Goal: Task Accomplishment & Management: Manage account settings

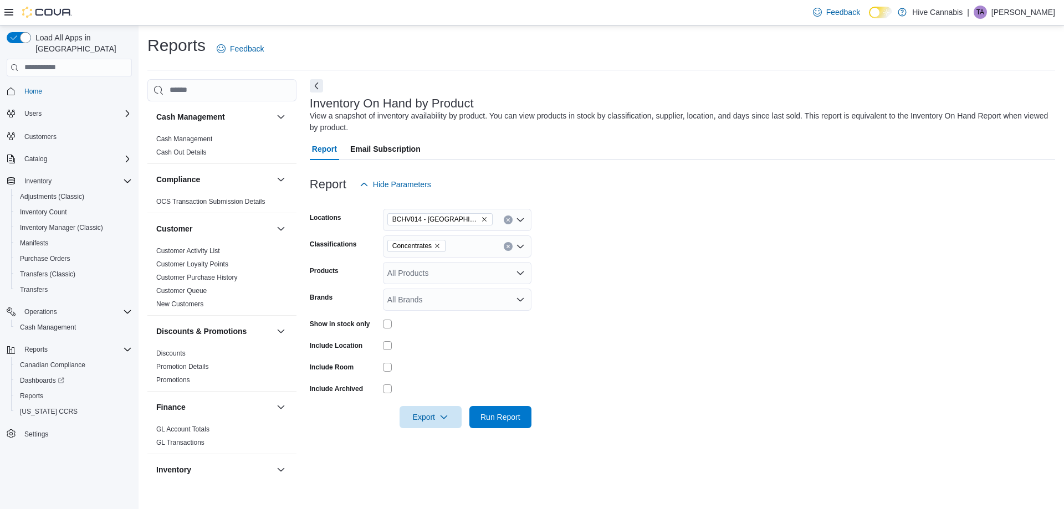
click at [438, 246] on icon "Remove Concentrates from selection in this group" at bounding box center [437, 246] width 7 height 7
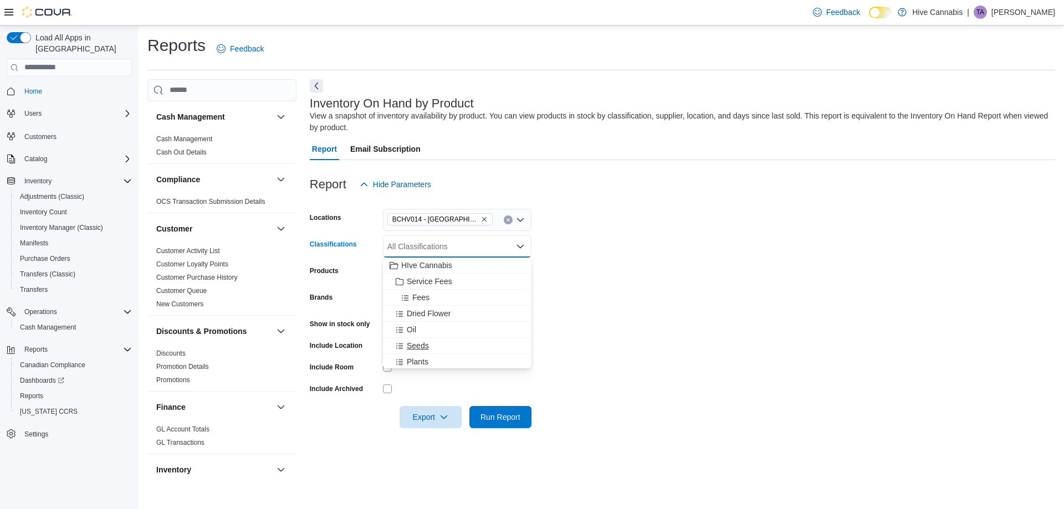
click at [423, 344] on span "Seeds" at bounding box center [418, 345] width 22 height 11
click at [413, 329] on span "Oil" at bounding box center [411, 329] width 9 height 11
drag, startPoint x: 417, startPoint y: 285, endPoint x: 425, endPoint y: 285, distance: 8.3
click at [417, 285] on span "Capsules" at bounding box center [423, 283] width 32 height 11
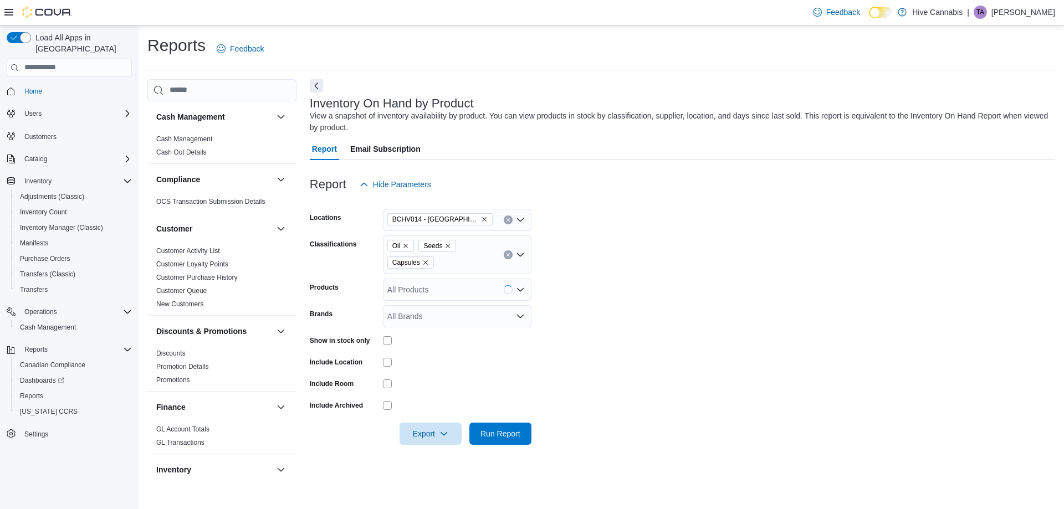
click at [711, 335] on form "Locations BCHV014 - Abbotsford Classifications Oil Seeds Capsules Products All …" at bounding box center [682, 320] width 745 height 249
click at [427, 434] on span "Export" at bounding box center [430, 433] width 49 height 22
click at [433, 370] on span "Export to Excel" at bounding box center [432, 367] width 50 height 9
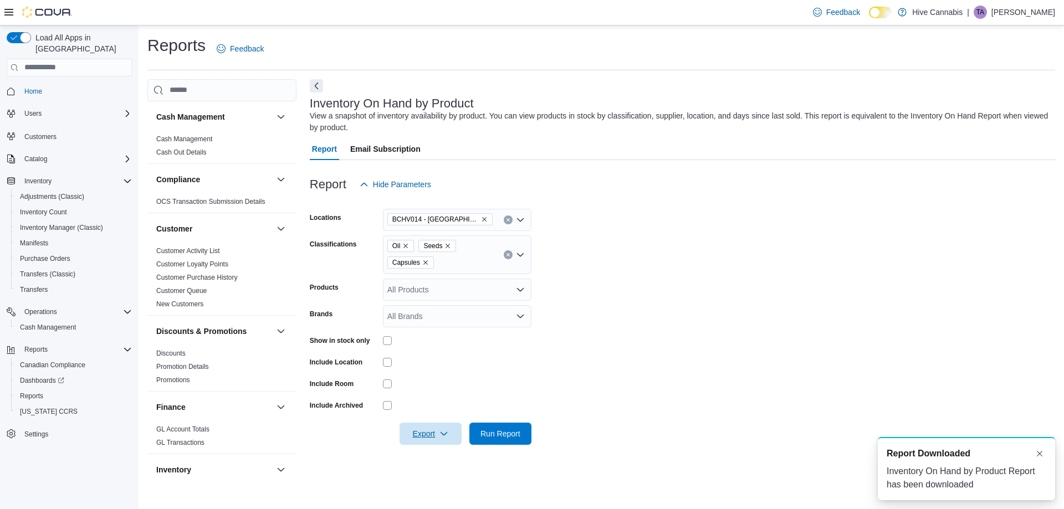
scroll to position [0, 0]
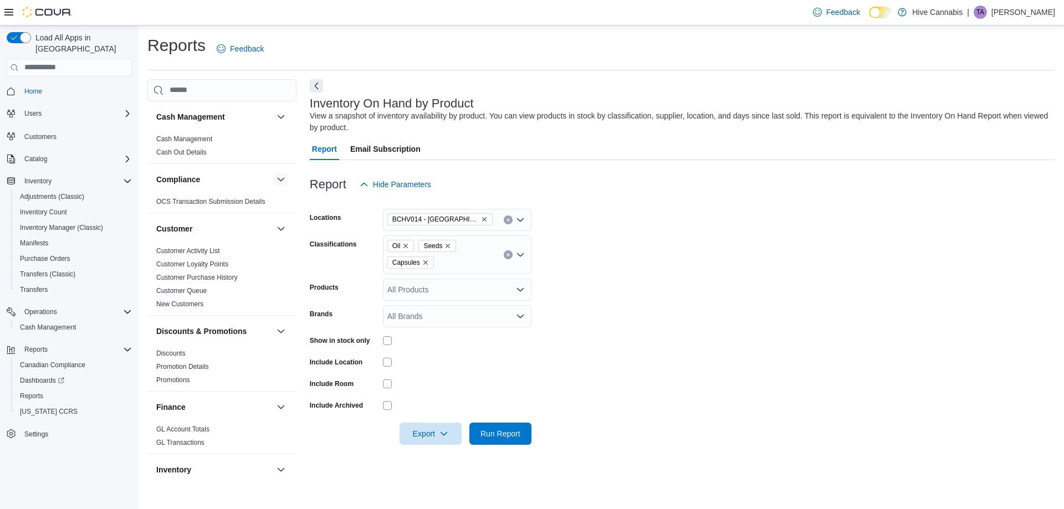
click at [274, 180] on button "button" at bounding box center [280, 179] width 13 height 13
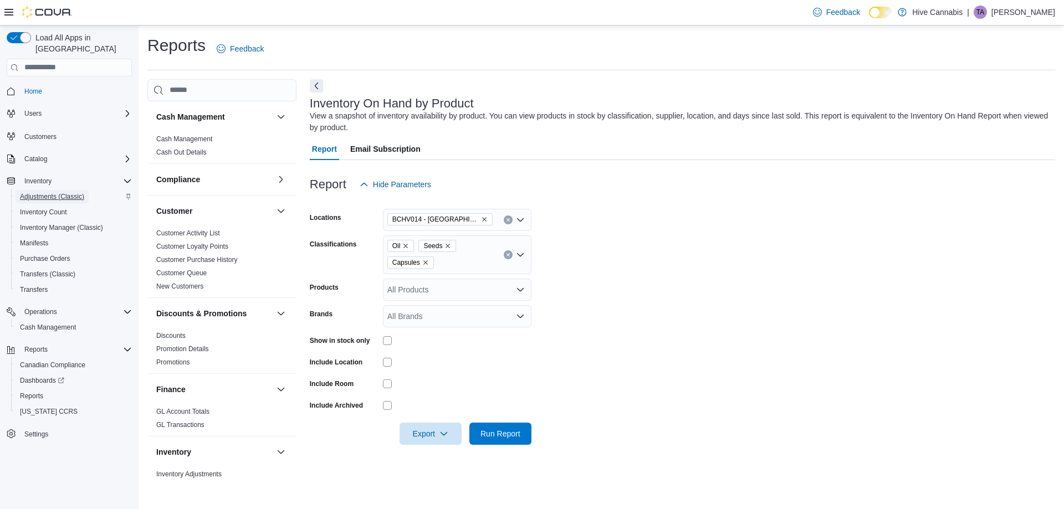
click at [31, 192] on span "Adjustments (Classic)" at bounding box center [52, 196] width 64 height 9
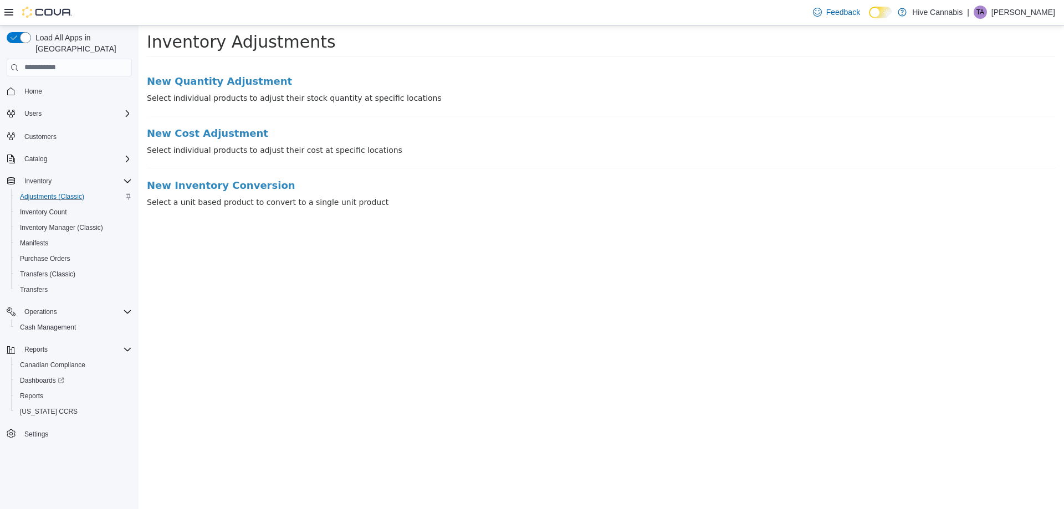
click at [212, 92] on p "Select individual products to adjust their stock quantity at specific locations" at bounding box center [601, 98] width 909 height 12
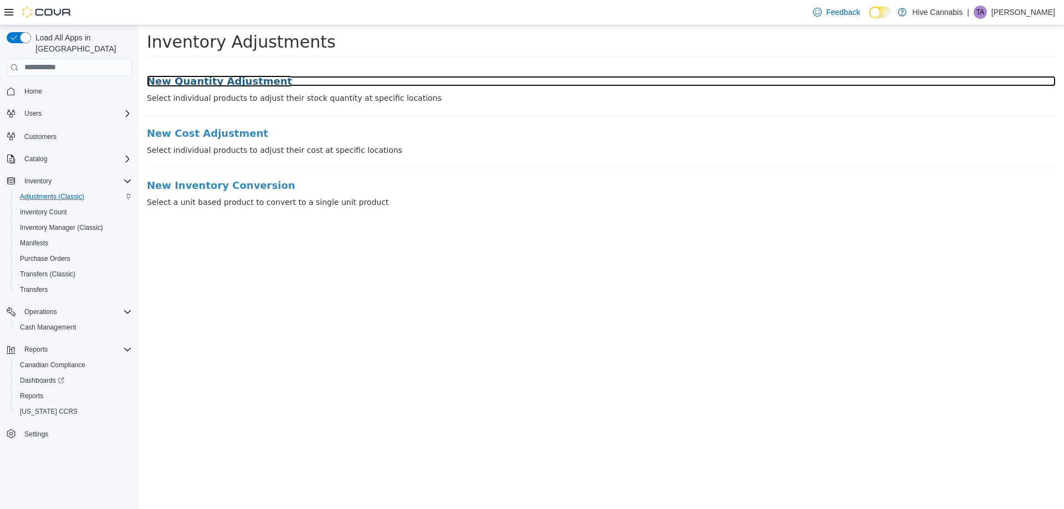
click at [207, 82] on h3 "New Quantity Adjustment" at bounding box center [601, 80] width 909 height 11
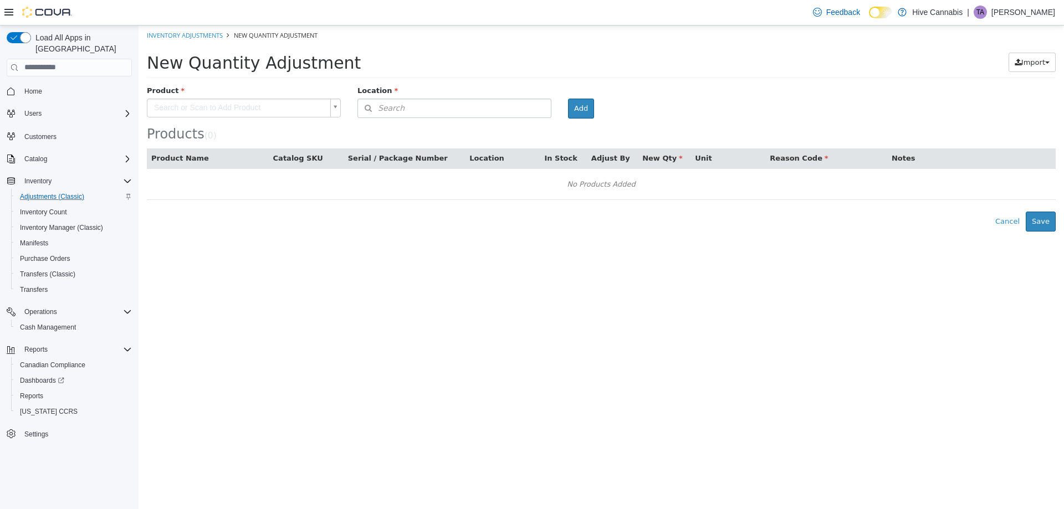
click at [218, 104] on body "× Inventory Adjustments New Quantity Adjustment New Quantity Adjustment Import …" at bounding box center [601, 128] width 925 height 206
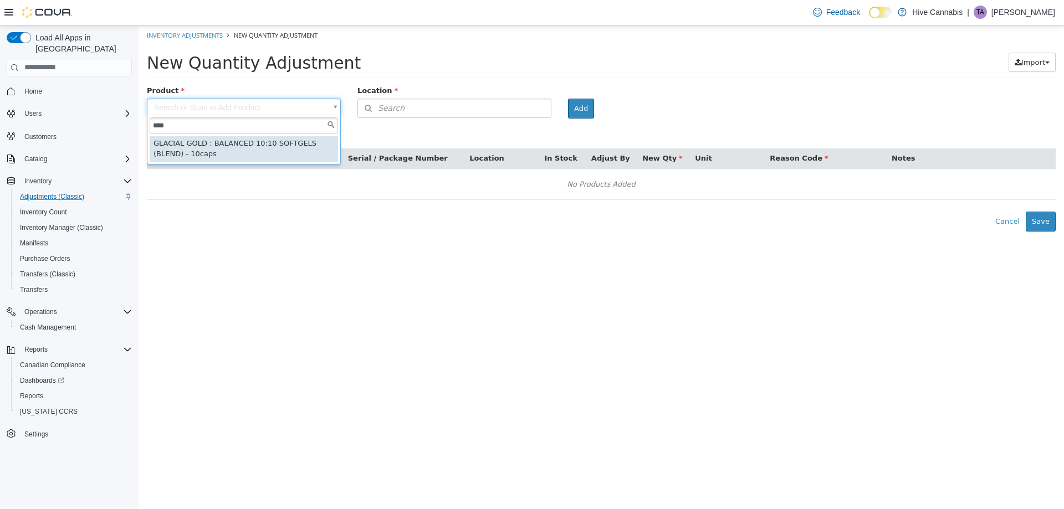
type input "****"
drag, startPoint x: 296, startPoint y: 155, endPoint x: 434, endPoint y: 126, distance: 141.1
type input "**********"
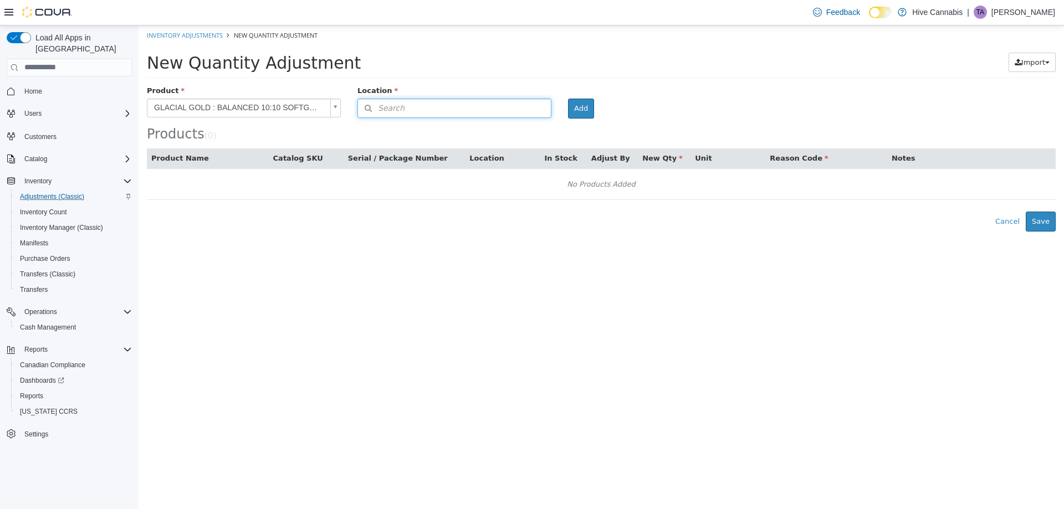
click at [436, 111] on button "Search" at bounding box center [454, 107] width 194 height 19
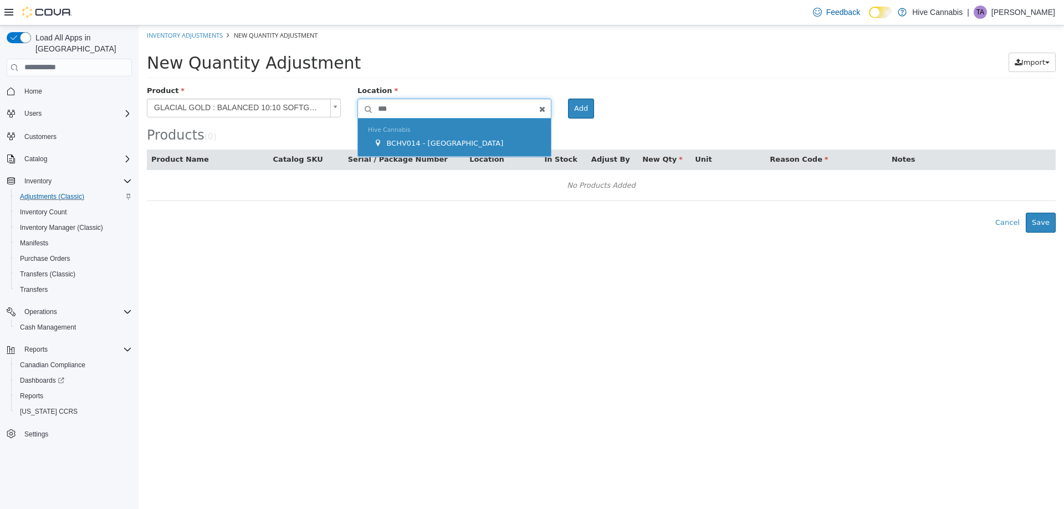
type input "***"
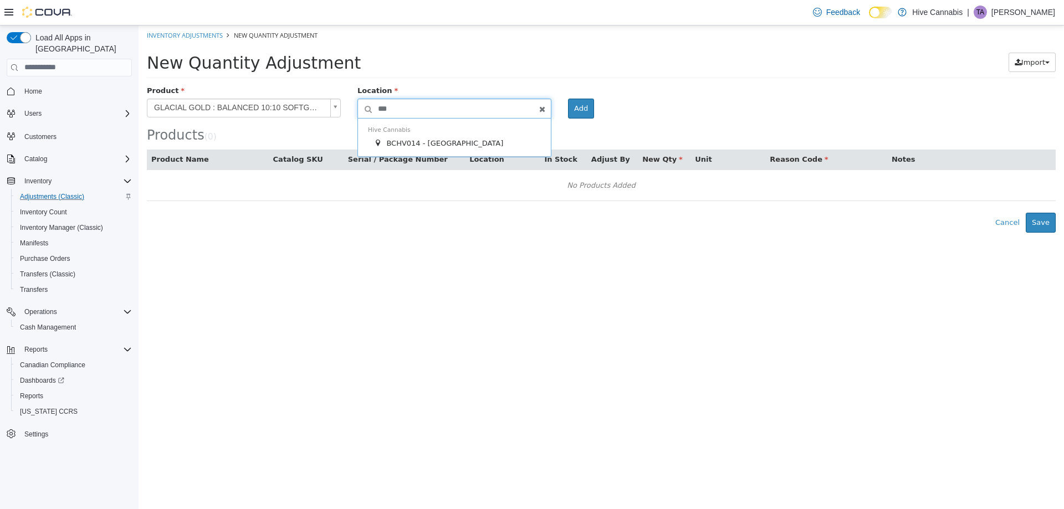
drag, startPoint x: 436, startPoint y: 136, endPoint x: 670, endPoint y: 143, distance: 234.5
click at [438, 134] on div "Hive Cannabis BCHV014 - Abbotsford" at bounding box center [454, 137] width 193 height 38
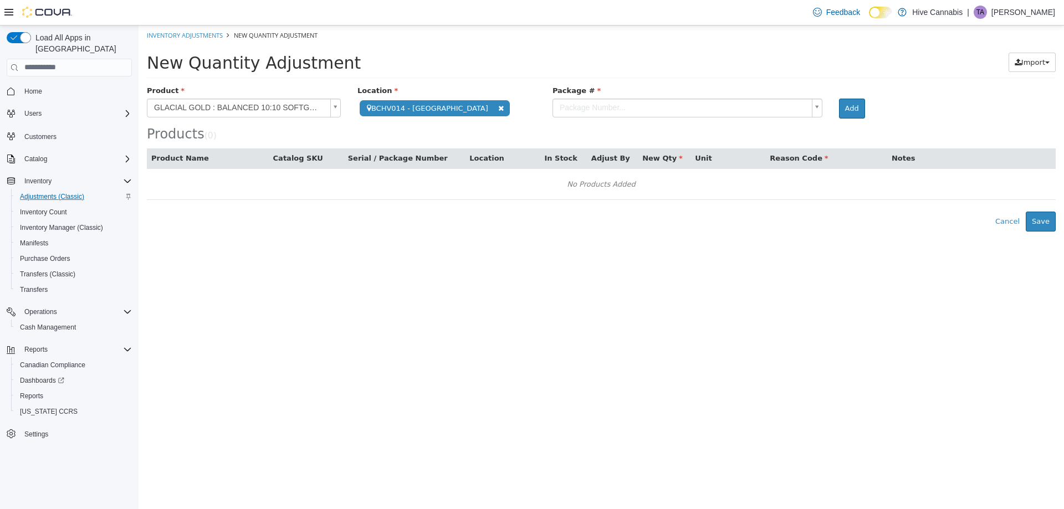
click at [589, 105] on body "**********" at bounding box center [601, 128] width 925 height 206
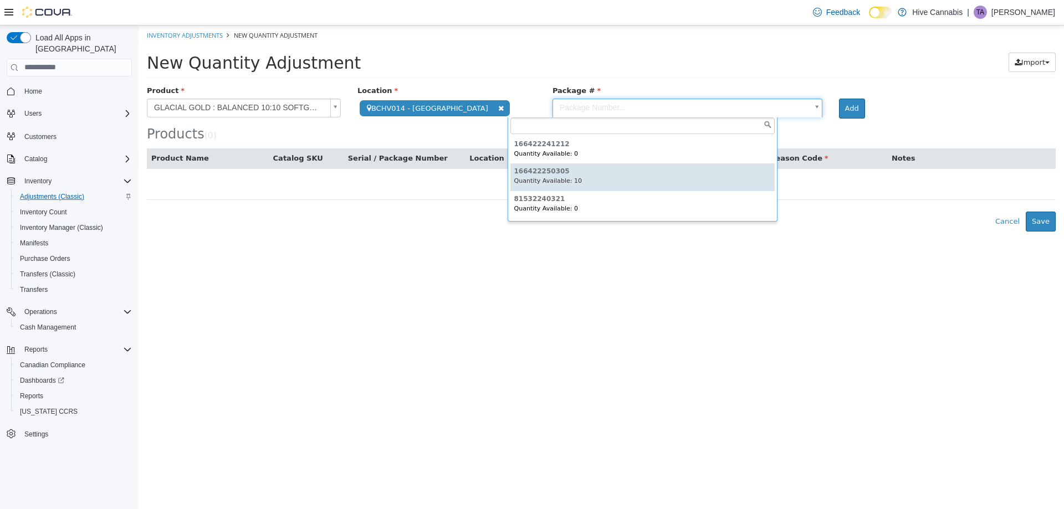
type input "**********"
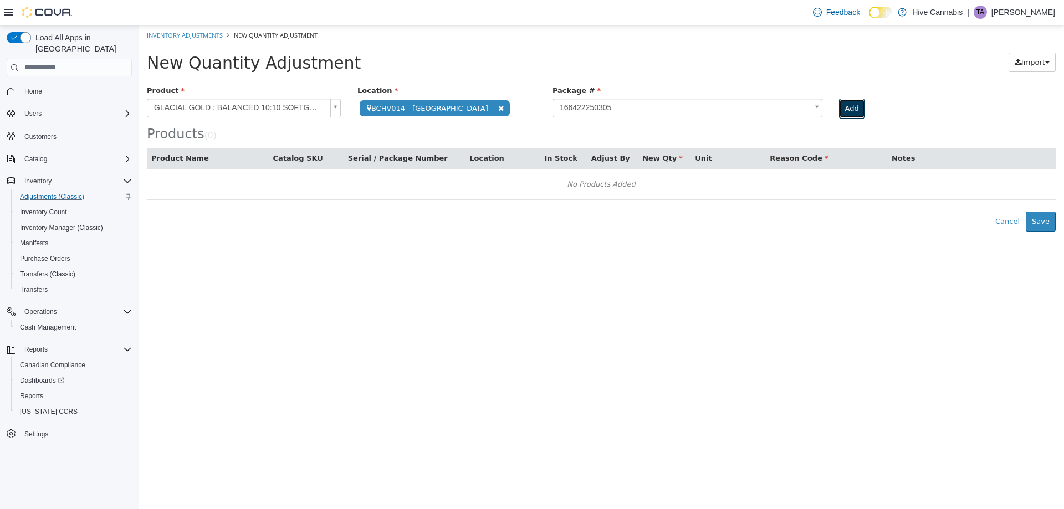
click at [839, 106] on button "Add" at bounding box center [852, 108] width 26 height 20
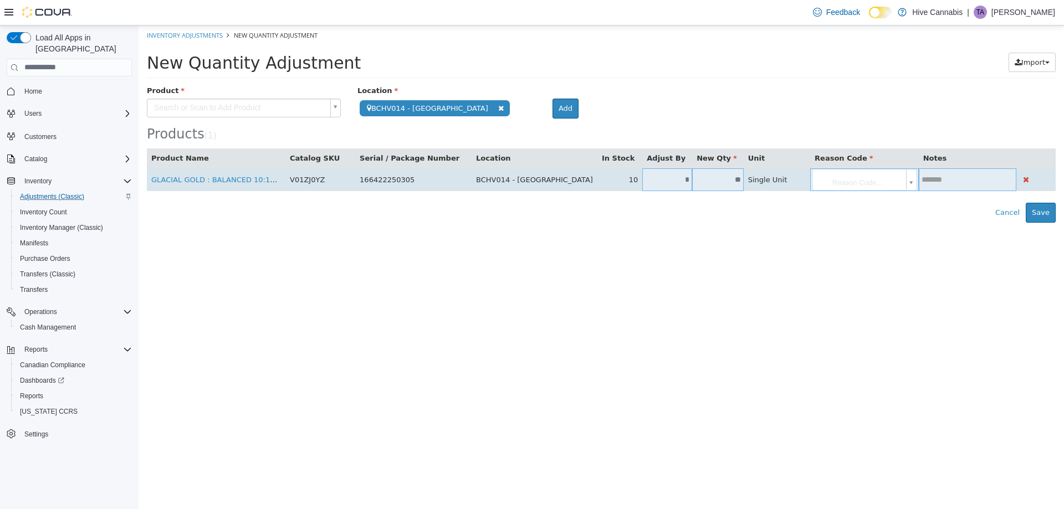
click at [642, 176] on input "*" at bounding box center [667, 179] width 50 height 8
type input "*"
type input "**"
drag, startPoint x: 841, startPoint y: 178, endPoint x: 853, endPoint y: 205, distance: 29.3
click at [843, 181] on body "**********" at bounding box center [601, 123] width 925 height 197
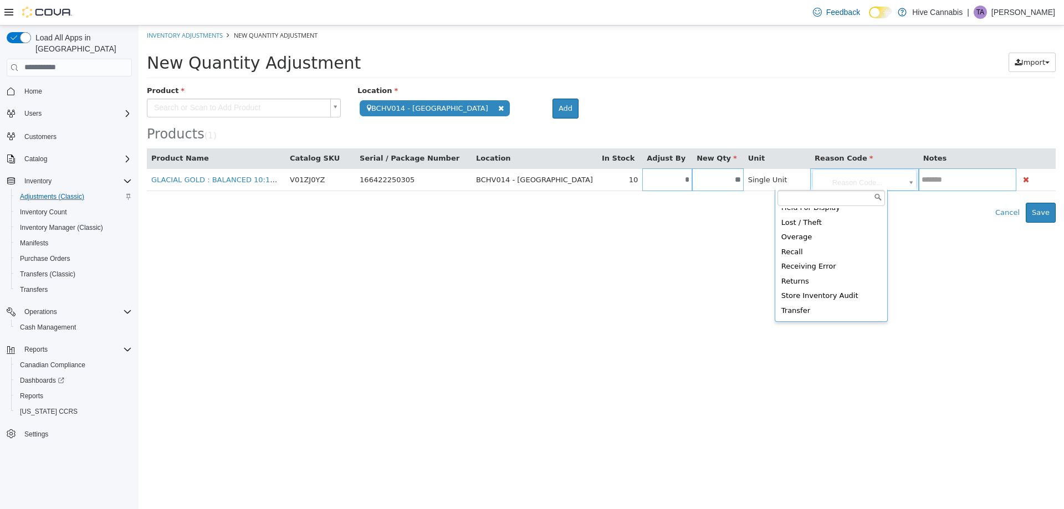
scroll to position [65, 0]
type input "**********"
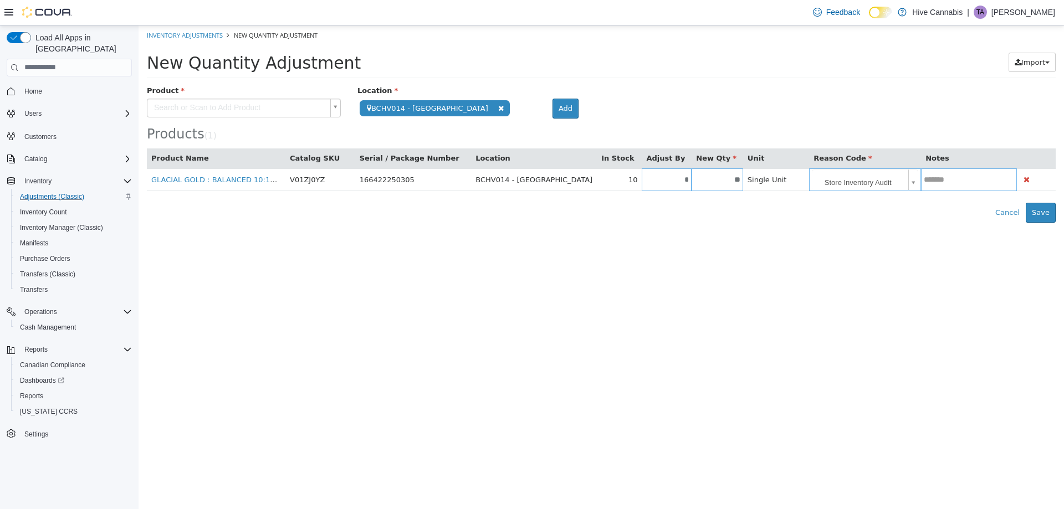
click at [252, 110] on body "**********" at bounding box center [601, 123] width 925 height 197
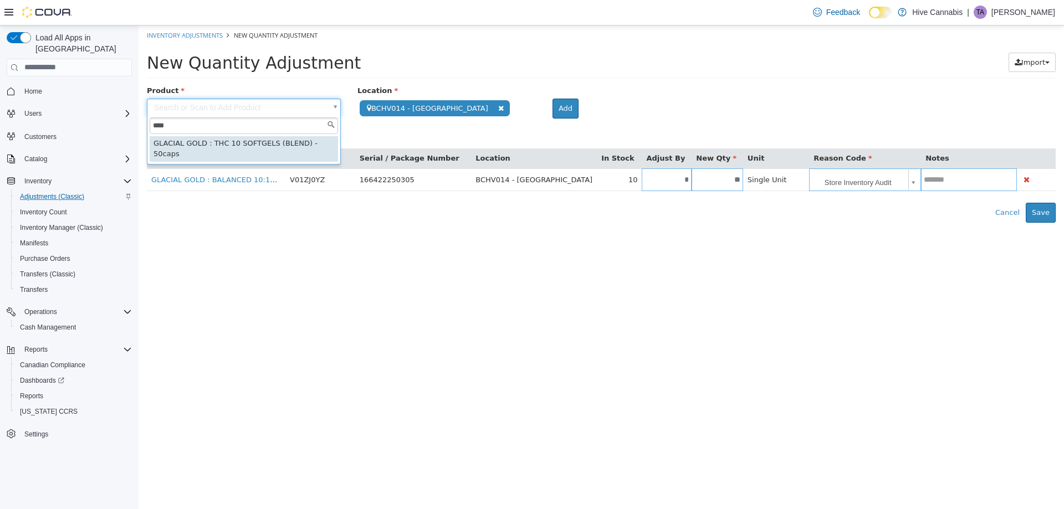
type input "****"
type input "**********"
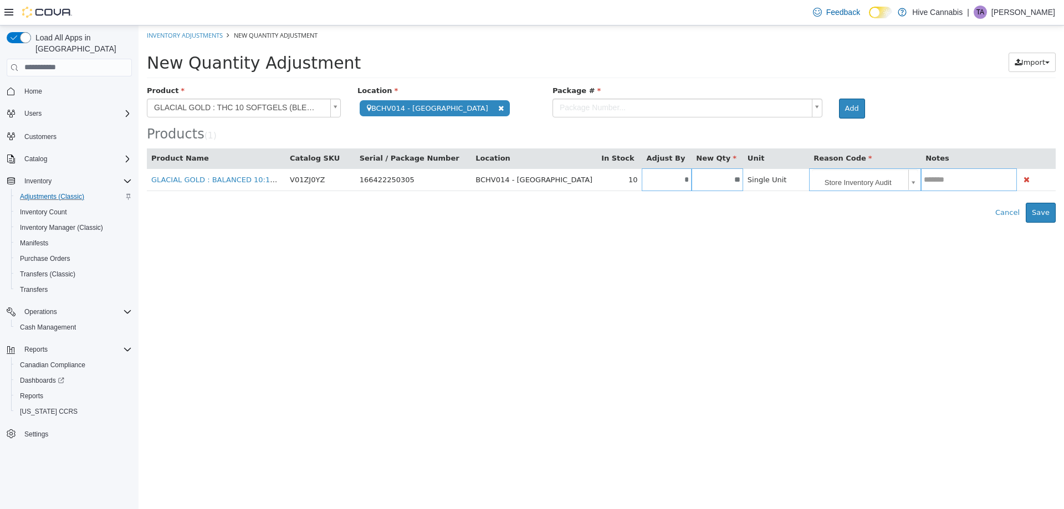
click at [547, 108] on body "**********" at bounding box center [601, 123] width 925 height 197
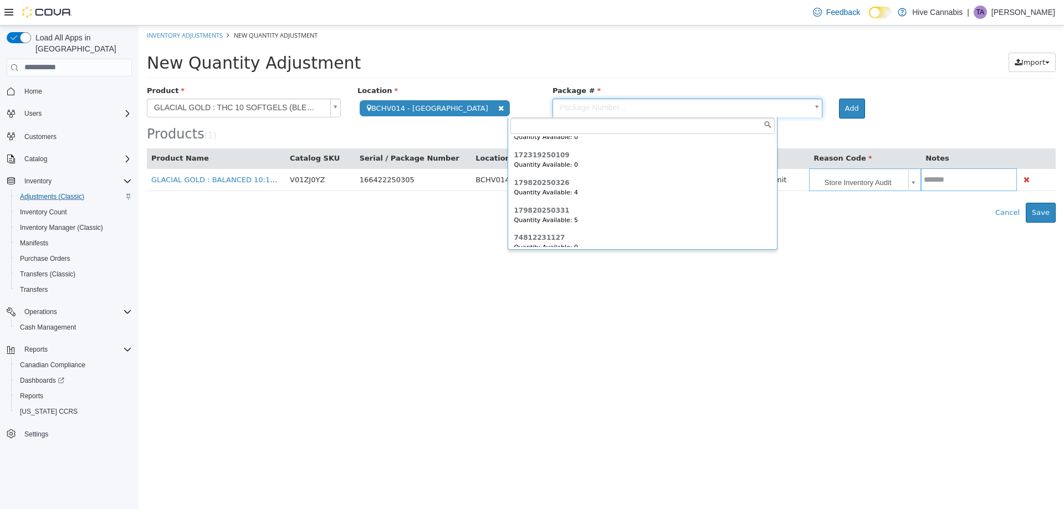
scroll to position [136, 0]
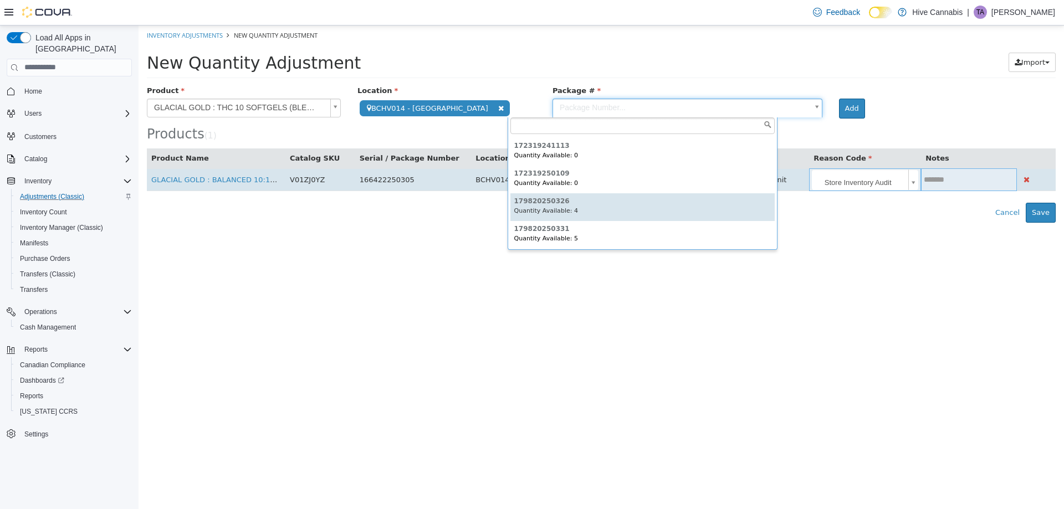
drag, startPoint x: 561, startPoint y: 201, endPoint x: 668, endPoint y: 174, distance: 110.9
type input "**********"
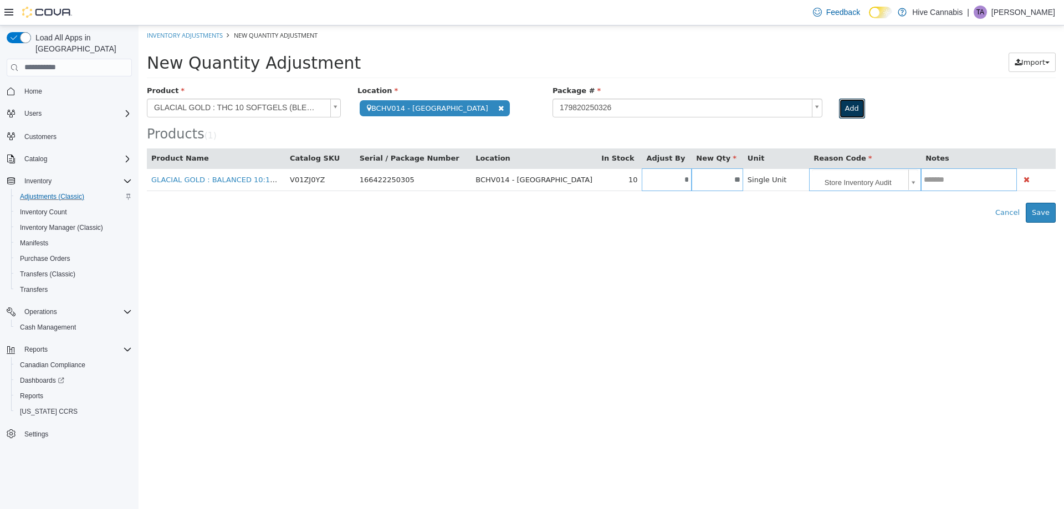
click at [839, 104] on button "Add" at bounding box center [852, 108] width 26 height 20
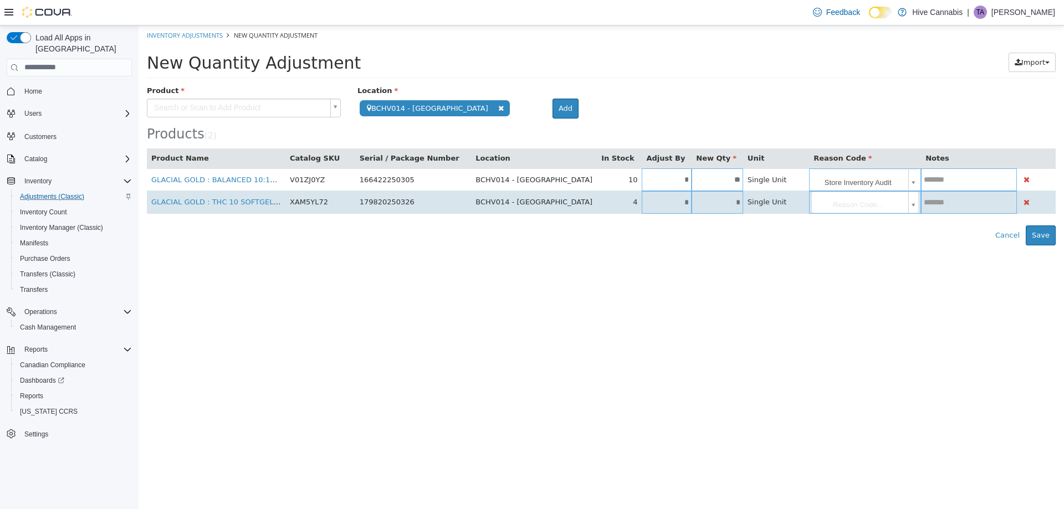
click at [644, 200] on input "*" at bounding box center [667, 202] width 50 height 8
type input "**"
type input "*"
drag, startPoint x: 857, startPoint y: 202, endPoint x: 849, endPoint y: 221, distance: 21.1
click at [857, 202] on body "**********" at bounding box center [601, 135] width 925 height 220
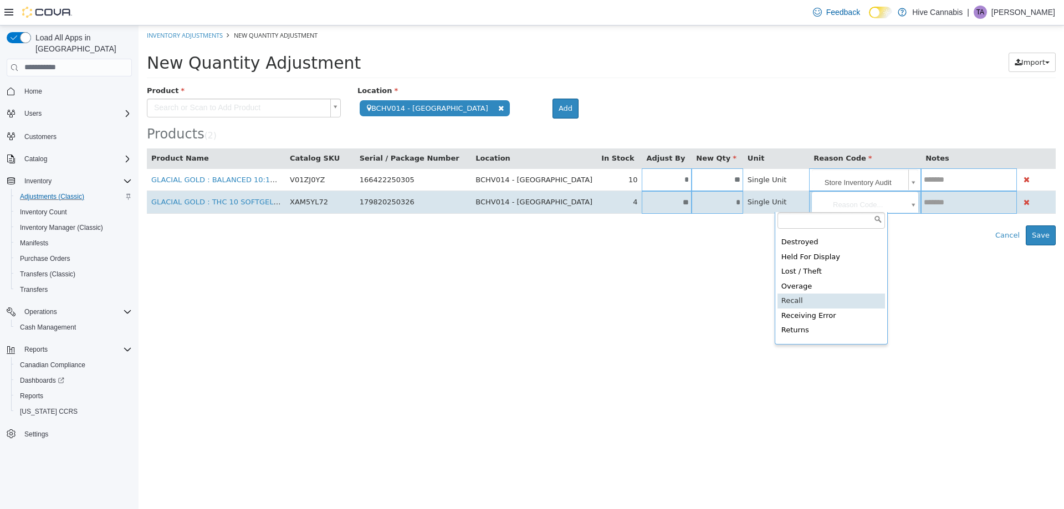
scroll to position [65, 0]
drag, startPoint x: 833, startPoint y: 305, endPoint x: 839, endPoint y: 302, distance: 6.9
type input "**********"
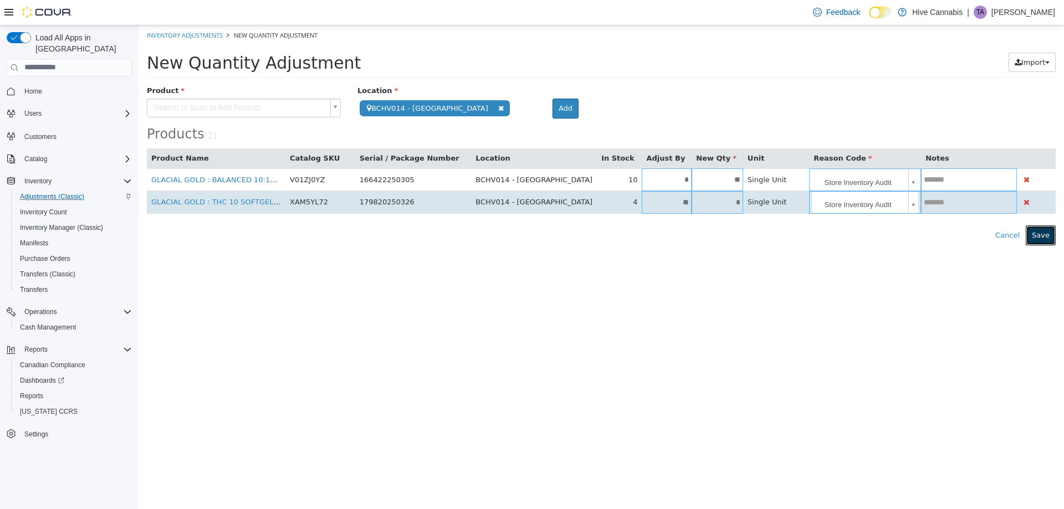
click at [1050, 233] on button "Save" at bounding box center [1041, 235] width 30 height 20
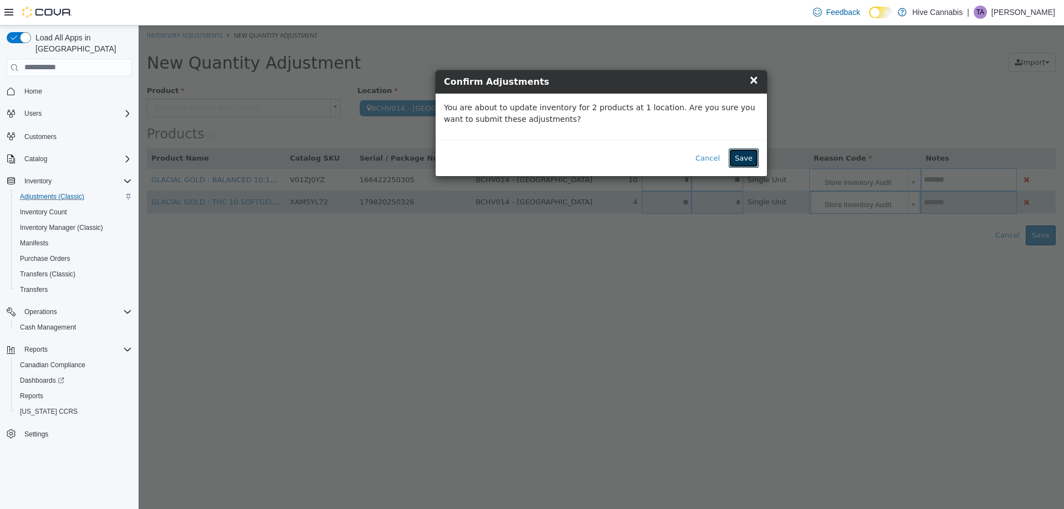
click at [750, 151] on button "Save" at bounding box center [744, 158] width 30 height 20
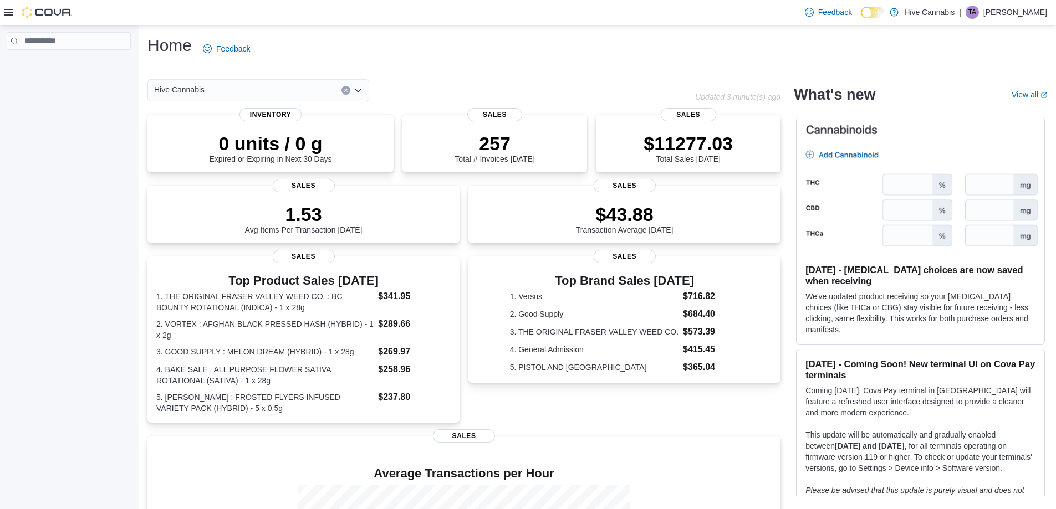
drag, startPoint x: 691, startPoint y: 47, endPoint x: 762, endPoint y: 44, distance: 71.0
click at [691, 47] on div "Home Feedback" at bounding box center [596, 48] width 899 height 29
click at [653, 50] on div "Home Feedback" at bounding box center [596, 48] width 899 height 29
click at [6, 11] on icon at bounding box center [8, 12] width 9 height 9
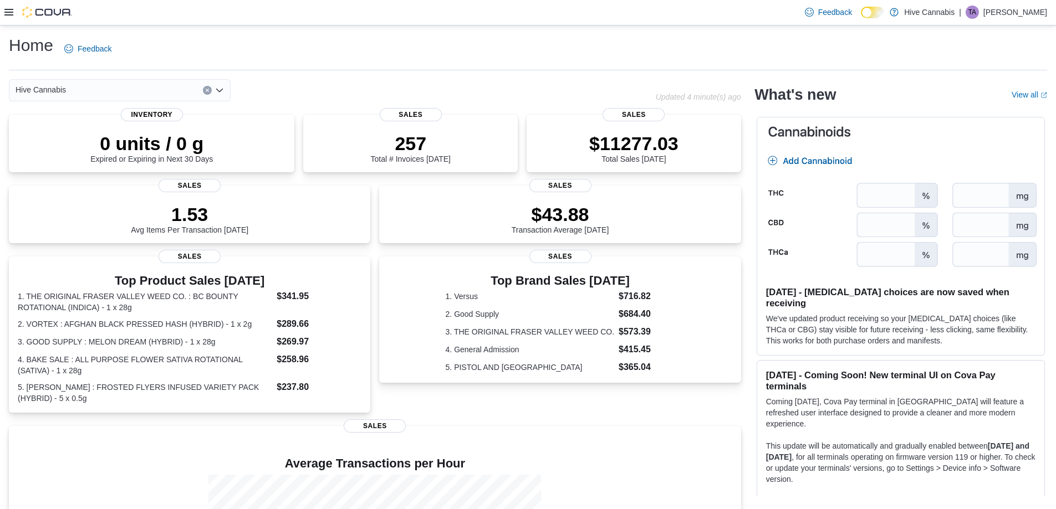
click at [7, 11] on icon at bounding box center [8, 12] width 9 height 9
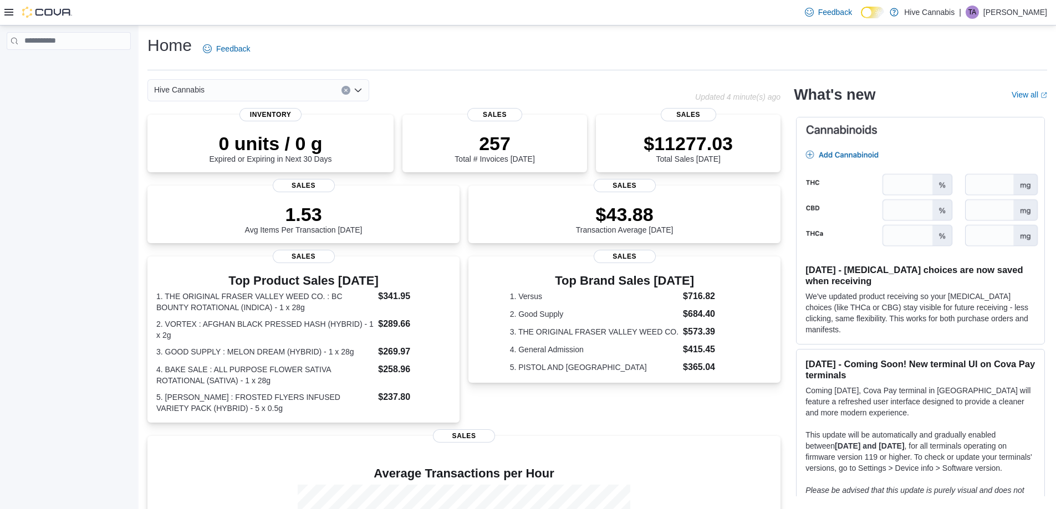
click at [5, 11] on icon at bounding box center [8, 12] width 9 height 9
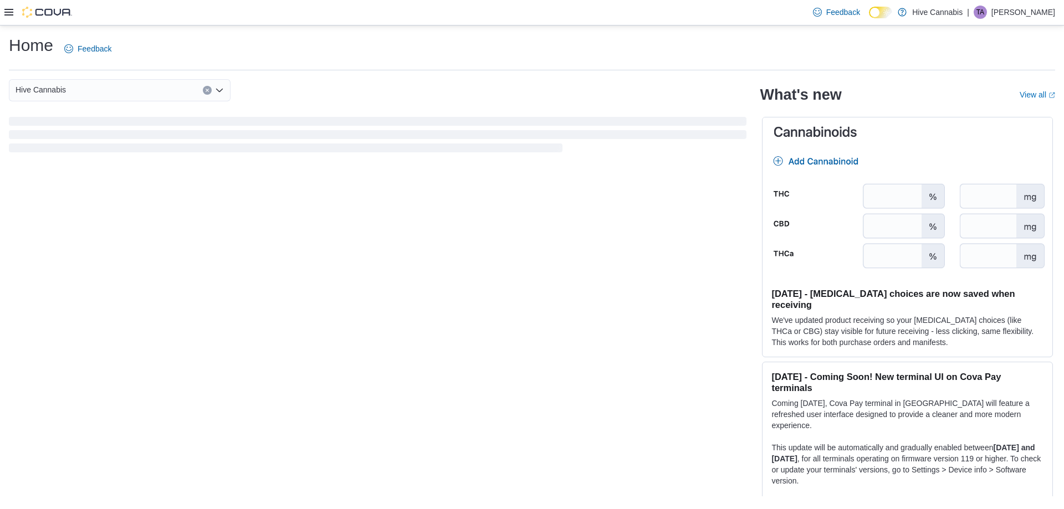
click at [9, 11] on icon at bounding box center [8, 12] width 9 height 9
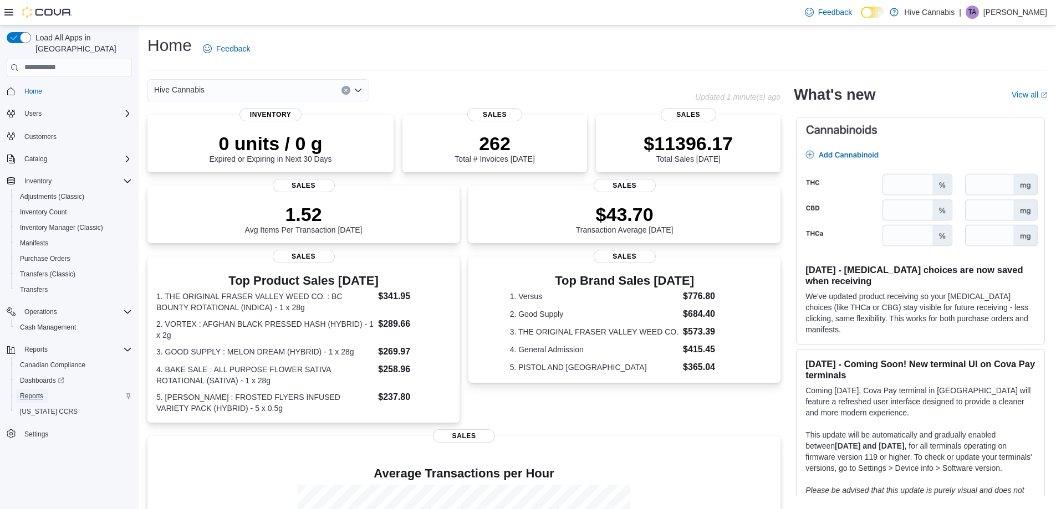
click at [35, 392] on span "Reports" at bounding box center [31, 396] width 23 height 9
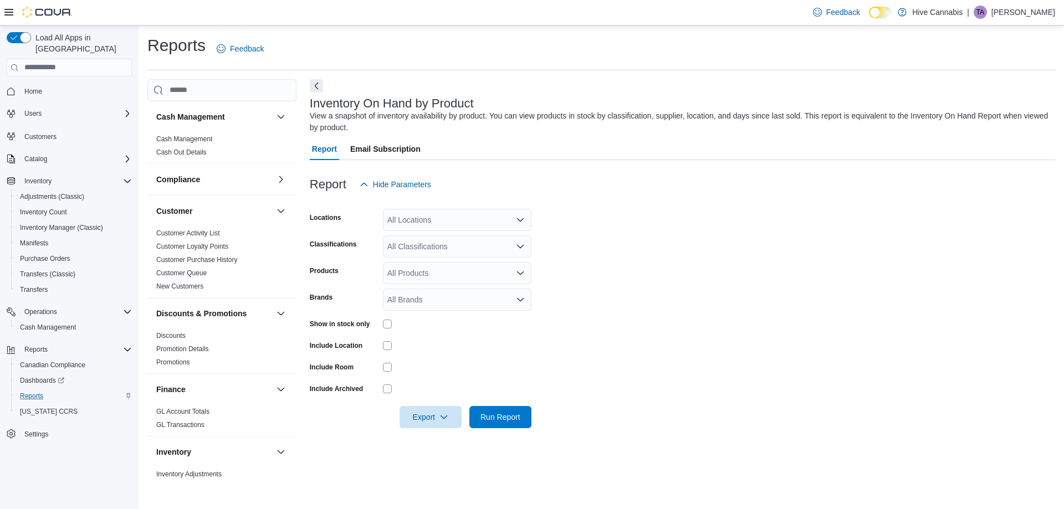
click at [318, 86] on button "Next" at bounding box center [316, 85] width 13 height 13
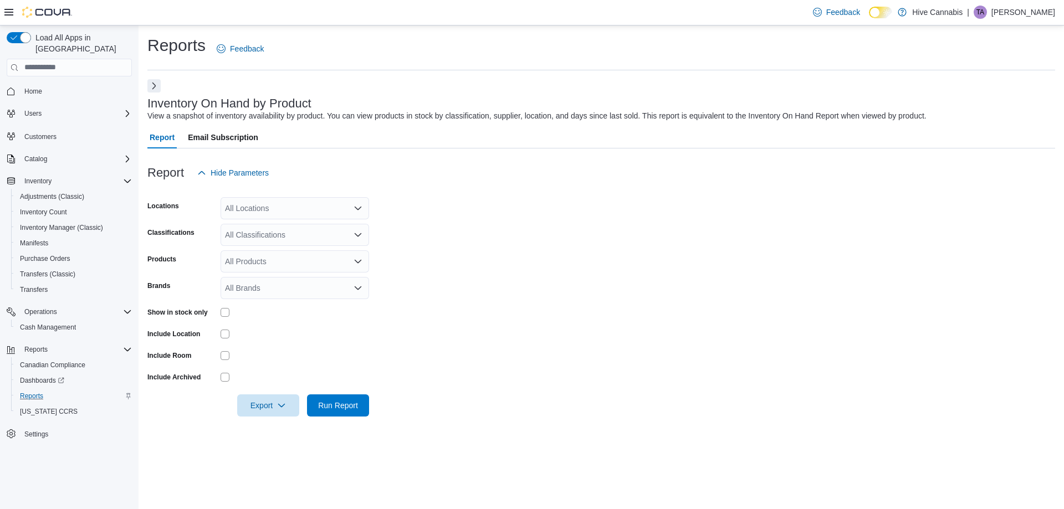
click at [11, 12] on icon at bounding box center [8, 12] width 9 height 7
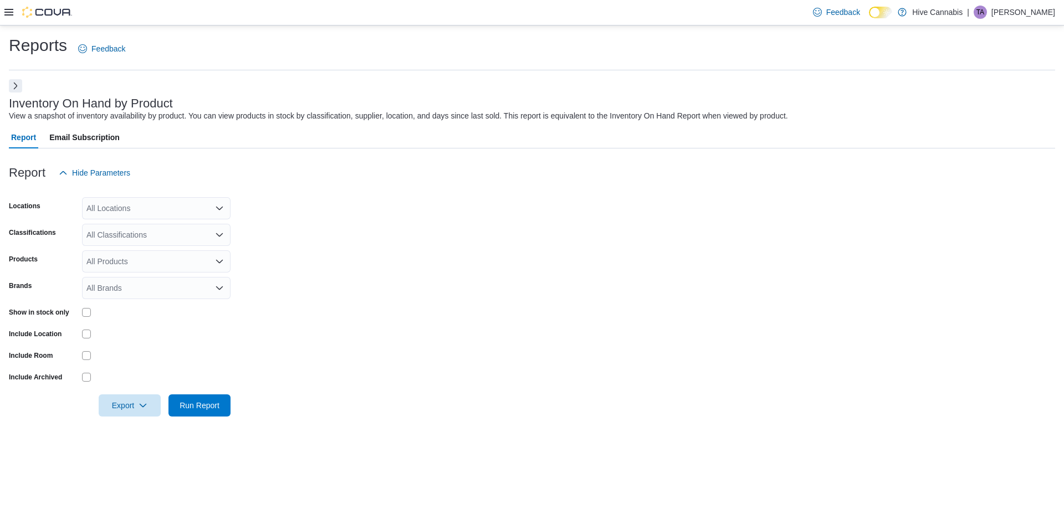
click at [144, 213] on div "All Locations" at bounding box center [156, 208] width 148 height 22
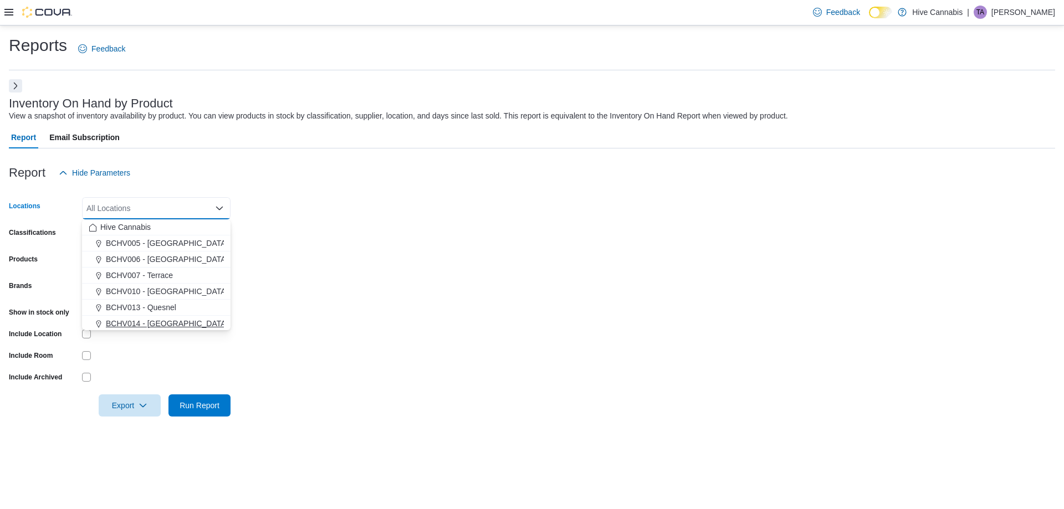
drag, startPoint x: 149, startPoint y: 322, endPoint x: 340, endPoint y: 368, distance: 196.5
click at [151, 322] on span "BCHV014 - [GEOGRAPHIC_DATA]" at bounding box center [167, 323] width 122 height 11
click at [334, 367] on form "Locations BCHV014 - Abbotsford Combo box. Selected. BCHV014 - Abbotsford. Press…" at bounding box center [532, 300] width 1046 height 233
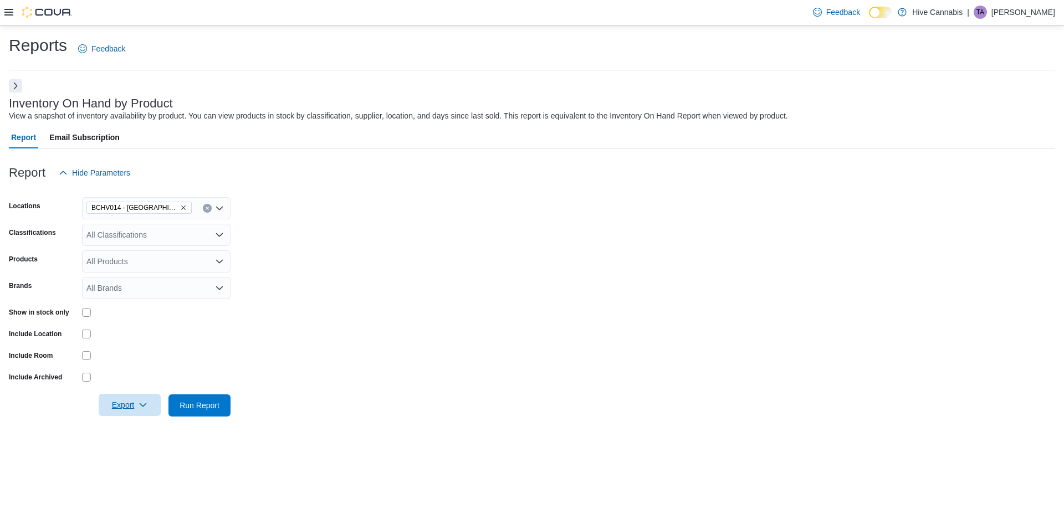
click at [139, 408] on icon "button" at bounding box center [143, 405] width 9 height 9
drag, startPoint x: 141, startPoint y: 429, endPoint x: 260, endPoint y: 407, distance: 121.1
click at [141, 428] on span "Export to Excel" at bounding box center [131, 427] width 50 height 9
click at [8, 16] on icon at bounding box center [8, 12] width 9 height 7
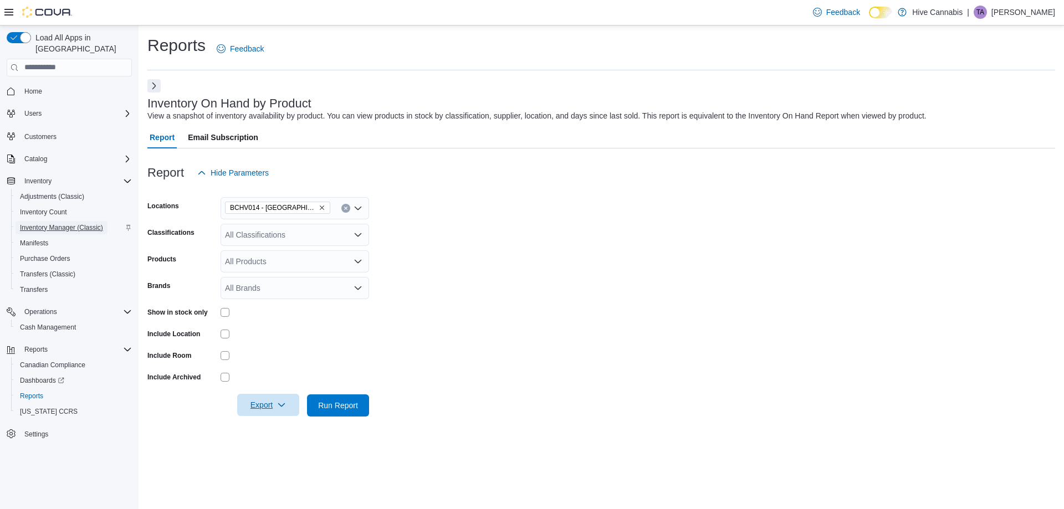
click at [56, 223] on span "Inventory Manager (Classic)" at bounding box center [61, 227] width 83 height 9
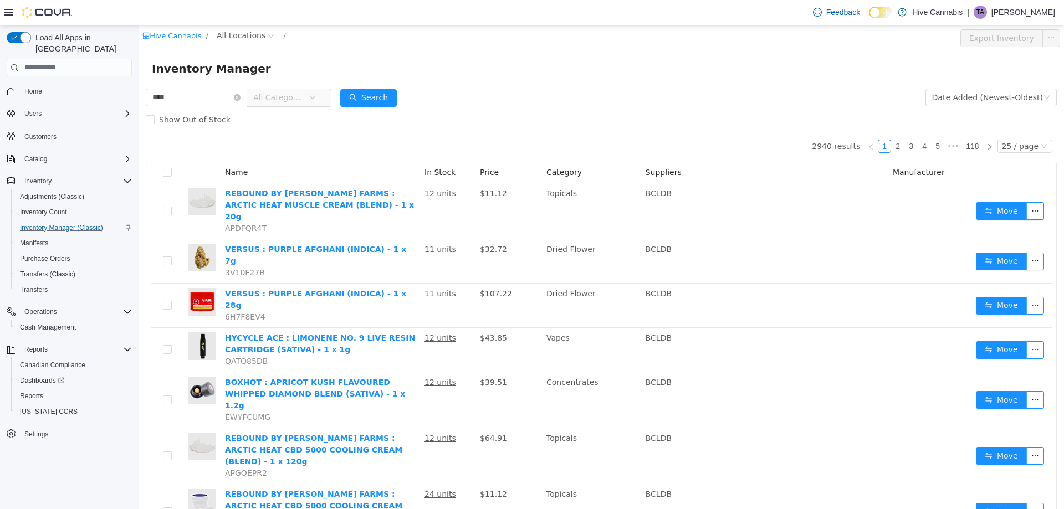
click at [297, 92] on span "All Categories" at bounding box center [278, 96] width 50 height 11
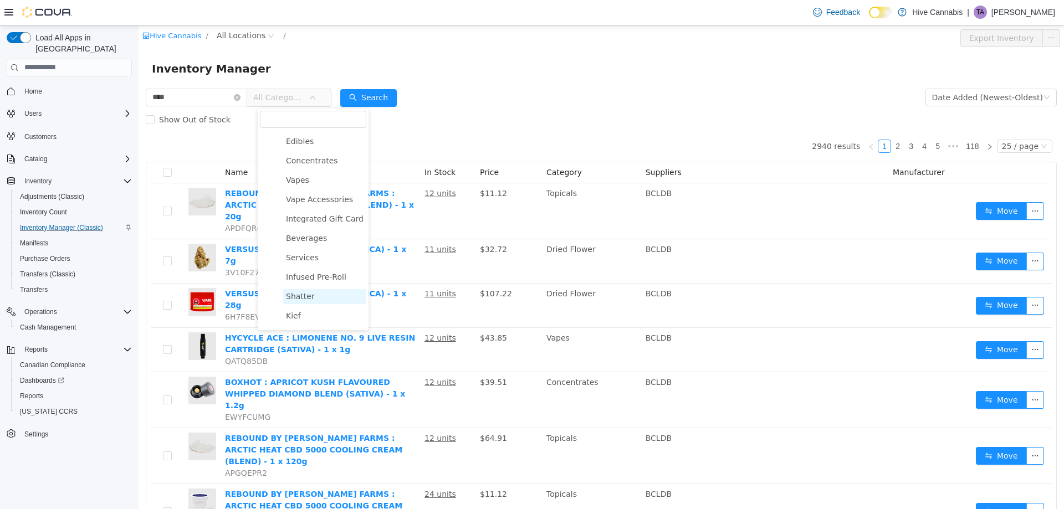
scroll to position [183, 0]
click at [306, 212] on span "Vapes" at bounding box center [297, 207] width 23 height 9
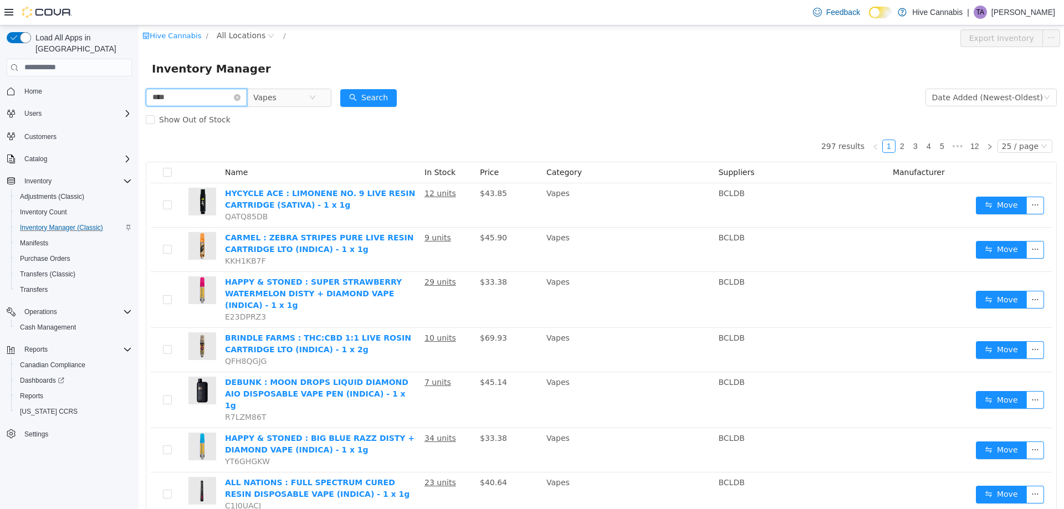
drag, startPoint x: 144, startPoint y: 102, endPoint x: 125, endPoint y: 105, distance: 19.1
click at [139, 105] on html "Hive Cannabis / All Locations / Export Inventory Inventory Manager **** Vapes D…" at bounding box center [601, 267] width 925 height 484
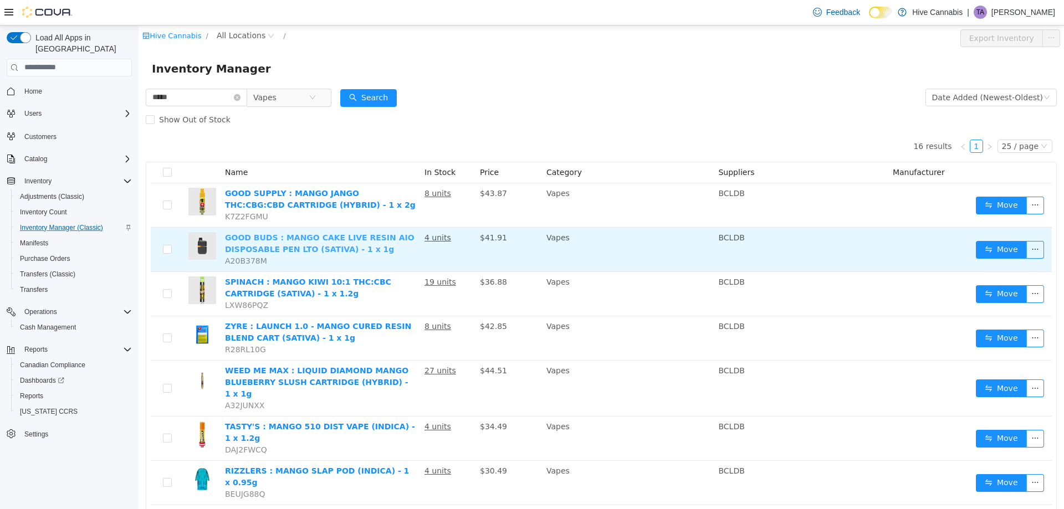
click at [355, 239] on link "GOOD BUDS : MANGO CAKE LIVE RESIN AIO DISPOSABLE PEN LTO (SATIVA) - 1 x 1g" at bounding box center [319, 243] width 189 height 21
click at [225, 233] on link "GOOD BUDS : MANGO CAKE LIVE RESIN AIO DISPOSABLE PEN LTO (SATIVA) - 1 x 1g" at bounding box center [319, 243] width 189 height 21
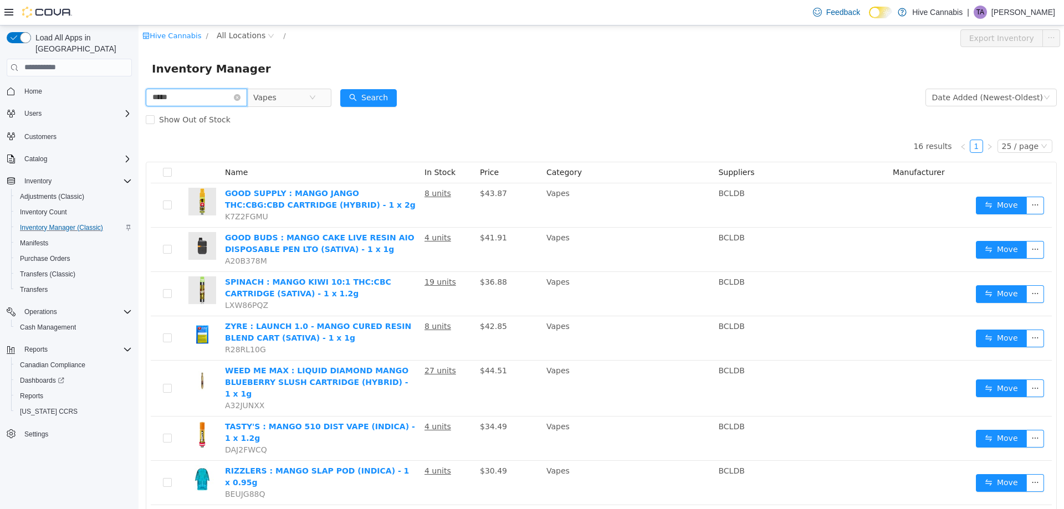
click at [139, 97] on html "Hive Cannabis / All Locations / Export Inventory Inventory Manager ***** Vapes …" at bounding box center [601, 267] width 925 height 484
click at [381, 98] on button "Search" at bounding box center [368, 98] width 57 height 18
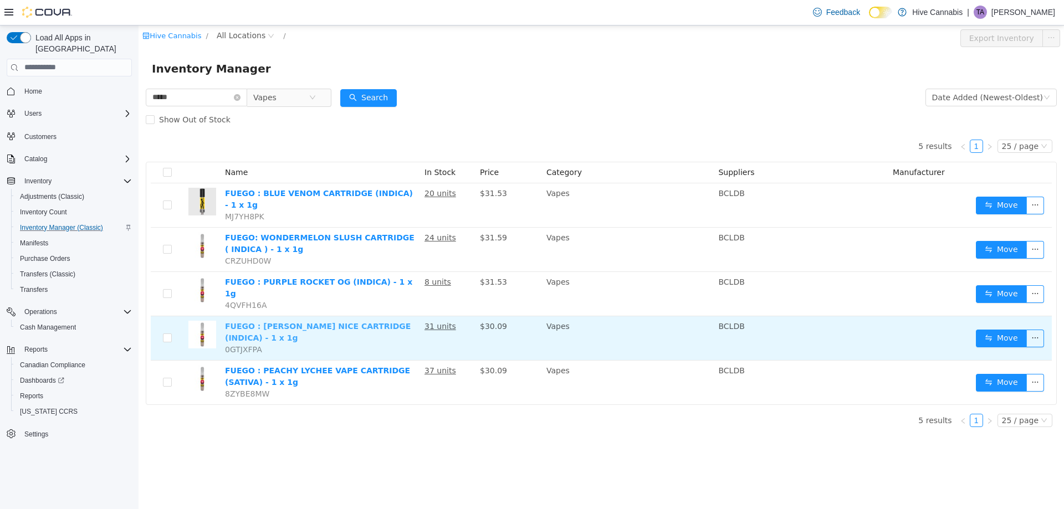
click at [324, 321] on link "FUEGO : BERRY NICE CARTRIDGE (INDICA) - 1 x 1g" at bounding box center [318, 331] width 186 height 21
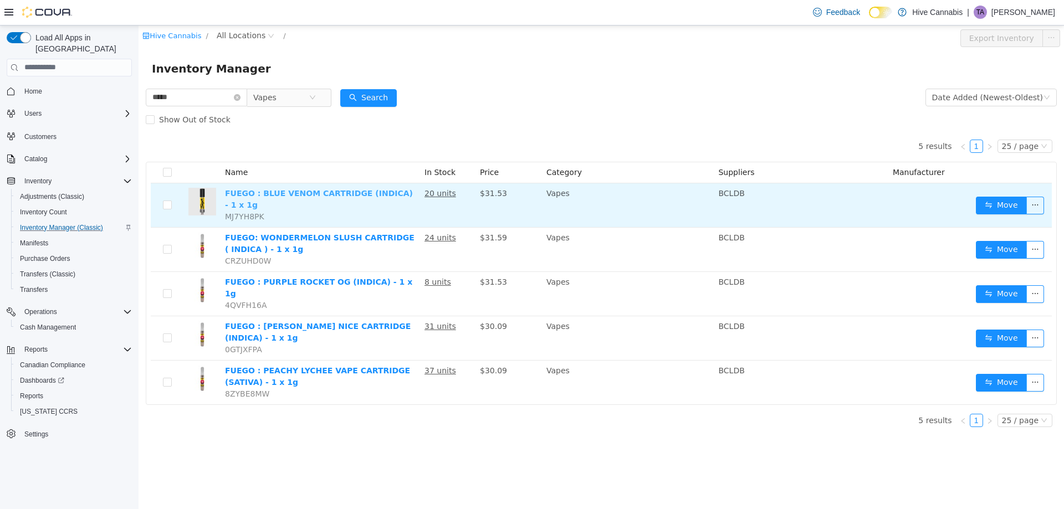
click at [294, 191] on link "FUEGO : BLUE VENOM CARTRIDGE (INDICA) - 1 x 1g" at bounding box center [319, 198] width 188 height 21
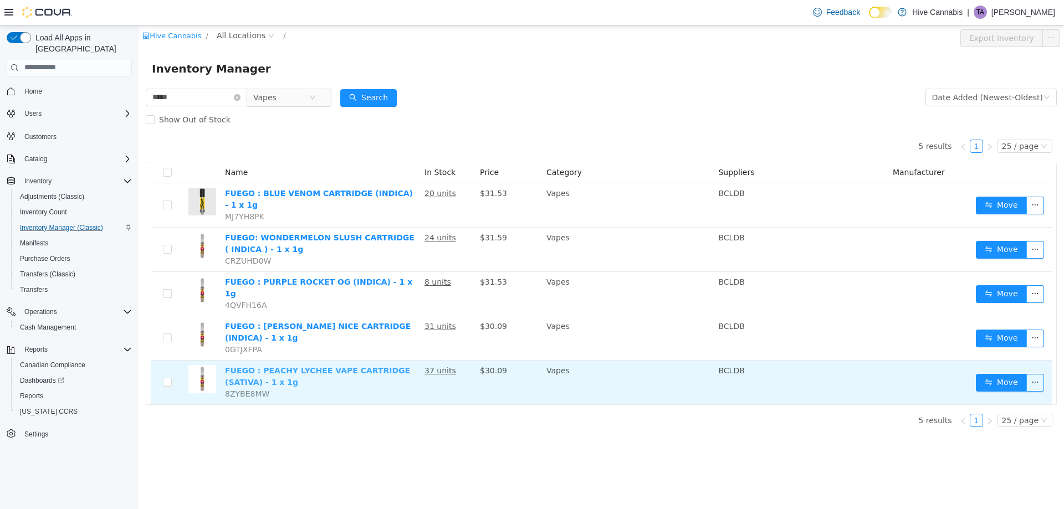
click at [333, 366] on link "FUEGO : PEACHY LYCHEE VAPE CARTRIDGE (SATIVA) - 1 x 1g" at bounding box center [317, 376] width 185 height 21
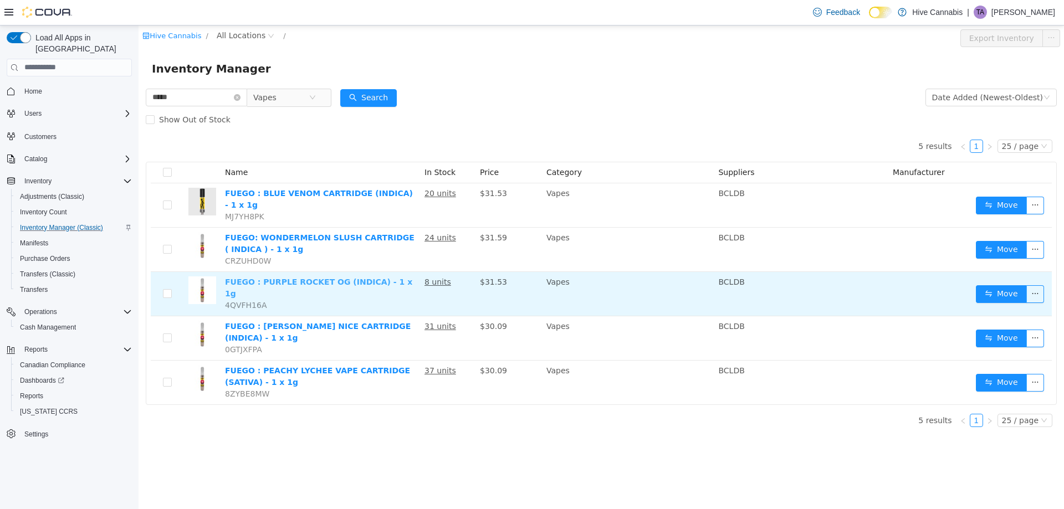
click at [340, 277] on link "FUEGO : PURPLE ROCKET OG (INDICA) - 1 x 1g" at bounding box center [318, 287] width 187 height 21
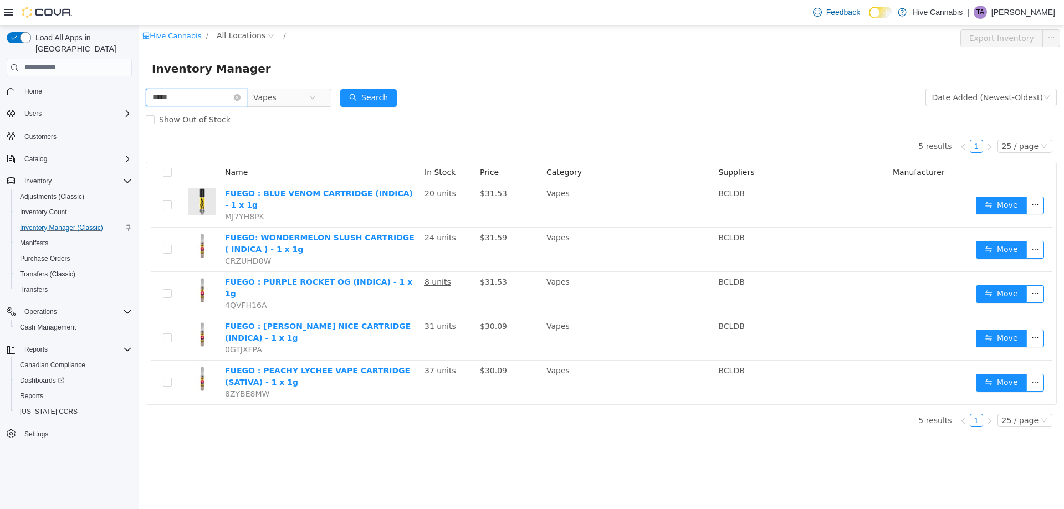
drag, startPoint x: 185, startPoint y: 97, endPoint x: 61, endPoint y: 99, distance: 124.1
click at [139, 99] on html "Hive Cannabis / All Locations / Export Inventory Inventory Manager ***** Vapes …" at bounding box center [601, 267] width 925 height 484
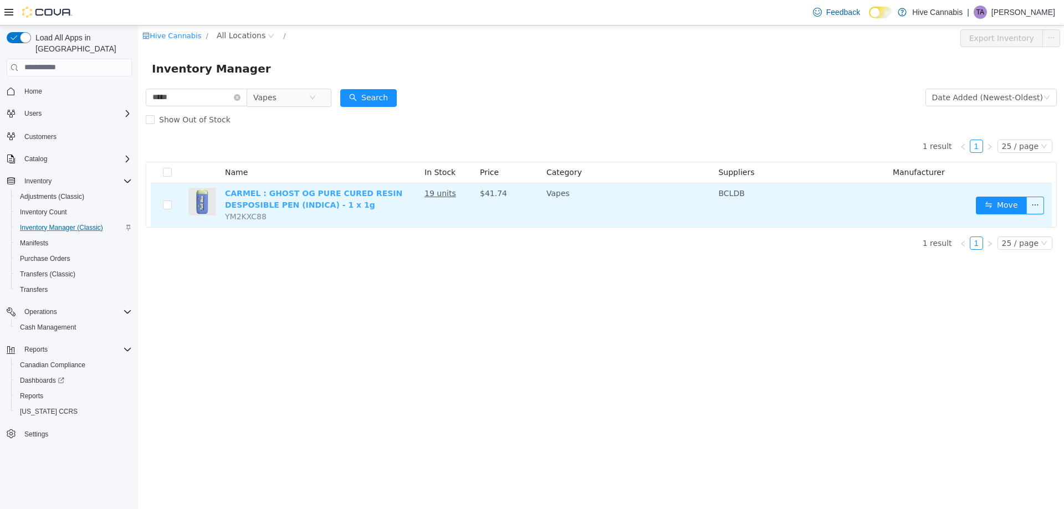
click at [266, 191] on link "CARMEL : GHOST OG PURE CURED RESIN DESPOSIBLE PEN (INDICA) - 1 x 1g" at bounding box center [313, 198] width 177 height 21
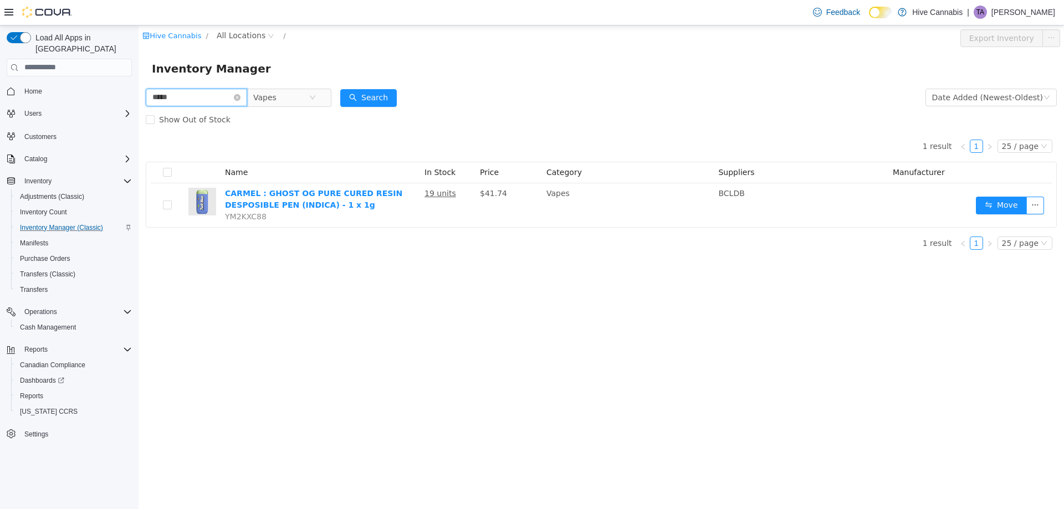
click at [206, 93] on input "*****" at bounding box center [196, 97] width 101 height 18
click at [206, 94] on input "*****" at bounding box center [196, 97] width 101 height 18
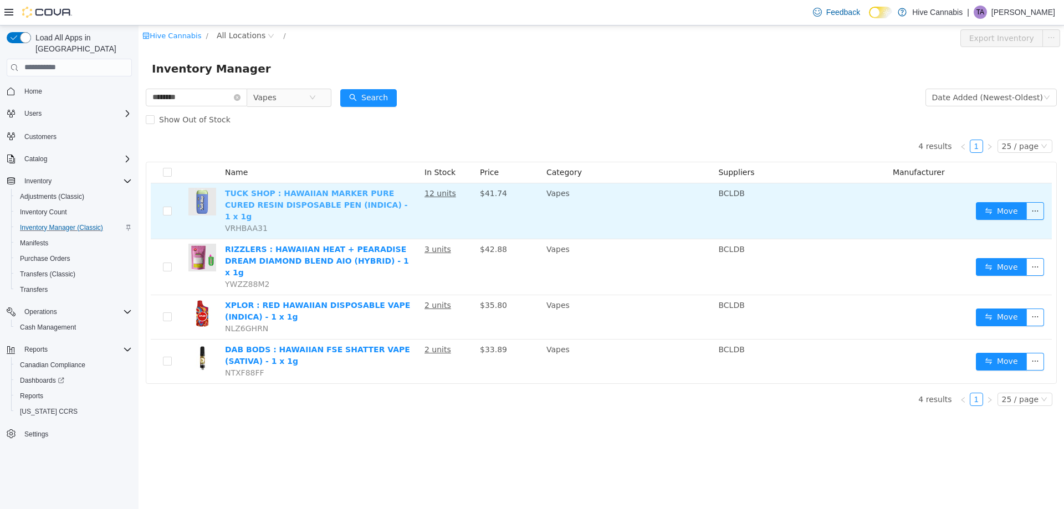
click at [316, 202] on link "TUCK SHOP : HAWAIIAN MARKER PURE CURED RESIN DISPOSABLE PEN (INDICA) - 1 x 1g" at bounding box center [316, 204] width 183 height 32
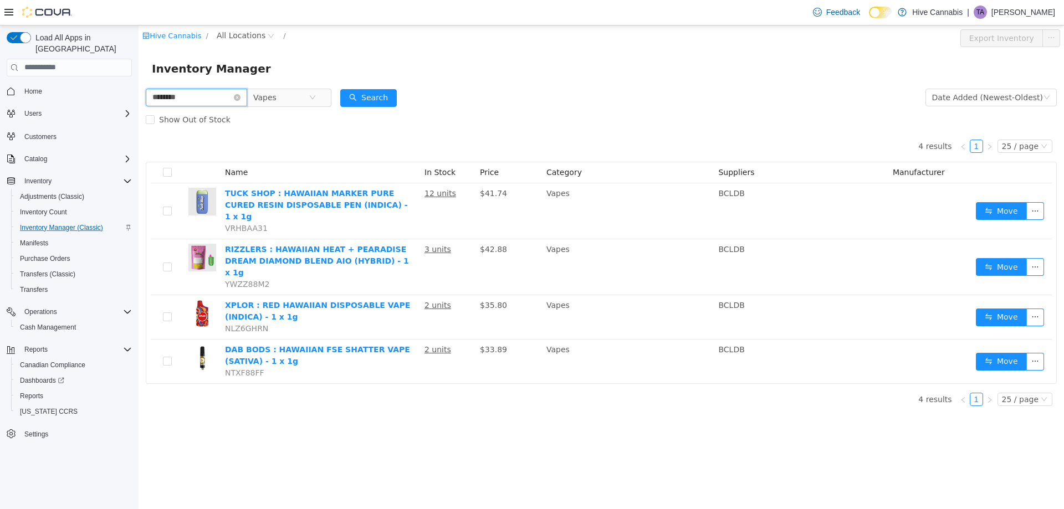
drag, startPoint x: 200, startPoint y: 99, endPoint x: 107, endPoint y: 117, distance: 95.0
click at [139, 117] on html "Hive Cannabis / All Locations / Export Inventory Inventory Manager ******** Vap…" at bounding box center [601, 267] width 925 height 484
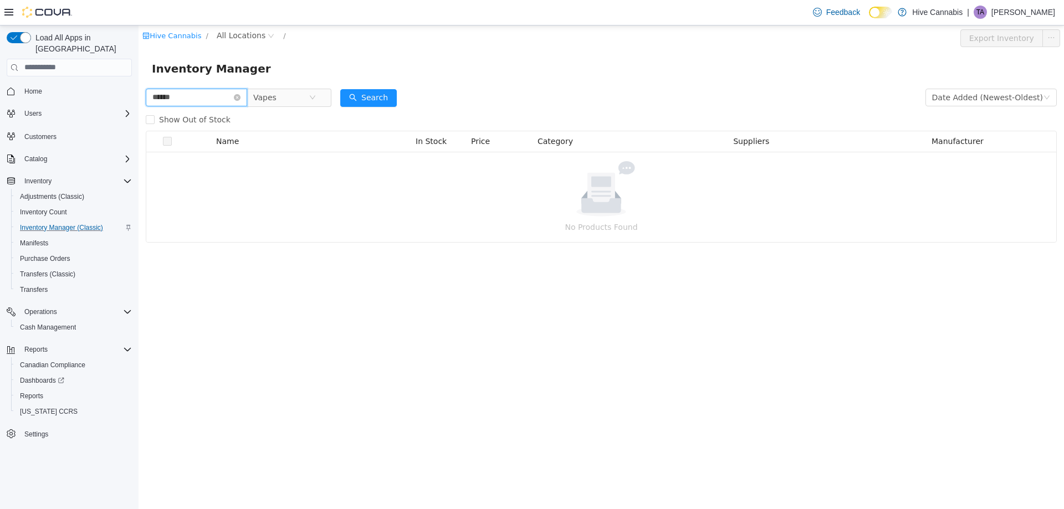
click at [163, 97] on input "******" at bounding box center [196, 97] width 101 height 18
drag, startPoint x: 192, startPoint y: 97, endPoint x: 45, endPoint y: 109, distance: 147.3
click at [139, 109] on html "Hive Cannabis / All Locations / Export Inventory Inventory Manager ******* Vape…" at bounding box center [601, 267] width 925 height 484
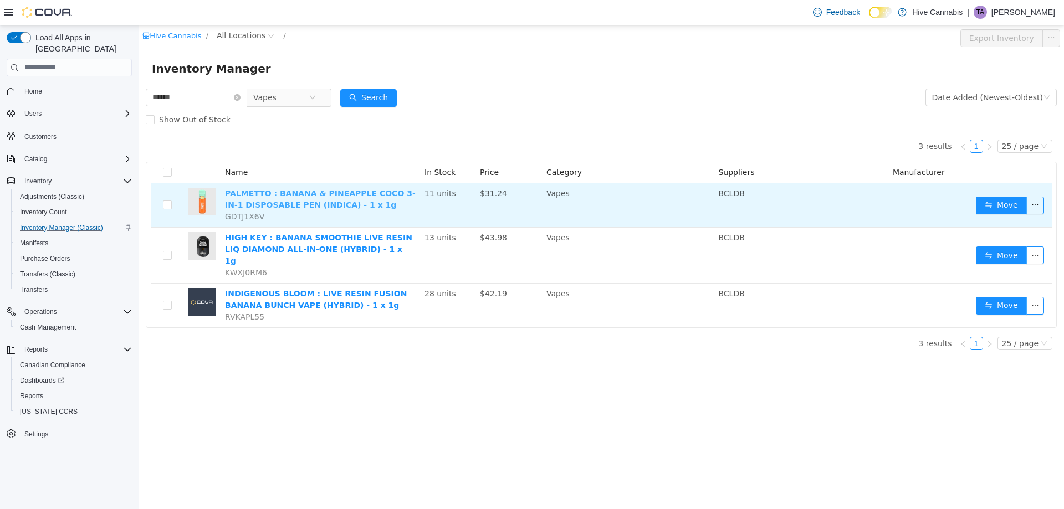
click at [302, 202] on link "PALMETTO : BANANA & PINEAPPLE COCO 3-IN-1 DISPOSABLE PEN (INDICA) - 1 x 1g" at bounding box center [320, 198] width 191 height 21
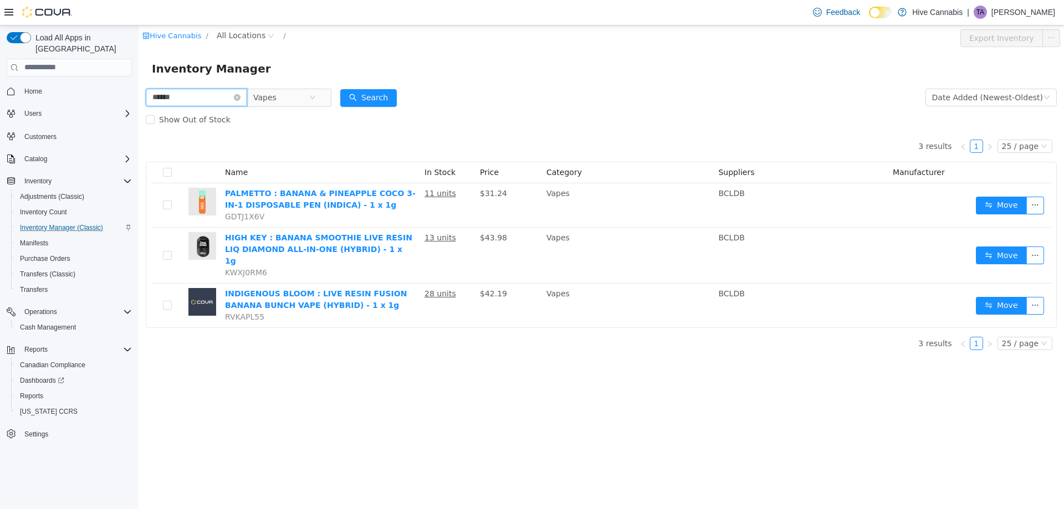
drag, startPoint x: 207, startPoint y: 96, endPoint x: 48, endPoint y: 112, distance: 160.3
click at [139, 112] on html "Hive Cannabis / All Locations / Export Inventory Inventory Manager ****** Vapes…" at bounding box center [601, 267] width 925 height 484
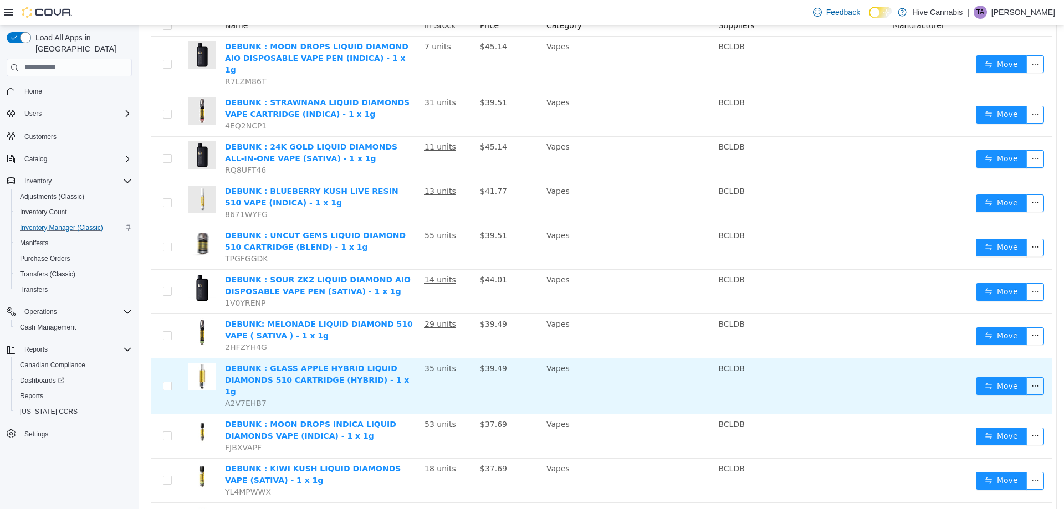
scroll to position [166, 0]
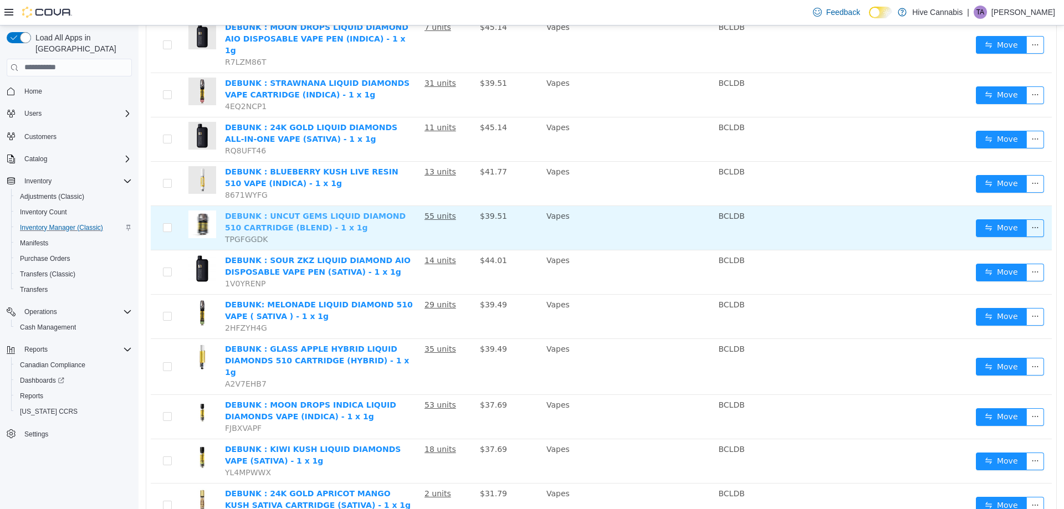
click at [260, 211] on link "DEBUNK : UNCUT GEMS LIQUID DIAMOND 510 CARTRIDGE (BLEND) - 1 x 1g" at bounding box center [315, 221] width 181 height 21
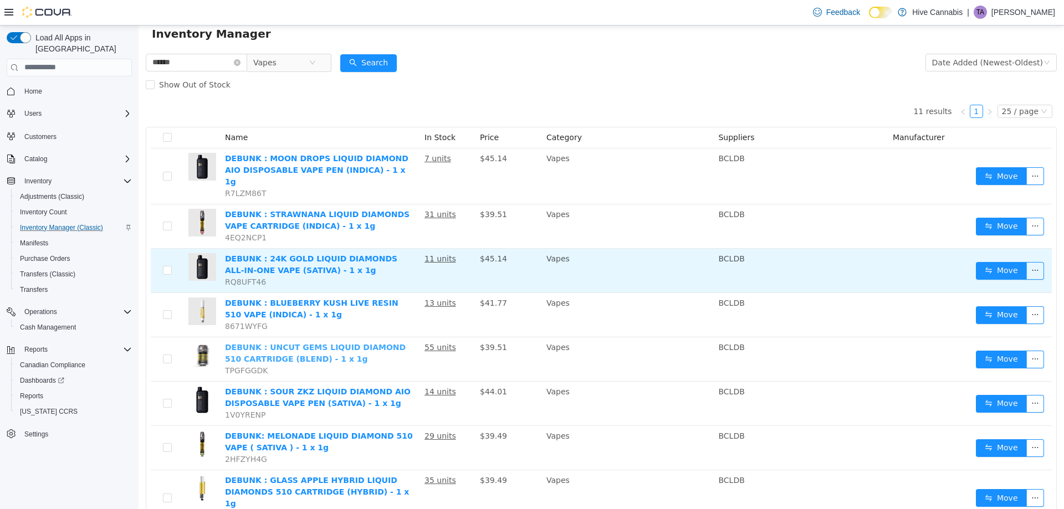
scroll to position [0, 0]
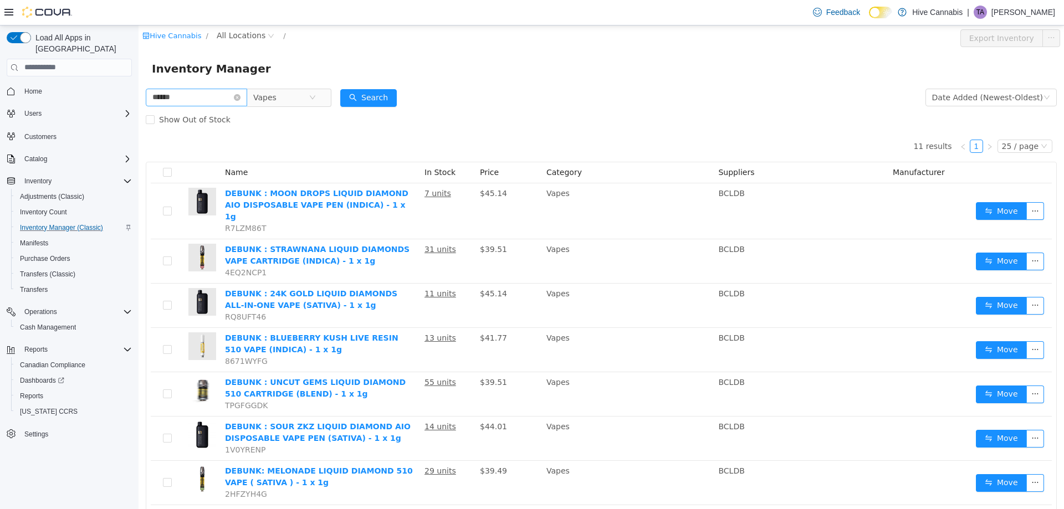
drag, startPoint x: 213, startPoint y: 88, endPoint x: 197, endPoint y: 98, distance: 19.7
click at [146, 97] on div "****** Vapes" at bounding box center [239, 97] width 186 height 22
drag, startPoint x: 189, startPoint y: 98, endPoint x: 77, endPoint y: 114, distance: 113.0
click at [139, 114] on html "Hive Cannabis / All Locations / Export Inventory Inventory Manager ****** Vapes…" at bounding box center [601, 267] width 925 height 484
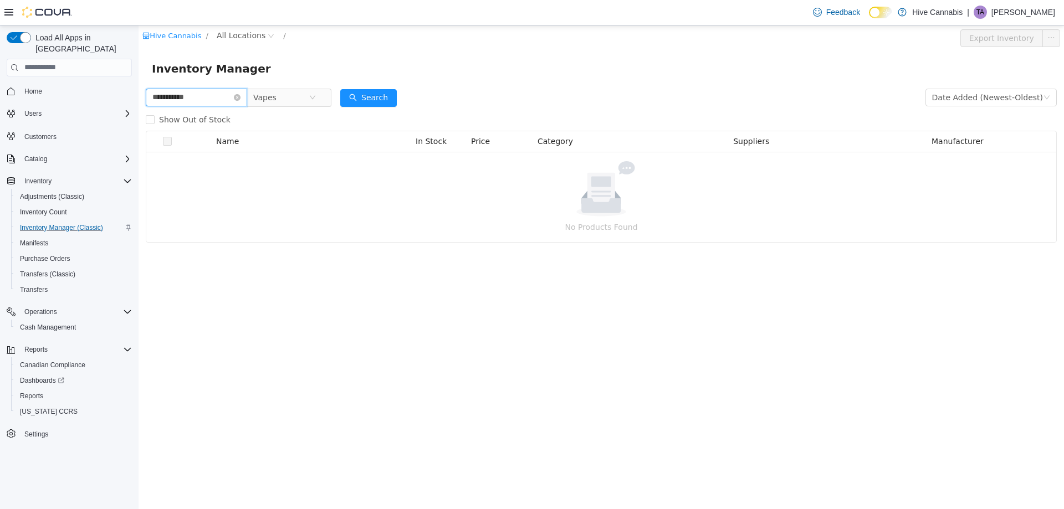
click at [164, 96] on input "**********" at bounding box center [196, 97] width 101 height 18
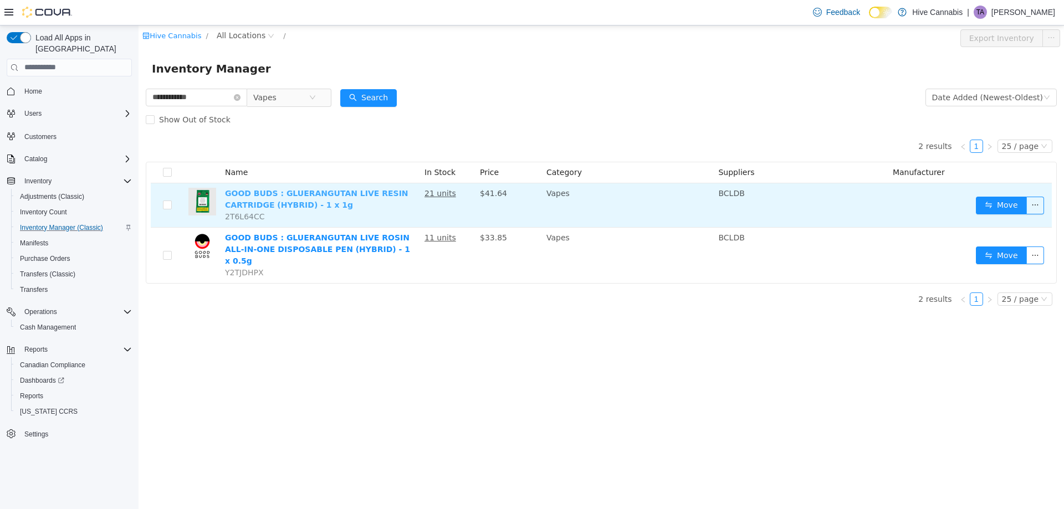
click at [282, 191] on link "GOOD BUDS : GLUERANGUTAN LIVE RESIN CARTRIDGE (HYBRID) - 1 x 1g" at bounding box center [316, 198] width 183 height 21
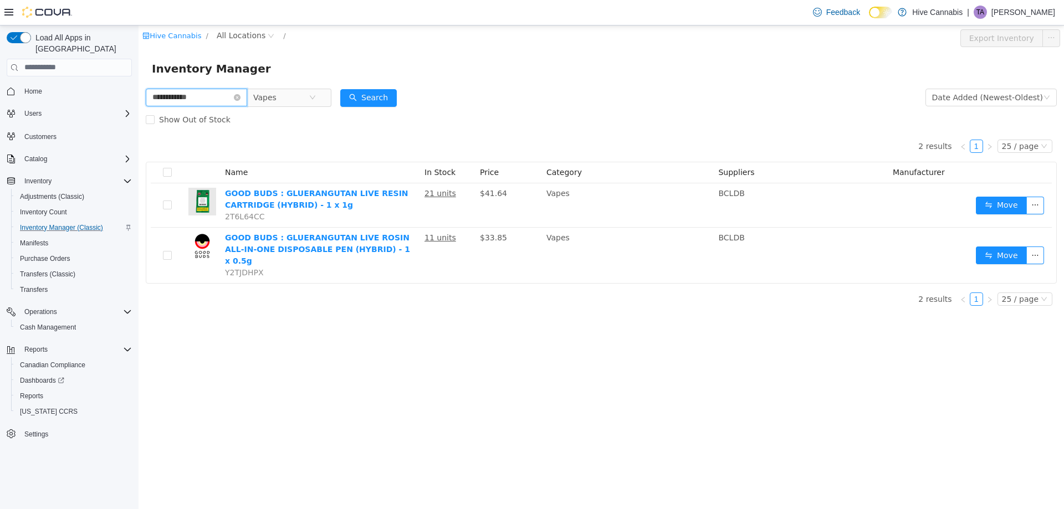
drag, startPoint x: 221, startPoint y: 99, endPoint x: 113, endPoint y: 110, distance: 108.1
click at [139, 110] on html "**********" at bounding box center [601, 267] width 925 height 484
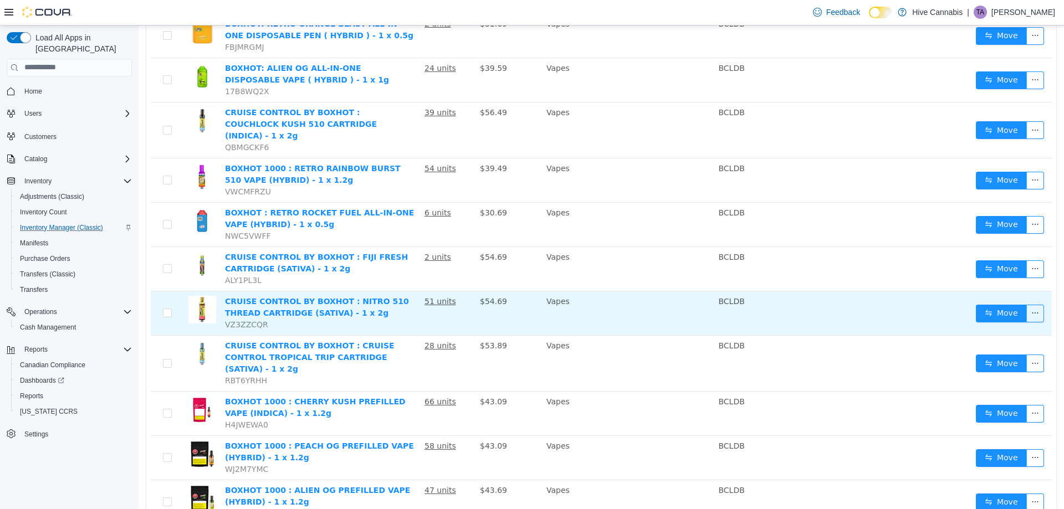
scroll to position [648, 0]
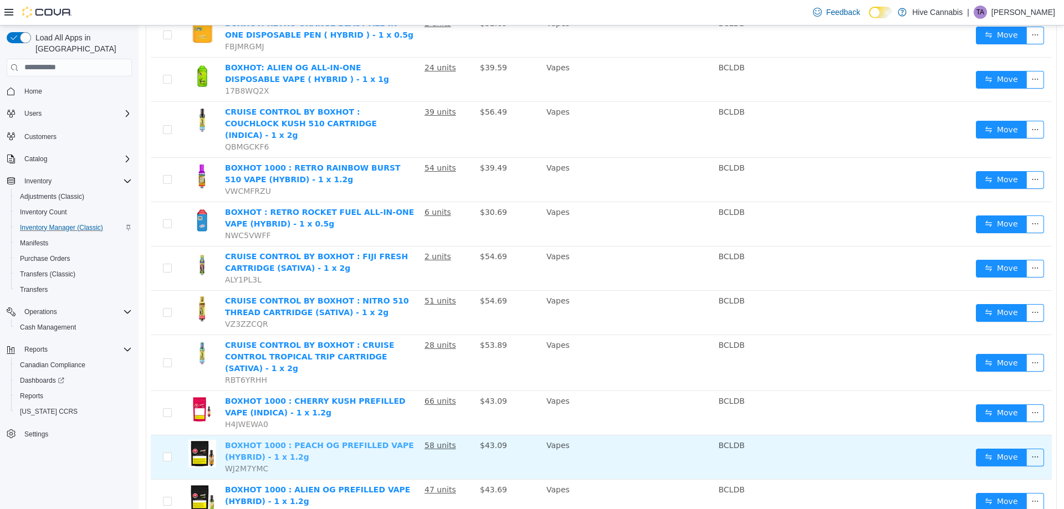
click at [254, 440] on link "BOXHOT 1000 : PEACH OG PREFILLED VAPE (HYBRID) - 1 x 1.2g" at bounding box center [319, 450] width 189 height 21
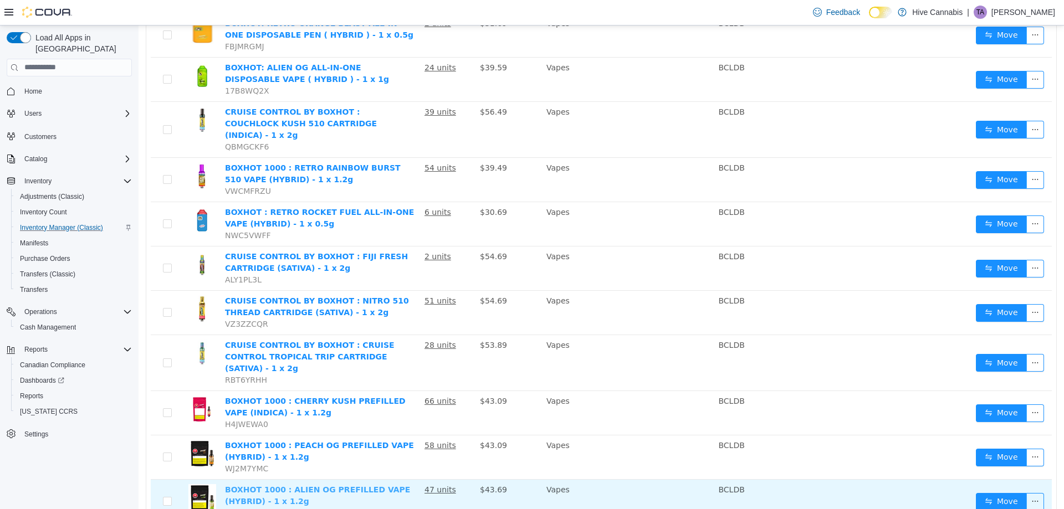
click at [254, 485] on link "BOXHOT 1000 : ALIEN OG PREFILLED VAPE (HYBRID) - 1 x 1.2g" at bounding box center [317, 495] width 185 height 21
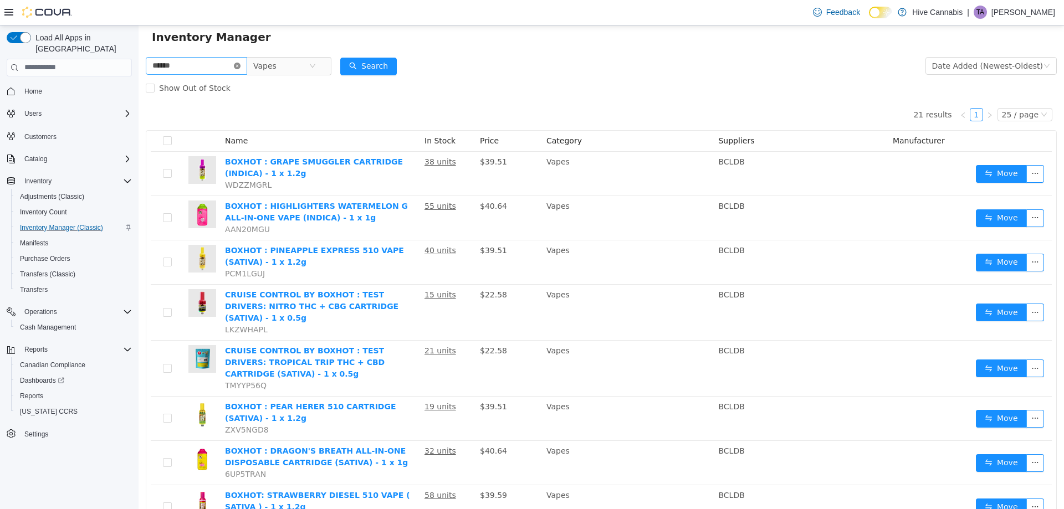
scroll to position [0, 0]
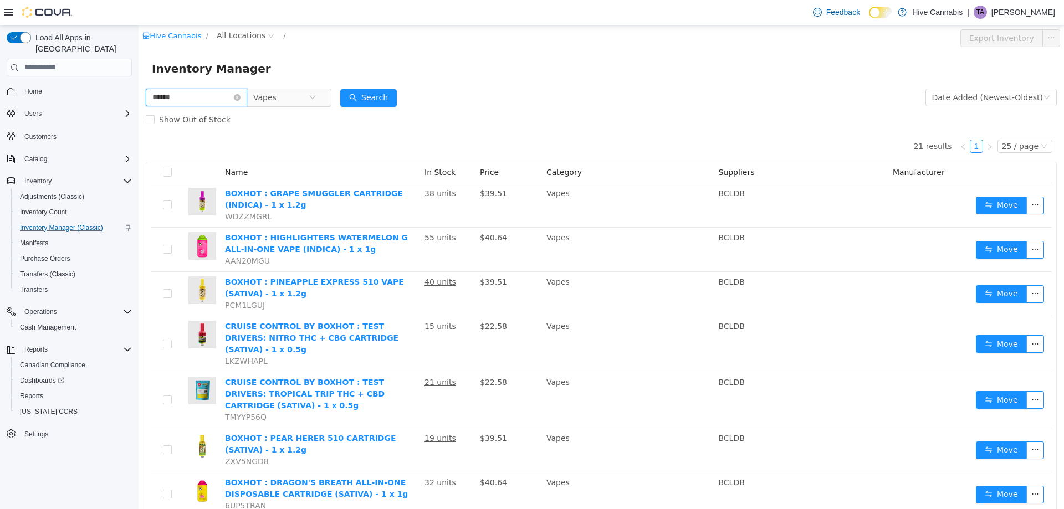
drag, startPoint x: 221, startPoint y: 102, endPoint x: 219, endPoint y: 137, distance: 35.5
click at [139, 112] on html "Hive Cannabis / All Locations / Export Inventory Inventory Manager ****** Vapes…" at bounding box center [601, 267] width 925 height 484
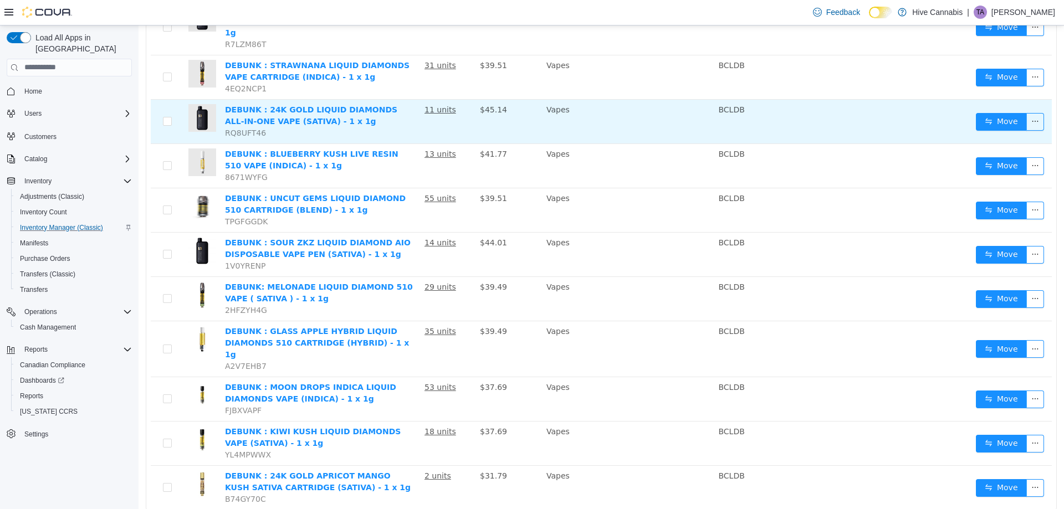
scroll to position [193, 0]
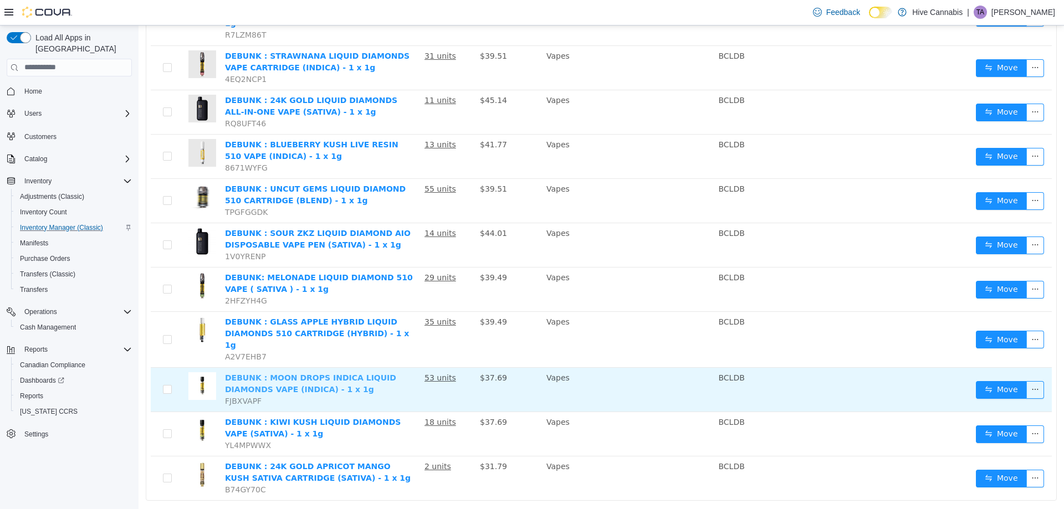
click at [284, 367] on td "DEBUNK : MOON DROPS INDICA LIQUID DIAMONDS VAPE (INDICA) - 1 x 1g FJBXVAPF" at bounding box center [320, 389] width 199 height 44
click at [294, 373] on link "DEBUNK : MOON DROPS INDICA LIQUID DIAMONDS VAPE (INDICA) - 1 x 1g" at bounding box center [310, 383] width 171 height 21
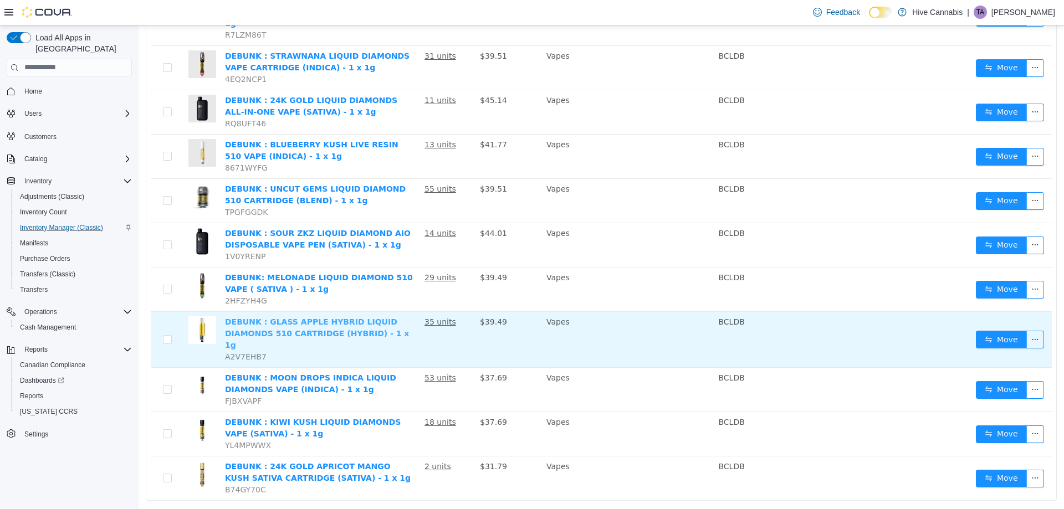
click at [294, 317] on link "DEBUNK : GLASS APPLE HYBRID LIQUID DIAMONDS 510 CARTRIDGE (HYBRID) - 1 x 1g" at bounding box center [317, 333] width 184 height 32
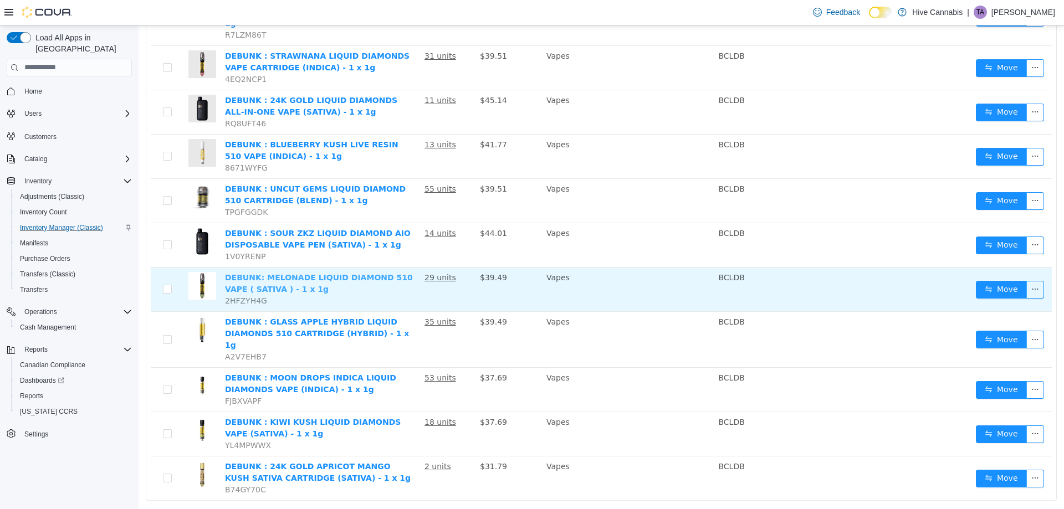
click at [289, 273] on link "DEBUNK: MELONADE LIQUID DIAMOND 510 VAPE ( SATIVA ) - 1 x 1g" at bounding box center [319, 283] width 188 height 21
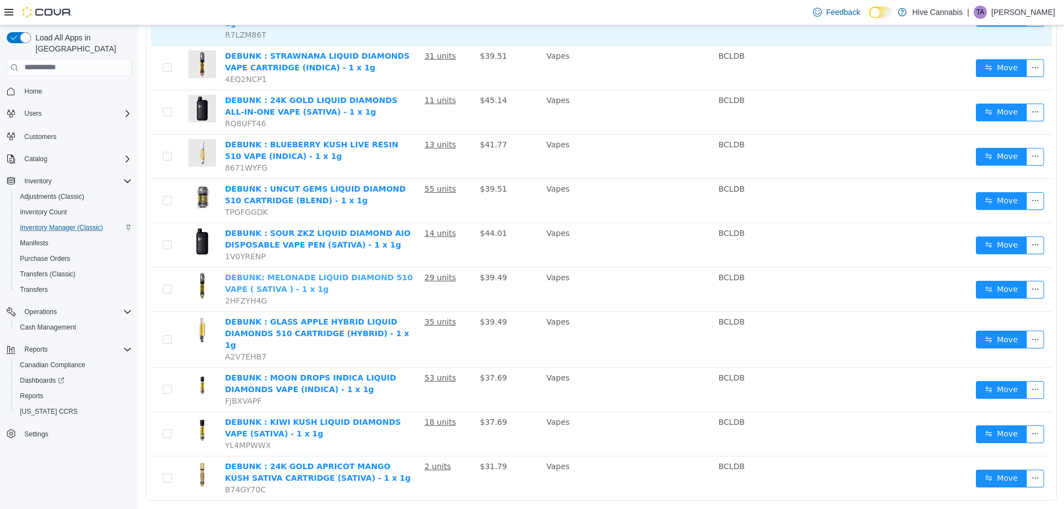
scroll to position [0, 0]
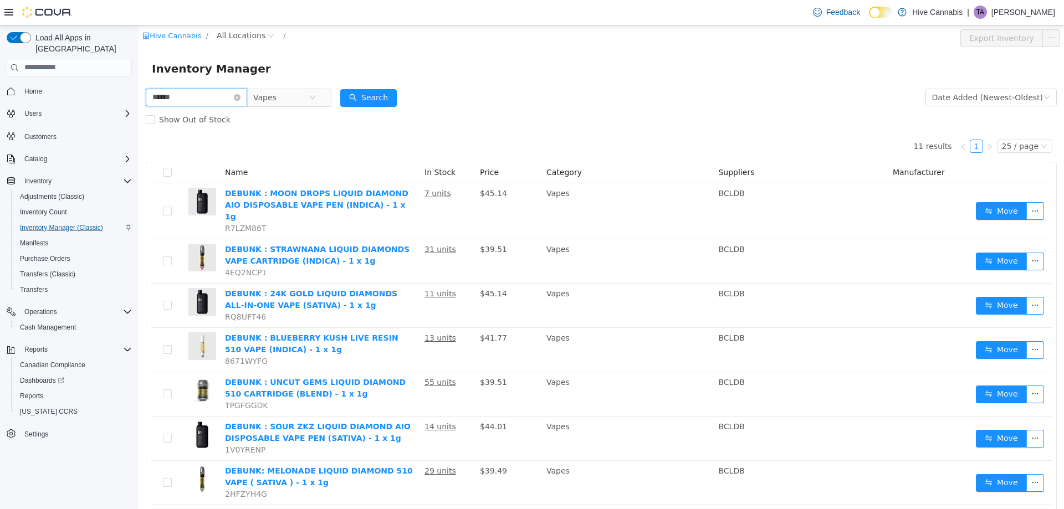
drag, startPoint x: 209, startPoint y: 100, endPoint x: 84, endPoint y: 98, distance: 125.3
click at [139, 98] on html "Hive Cannabis / All Locations / Export Inventory Inventory Manager ****** Vapes…" at bounding box center [601, 267] width 925 height 484
type input "*"
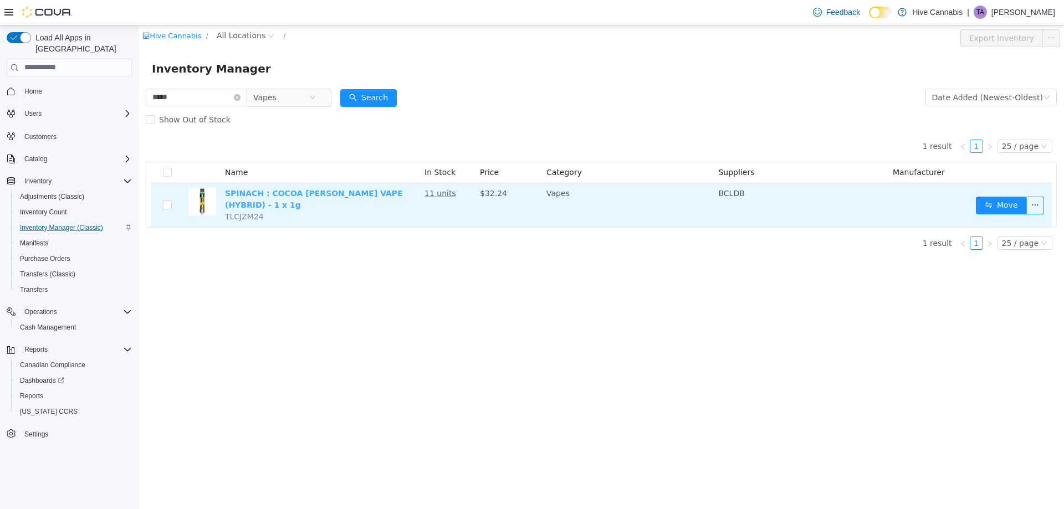
click at [377, 197] on link "SPINACH : COCOA MINTZ VAPE (HYBRID) - 1 x 1g" at bounding box center [314, 198] width 178 height 21
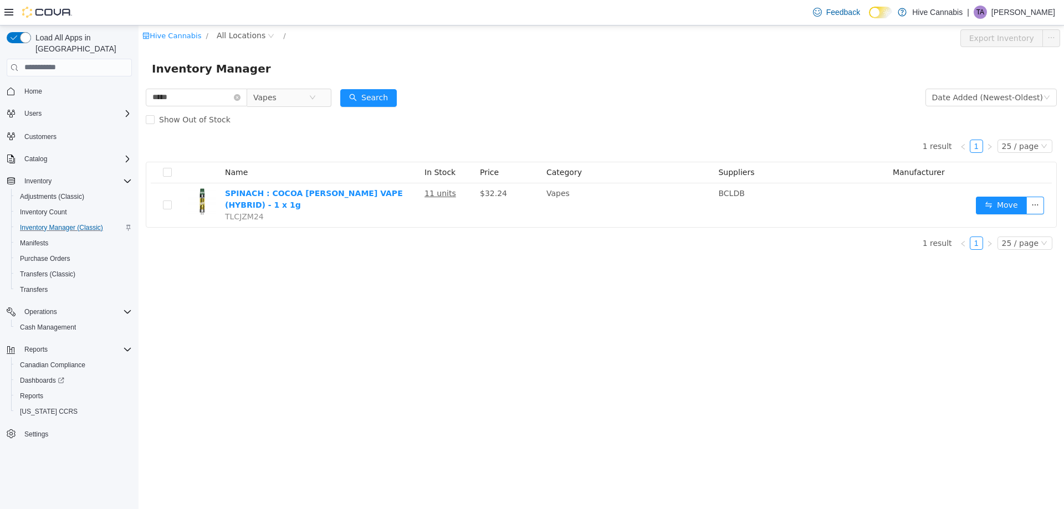
click at [237, 30] on span "All Locations" at bounding box center [241, 35] width 49 height 12
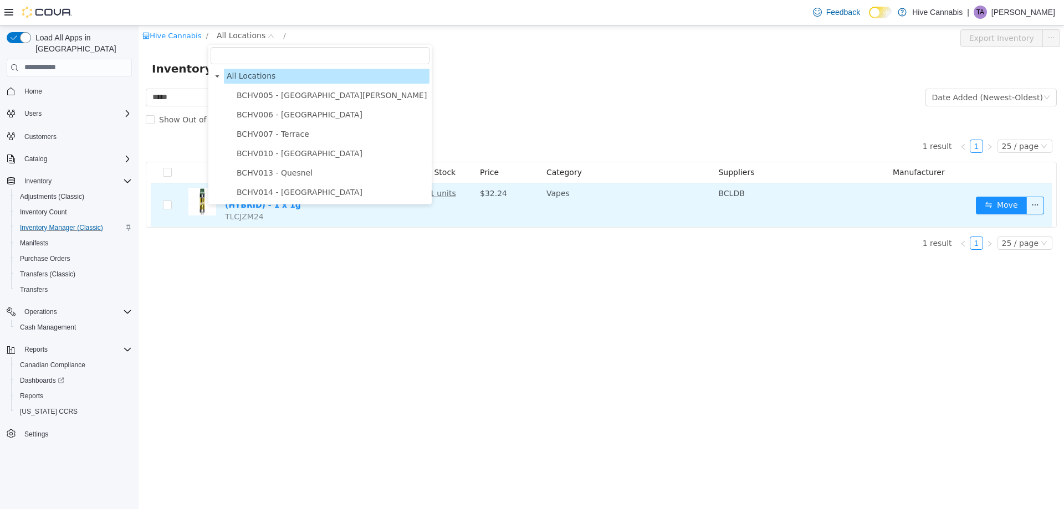
click at [283, 189] on span "BCHV014 - [GEOGRAPHIC_DATA]" at bounding box center [300, 191] width 126 height 9
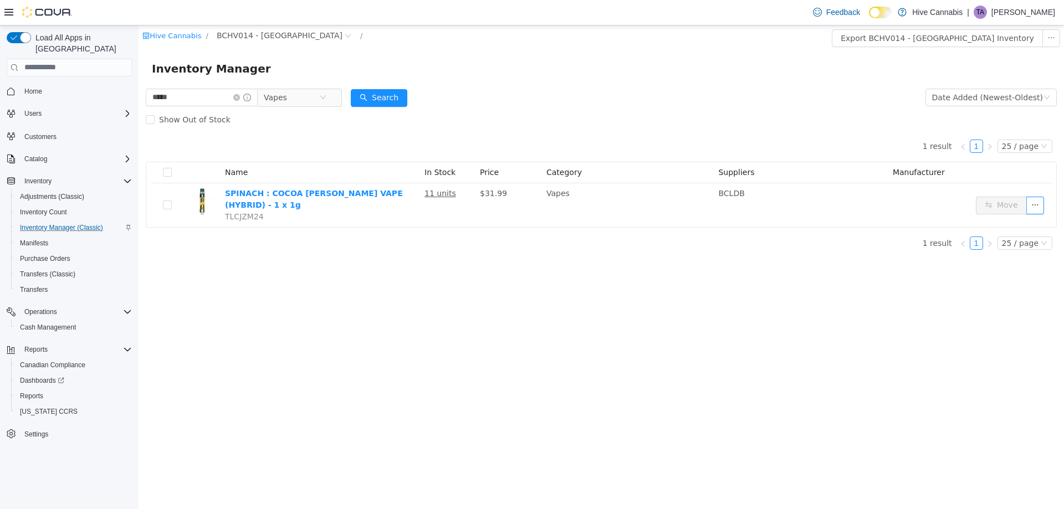
drag, startPoint x: 550, startPoint y: 95, endPoint x: 242, endPoint y: 118, distance: 309.5
click at [550, 95] on form "***** Vapes Date Added (Newest-Oldest) Search Show Out of Stock" at bounding box center [601, 108] width 911 height 44
click at [139, 110] on html "Hive Cannabis / BCHV014 - Abbotsford / Export BCHV014 - Abbotsford Inventory In…" at bounding box center [601, 267] width 925 height 484
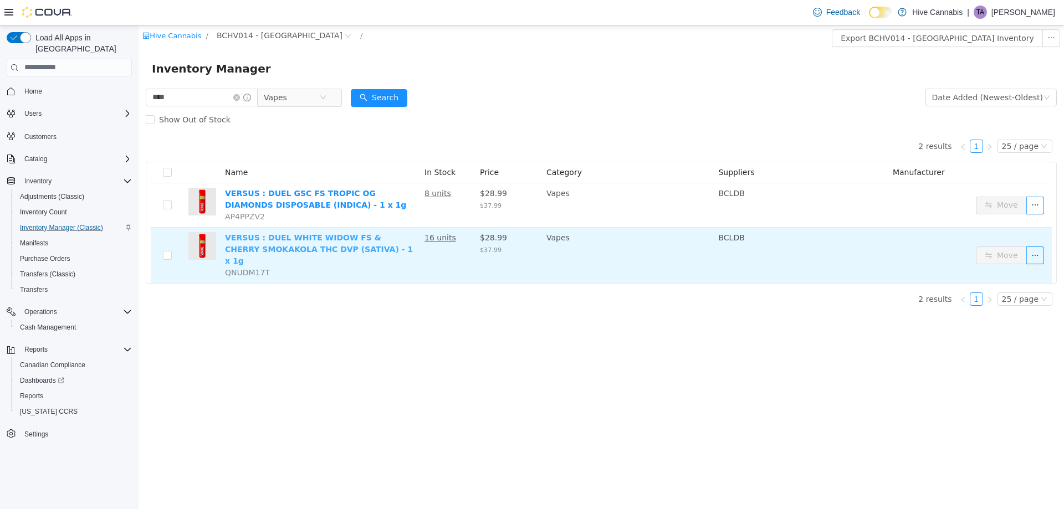
click at [297, 244] on link "VERSUS : DUEL WHITE WIDOW FS & CHERRY SMOKAKOLA THC DVP (SATIVA) - 1 x 1g" at bounding box center [319, 249] width 188 height 32
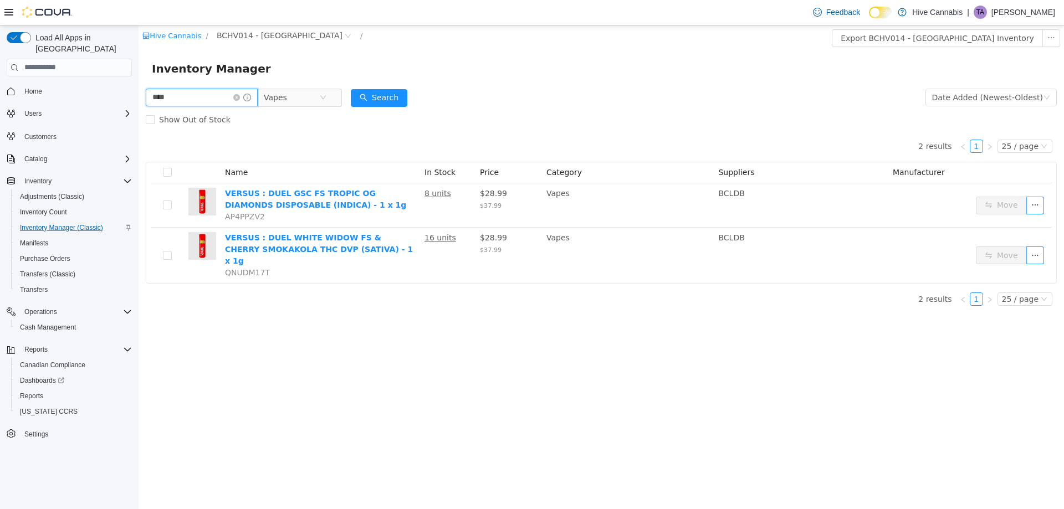
drag, startPoint x: 192, startPoint y: 98, endPoint x: 131, endPoint y: 100, distance: 61.0
click at [139, 100] on html "Hive Cannabis / BCHV014 - Abbotsford / Export BCHV014 - Abbotsford Inventory In…" at bounding box center [601, 267] width 925 height 484
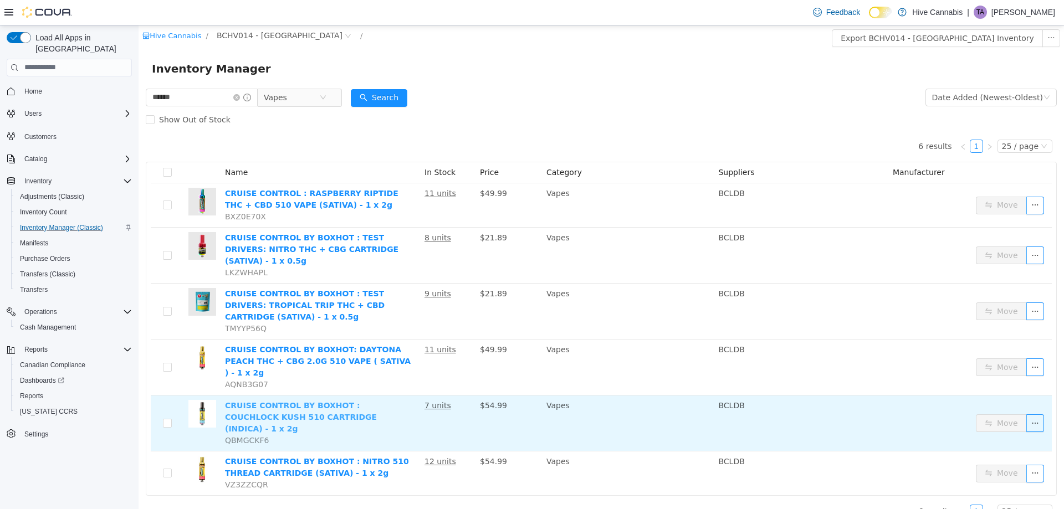
click at [284, 401] on link "CRUISE CONTROL BY BOXHOT : COUCHLOCK KUSH 510 CARTRIDGE (INDICA) - 1 x 2g" at bounding box center [301, 417] width 152 height 32
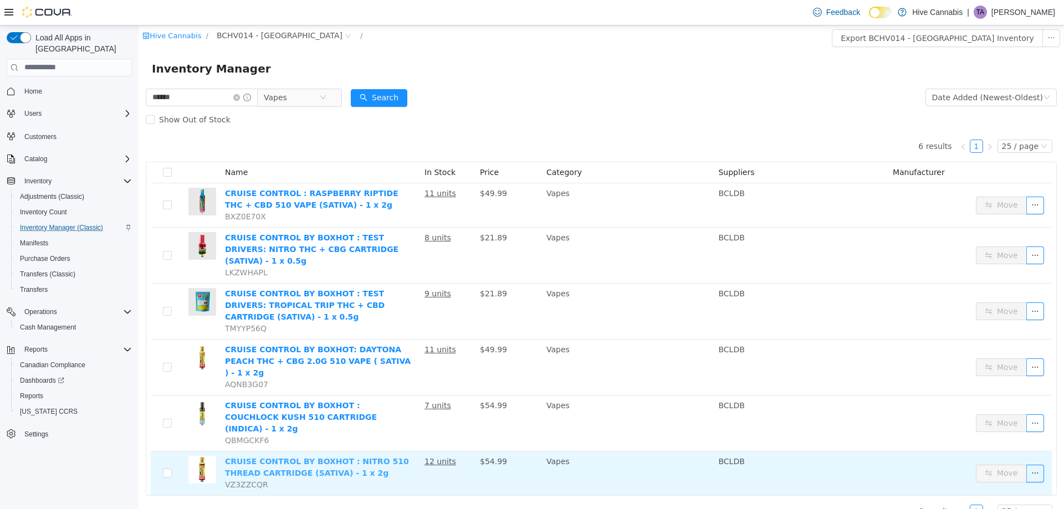
click at [298, 457] on link "CRUISE CONTROL BY BOXHOT : NITRO 510 THREAD CARTRIDGE (SATIVA) - 1 x 2g" at bounding box center [317, 467] width 184 height 21
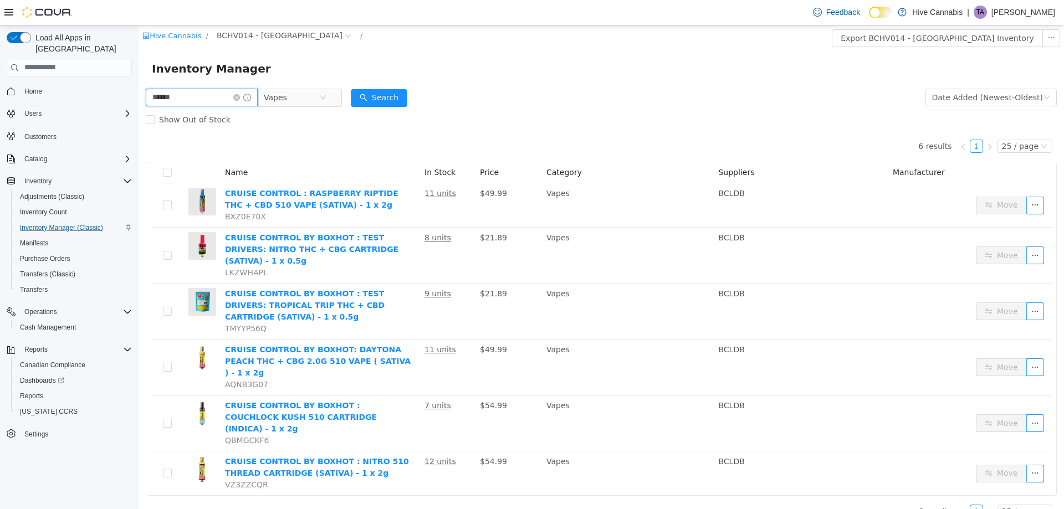
drag, startPoint x: 191, startPoint y: 93, endPoint x: 137, endPoint y: 106, distance: 55.2
click at [139, 106] on html "Hive Cannabis / BCHV014 - Abbotsford / Export BCHV014 - Abbotsford Inventory In…" at bounding box center [601, 267] width 925 height 484
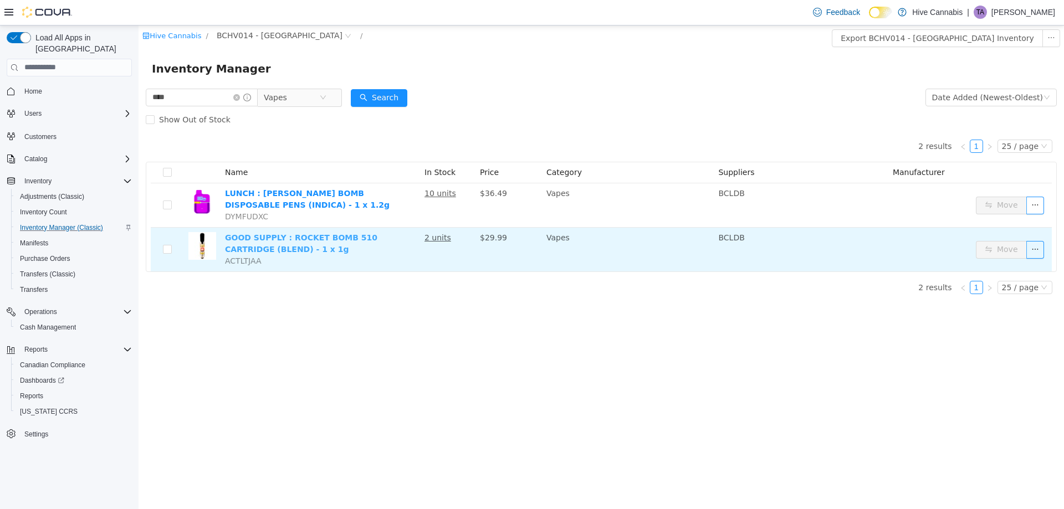
click at [255, 243] on link "GOOD SUPPLY : ROCKET BOMB 510 CARTRIDGE (BLEND) - 1 x 1g" at bounding box center [301, 243] width 152 height 21
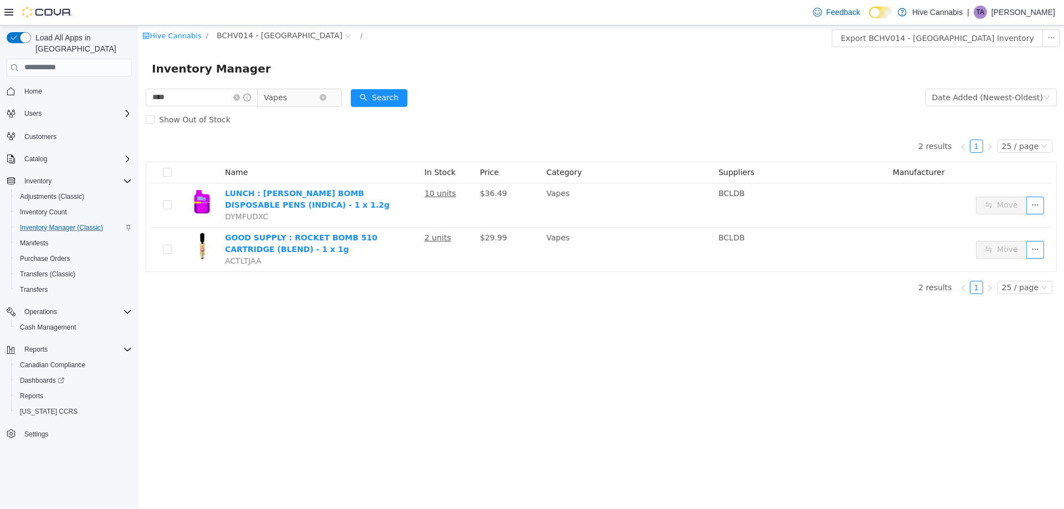
click at [298, 97] on span "Vapes" at bounding box center [291, 97] width 55 height 17
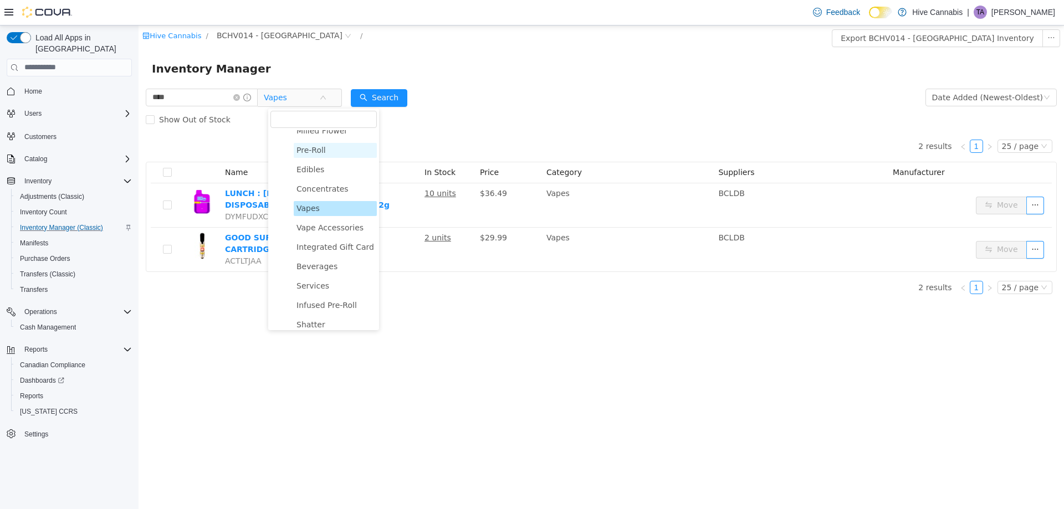
click at [324, 149] on span "Pre-Roll" at bounding box center [335, 149] width 83 height 15
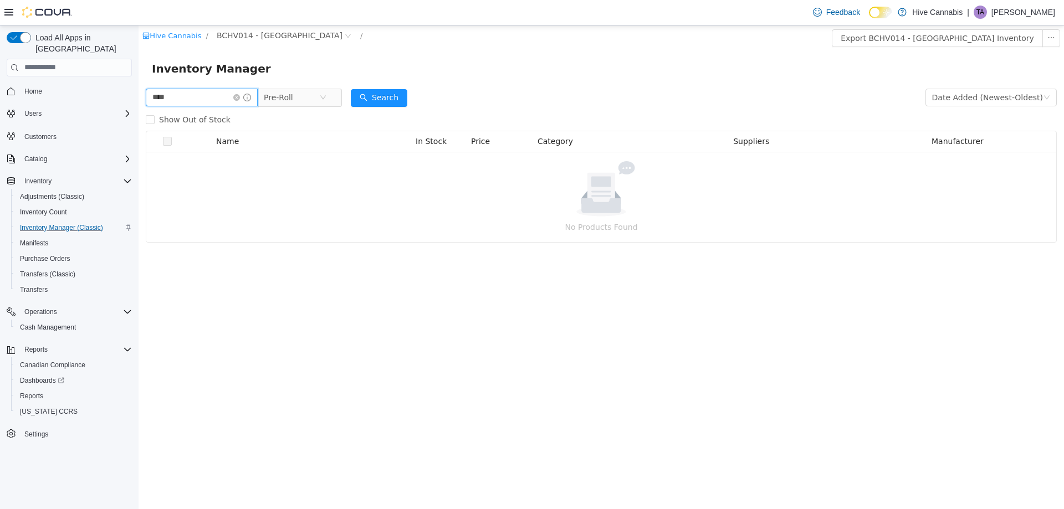
drag, startPoint x: 222, startPoint y: 96, endPoint x: 80, endPoint y: 91, distance: 141.9
click at [139, 91] on html "Hive Cannabis / BCHV014 - Abbotsford / Export BCHV014 - Abbotsford Inventory In…" at bounding box center [601, 267] width 925 height 484
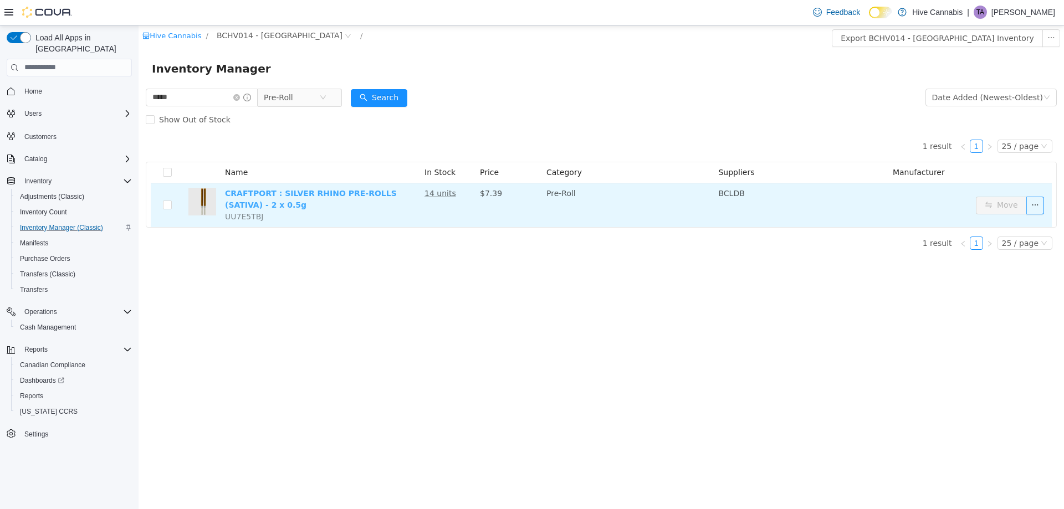
click at [375, 191] on link "CRAFTPORT : SILVER RHINO PRE-ROLLS (SATIVA) - 2 x 0.5g" at bounding box center [311, 198] width 172 height 21
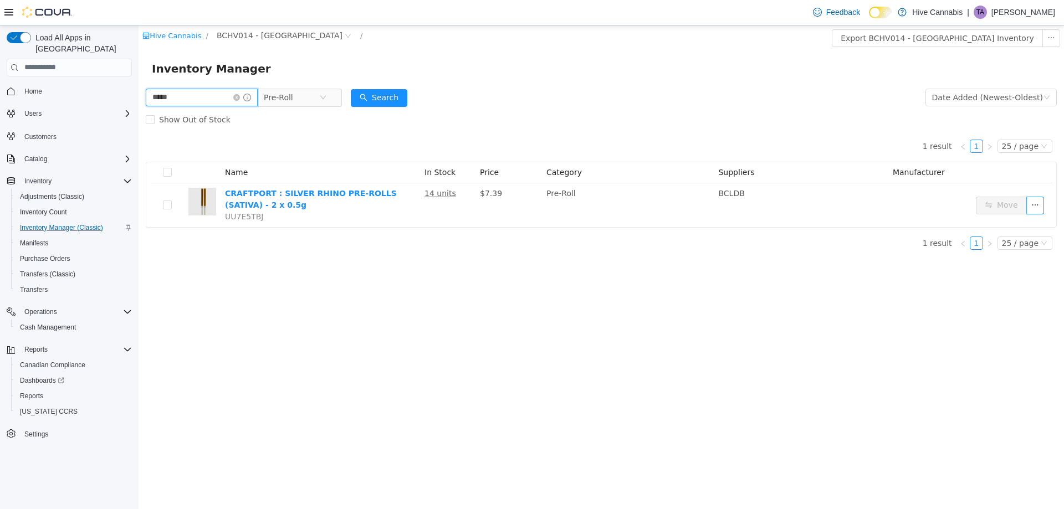
drag, startPoint x: 158, startPoint y: 103, endPoint x: 39, endPoint y: 105, distance: 119.1
click at [139, 105] on html "Hive Cannabis / BCHV014 - Abbotsford / Export BCHV014 - Abbotsford Inventory In…" at bounding box center [601, 267] width 925 height 484
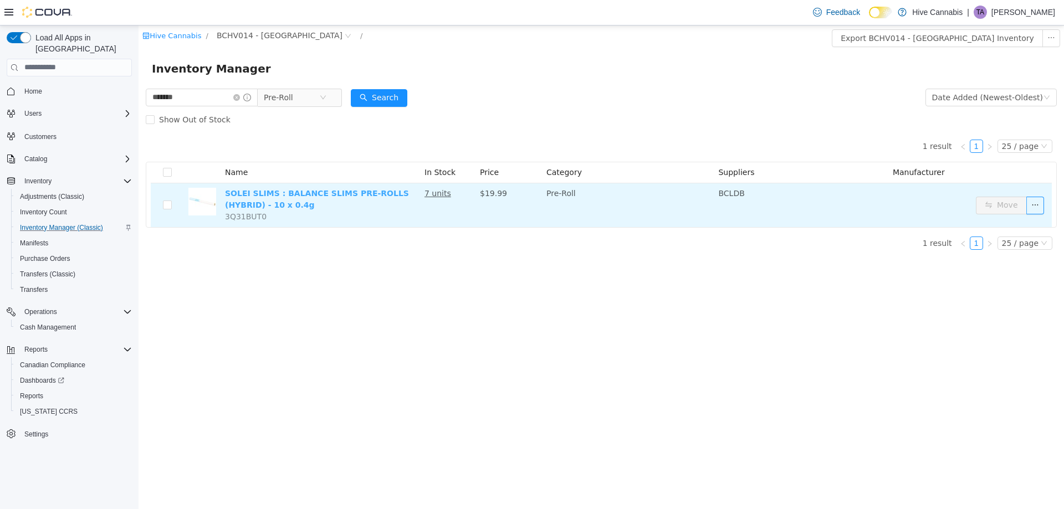
click at [364, 193] on link "SOLEI SLIMS : BALANCE SLIMS PRE-ROLLS (HYBRID) - 10 x 0.4g" at bounding box center [317, 198] width 184 height 21
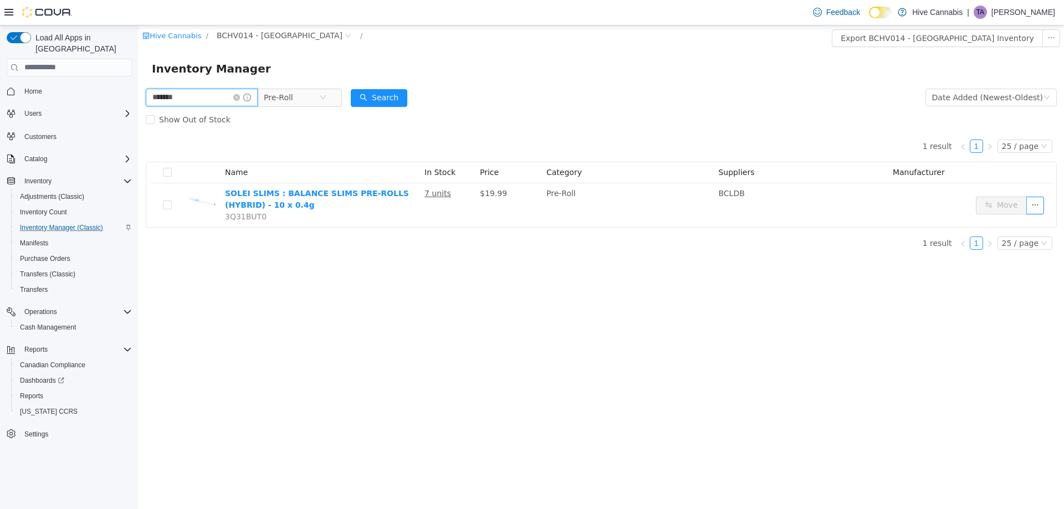
click at [139, 105] on html "Hive Cannabis / BCHV014 - Abbotsford / Export BCHV014 - Abbotsford Inventory In…" at bounding box center [601, 267] width 925 height 484
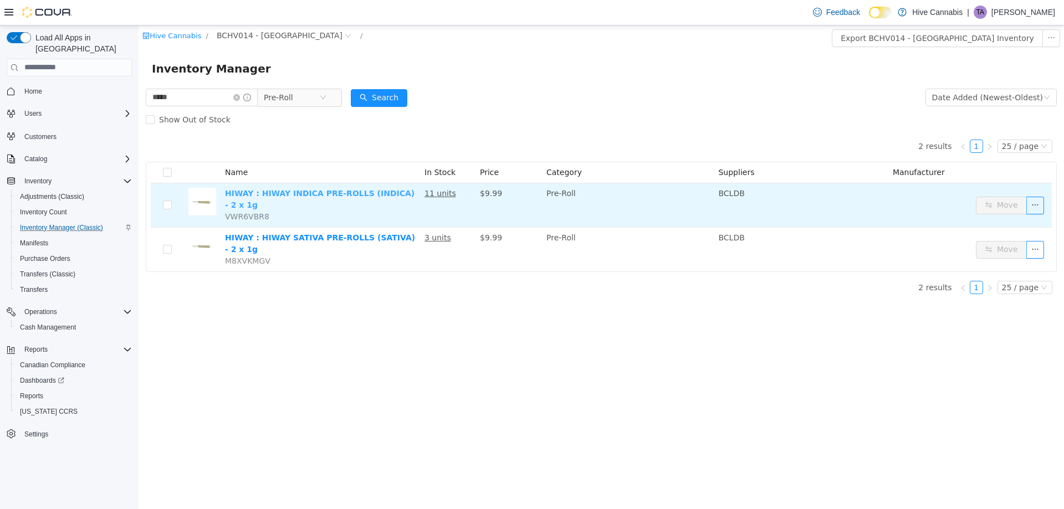
click at [365, 193] on link "HIWAY : HIWAY INDICA PRE-ROLLS (INDICA) - 2 x 1g" at bounding box center [319, 198] width 189 height 21
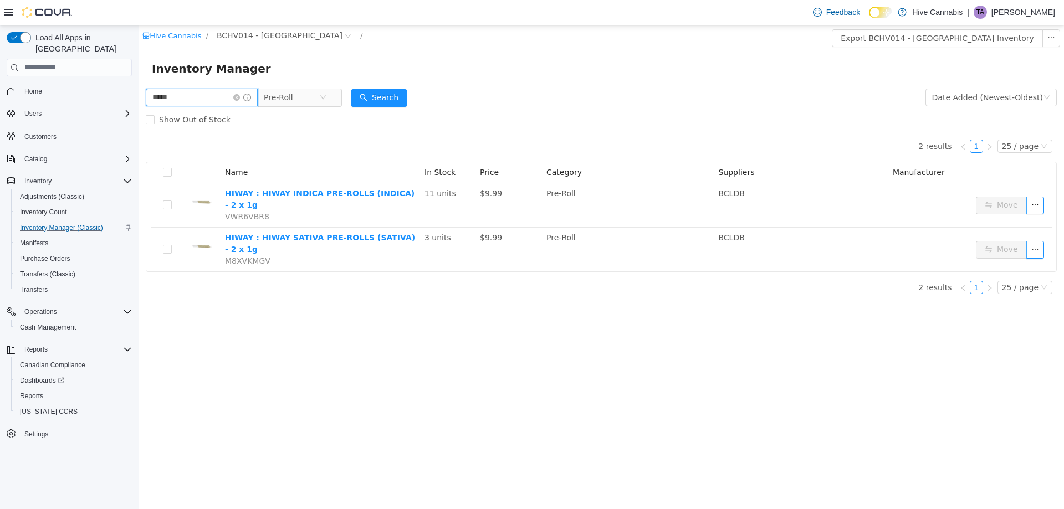
drag, startPoint x: 199, startPoint y: 96, endPoint x: 87, endPoint y: 102, distance: 112.6
click at [139, 102] on html "Hive Cannabis / BCHV014 - Abbotsford / Export BCHV014 - Abbotsford Inventory In…" at bounding box center [601, 267] width 925 height 484
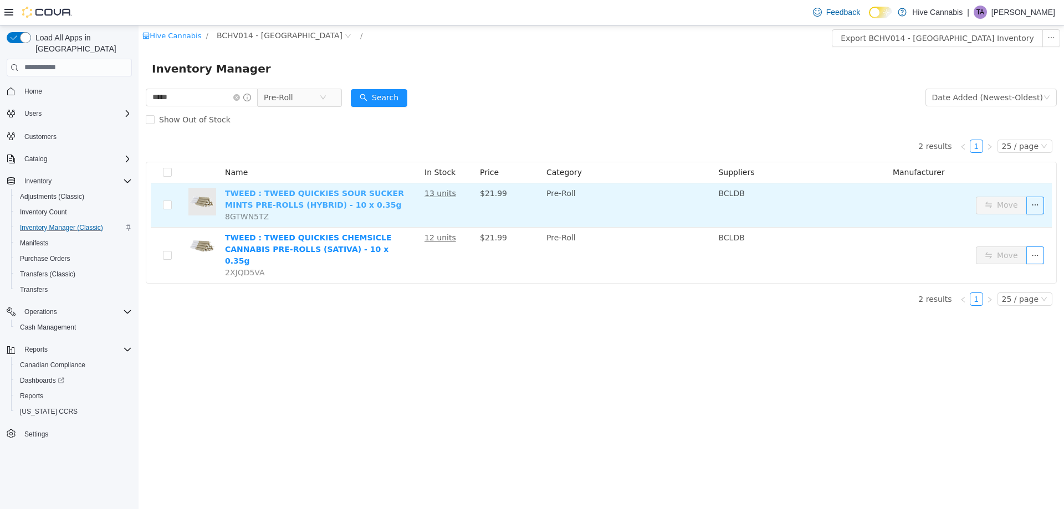
click at [301, 195] on link "TWEED : TWEED QUICKIES SOUR SUCKER MINTS PRE-ROLLS (HYBRID) - 10 x 0.35g" at bounding box center [314, 198] width 179 height 21
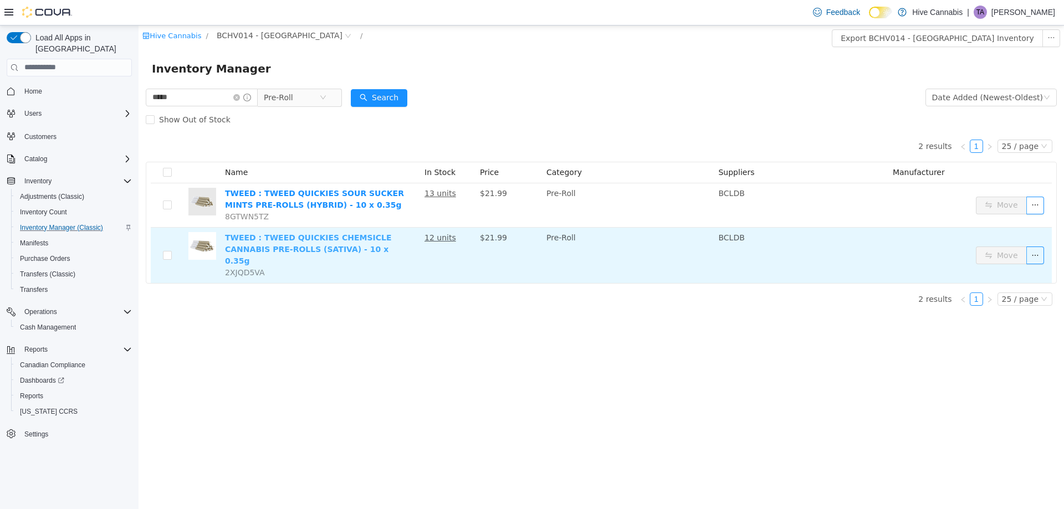
click at [281, 241] on link "TWEED : TWEED QUICKIES CHEMSICLE CANNABIS PRE-ROLLS (SATIVA) - 10 x 0.35g" at bounding box center [308, 249] width 167 height 32
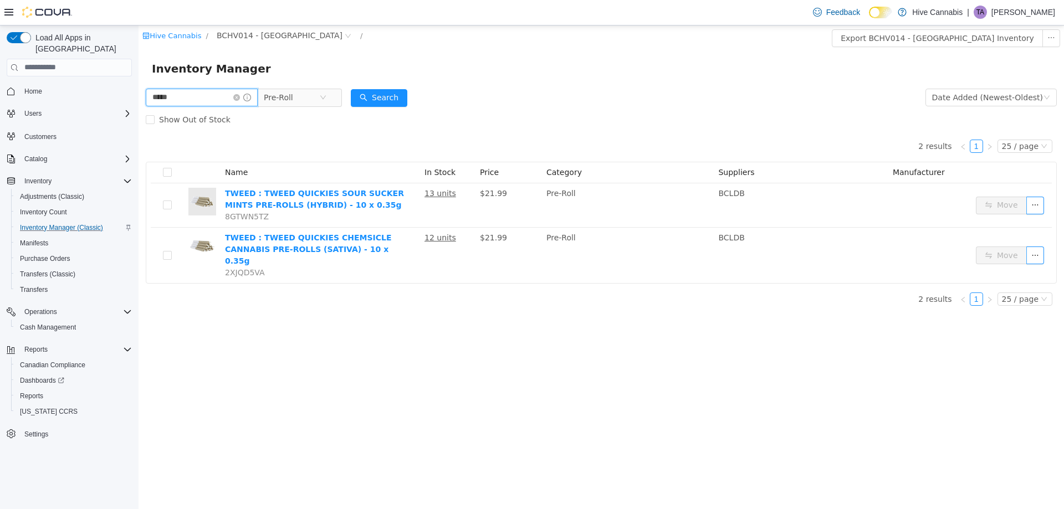
drag, startPoint x: 186, startPoint y: 98, endPoint x: 112, endPoint y: 100, distance: 73.7
click at [139, 100] on html "Hive Cannabis / BCHV014 - Abbotsford / Export BCHV014 - Abbotsford Inventory In…" at bounding box center [601, 267] width 925 height 484
type input "*"
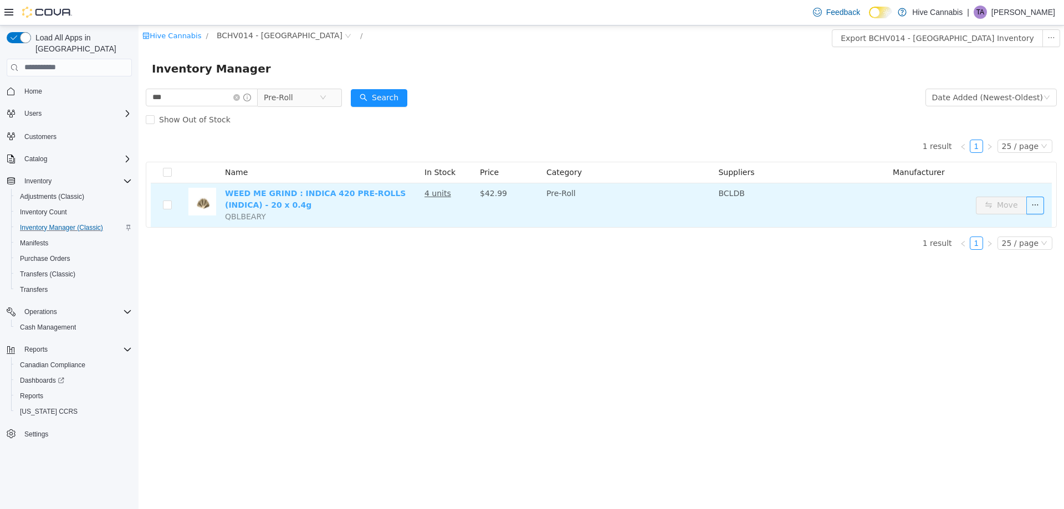
click at [237, 196] on link "WEED ME GRIND : INDICA 420 PRE-ROLLS (INDICA) - 20 x 0.4g" at bounding box center [315, 198] width 181 height 21
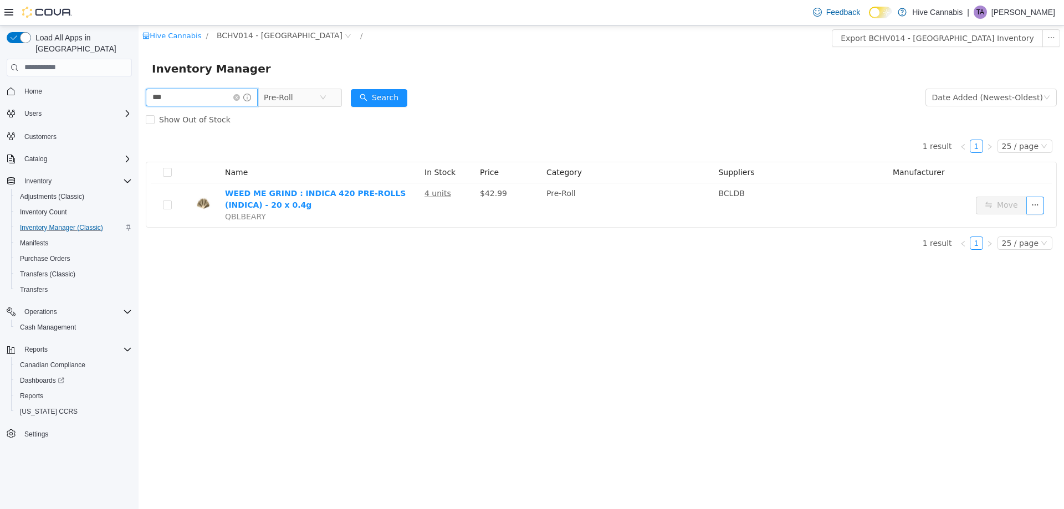
click at [205, 100] on input "***" at bounding box center [202, 97] width 112 height 18
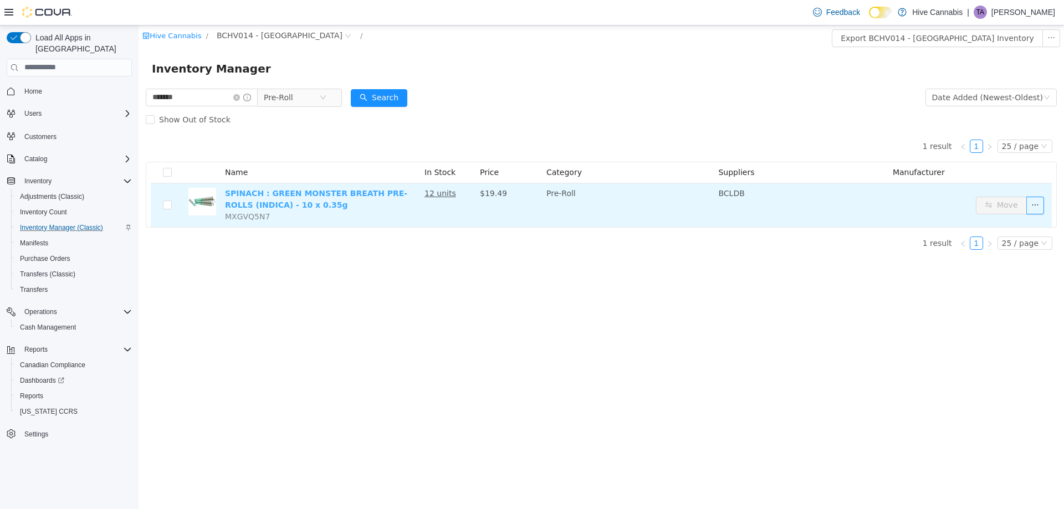
click at [256, 196] on link "SPINACH : GREEN MONSTER BREATH PRE-ROLLS (INDICA) - 10 x 0.35g" at bounding box center [316, 198] width 182 height 21
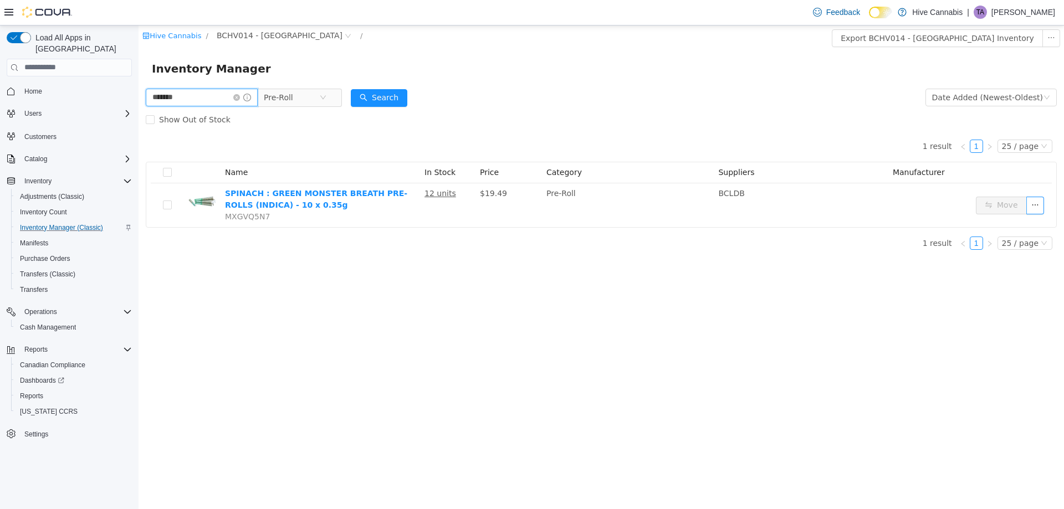
click at [207, 96] on input "*******" at bounding box center [202, 97] width 112 height 18
click at [207, 91] on input "*******" at bounding box center [202, 97] width 112 height 18
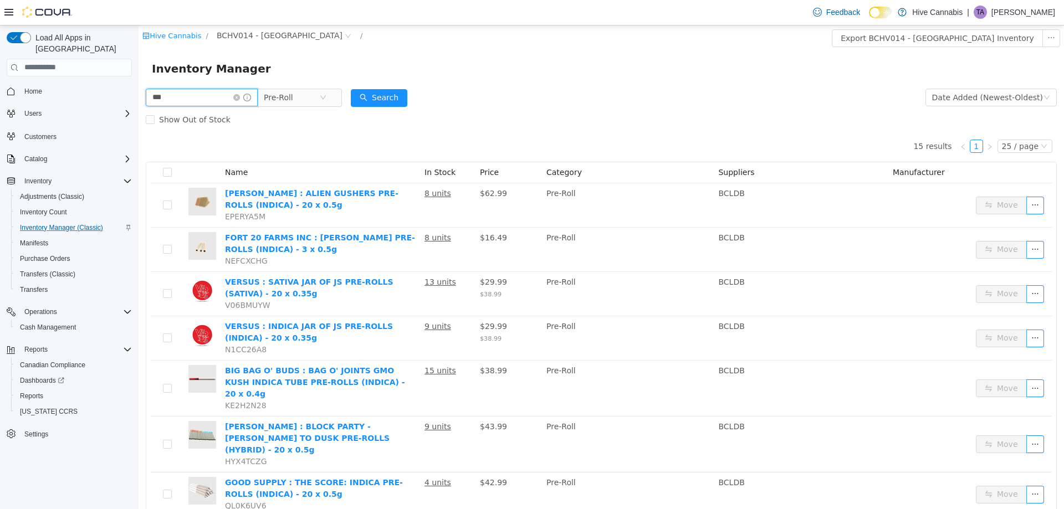
drag, startPoint x: 185, startPoint y: 96, endPoint x: 125, endPoint y: 109, distance: 61.2
click at [139, 109] on html "Hive Cannabis / BCHV014 - Abbotsford / Export BCHV014 - Abbotsford Inventory In…" at bounding box center [601, 267] width 925 height 484
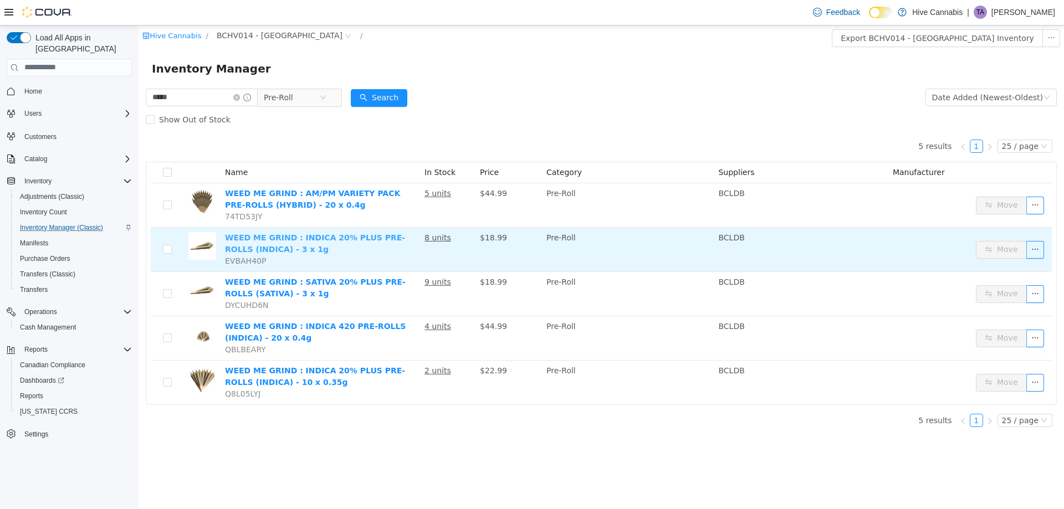
click at [270, 242] on link "WEED ME GRIND : INDICA 20% PLUS PRE-ROLLS (INDICA) - 3 x 1g" at bounding box center [315, 243] width 180 height 21
click at [225, 233] on link "WEED ME GRIND : INDICA 20% PLUS PRE-ROLLS (INDICA) - 3 x 1g" at bounding box center [315, 243] width 180 height 21
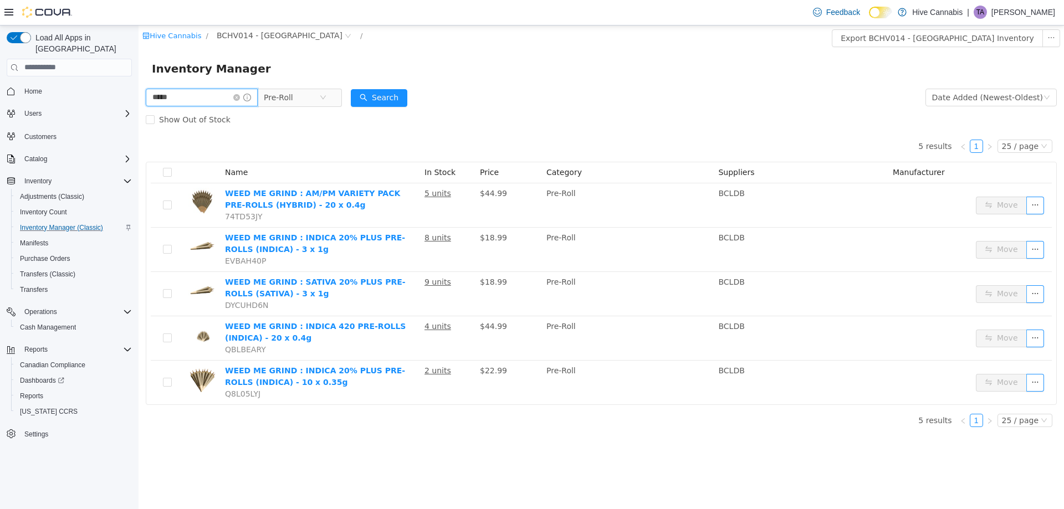
drag, startPoint x: 177, startPoint y: 101, endPoint x: 97, endPoint y: 115, distance: 81.1
click at [139, 115] on html "Hive Cannabis / BCHV014 - Abbotsford / Export BCHV014 - Abbotsford Inventory In…" at bounding box center [601, 267] width 925 height 484
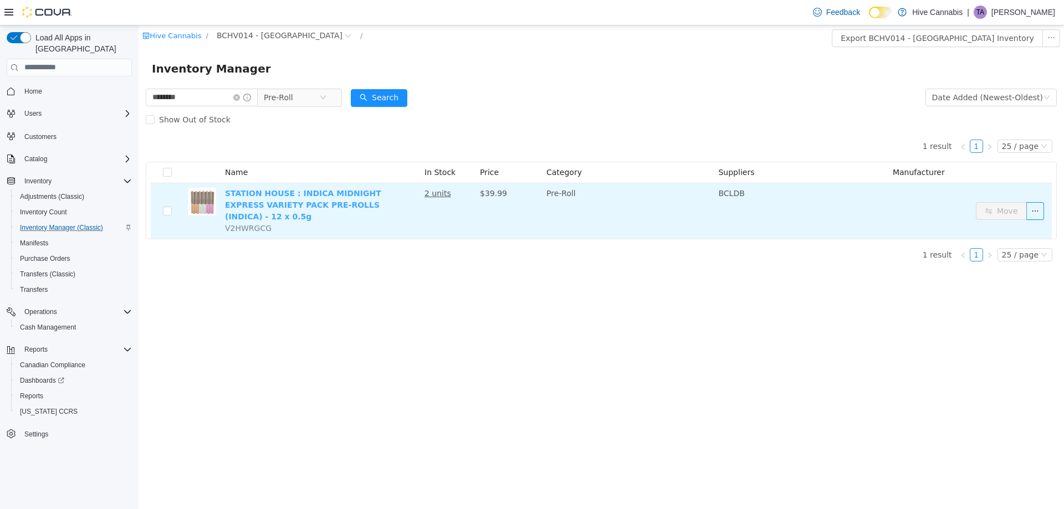
click at [295, 196] on td "STATION HOUSE : INDICA MIDNIGHT EXPRESS VARIETY PACK PRE-ROLLS (INDICA) - 12 x …" at bounding box center [320, 210] width 199 height 55
click at [273, 196] on link "STATION HOUSE : INDICA MIDNIGHT EXPRESS VARIETY PACK PRE-ROLLS (INDICA) - 12 x …" at bounding box center [303, 204] width 156 height 32
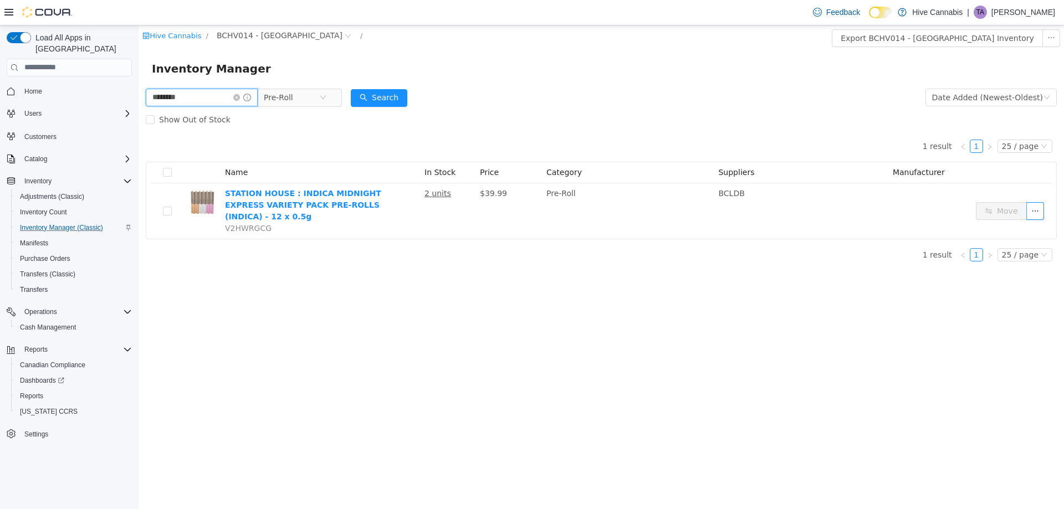
drag, startPoint x: 205, startPoint y: 96, endPoint x: 137, endPoint y: 95, distance: 68.2
click at [139, 95] on html "Hive Cannabis / BCHV014 - Abbotsford / Export BCHV014 - Abbotsford Inventory In…" at bounding box center [601, 267] width 925 height 484
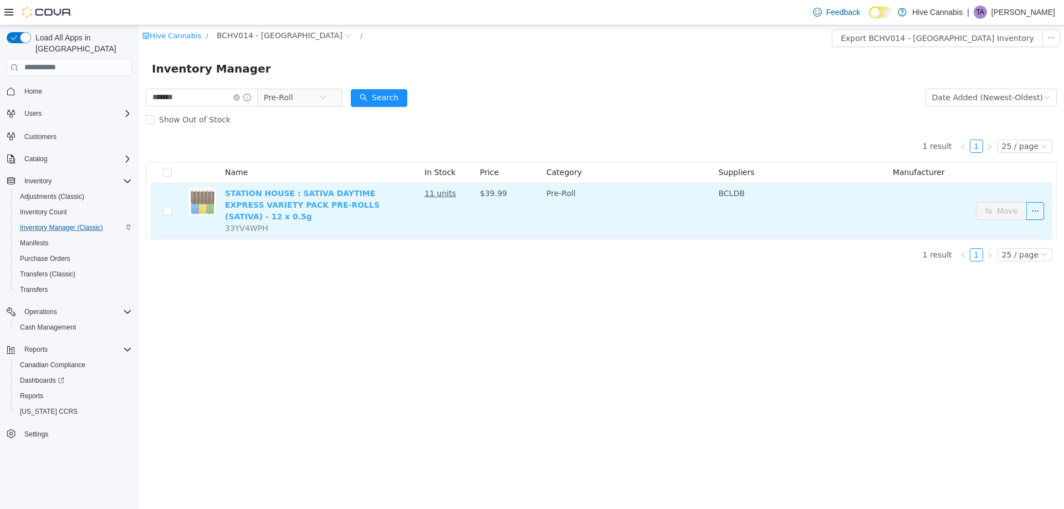
click at [287, 197] on link "STATION HOUSE : SATIVA DAYTIME EXPRESS VARIETY PACK PRE-ROLLS (SATIVA) - 12 x 0…" at bounding box center [302, 204] width 155 height 32
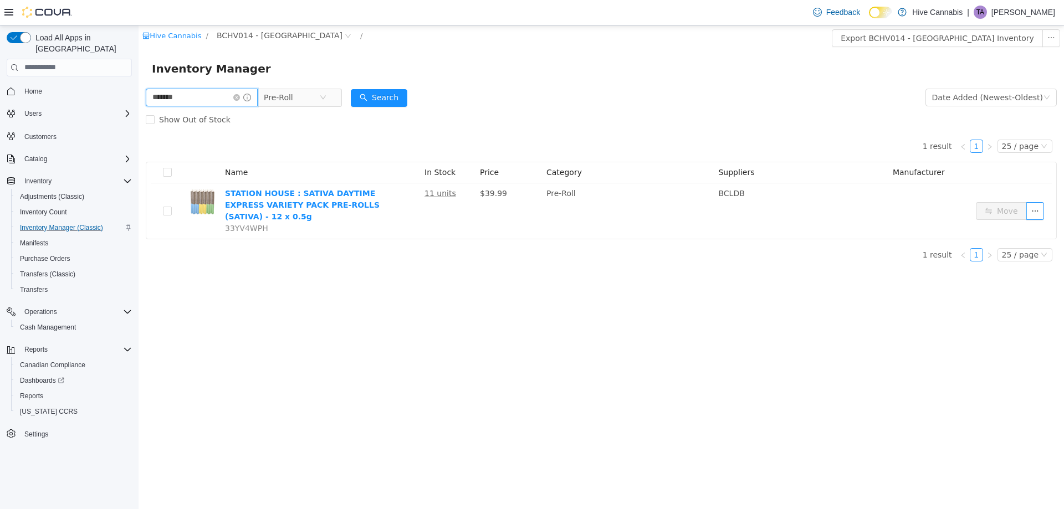
drag, startPoint x: 132, startPoint y: 99, endPoint x: 89, endPoint y: 101, distance: 43.3
click at [139, 101] on html "Hive Cannabis / BCHV014 - Abbotsford / Export BCHV014 - Abbotsford Inventory In…" at bounding box center [601, 267] width 925 height 484
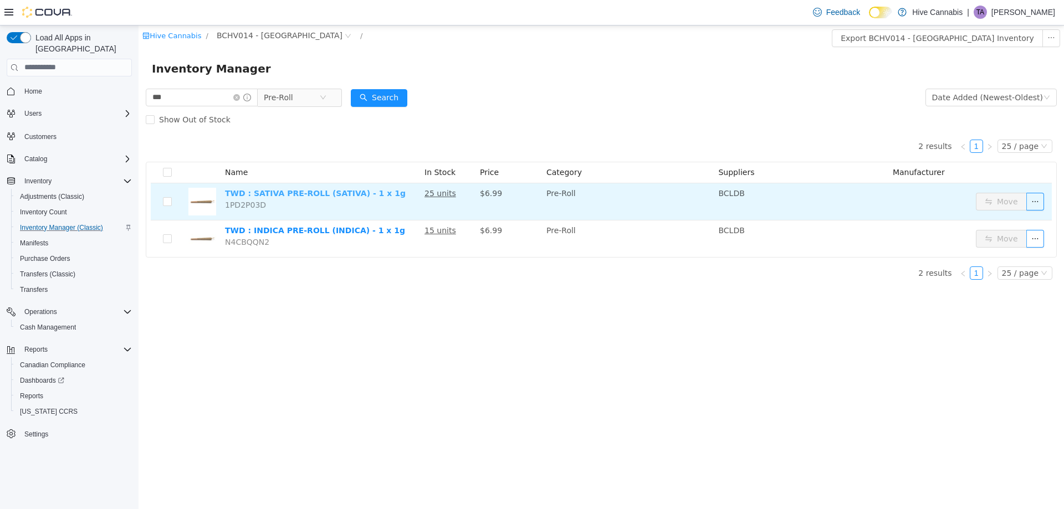
click at [279, 192] on link "TWD : SATIVA PRE-ROLL (SATIVA) - 1 x 1g" at bounding box center [315, 192] width 181 height 9
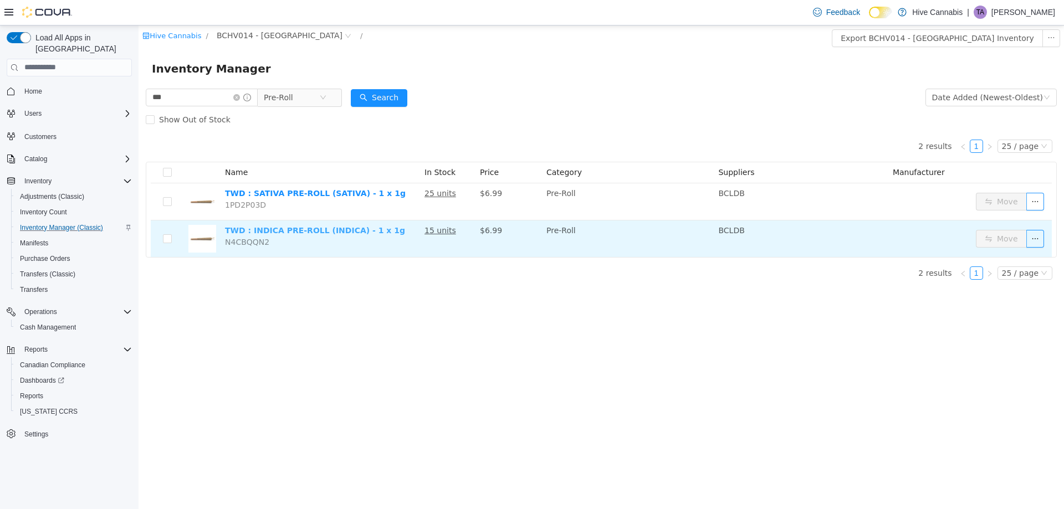
click at [316, 230] on link "TWD : INDICA PRE-ROLL (INDICA) - 1 x 1g" at bounding box center [315, 230] width 180 height 9
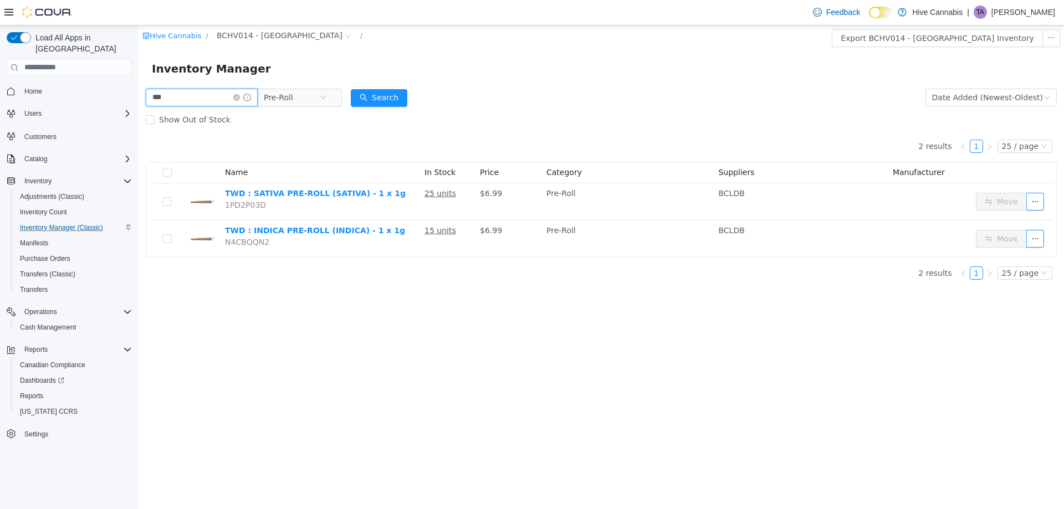
drag, startPoint x: 171, startPoint y: 99, endPoint x: 141, endPoint y: 102, distance: 30.0
click at [142, 101] on div "*** Pre-Roll Date Added (Newest-Oldest) Search Show Out of Stock 2 results 1 25…" at bounding box center [601, 187] width 925 height 202
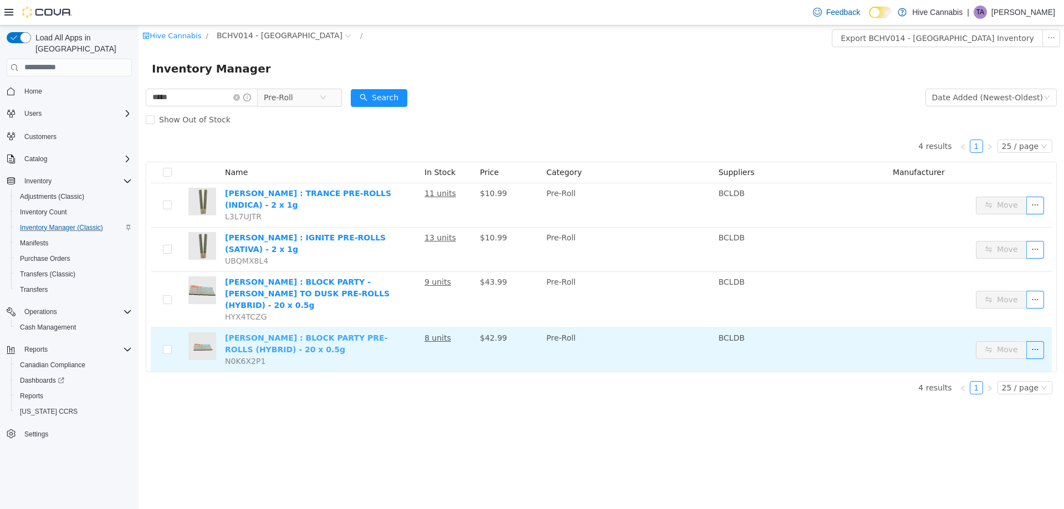
click at [313, 333] on link "TRYGG : BLOCK PARTY PRE-ROLLS (HYBRID) - 20 x 0.5g" at bounding box center [306, 343] width 162 height 21
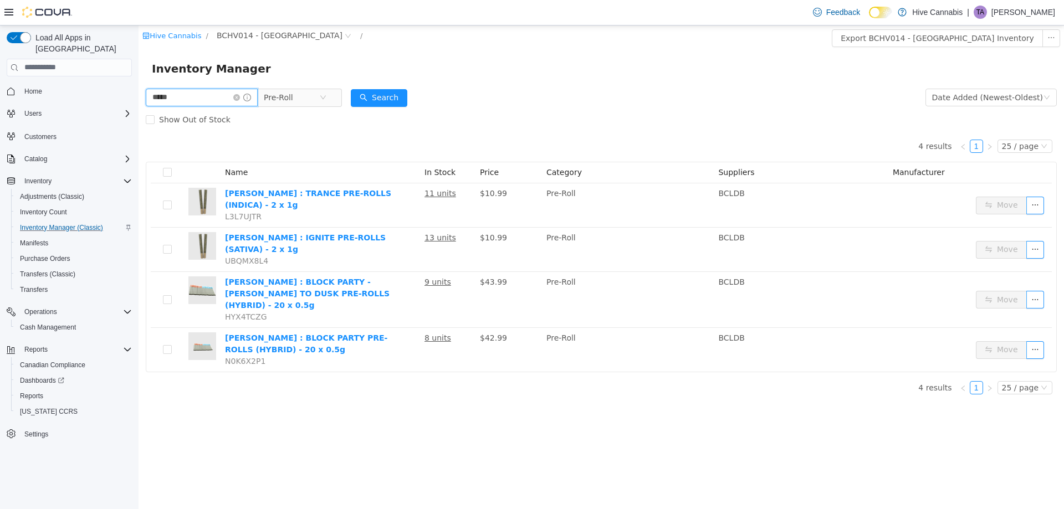
drag, startPoint x: 53, startPoint y: 96, endPoint x: 44, endPoint y: 93, distance: 9.3
click at [139, 93] on html "Hive Cannabis / BCHV014 - Abbotsford / Export BCHV014 - Abbotsford Inventory In…" at bounding box center [601, 267] width 925 height 484
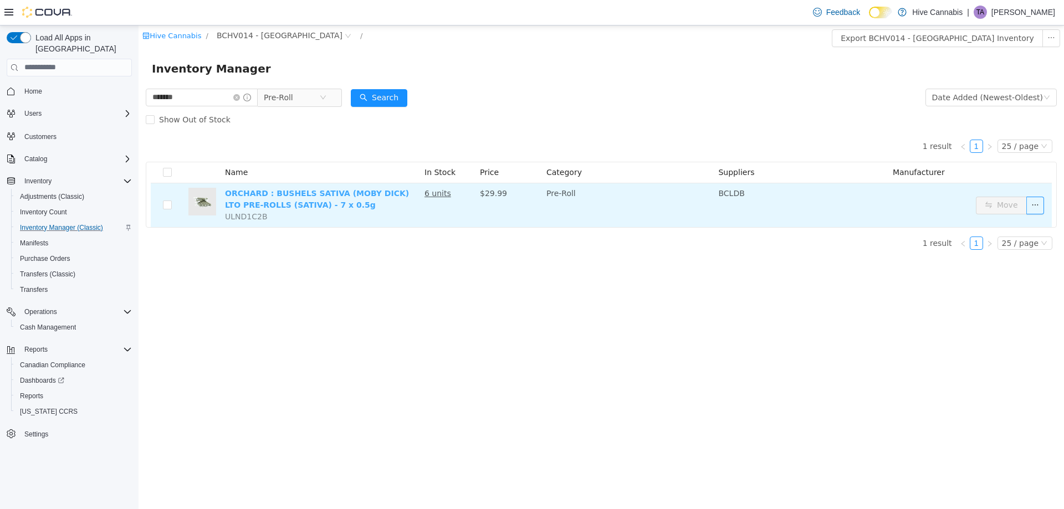
click at [241, 192] on link "ORCHARD : BUSHELS SATIVA (MOBY DICK) LTO PRE-ROLLS (SATIVA) - 7 x 0.5g" at bounding box center [317, 198] width 184 height 21
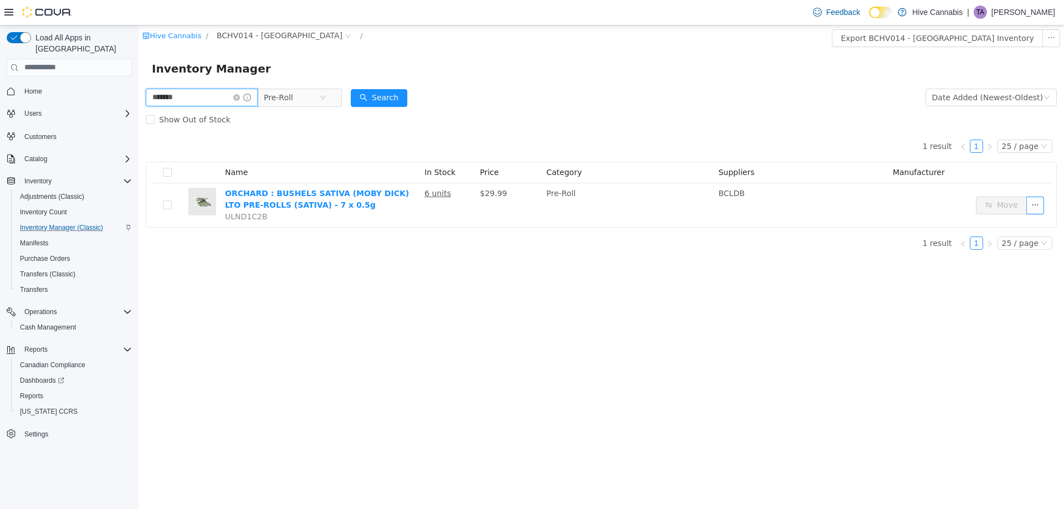
drag, startPoint x: 191, startPoint y: 94, endPoint x: 34, endPoint y: 88, distance: 156.4
click at [139, 88] on html "Hive Cannabis / BCHV014 - Abbotsford / Export BCHV014 - Abbotsford Inventory In…" at bounding box center [601, 267] width 925 height 484
type input "*"
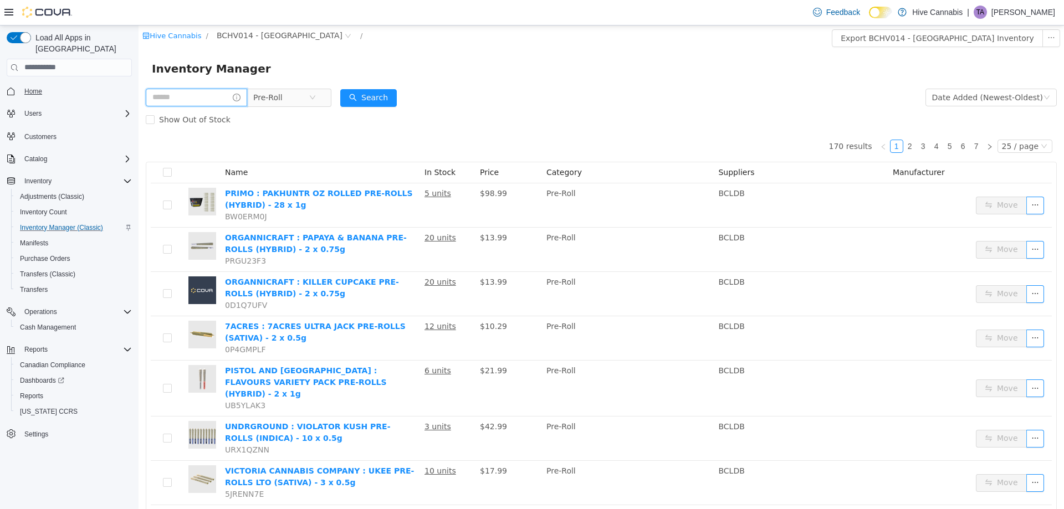
type input "*"
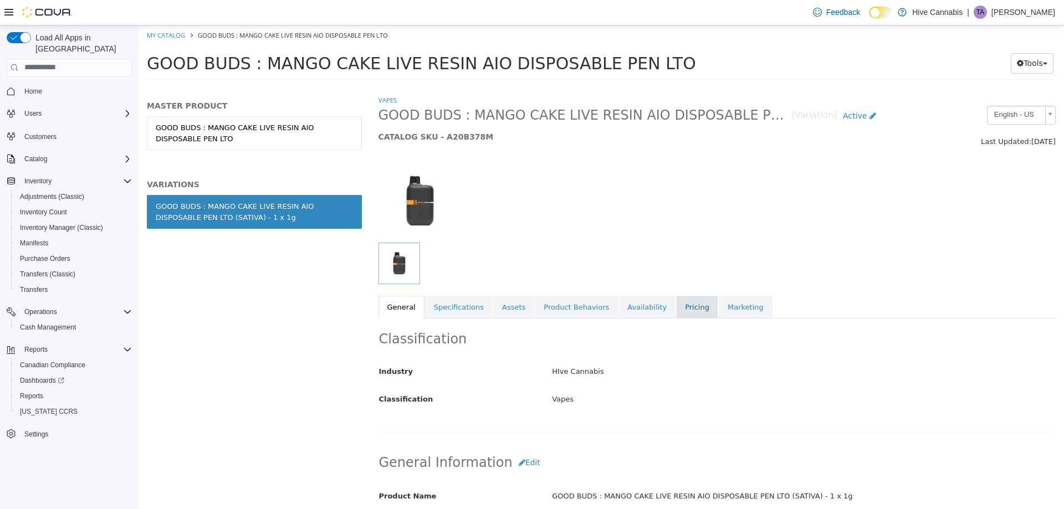
click at [676, 298] on link "Pricing" at bounding box center [697, 306] width 42 height 23
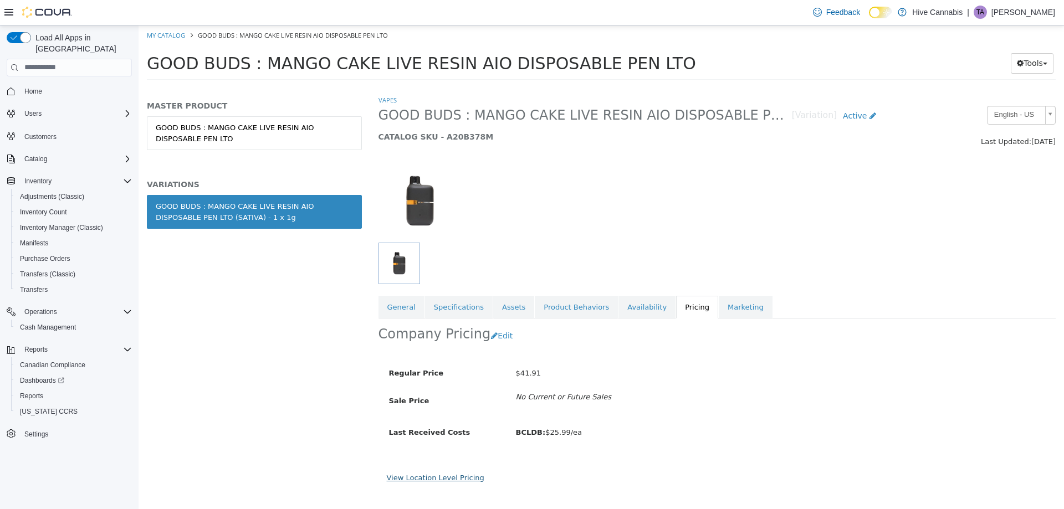
click at [416, 474] on link "View Location Level Pricing" at bounding box center [436, 477] width 98 height 8
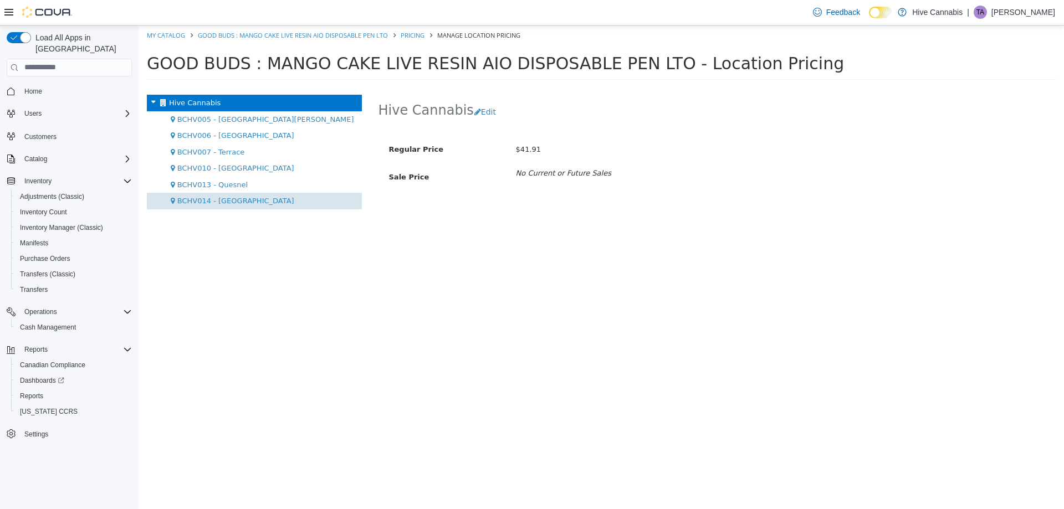
drag, startPoint x: 228, startPoint y: 201, endPoint x: 399, endPoint y: 175, distance: 172.7
click at [229, 201] on span "BCHV014 - [GEOGRAPHIC_DATA]" at bounding box center [235, 200] width 117 height 8
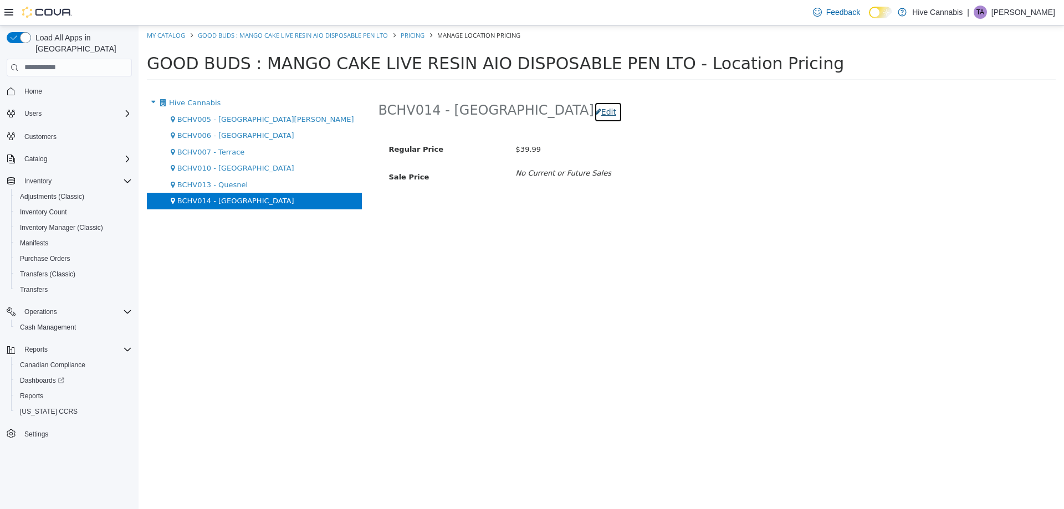
click at [594, 114] on button "Edit" at bounding box center [608, 111] width 28 height 21
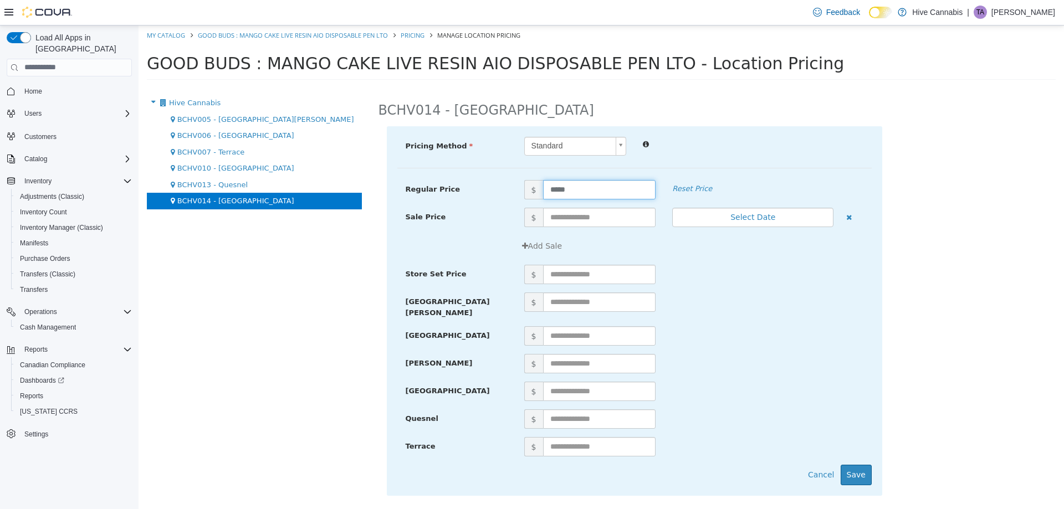
click at [515, 196] on div "Regular Price $ ***** Reset Price" at bounding box center [634, 189] width 474 height 19
type input "*****"
click at [854, 475] on button "Save" at bounding box center [856, 474] width 31 height 21
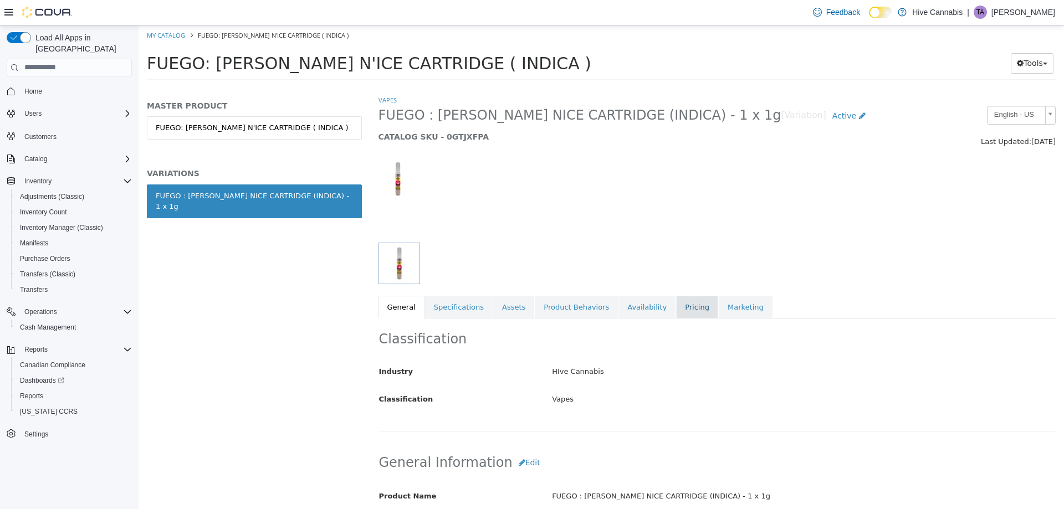
click at [676, 304] on link "Pricing" at bounding box center [697, 306] width 42 height 23
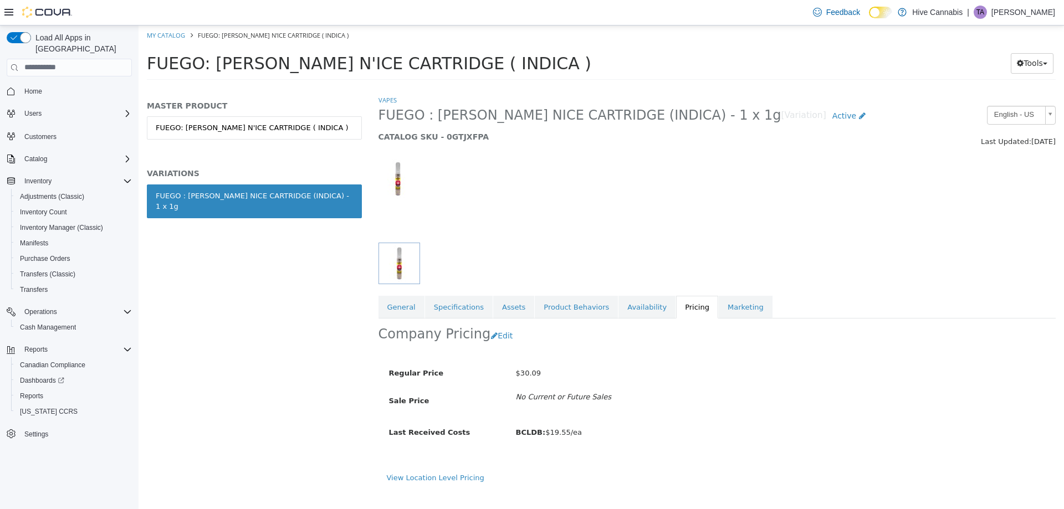
drag, startPoint x: 458, startPoint y: 479, endPoint x: 420, endPoint y: 462, distance: 41.4
click at [457, 478] on link "View Location Level Pricing" at bounding box center [436, 477] width 98 height 8
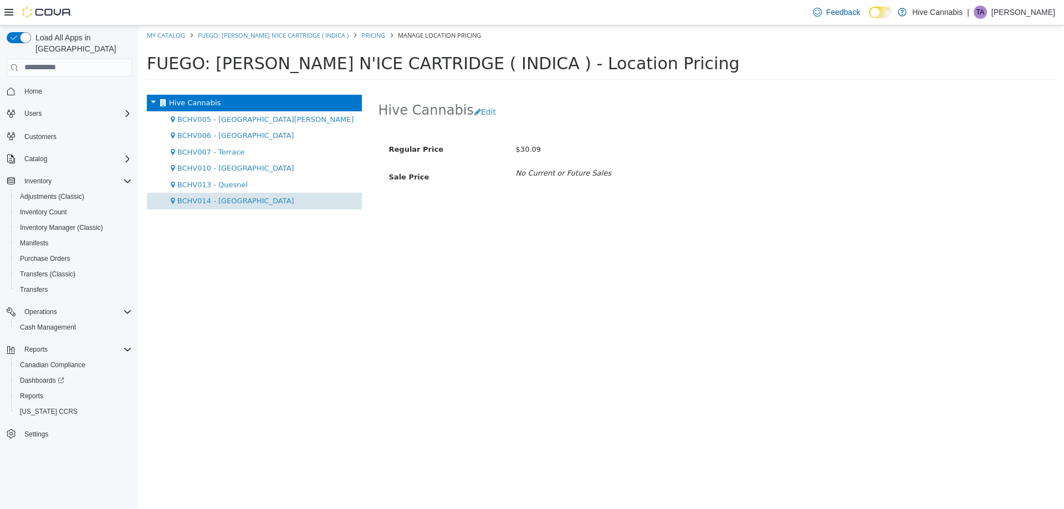
click at [213, 201] on span "BCHV014 - [GEOGRAPHIC_DATA]" at bounding box center [235, 200] width 117 height 8
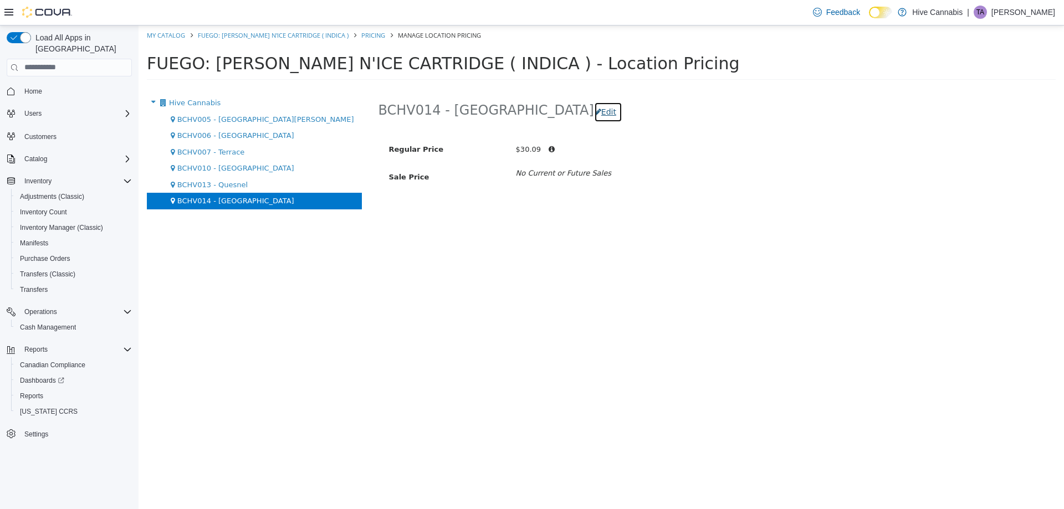
click at [594, 108] on button "Edit" at bounding box center [608, 111] width 28 height 21
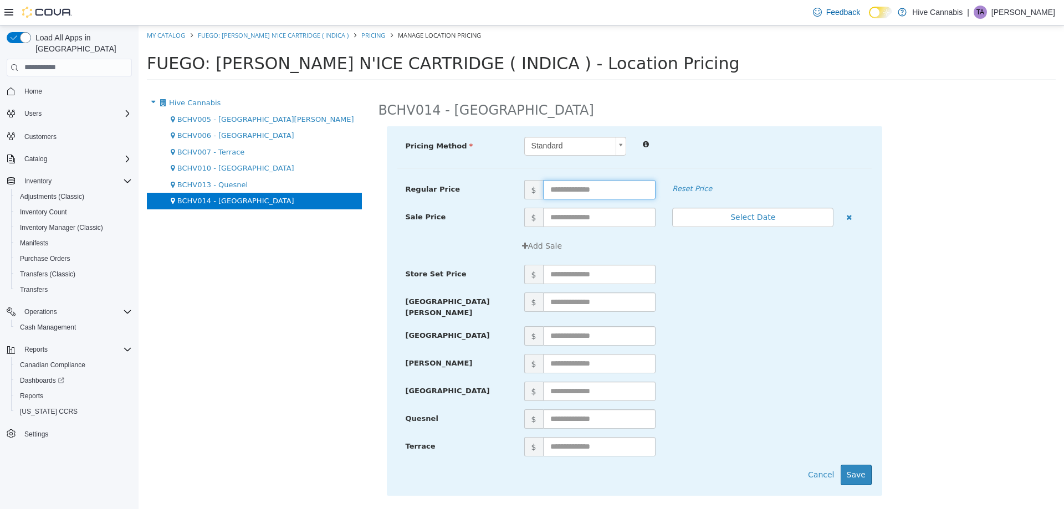
click at [565, 190] on input "text" at bounding box center [599, 189] width 113 height 19
type input "*****"
click at [864, 466] on button "Save" at bounding box center [856, 474] width 31 height 21
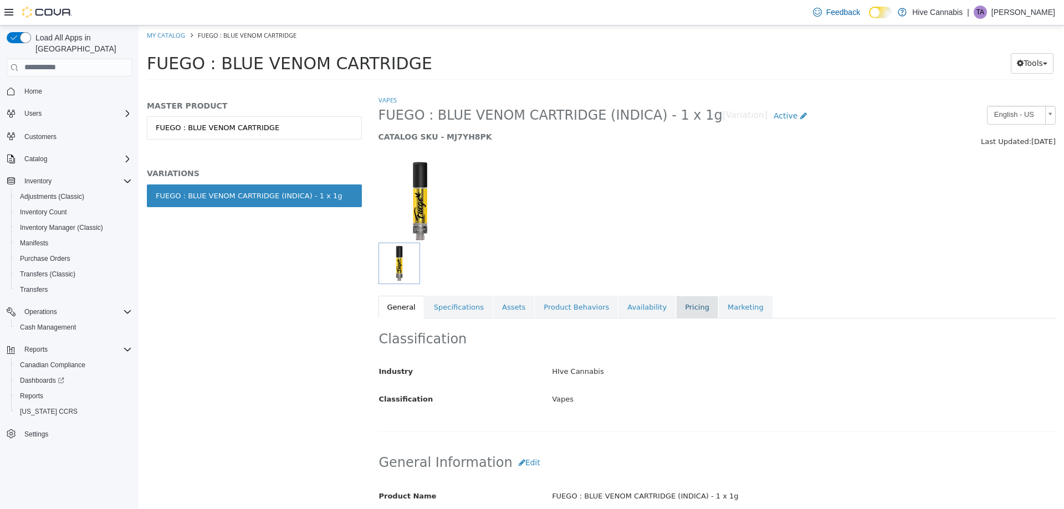
click at [676, 308] on link "Pricing" at bounding box center [697, 306] width 42 height 23
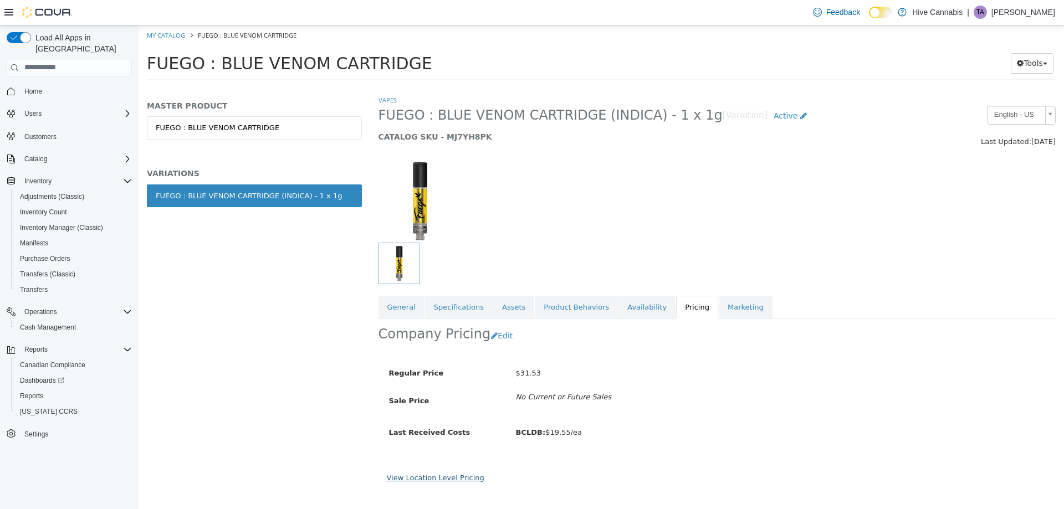
click at [432, 474] on link "View Location Level Pricing" at bounding box center [436, 477] width 98 height 8
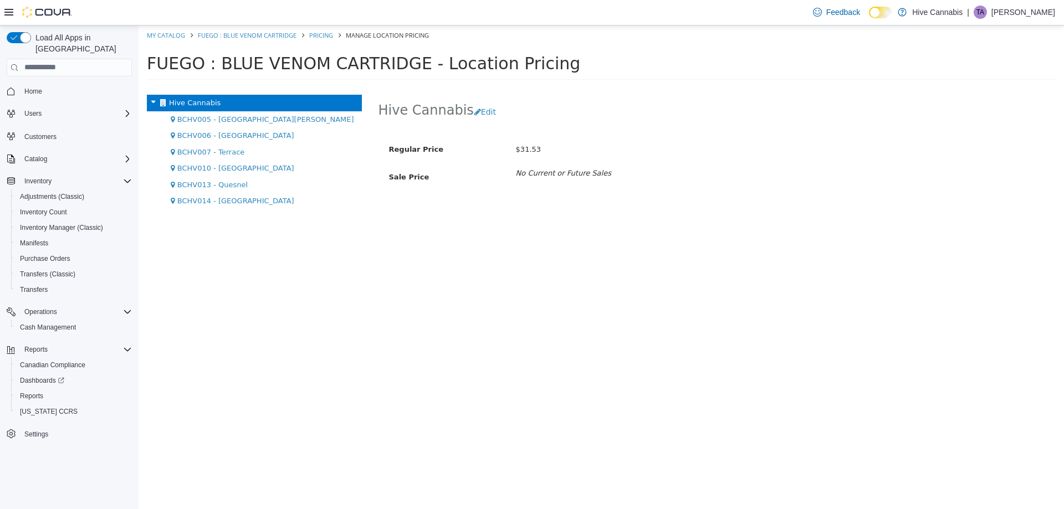
drag, startPoint x: 238, startPoint y: 198, endPoint x: 343, endPoint y: 176, distance: 107.6
click at [238, 198] on span "BCHV014 - [GEOGRAPHIC_DATA]" at bounding box center [235, 200] width 117 height 8
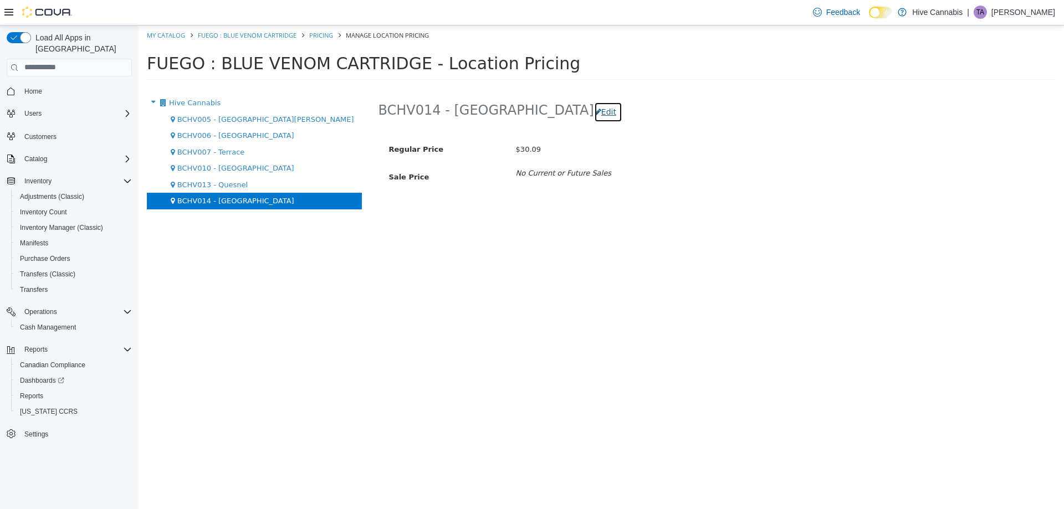
click at [594, 117] on button "Edit" at bounding box center [608, 111] width 28 height 21
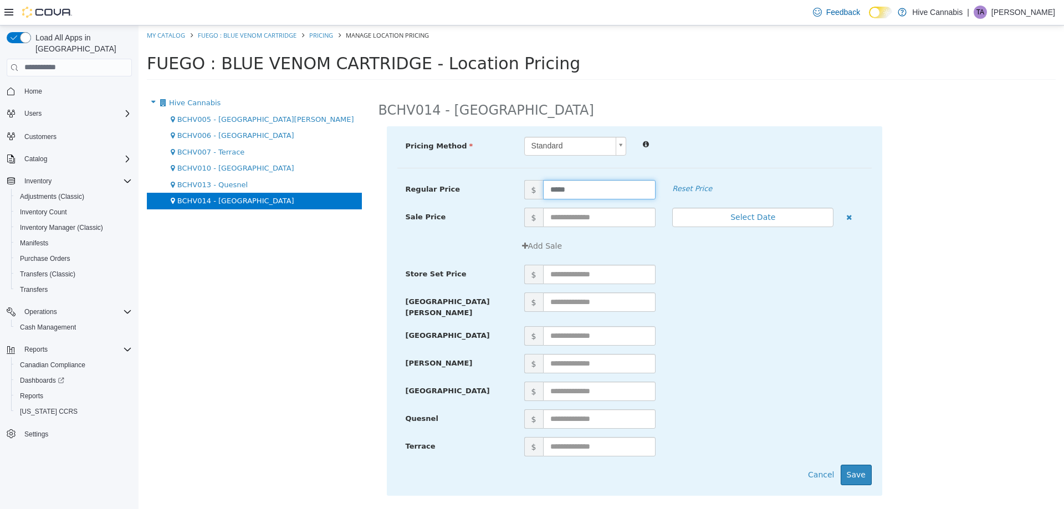
drag, startPoint x: 585, startPoint y: 188, endPoint x: 527, endPoint y: 199, distance: 58.8
click at [527, 199] on div "Regular Price $ ***** Reset Price" at bounding box center [634, 194] width 474 height 28
type input "*****"
drag, startPoint x: 856, startPoint y: 466, endPoint x: 747, endPoint y: 409, distance: 122.7
click at [853, 464] on button "Save" at bounding box center [856, 474] width 31 height 21
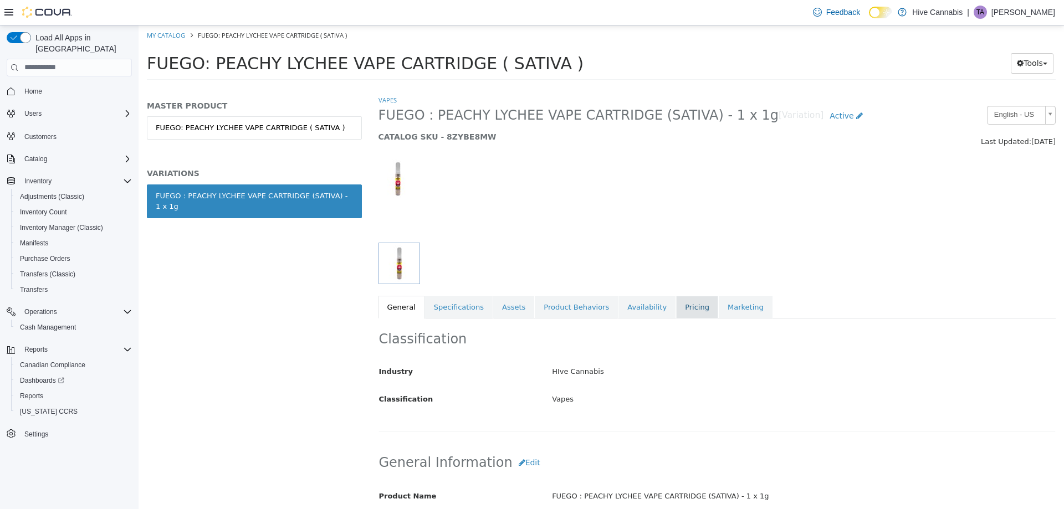
click at [676, 305] on link "Pricing" at bounding box center [697, 306] width 42 height 23
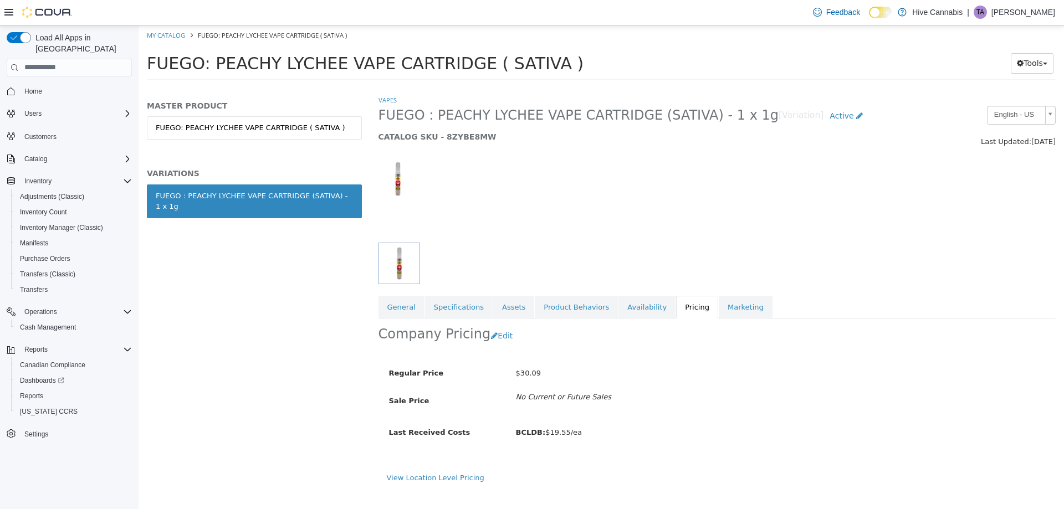
drag, startPoint x: 403, startPoint y: 474, endPoint x: 358, endPoint y: 418, distance: 71.7
click at [403, 473] on link "View Location Level Pricing" at bounding box center [436, 477] width 98 height 8
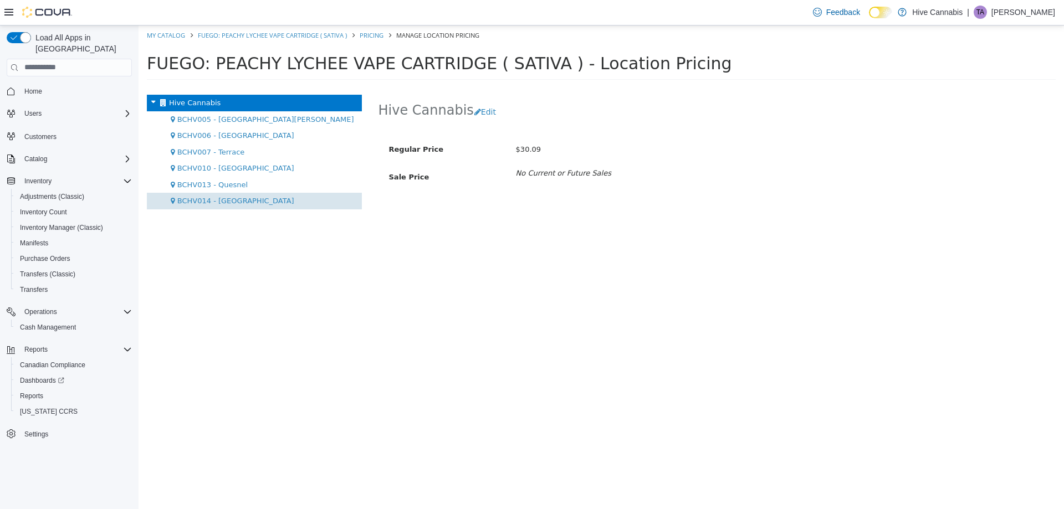
click at [238, 202] on span "BCHV014 - [GEOGRAPHIC_DATA]" at bounding box center [235, 200] width 117 height 8
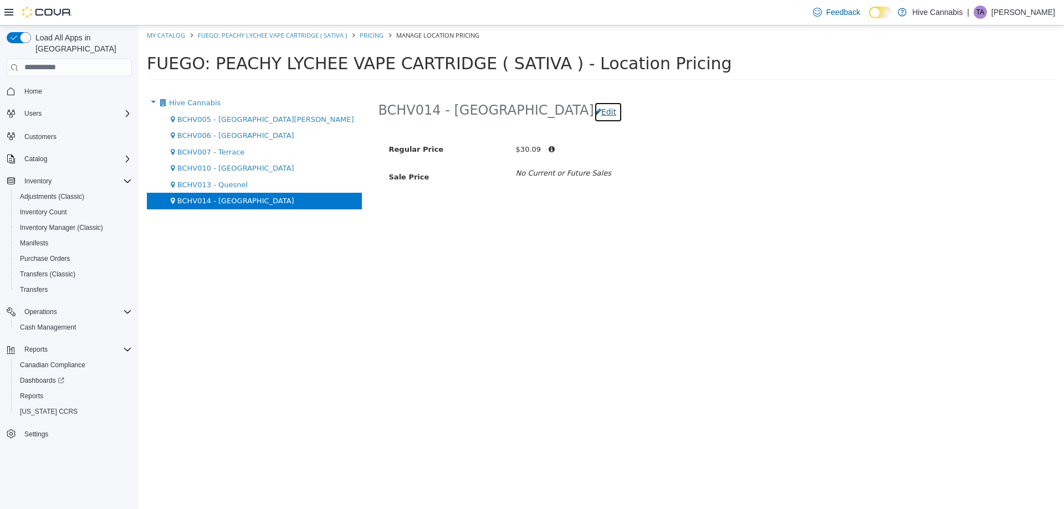
click at [594, 111] on button "Edit" at bounding box center [608, 111] width 28 height 21
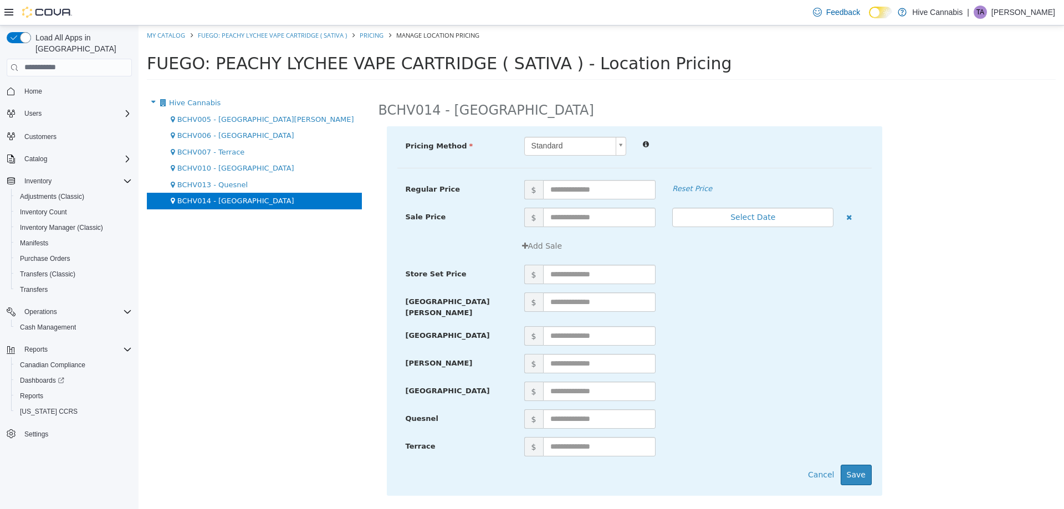
click at [556, 178] on div "Pricing Method Standard * Regular Price $ Reset Price Sale Price $ Select Date …" at bounding box center [634, 311] width 495 height 370
drag, startPoint x: 577, startPoint y: 186, endPoint x: 576, endPoint y: 198, distance: 12.2
click at [577, 188] on input "text" at bounding box center [599, 189] width 113 height 19
type input "*****"
drag, startPoint x: 859, startPoint y: 468, endPoint x: 858, endPoint y: 458, distance: 10.0
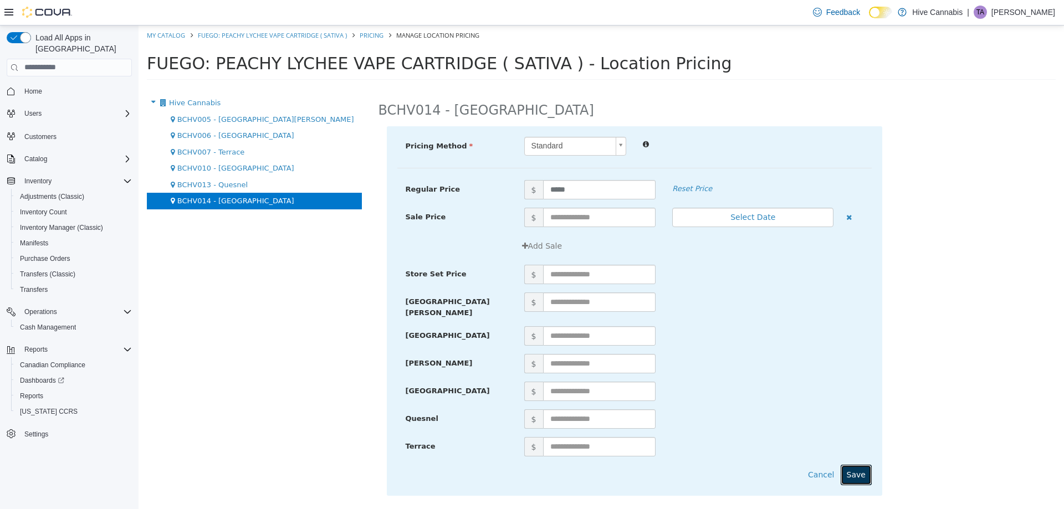
click at [860, 467] on button "Save" at bounding box center [856, 474] width 31 height 21
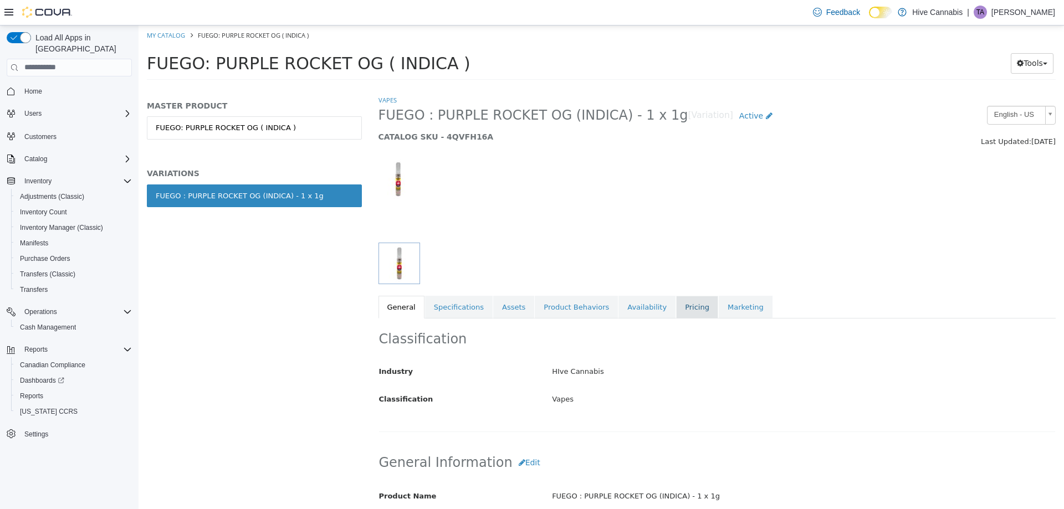
drag, startPoint x: 678, startPoint y: 308, endPoint x: 640, endPoint y: 333, distance: 45.5
click at [678, 307] on link "Pricing" at bounding box center [697, 306] width 42 height 23
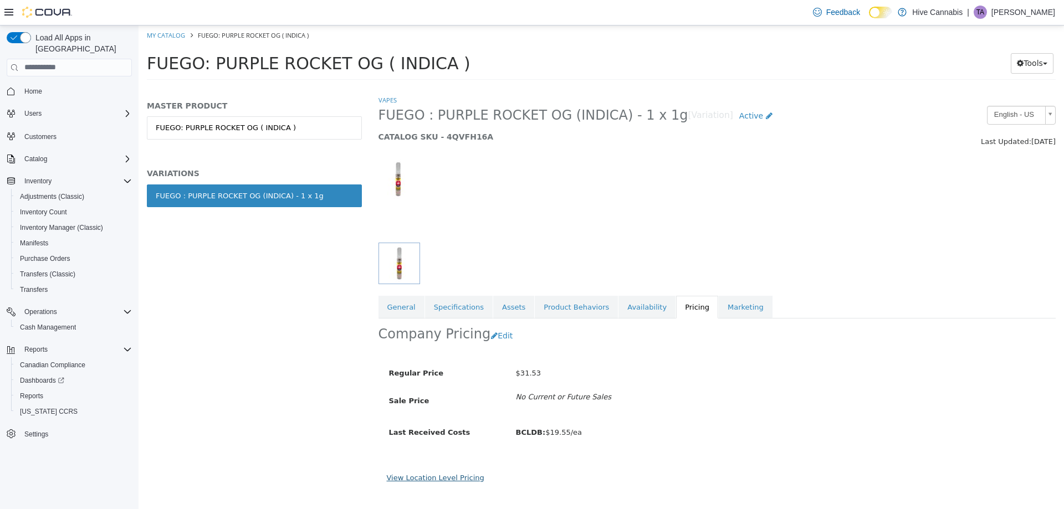
click at [439, 479] on link "View Location Level Pricing" at bounding box center [436, 477] width 98 height 8
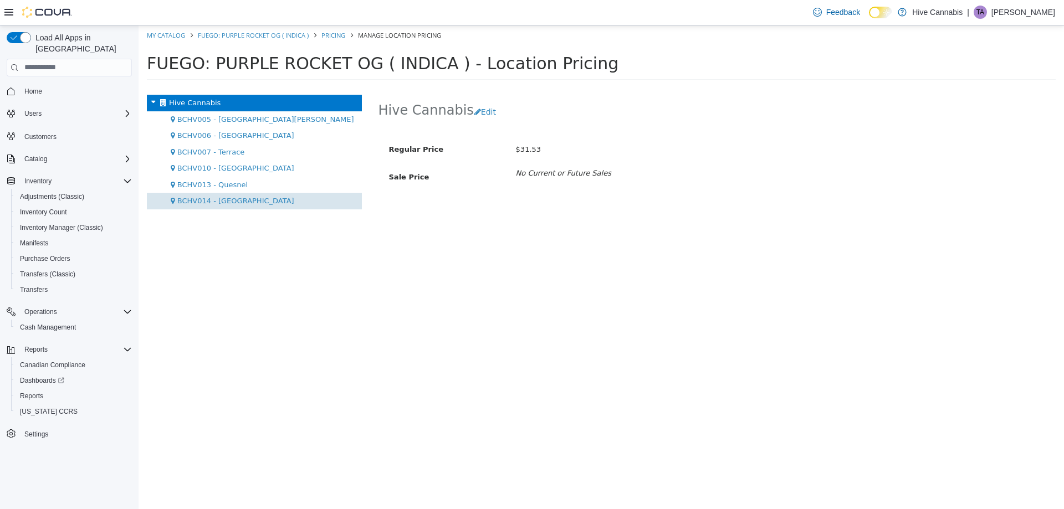
click at [213, 202] on span "BCHV014 - [GEOGRAPHIC_DATA]" at bounding box center [235, 200] width 117 height 8
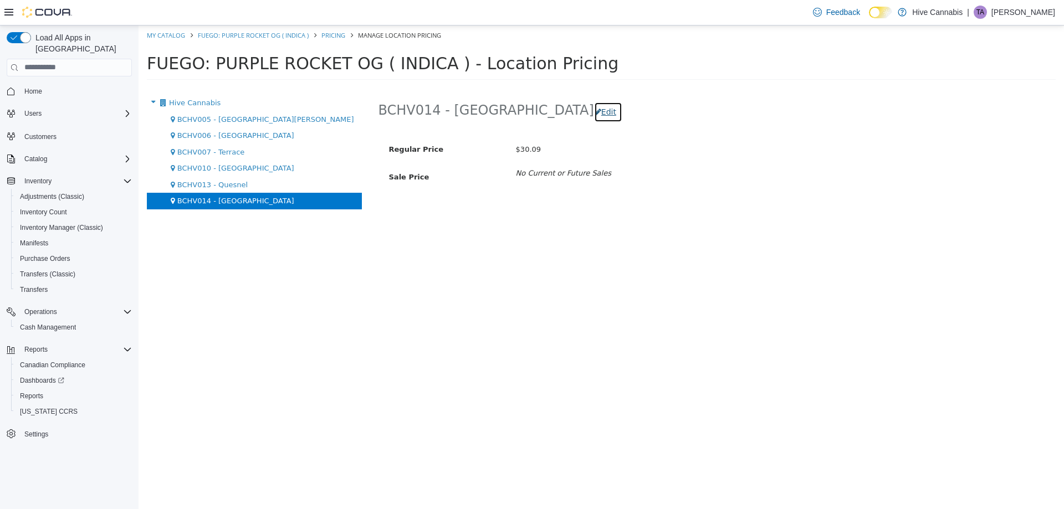
click at [594, 121] on button "Edit" at bounding box center [608, 111] width 28 height 21
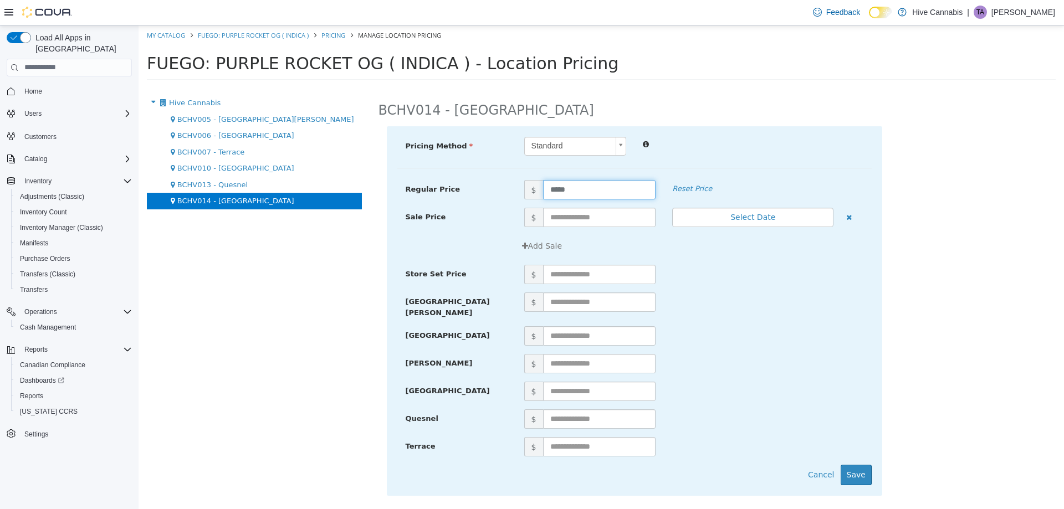
drag, startPoint x: 568, startPoint y: 188, endPoint x: 527, endPoint y: 198, distance: 41.7
click at [527, 198] on span "$ *****" at bounding box center [590, 189] width 148 height 19
type input "*****"
drag, startPoint x: 857, startPoint y: 467, endPoint x: 539, endPoint y: 249, distance: 385.4
click at [856, 465] on button "Save" at bounding box center [856, 474] width 31 height 21
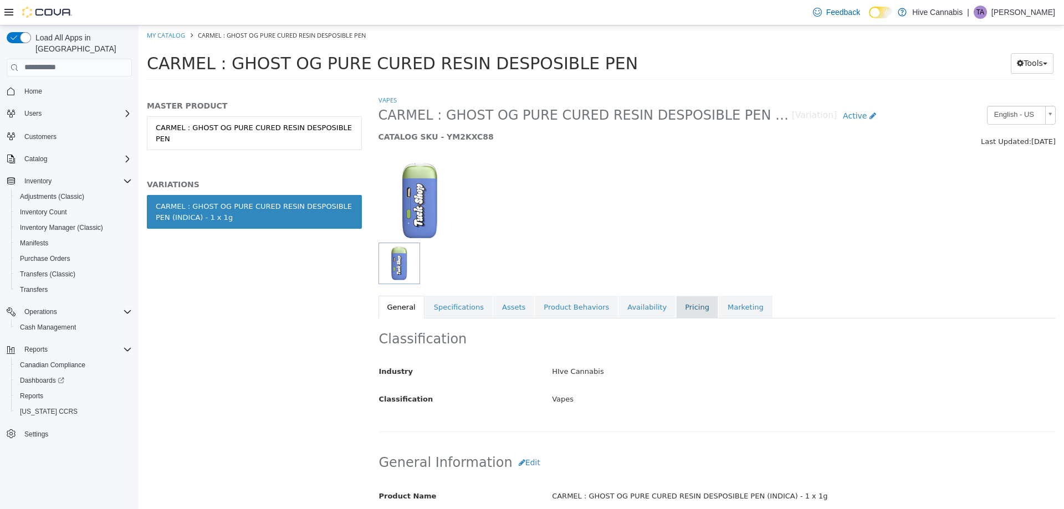
click at [676, 304] on link "Pricing" at bounding box center [697, 306] width 42 height 23
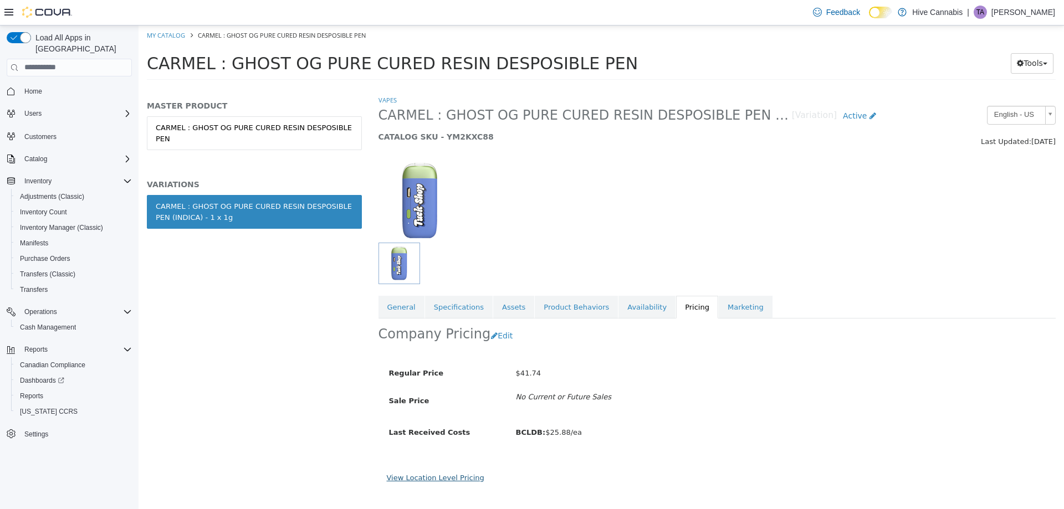
click at [440, 479] on link "View Location Level Pricing" at bounding box center [436, 477] width 98 height 8
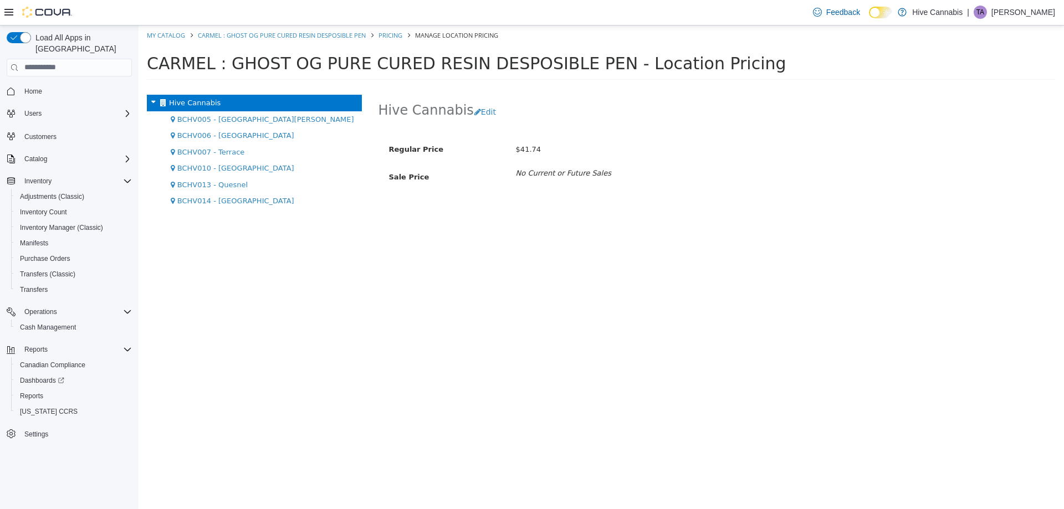
drag, startPoint x: 230, startPoint y: 200, endPoint x: 330, endPoint y: 200, distance: 99.2
click at [231, 200] on span "BCHV014 - [GEOGRAPHIC_DATA]" at bounding box center [235, 200] width 117 height 8
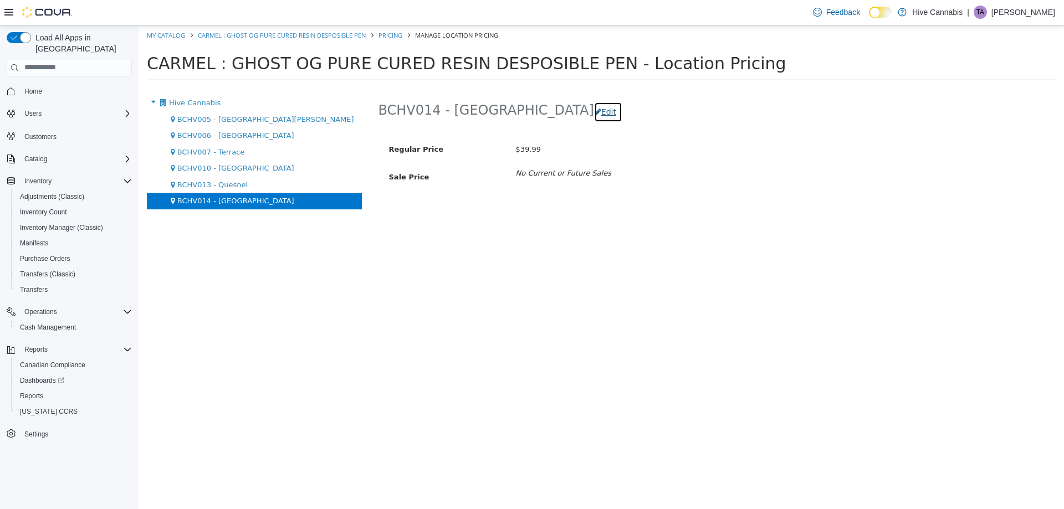
click at [594, 109] on button "Edit" at bounding box center [608, 111] width 28 height 21
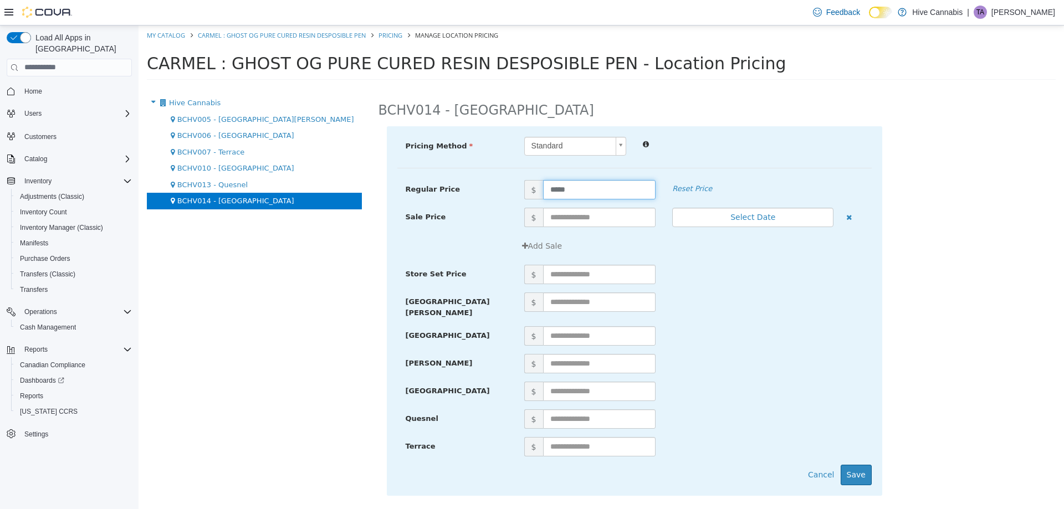
drag, startPoint x: 499, startPoint y: 189, endPoint x: 488, endPoint y: 188, distance: 11.1
click at [488, 189] on div "Regular Price $ ***** Reset Price" at bounding box center [634, 189] width 474 height 19
type input "*****"
click at [862, 464] on button "Save" at bounding box center [856, 474] width 31 height 21
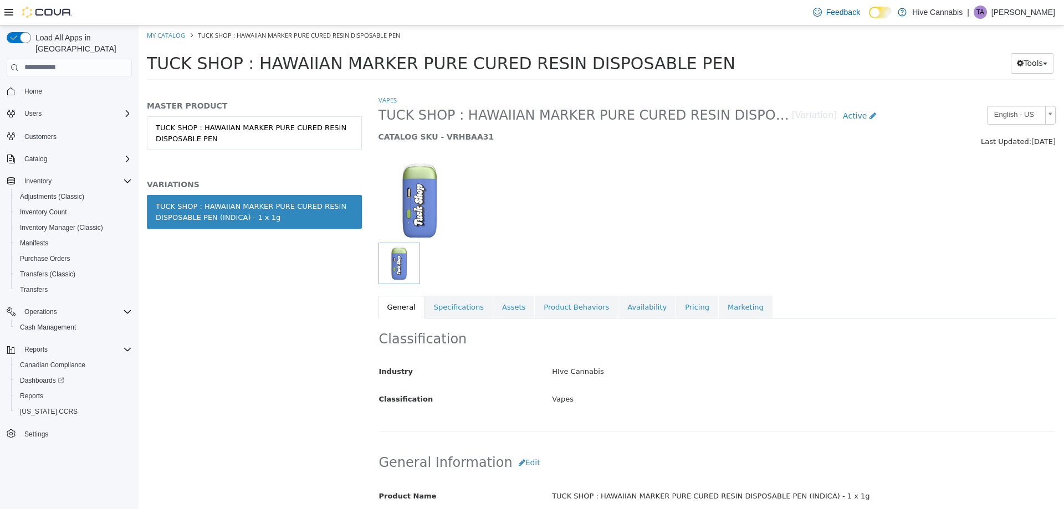
drag, startPoint x: 656, startPoint y: 303, endPoint x: 608, endPoint y: 351, distance: 67.8
click at [676, 301] on link "Pricing" at bounding box center [697, 306] width 42 height 23
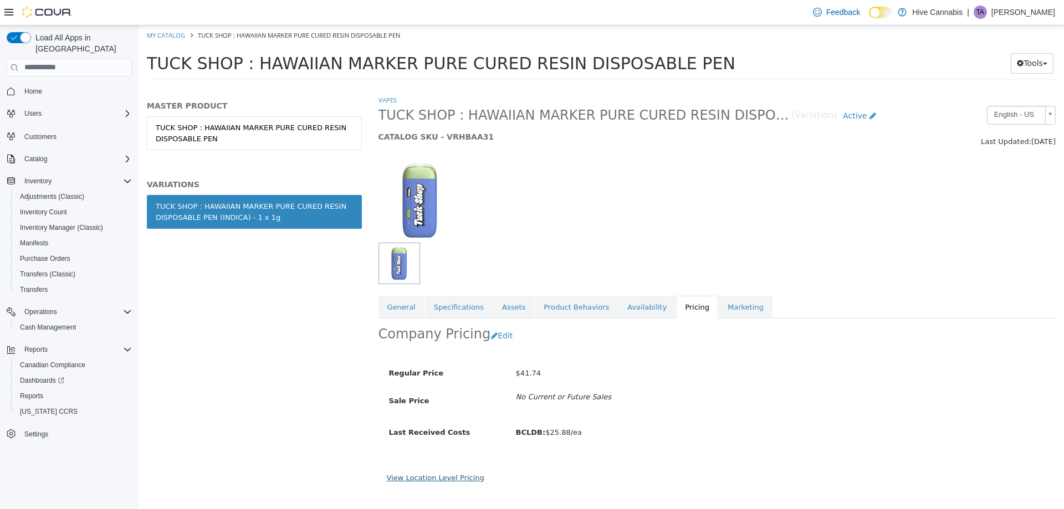
click at [442, 474] on link "View Location Level Pricing" at bounding box center [436, 477] width 98 height 8
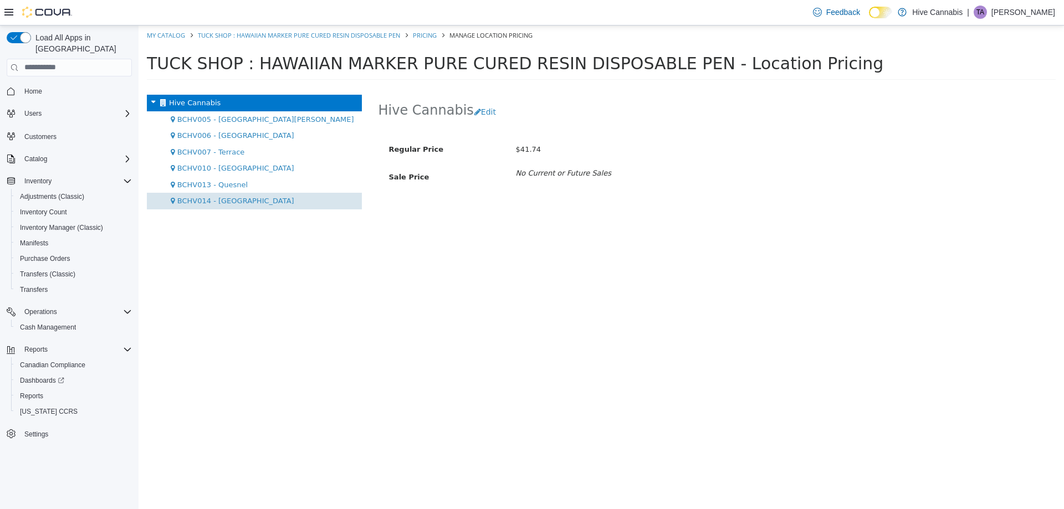
click at [235, 203] on span "BCHV014 - [GEOGRAPHIC_DATA]" at bounding box center [235, 200] width 117 height 8
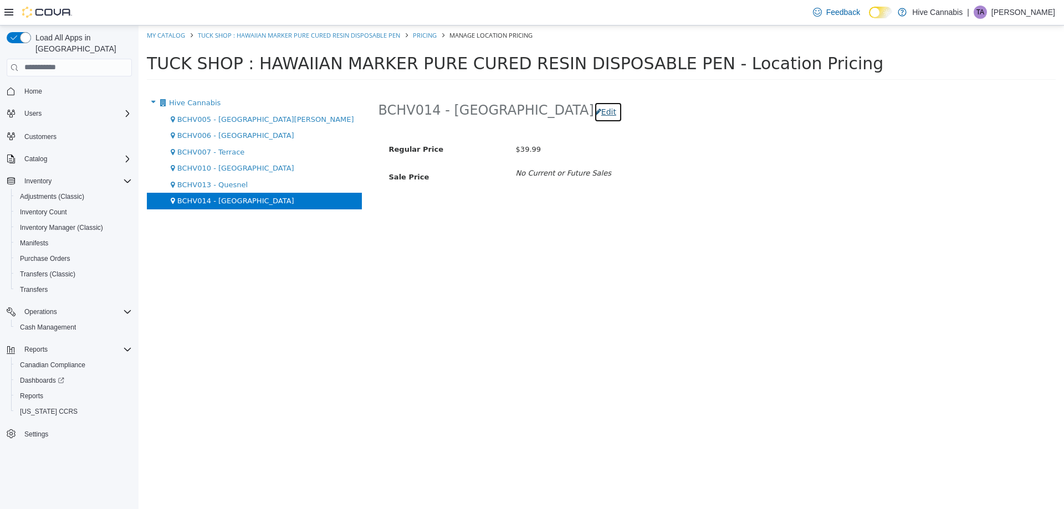
click at [594, 110] on button "Edit" at bounding box center [608, 111] width 28 height 21
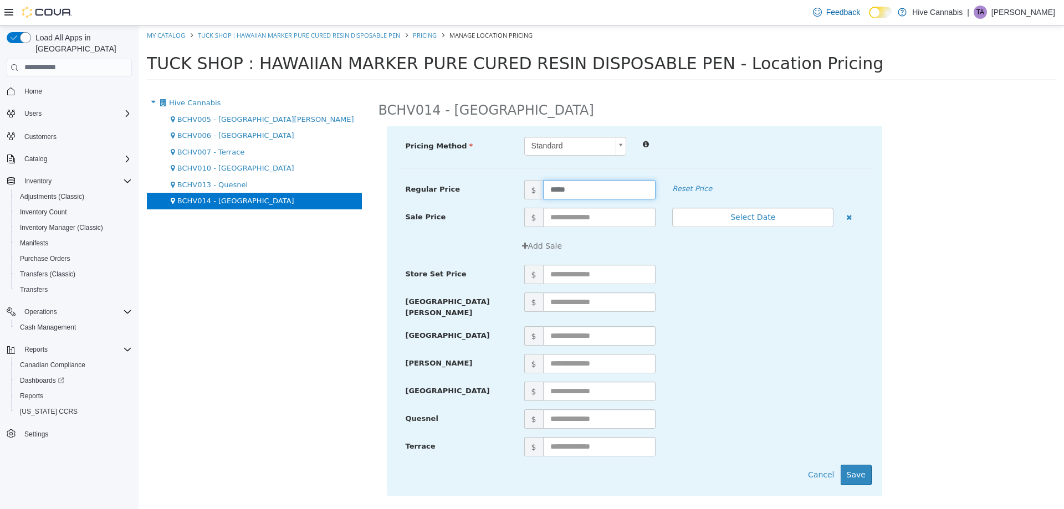
click at [497, 191] on div "Regular Price $ ***** Reset Price" at bounding box center [634, 189] width 474 height 19
type input "*****"
click at [862, 472] on button "Save" at bounding box center [856, 474] width 31 height 21
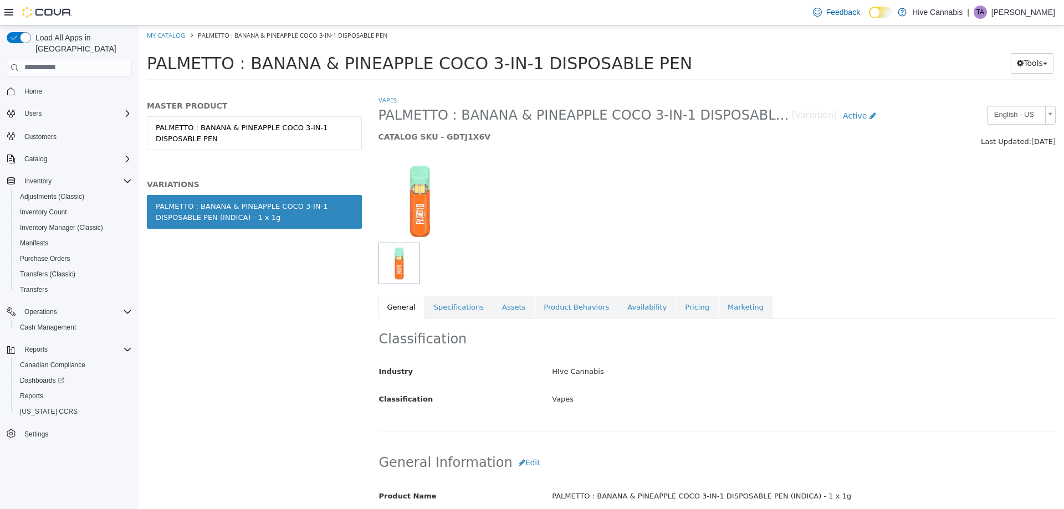
drag, startPoint x: 668, startPoint y: 301, endPoint x: 623, endPoint y: 349, distance: 64.7
click at [676, 300] on link "Pricing" at bounding box center [697, 306] width 42 height 23
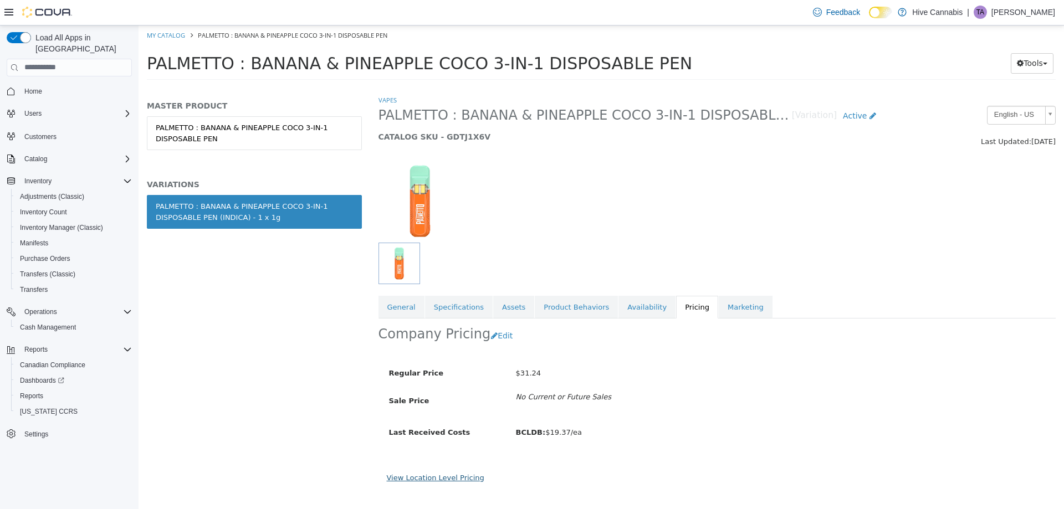
click at [425, 353] on div "Company Pricing Edit Regular Price $31.24 Sale Price No Current or Future Sales…" at bounding box center [717, 335] width 678 height 35
drag, startPoint x: 442, startPoint y: 480, endPoint x: 326, endPoint y: 460, distance: 117.5
click at [437, 481] on link "View Location Level Pricing" at bounding box center [436, 477] width 98 height 8
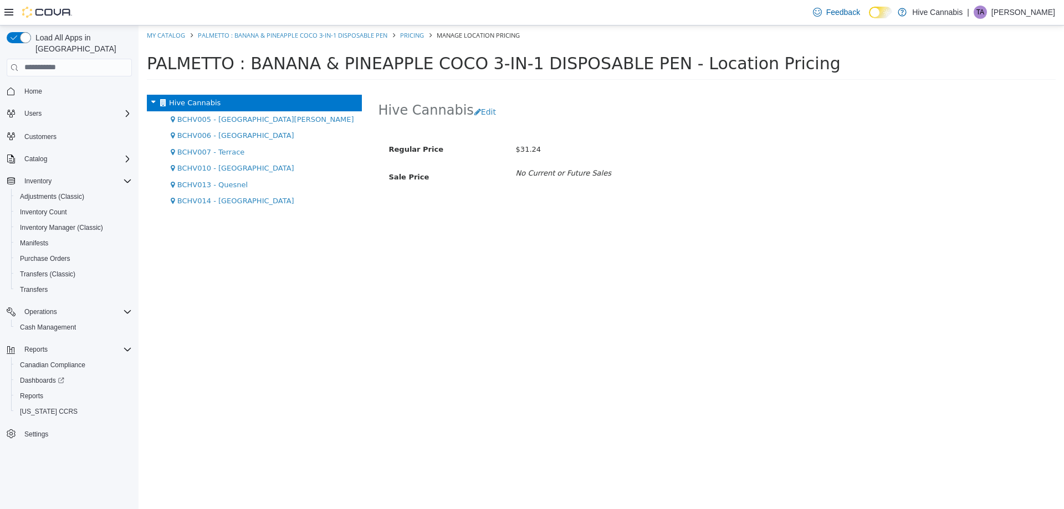
click at [245, 200] on span "BCHV014 - [GEOGRAPHIC_DATA]" at bounding box center [235, 200] width 117 height 8
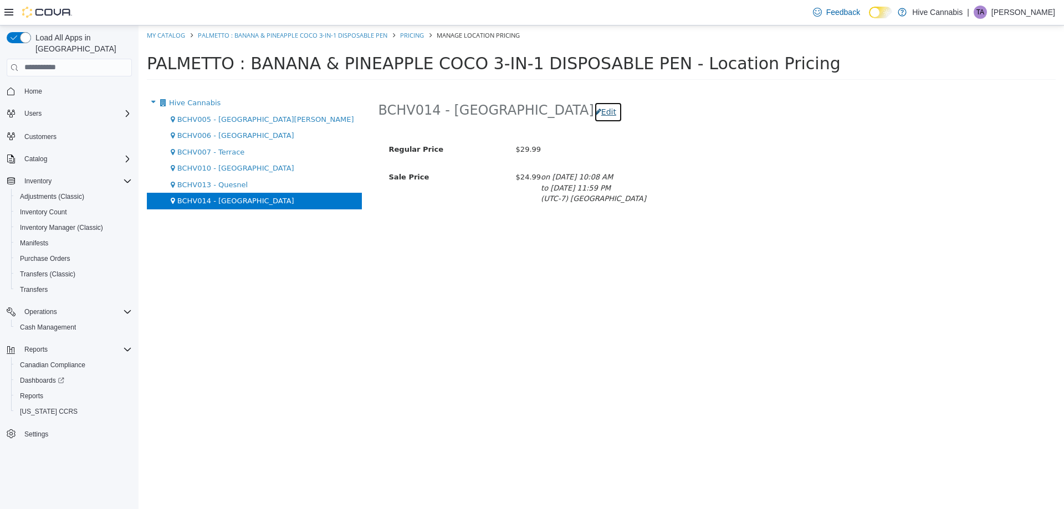
click at [594, 114] on button "Edit" at bounding box center [608, 111] width 28 height 21
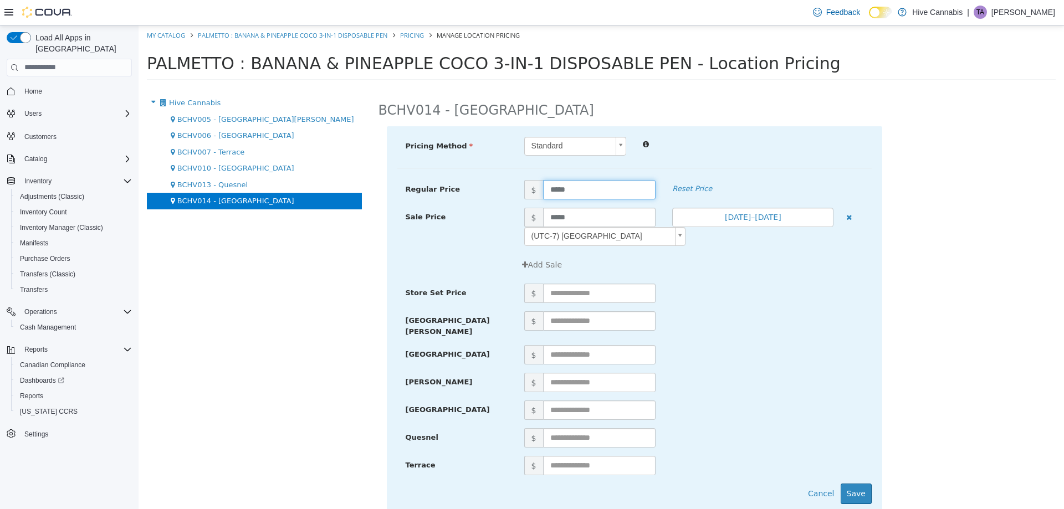
drag, startPoint x: 562, startPoint y: 186, endPoint x: 503, endPoint y: 194, distance: 59.9
click at [503, 194] on div "Regular Price $ ***** Reset Price" at bounding box center [634, 189] width 474 height 19
type input "*****"
click at [855, 483] on button "Save" at bounding box center [856, 493] width 31 height 21
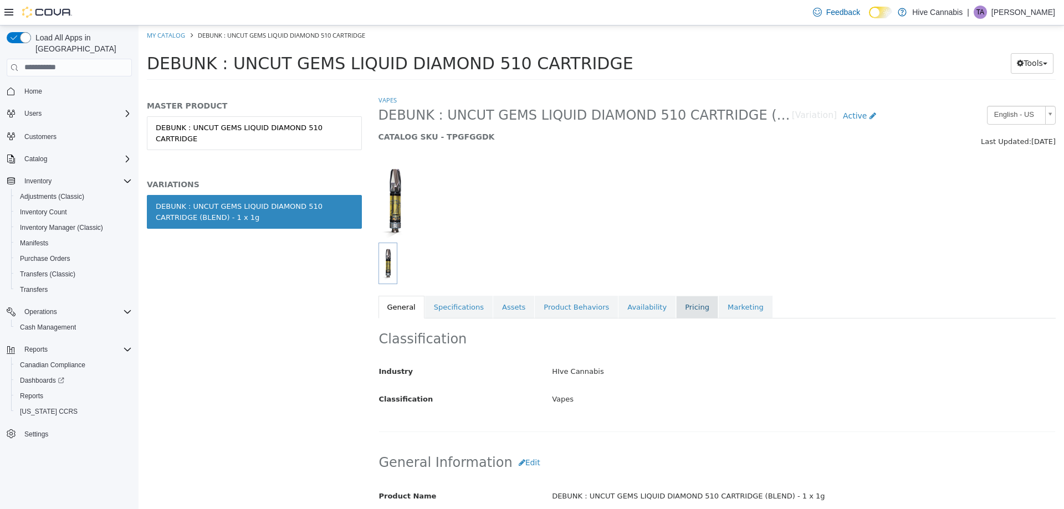
click at [676, 303] on link "Pricing" at bounding box center [697, 306] width 42 height 23
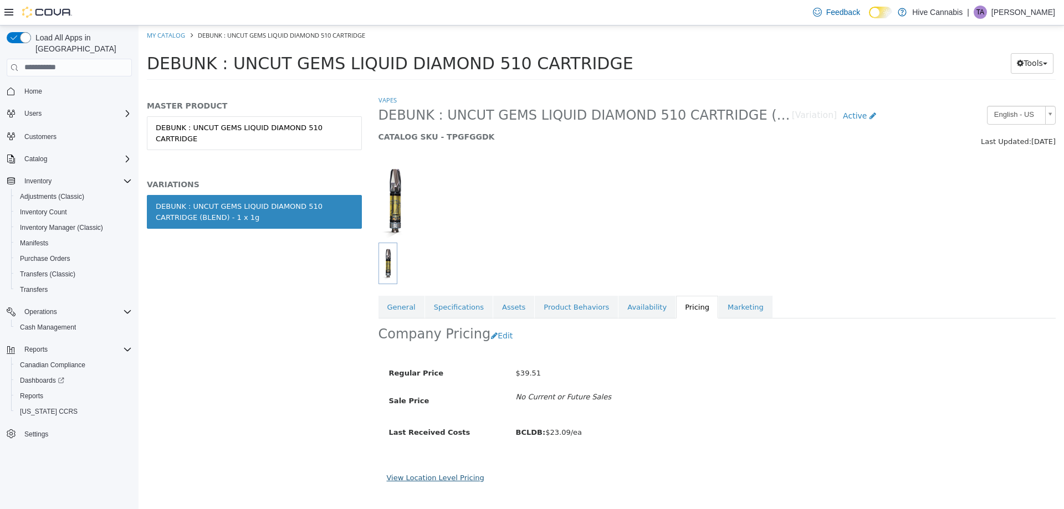
drag, startPoint x: 414, startPoint y: 478, endPoint x: 288, endPoint y: 347, distance: 182.2
click at [414, 477] on link "View Location Level Pricing" at bounding box center [436, 477] width 98 height 8
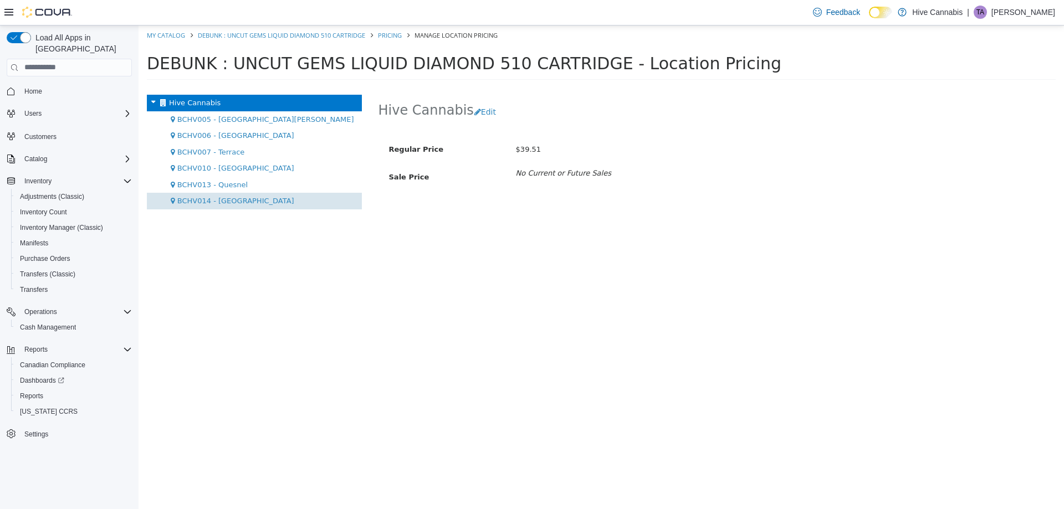
click at [217, 205] on div "BCHV014 - [GEOGRAPHIC_DATA]" at bounding box center [254, 200] width 215 height 17
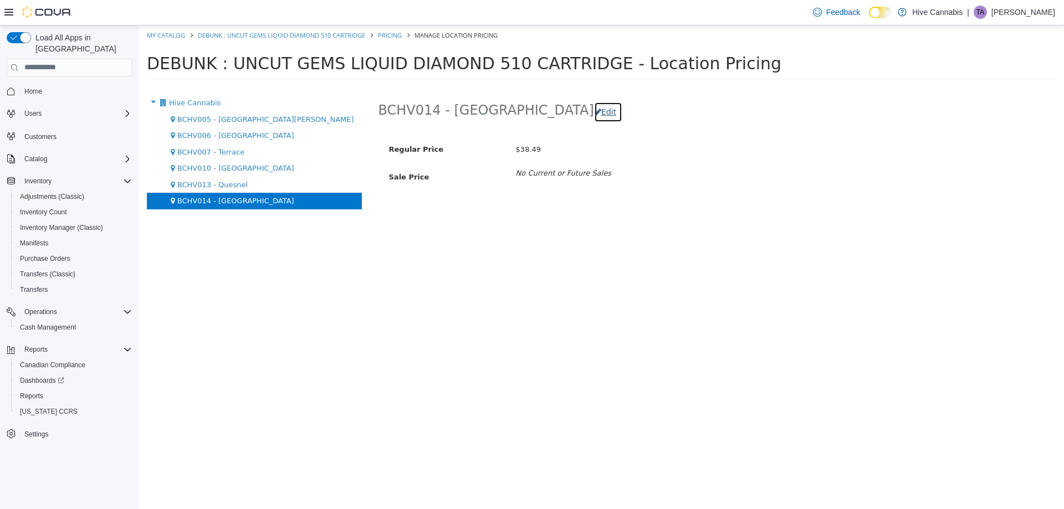
click at [594, 109] on button "Edit" at bounding box center [608, 111] width 28 height 21
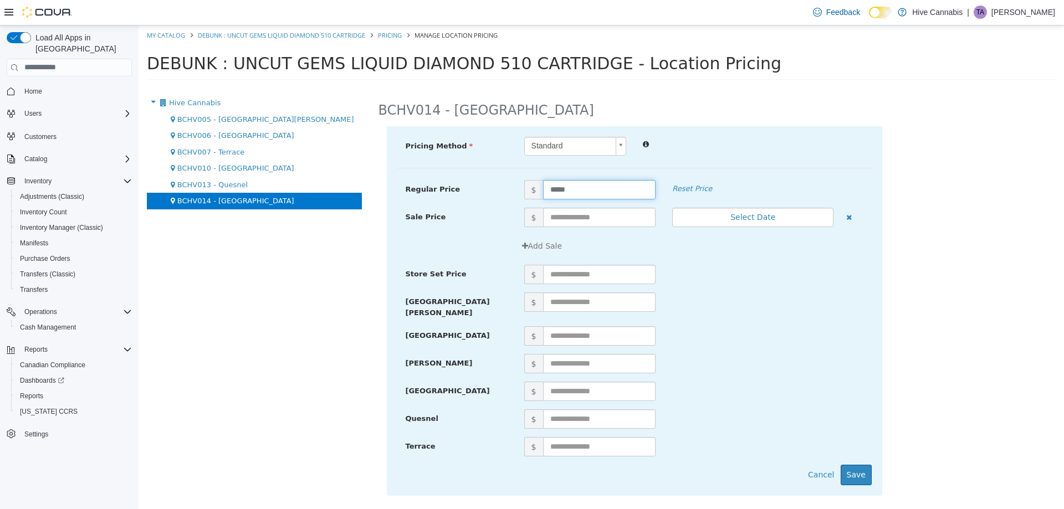
click at [514, 203] on div "Regular Price $ ***** Reset Price" at bounding box center [634, 194] width 474 height 28
type input "*****"
drag, startPoint x: 858, startPoint y: 463, endPoint x: 774, endPoint y: 360, distance: 133.1
click at [849, 456] on div "Pricing Method Standard * Regular Price $ ***** Reset Price Sale Price $ Select…" at bounding box center [634, 311] width 495 height 370
click at [863, 464] on button "Save" at bounding box center [856, 474] width 31 height 21
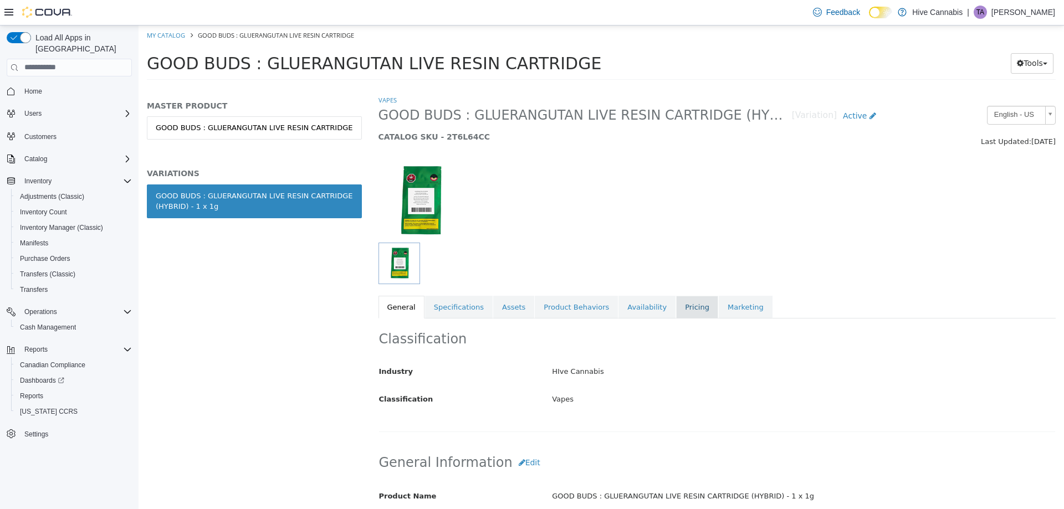
click at [677, 303] on link "Pricing" at bounding box center [697, 306] width 42 height 23
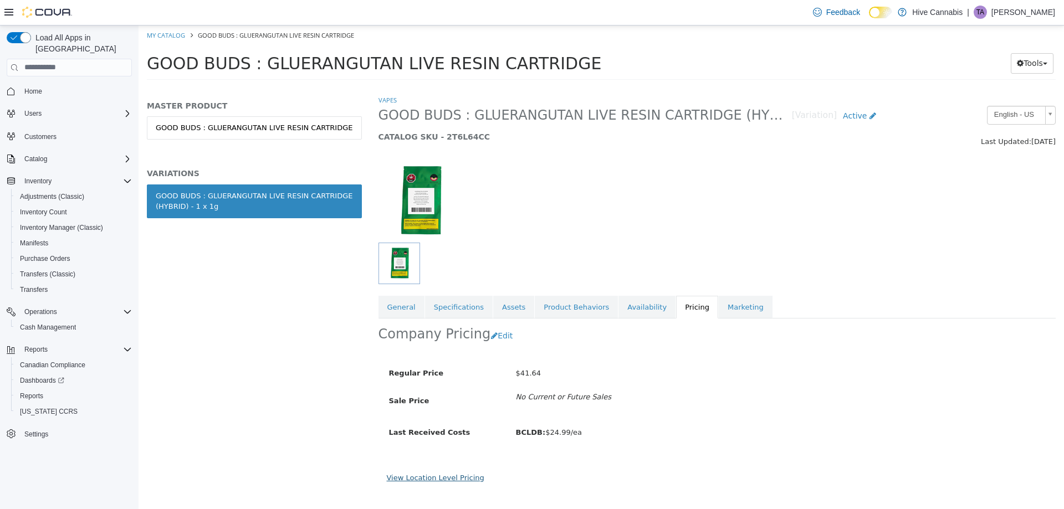
click at [449, 475] on link "View Location Level Pricing" at bounding box center [436, 477] width 98 height 8
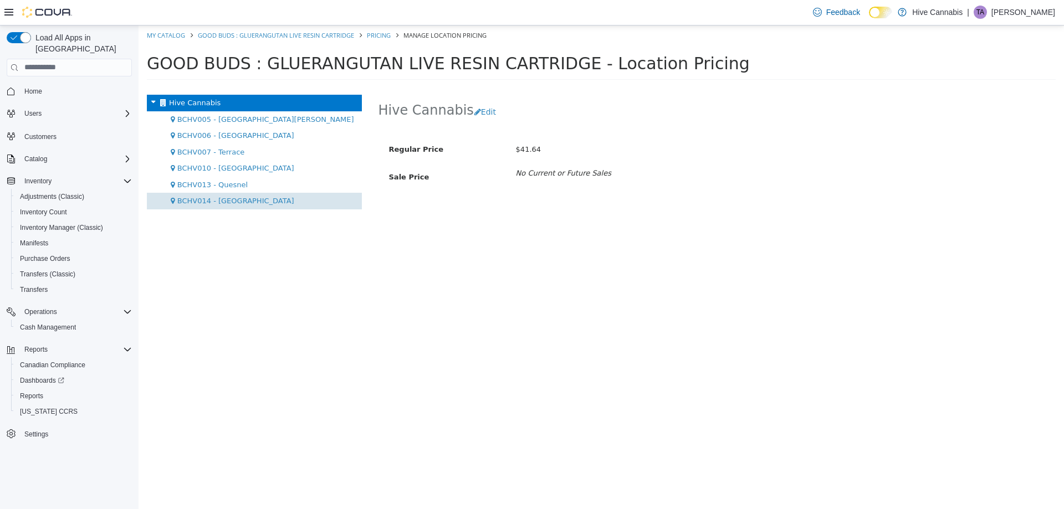
click at [240, 199] on span "BCHV014 - [GEOGRAPHIC_DATA]" at bounding box center [235, 200] width 117 height 8
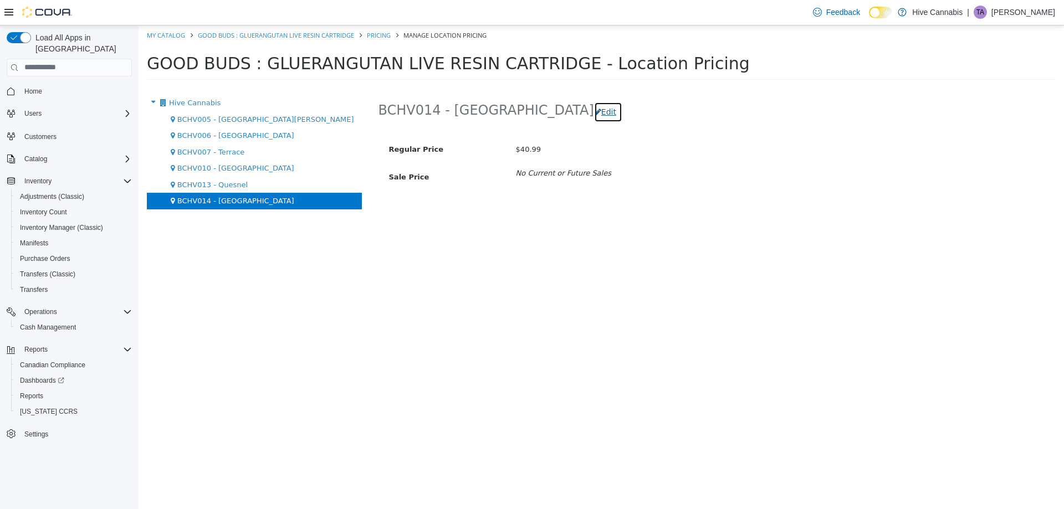
click at [594, 107] on button "Edit" at bounding box center [608, 111] width 28 height 21
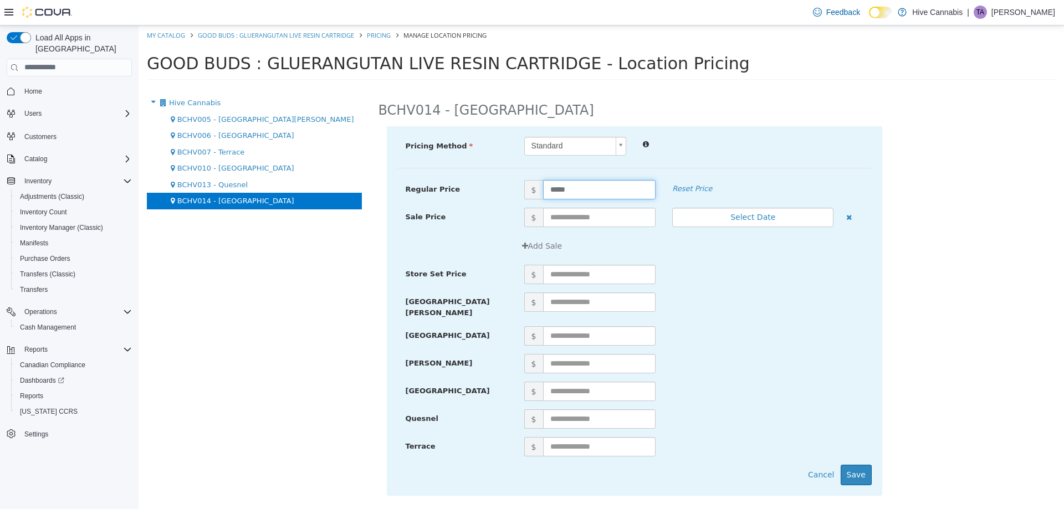
drag, startPoint x: 587, startPoint y: 191, endPoint x: 515, endPoint y: 193, distance: 71.5
click at [516, 193] on span "$ *****" at bounding box center [590, 189] width 148 height 19
type input "*****"
click at [868, 473] on button "Save" at bounding box center [856, 474] width 31 height 21
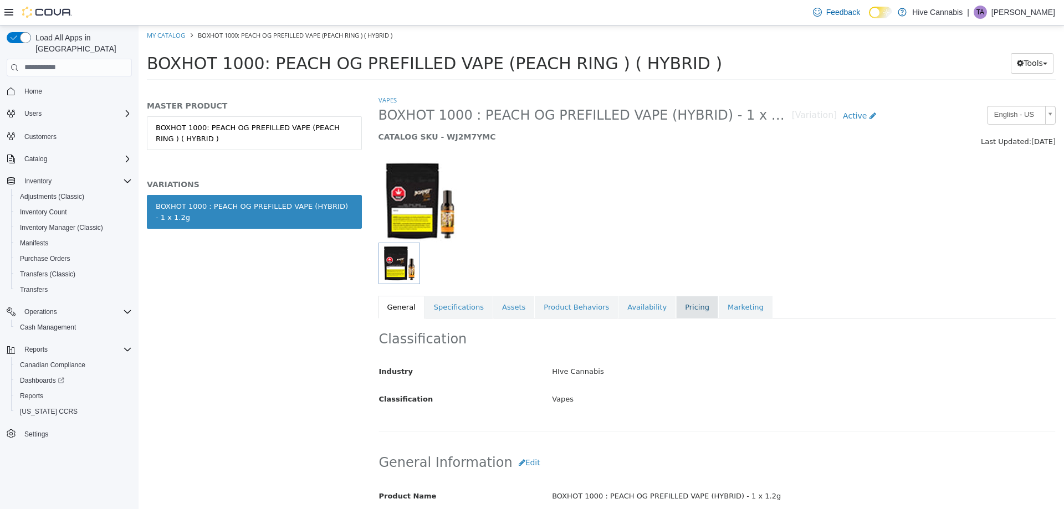
click at [679, 307] on link "Pricing" at bounding box center [697, 306] width 42 height 23
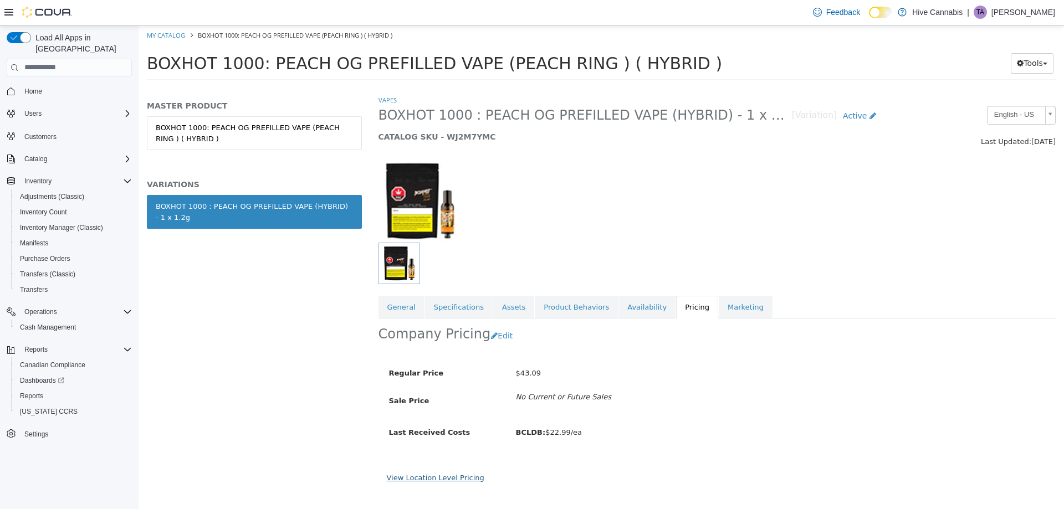
drag, startPoint x: 447, startPoint y: 476, endPoint x: 286, endPoint y: 381, distance: 186.1
click at [447, 475] on link "View Location Level Pricing" at bounding box center [436, 477] width 98 height 8
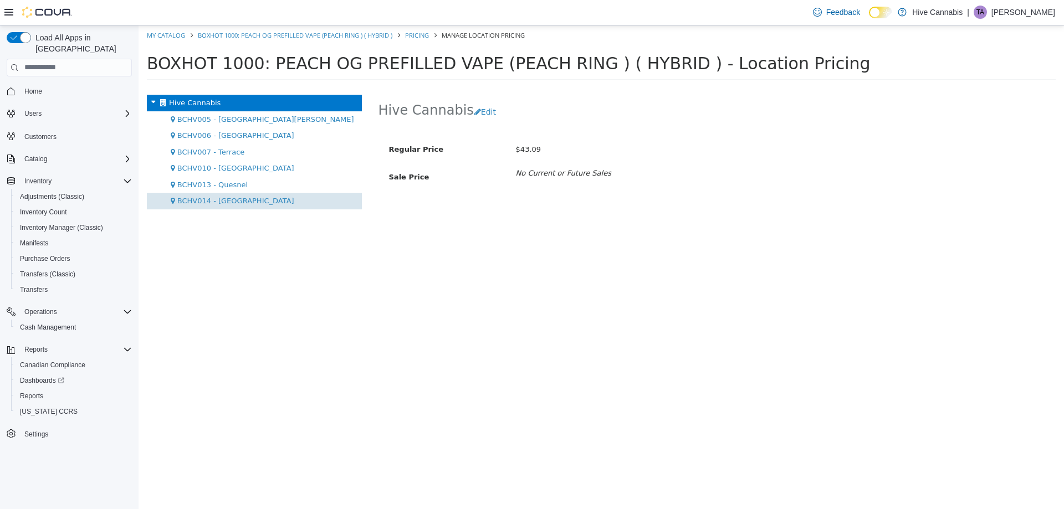
click at [232, 199] on span "BCHV014 - [GEOGRAPHIC_DATA]" at bounding box center [235, 200] width 117 height 8
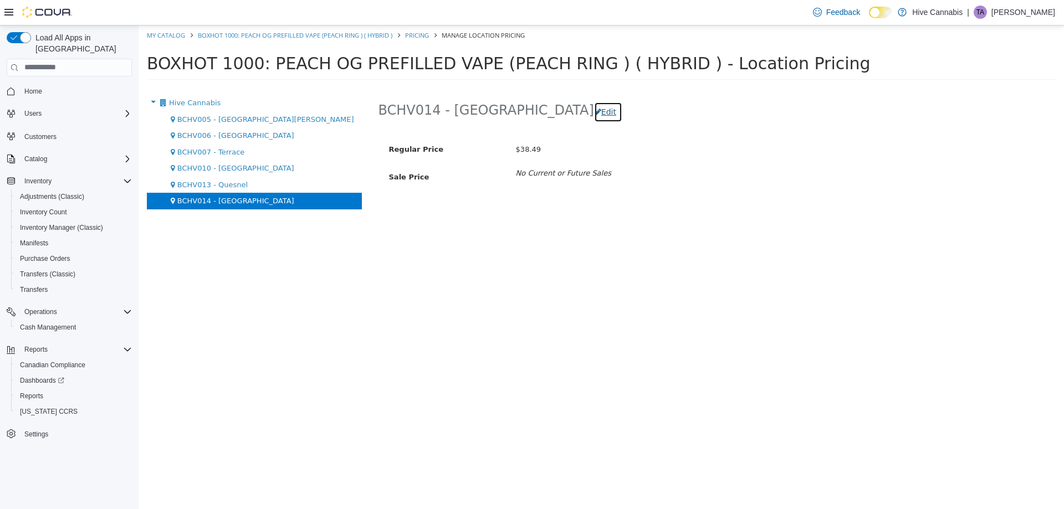
click at [594, 106] on button "Edit" at bounding box center [608, 111] width 28 height 21
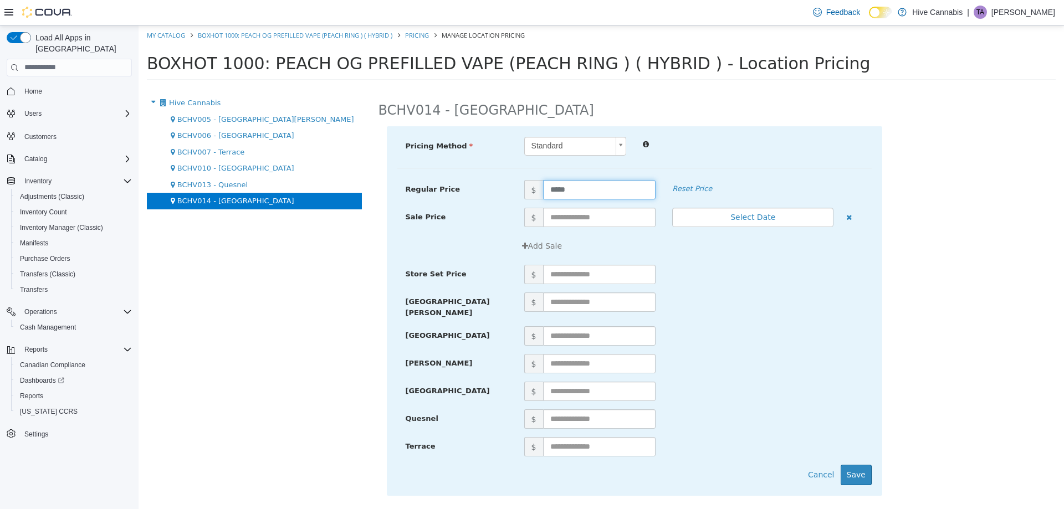
drag, startPoint x: 590, startPoint y: 183, endPoint x: 485, endPoint y: 199, distance: 106.0
click at [485, 199] on div "Regular Price $ ***** Reset Price" at bounding box center [634, 194] width 474 height 28
type input "*****"
drag, startPoint x: 851, startPoint y: 465, endPoint x: 612, endPoint y: 281, distance: 301.8
click at [849, 464] on button "Save" at bounding box center [856, 474] width 31 height 21
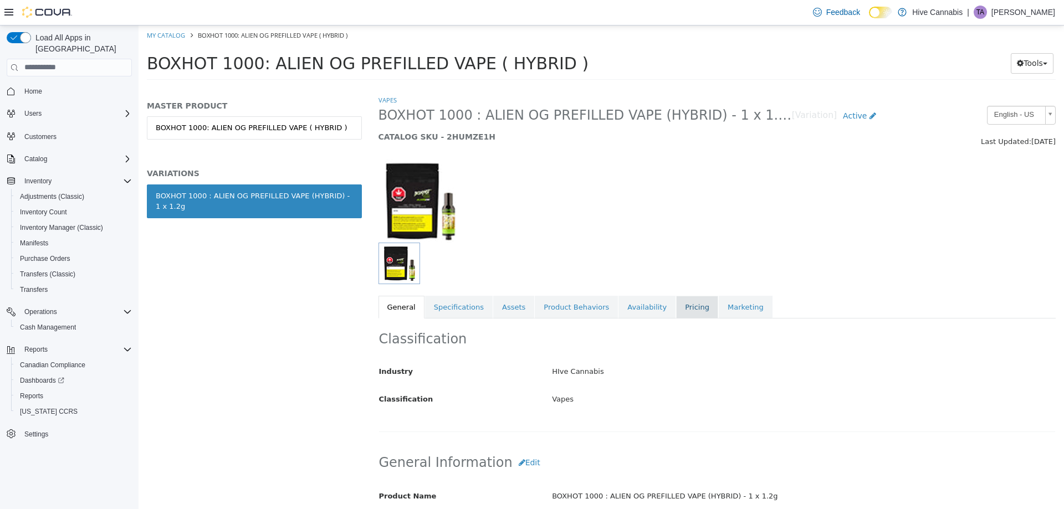
click at [680, 304] on link "Pricing" at bounding box center [697, 306] width 42 height 23
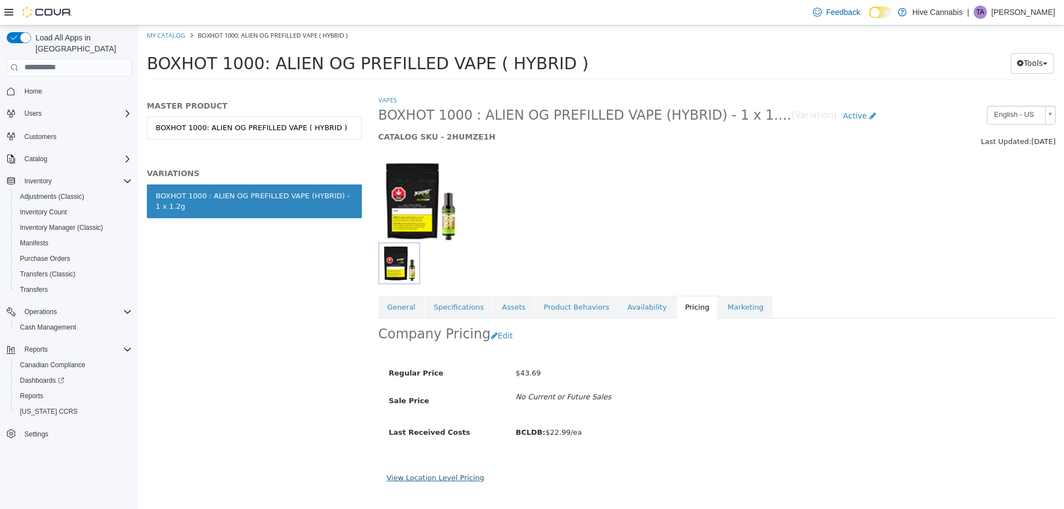
click at [439, 475] on link "View Location Level Pricing" at bounding box center [436, 477] width 98 height 8
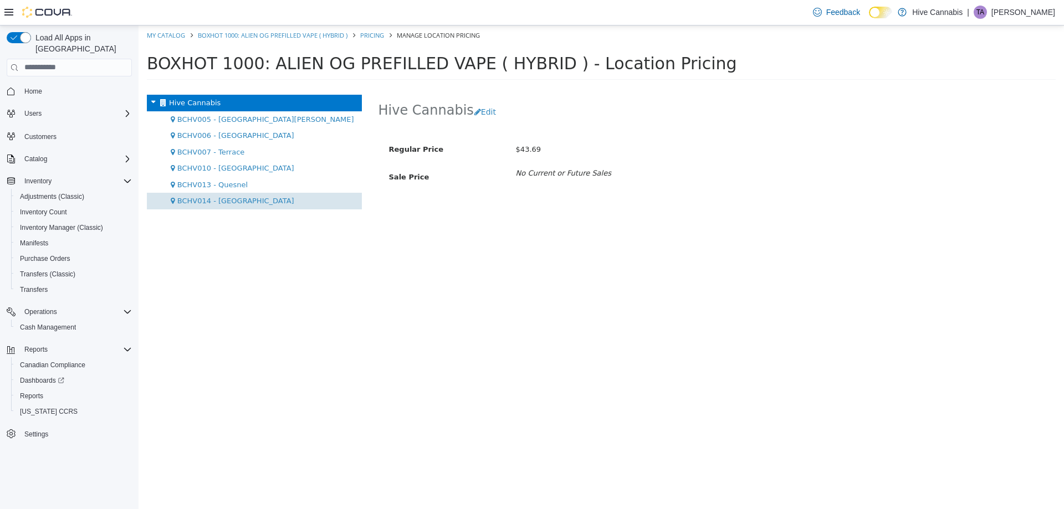
click at [216, 201] on span "BCHV014 - [GEOGRAPHIC_DATA]" at bounding box center [235, 200] width 117 height 8
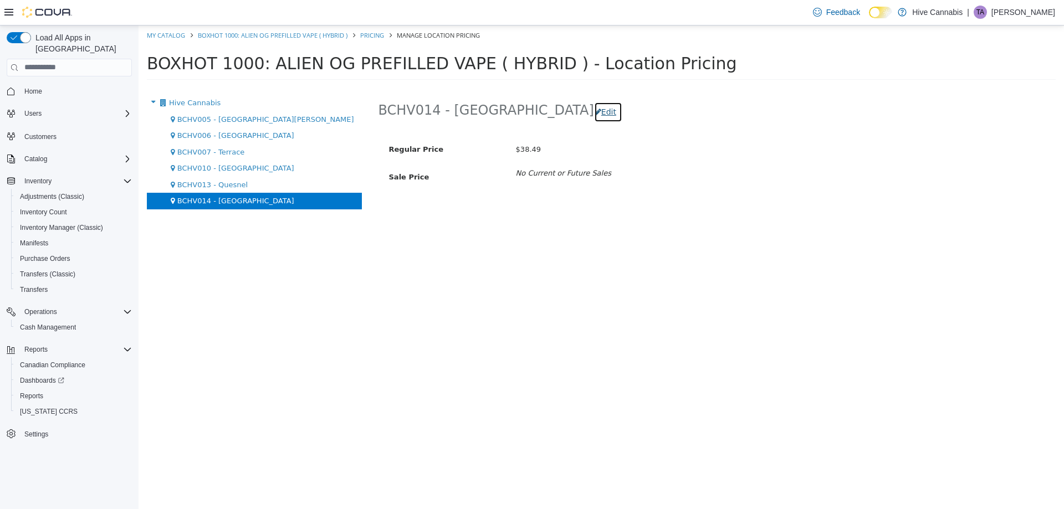
click at [594, 119] on button "Edit" at bounding box center [608, 111] width 28 height 21
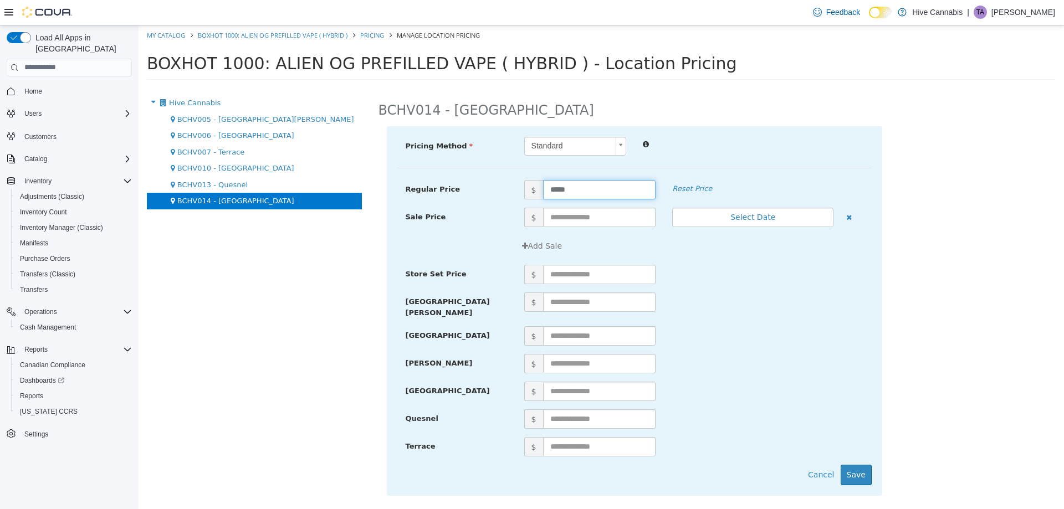
drag, startPoint x: 520, startPoint y: 199, endPoint x: 508, endPoint y: 201, distance: 12.9
click at [508, 201] on div "Regular Price $ ***** Reset Price" at bounding box center [634, 194] width 474 height 28
type input "*****"
click at [859, 455] on div "Terrace $" at bounding box center [634, 451] width 474 height 28
click at [854, 467] on button "Save" at bounding box center [856, 474] width 31 height 21
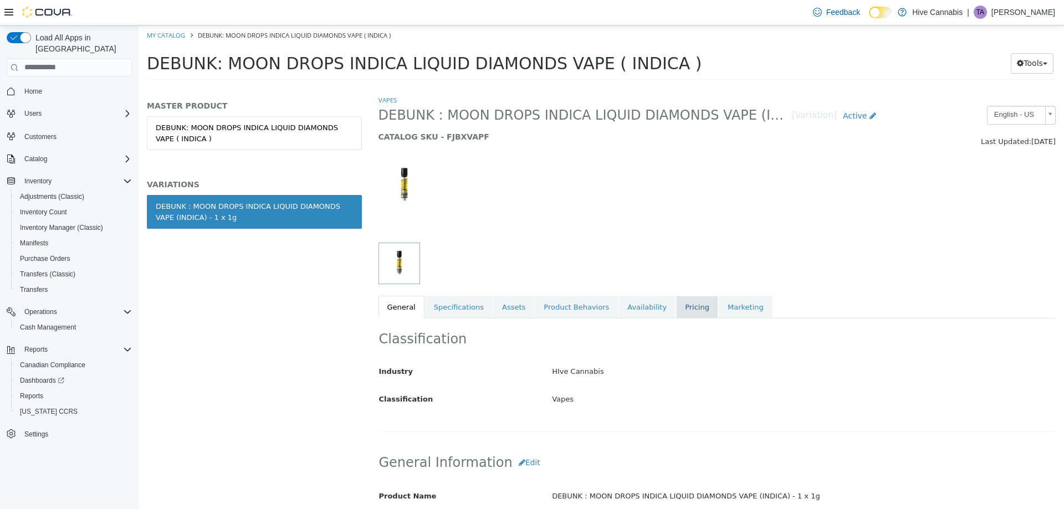
click at [678, 303] on link "Pricing" at bounding box center [697, 306] width 42 height 23
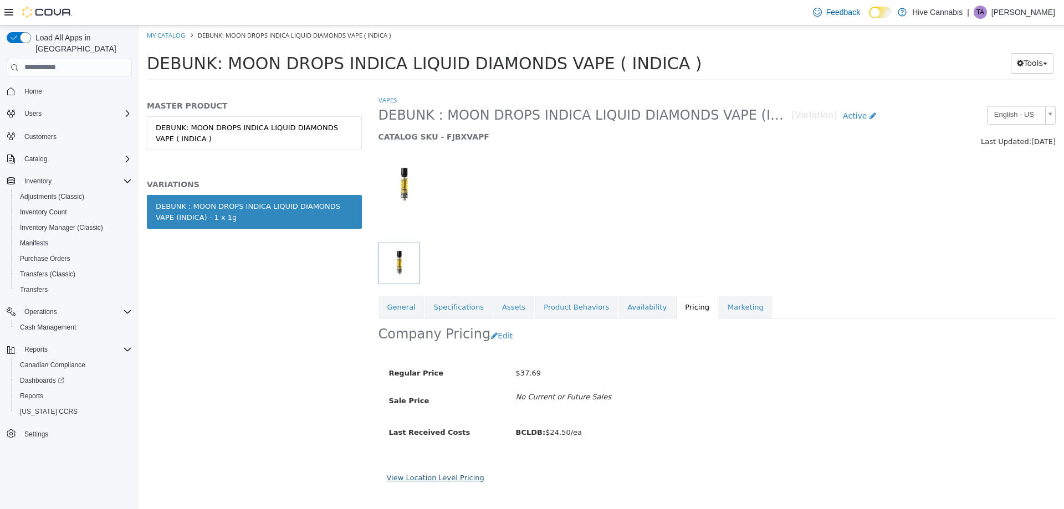
click at [446, 478] on link "View Location Level Pricing" at bounding box center [436, 477] width 98 height 8
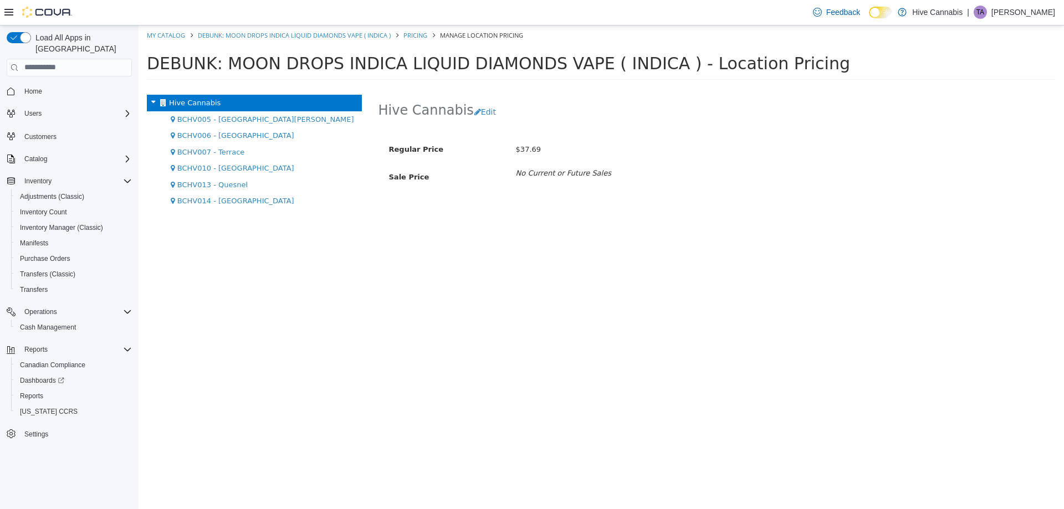
click at [218, 198] on span "BCHV014 - [GEOGRAPHIC_DATA]" at bounding box center [235, 200] width 117 height 8
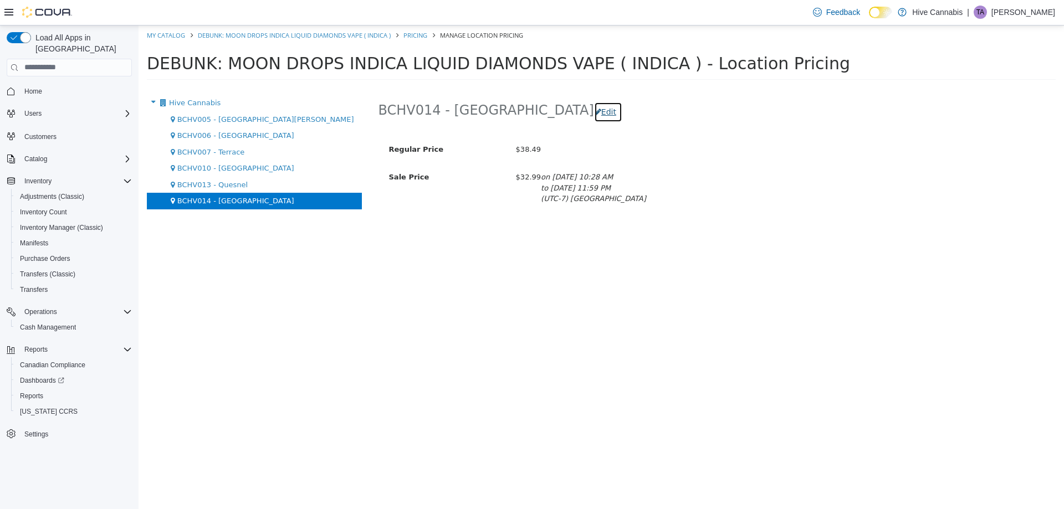
click at [594, 112] on button "Edit" at bounding box center [608, 111] width 28 height 21
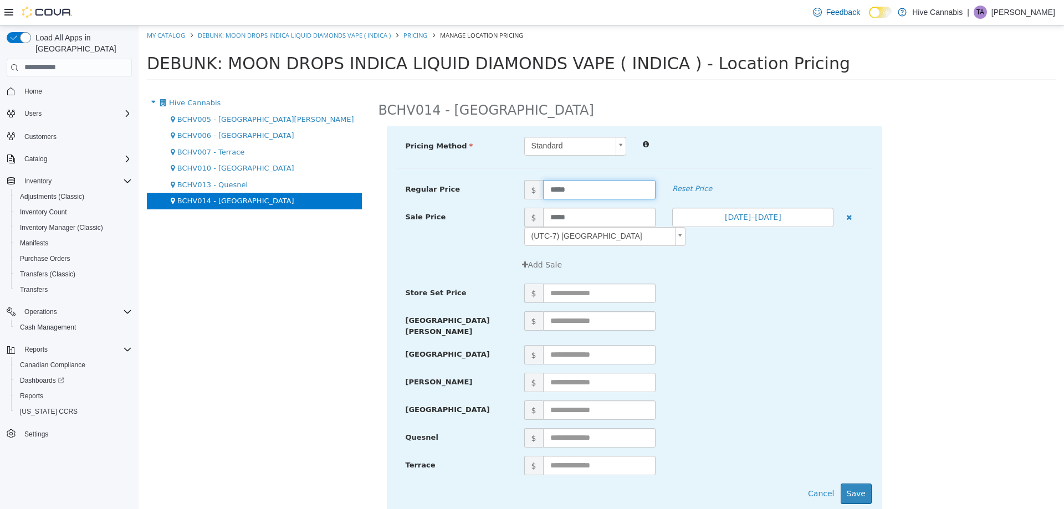
drag, startPoint x: 580, startPoint y: 188, endPoint x: 501, endPoint y: 204, distance: 80.7
click at [501, 204] on div "Regular Price $ ***** Reset Price" at bounding box center [634, 194] width 474 height 28
type input "*****"
drag, startPoint x: 846, startPoint y: 485, endPoint x: 537, endPoint y: 238, distance: 395.4
click at [841, 483] on button "Save" at bounding box center [856, 493] width 31 height 21
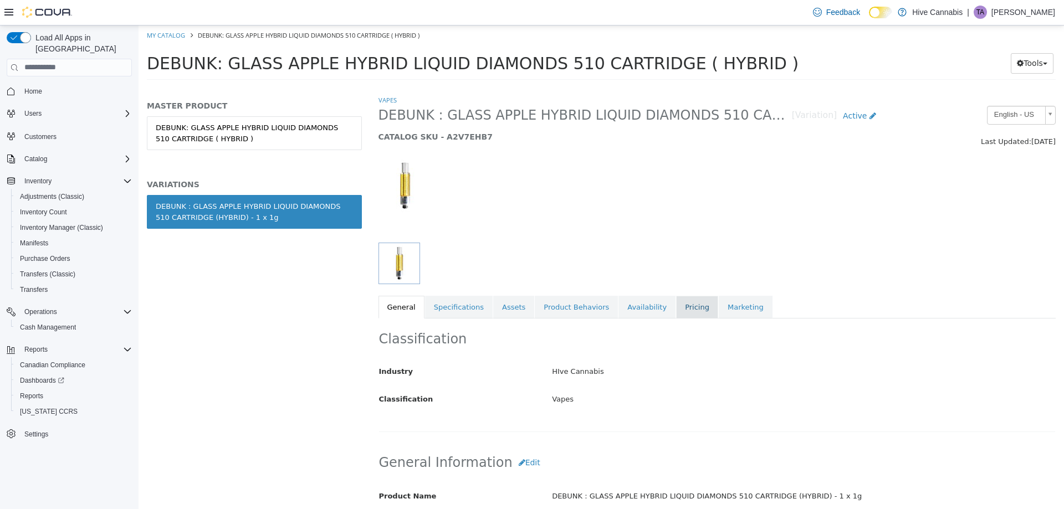
drag, startPoint x: 670, startPoint y: 303, endPoint x: 670, endPoint y: 296, distance: 6.1
click at [676, 298] on link "Pricing" at bounding box center [697, 306] width 42 height 23
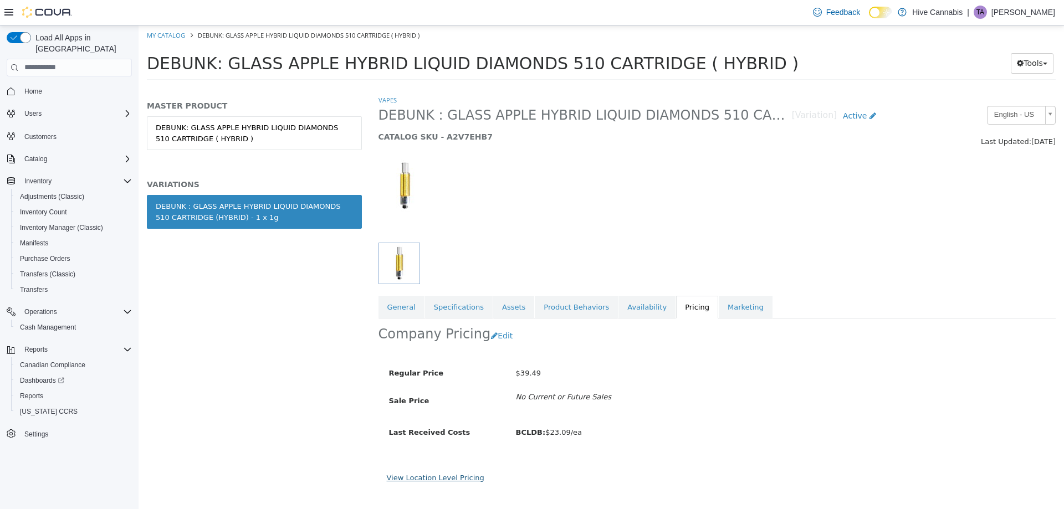
click at [418, 479] on link "View Location Level Pricing" at bounding box center [436, 477] width 98 height 8
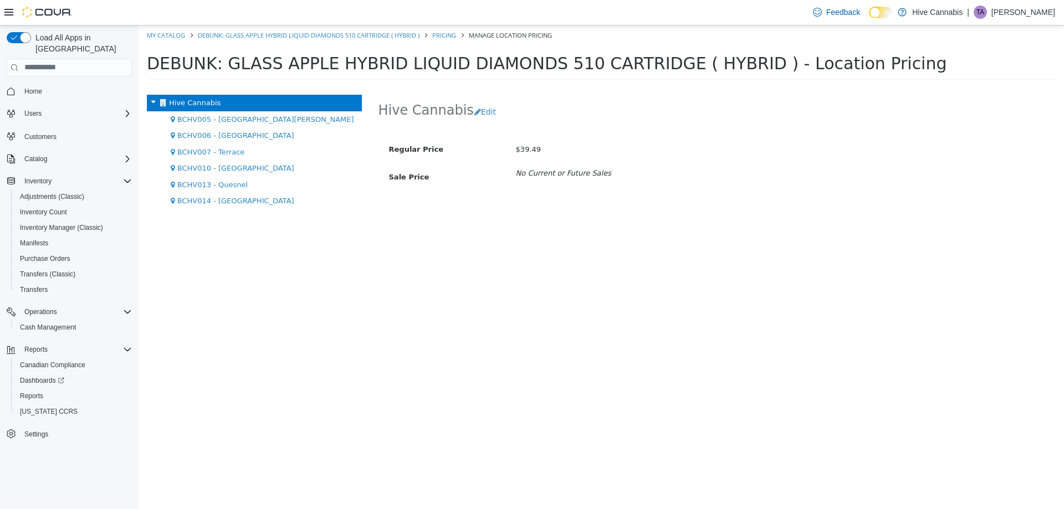
click at [218, 206] on div "BCHV014 - [GEOGRAPHIC_DATA]" at bounding box center [254, 200] width 215 height 17
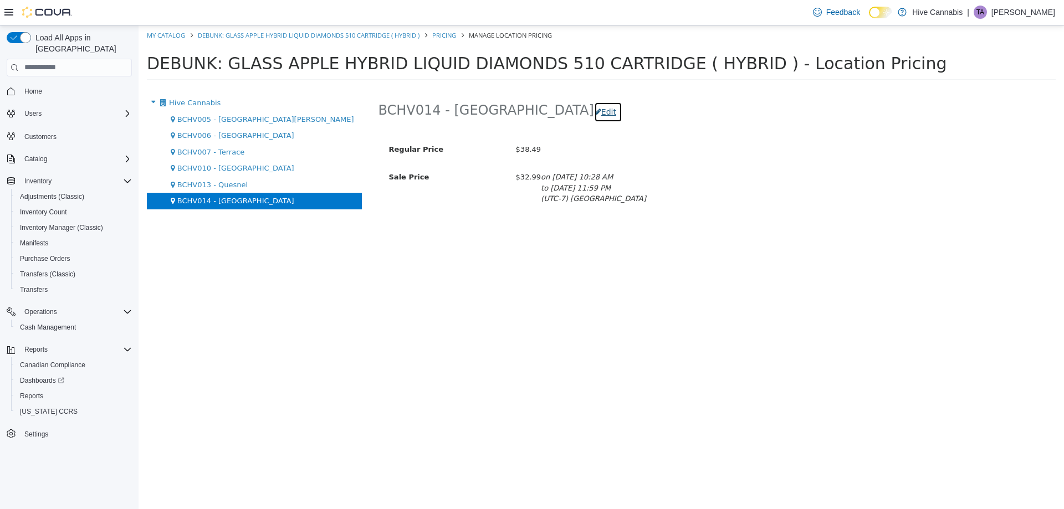
click at [594, 110] on button "Edit" at bounding box center [608, 111] width 28 height 21
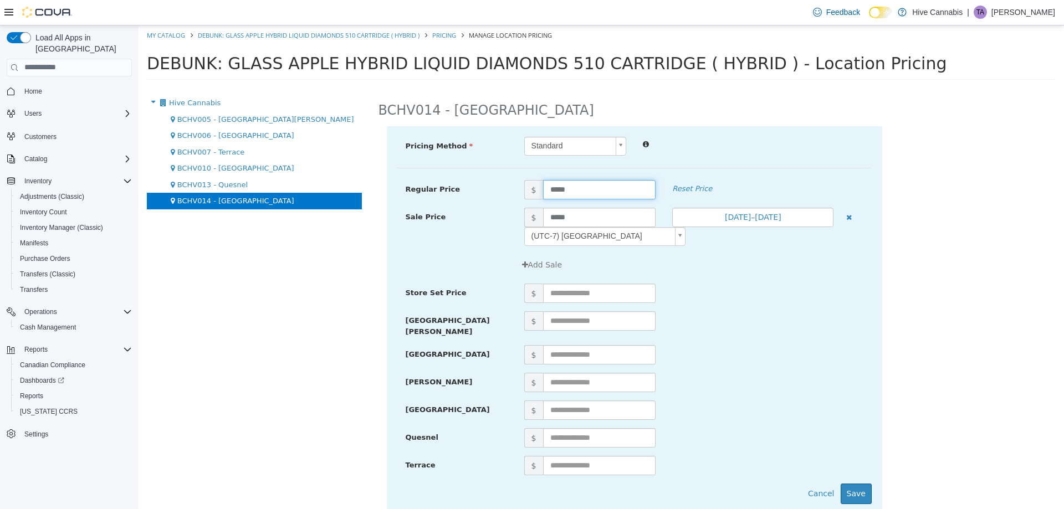
drag, startPoint x: 581, startPoint y: 182, endPoint x: 509, endPoint y: 200, distance: 73.6
click at [511, 200] on div "Regular Price $ ***** Reset Price" at bounding box center [634, 194] width 474 height 28
type input "*****"
click at [847, 483] on button "Save" at bounding box center [856, 493] width 31 height 21
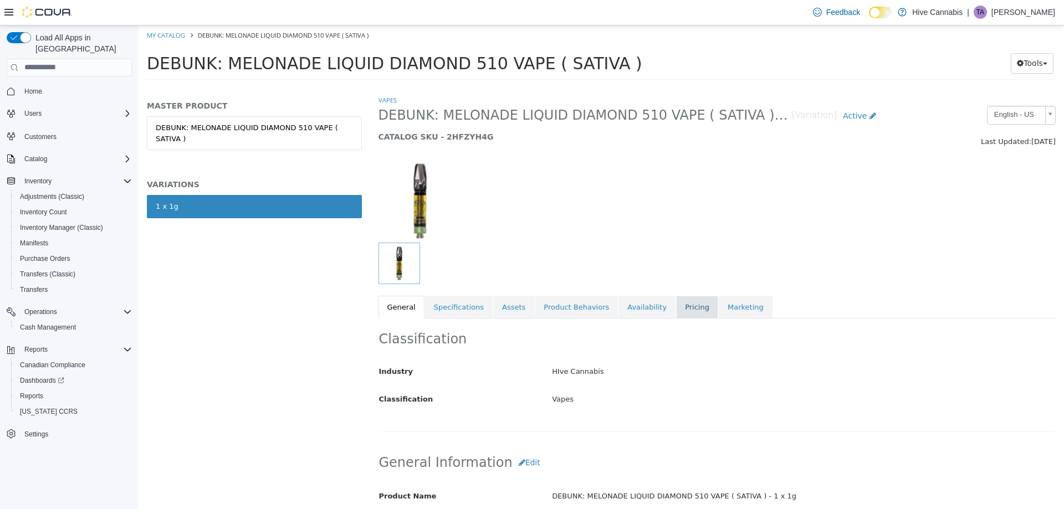
drag, startPoint x: 675, startPoint y: 301, endPoint x: 661, endPoint y: 308, distance: 15.6
click at [676, 300] on link "Pricing" at bounding box center [697, 306] width 42 height 23
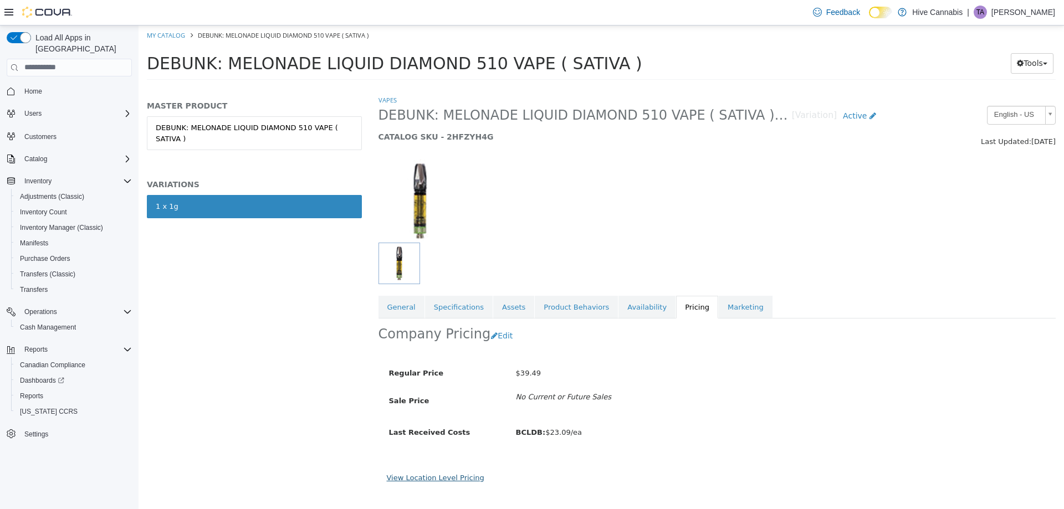
click at [459, 480] on link "View Location Level Pricing" at bounding box center [436, 477] width 98 height 8
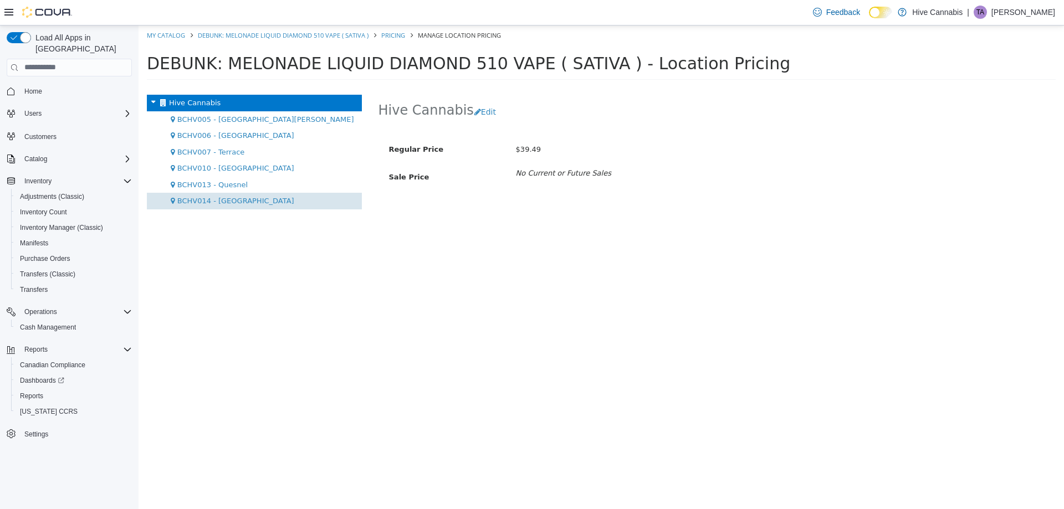
click at [227, 197] on span "BCHV014 - [GEOGRAPHIC_DATA]" at bounding box center [235, 200] width 117 height 8
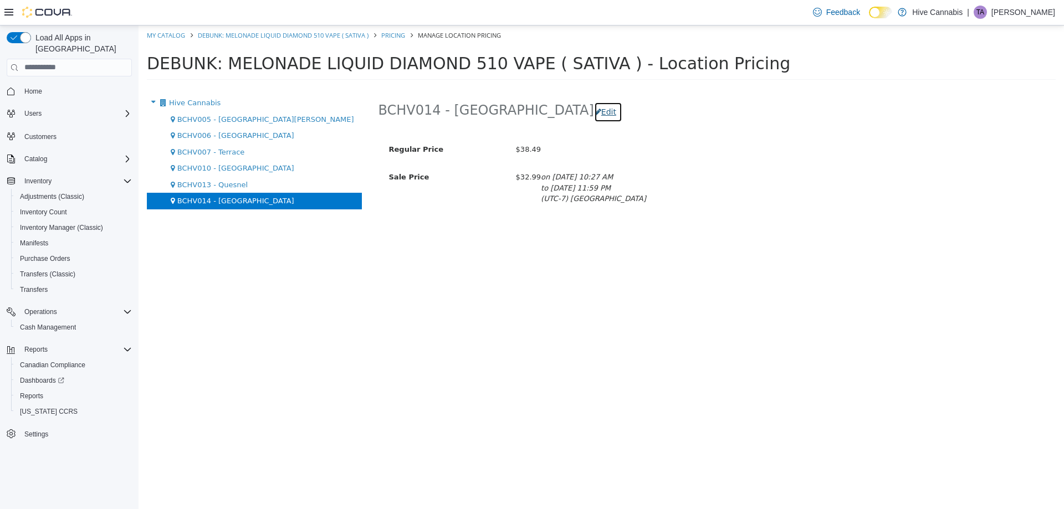
click at [594, 103] on button "Edit" at bounding box center [608, 111] width 28 height 21
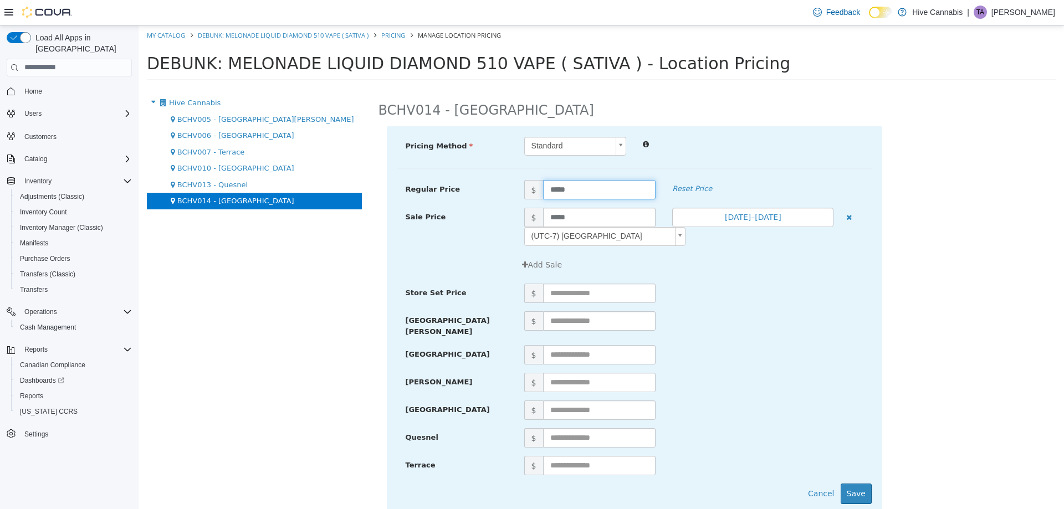
drag, startPoint x: 593, startPoint y: 186, endPoint x: 518, endPoint y: 196, distance: 75.4
click at [518, 196] on span "$ *****" at bounding box center [590, 189] width 148 height 19
type input "*****"
drag, startPoint x: 848, startPoint y: 484, endPoint x: 831, endPoint y: 472, distance: 21.8
click at [847, 483] on button "Save" at bounding box center [856, 493] width 31 height 21
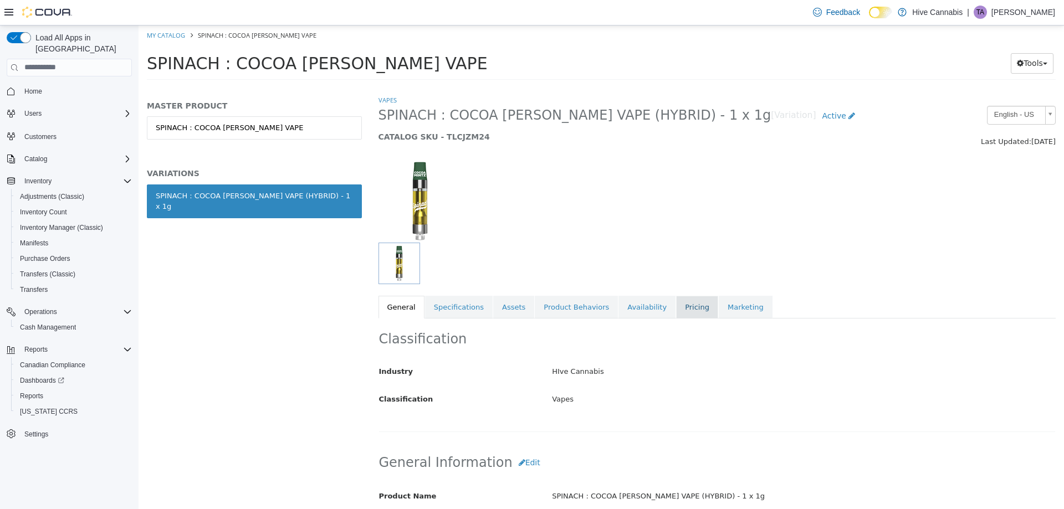
click at [676, 309] on link "Pricing" at bounding box center [697, 306] width 42 height 23
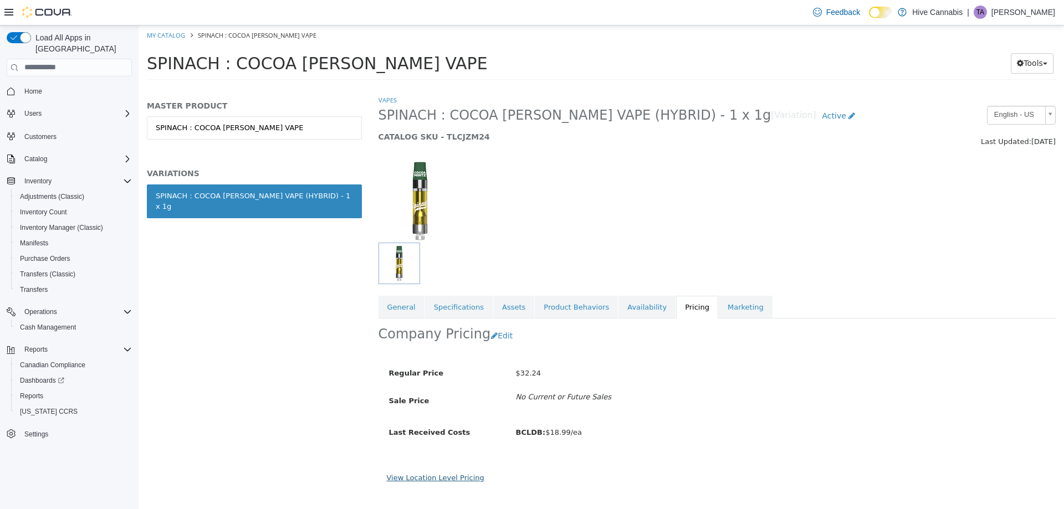
click at [465, 476] on link "View Location Level Pricing" at bounding box center [436, 477] width 98 height 8
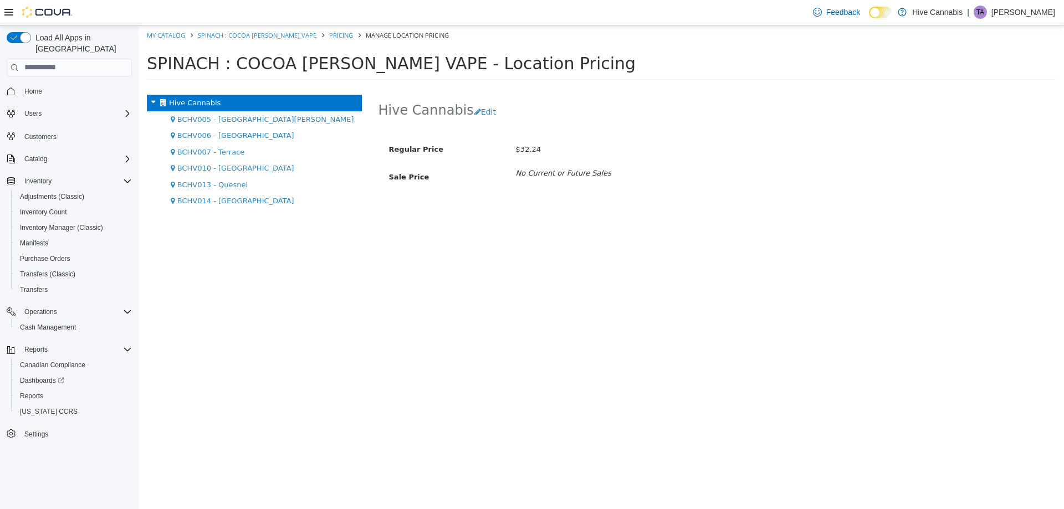
drag, startPoint x: 243, startPoint y: 201, endPoint x: 377, endPoint y: 191, distance: 135.0
click at [244, 196] on span "BCHV014 - [GEOGRAPHIC_DATA]" at bounding box center [235, 200] width 117 height 8
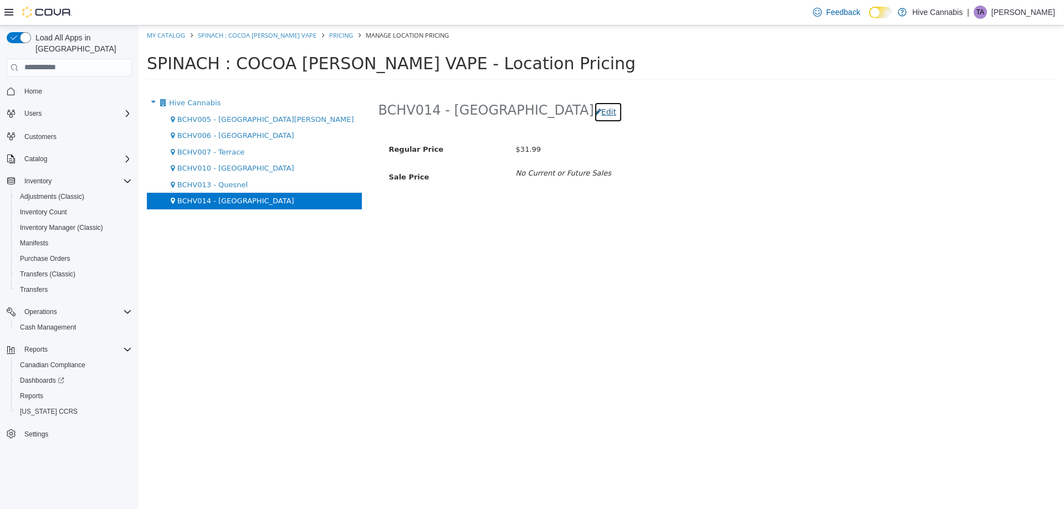
click at [594, 114] on button "Edit" at bounding box center [608, 111] width 28 height 21
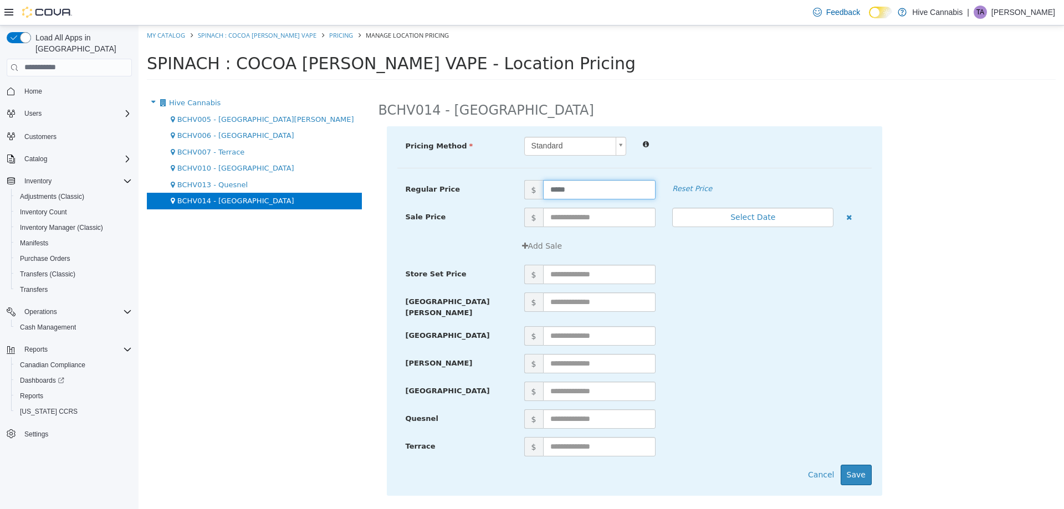
drag, startPoint x: 562, startPoint y: 184, endPoint x: 503, endPoint y: 202, distance: 62.0
click at [503, 202] on div "Regular Price $ ***** Reset Price" at bounding box center [634, 194] width 474 height 28
type input "*****"
drag, startPoint x: 850, startPoint y: 465, endPoint x: 644, endPoint y: 363, distance: 229.5
click at [846, 464] on button "Save" at bounding box center [856, 474] width 31 height 21
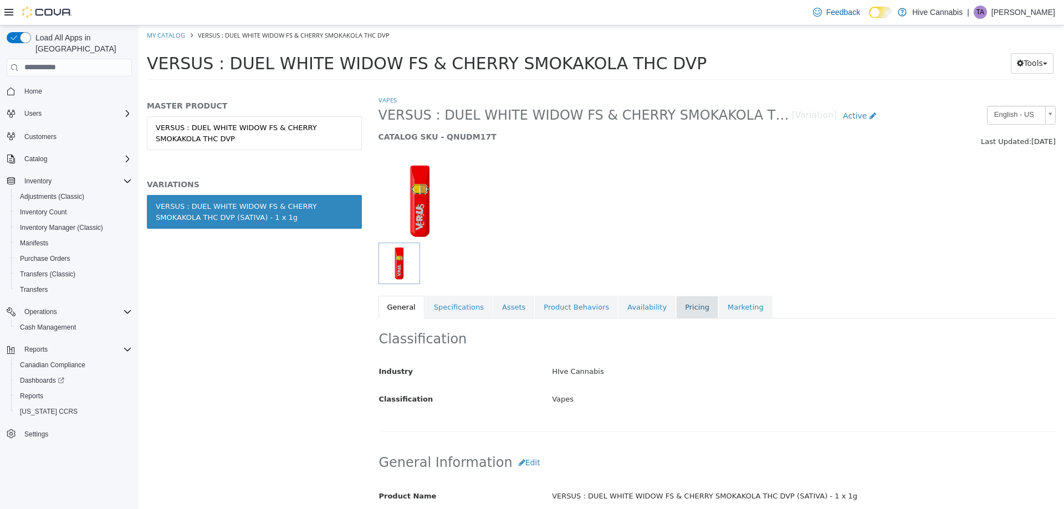
click at [676, 303] on link "Pricing" at bounding box center [697, 306] width 42 height 23
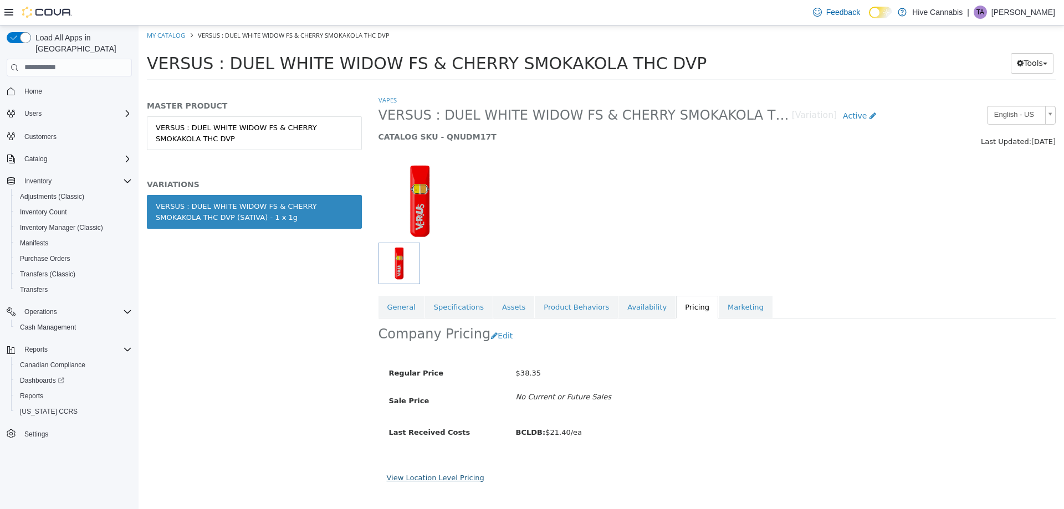
click at [445, 475] on link "View Location Level Pricing" at bounding box center [436, 477] width 98 height 8
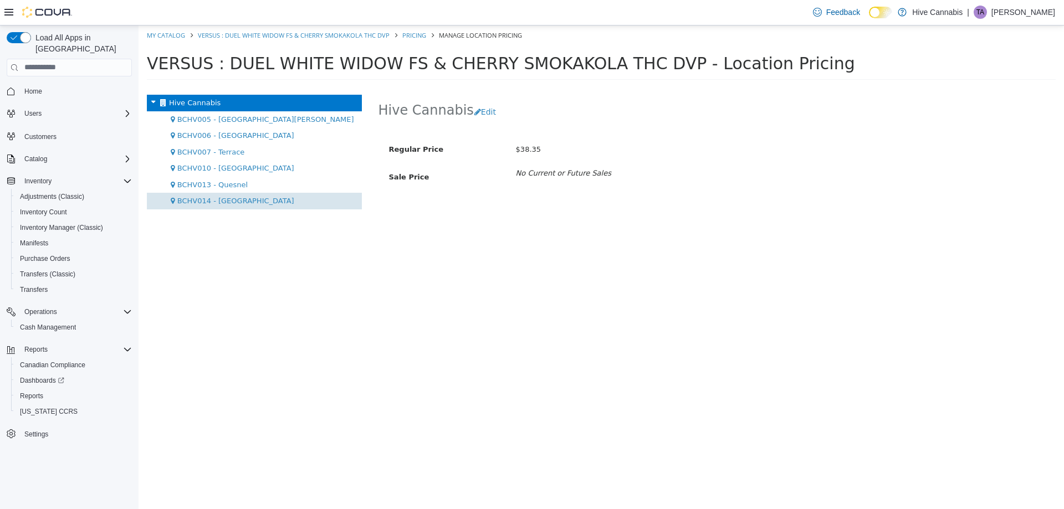
drag, startPoint x: 217, startPoint y: 200, endPoint x: 233, endPoint y: 195, distance: 16.8
click at [217, 199] on span "BCHV014 - [GEOGRAPHIC_DATA]" at bounding box center [235, 200] width 117 height 8
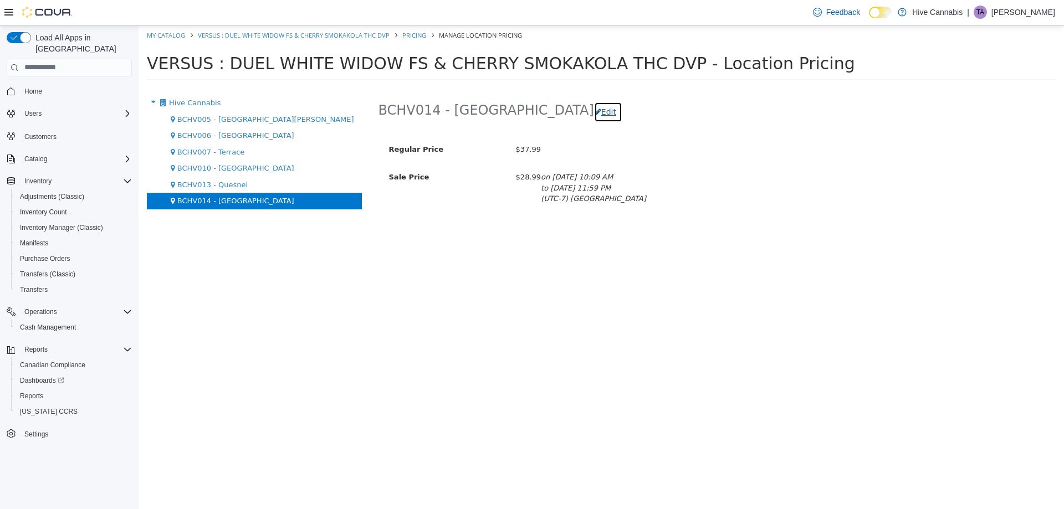
click at [594, 116] on button "Edit" at bounding box center [608, 111] width 28 height 21
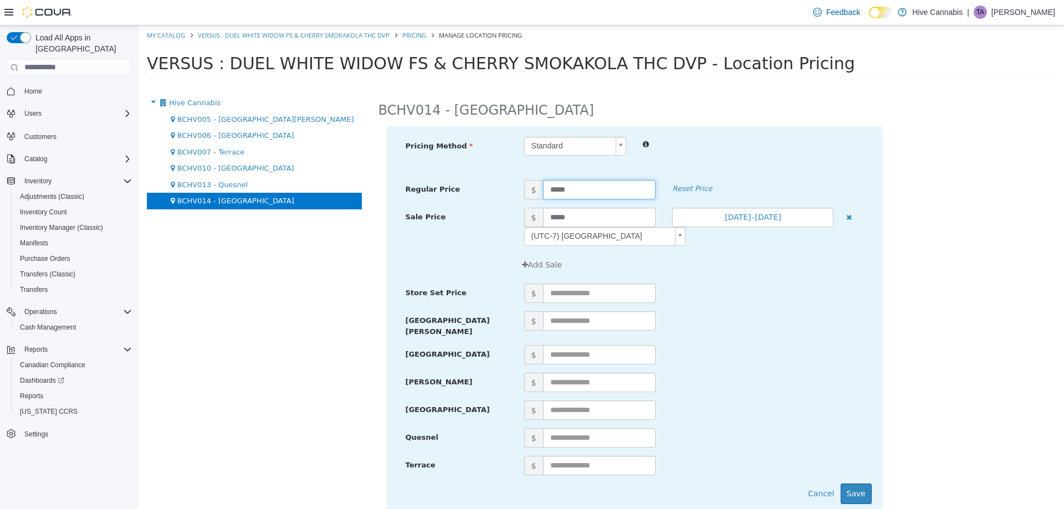
drag, startPoint x: 586, startPoint y: 190, endPoint x: 447, endPoint y: 190, distance: 139.1
click at [447, 191] on div "Regular Price $ ***** Reset Price" at bounding box center [634, 189] width 474 height 19
type input "*****"
drag, startPoint x: 854, startPoint y: 488, endPoint x: 847, endPoint y: 482, distance: 9.1
click at [854, 487] on button "Save" at bounding box center [856, 493] width 31 height 21
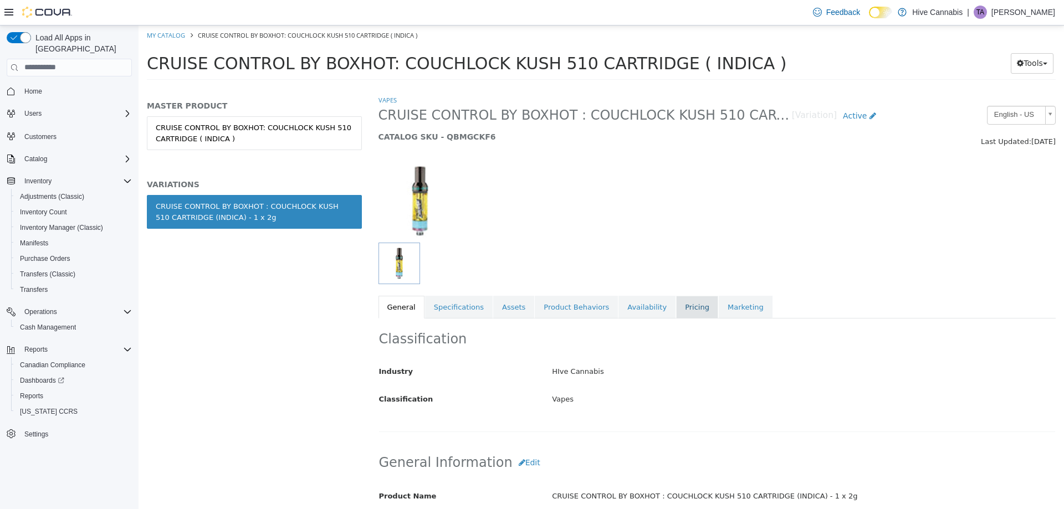
click at [676, 309] on link "Pricing" at bounding box center [697, 306] width 42 height 23
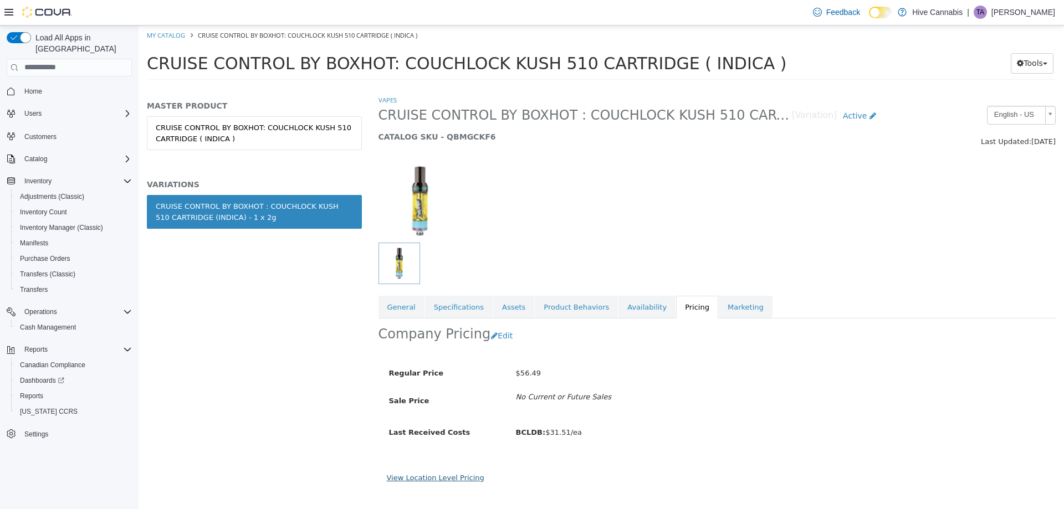
click at [447, 478] on link "View Location Level Pricing" at bounding box center [436, 477] width 98 height 8
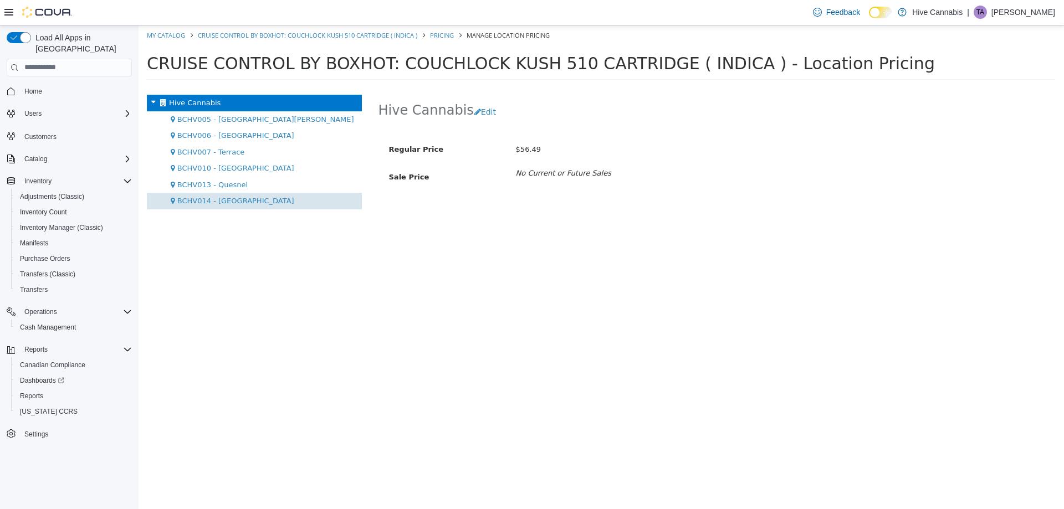
click at [241, 201] on span "BCHV014 - [GEOGRAPHIC_DATA]" at bounding box center [235, 200] width 117 height 8
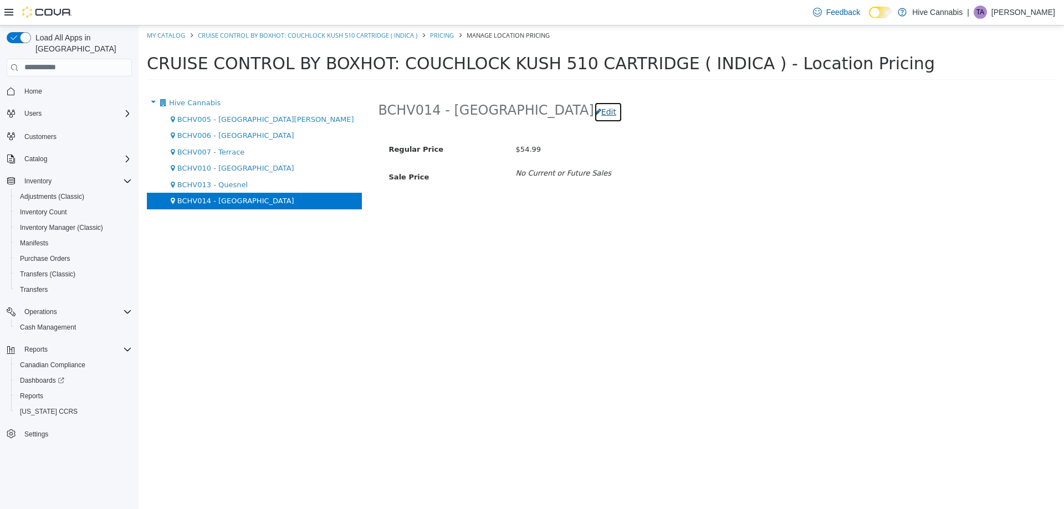
click at [594, 112] on button "Edit" at bounding box center [608, 111] width 28 height 21
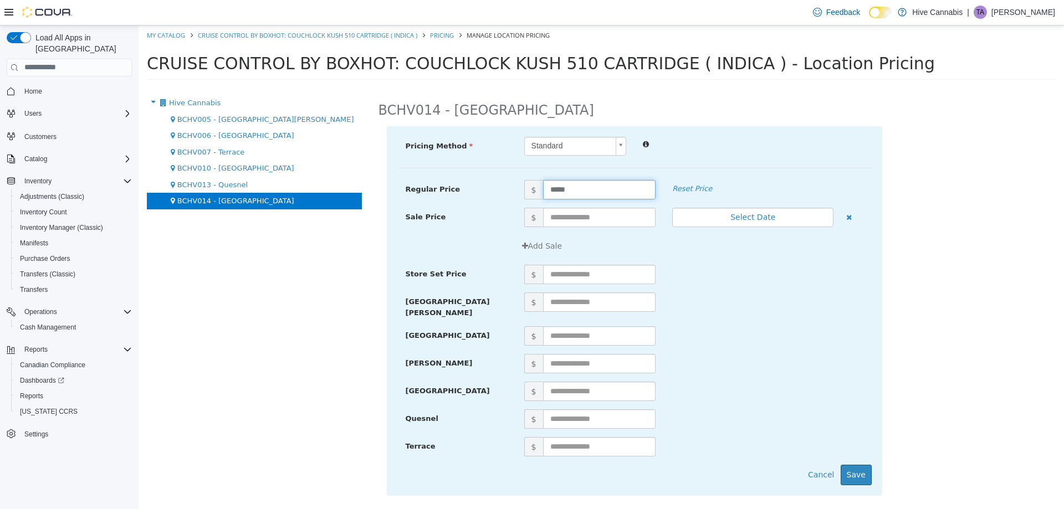
drag, startPoint x: 540, startPoint y: 193, endPoint x: 510, endPoint y: 201, distance: 30.5
click at [511, 201] on div "Regular Price $ ***** Reset Price" at bounding box center [634, 194] width 474 height 28
type input "*****"
click at [859, 464] on button "Save" at bounding box center [856, 474] width 31 height 21
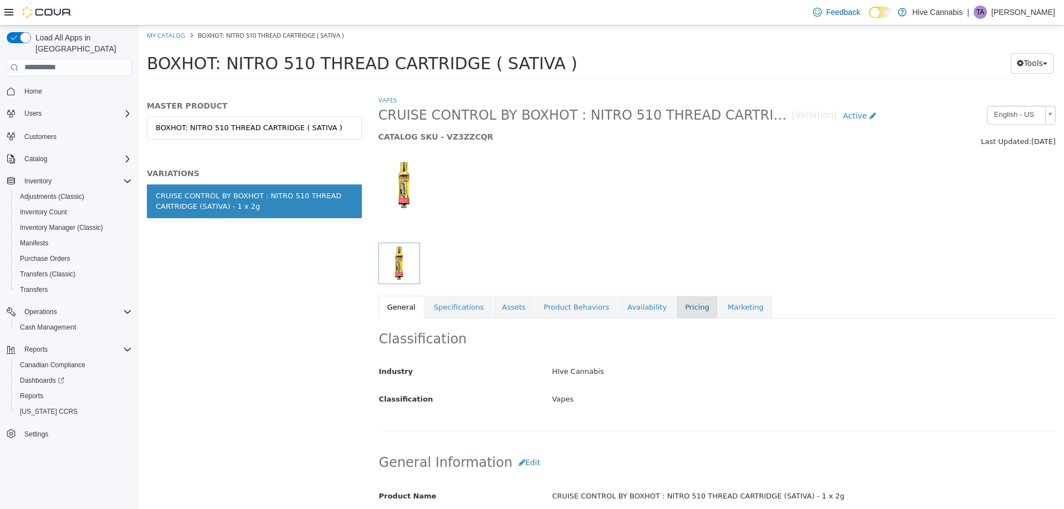
click at [676, 306] on link "Pricing" at bounding box center [697, 306] width 42 height 23
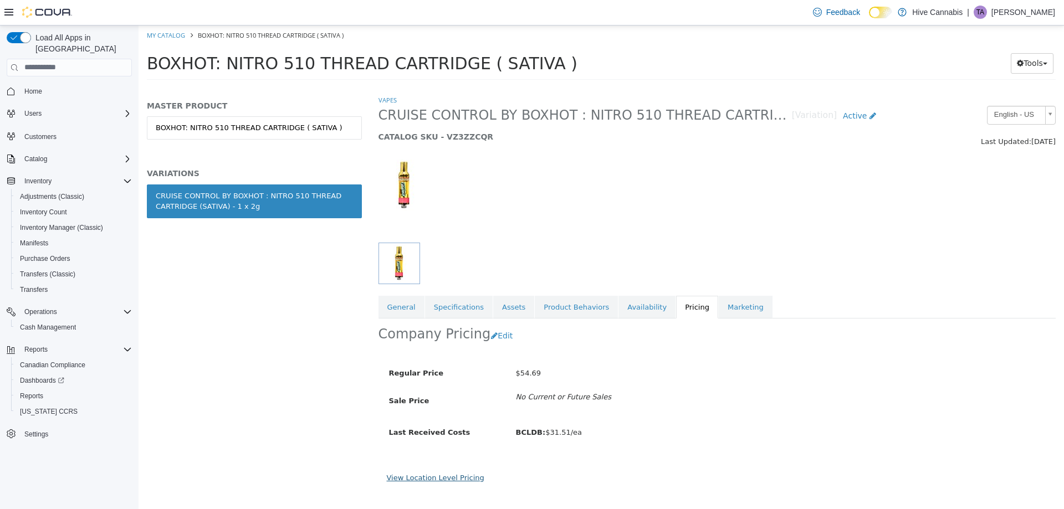
click at [424, 474] on link "View Location Level Pricing" at bounding box center [436, 477] width 98 height 8
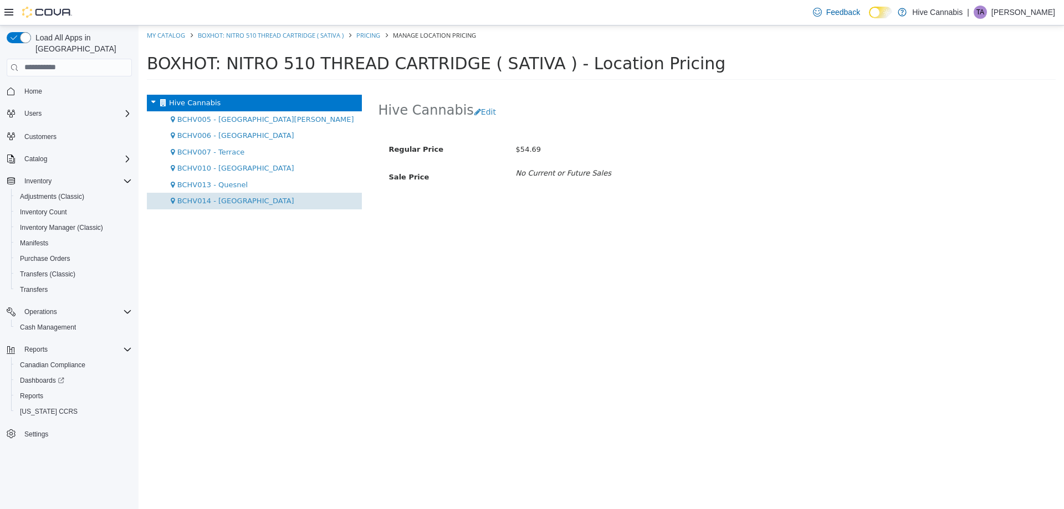
click at [233, 196] on span "BCHV014 - [GEOGRAPHIC_DATA]" at bounding box center [235, 200] width 117 height 8
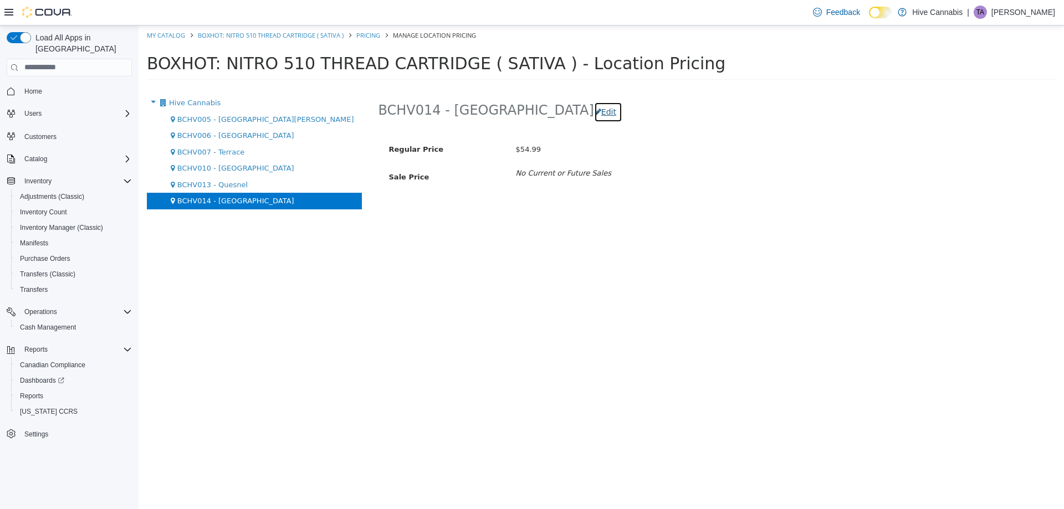
click at [594, 112] on button "Edit" at bounding box center [608, 111] width 28 height 21
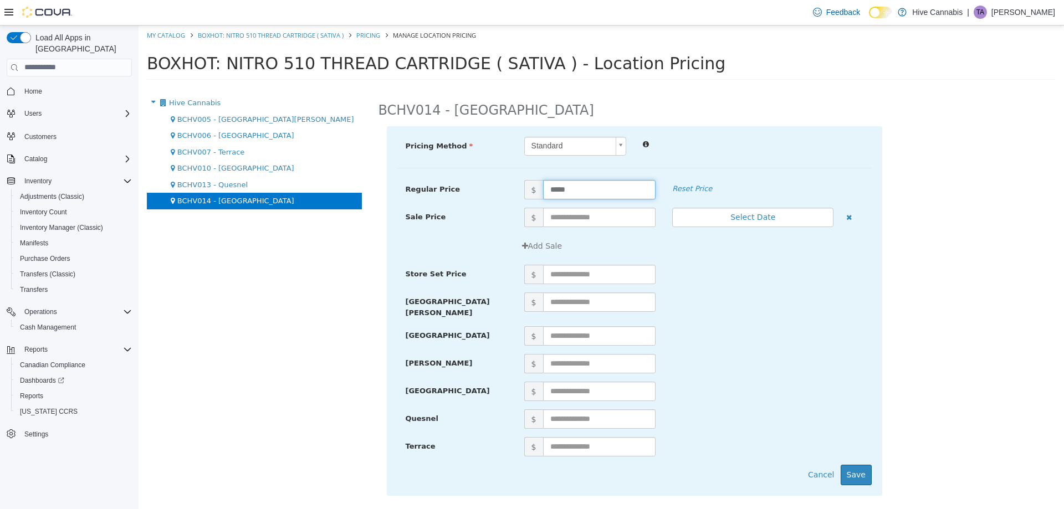
drag, startPoint x: 535, startPoint y: 202, endPoint x: 509, endPoint y: 203, distance: 25.5
click at [510, 203] on div "Regular Price $ ***** Reset Price" at bounding box center [634, 194] width 474 height 28
type input "*****"
click at [862, 470] on button "Save" at bounding box center [856, 474] width 31 height 21
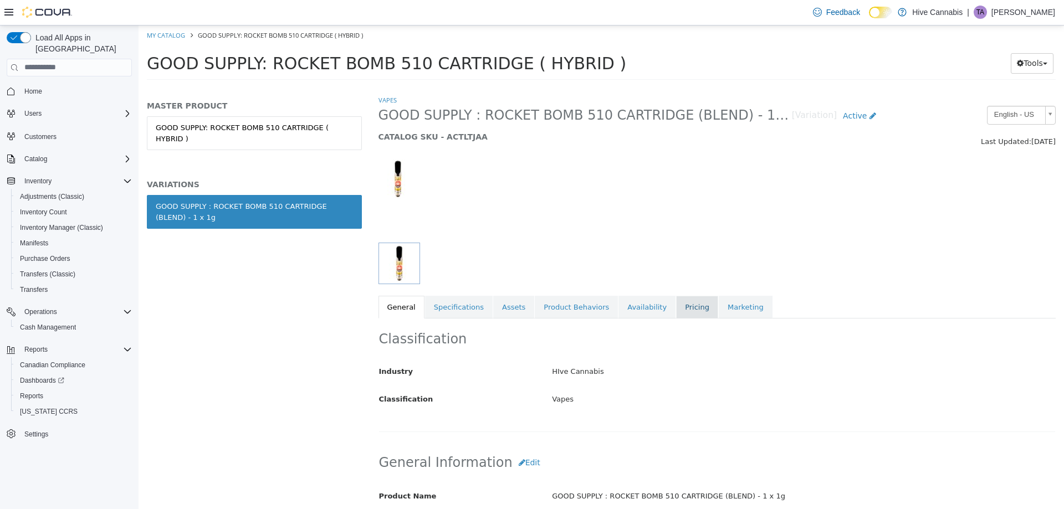
click at [676, 306] on link "Pricing" at bounding box center [697, 306] width 42 height 23
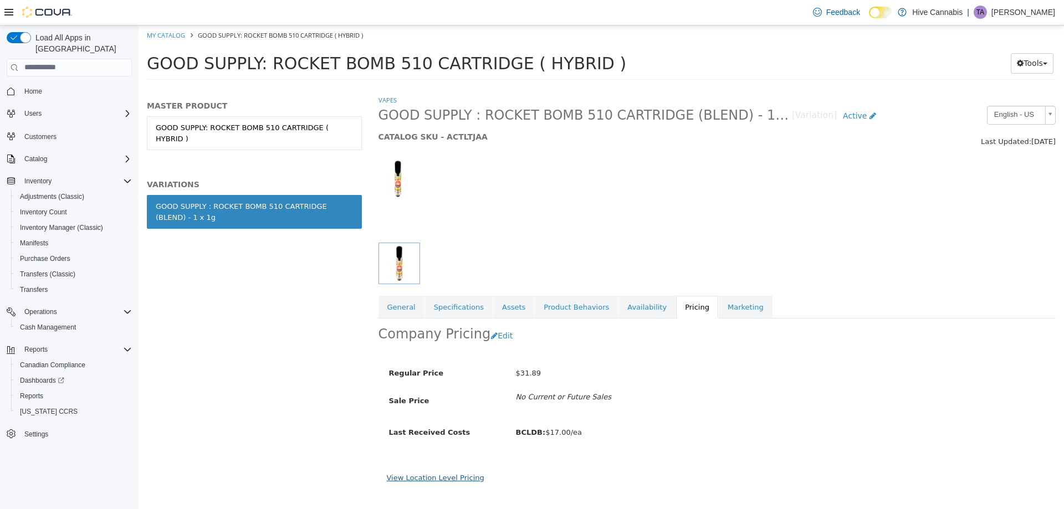
click at [448, 479] on link "View Location Level Pricing" at bounding box center [436, 477] width 98 height 8
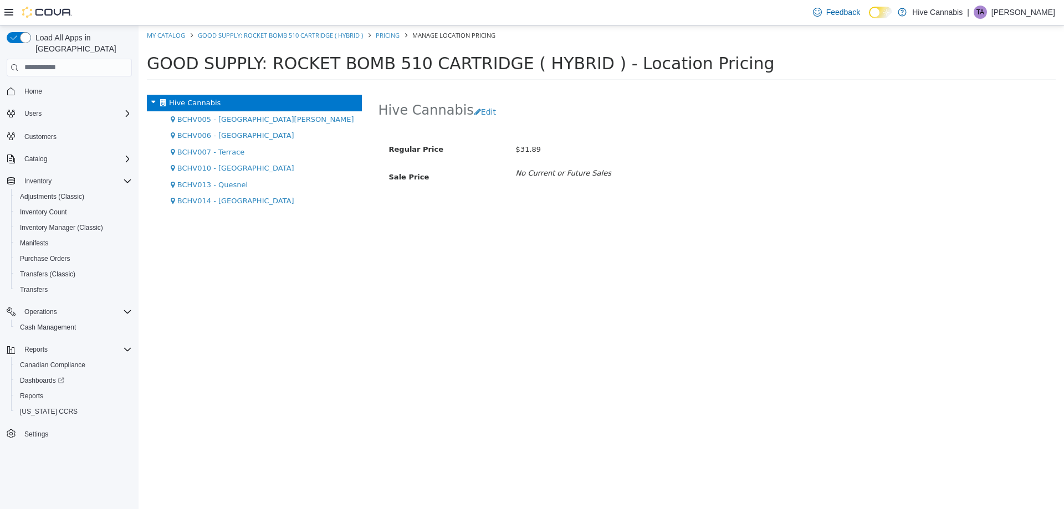
drag, startPoint x: 228, startPoint y: 202, endPoint x: 350, endPoint y: 245, distance: 129.9
click at [228, 202] on span "BCHV014 - [GEOGRAPHIC_DATA]" at bounding box center [235, 200] width 117 height 8
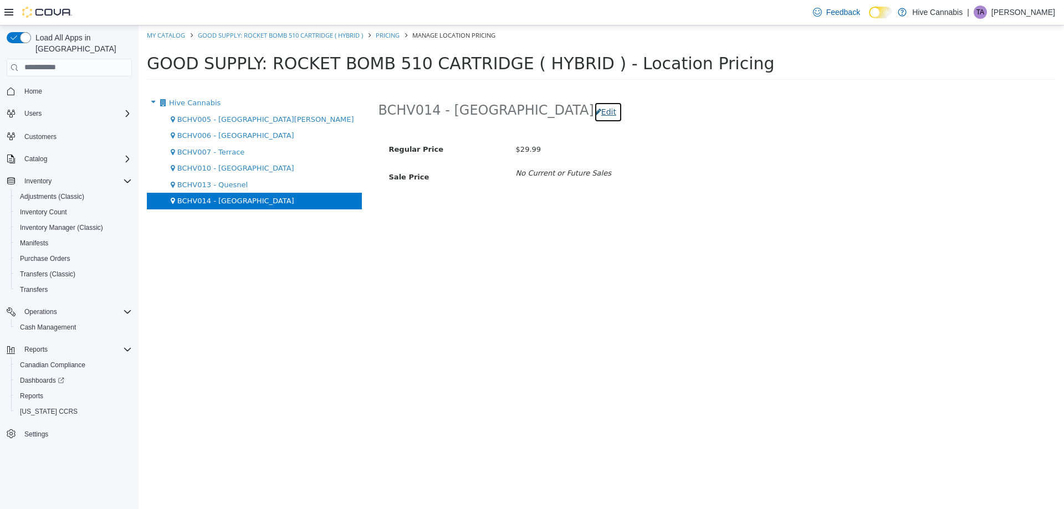
click at [594, 113] on button "Edit" at bounding box center [608, 111] width 28 height 21
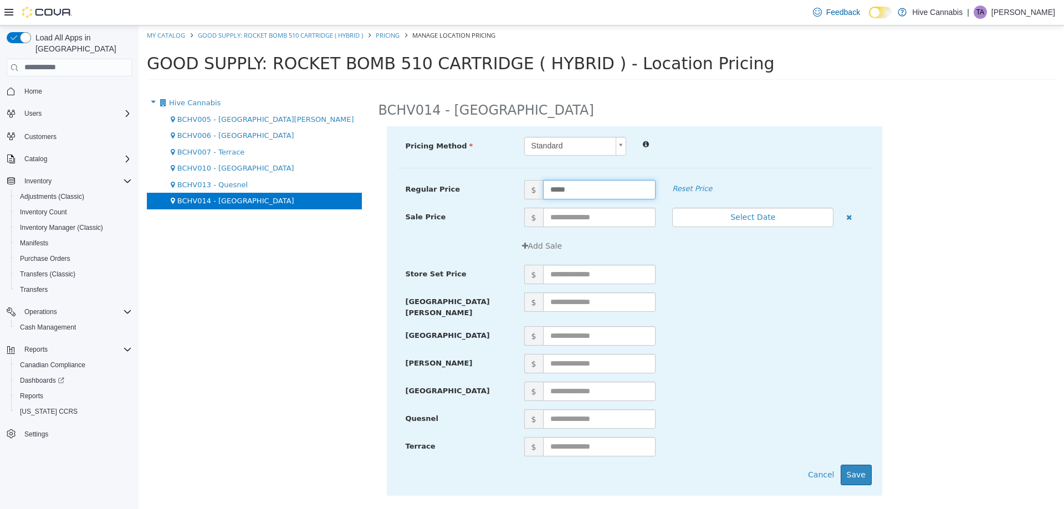
drag, startPoint x: 560, startPoint y: 191, endPoint x: 527, endPoint y: 204, distance: 35.3
click at [528, 204] on div "Regular Price $ ***** Reset Price" at bounding box center [634, 194] width 474 height 28
type input "*****"
click at [862, 473] on button "Save" at bounding box center [856, 474] width 31 height 21
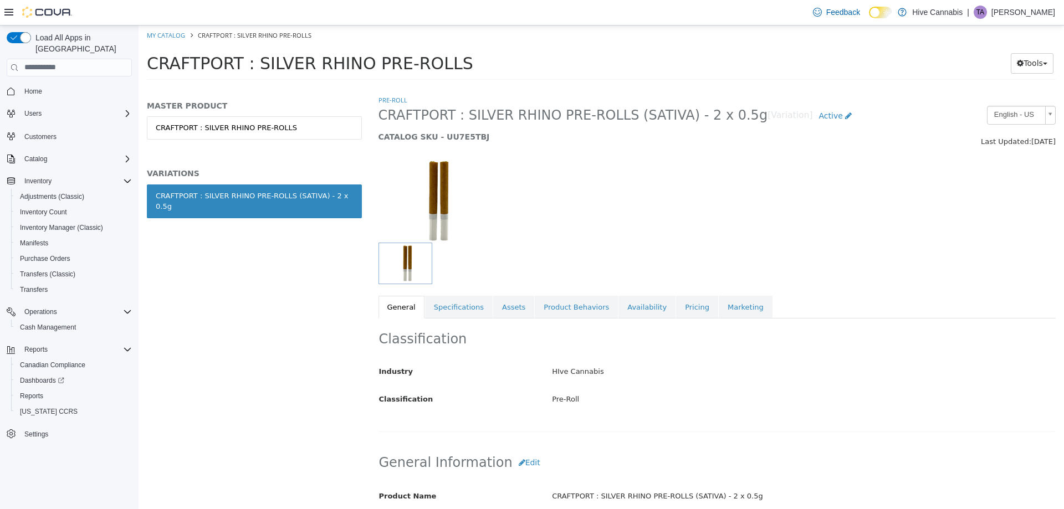
drag, startPoint x: 675, startPoint y: 305, endPoint x: 636, endPoint y: 378, distance: 83.0
click at [676, 304] on link "Pricing" at bounding box center [697, 306] width 42 height 23
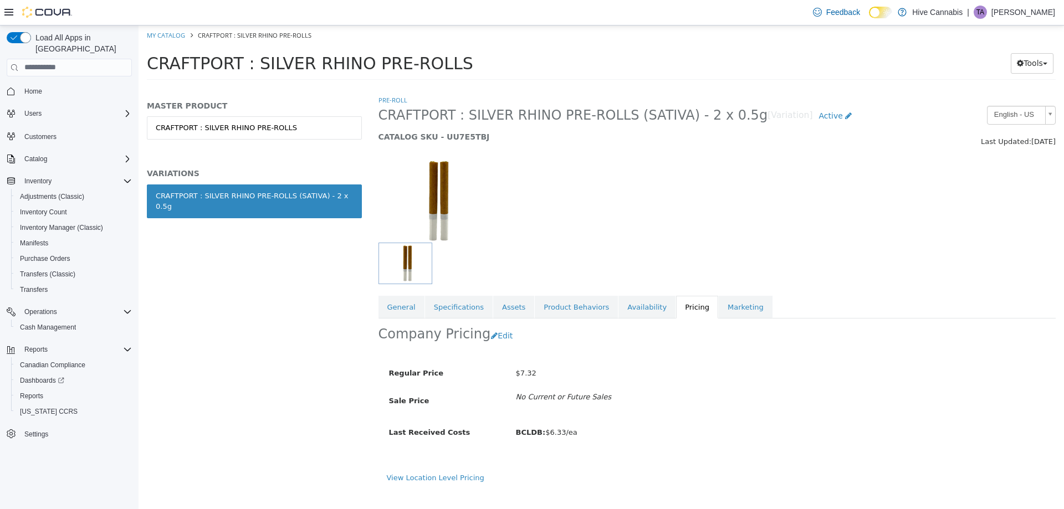
drag, startPoint x: 449, startPoint y: 479, endPoint x: 432, endPoint y: 468, distance: 21.2
click at [449, 477] on link "View Location Level Pricing" at bounding box center [436, 477] width 98 height 8
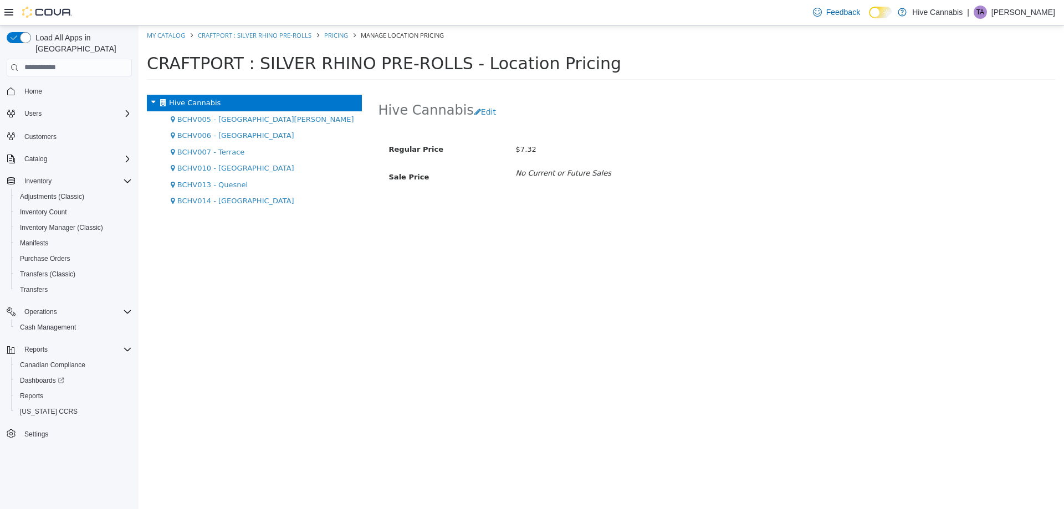
click at [237, 201] on span "BCHV014 - [GEOGRAPHIC_DATA]" at bounding box center [235, 200] width 117 height 8
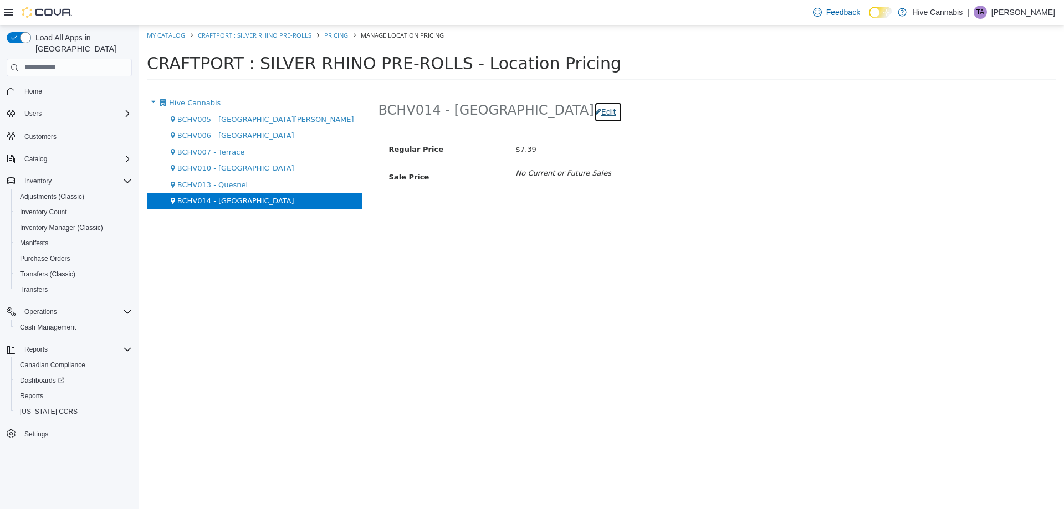
click at [594, 114] on button "Edit" at bounding box center [608, 111] width 28 height 21
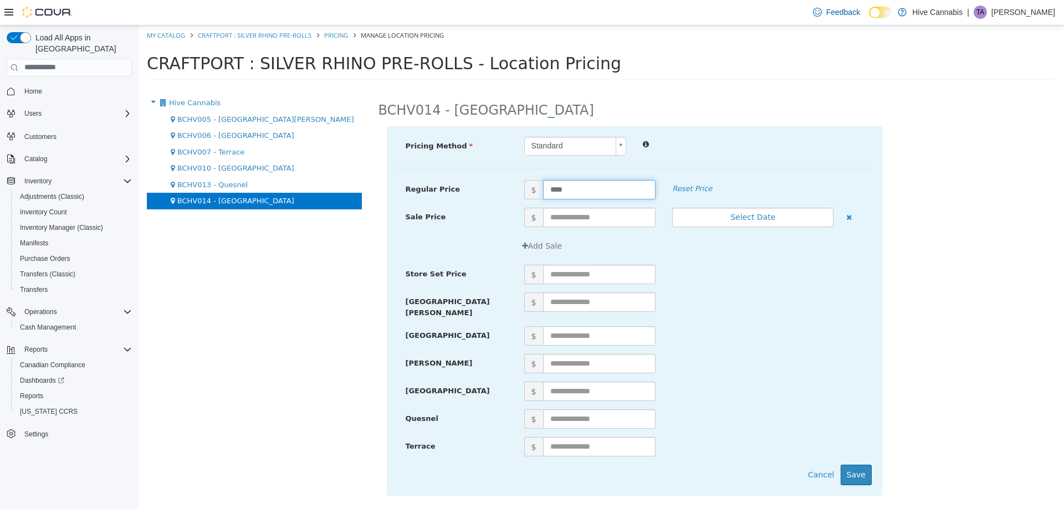
click at [509, 202] on div "Regular Price $ **** Reset Price" at bounding box center [634, 194] width 474 height 28
type input "****"
click at [853, 464] on button "Save" at bounding box center [856, 474] width 31 height 21
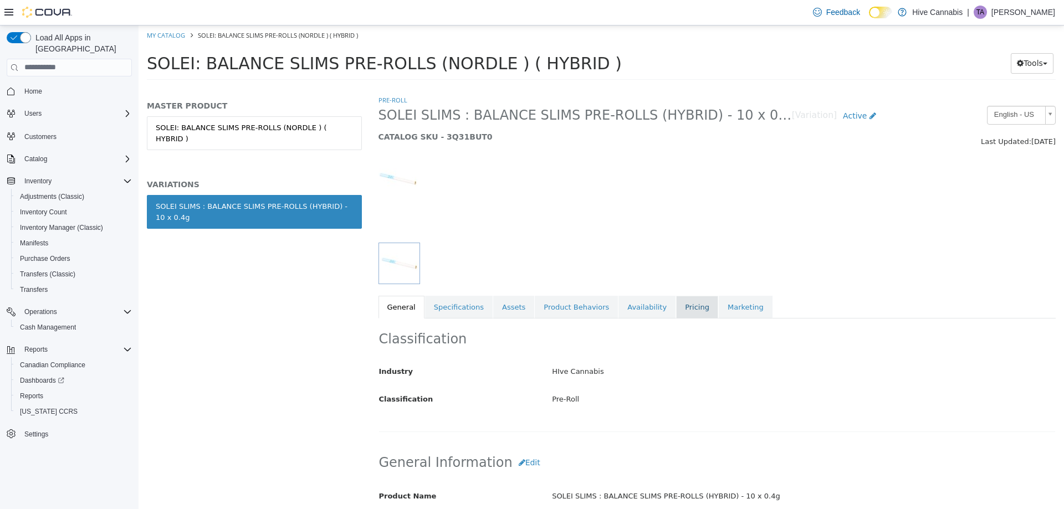
click at [677, 302] on link "Pricing" at bounding box center [697, 306] width 42 height 23
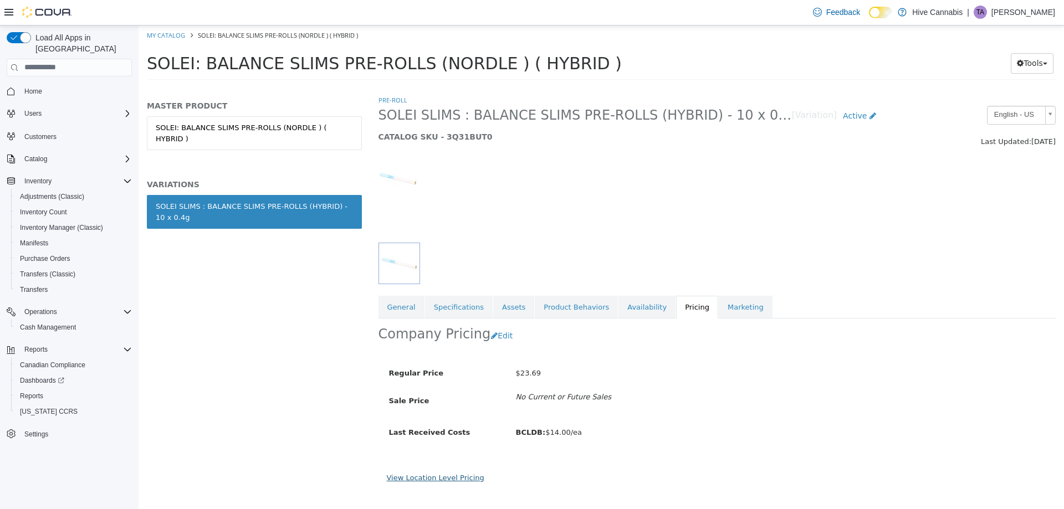
click at [447, 477] on link "View Location Level Pricing" at bounding box center [436, 477] width 98 height 8
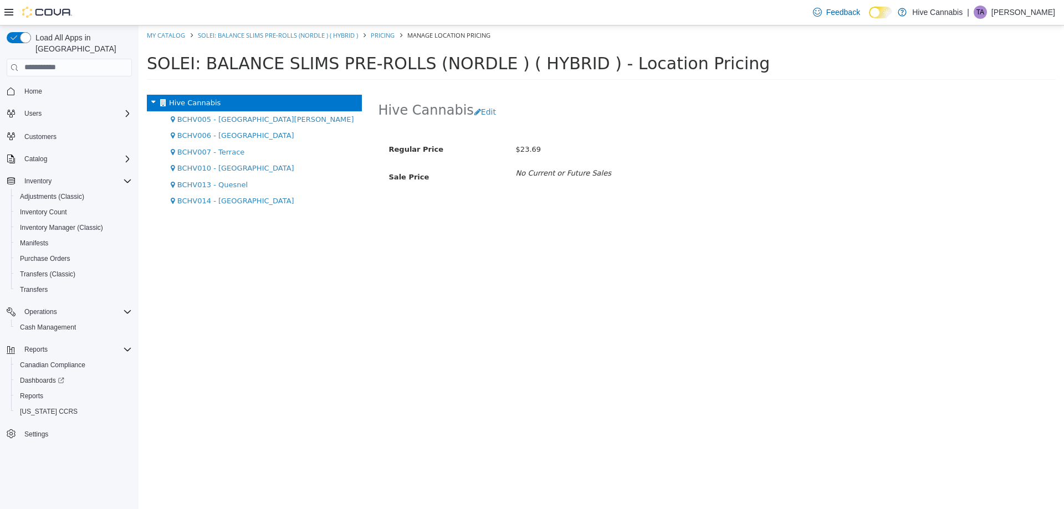
drag, startPoint x: 218, startPoint y: 201, endPoint x: 303, endPoint y: 196, distance: 84.3
click at [219, 200] on span "BCHV014 - [GEOGRAPHIC_DATA]" at bounding box center [235, 200] width 117 height 8
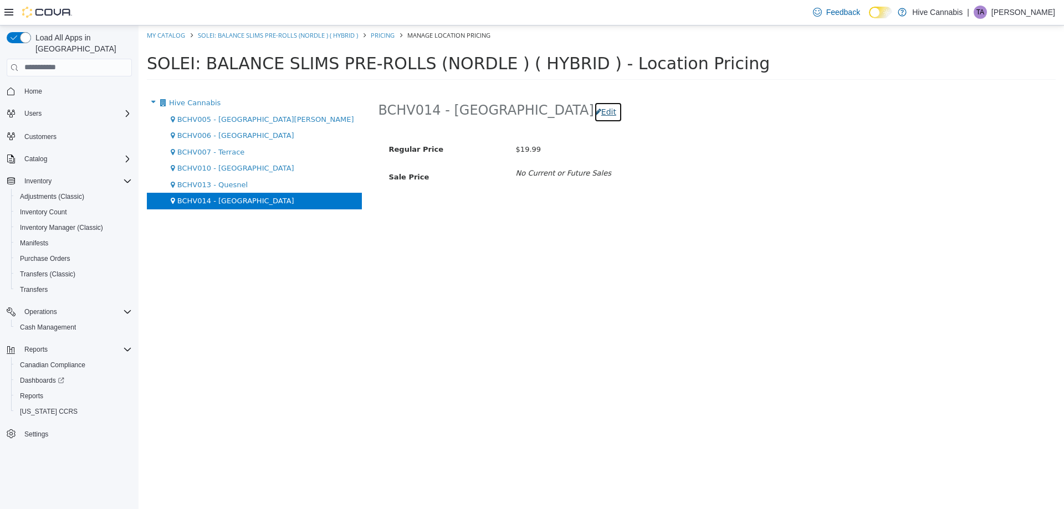
click at [594, 113] on button "Edit" at bounding box center [608, 111] width 28 height 21
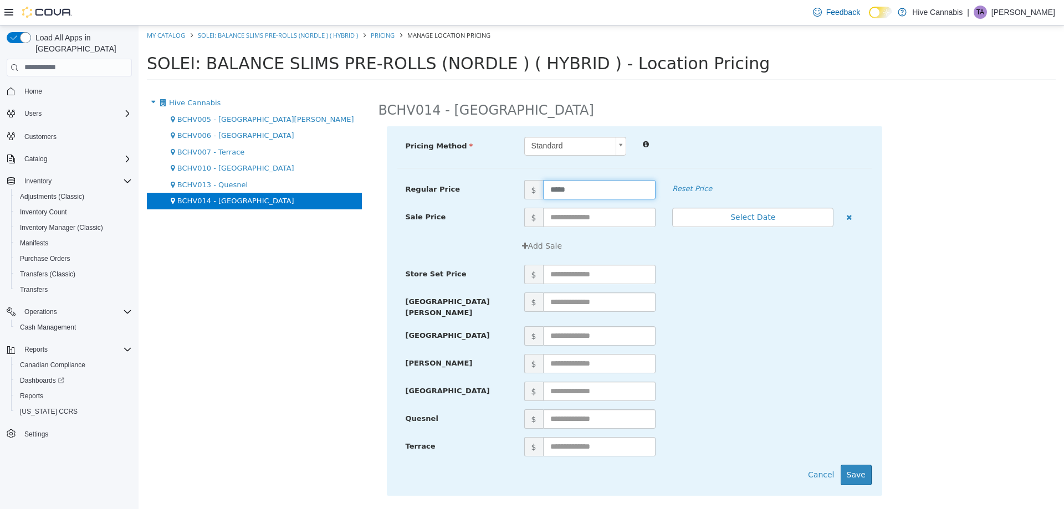
click at [514, 203] on div "Regular Price $ ***** Reset Price" at bounding box center [634, 194] width 474 height 28
type input "*"
type input "*****"
click at [857, 464] on button "Save" at bounding box center [856, 474] width 31 height 21
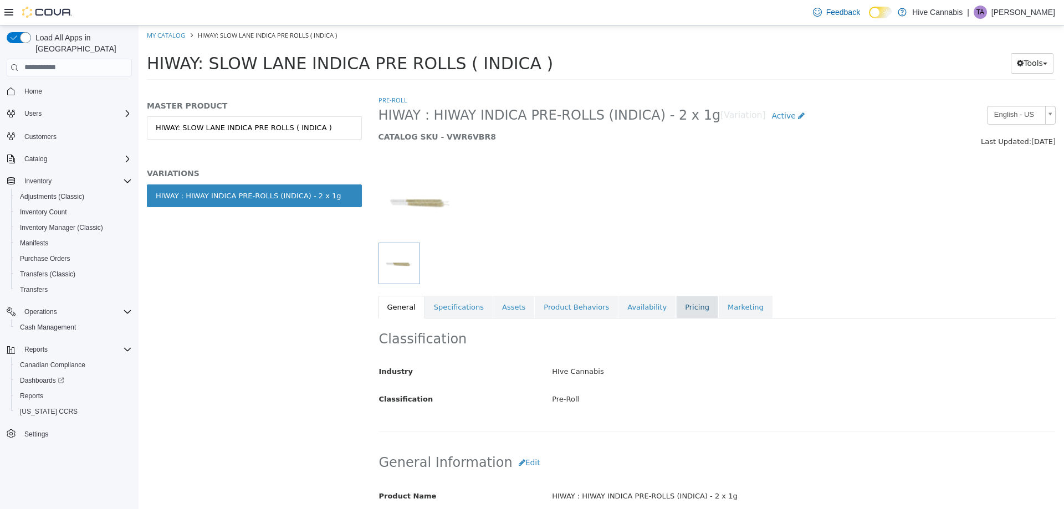
click at [676, 299] on link "Pricing" at bounding box center [697, 306] width 42 height 23
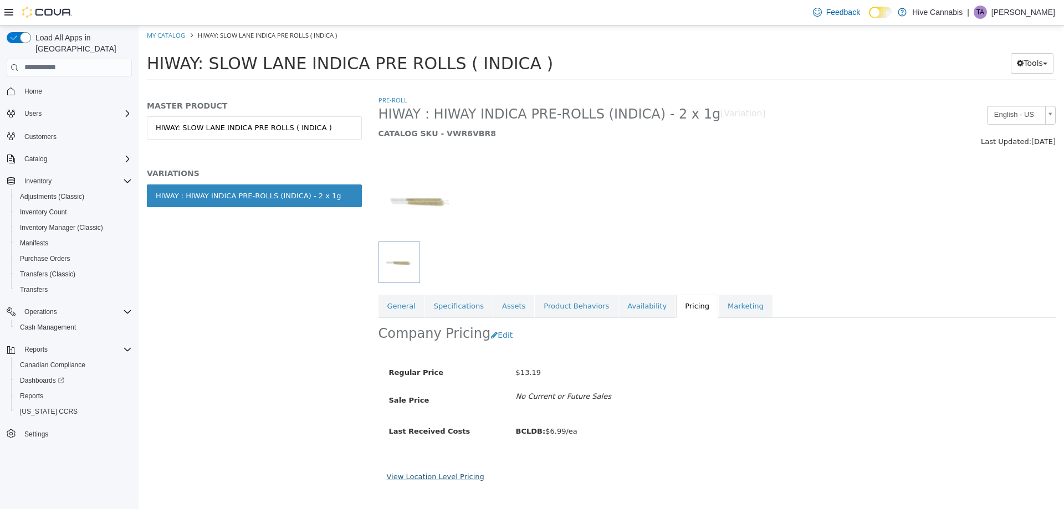
click at [442, 472] on link "View Location Level Pricing" at bounding box center [436, 476] width 98 height 8
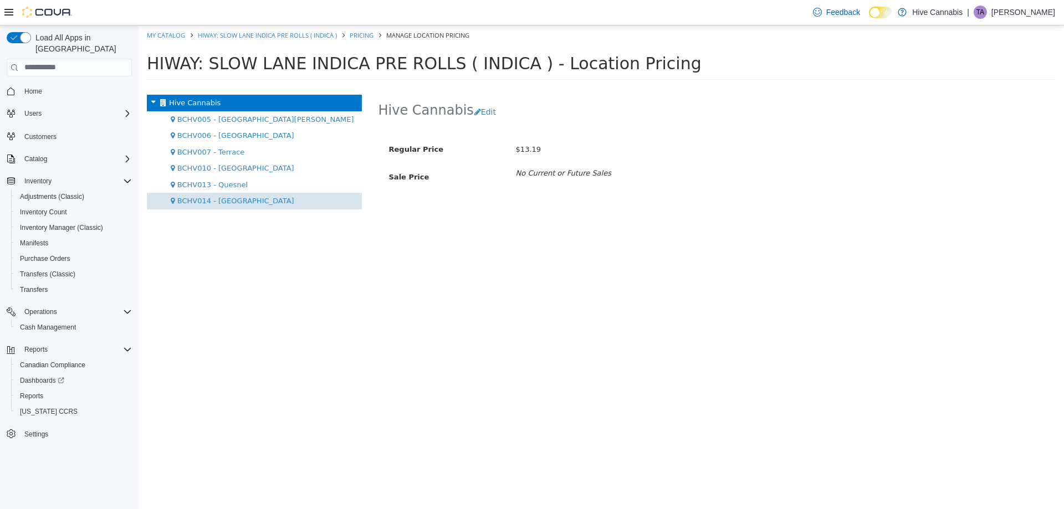
click at [240, 205] on div "BCHV014 - [GEOGRAPHIC_DATA]" at bounding box center [254, 200] width 215 height 17
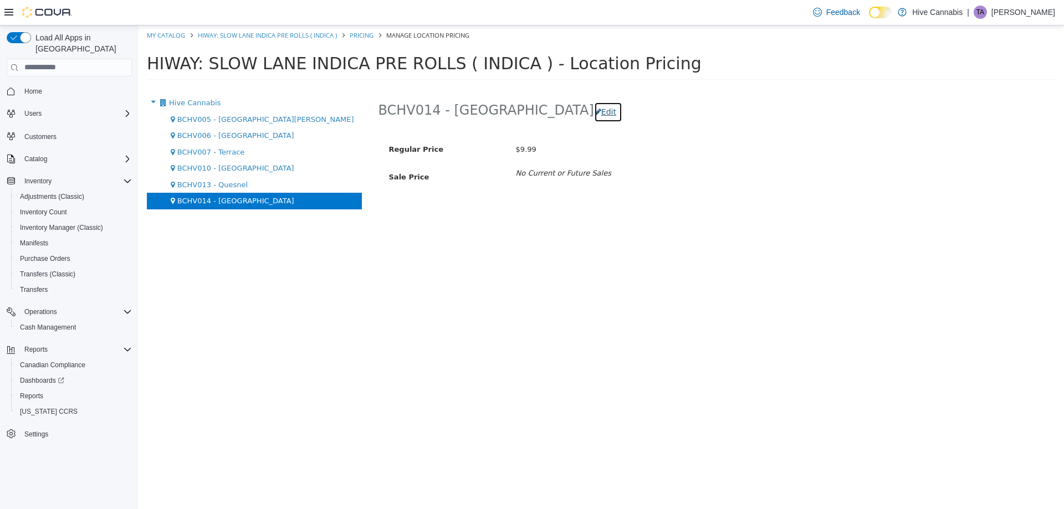
click at [594, 112] on button "Edit" at bounding box center [608, 111] width 28 height 21
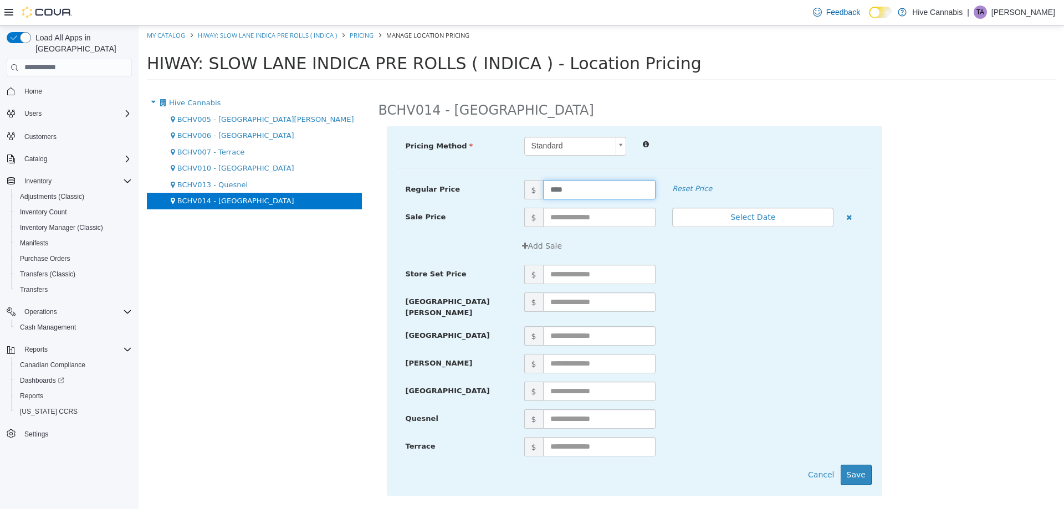
drag, startPoint x: 557, startPoint y: 189, endPoint x: 475, endPoint y: 201, distance: 82.3
click at [477, 201] on div "Regular Price $ **** Reset Price" at bounding box center [634, 194] width 474 height 28
type input "*****"
drag, startPoint x: 867, startPoint y: 465, endPoint x: 754, endPoint y: 399, distance: 131.3
click at [867, 464] on button "Save" at bounding box center [856, 474] width 31 height 21
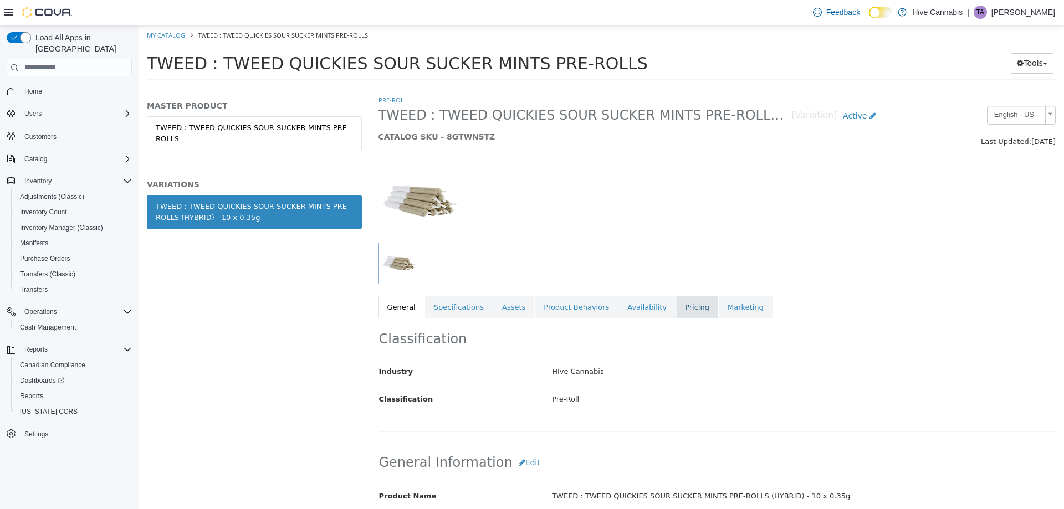
click at [676, 307] on link "Pricing" at bounding box center [697, 306] width 42 height 23
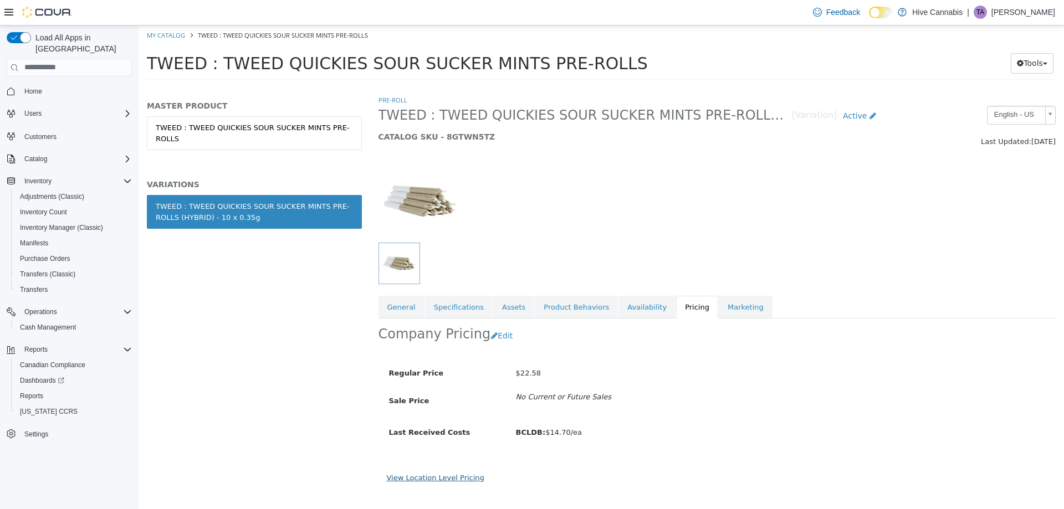
click at [431, 480] on link "View Location Level Pricing" at bounding box center [436, 477] width 98 height 8
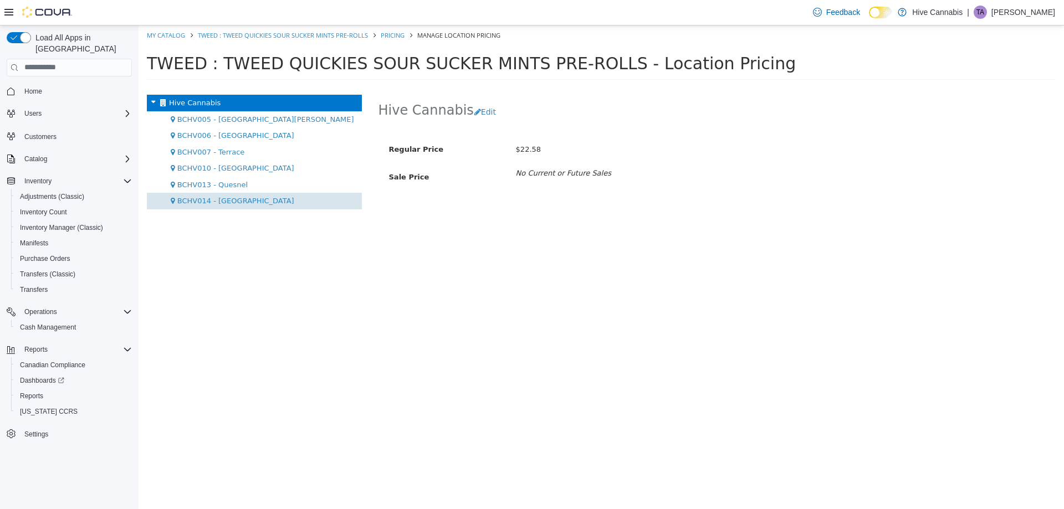
click at [228, 194] on div "BCHV014 - [GEOGRAPHIC_DATA]" at bounding box center [254, 200] width 215 height 17
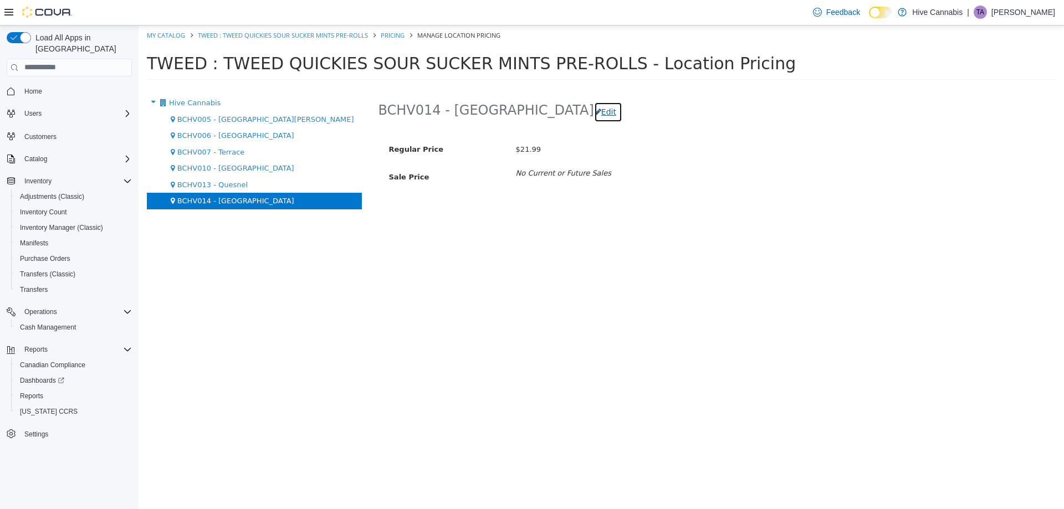
click at [594, 109] on button "Edit" at bounding box center [608, 111] width 28 height 21
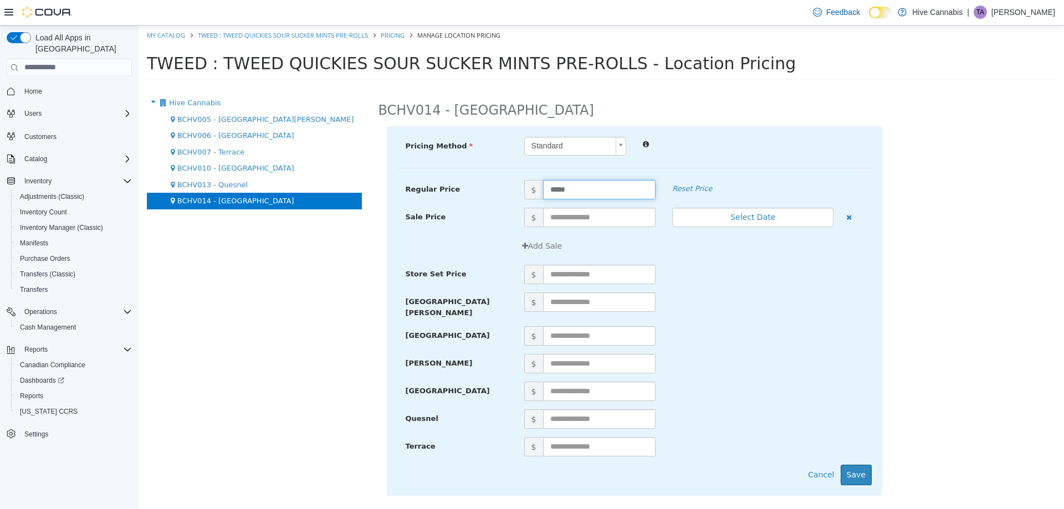
drag, startPoint x: 545, startPoint y: 188, endPoint x: 508, endPoint y: 193, distance: 37.4
click at [521, 191] on span "$ *****" at bounding box center [590, 189] width 148 height 19
type input "*****"
drag, startPoint x: 858, startPoint y: 465, endPoint x: 852, endPoint y: 464, distance: 6.7
click at [854, 465] on button "Save" at bounding box center [856, 474] width 31 height 21
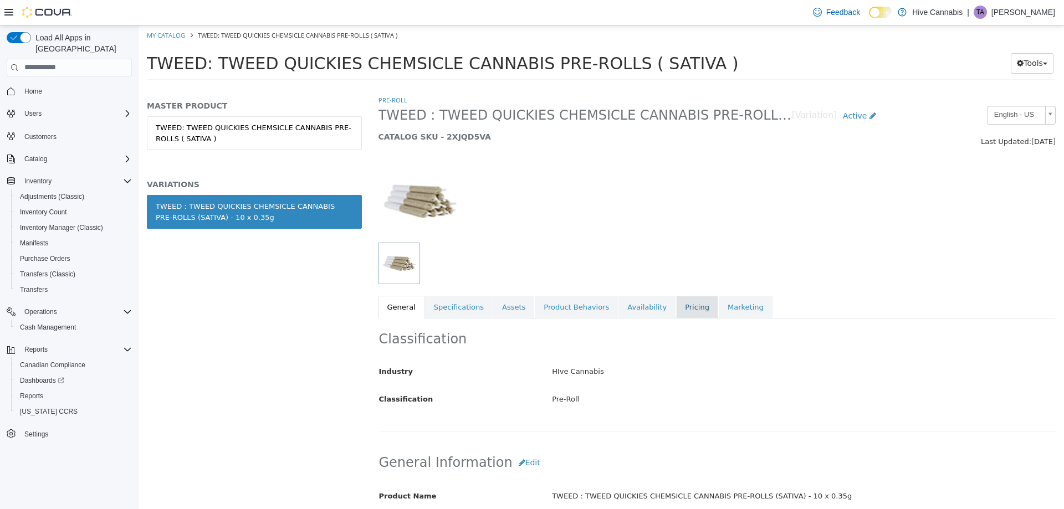
drag, startPoint x: 667, startPoint y: 302, endPoint x: 658, endPoint y: 313, distance: 13.4
click at [676, 301] on link "Pricing" at bounding box center [697, 306] width 42 height 23
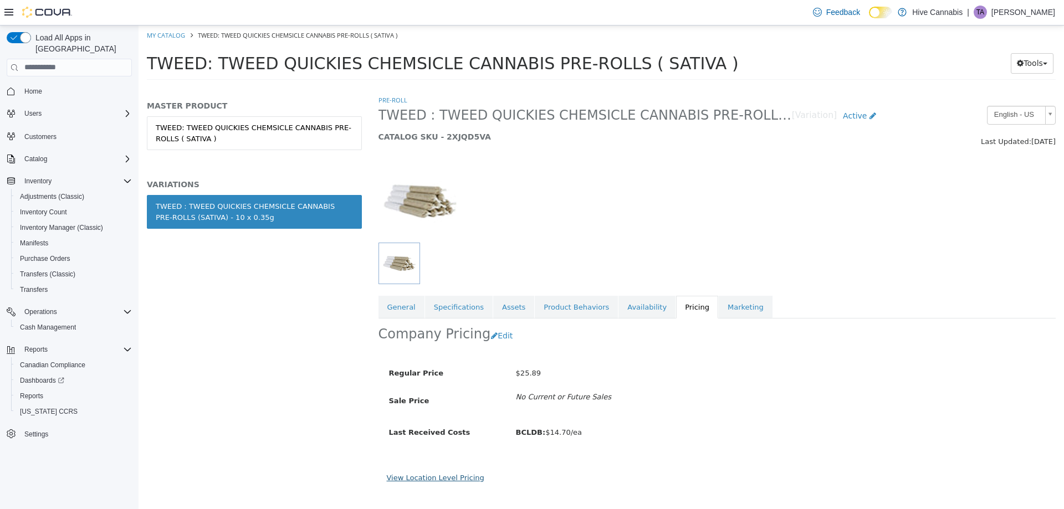
click at [453, 480] on link "View Location Level Pricing" at bounding box center [436, 477] width 98 height 8
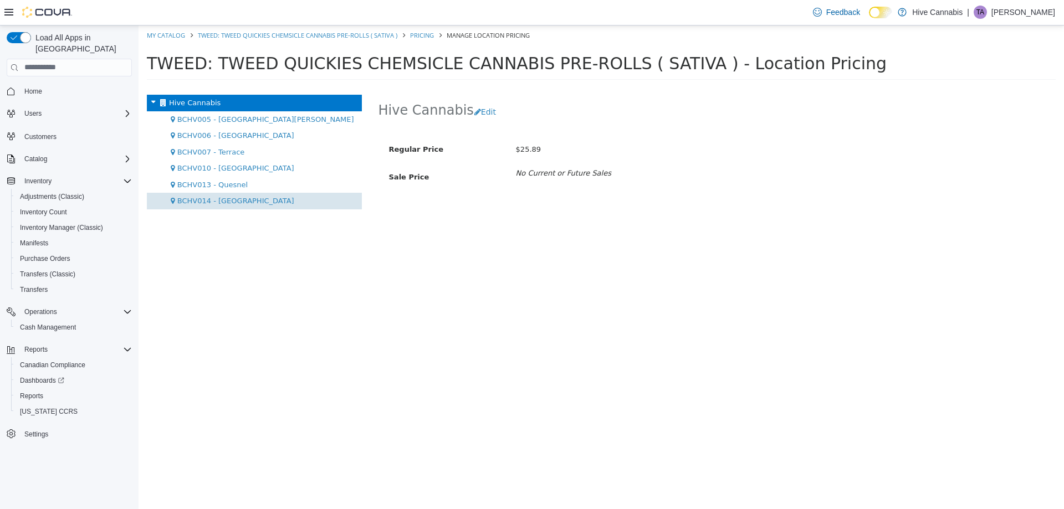
click at [230, 199] on span "BCHV014 - [GEOGRAPHIC_DATA]" at bounding box center [235, 200] width 117 height 8
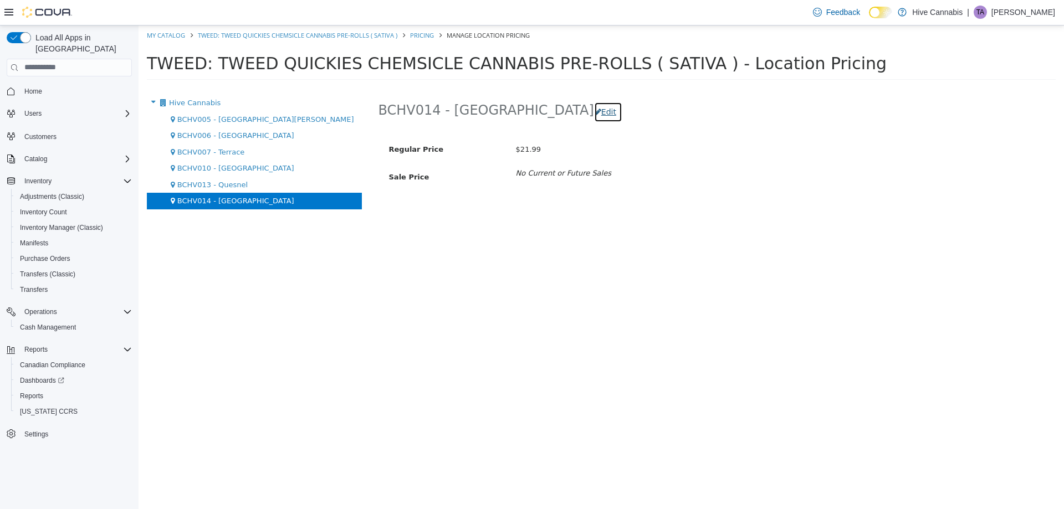
click at [594, 110] on button "Edit" at bounding box center [608, 111] width 28 height 21
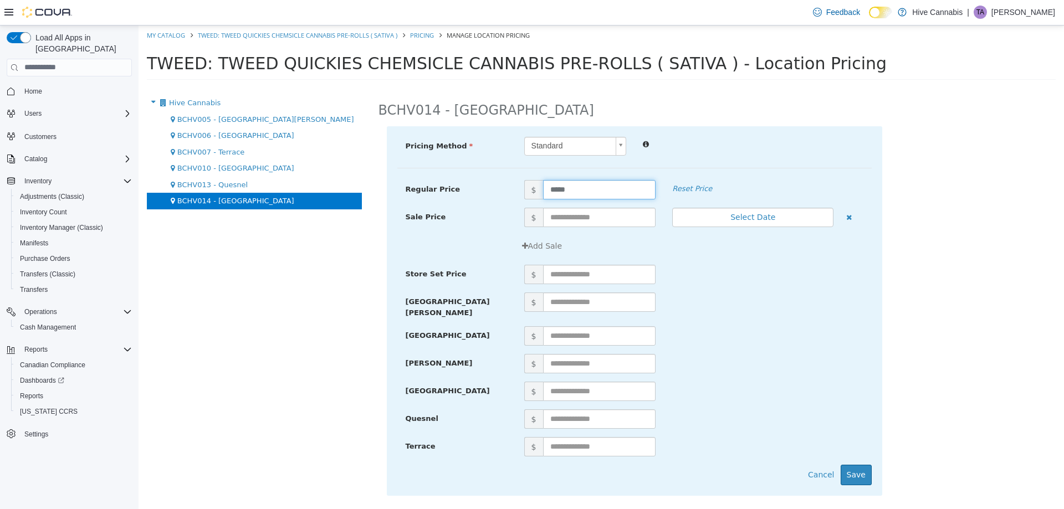
drag, startPoint x: 582, startPoint y: 186, endPoint x: 509, endPoint y: 206, distance: 76.2
click at [509, 206] on div "Regular Price $ ***** Reset Price" at bounding box center [634, 194] width 474 height 28
type input "*****"
click at [863, 467] on button "Save" at bounding box center [856, 474] width 31 height 21
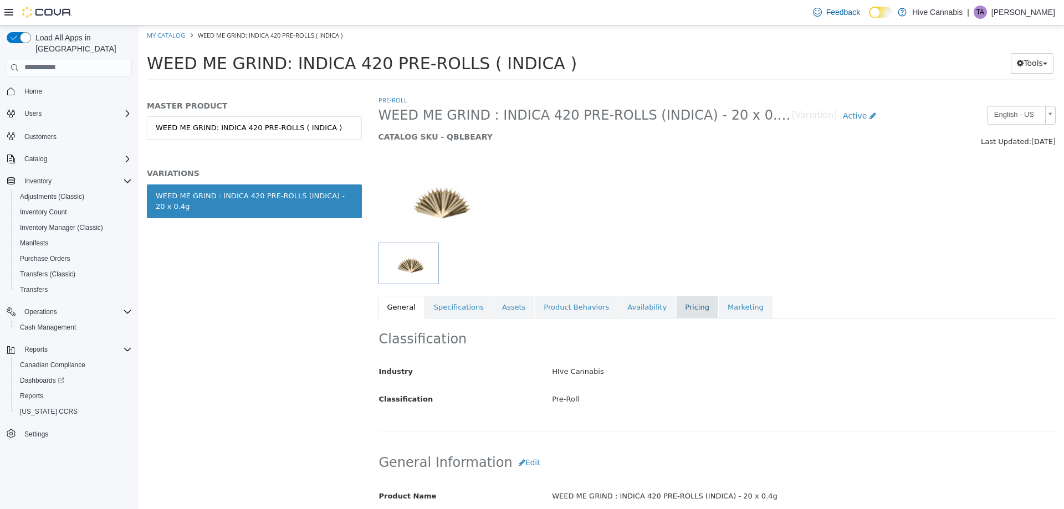
click at [676, 309] on link "Pricing" at bounding box center [697, 306] width 42 height 23
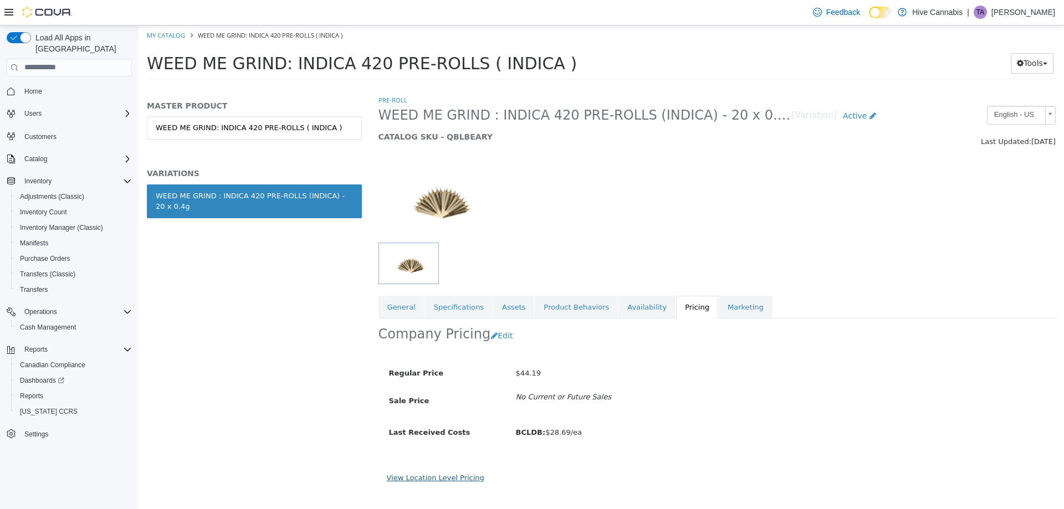
click at [436, 479] on link "View Location Level Pricing" at bounding box center [436, 477] width 98 height 8
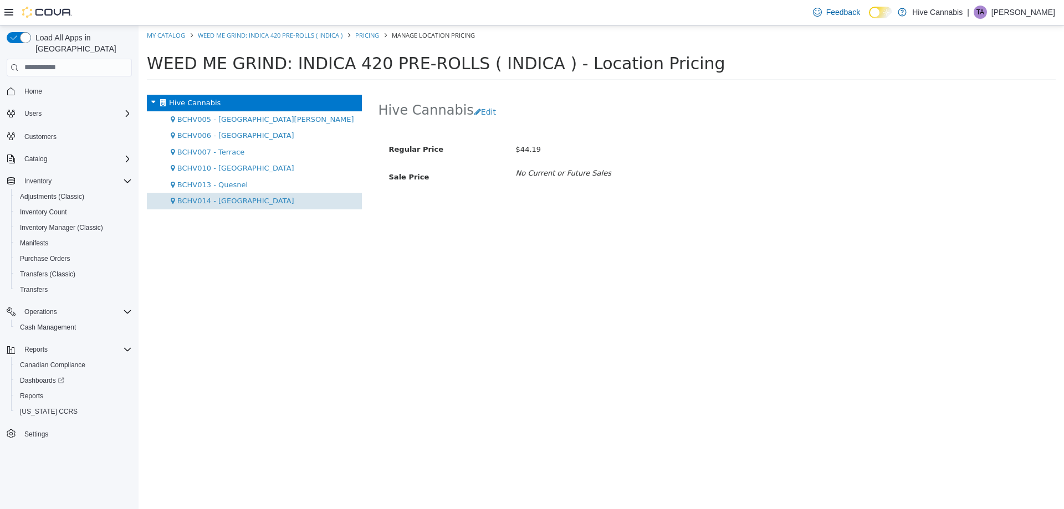
click at [229, 194] on div "BCHV014 - [GEOGRAPHIC_DATA]" at bounding box center [254, 200] width 215 height 17
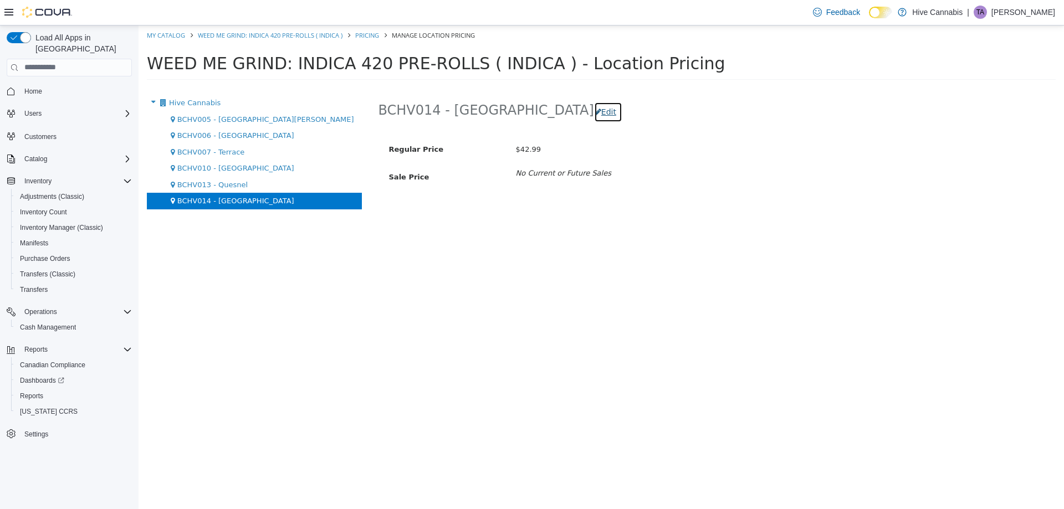
click at [594, 115] on button "Edit" at bounding box center [608, 111] width 28 height 21
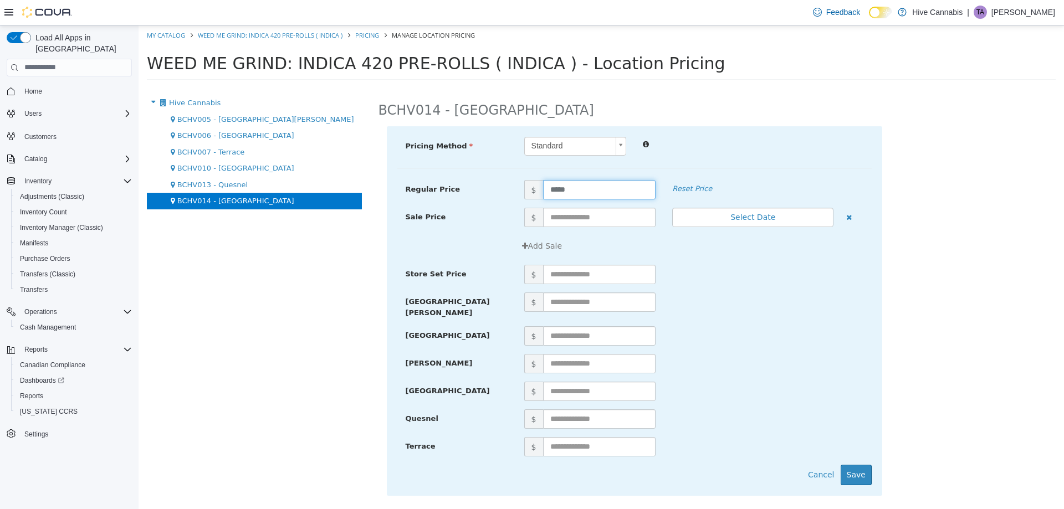
drag, startPoint x: 535, startPoint y: 194, endPoint x: 437, endPoint y: 213, distance: 99.9
click at [438, 180] on div "Regular Price $ ***** Reset Price Sale Price $ Select Date (UTC-7) [GEOGRAPHIC_…" at bounding box center [634, 180] width 474 height 0
type input "*****"
drag, startPoint x: 864, startPoint y: 465, endPoint x: 687, endPoint y: 344, distance: 214.9
click at [863, 465] on button "Save" at bounding box center [856, 474] width 31 height 21
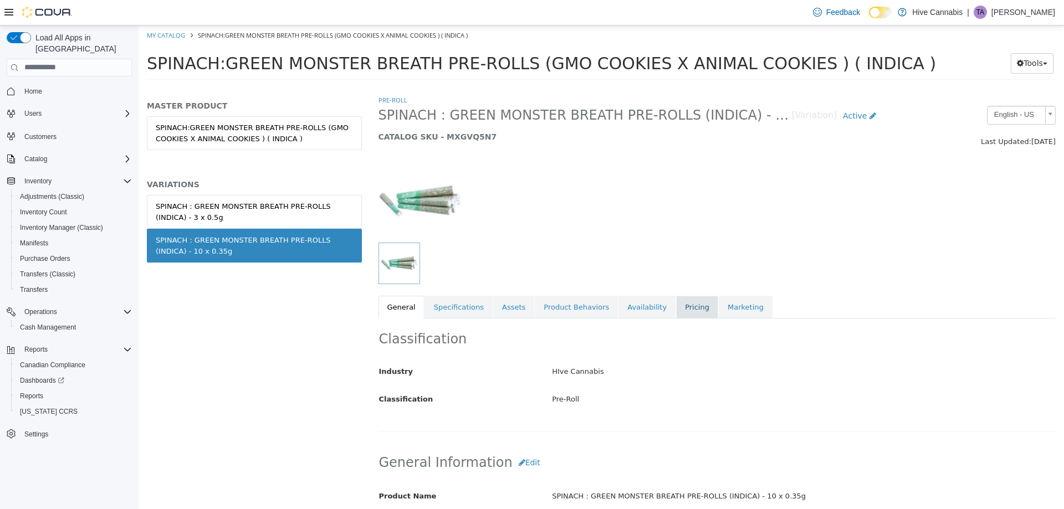
click at [676, 301] on link "Pricing" at bounding box center [697, 306] width 42 height 23
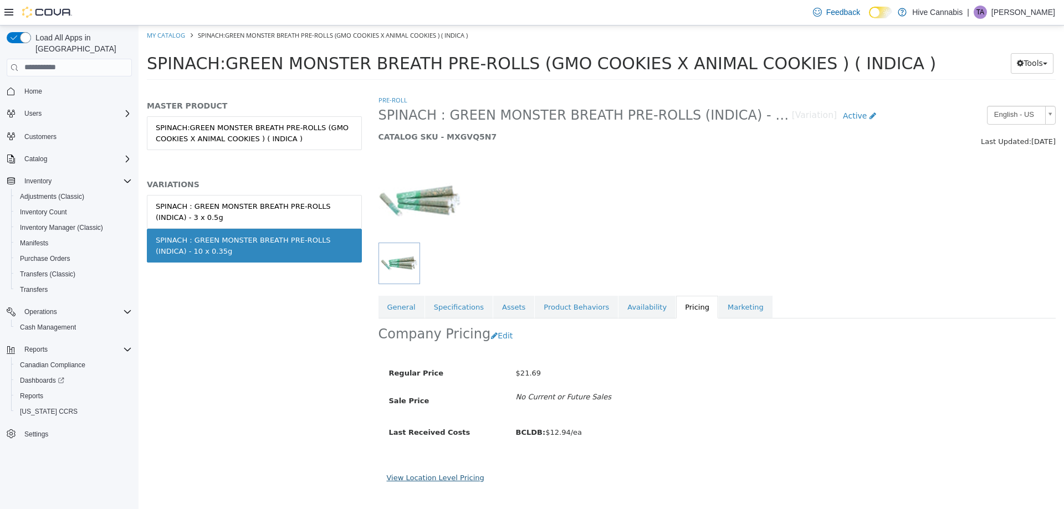
click at [449, 473] on link "View Location Level Pricing" at bounding box center [436, 477] width 98 height 8
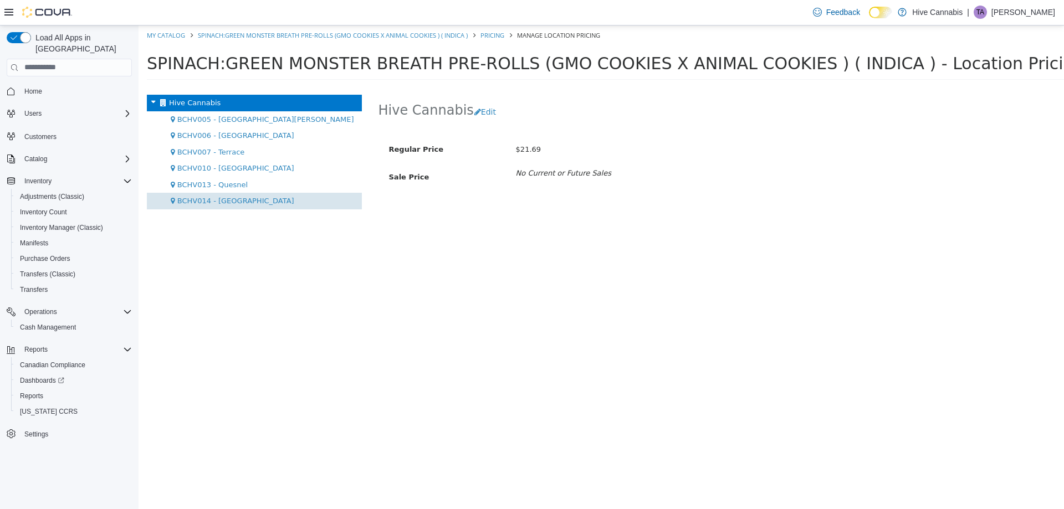
click at [229, 200] on span "BCHV014 - [GEOGRAPHIC_DATA]" at bounding box center [235, 200] width 117 height 8
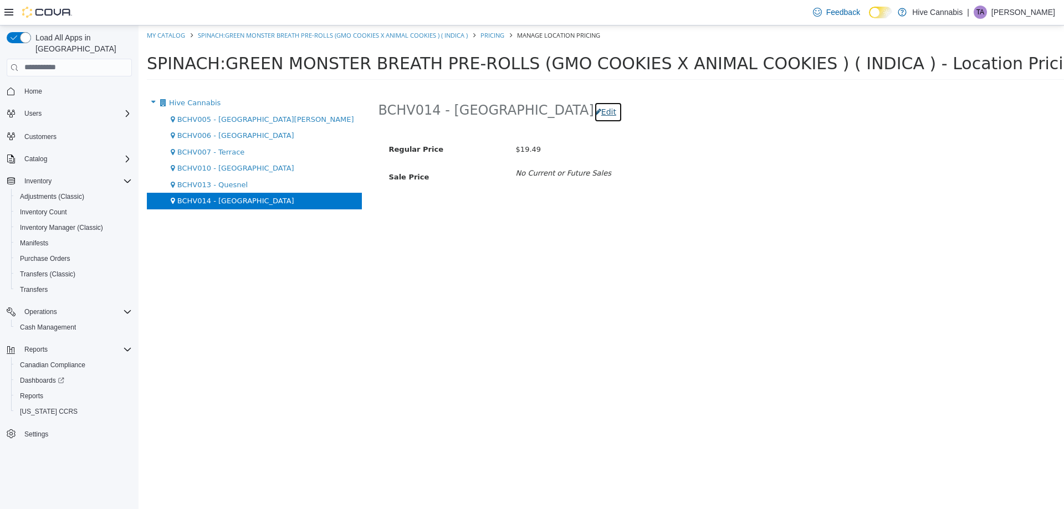
click at [594, 111] on button "Edit" at bounding box center [608, 111] width 28 height 21
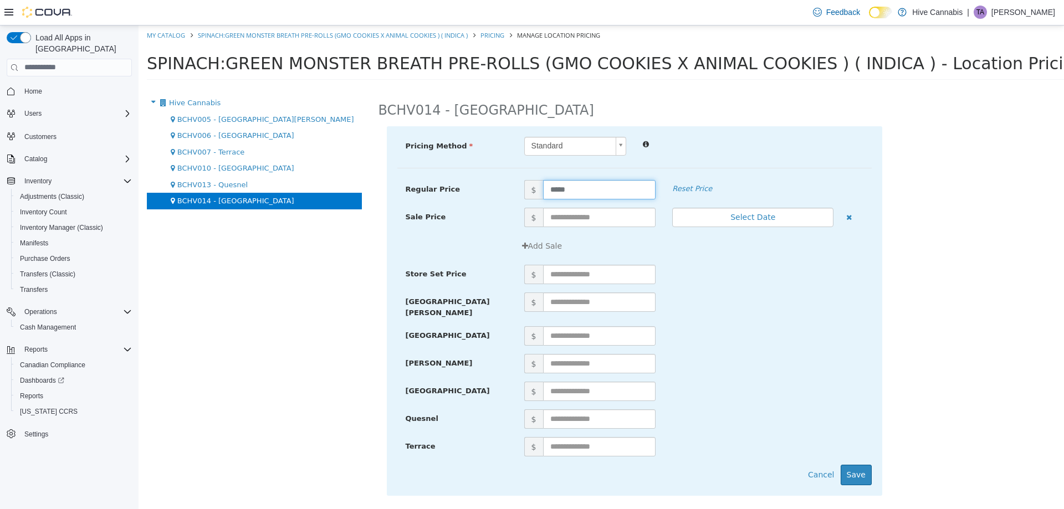
drag, startPoint x: 496, startPoint y: 202, endPoint x: 473, endPoint y: 212, distance: 26.0
click at [473, 180] on div "Regular Price $ ***** Reset Price Sale Price $ Select Date (UTC-7) Vancouver Ad…" at bounding box center [634, 180] width 474 height 0
type input "*****"
drag, startPoint x: 855, startPoint y: 469, endPoint x: 687, endPoint y: 358, distance: 201.2
click at [853, 469] on button "Save" at bounding box center [856, 474] width 31 height 21
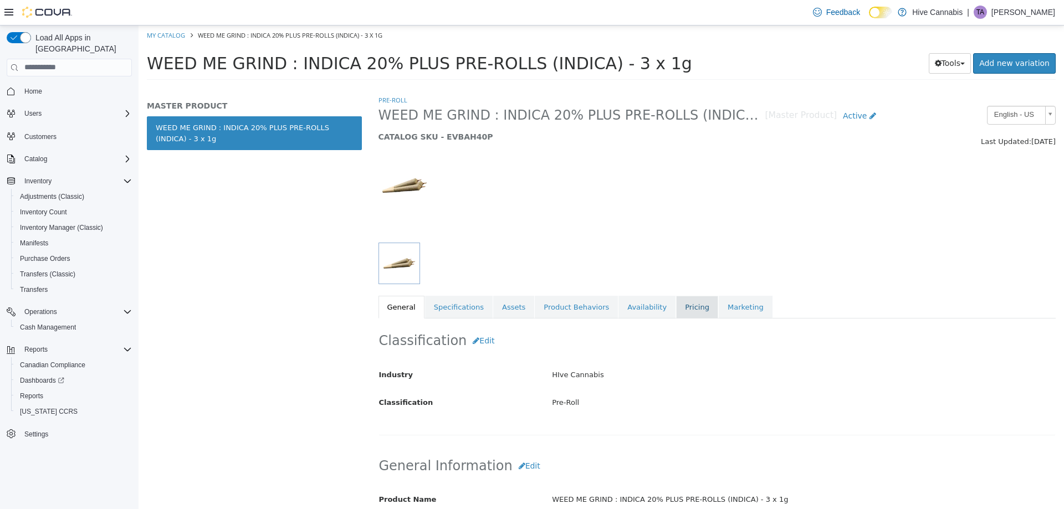
click at [676, 301] on link "Pricing" at bounding box center [697, 306] width 42 height 23
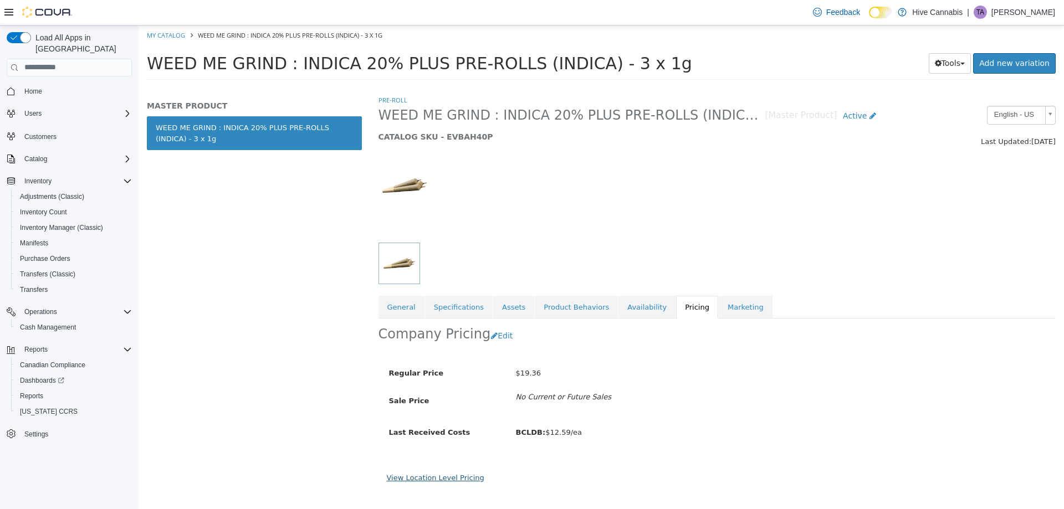
click at [442, 473] on link "View Location Level Pricing" at bounding box center [436, 477] width 98 height 8
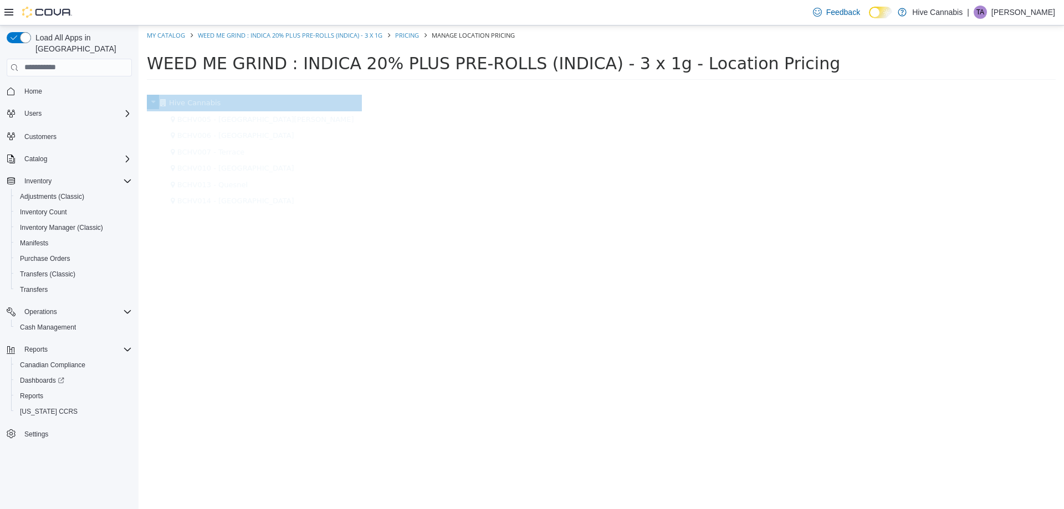
click at [444, 474] on div at bounding box center [717, 301] width 694 height 414
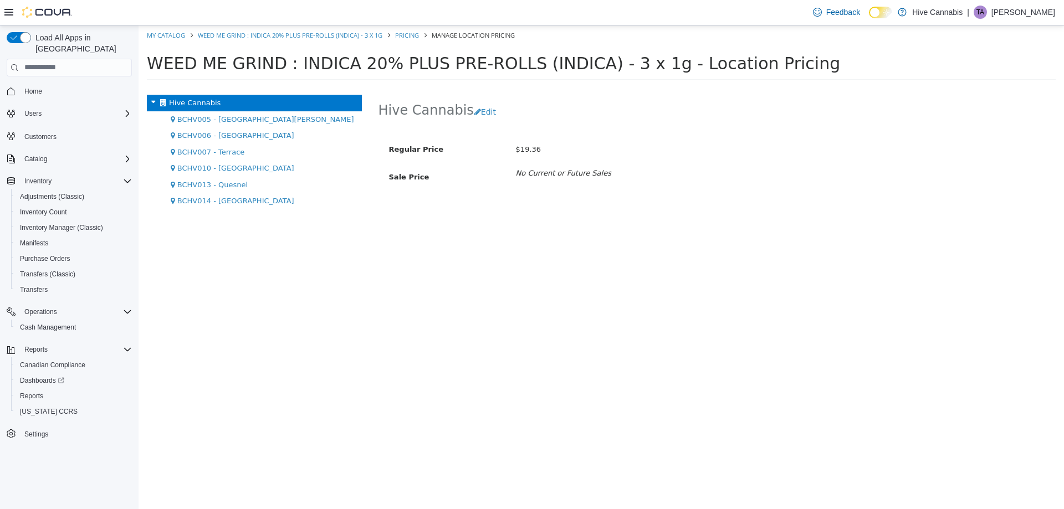
drag, startPoint x: 216, startPoint y: 204, endPoint x: 231, endPoint y: 185, distance: 24.5
click at [216, 205] on div "BCHV014 - [GEOGRAPHIC_DATA]" at bounding box center [254, 200] width 215 height 17
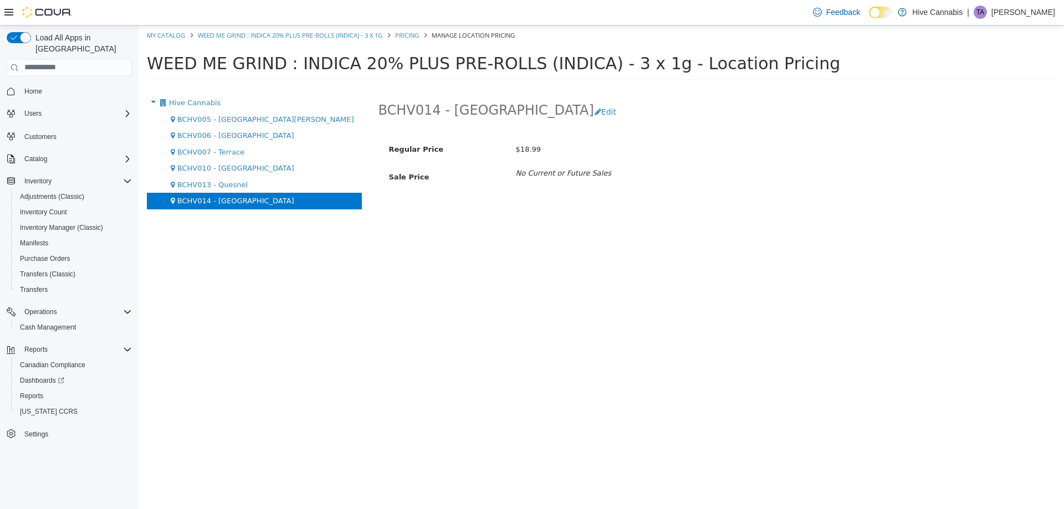
click at [546, 112] on div "BCHV014 - Abbotsford Edit" at bounding box center [717, 111] width 678 height 35
click at [594, 110] on button "Edit" at bounding box center [608, 111] width 28 height 21
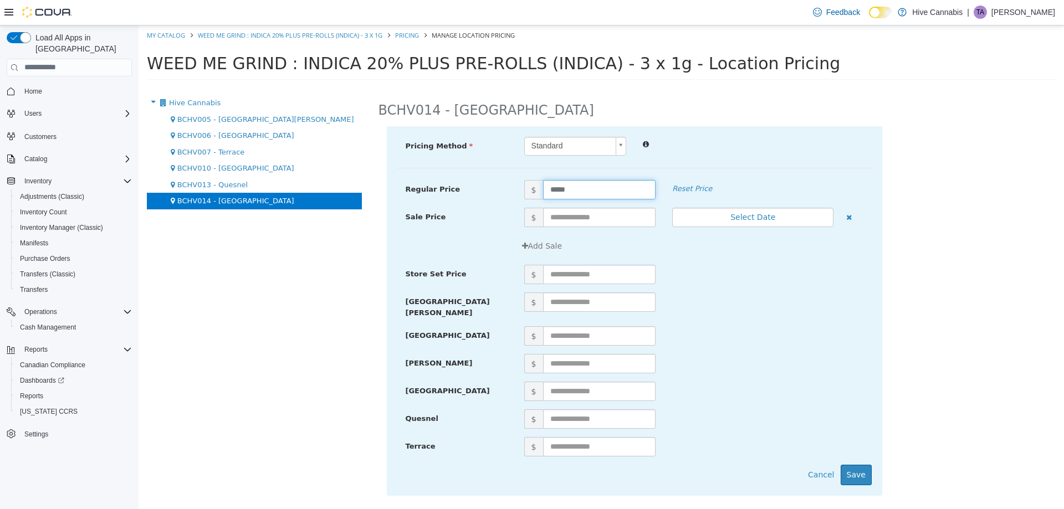
drag, startPoint x: 555, startPoint y: 188, endPoint x: 493, endPoint y: 198, distance: 62.9
click at [495, 197] on div "Regular Price $ ***** Reset Price" at bounding box center [634, 189] width 474 height 19
type input "*****"
click at [864, 470] on button "Save" at bounding box center [856, 474] width 31 height 21
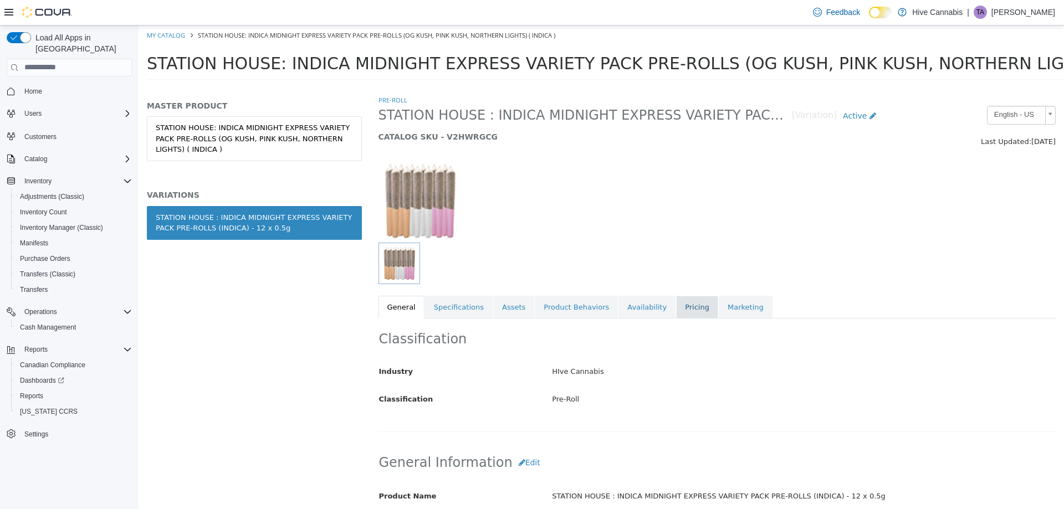
click at [676, 304] on link "Pricing" at bounding box center [697, 306] width 42 height 23
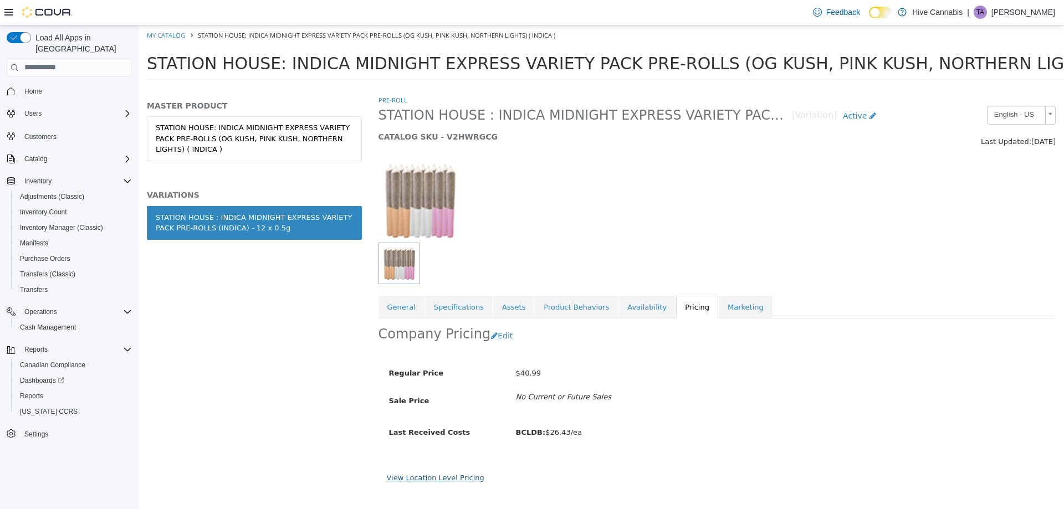
click at [447, 480] on link "View Location Level Pricing" at bounding box center [436, 477] width 98 height 8
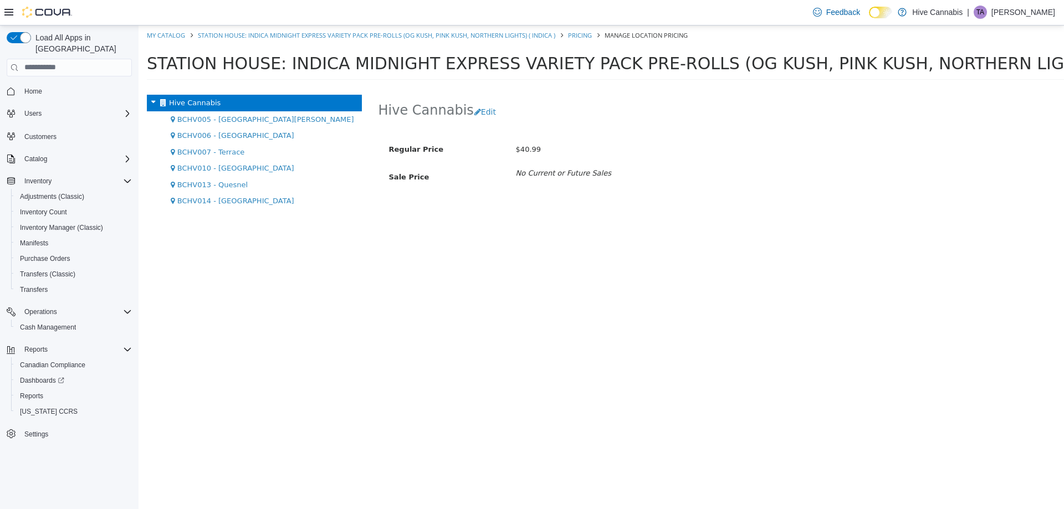
click at [211, 200] on span "BCHV014 - [GEOGRAPHIC_DATA]" at bounding box center [235, 200] width 117 height 8
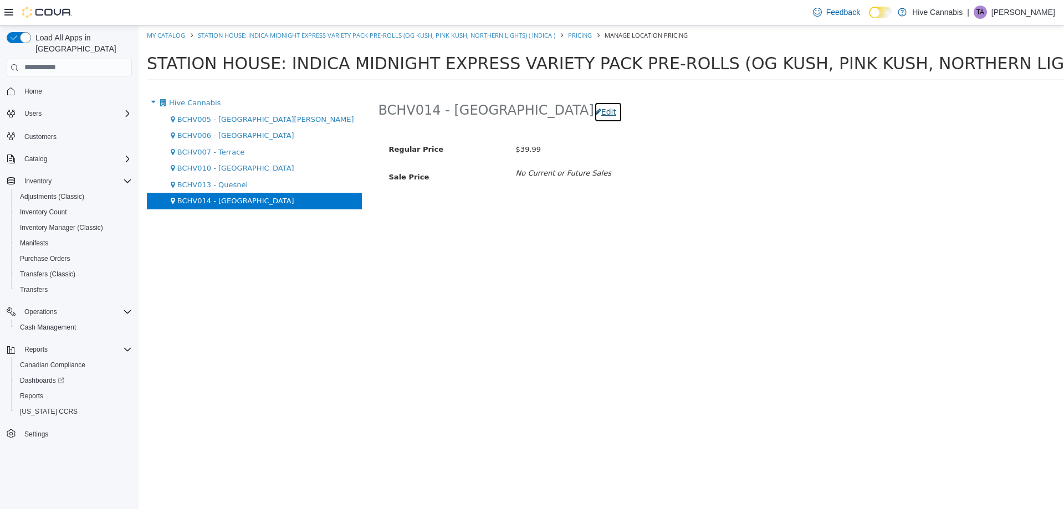
click at [594, 108] on button "Edit" at bounding box center [608, 111] width 28 height 21
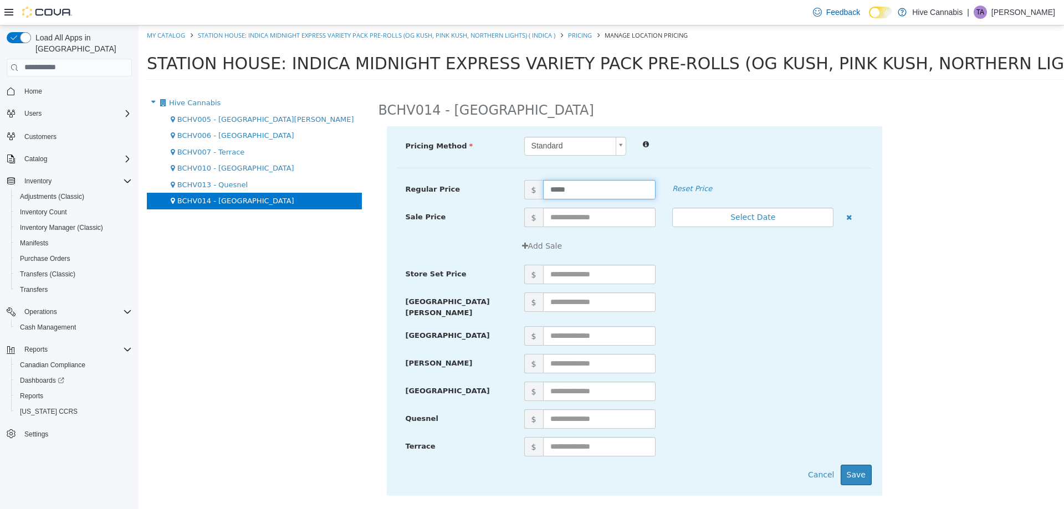
drag, startPoint x: 583, startPoint y: 185, endPoint x: 481, endPoint y: 206, distance: 103.4
click at [481, 206] on div "Regular Price $ ***** Reset Price" at bounding box center [634, 194] width 474 height 28
type input "*****"
drag, startPoint x: 858, startPoint y: 465, endPoint x: 731, endPoint y: 398, distance: 143.8
click at [855, 464] on button "Save" at bounding box center [856, 474] width 31 height 21
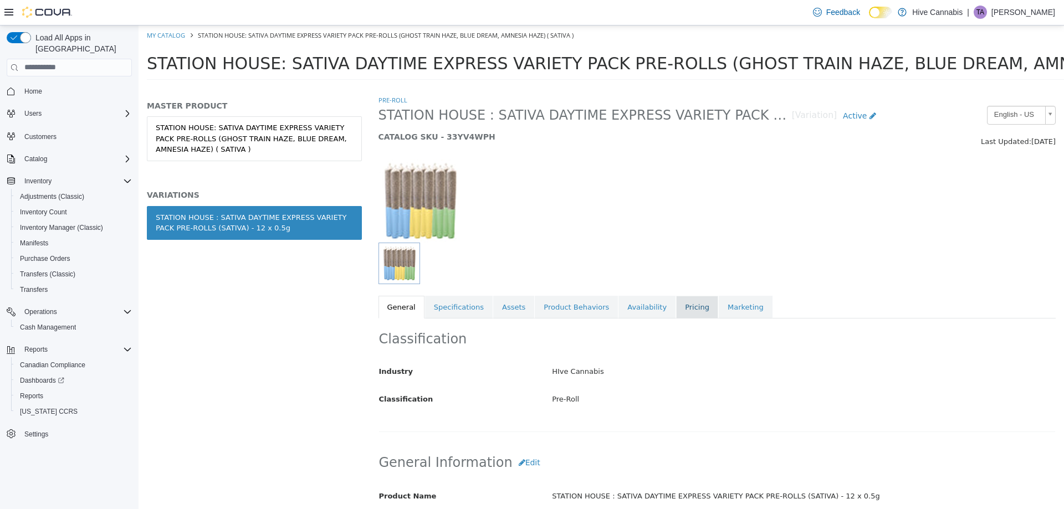
click at [676, 305] on link "Pricing" at bounding box center [697, 306] width 42 height 23
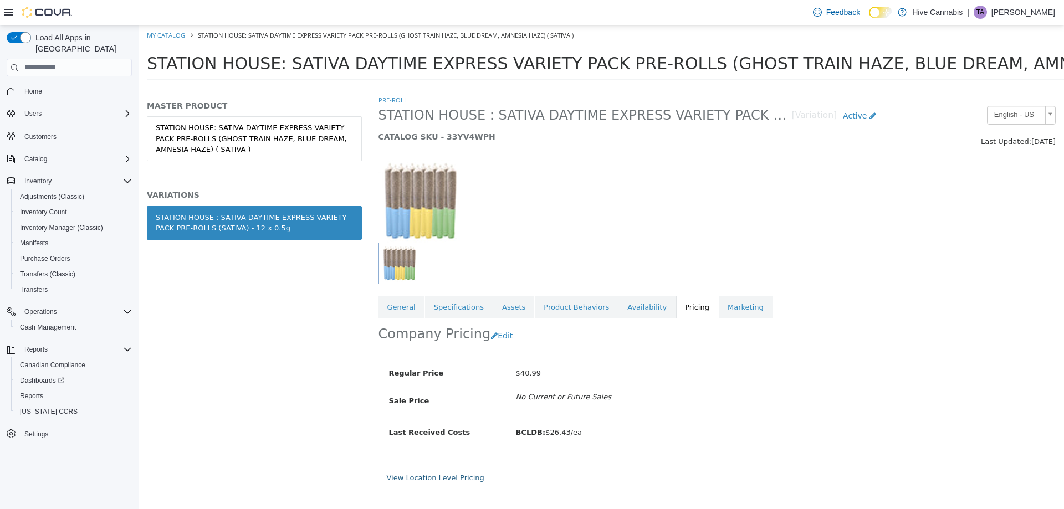
click at [440, 478] on link "View Location Level Pricing" at bounding box center [436, 477] width 98 height 8
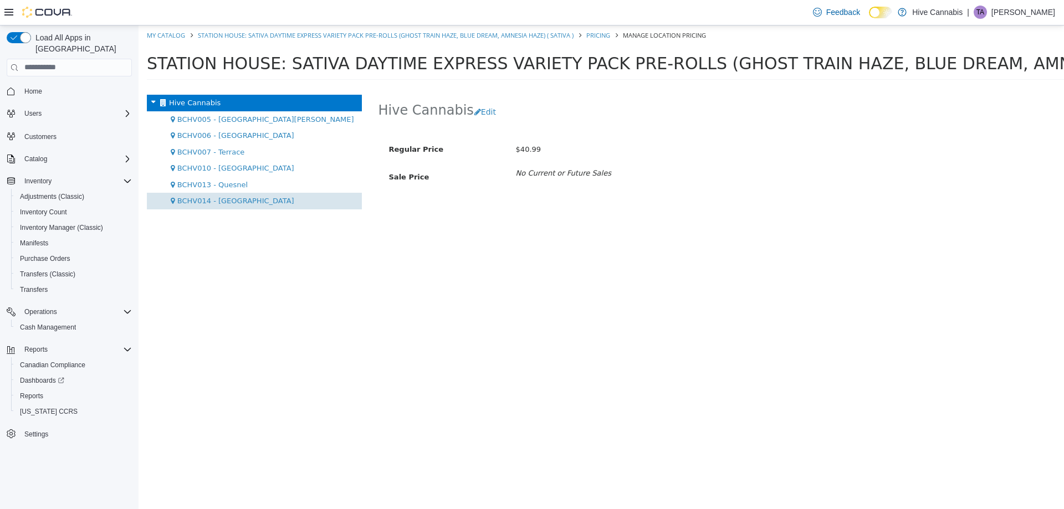
drag, startPoint x: 244, startPoint y: 202, endPoint x: 321, endPoint y: 189, distance: 78.1
click at [247, 197] on span "BCHV014 - [GEOGRAPHIC_DATA]" at bounding box center [235, 200] width 117 height 8
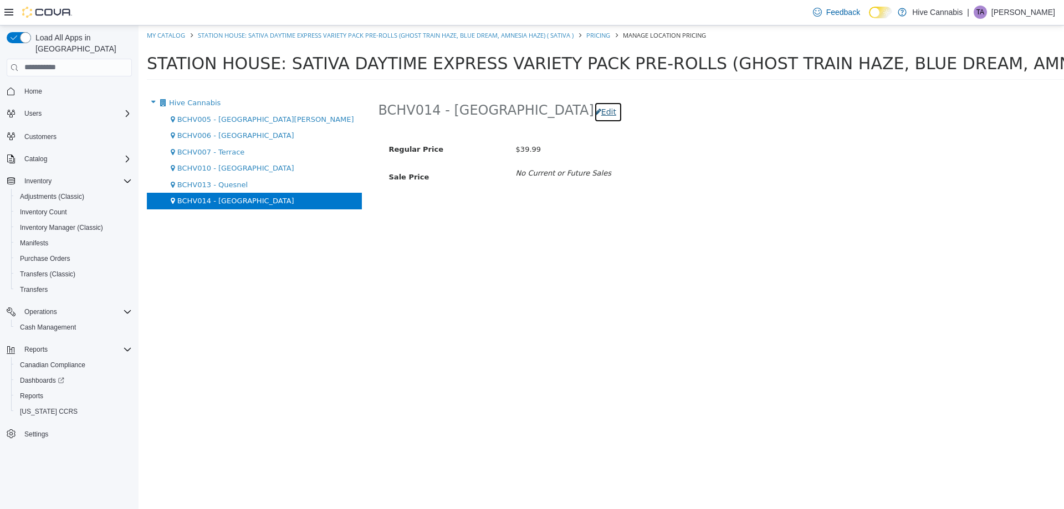
click at [594, 111] on button "Edit" at bounding box center [608, 111] width 28 height 21
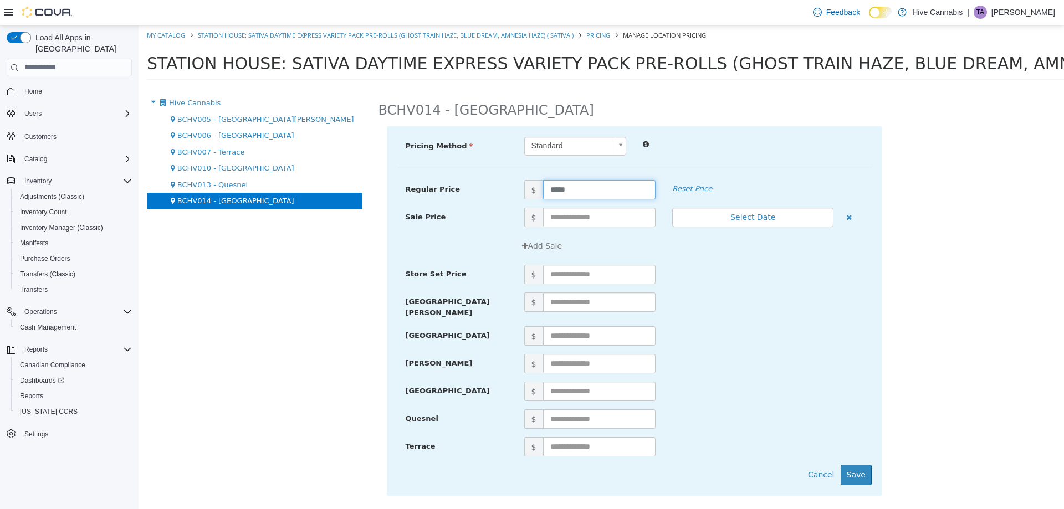
drag, startPoint x: 571, startPoint y: 188, endPoint x: 510, endPoint y: 196, distance: 60.9
click at [510, 196] on div "Regular Price $ ***** Reset Price" at bounding box center [634, 189] width 474 height 19
type input "*****"
drag, startPoint x: 855, startPoint y: 468, endPoint x: 838, endPoint y: 460, distance: 18.8
click at [854, 467] on button "Save" at bounding box center [856, 474] width 31 height 21
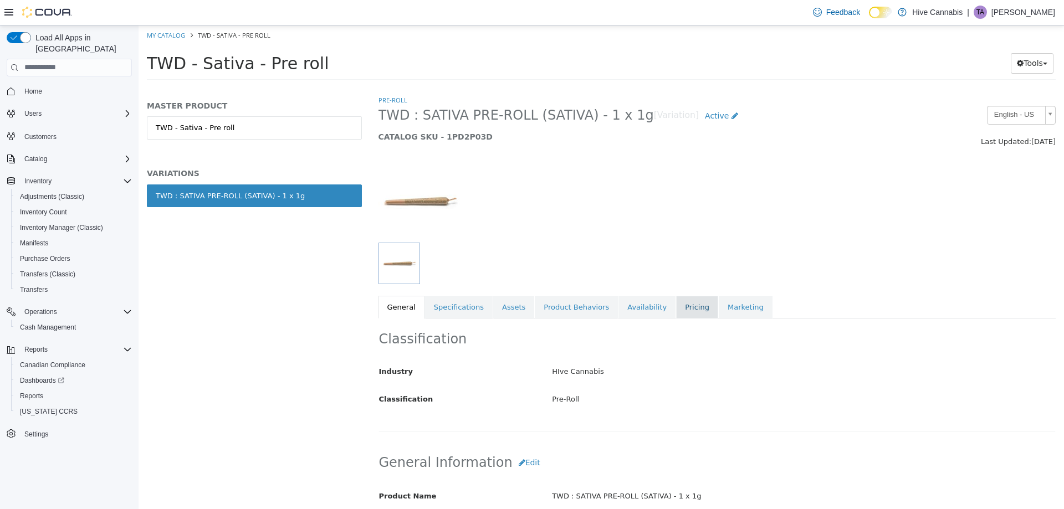
click at [676, 303] on link "Pricing" at bounding box center [697, 306] width 42 height 23
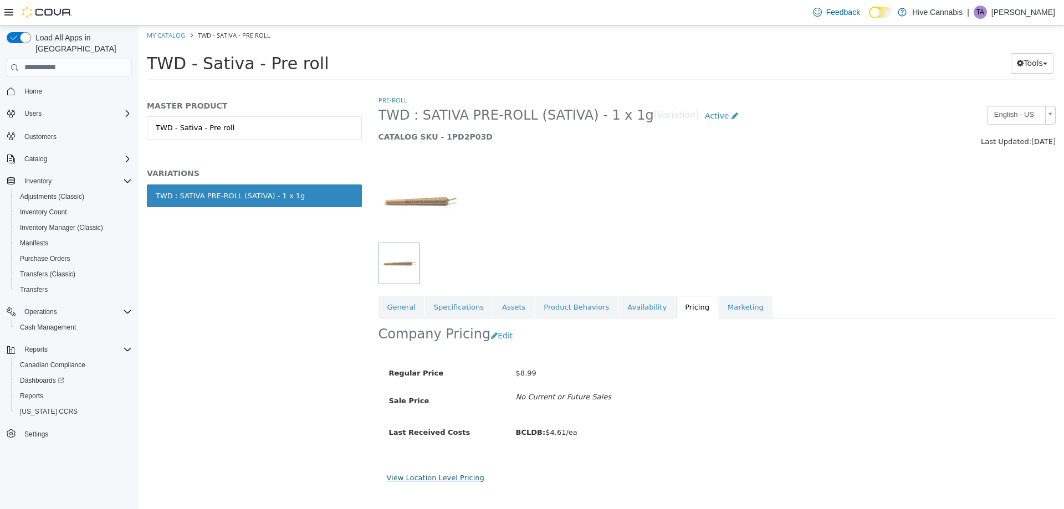
click at [444, 478] on link "View Location Level Pricing" at bounding box center [436, 477] width 98 height 8
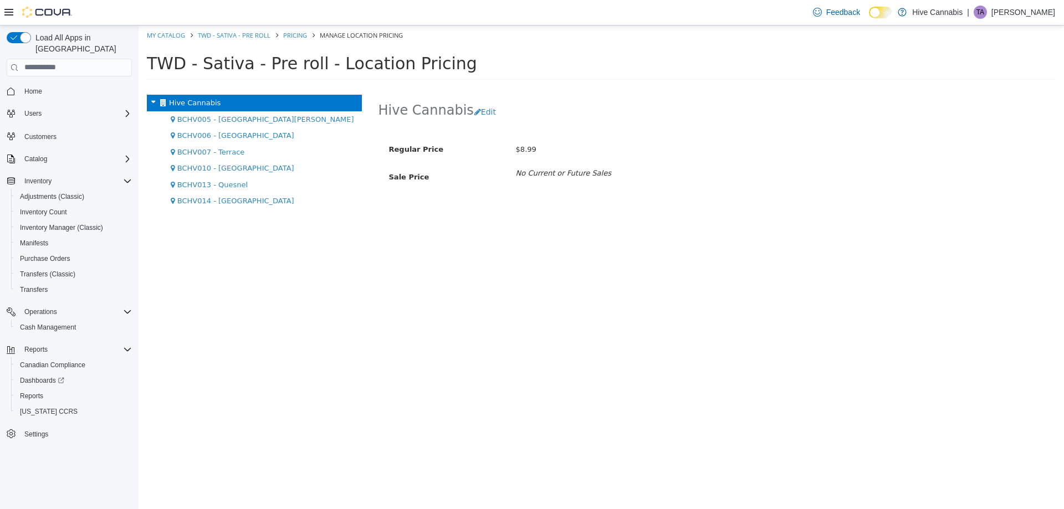
drag, startPoint x: 239, startPoint y: 203, endPoint x: 411, endPoint y: 168, distance: 175.8
click at [239, 202] on span "BCHV014 - [GEOGRAPHIC_DATA]" at bounding box center [235, 200] width 117 height 8
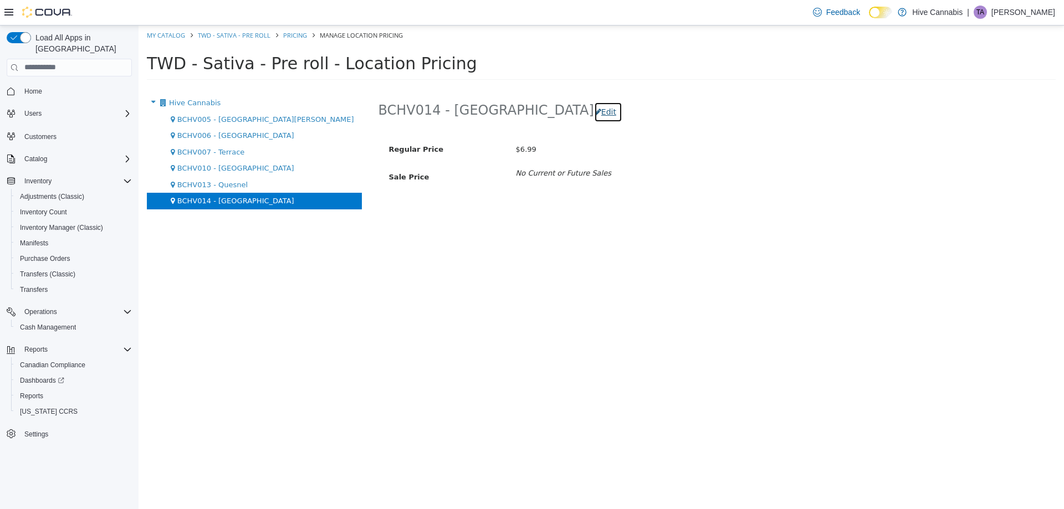
click at [594, 110] on button "Edit" at bounding box center [608, 111] width 28 height 21
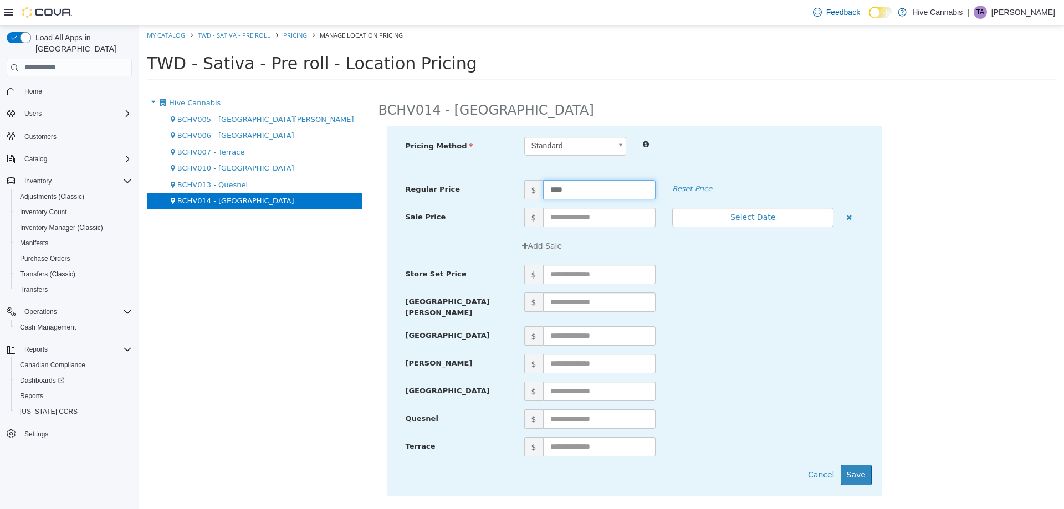
drag, startPoint x: 566, startPoint y: 188, endPoint x: 531, endPoint y: 197, distance: 36.7
click at [532, 197] on span "$ ****" at bounding box center [590, 189] width 148 height 19
type input "****"
click at [862, 464] on button "Save" at bounding box center [856, 474] width 31 height 21
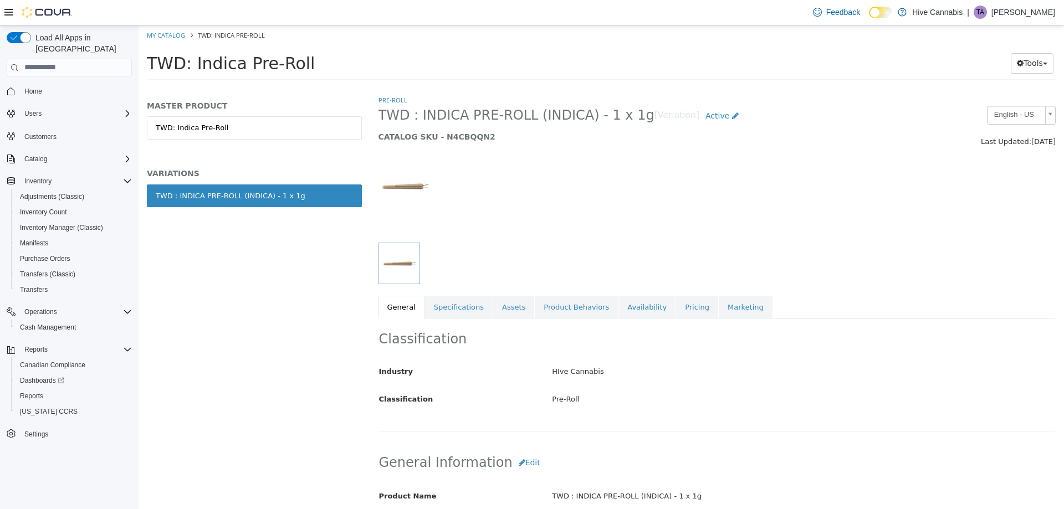
drag, startPoint x: 668, startPoint y: 306, endPoint x: 632, endPoint y: 381, distance: 82.8
click at [676, 306] on link "Pricing" at bounding box center [697, 306] width 42 height 23
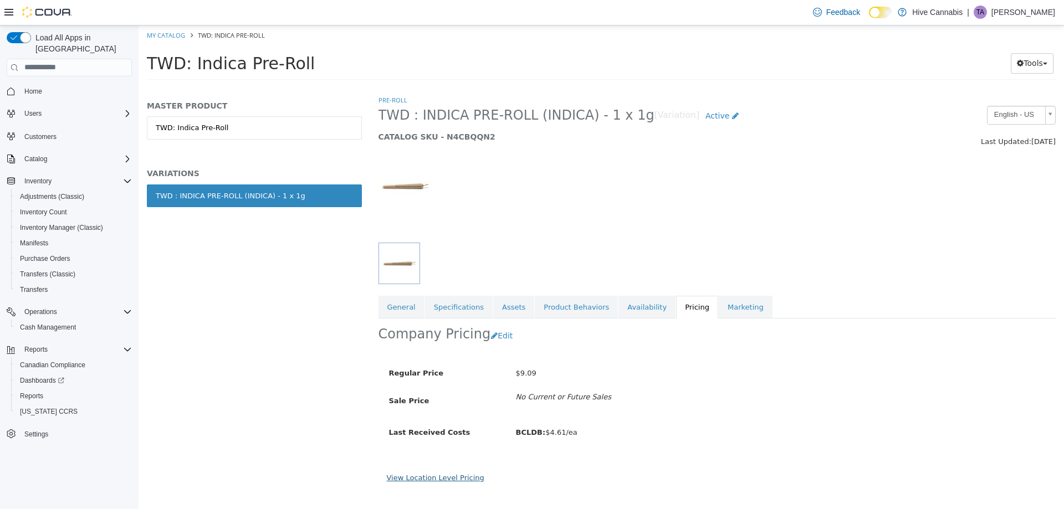
click at [464, 480] on link "View Location Level Pricing" at bounding box center [436, 477] width 98 height 8
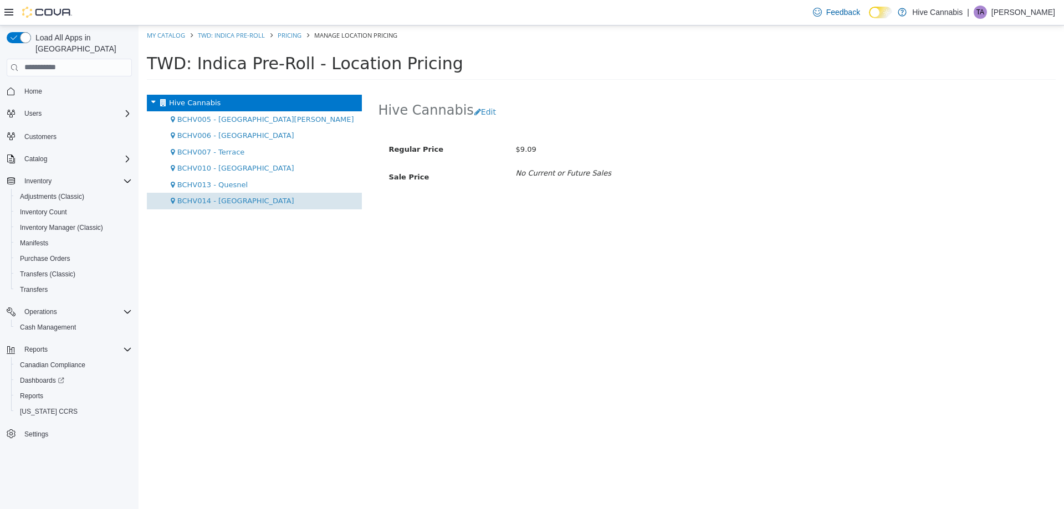
click at [230, 199] on span "BCHV014 - [GEOGRAPHIC_DATA]" at bounding box center [235, 200] width 117 height 8
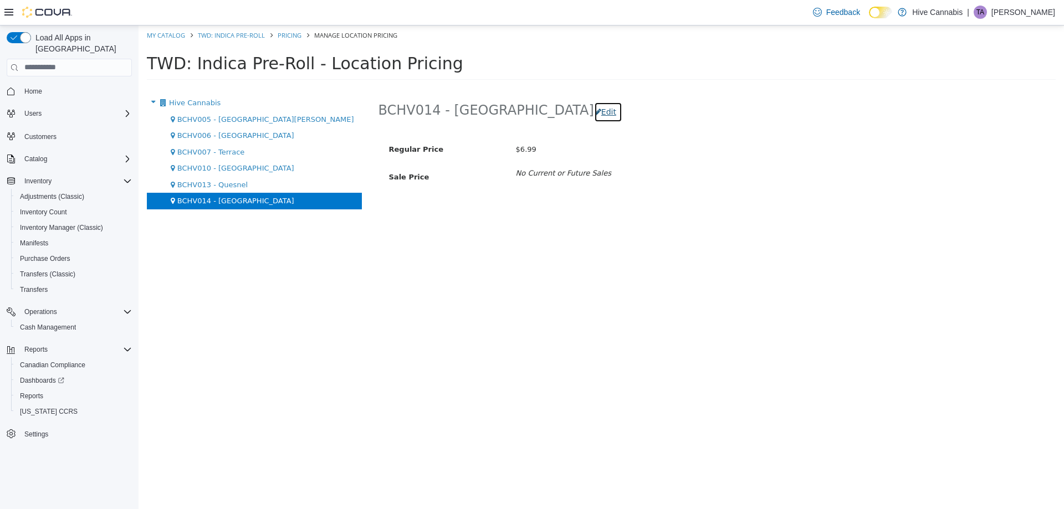
click at [594, 111] on button "Edit" at bounding box center [608, 111] width 28 height 21
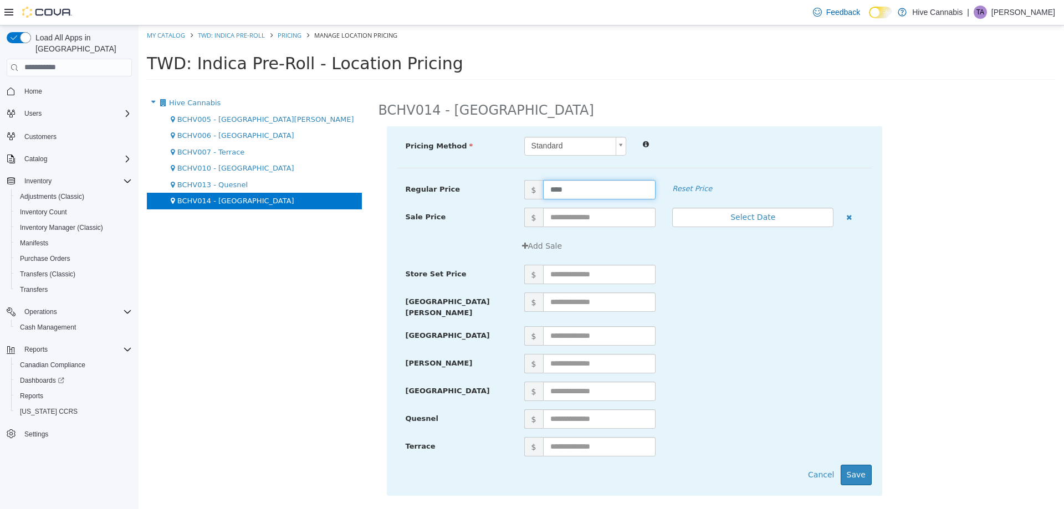
drag, startPoint x: 578, startPoint y: 187, endPoint x: 455, endPoint y: 191, distance: 123.1
click at [453, 192] on div "Regular Price $ **** Reset Price" at bounding box center [634, 189] width 474 height 19
type input "****"
drag, startPoint x: 851, startPoint y: 469, endPoint x: 834, endPoint y: 463, distance: 17.7
click at [849, 468] on button "Save" at bounding box center [856, 474] width 31 height 21
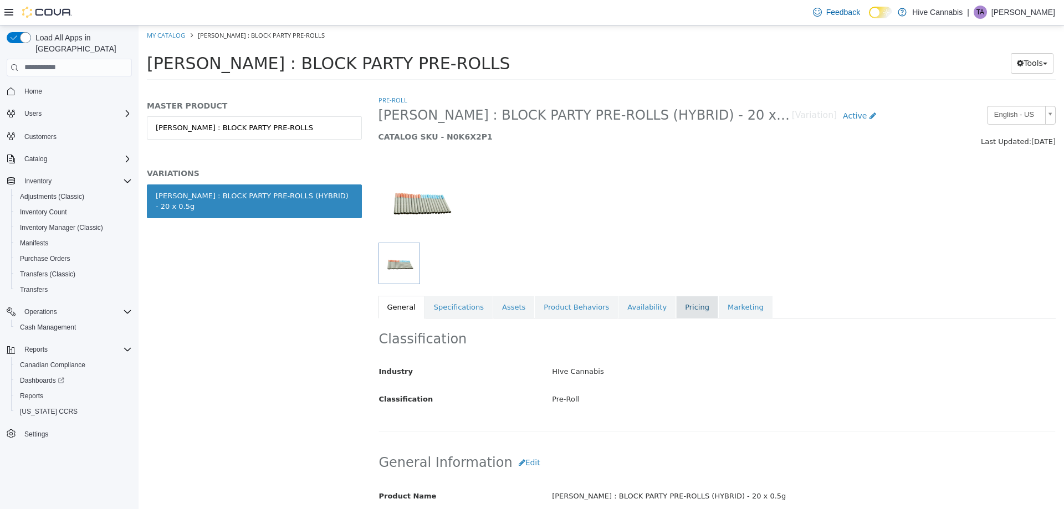
click at [676, 304] on link "Pricing" at bounding box center [697, 306] width 42 height 23
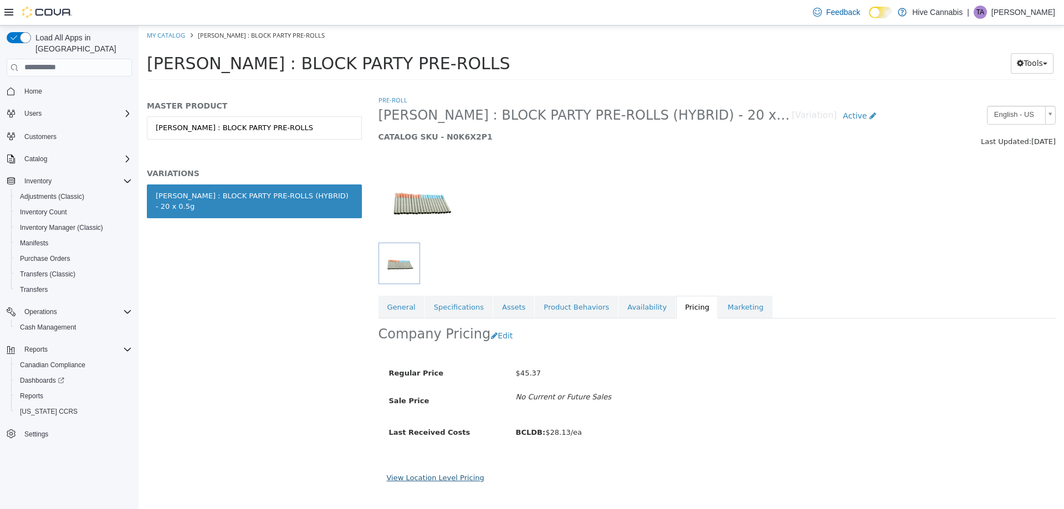
click at [444, 478] on link "View Location Level Pricing" at bounding box center [436, 477] width 98 height 8
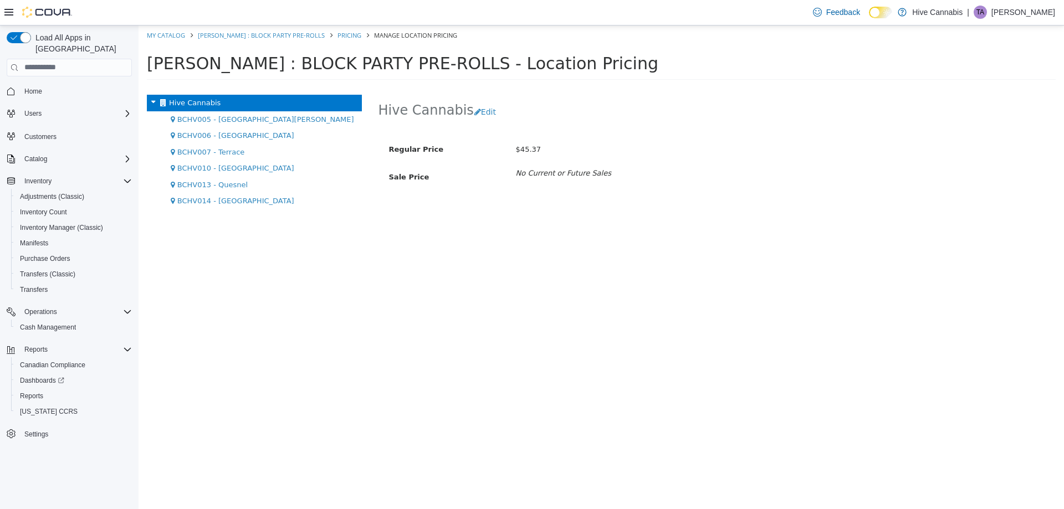
drag, startPoint x: 226, startPoint y: 203, endPoint x: 358, endPoint y: 177, distance: 134.3
click at [226, 202] on span "BCHV014 - [GEOGRAPHIC_DATA]" at bounding box center [235, 200] width 117 height 8
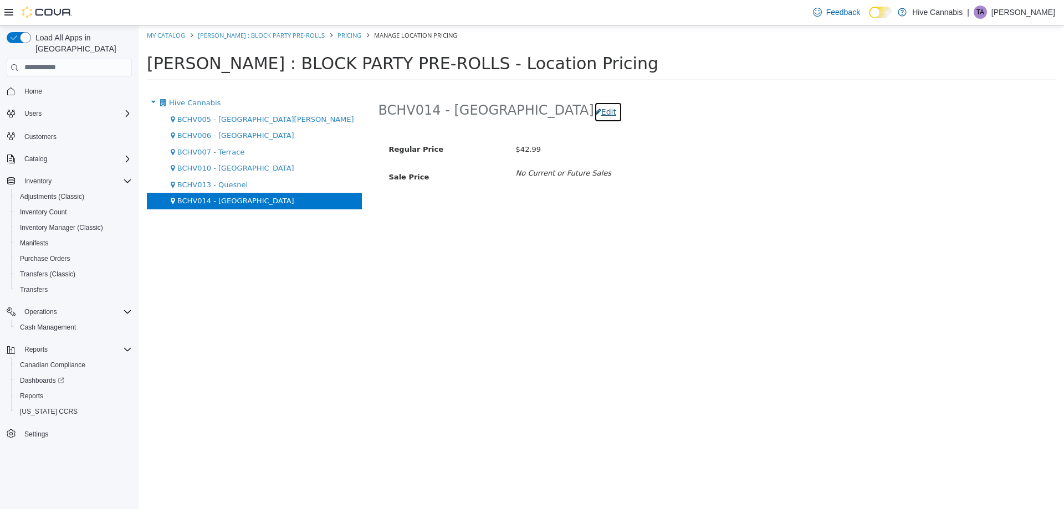
click at [594, 113] on button "Edit" at bounding box center [608, 111] width 28 height 21
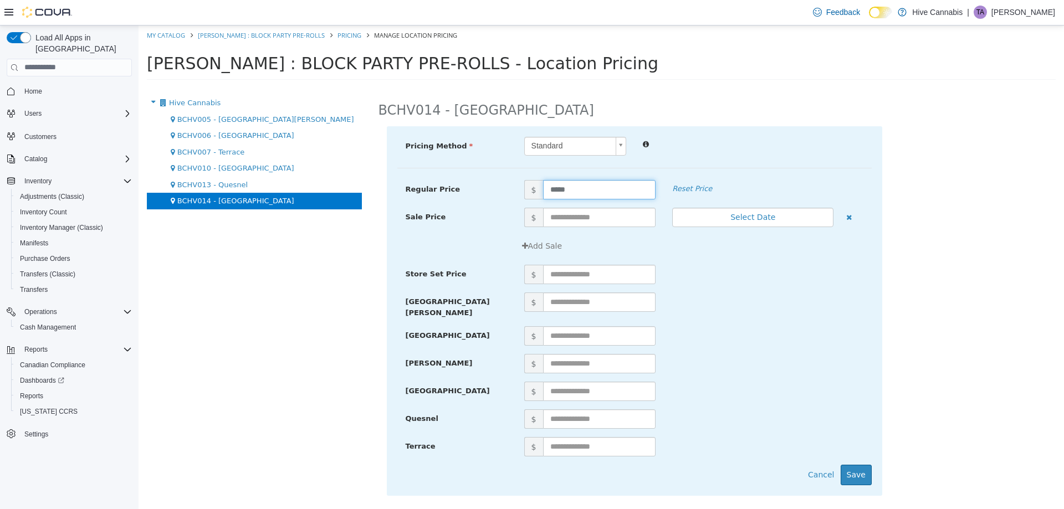
drag, startPoint x: 488, startPoint y: 202, endPoint x: 481, endPoint y: 203, distance: 6.2
click at [483, 203] on div "Regular Price $ ***** Reset Price" at bounding box center [634, 194] width 474 height 28
type input "*****"
click at [864, 464] on button "Save" at bounding box center [856, 474] width 31 height 21
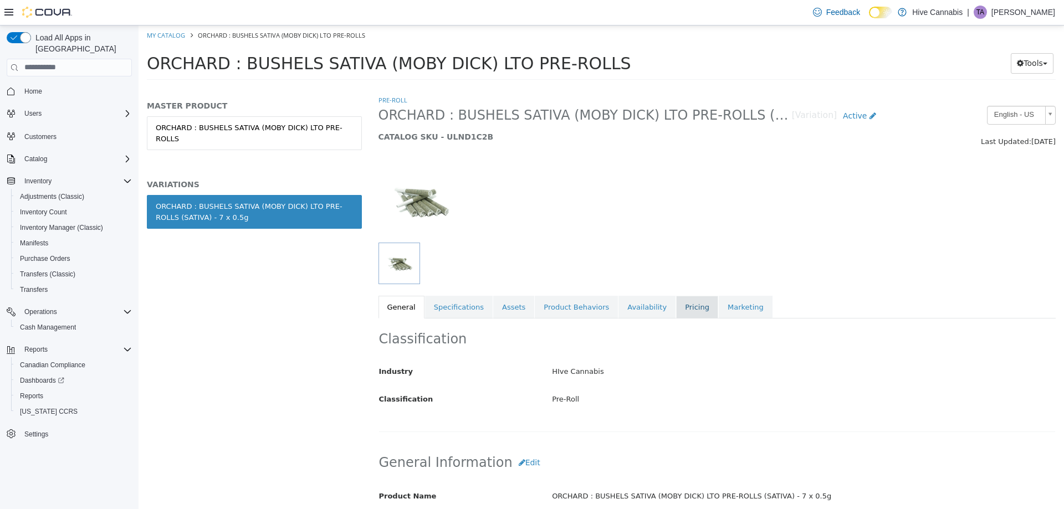
click at [681, 305] on link "Pricing" at bounding box center [697, 306] width 42 height 23
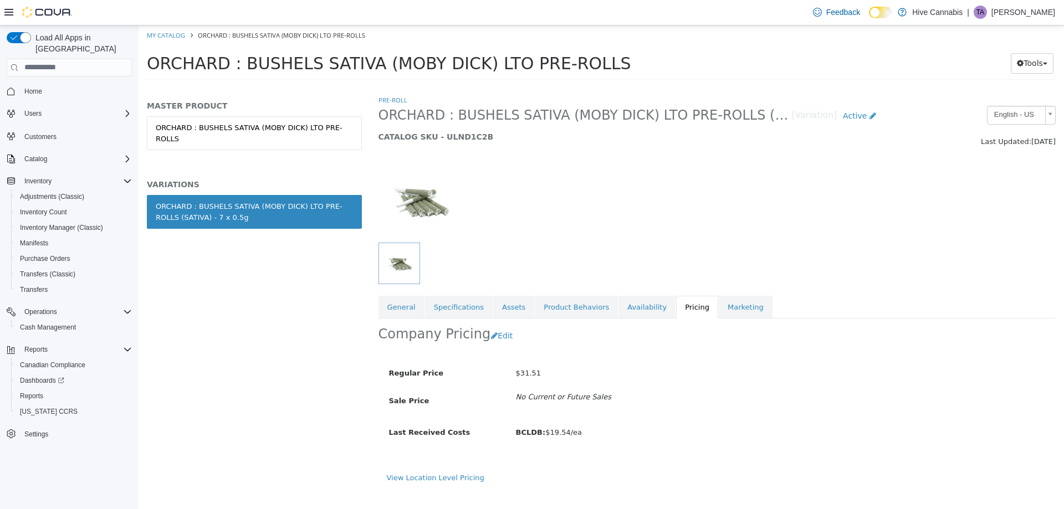
drag, startPoint x: 462, startPoint y: 476, endPoint x: 416, endPoint y: 455, distance: 51.1
click at [462, 475] on link "View Location Level Pricing" at bounding box center [436, 477] width 98 height 8
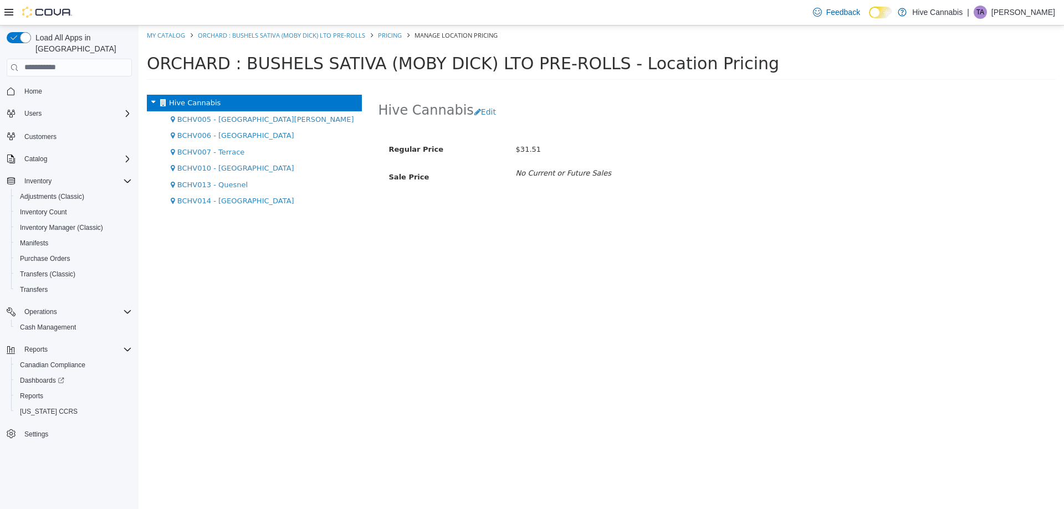
drag, startPoint x: 230, startPoint y: 199, endPoint x: 252, endPoint y: 188, distance: 24.3
click at [234, 196] on span "BCHV014 - [GEOGRAPHIC_DATA]" at bounding box center [235, 200] width 117 height 8
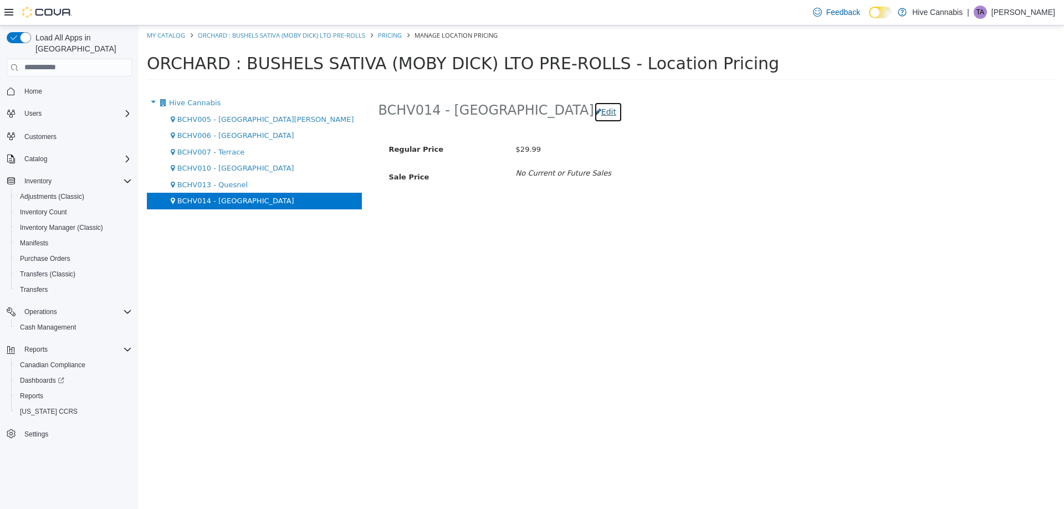
click at [594, 117] on button "Edit" at bounding box center [608, 111] width 28 height 21
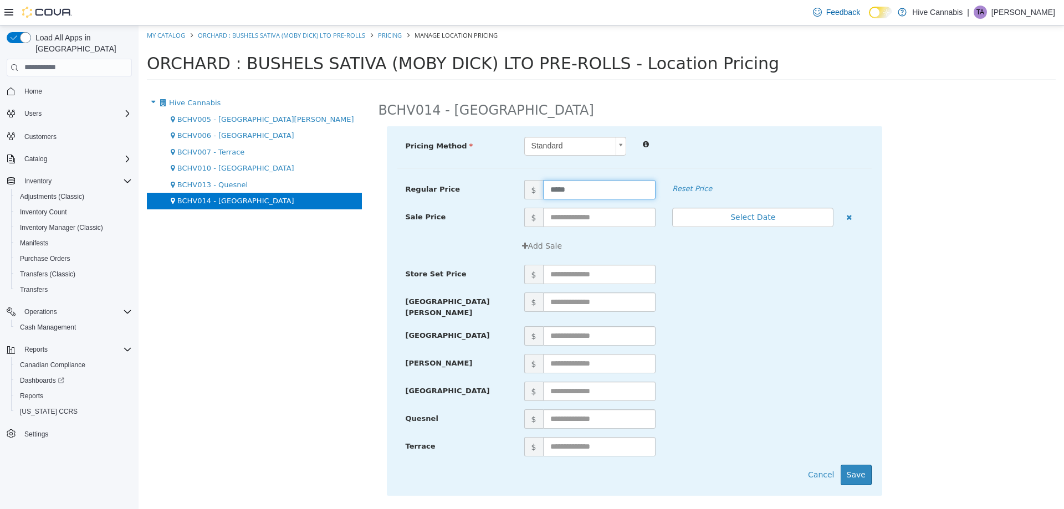
drag, startPoint x: 576, startPoint y: 189, endPoint x: 516, endPoint y: 201, distance: 61.1
click at [517, 201] on div "Regular Price $ ***** Reset Price" at bounding box center [634, 194] width 474 height 28
type input "*****"
drag, startPoint x: 866, startPoint y: 465, endPoint x: 639, endPoint y: 314, distance: 272.6
click at [864, 465] on button "Save" at bounding box center [856, 474] width 31 height 21
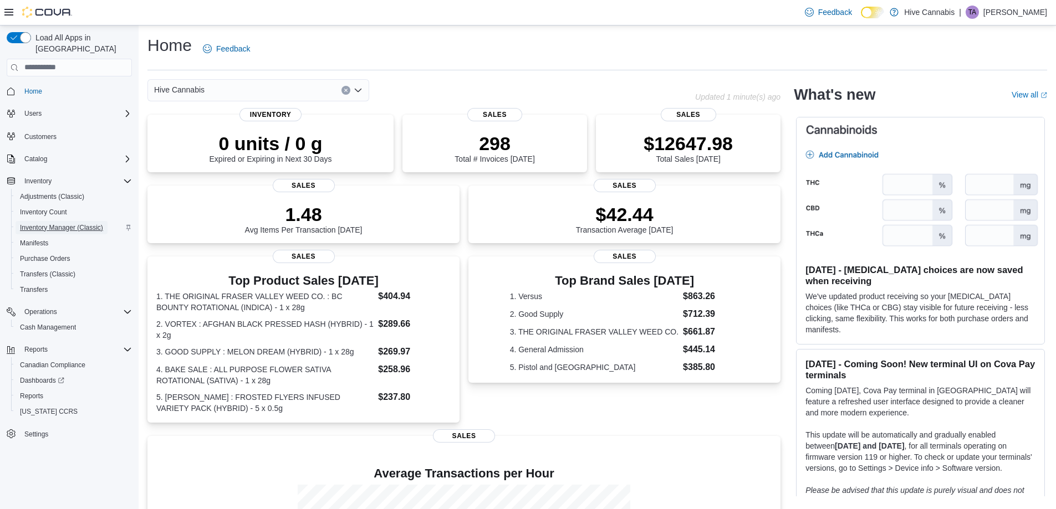
click at [42, 221] on span "Inventory Manager (Classic)" at bounding box center [61, 227] width 83 height 13
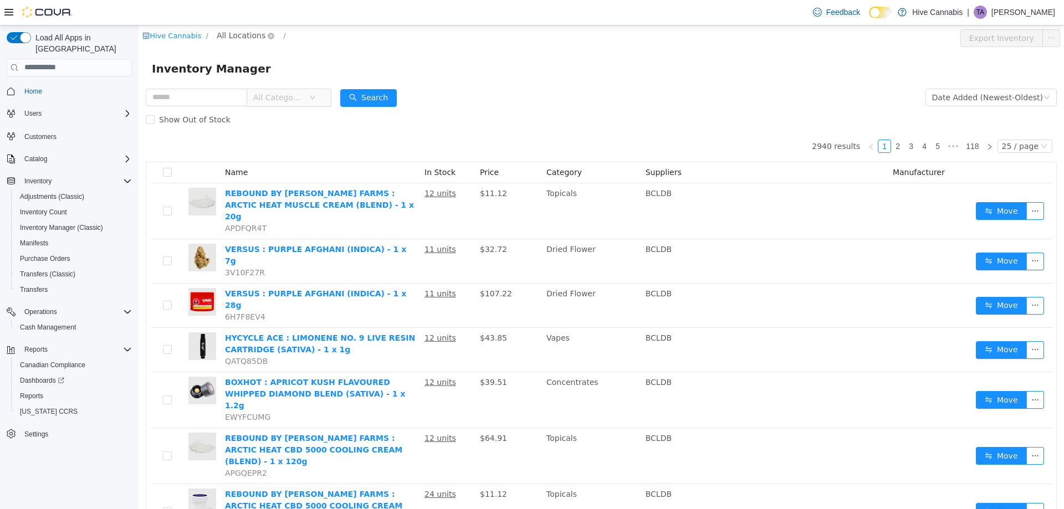
click at [242, 30] on span "All Locations" at bounding box center [241, 35] width 49 height 12
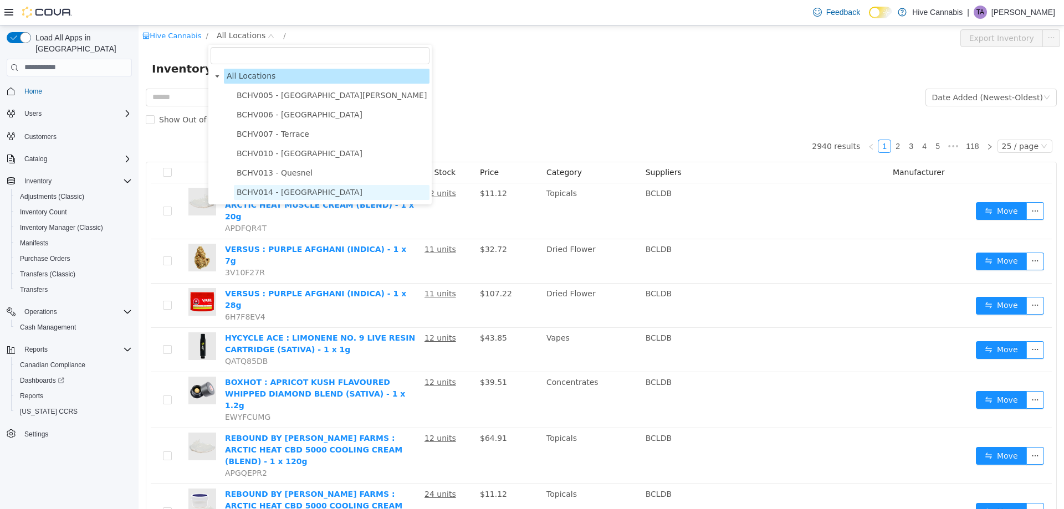
drag, startPoint x: 303, startPoint y: 194, endPoint x: 306, endPoint y: 109, distance: 85.4
click at [303, 193] on span "BCHV014 - [GEOGRAPHIC_DATA]" at bounding box center [300, 191] width 126 height 9
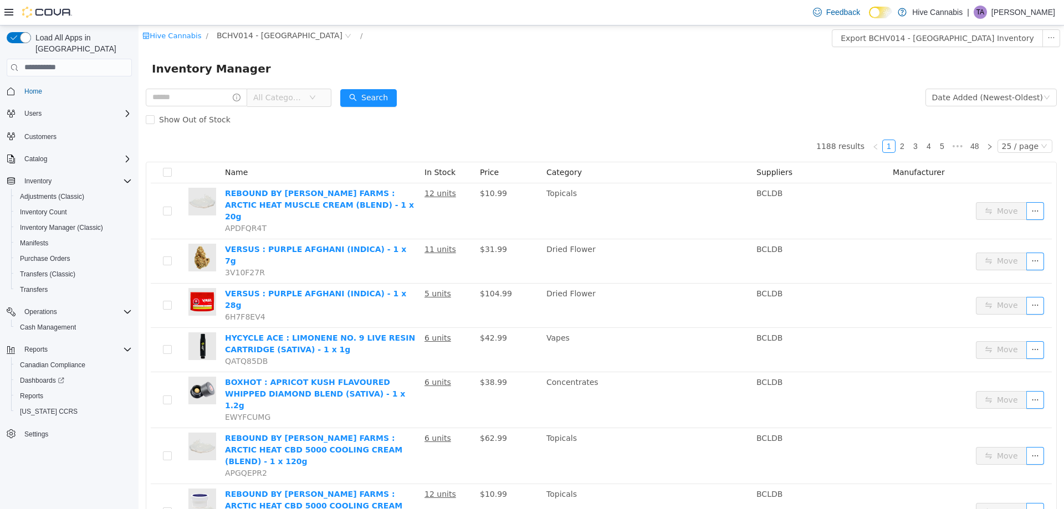
click at [291, 97] on span "All Categories" at bounding box center [278, 96] width 50 height 11
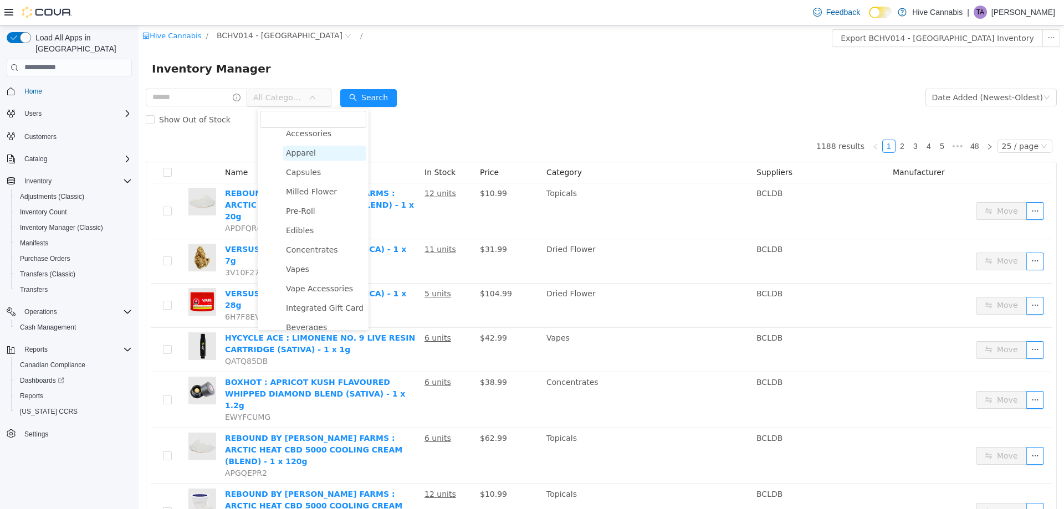
scroll to position [111, 0]
click at [296, 222] on span "Pre-Roll" at bounding box center [300, 222] width 29 height 9
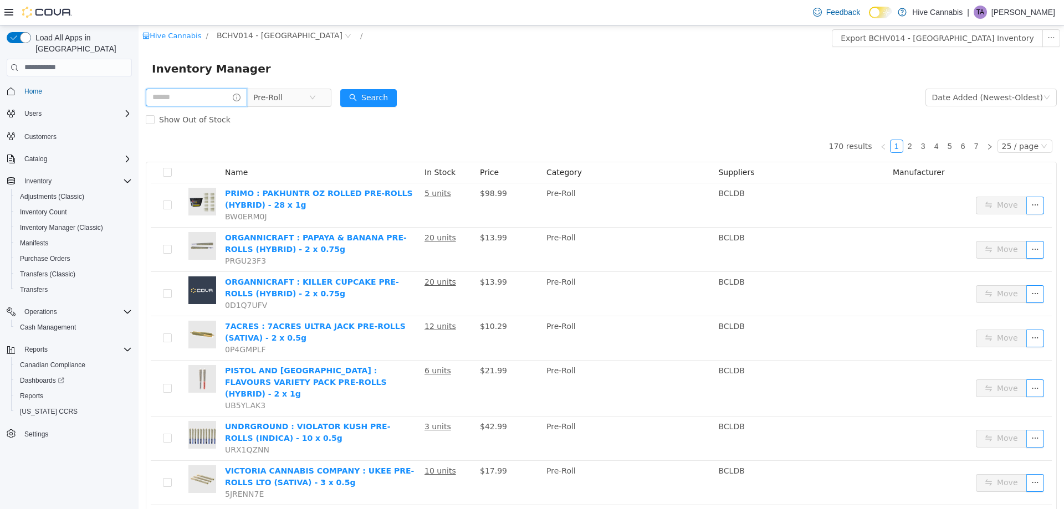
click at [191, 99] on input "text" at bounding box center [196, 97] width 101 height 18
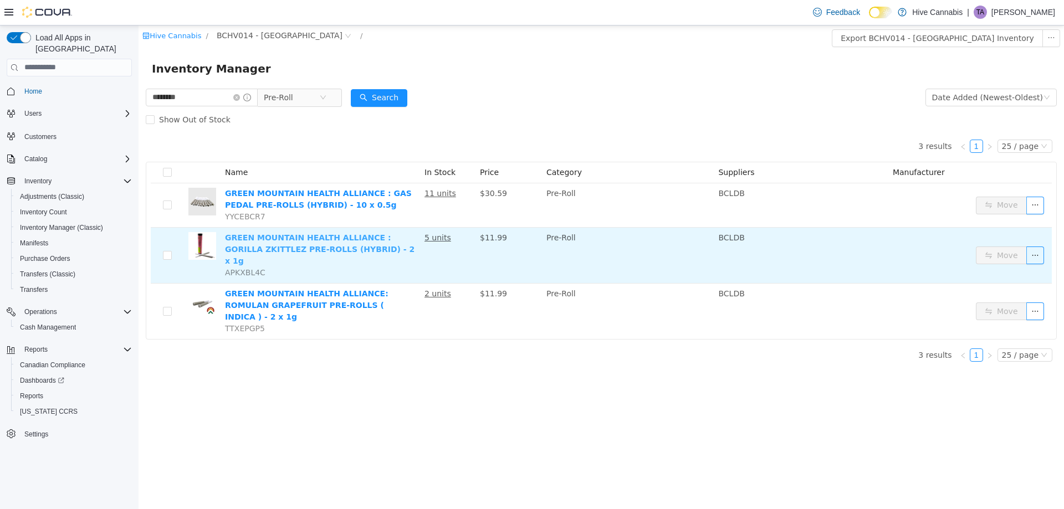
click at [298, 239] on link "GREEN MOUNTAIN HEALTH ALLIANCE : GORILLA ZKITTLEZ PRE-ROLLS (HYBRID) - 2 x 1g" at bounding box center [319, 249] width 189 height 32
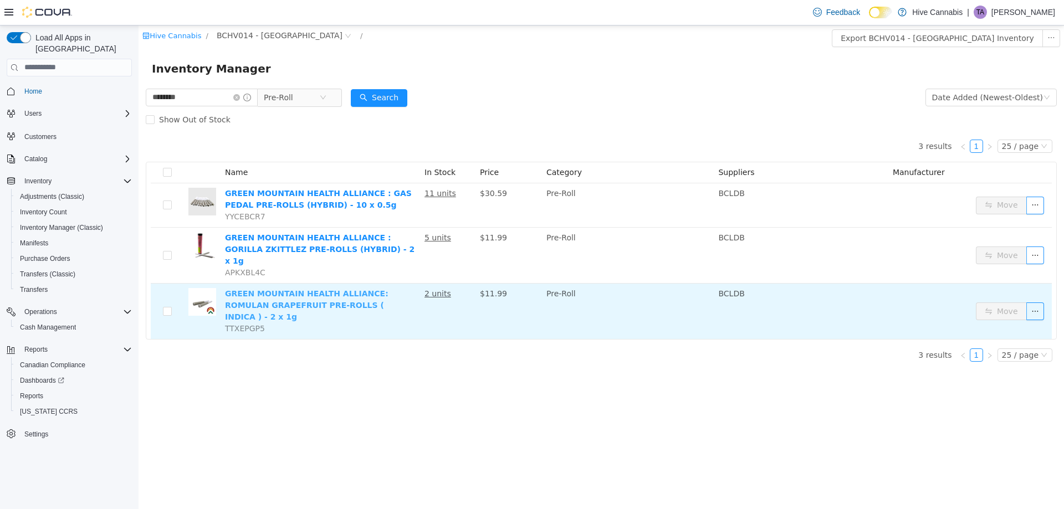
click at [275, 289] on link "GREEN MOUNTAIN HEALTH ALLIANCE: ROMULAN GRAPEFRUIT PRE-ROLLS ( INDICA ) - 2 x 1g" at bounding box center [306, 305] width 163 height 32
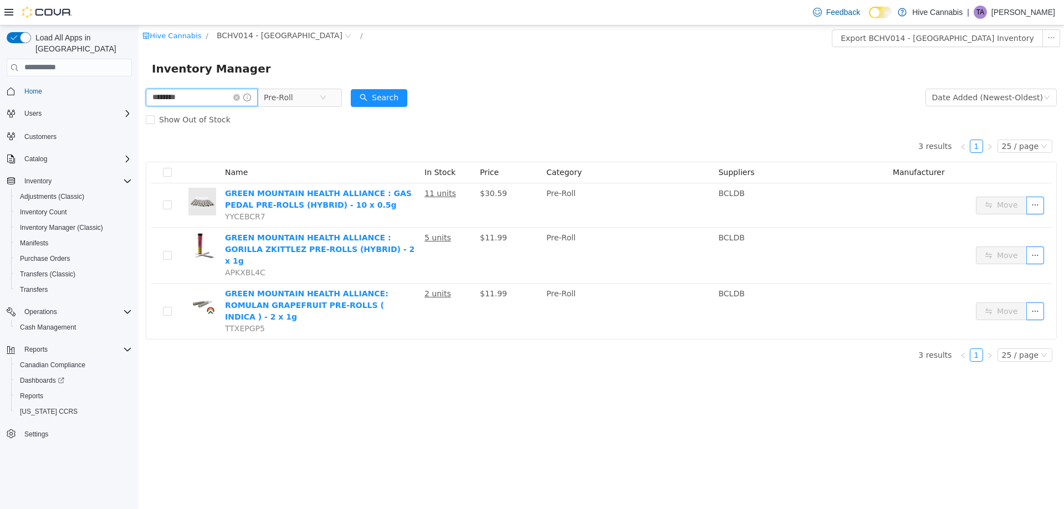
drag, startPoint x: 180, startPoint y: 100, endPoint x: 116, endPoint y: 100, distance: 63.7
click at [139, 100] on html "Hive Cannabis / BCHV014 - Abbotsford / Export BCHV014 - Abbotsford Inventory In…" at bounding box center [601, 267] width 925 height 484
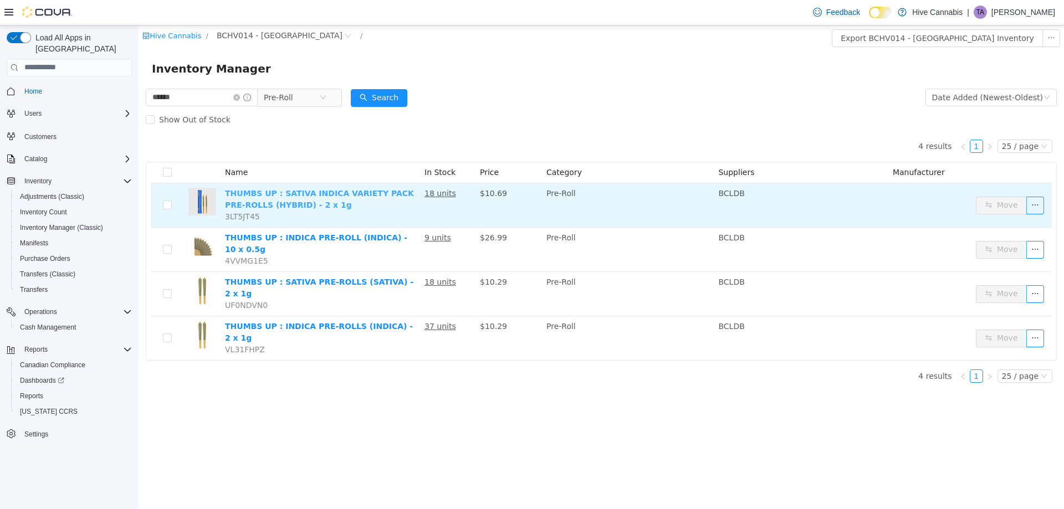
click at [280, 190] on link "THUMBS UP : SATIVA INDICA VARIETY PACK PRE-ROLLS (HYBRID) - 2 x 1g" at bounding box center [319, 198] width 189 height 21
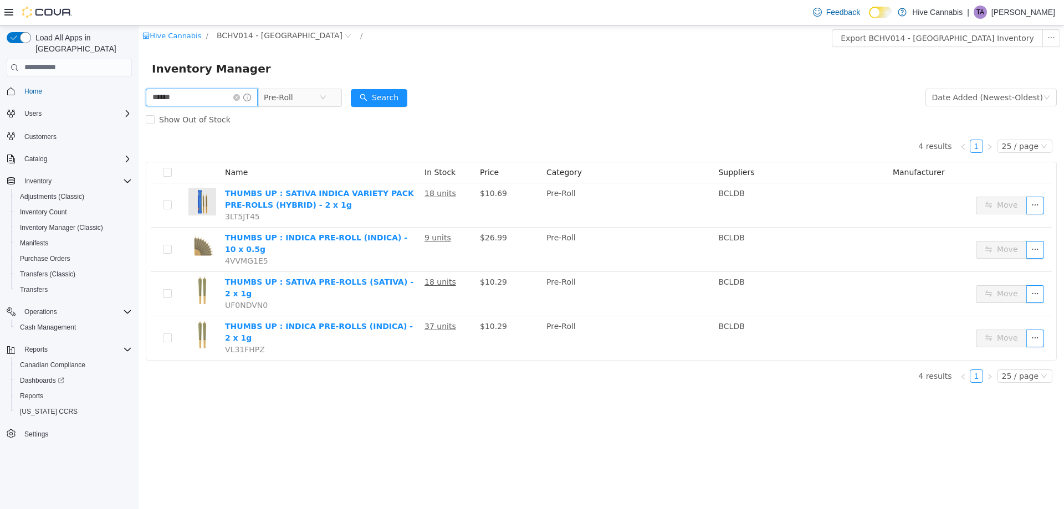
drag, startPoint x: 124, startPoint y: 101, endPoint x: 109, endPoint y: 101, distance: 15.0
click at [139, 101] on html "Hive Cannabis / BCHV014 - Abbotsford / Export BCHV014 - Abbotsford Inventory In…" at bounding box center [601, 267] width 925 height 484
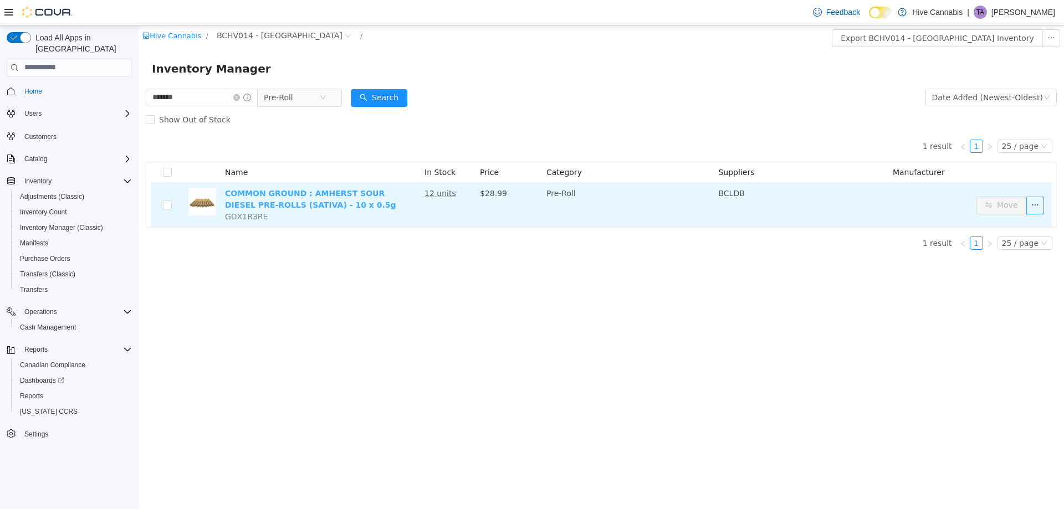
click at [280, 197] on link "COMMON GROUND : AMHERST SOUR DIESEL PRE-ROLLS (SATIVA) - 10 x 0.5g" at bounding box center [310, 198] width 171 height 21
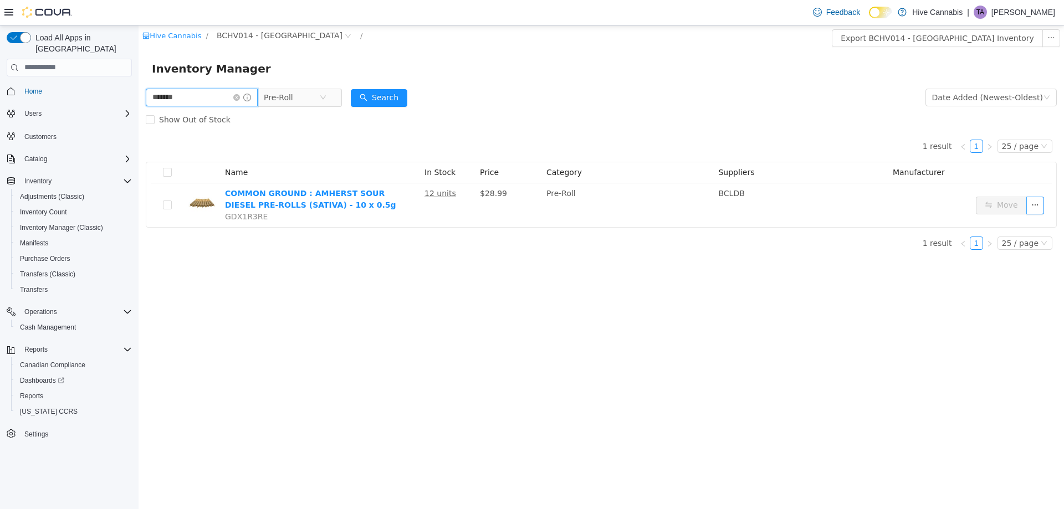
drag, startPoint x: 147, startPoint y: 105, endPoint x: 101, endPoint y: 112, distance: 46.5
click at [139, 112] on html "Hive Cannabis / BCHV014 - Abbotsford / Export BCHV014 - Abbotsford Inventory In…" at bounding box center [601, 267] width 925 height 484
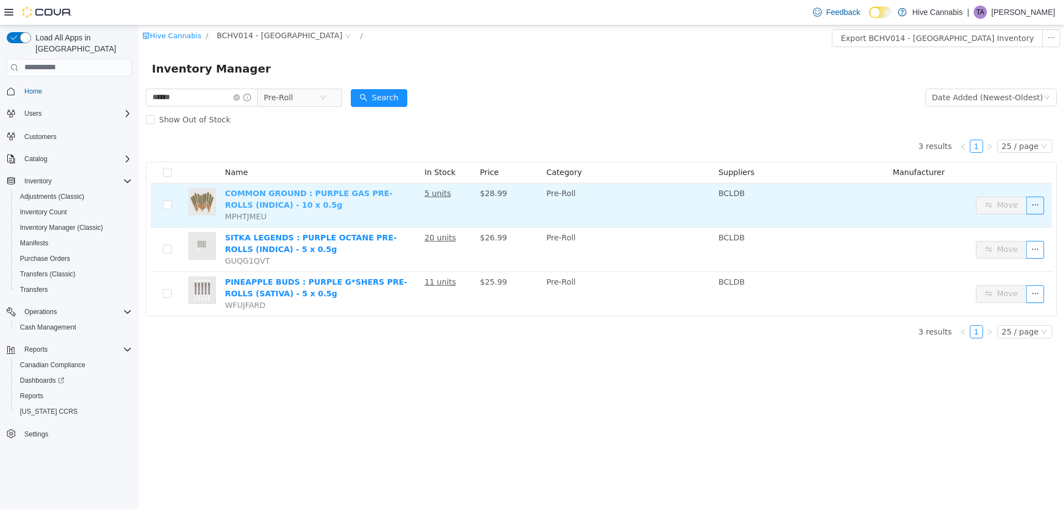
click at [260, 198] on link "COMMON GROUND : PURPLE GAS PRE-ROLLS (INDICA) - 10 x 0.5g" at bounding box center [308, 198] width 167 height 21
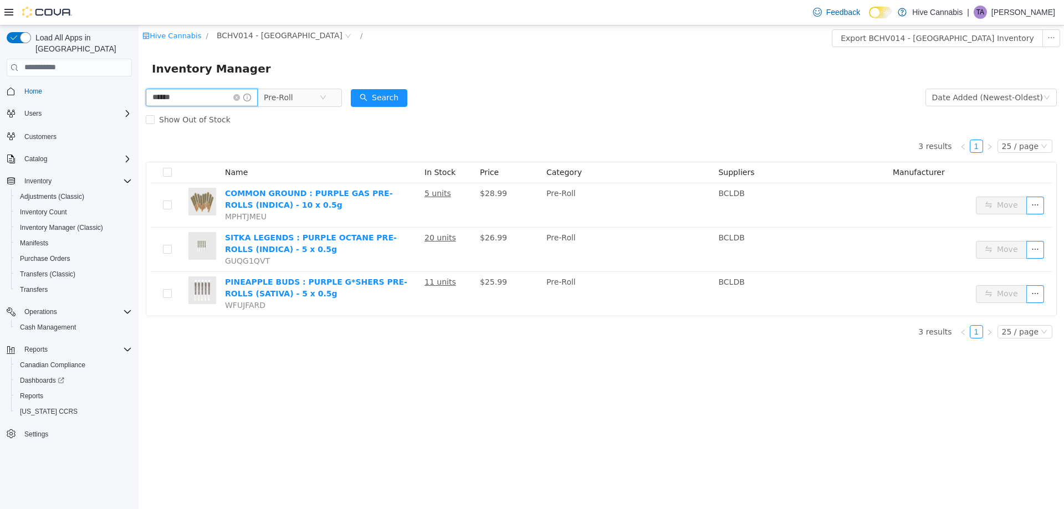
drag, startPoint x: 177, startPoint y: 98, endPoint x: 110, endPoint y: 101, distance: 67.1
click at [139, 101] on html "Hive Cannabis / BCHV014 - Abbotsford / Export BCHV014 - Abbotsford Inventory In…" at bounding box center [601, 267] width 925 height 484
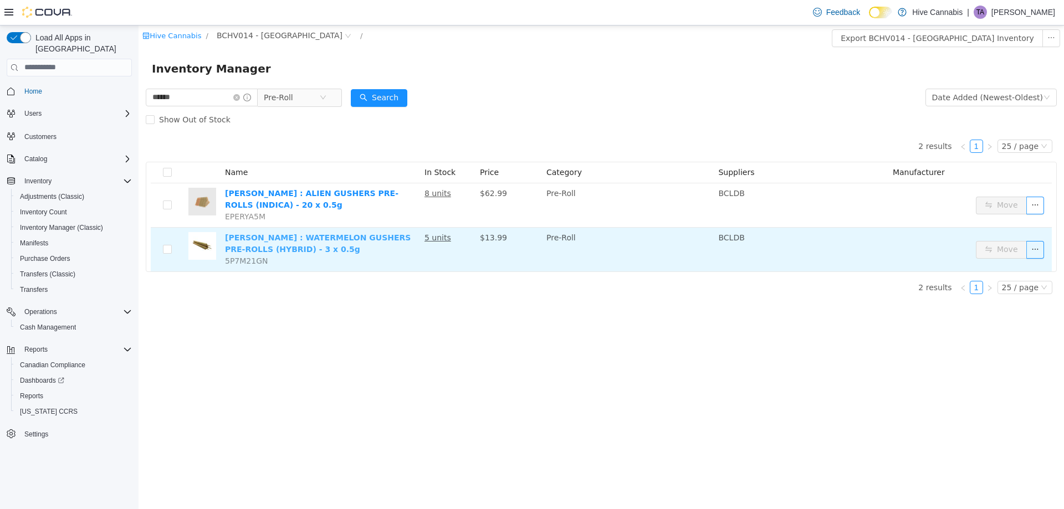
click at [275, 238] on link "BC GREEN : WATERMELON GUSHERS PRE-ROLLS (HYBRID) - 3 x 0.5g" at bounding box center [318, 243] width 186 height 21
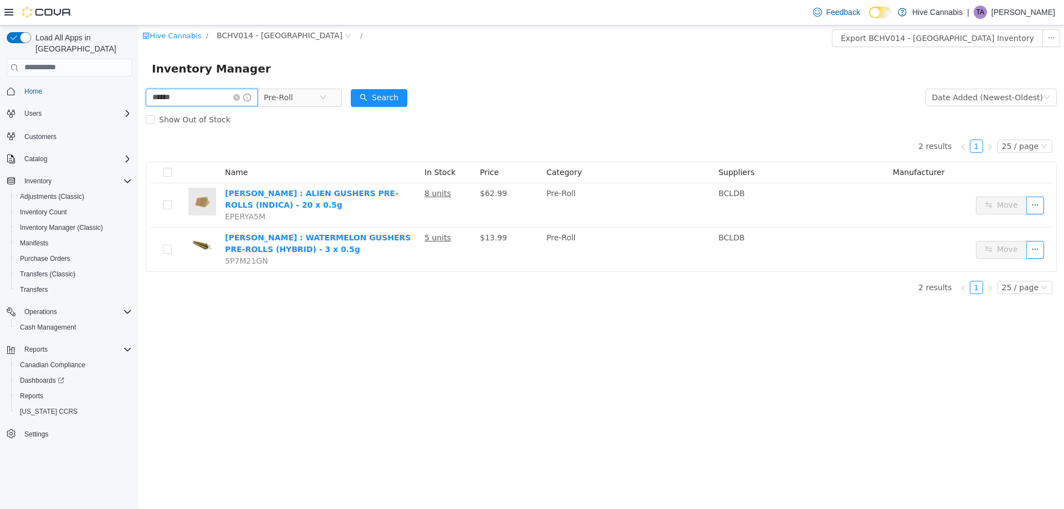
click at [139, 101] on html "Hive Cannabis / BCHV014 - Abbotsford / Export BCHV014 - Abbotsford Inventory In…" at bounding box center [601, 267] width 925 height 484
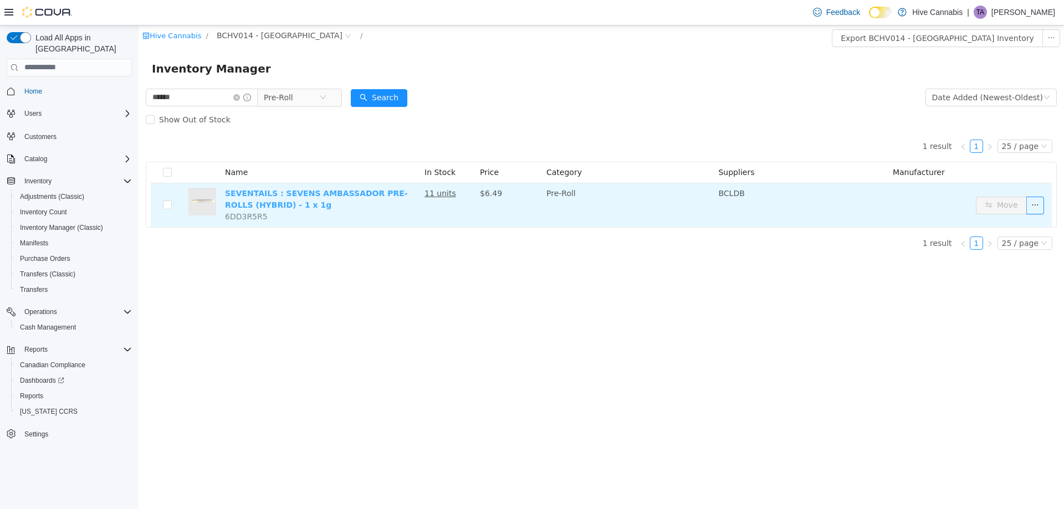
click at [265, 197] on link "SEVENTAILS : SEVENS AMBASSADOR PRE-ROLLS (HYBRID) - 1 x 1g" at bounding box center [316, 198] width 183 height 21
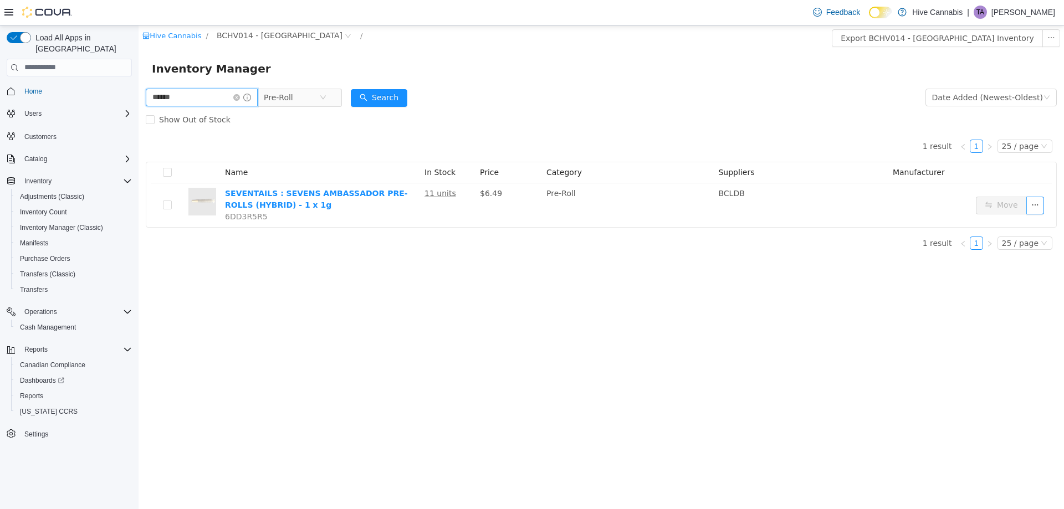
click at [206, 100] on input "******" at bounding box center [202, 97] width 112 height 18
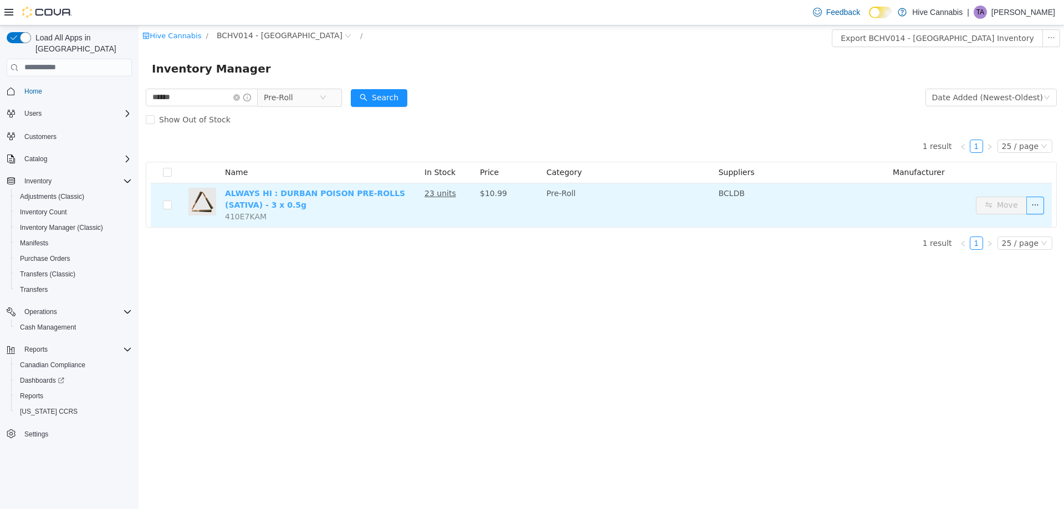
click at [243, 197] on link "ALWAYS HI : DURBAN POISON PRE-ROLLS (SATIVA) - 3 x 0.5g" at bounding box center [315, 198] width 180 height 21
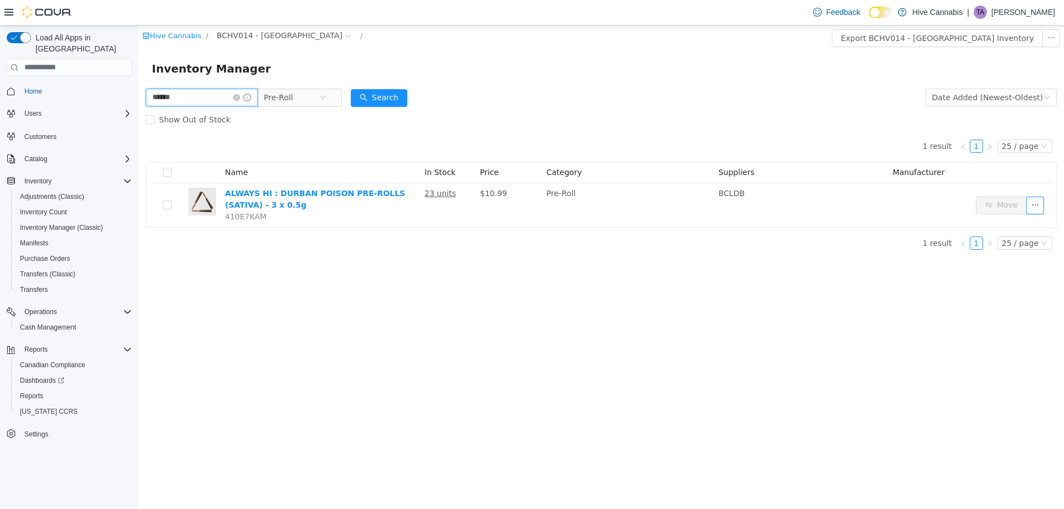
drag, startPoint x: 178, startPoint y: 103, endPoint x: 98, endPoint y: 103, distance: 80.3
click at [139, 103] on html "Hive Cannabis / BCHV014 - Abbotsford / Export BCHV014 - Abbotsford Inventory In…" at bounding box center [601, 267] width 925 height 484
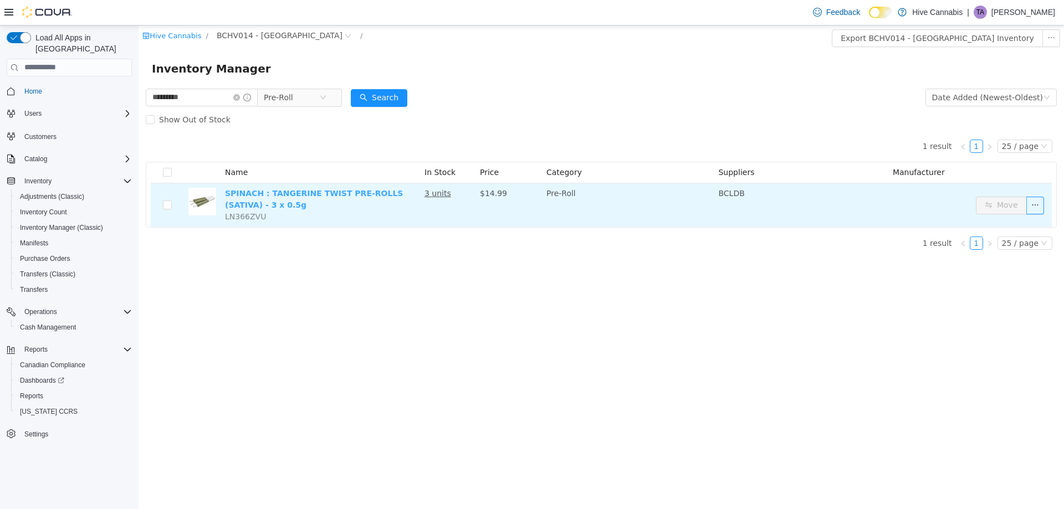
click at [291, 192] on link "SPINACH : TANGERINE TWIST PRE-ROLLS (SATIVA) - 3 x 0.5g" at bounding box center [314, 198] width 178 height 21
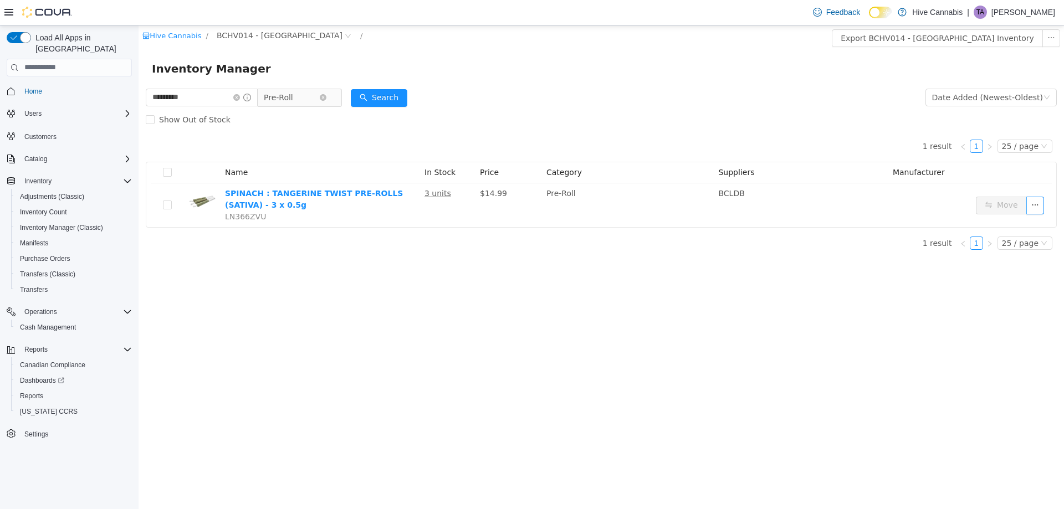
click at [301, 97] on span "Pre-Roll" at bounding box center [291, 97] width 55 height 17
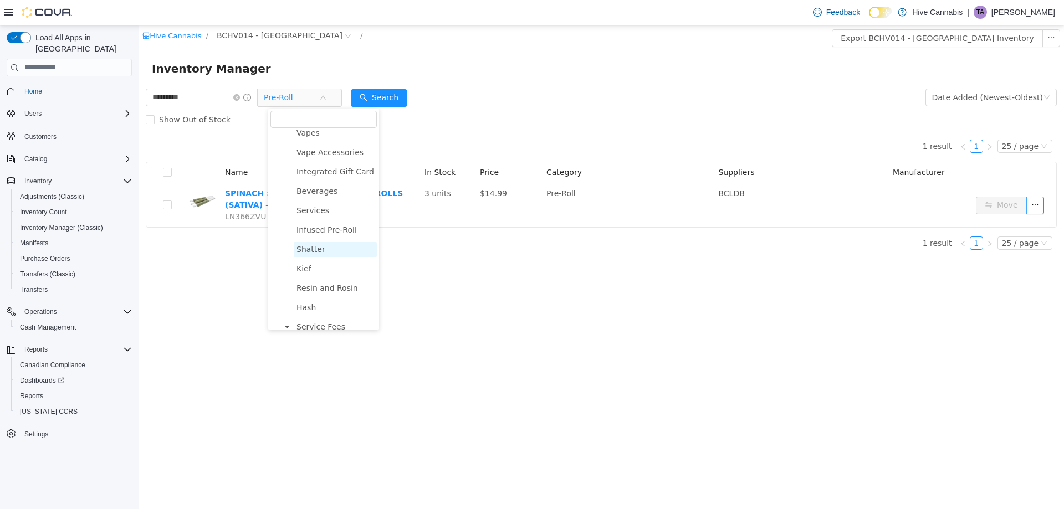
scroll to position [277, 0]
click at [333, 216] on span "Infused Pre-Roll" at bounding box center [326, 211] width 60 height 9
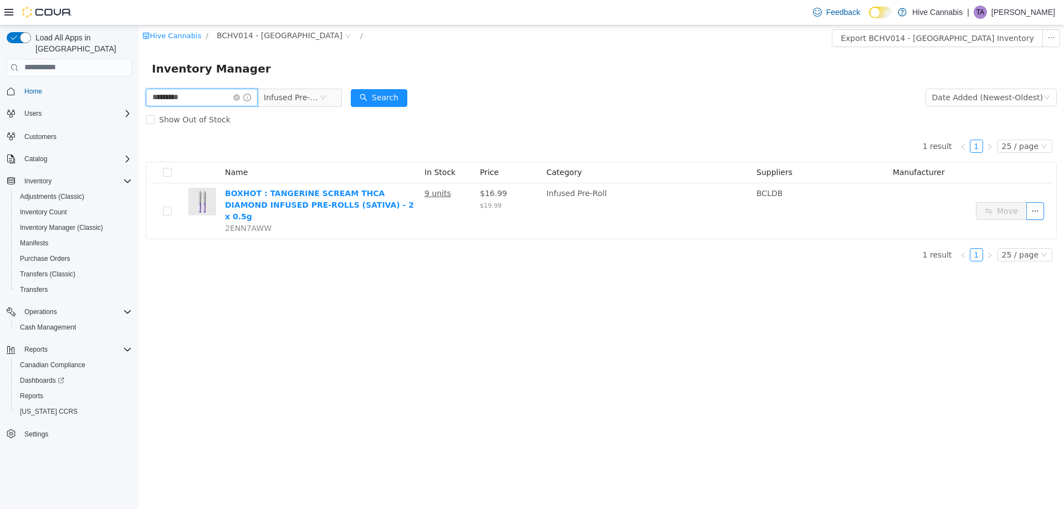
drag, startPoint x: 94, startPoint y: 114, endPoint x: 75, endPoint y: 114, distance: 18.8
click at [139, 114] on html "Hive Cannabis / BCHV014 - Abbotsford / Export BCHV014 - Abbotsford Inventory In…" at bounding box center [601, 267] width 925 height 484
type input "*"
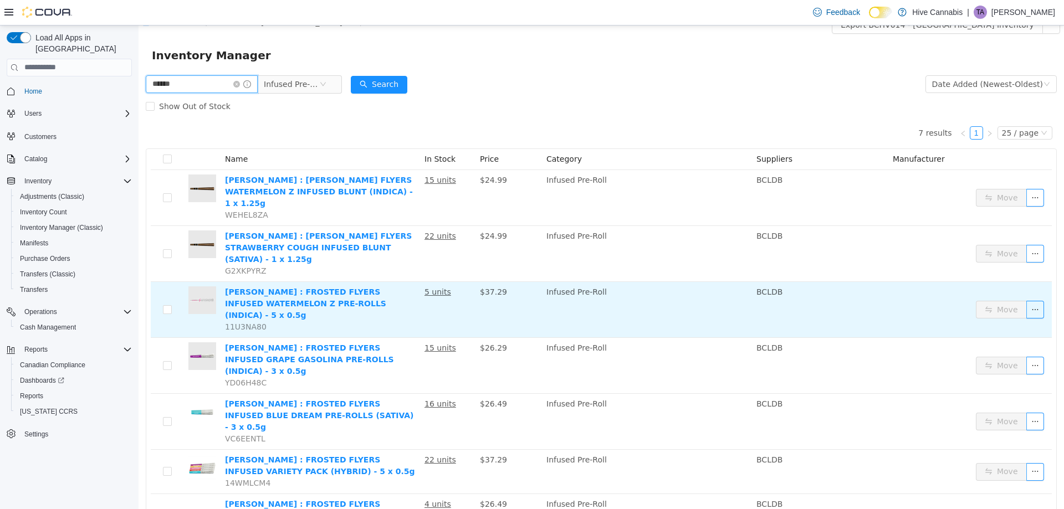
scroll to position [16, 0]
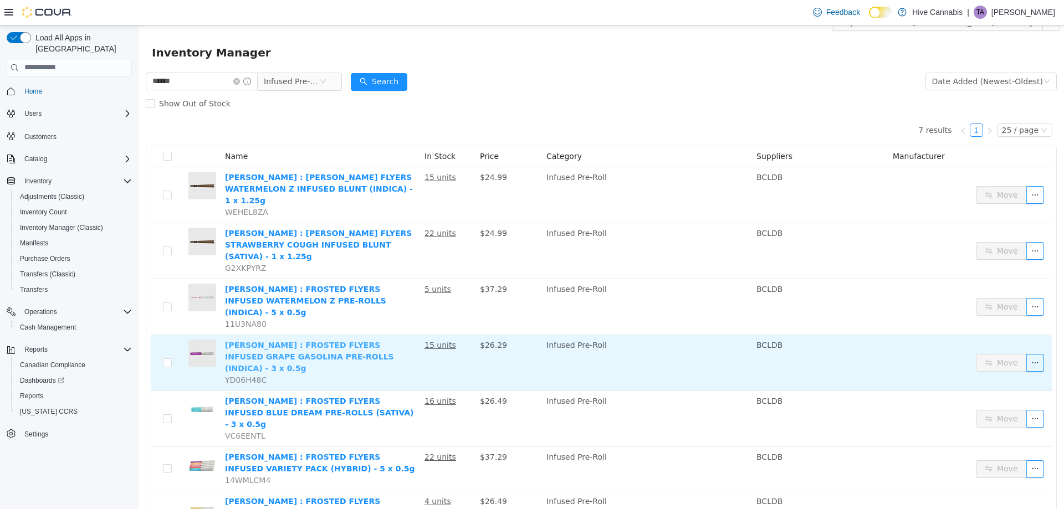
click at [326, 340] on link "CLAYBOURNE : FROSTED FLYERS INFUSED GRAPE GASOLINA PRE-ROLLS (INDICA) - 3 x 0.5g" at bounding box center [309, 356] width 169 height 32
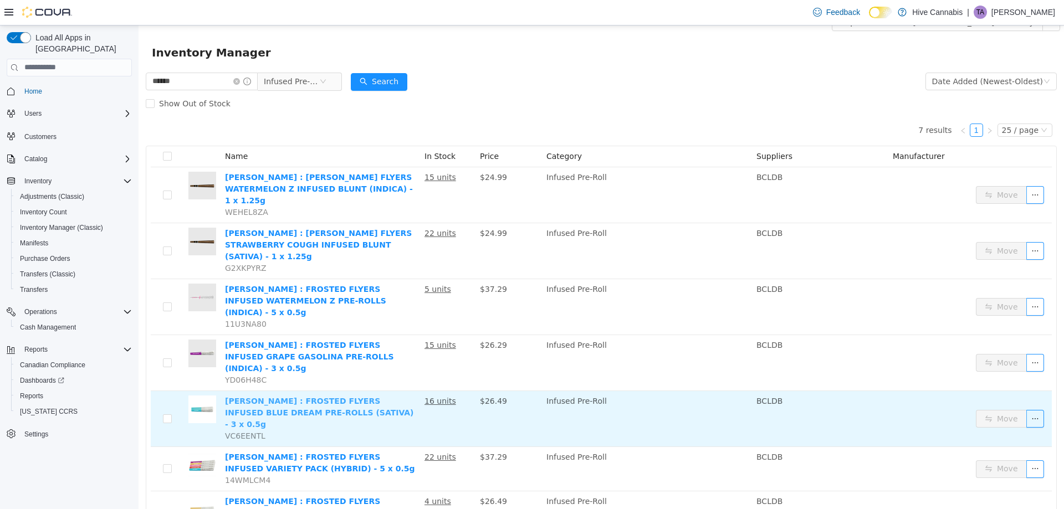
click at [302, 396] on link "CLAYBOURNE : FROSTED FLYERS INFUSED BLUE DREAM PRE-ROLLS (SATIVA) - 3 x 0.5g" at bounding box center [319, 412] width 189 height 32
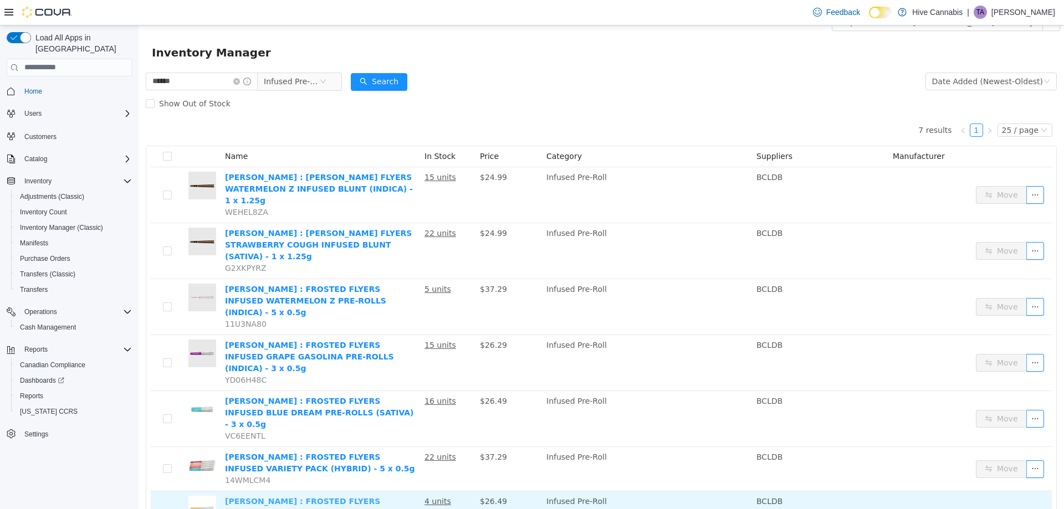
click at [269, 496] on link "CLAYBOURNE : FROSTED FLYERS INFUSED PINEAPPLE EXPRESS PRE-ROLLS (HYBRID) - 3 x …" at bounding box center [316, 512] width 182 height 32
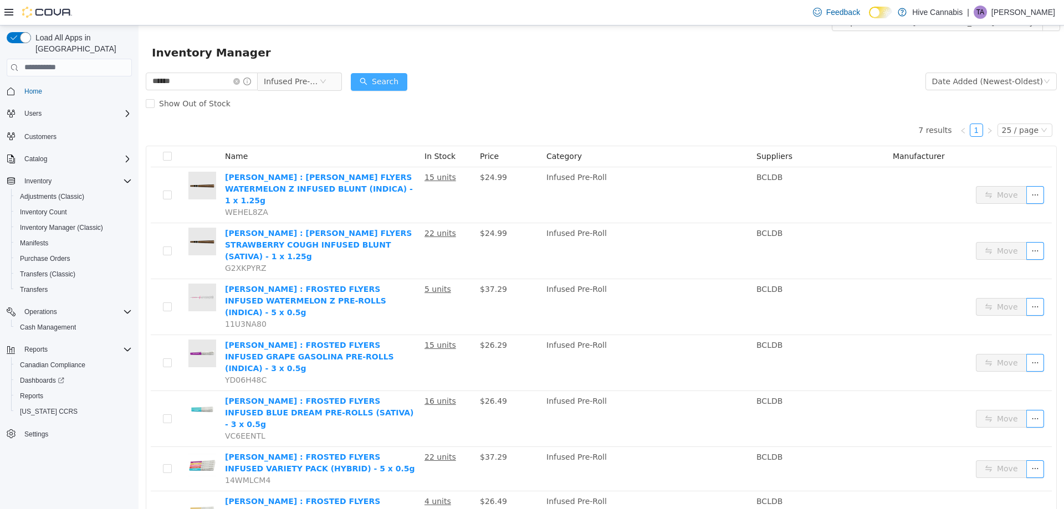
click at [398, 83] on button "Search" at bounding box center [379, 82] width 57 height 18
click at [398, 84] on button "Search" at bounding box center [379, 82] width 57 height 18
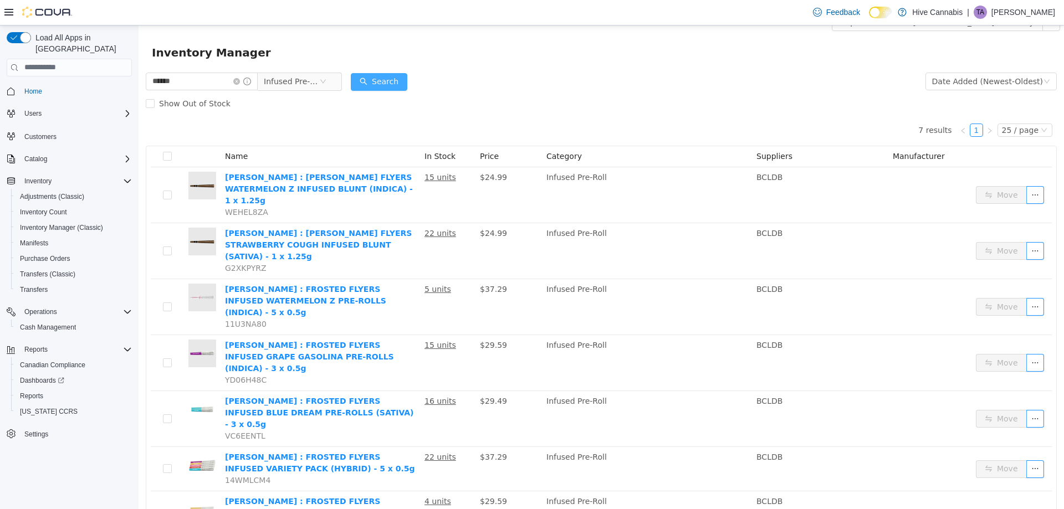
click at [397, 84] on button "Search" at bounding box center [379, 82] width 57 height 18
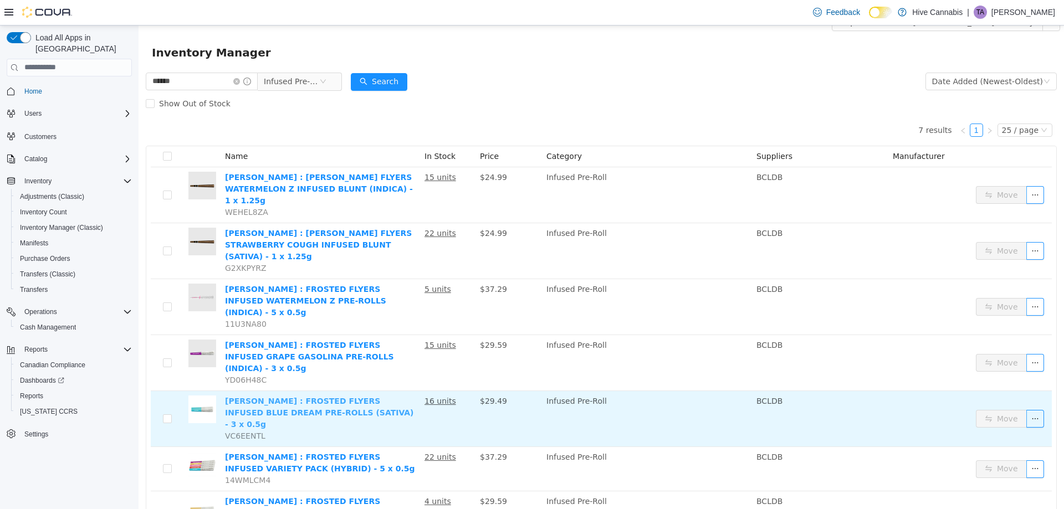
click at [343, 396] on link "CLAYBOURNE : FROSTED FLYERS INFUSED BLUE DREAM PRE-ROLLS (SATIVA) - 3 x 0.5g" at bounding box center [319, 412] width 189 height 32
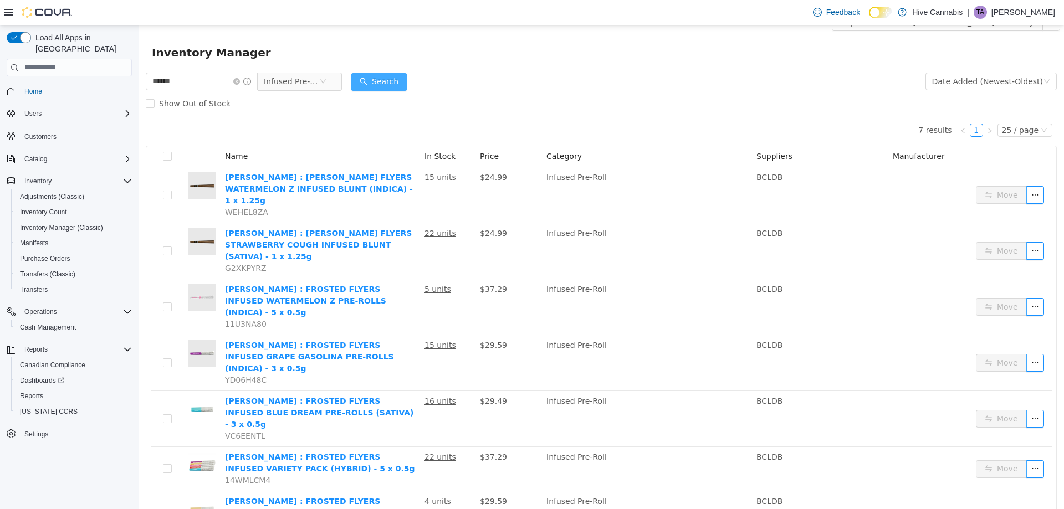
click at [397, 80] on button "Search" at bounding box center [379, 82] width 57 height 18
drag, startPoint x: 113, startPoint y: 101, endPoint x: 87, endPoint y: 104, distance: 26.2
click at [139, 104] on html "Hive Cannabis / BCHV014 - Abbotsford / Export BCHV014 - Abbotsford Inventory In…" at bounding box center [601, 251] width 925 height 484
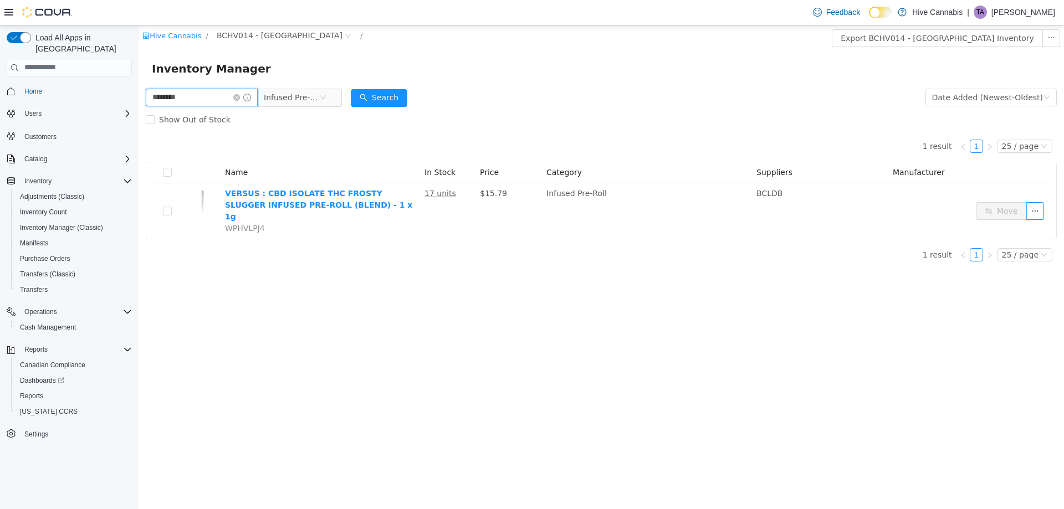
click at [211, 98] on input "********" at bounding box center [202, 97] width 112 height 18
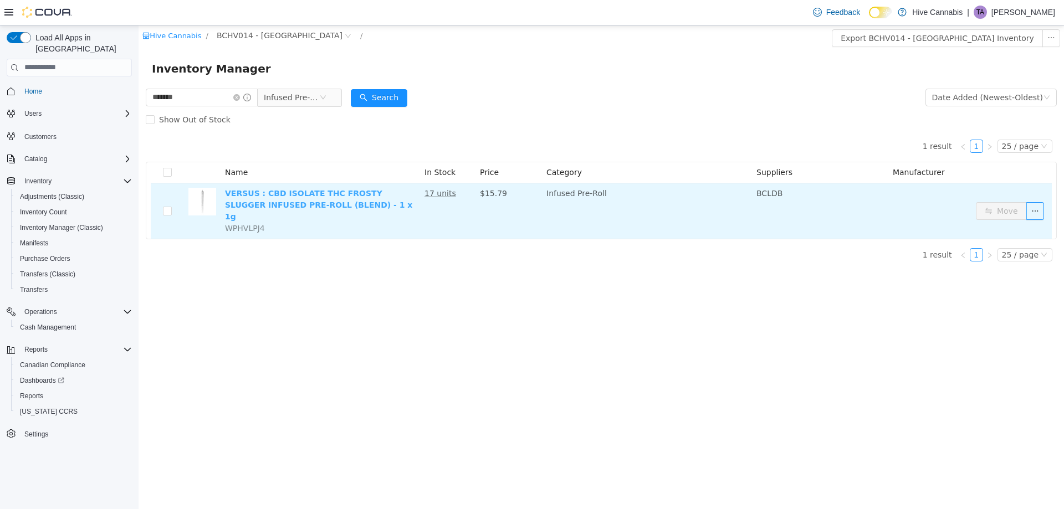
click at [299, 200] on link "VERSUS : CBD ISOLATE THC FROSTY SLUGGER INFUSED PRE-ROLL (BLEND) - 1 x 1g" at bounding box center [318, 204] width 187 height 32
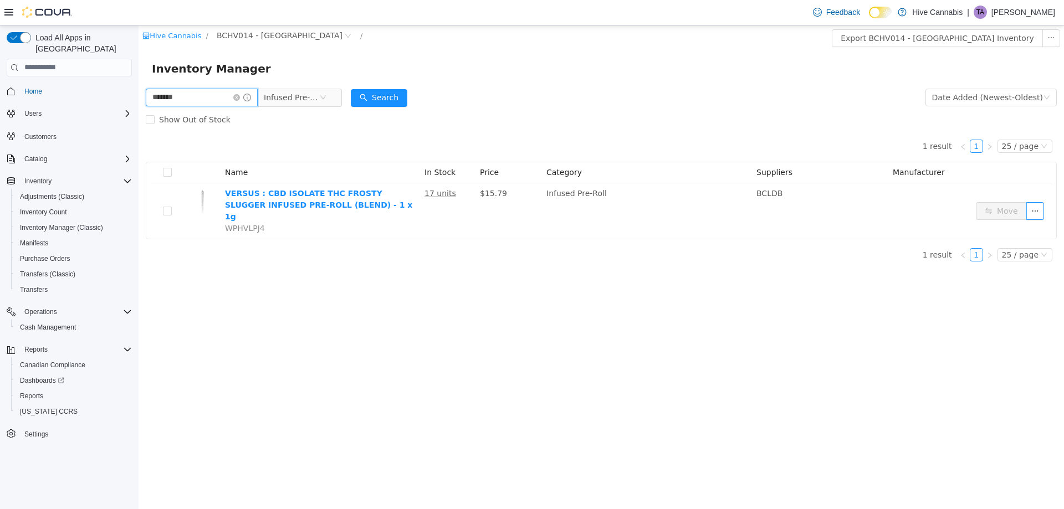
drag, startPoint x: 96, startPoint y: 100, endPoint x: 30, endPoint y: 101, distance: 65.9
click at [139, 101] on html "Hive Cannabis / BCHV014 - Abbotsford / Export BCHV014 - Abbotsford Inventory In…" at bounding box center [601, 267] width 925 height 484
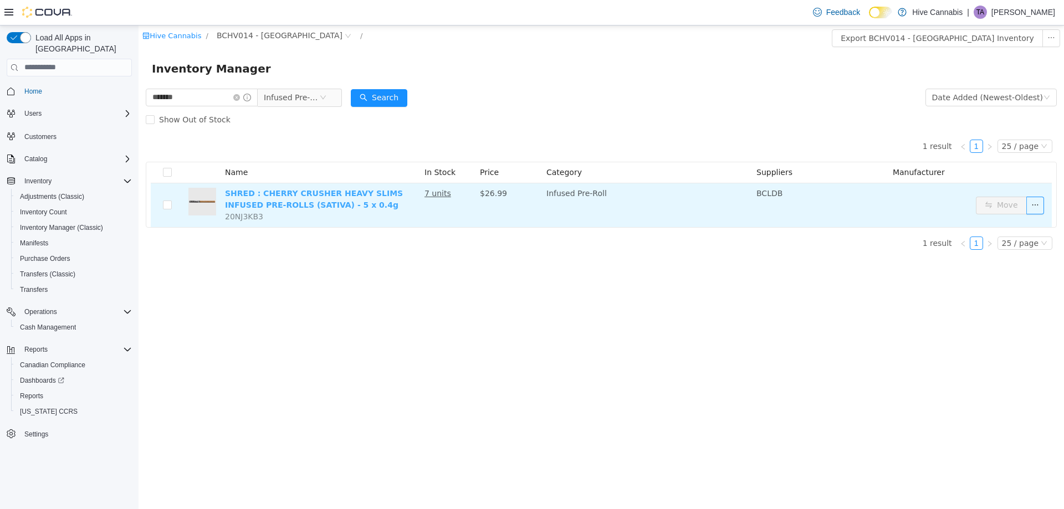
click at [273, 192] on link "SHRED : CHERRY CRUSHER HEAVY SLIMS INFUSED PRE-ROLLS (SATIVA) - 5 x 0.4g" at bounding box center [314, 198] width 178 height 21
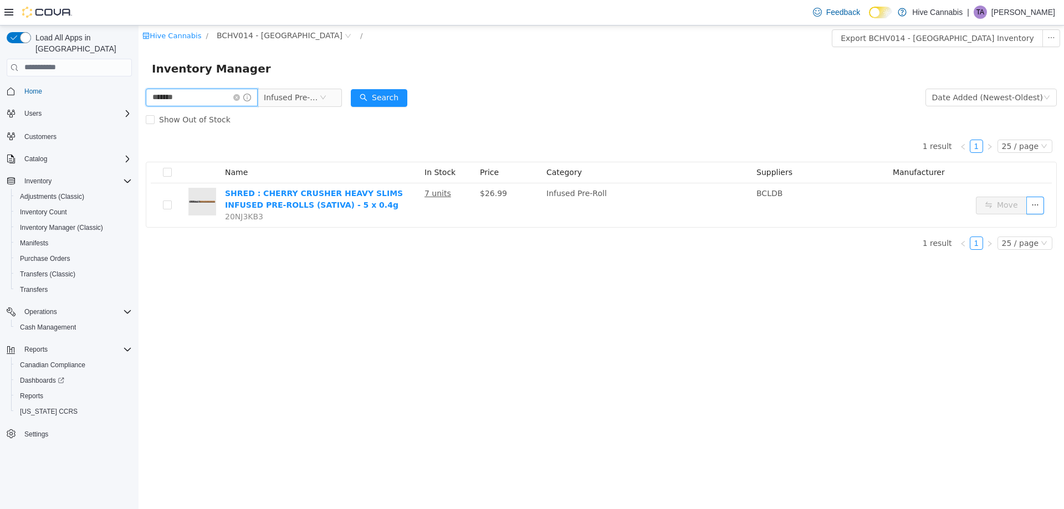
drag, startPoint x: 204, startPoint y: 94, endPoint x: 64, endPoint y: 122, distance: 142.9
click at [139, 122] on html "Hive Cannabis / BCHV014 - Abbotsford / Export BCHV014 - Abbotsford Inventory In…" at bounding box center [601, 267] width 925 height 484
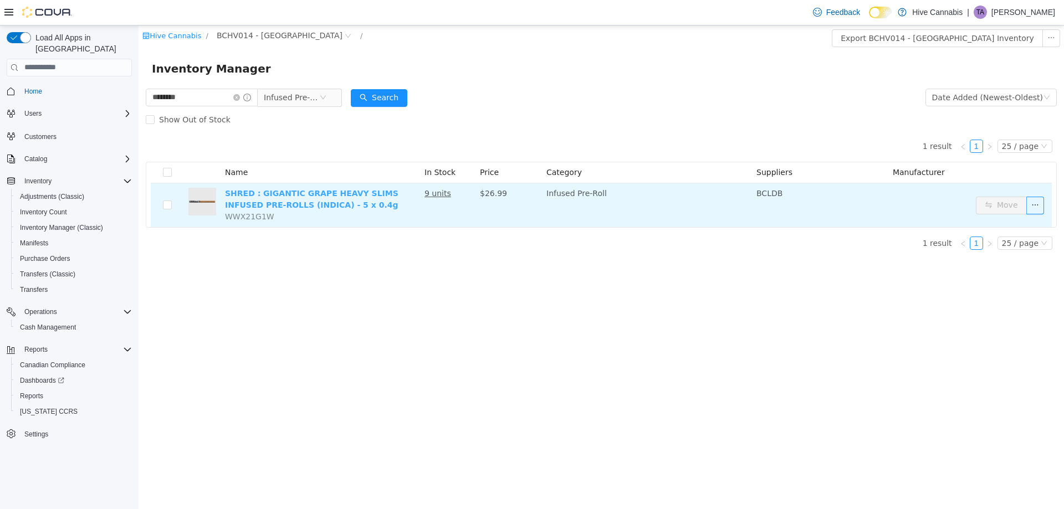
click at [255, 197] on link "SHRED : GIGANTIC GRAPE HEAVY SLIMS INFUSED PRE-ROLLS (INDICA) - 5 x 0.4g" at bounding box center [311, 198] width 173 height 21
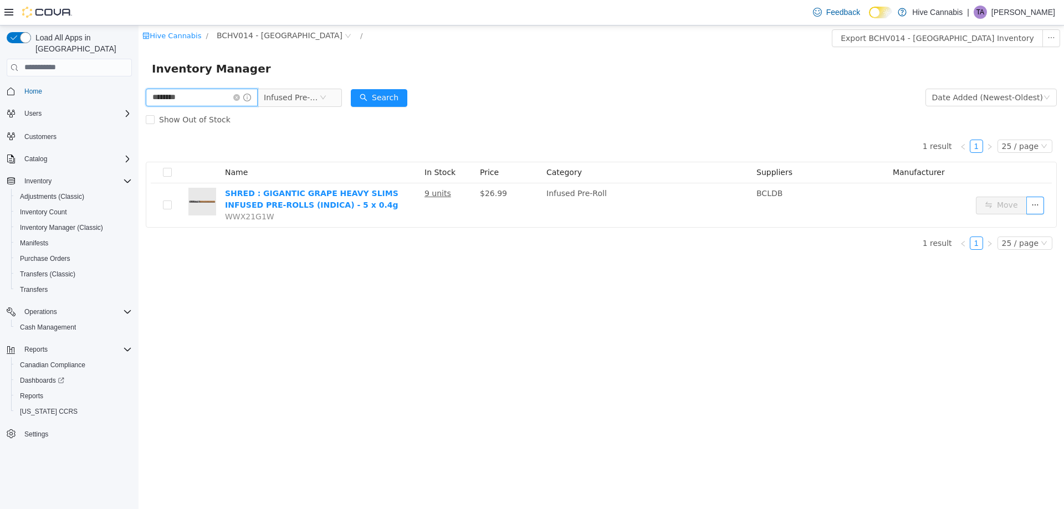
click at [198, 100] on input "********" at bounding box center [202, 97] width 112 height 18
click at [199, 98] on input "********" at bounding box center [202, 97] width 112 height 18
click at [395, 95] on button "Search" at bounding box center [379, 98] width 57 height 18
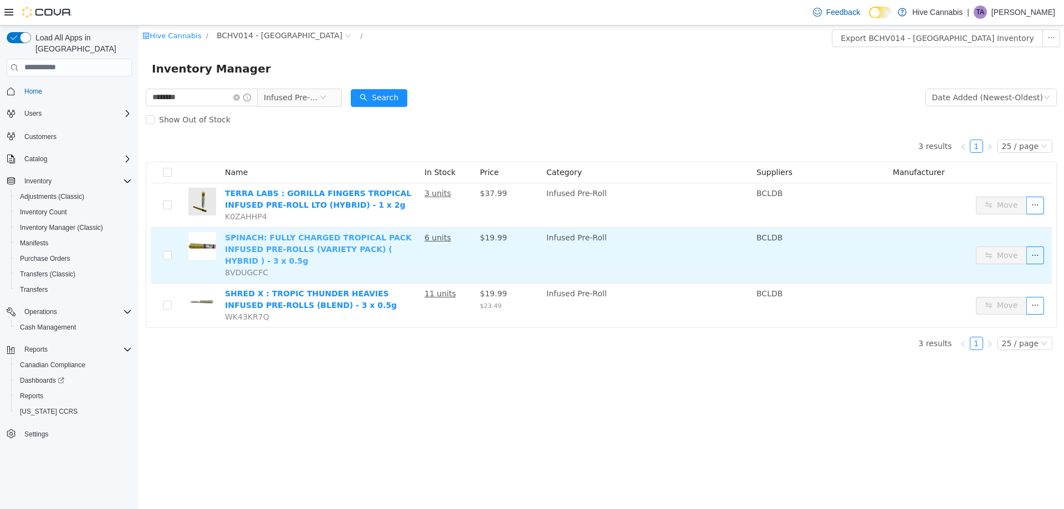
click at [320, 237] on link "SPINACH: FULLY CHARGED TROPICAL PACK INFUSED PRE-ROLLS (VARIETY PACK) ( HYBRID …" at bounding box center [318, 249] width 187 height 32
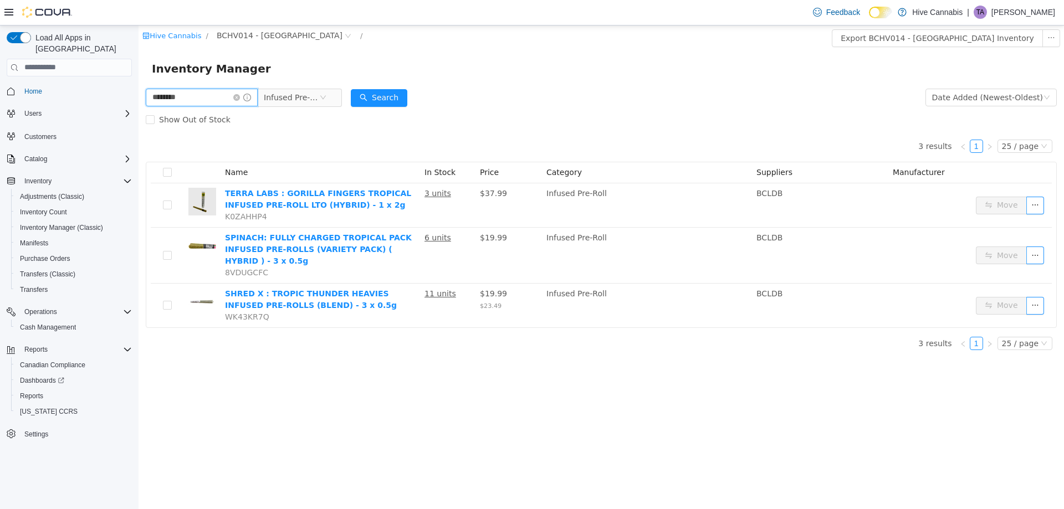
drag, startPoint x: 85, startPoint y: 119, endPoint x: 71, endPoint y: 120, distance: 13.9
click at [139, 120] on html "Hive Cannabis / BCHV014 - Abbotsford / Export BCHV014 - Abbotsford Inventory In…" at bounding box center [601, 267] width 925 height 484
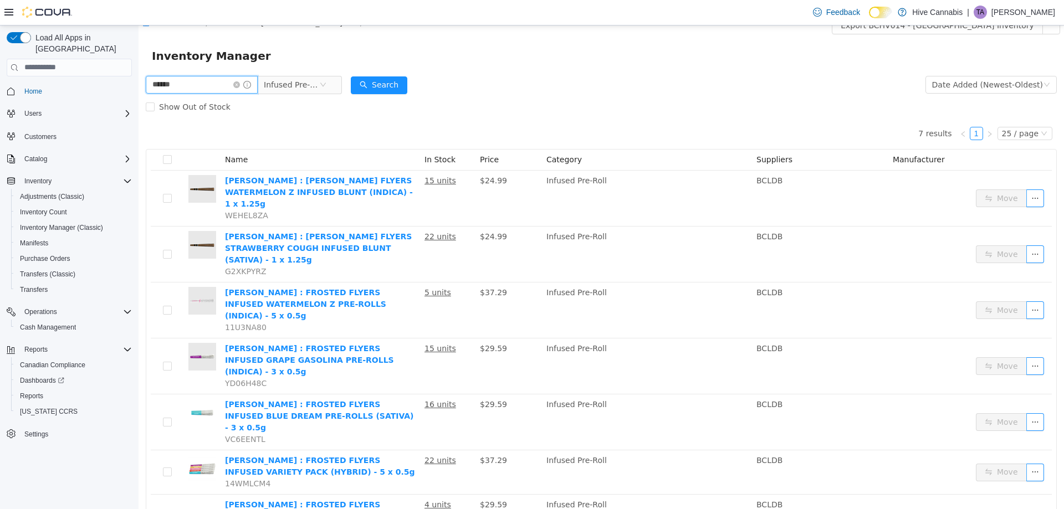
scroll to position [16, 0]
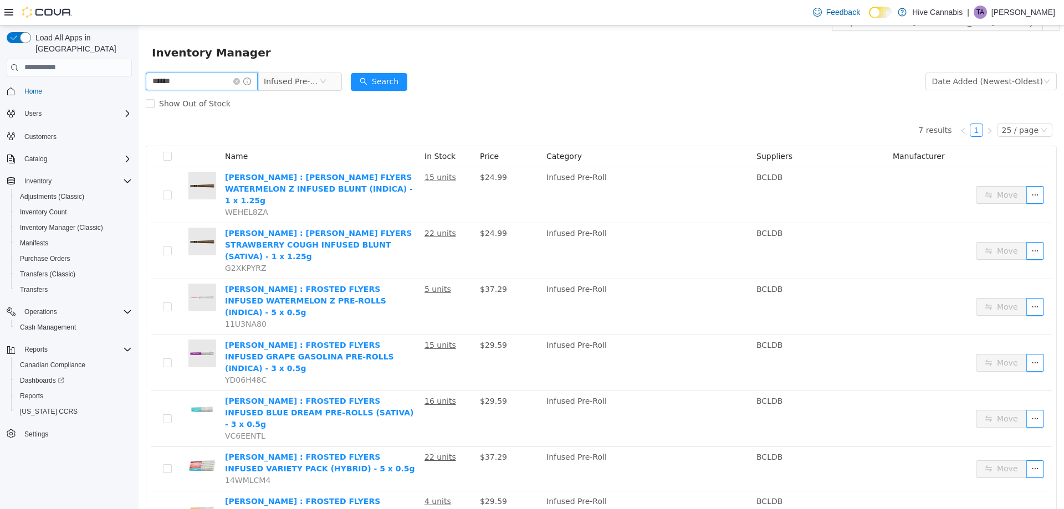
drag, startPoint x: 133, startPoint y: 85, endPoint x: 104, endPoint y: 92, distance: 29.6
click at [139, 92] on html "Hive Cannabis / BCHV014 - Abbotsford / Export BCHV014 - Abbotsford Inventory In…" at bounding box center [601, 251] width 925 height 484
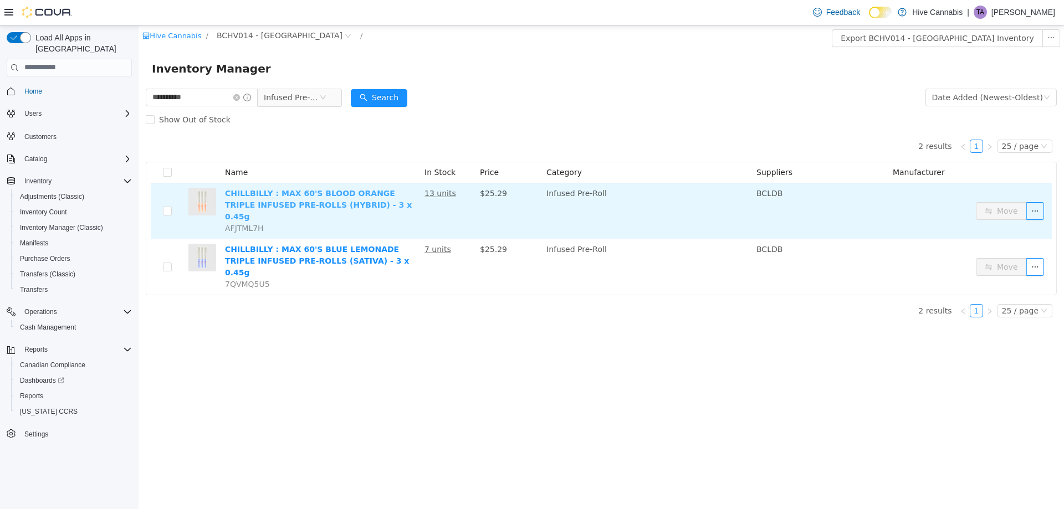
click at [301, 191] on link "CHILLBILLY : MAX 60'S BLOOD ORANGE TRIPLE INFUSED PRE-ROLLS (HYBRID) - 3 x 0.45g" at bounding box center [318, 204] width 187 height 32
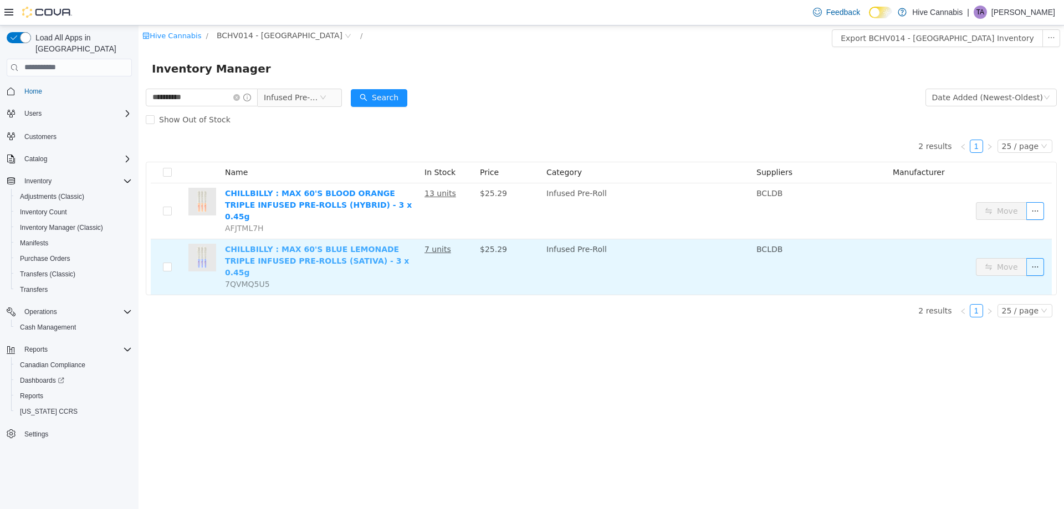
click at [272, 244] on link "CHILLBILLY : MAX 60'S BLUE LEMONADE TRIPLE INFUSED PRE-ROLLS (SATIVA) - 3 x 0.4…" at bounding box center [317, 260] width 184 height 32
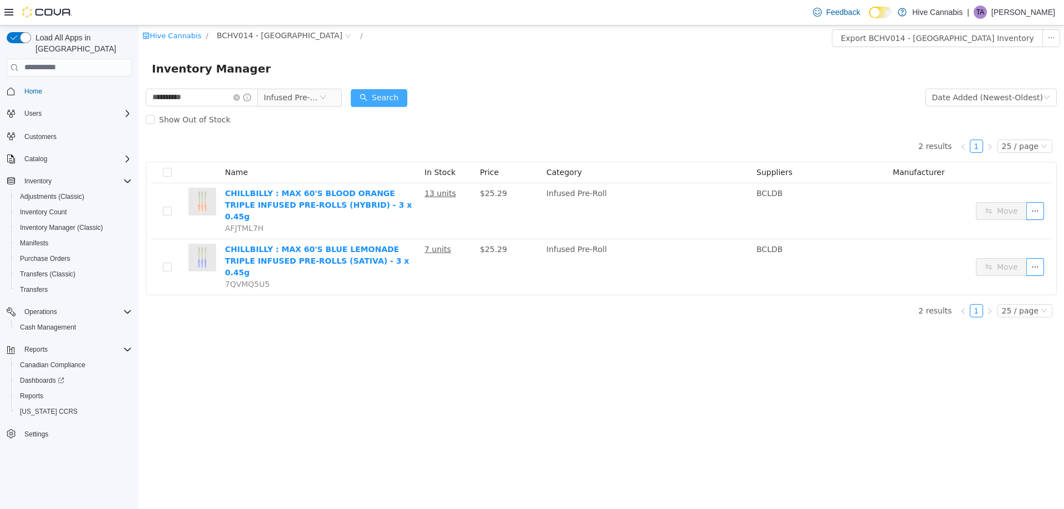
click at [393, 94] on button "Search" at bounding box center [379, 98] width 57 height 18
drag, startPoint x: 195, startPoint y: 94, endPoint x: 115, endPoint y: 100, distance: 80.0
click at [139, 100] on html "**********" at bounding box center [601, 267] width 925 height 484
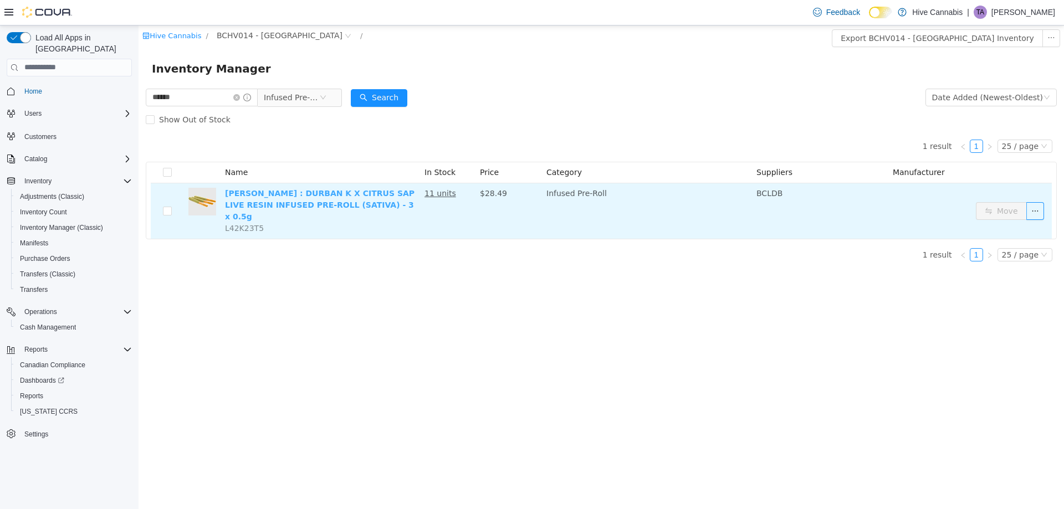
click at [259, 193] on link "LORD JONES : DURBAN K X CITRUS SAP LIVE RESIN INFUSED PRE-ROLL (SATIVA) - 3 x 0…" at bounding box center [319, 204] width 189 height 32
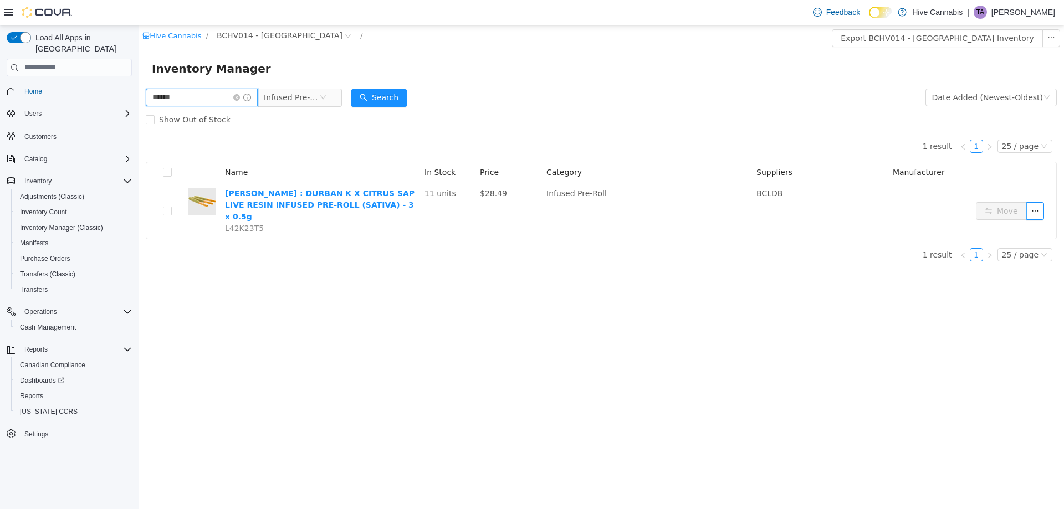
drag, startPoint x: 196, startPoint y: 98, endPoint x: 75, endPoint y: 105, distance: 120.4
click at [139, 105] on html "Hive Cannabis / BCHV014 - Abbotsford / Export BCHV014 - Abbotsford Inventory In…" at bounding box center [601, 267] width 925 height 484
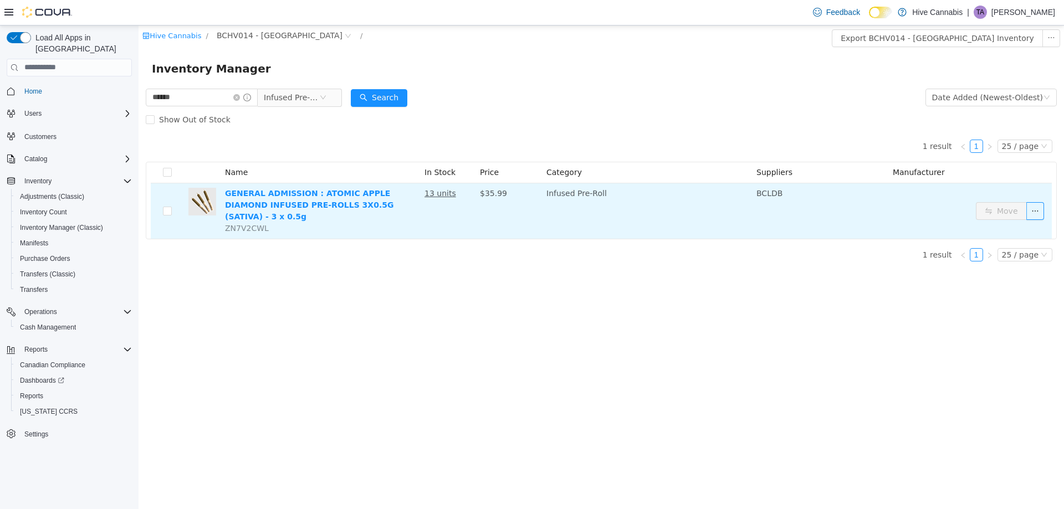
click at [298, 183] on td "GENERAL ADMISSION : ATOMIC APPLE DIAMOND INFUSED PRE-ROLLS 3X0.5G (SATIVA) - 3 …" at bounding box center [320, 210] width 199 height 55
click at [298, 194] on link "GENERAL ADMISSION : ATOMIC APPLE DIAMOND INFUSED PRE-ROLLS 3X0.5G (SATIVA) - 3 …" at bounding box center [309, 204] width 168 height 32
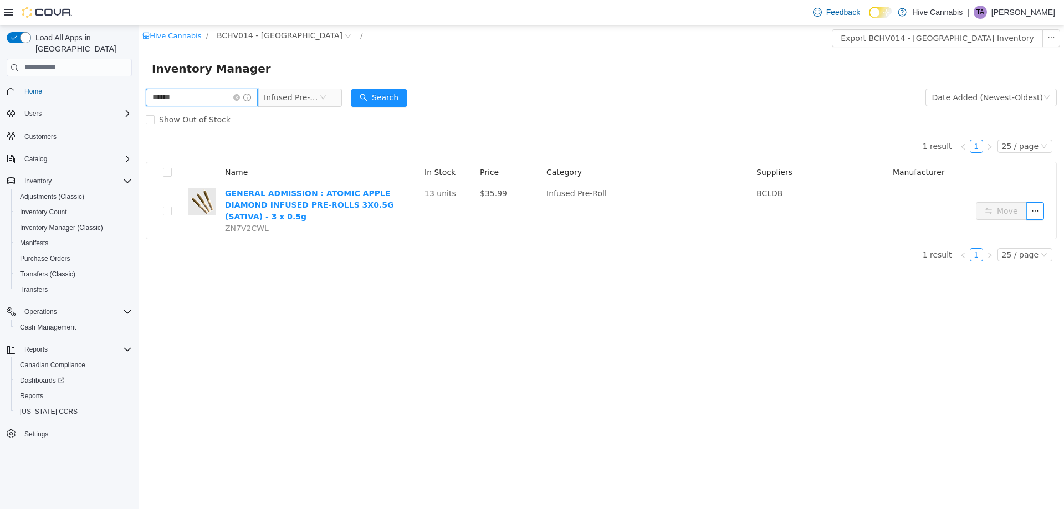
drag, startPoint x: 153, startPoint y: 103, endPoint x: 104, endPoint y: 95, distance: 49.4
click at [139, 95] on html "Hive Cannabis / BCHV014 - Abbotsford / Export BCHV014 - Abbotsford Inventory In…" at bounding box center [601, 267] width 925 height 484
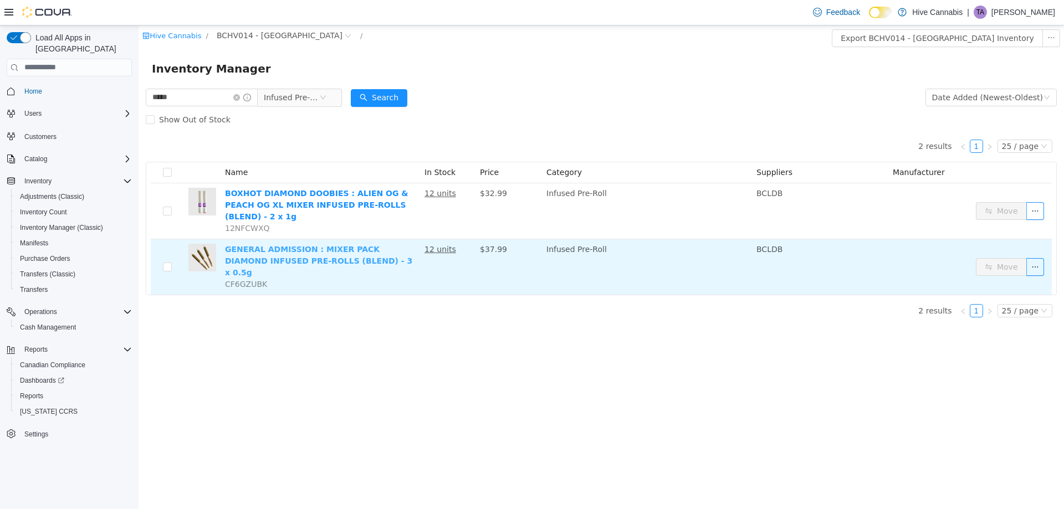
click at [284, 244] on link "GENERAL ADMISSION : MIXER PACK DIAMOND INFUSED PRE-ROLLS (BLEND) - 3 x 0.5g" at bounding box center [318, 260] width 187 height 32
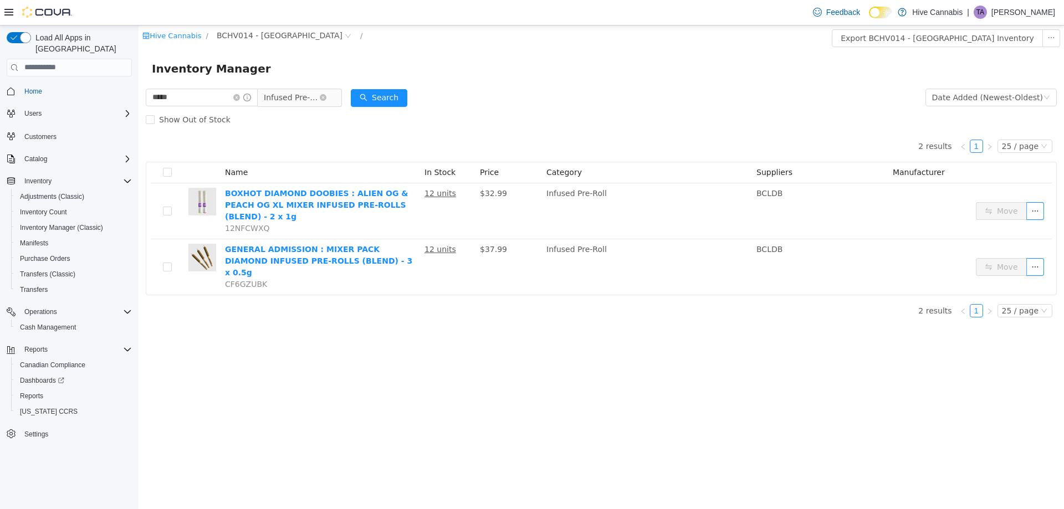
click at [303, 96] on span "Infused Pre-Roll" at bounding box center [291, 97] width 55 height 17
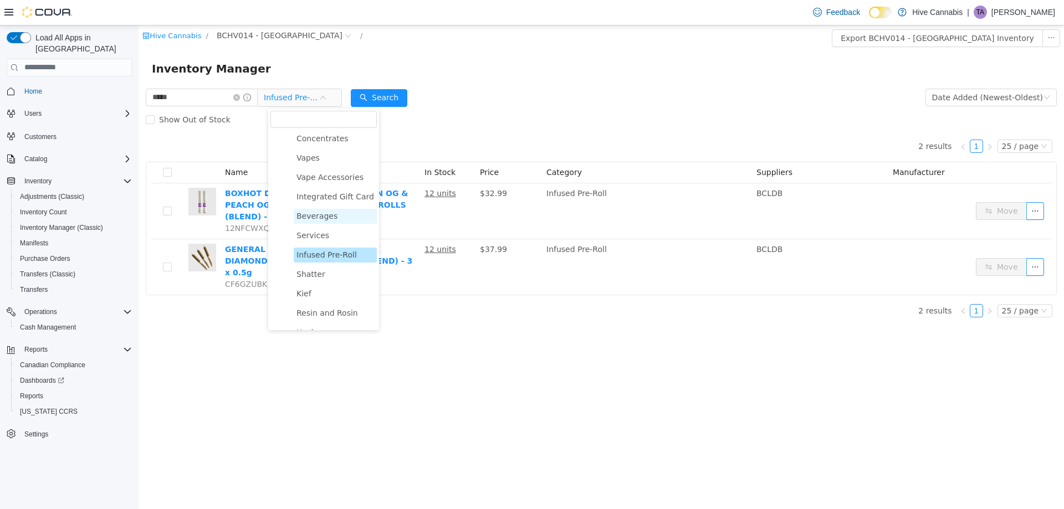
scroll to position [166, 0]
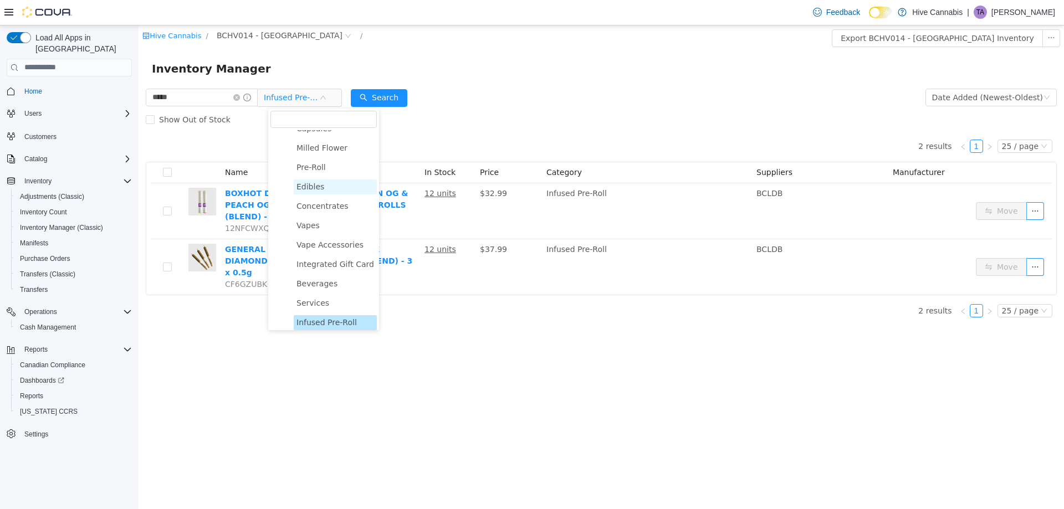
click at [322, 184] on span "Edibles" at bounding box center [335, 186] width 83 height 15
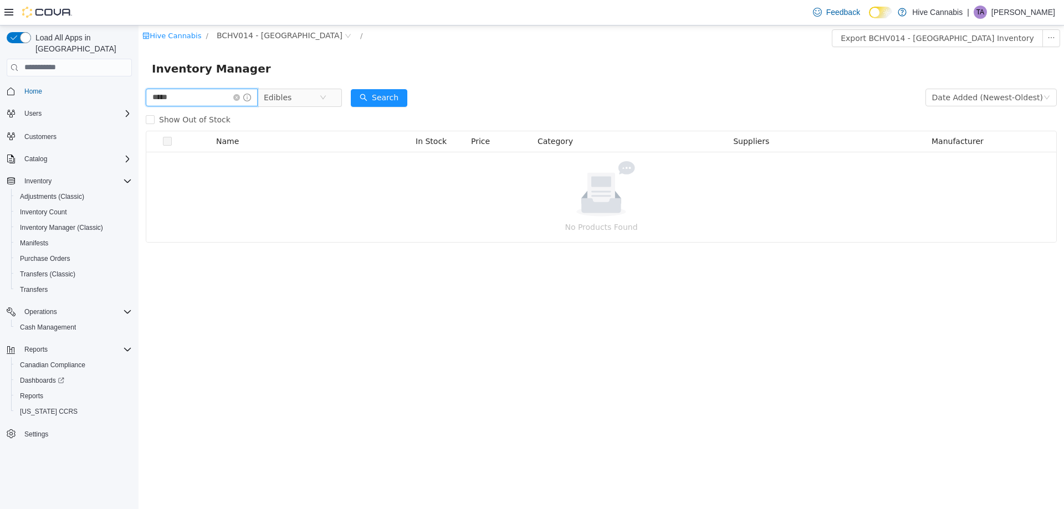
drag, startPoint x: 180, startPoint y: 97, endPoint x: 40, endPoint y: 102, distance: 139.2
click at [139, 102] on html "Hive Cannabis / BCHV014 - Abbotsford / Export BCHV014 - Abbotsford Inventory In…" at bounding box center [601, 267] width 925 height 484
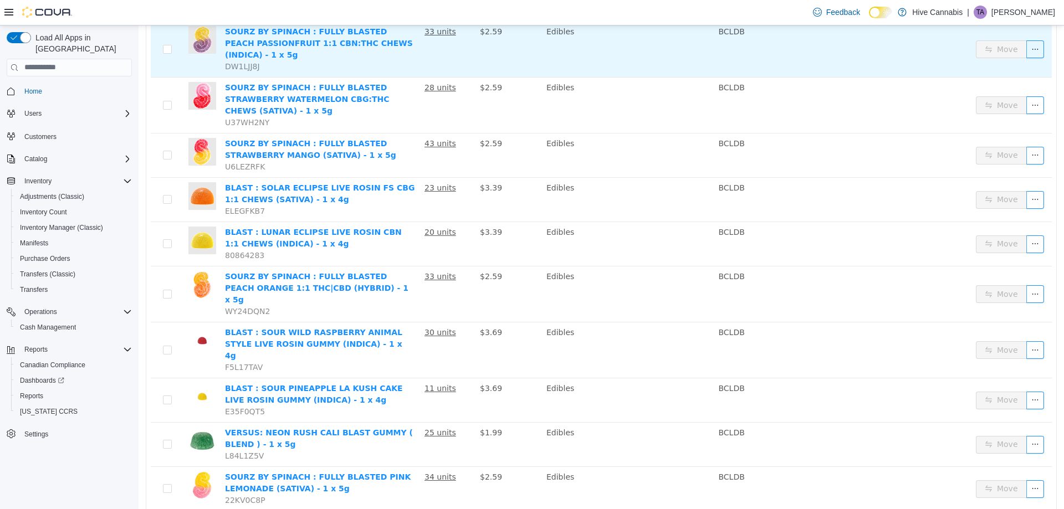
scroll to position [166, 0]
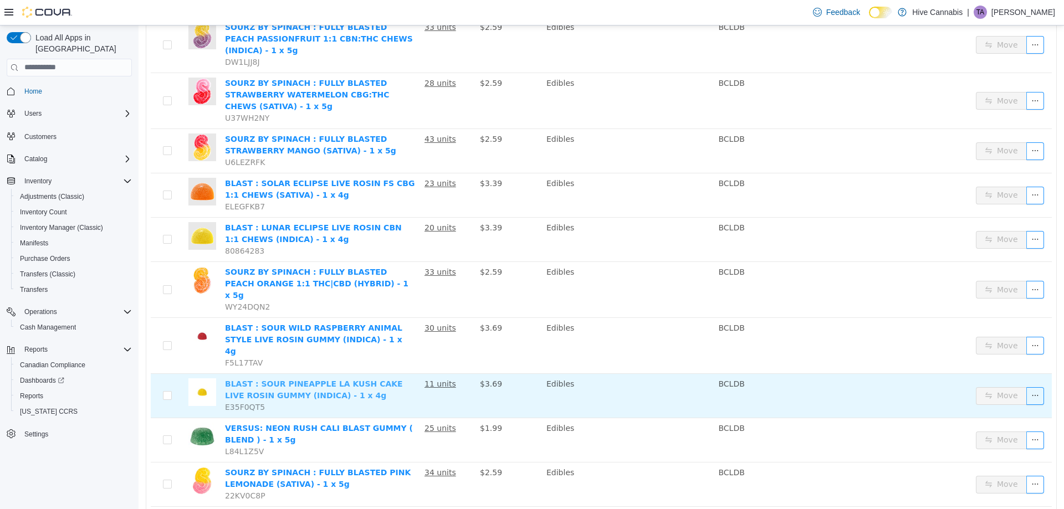
click at [311, 379] on link "BLAST : SOUR PINEAPPLE LA KUSH CAKE LIVE ROSIN GUMMY (INDICA) - 1 x 4g" at bounding box center [314, 389] width 178 height 21
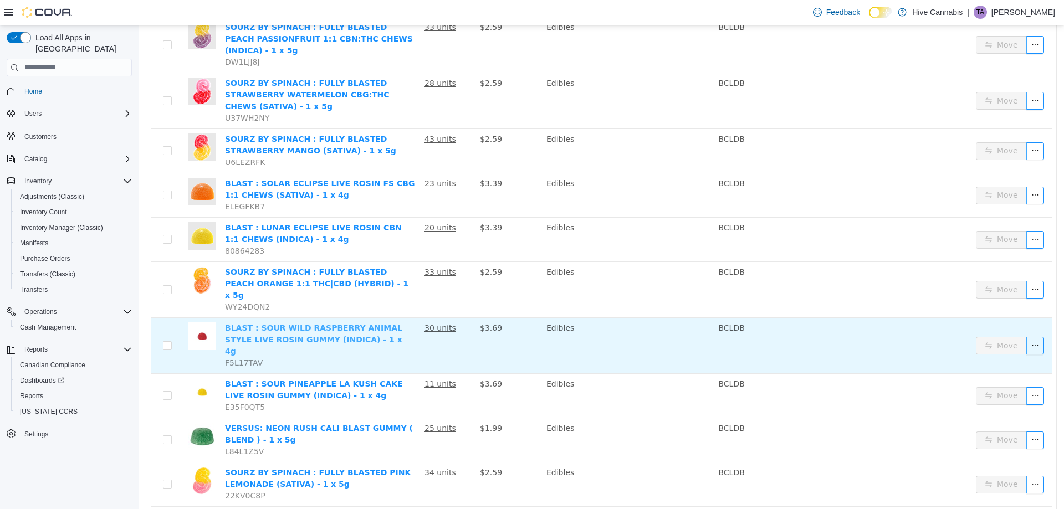
click at [291, 323] on link "BLAST : SOUR WILD RASPBERRY ANIMAL STYLE LIVE ROSIN GUMMY (INDICA) - 1 x 4g" at bounding box center [313, 339] width 177 height 32
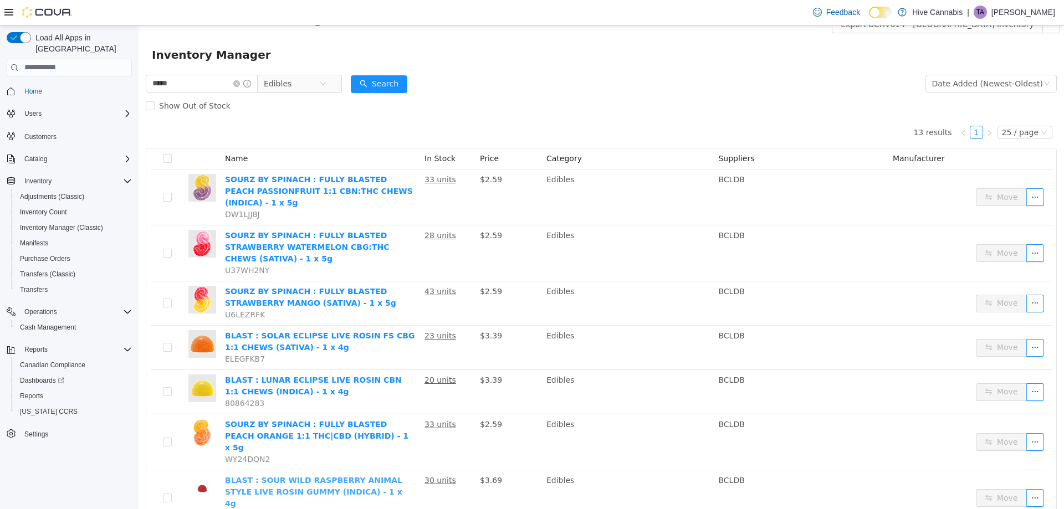
scroll to position [0, 0]
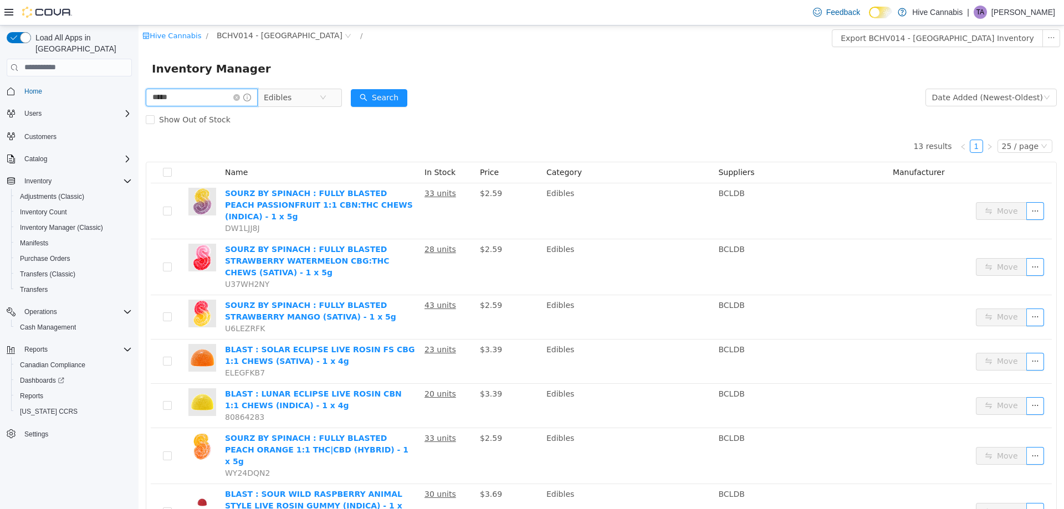
drag, startPoint x: 191, startPoint y: 99, endPoint x: 27, endPoint y: 108, distance: 164.2
click at [139, 108] on html "Hive Cannabis / BCHV014 - Abbotsford / Export BCHV014 - Abbotsford Inventory In…" at bounding box center [601, 267] width 925 height 484
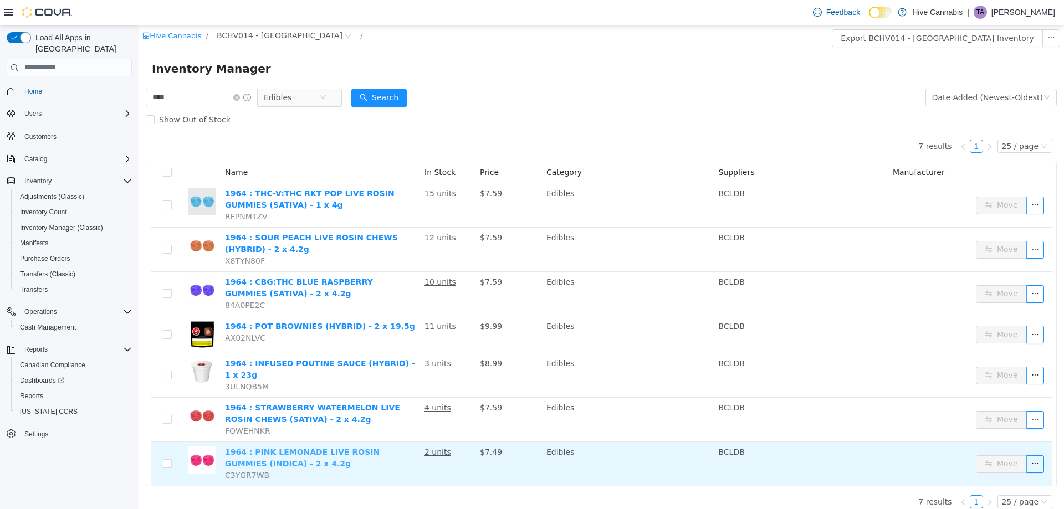
click at [352, 447] on link "1964 : PINK LEMONADE LIVE ROSIN GUMMIES (INDICA) - 2 x 4.2g" at bounding box center [302, 457] width 155 height 21
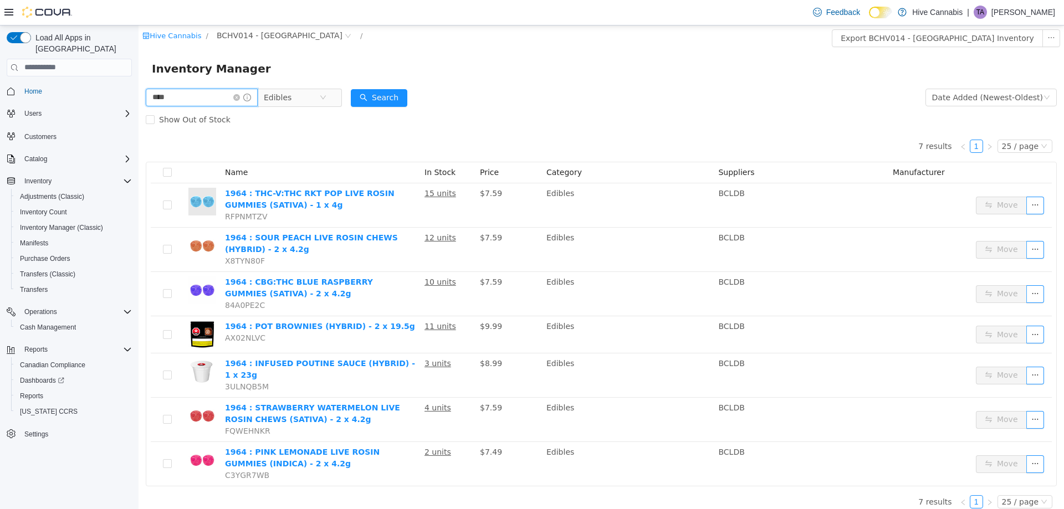
drag, startPoint x: 114, startPoint y: 100, endPoint x: 73, endPoint y: 100, distance: 41.0
click at [139, 100] on html "Hive Cannabis / BCHV014 - Abbotsford / Export BCHV014 - Abbotsford Inventory In…" at bounding box center [601, 267] width 925 height 484
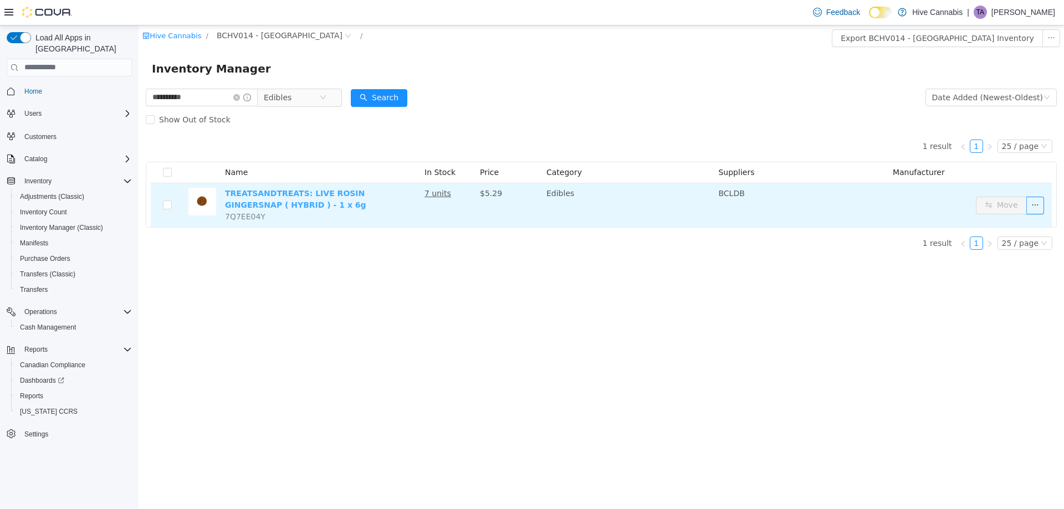
click at [244, 194] on link "TREATSANDTREATS: LIVE ROSIN GINGERSNAP ( HYBRID ) - 1 x 6g" at bounding box center [295, 198] width 141 height 21
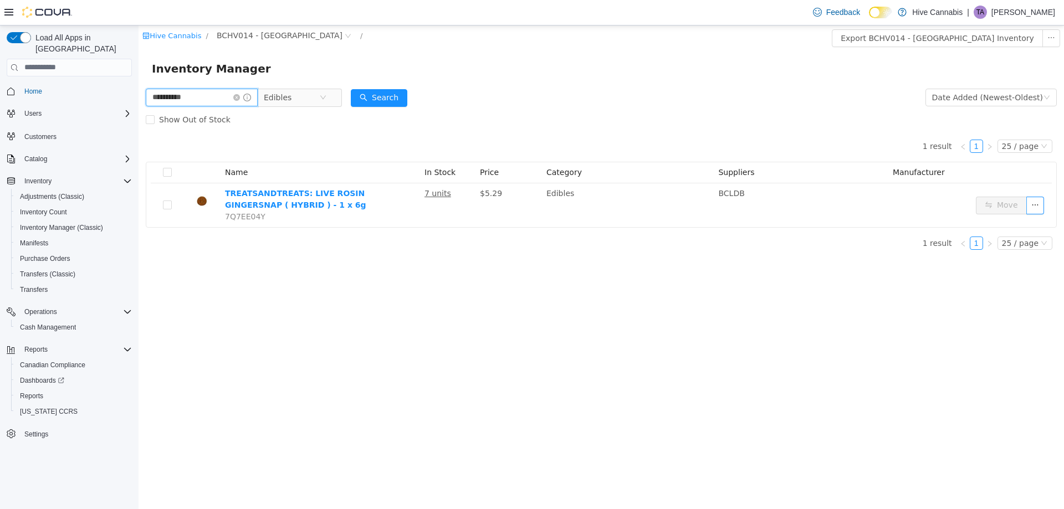
click at [139, 113] on html "**********" at bounding box center [601, 267] width 925 height 484
type input "*****"
click at [399, 98] on button "Search" at bounding box center [379, 98] width 57 height 18
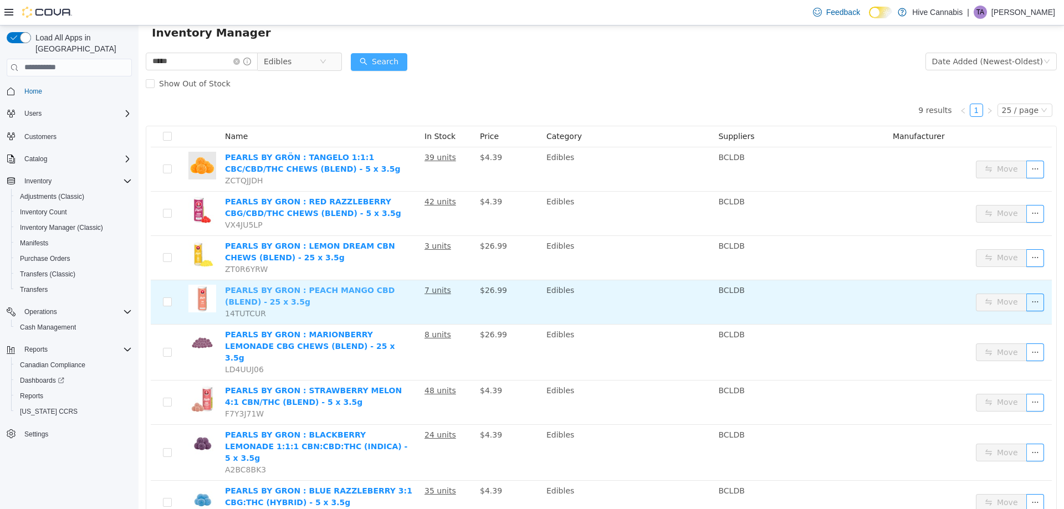
scroll to position [55, 0]
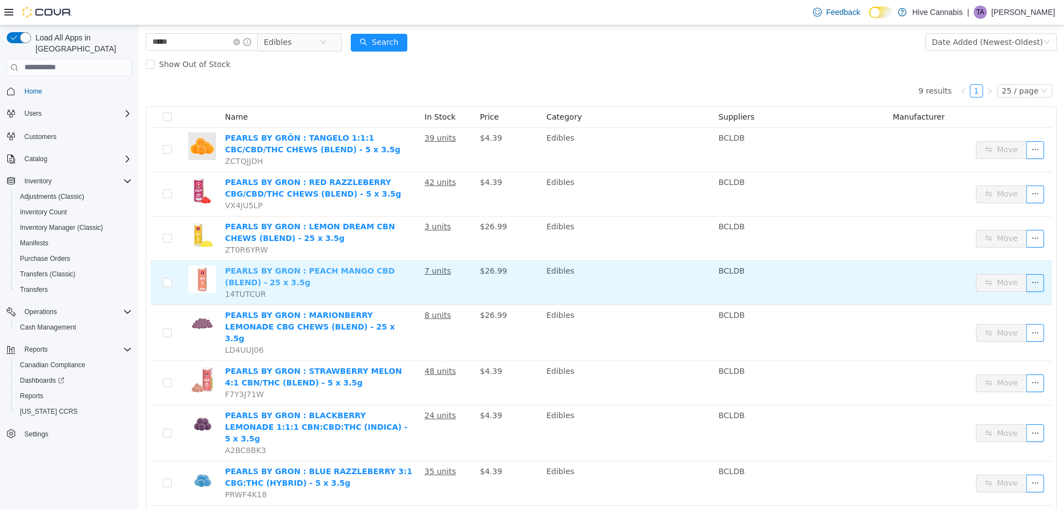
click at [239, 275] on link "PEARLS BY GRON : PEACH MANGO CBD (BLEND) - 25 x 3.5g" at bounding box center [310, 276] width 170 height 21
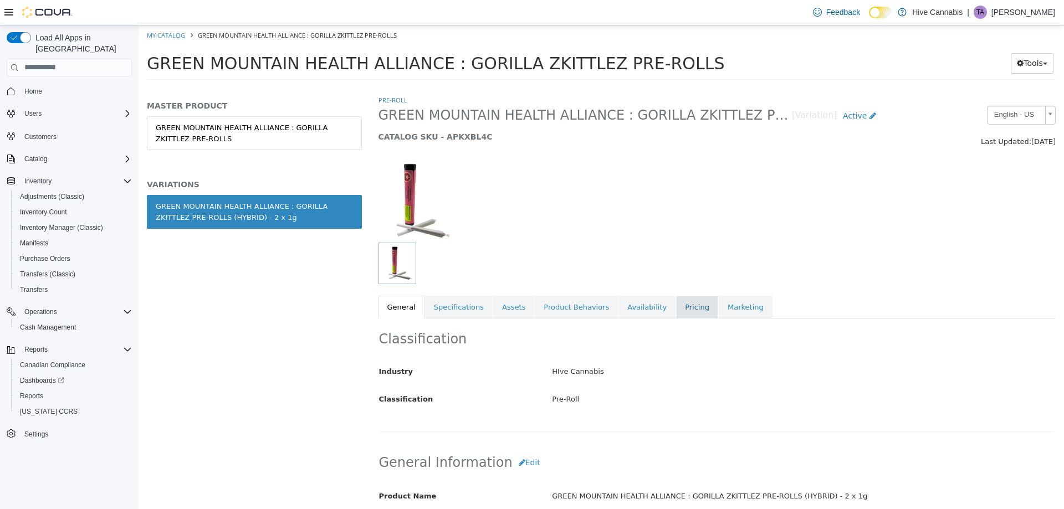
click at [676, 304] on link "Pricing" at bounding box center [697, 306] width 42 height 23
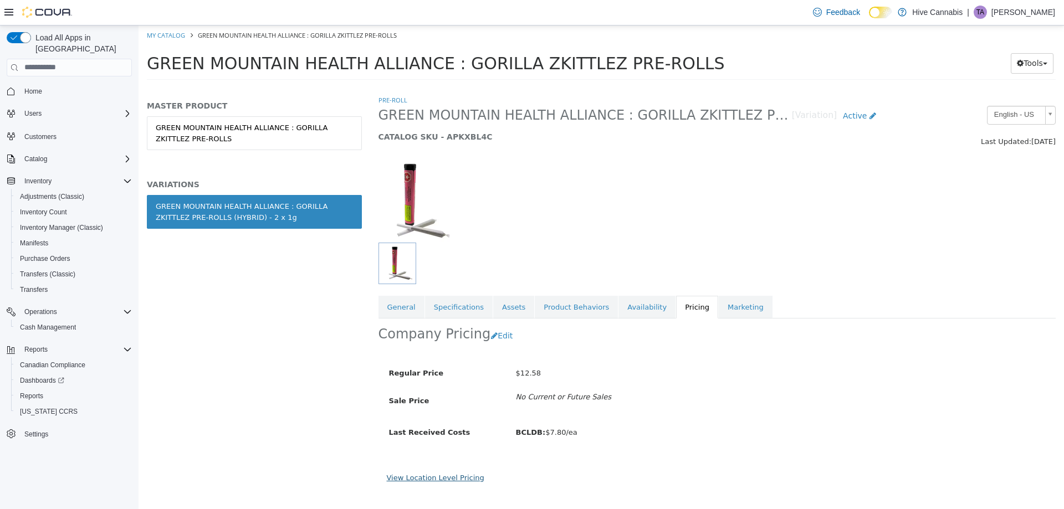
drag, startPoint x: 438, startPoint y: 477, endPoint x: 409, endPoint y: 474, distance: 28.4
click at [438, 476] on link "View Location Level Pricing" at bounding box center [436, 477] width 98 height 8
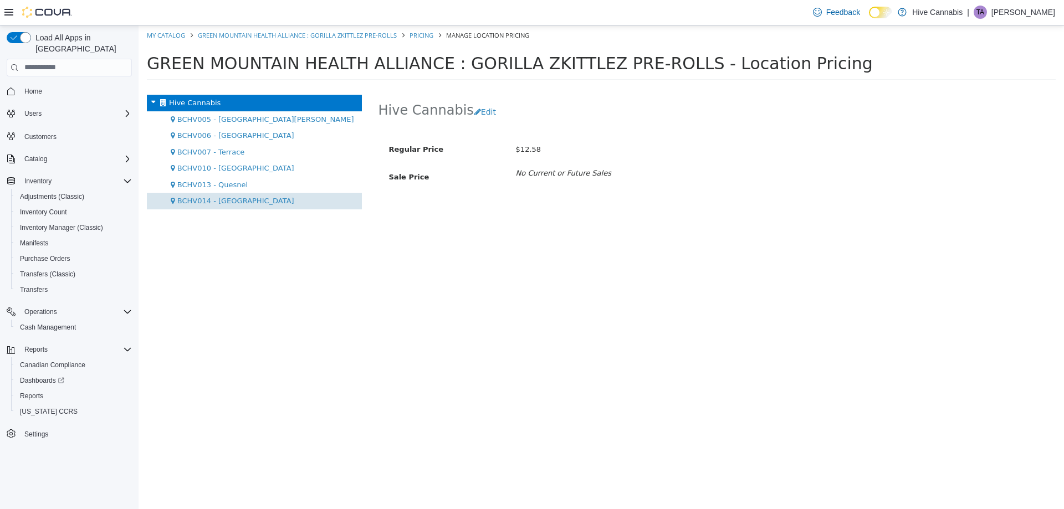
click at [234, 206] on div "BCHV014 - [GEOGRAPHIC_DATA]" at bounding box center [254, 200] width 215 height 17
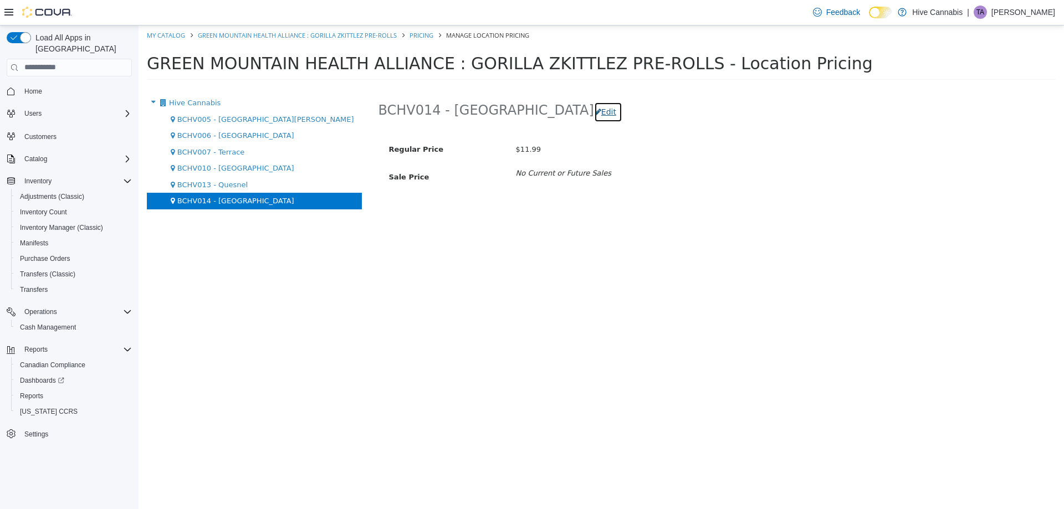
click at [594, 115] on button "Edit" at bounding box center [608, 111] width 28 height 21
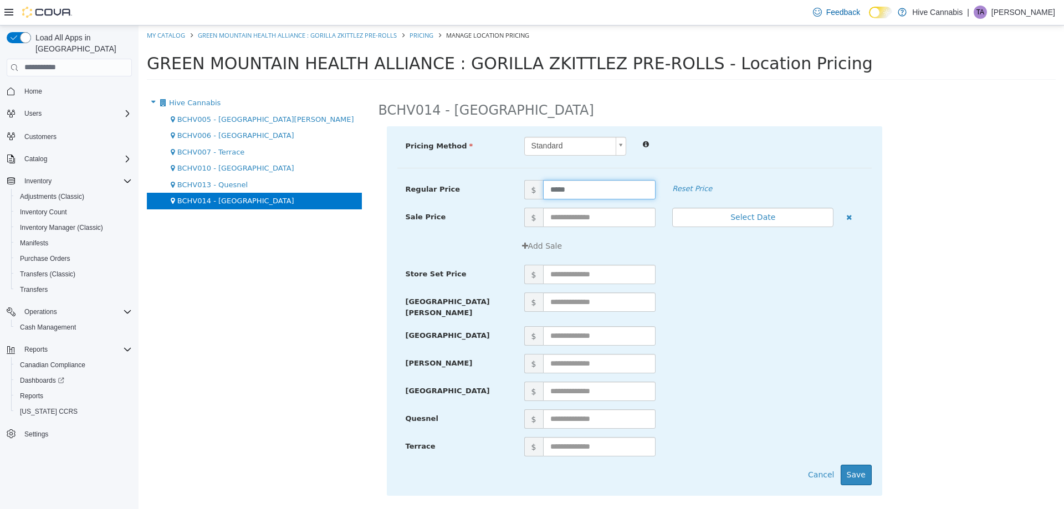
drag, startPoint x: 577, startPoint y: 191, endPoint x: 470, endPoint y: 196, distance: 107.0
click at [472, 192] on div "Regular Price $ ***** Reset Price" at bounding box center [634, 189] width 474 height 19
type input "*****"
drag, startPoint x: 863, startPoint y: 470, endPoint x: 846, endPoint y: 465, distance: 17.9
click at [860, 469] on button "Save" at bounding box center [856, 474] width 31 height 21
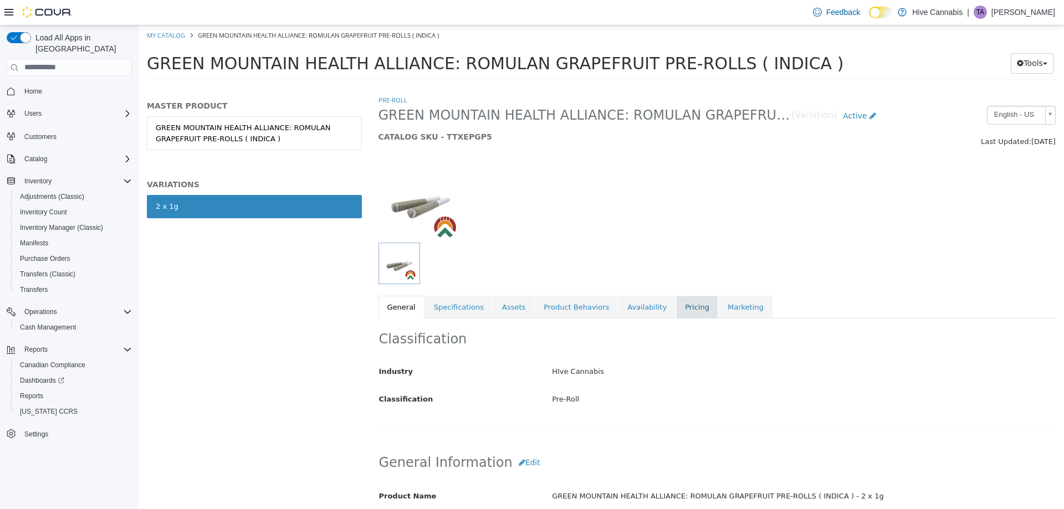
click at [676, 305] on link "Pricing" at bounding box center [697, 306] width 42 height 23
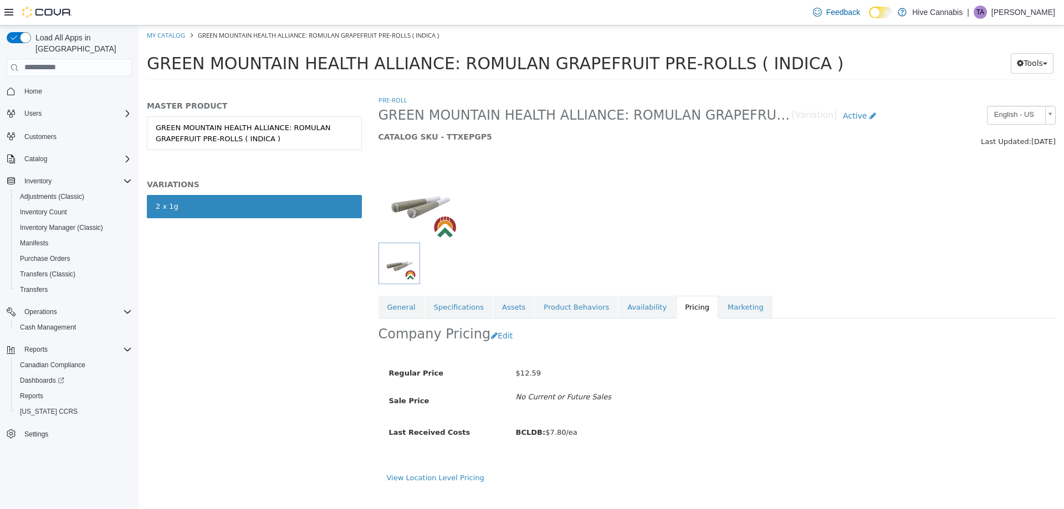
click at [440, 478] on link "View Location Level Pricing" at bounding box center [436, 477] width 98 height 8
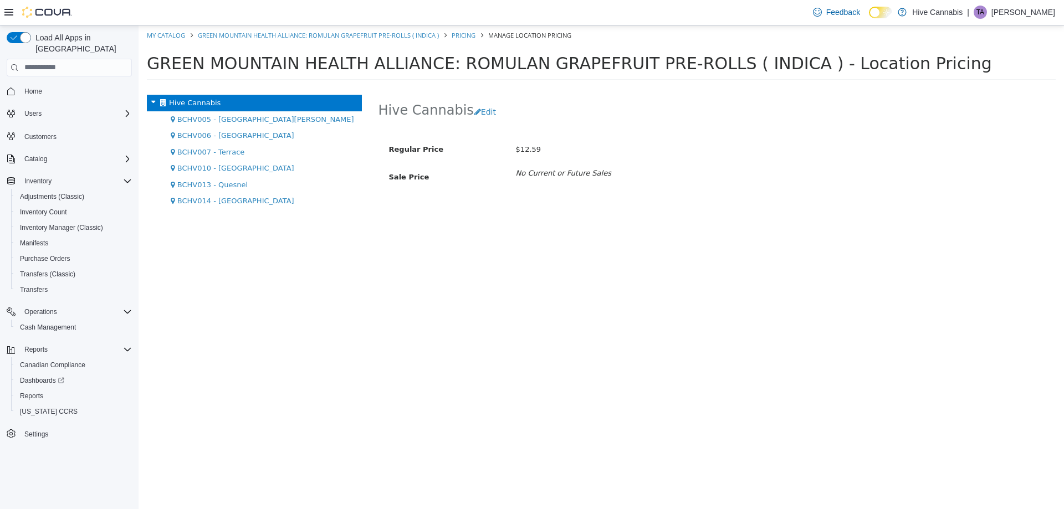
click at [242, 201] on span "BCHV014 - [GEOGRAPHIC_DATA]" at bounding box center [235, 200] width 117 height 8
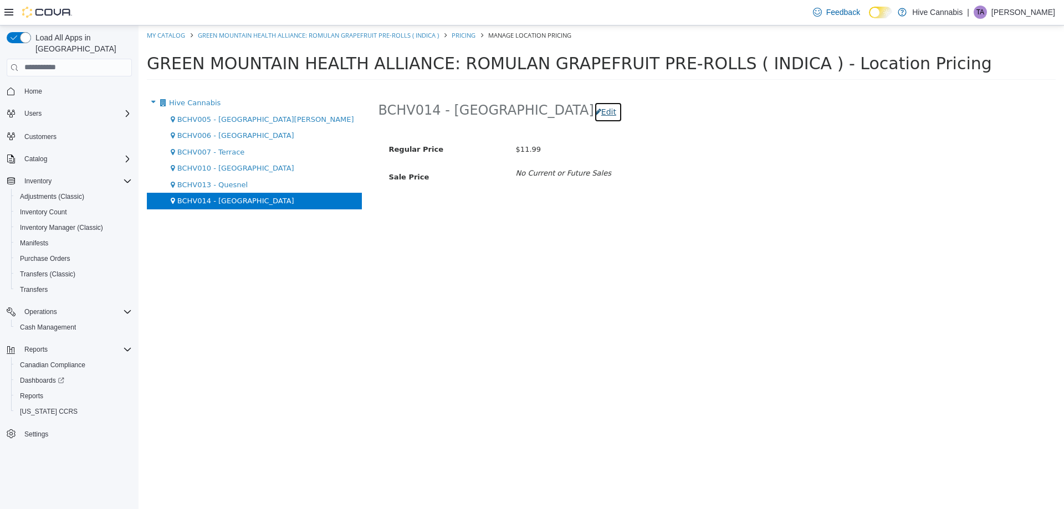
click at [594, 111] on button "Edit" at bounding box center [608, 111] width 28 height 21
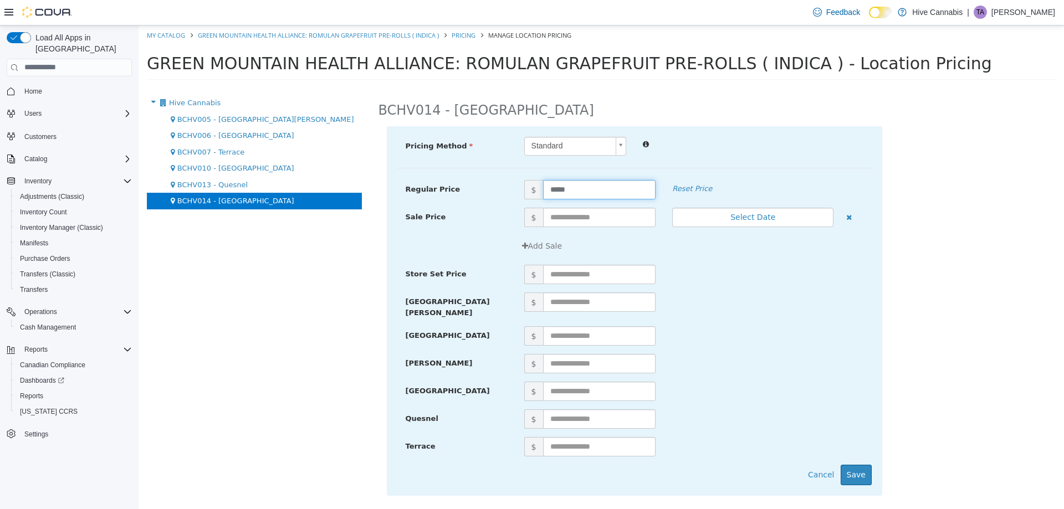
drag, startPoint x: 557, startPoint y: 185, endPoint x: 526, endPoint y: 194, distance: 32.4
click at [526, 194] on span "$ *****" at bounding box center [590, 189] width 148 height 19
type input "*****"
click at [857, 473] on button "Save" at bounding box center [856, 474] width 31 height 21
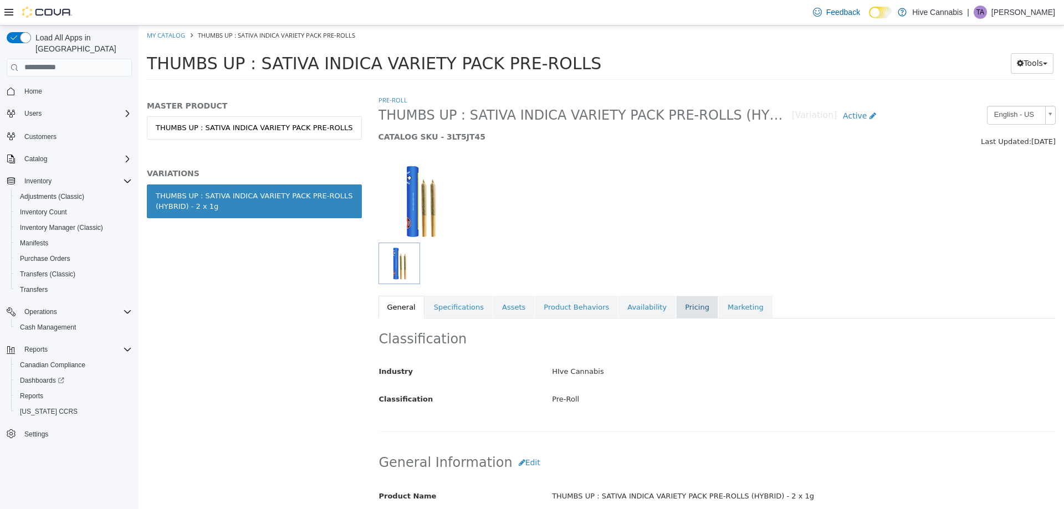
click at [676, 306] on link "Pricing" at bounding box center [697, 306] width 42 height 23
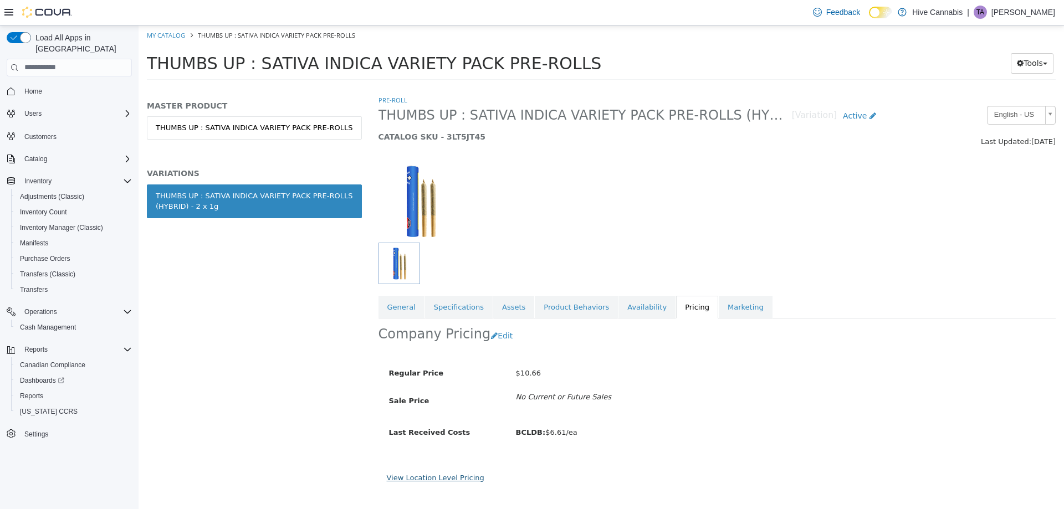
click at [442, 478] on link "View Location Level Pricing" at bounding box center [436, 477] width 98 height 8
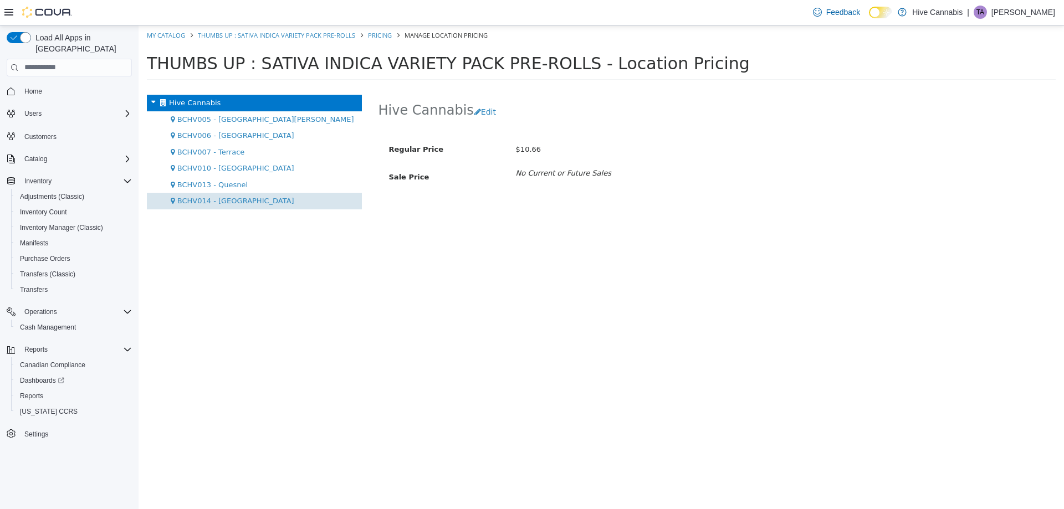
click at [224, 198] on span "BCHV014 - [GEOGRAPHIC_DATA]" at bounding box center [235, 200] width 117 height 8
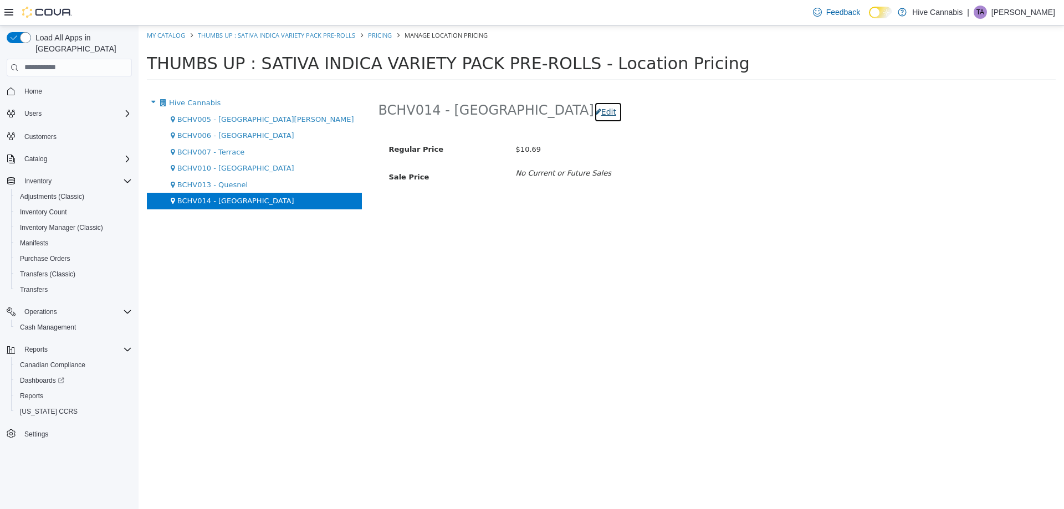
click at [594, 112] on button "Edit" at bounding box center [608, 111] width 28 height 21
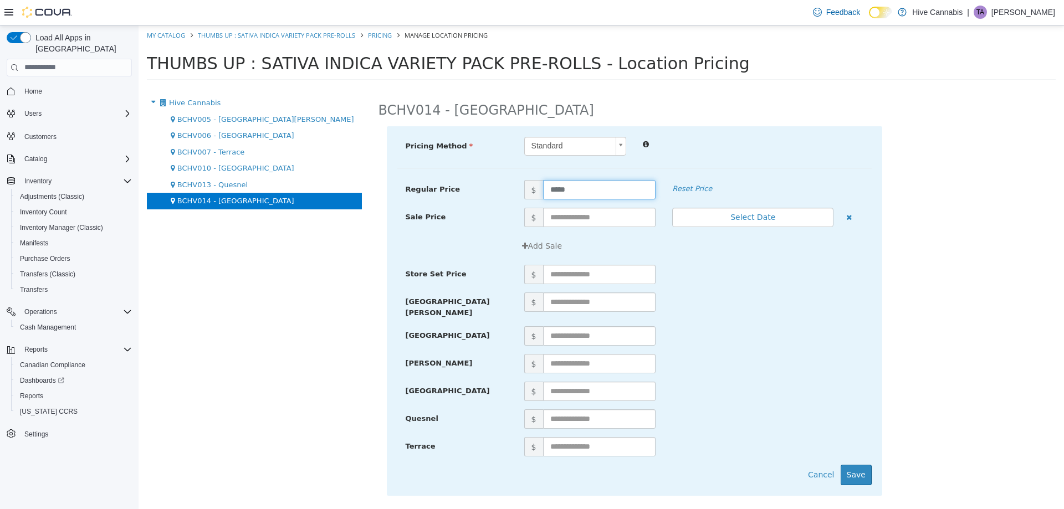
drag, startPoint x: 519, startPoint y: 194, endPoint x: 508, endPoint y: 203, distance: 15.0
click at [512, 195] on div "Regular Price $ ***** Reset Price" at bounding box center [634, 189] width 474 height 19
type input "*****"
drag, startPoint x: 855, startPoint y: 468, endPoint x: 844, endPoint y: 468, distance: 11.6
click at [854, 468] on button "Save" at bounding box center [856, 474] width 31 height 21
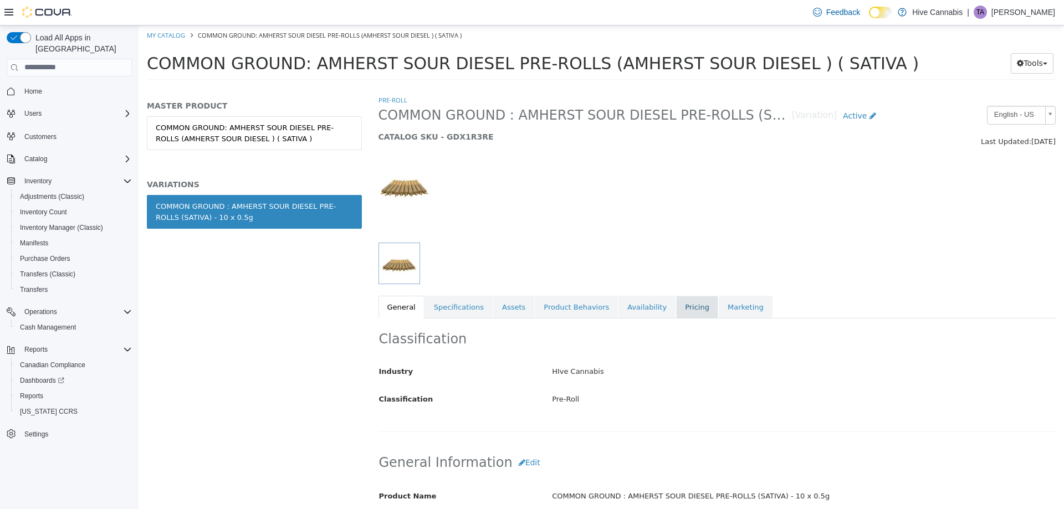
click at [676, 310] on link "Pricing" at bounding box center [697, 306] width 42 height 23
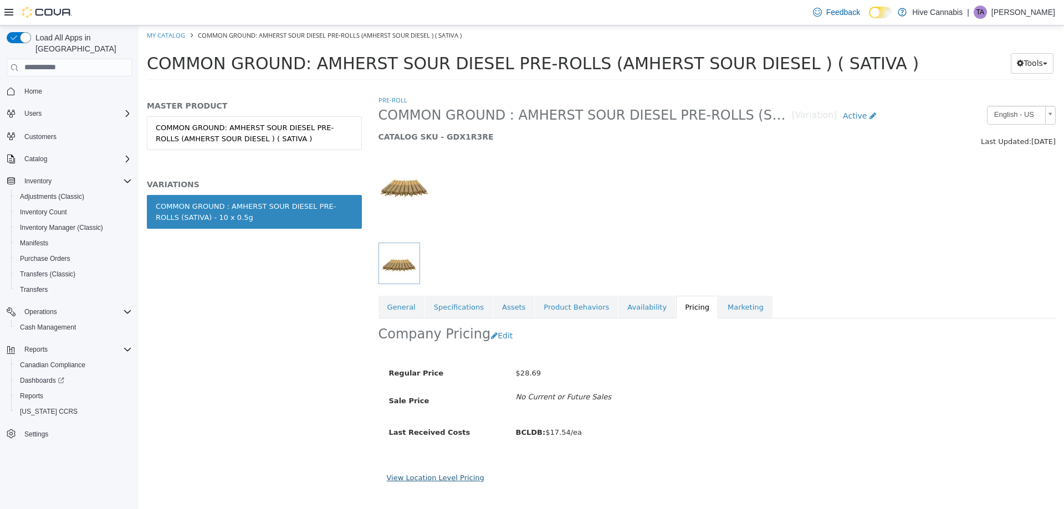
click at [449, 479] on link "View Location Level Pricing" at bounding box center [436, 477] width 98 height 8
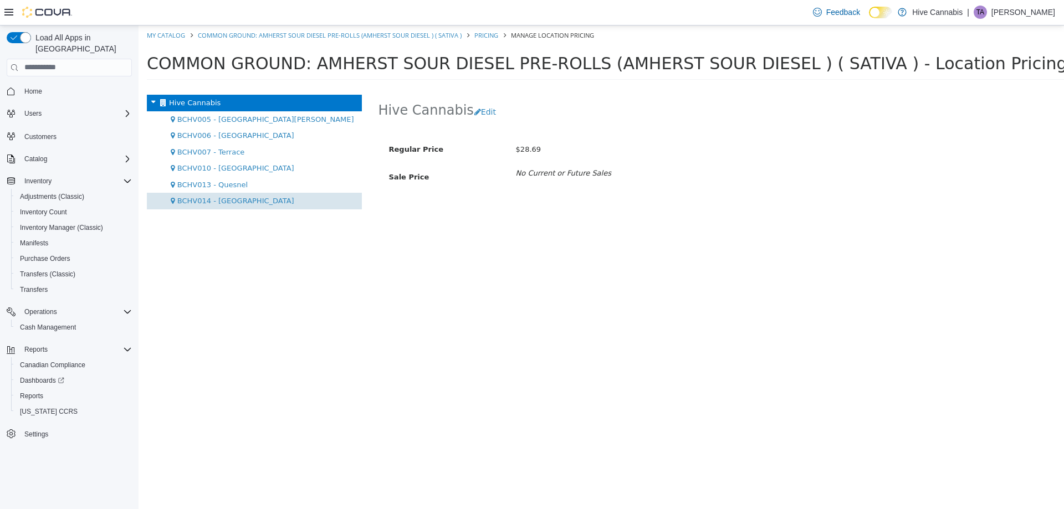
click at [213, 193] on div "BCHV014 - [GEOGRAPHIC_DATA]" at bounding box center [254, 200] width 215 height 17
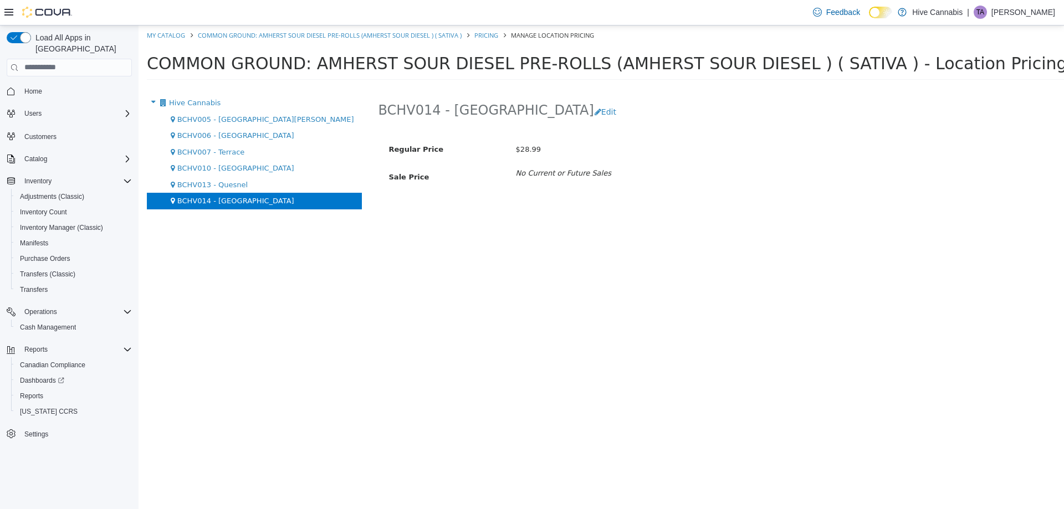
drag, startPoint x: 213, startPoint y: 196, endPoint x: 290, endPoint y: 193, distance: 76.5
click at [214, 194] on div "BCHV014 - [GEOGRAPHIC_DATA]" at bounding box center [254, 200] width 215 height 17
drag, startPoint x: 539, startPoint y: 109, endPoint x: 537, endPoint y: 118, distance: 9.5
click at [594, 108] on button "Edit" at bounding box center [608, 111] width 28 height 21
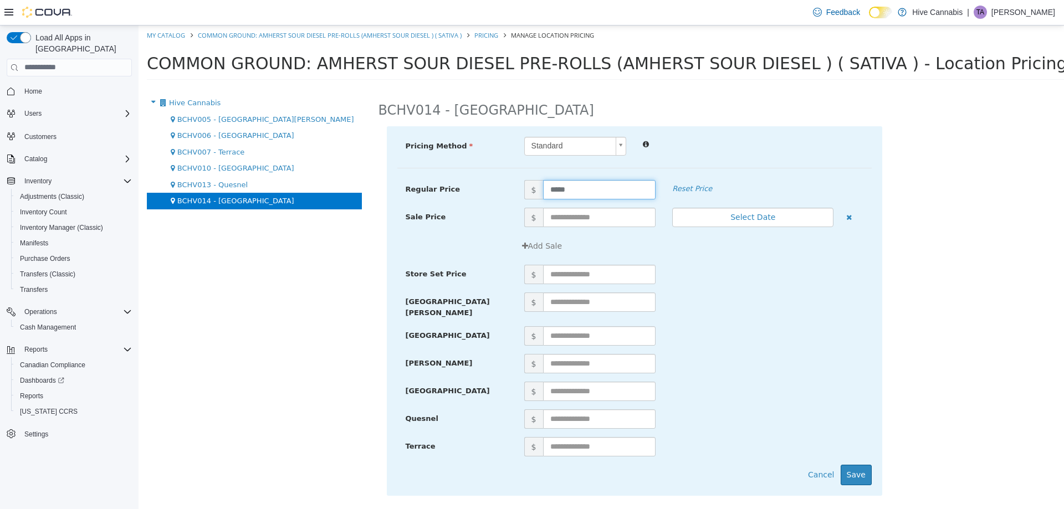
drag, startPoint x: 558, startPoint y: 186, endPoint x: 503, endPoint y: 201, distance: 57.4
click at [503, 201] on div "Regular Price $ ***** Reset Price" at bounding box center [634, 194] width 474 height 28
type input "*****"
click at [864, 468] on button "Save" at bounding box center [856, 474] width 31 height 21
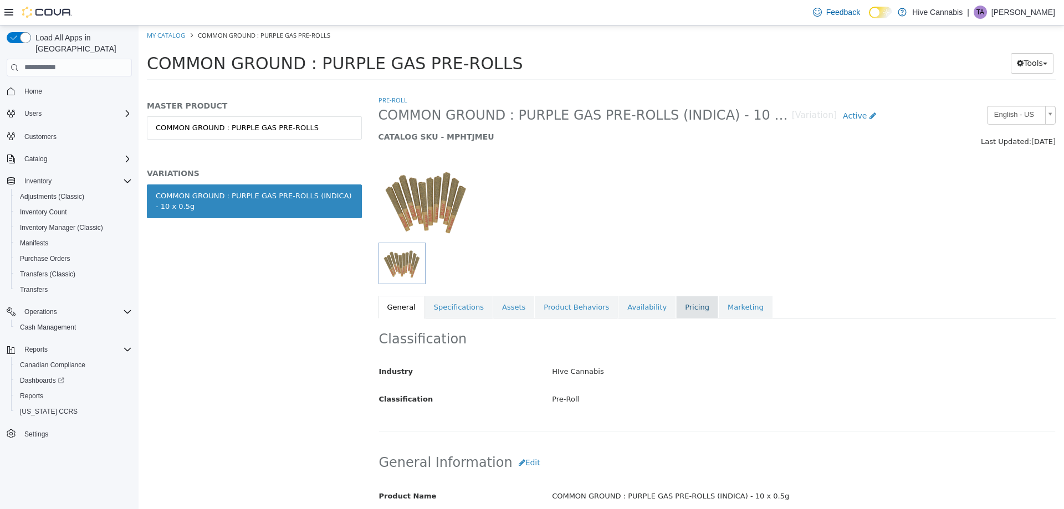
click at [676, 303] on link "Pricing" at bounding box center [697, 306] width 42 height 23
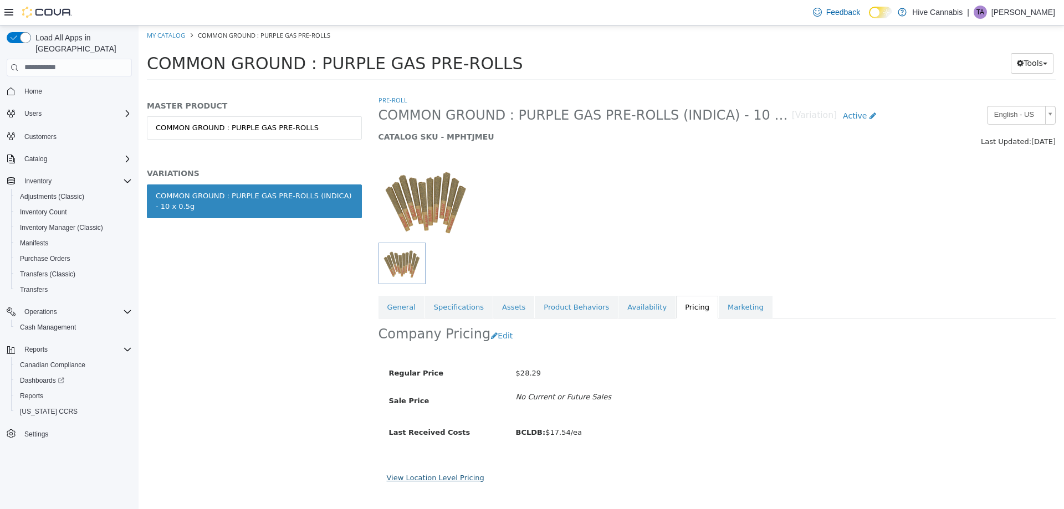
click at [460, 479] on link "View Location Level Pricing" at bounding box center [436, 477] width 98 height 8
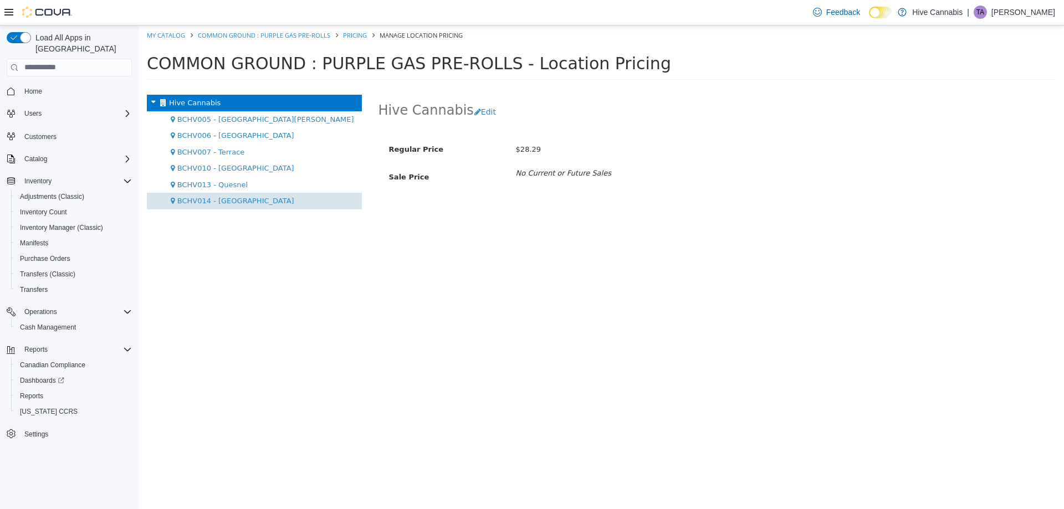
click at [204, 196] on span "BCHV014 - [GEOGRAPHIC_DATA]" at bounding box center [235, 200] width 117 height 8
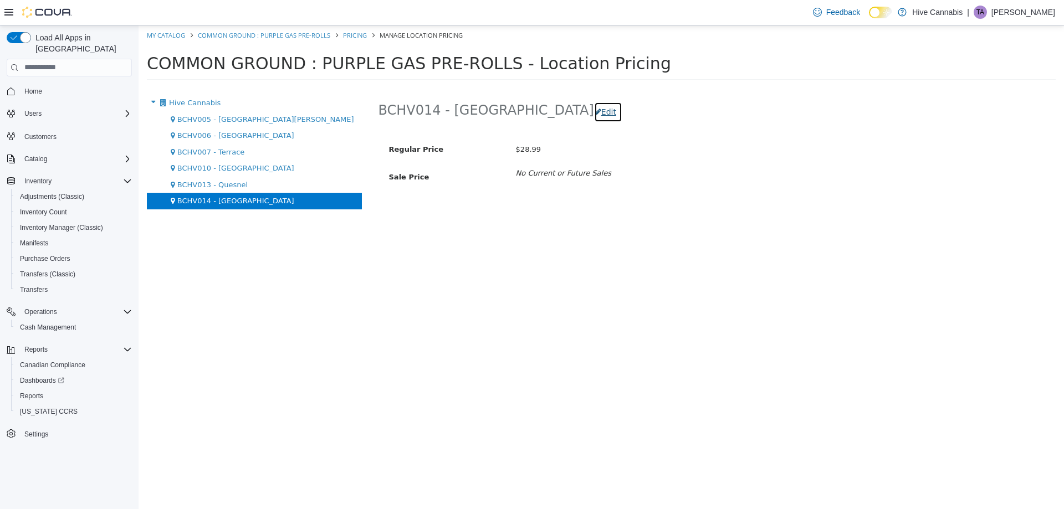
click at [594, 110] on button "Edit" at bounding box center [608, 111] width 28 height 21
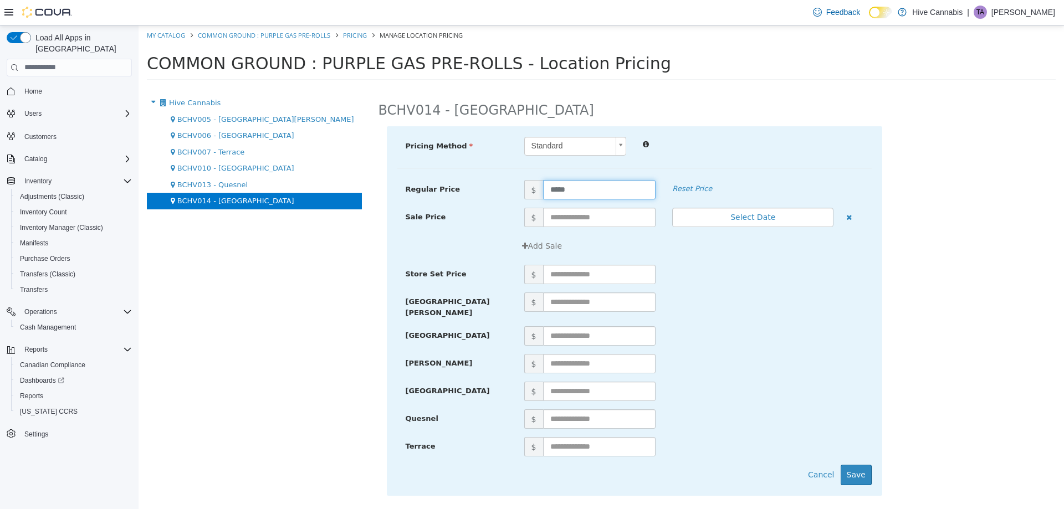
drag, startPoint x: 510, startPoint y: 199, endPoint x: 501, endPoint y: 202, distance: 9.1
click at [502, 202] on div "Regular Price $ ***** Reset Price" at bounding box center [634, 194] width 474 height 28
type input "*****"
drag, startPoint x: 859, startPoint y: 468, endPoint x: 852, endPoint y: 478, distance: 11.5
click at [858, 468] on button "Save" at bounding box center [856, 474] width 31 height 21
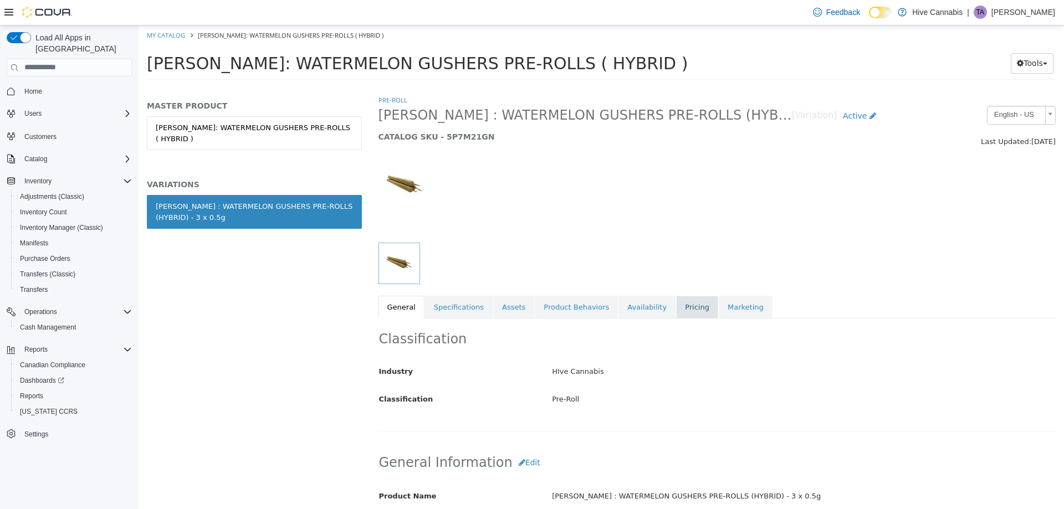
click at [676, 308] on link "Pricing" at bounding box center [697, 306] width 42 height 23
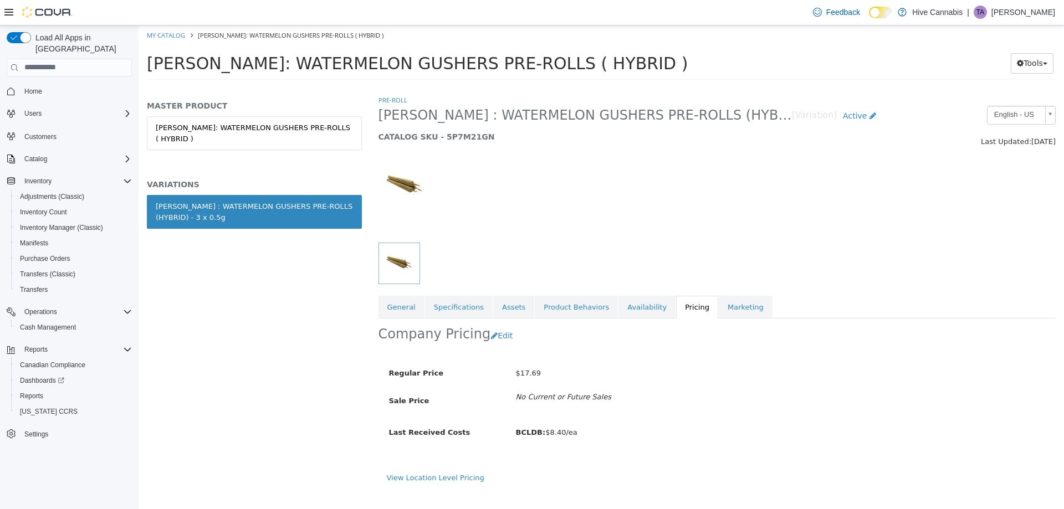
click at [444, 470] on div "Regular Price $17.69 Sale Price No Current or Future Sales Last Received Costs …" at bounding box center [717, 412] width 678 height 119
click at [449, 476] on link "View Location Level Pricing" at bounding box center [436, 477] width 98 height 8
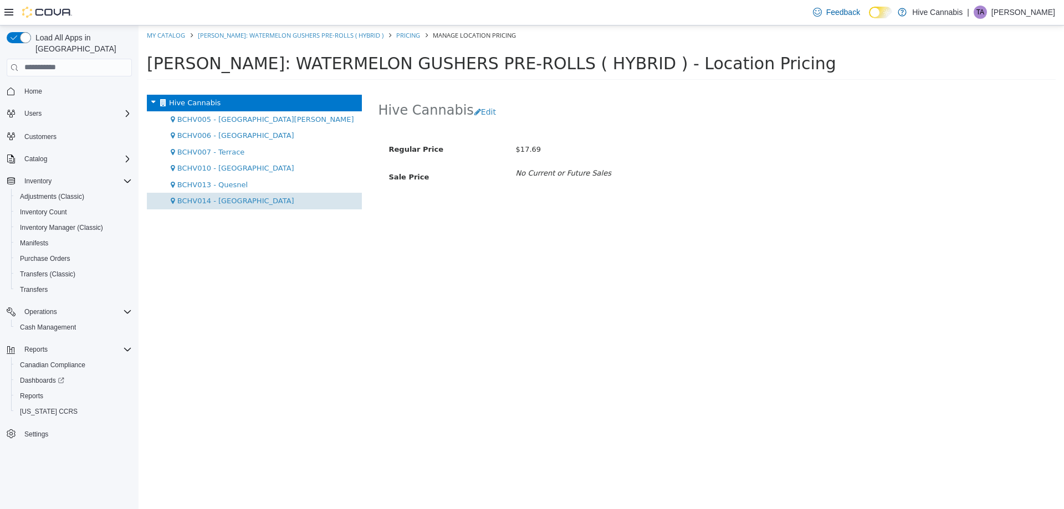
click at [228, 201] on span "BCHV014 - [GEOGRAPHIC_DATA]" at bounding box center [235, 200] width 117 height 8
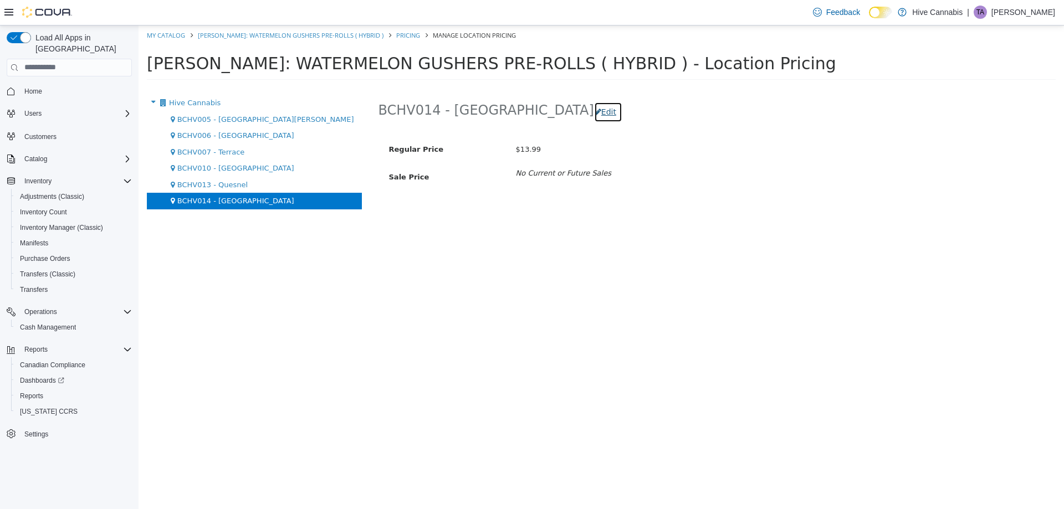
click at [594, 116] on button "Edit" at bounding box center [608, 111] width 28 height 21
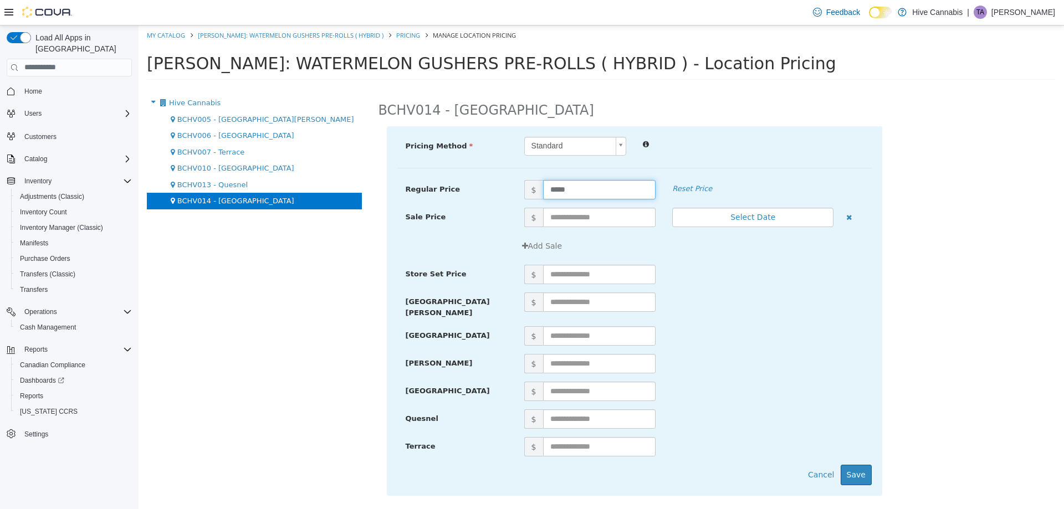
drag, startPoint x: 578, startPoint y: 183, endPoint x: 504, endPoint y: 195, distance: 75.2
click at [504, 195] on div "Regular Price $ ***** Reset Price" at bounding box center [634, 189] width 474 height 19
type input "*****"
click at [858, 466] on button "Save" at bounding box center [856, 474] width 31 height 21
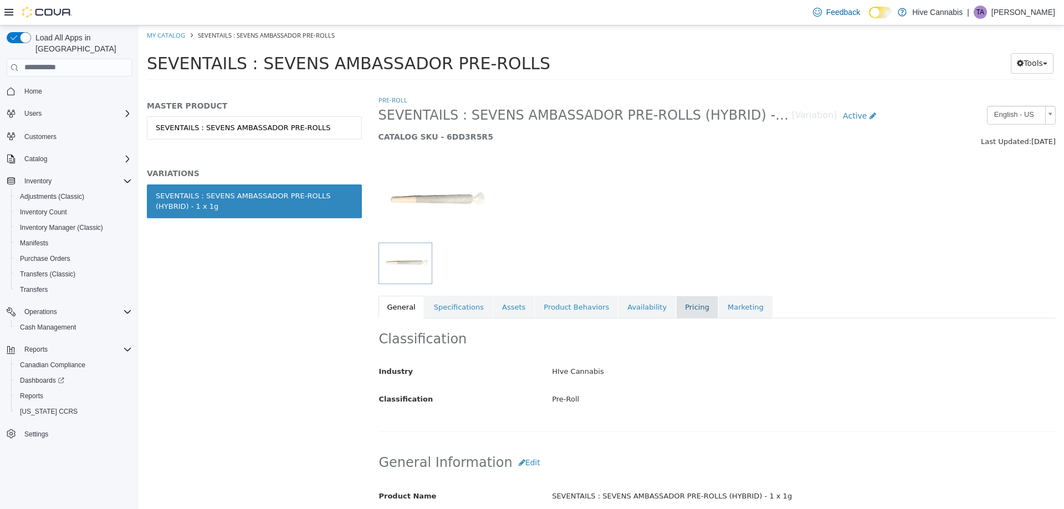
click at [676, 300] on link "Pricing" at bounding box center [697, 306] width 42 height 23
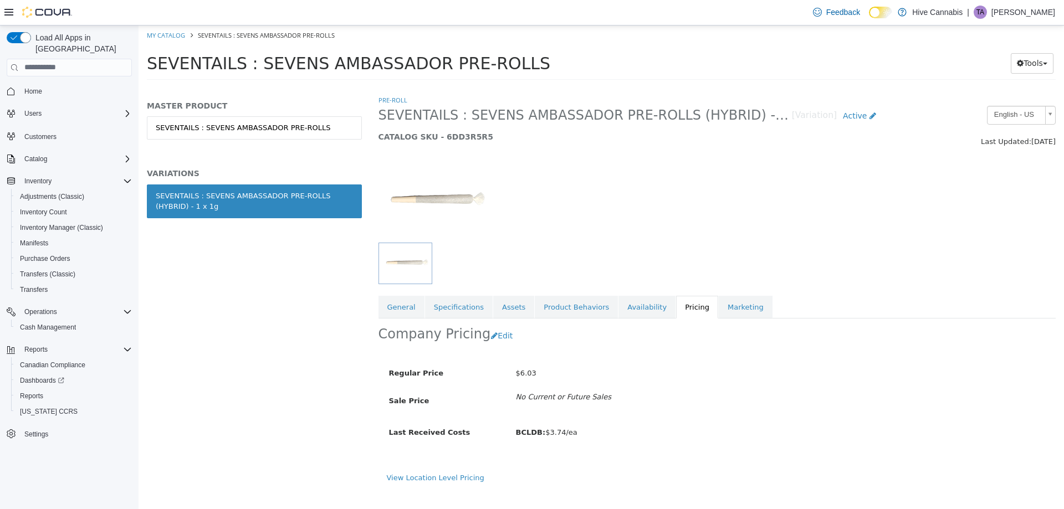
drag, startPoint x: 447, startPoint y: 474, endPoint x: 436, endPoint y: 461, distance: 17.3
click at [447, 475] on link "View Location Level Pricing" at bounding box center [436, 477] width 98 height 8
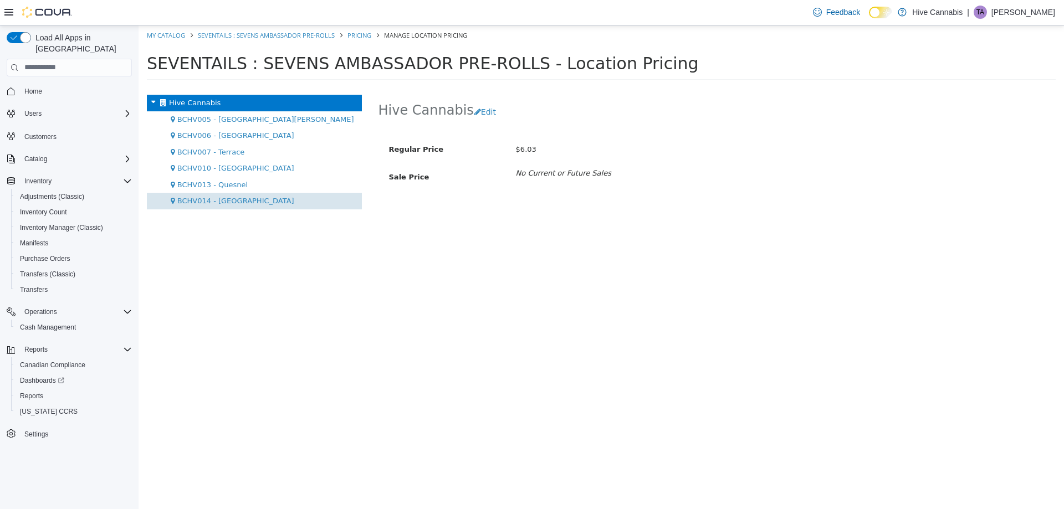
click at [226, 201] on span "BCHV014 - [GEOGRAPHIC_DATA]" at bounding box center [235, 200] width 117 height 8
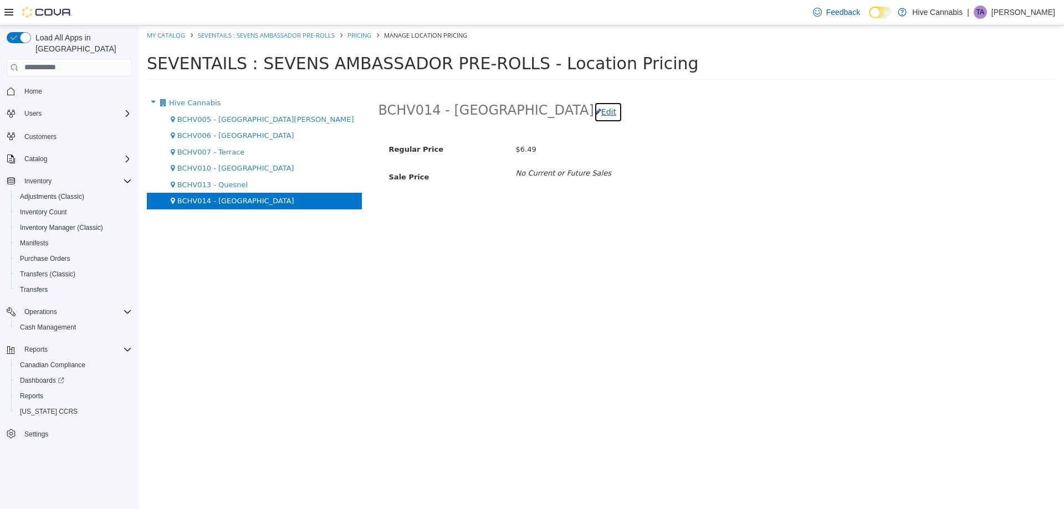
click at [594, 115] on button "Edit" at bounding box center [608, 111] width 28 height 21
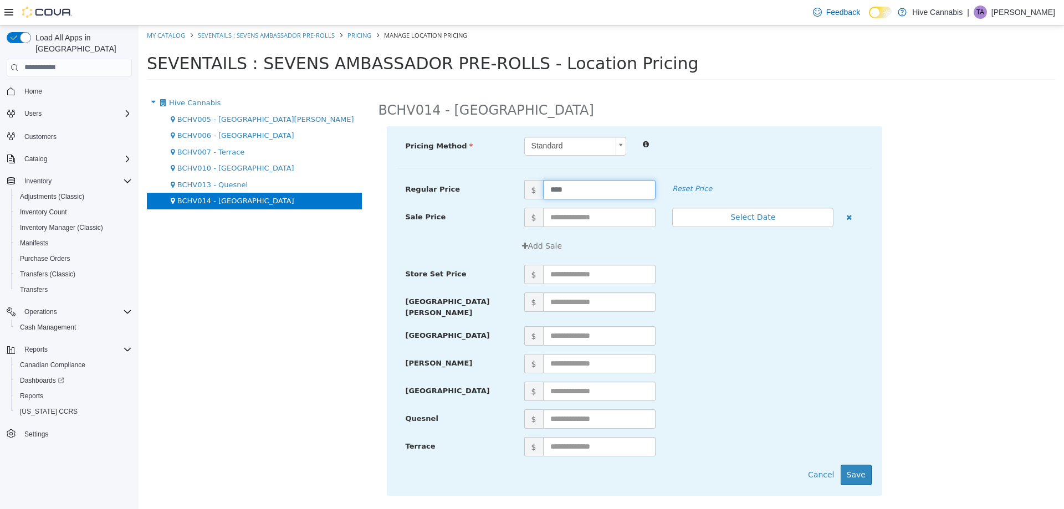
drag, startPoint x: 534, startPoint y: 192, endPoint x: 487, endPoint y: 198, distance: 46.9
click at [488, 198] on div "Regular Price $ **** Reset Price" at bounding box center [634, 189] width 474 height 19
type input "****"
drag, startPoint x: 852, startPoint y: 466, endPoint x: 812, endPoint y: 426, distance: 57.2
click at [851, 458] on div "Pricing Method Standard * Regular Price $ **** Reset Price Sale Price $ Select …" at bounding box center [634, 311] width 495 height 370
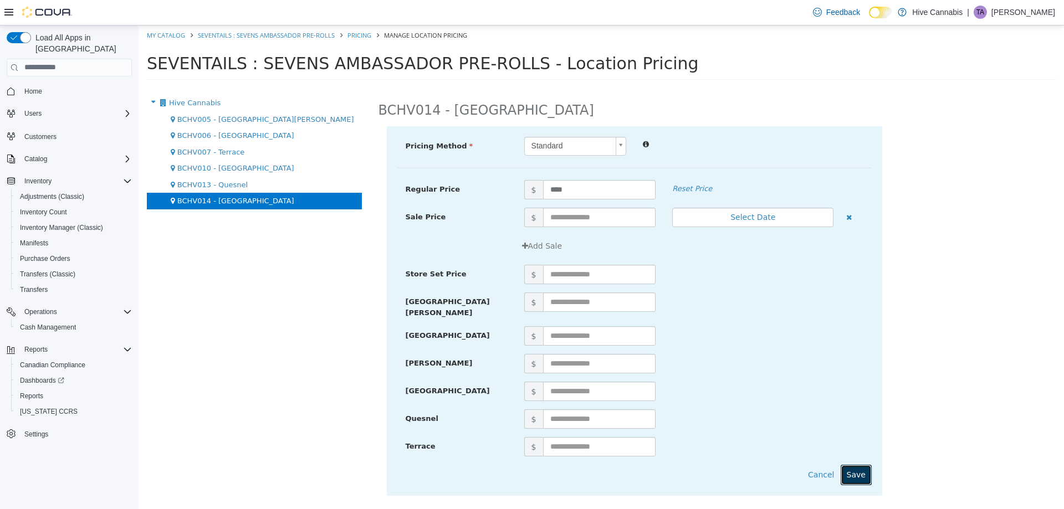
click at [858, 465] on button "Save" at bounding box center [856, 474] width 31 height 21
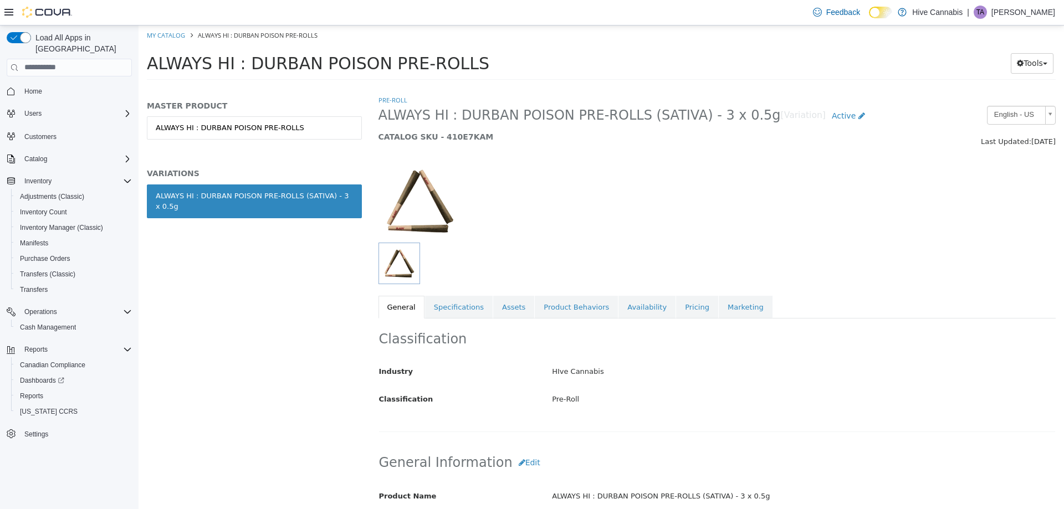
click at [675, 293] on div "Pre-Roll ALWAYS HI : DURBAN POISON PRE-ROLLS (SATIVA) - 3 x 0.5g [Variation] Ac…" at bounding box center [717, 206] width 678 height 224
click at [676, 306] on link "Pricing" at bounding box center [697, 306] width 42 height 23
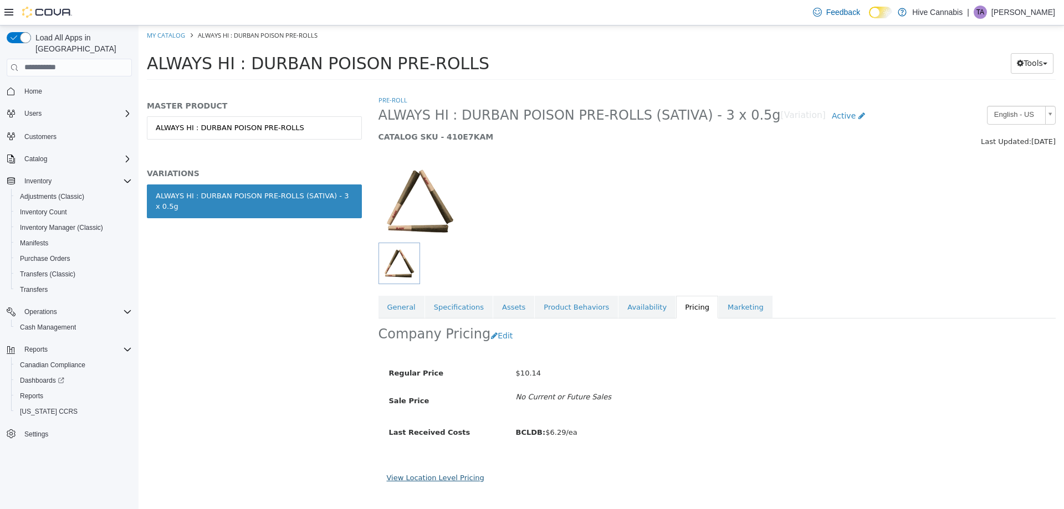
click at [455, 476] on link "View Location Level Pricing" at bounding box center [436, 477] width 98 height 8
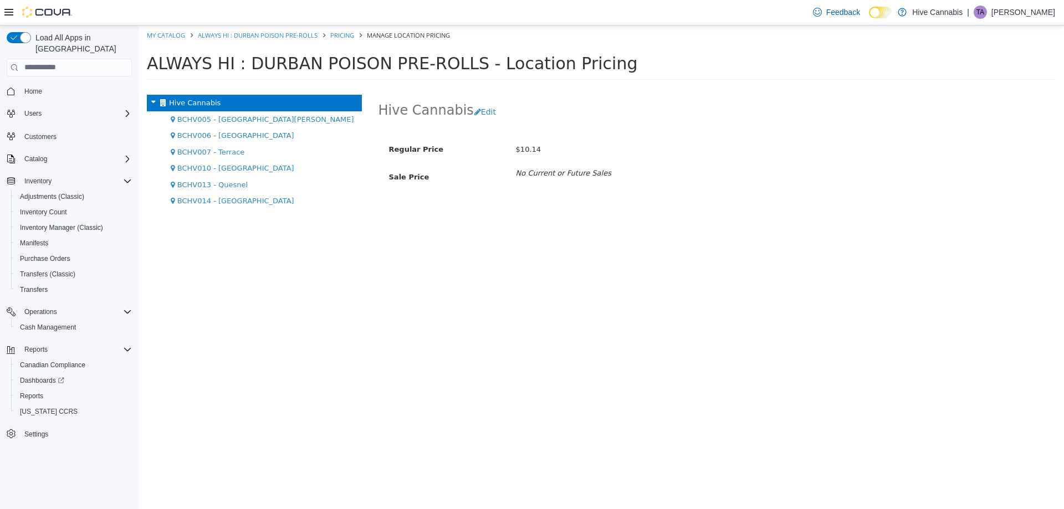
drag, startPoint x: 189, startPoint y: 199, endPoint x: 355, endPoint y: 201, distance: 165.1
click at [190, 198] on span "BCHV014 - [GEOGRAPHIC_DATA]" at bounding box center [235, 200] width 117 height 8
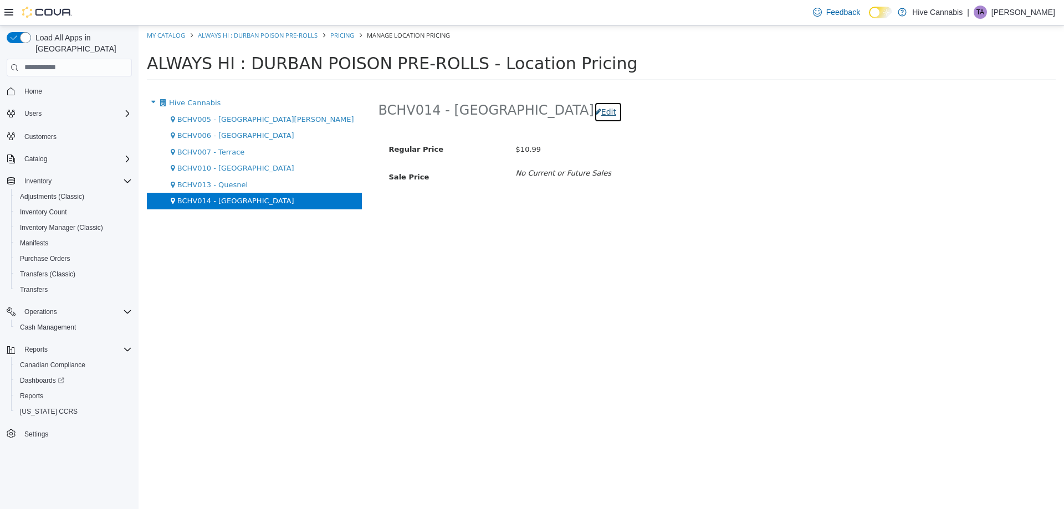
click at [594, 111] on button "Edit" at bounding box center [608, 111] width 28 height 21
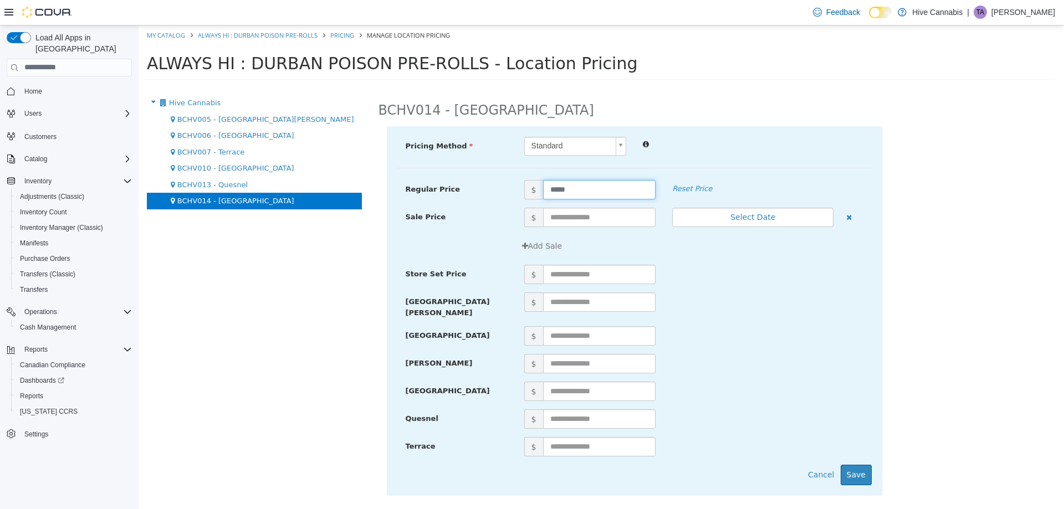
drag, startPoint x: 539, startPoint y: 188, endPoint x: 506, endPoint y: 194, distance: 33.3
click at [508, 194] on div "Regular Price $ ***** Reset Price" at bounding box center [634, 189] width 474 height 19
type input "****"
click at [856, 467] on button "Save" at bounding box center [856, 474] width 31 height 21
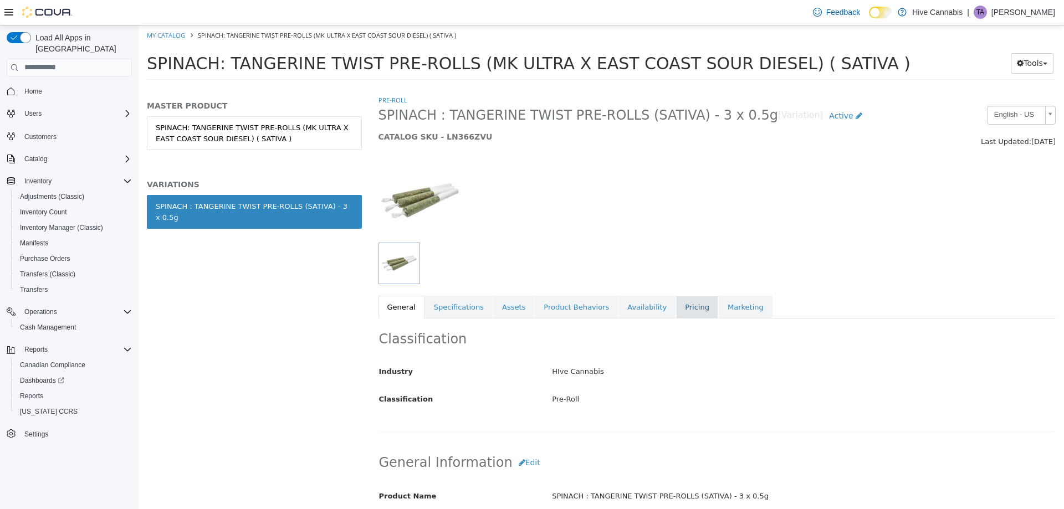
drag, startPoint x: 672, startPoint y: 305, endPoint x: 665, endPoint y: 317, distance: 14.2
click at [676, 303] on link "Pricing" at bounding box center [697, 306] width 42 height 23
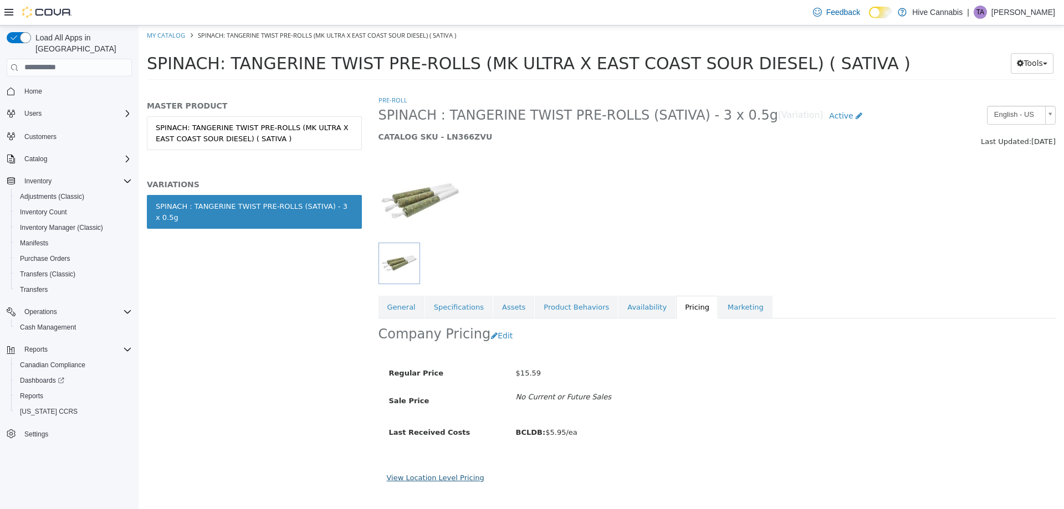
click at [454, 481] on link "View Location Level Pricing" at bounding box center [436, 477] width 98 height 8
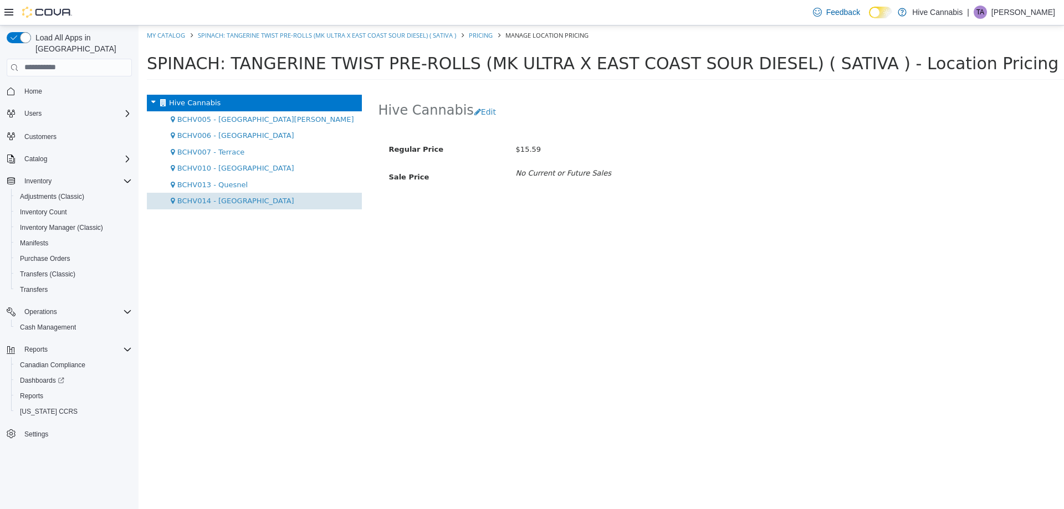
click at [245, 206] on div "BCHV014 - [GEOGRAPHIC_DATA]" at bounding box center [254, 200] width 215 height 17
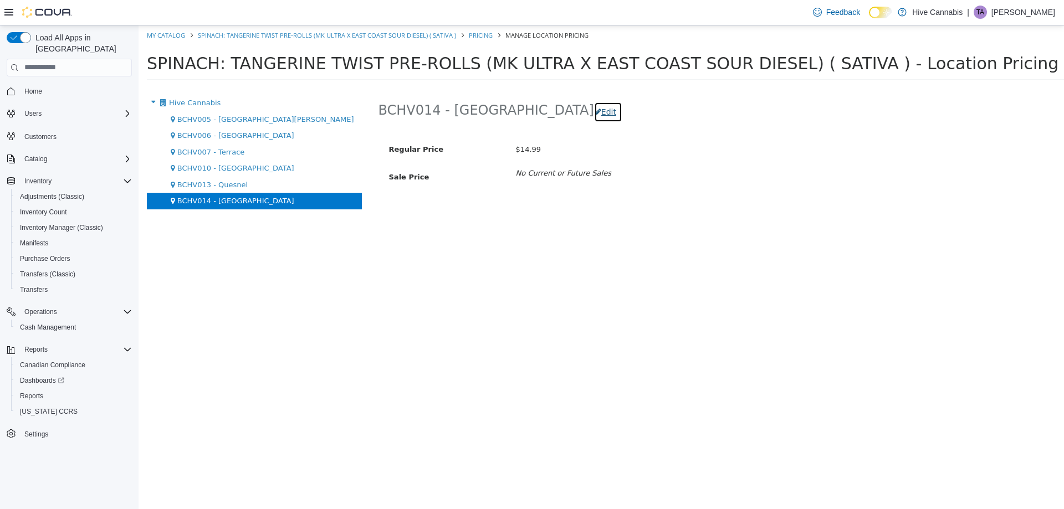
click at [594, 115] on button "Edit" at bounding box center [608, 111] width 28 height 21
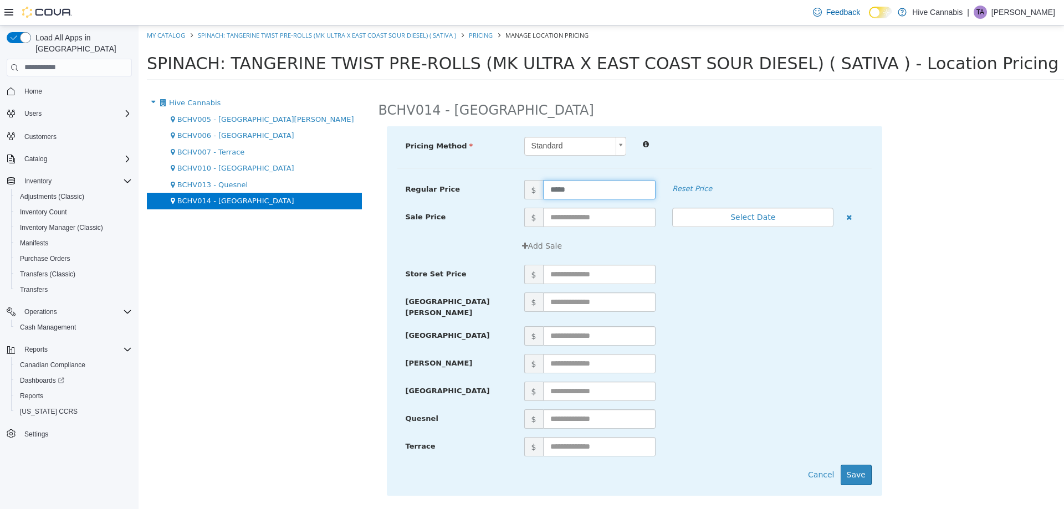
drag, startPoint x: 551, startPoint y: 191, endPoint x: 501, endPoint y: 203, distance: 50.9
click at [504, 203] on div "Regular Price $ ***** Reset Price" at bounding box center [634, 194] width 474 height 28
type input "****"
click at [860, 465] on button "Save" at bounding box center [856, 474] width 31 height 21
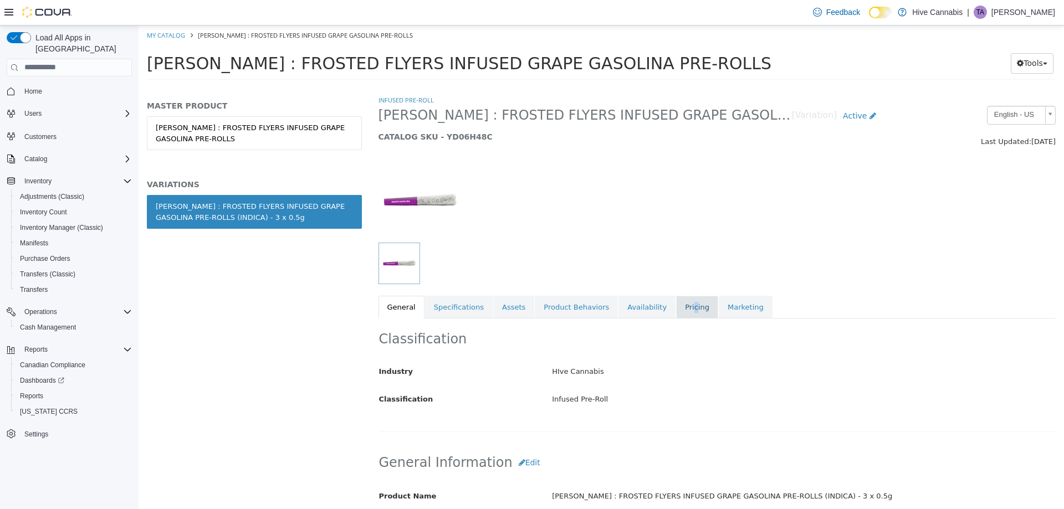
click at [676, 301] on link "Pricing" at bounding box center [697, 306] width 42 height 23
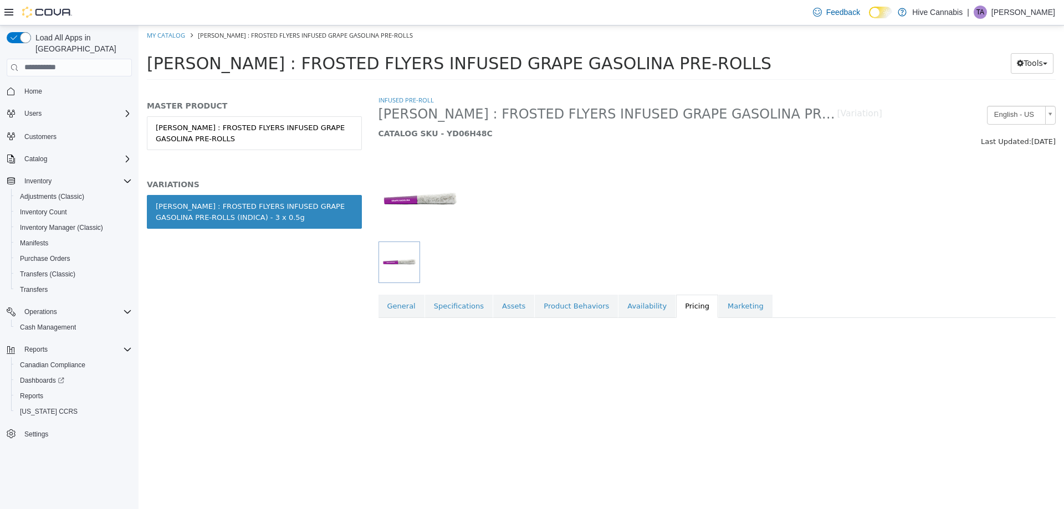
click at [676, 309] on link "Pricing" at bounding box center [697, 305] width 42 height 23
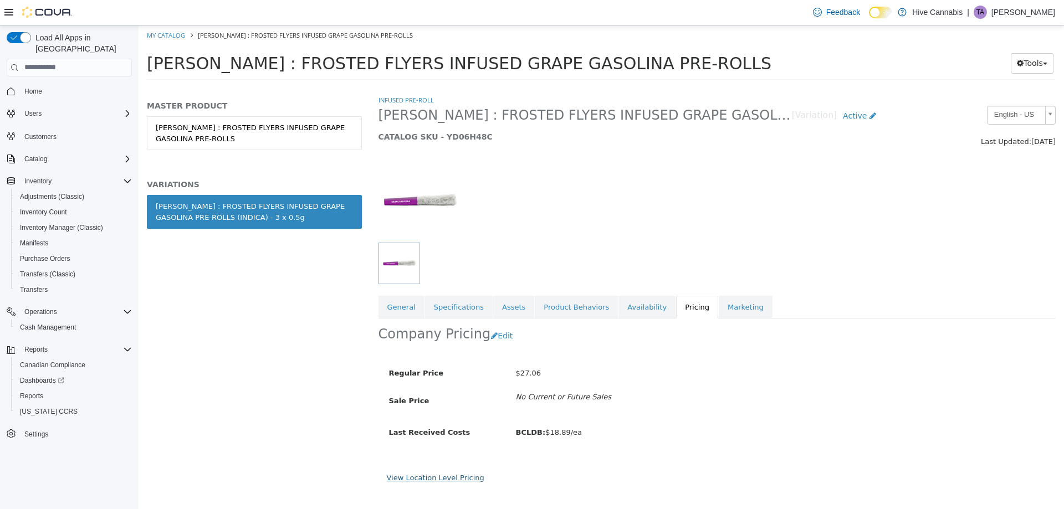
click at [448, 478] on link "View Location Level Pricing" at bounding box center [436, 477] width 98 height 8
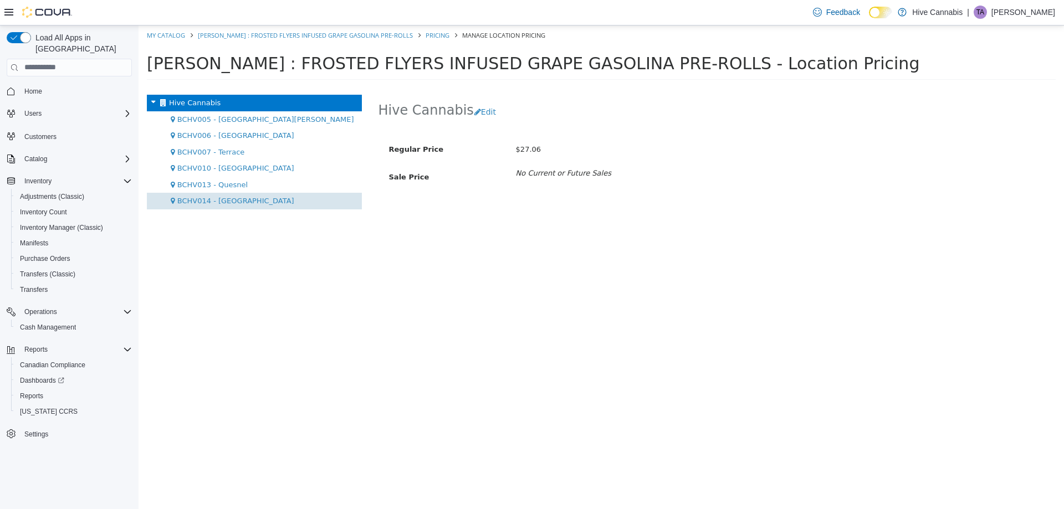
click at [238, 199] on span "BCHV014 - [GEOGRAPHIC_DATA]" at bounding box center [235, 200] width 117 height 8
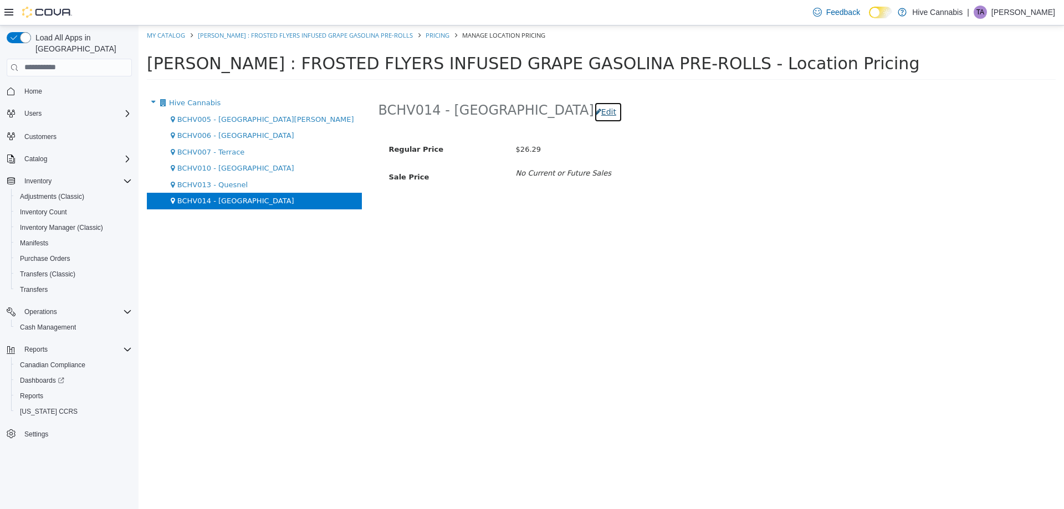
click at [594, 106] on button "Edit" at bounding box center [608, 111] width 28 height 21
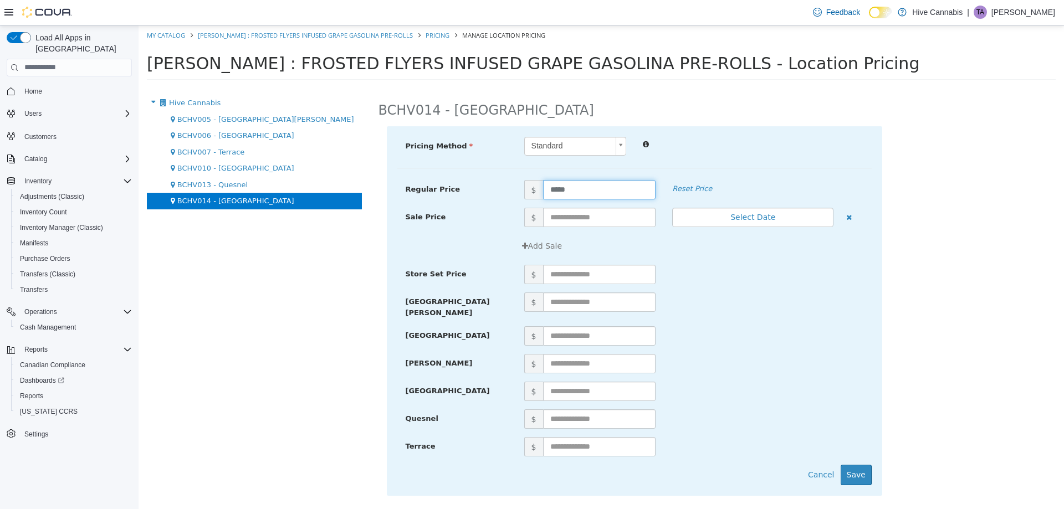
click at [501, 206] on div "Regular Price $ ***** Reset Price" at bounding box center [634, 194] width 474 height 28
type input "*****"
drag, startPoint x: 856, startPoint y: 472, endPoint x: 849, endPoint y: 467, distance: 8.7
click at [851, 468] on button "Save" at bounding box center [856, 474] width 31 height 21
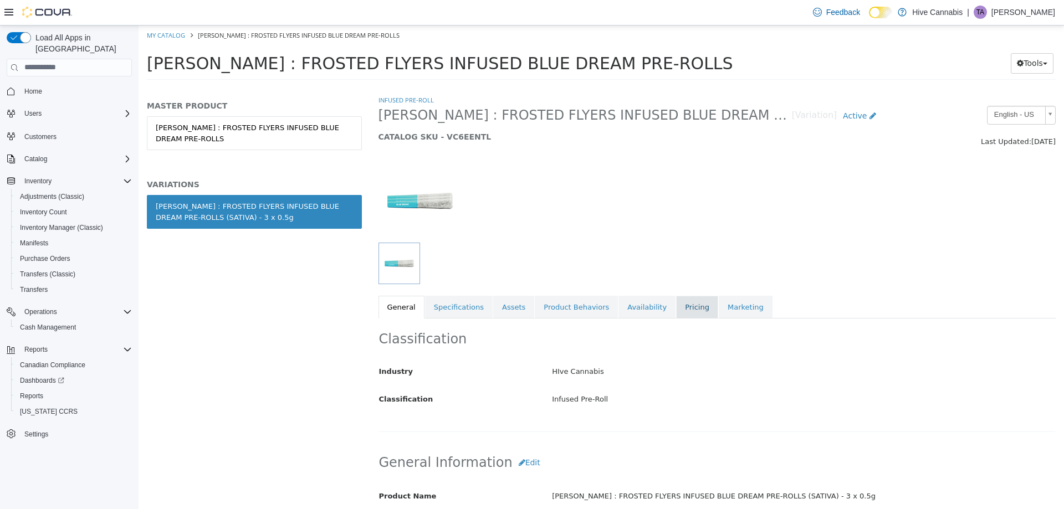
drag, startPoint x: 670, startPoint y: 304, endPoint x: 664, endPoint y: 317, distance: 14.6
click at [676, 305] on link "Pricing" at bounding box center [697, 306] width 42 height 23
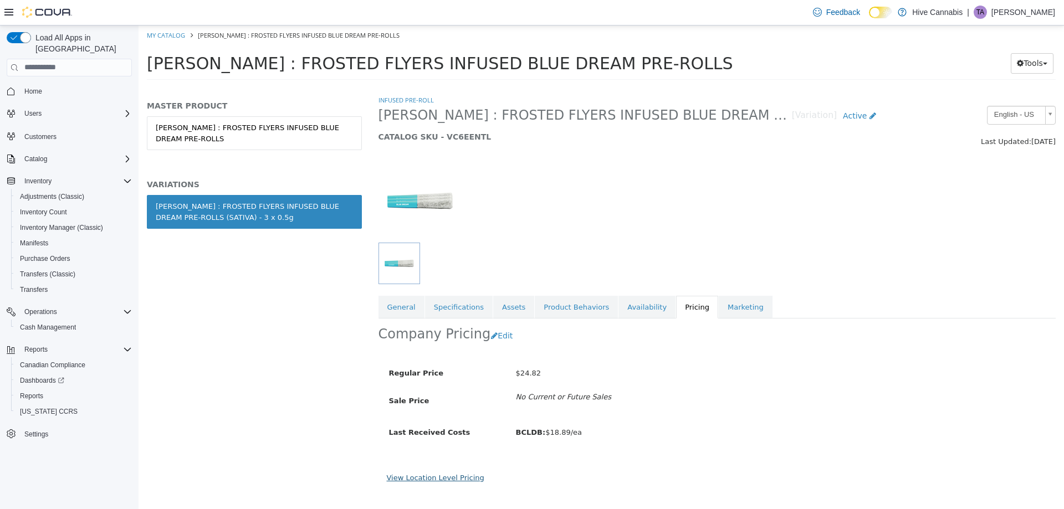
click at [440, 477] on link "View Location Level Pricing" at bounding box center [436, 477] width 98 height 8
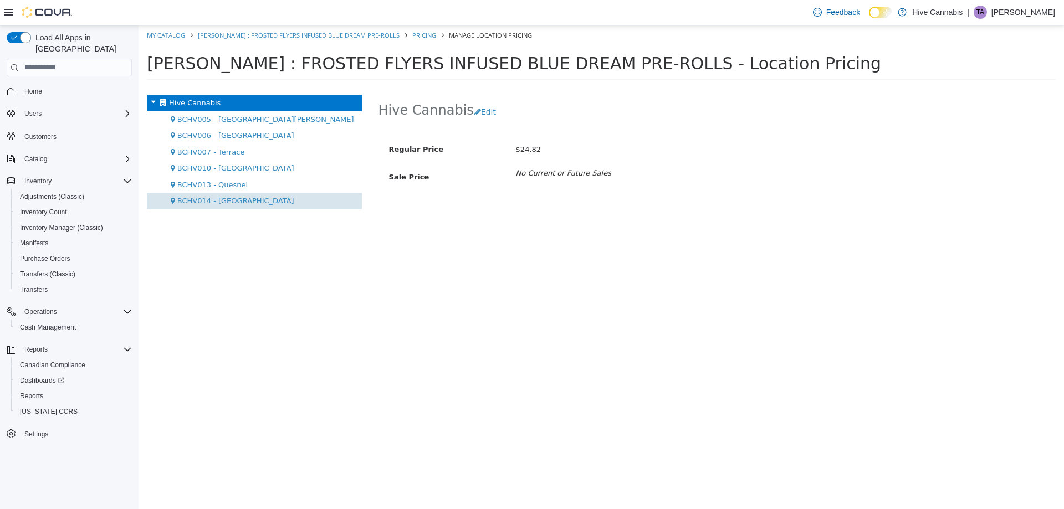
click at [230, 201] on span "BCHV014 - [GEOGRAPHIC_DATA]" at bounding box center [235, 200] width 117 height 8
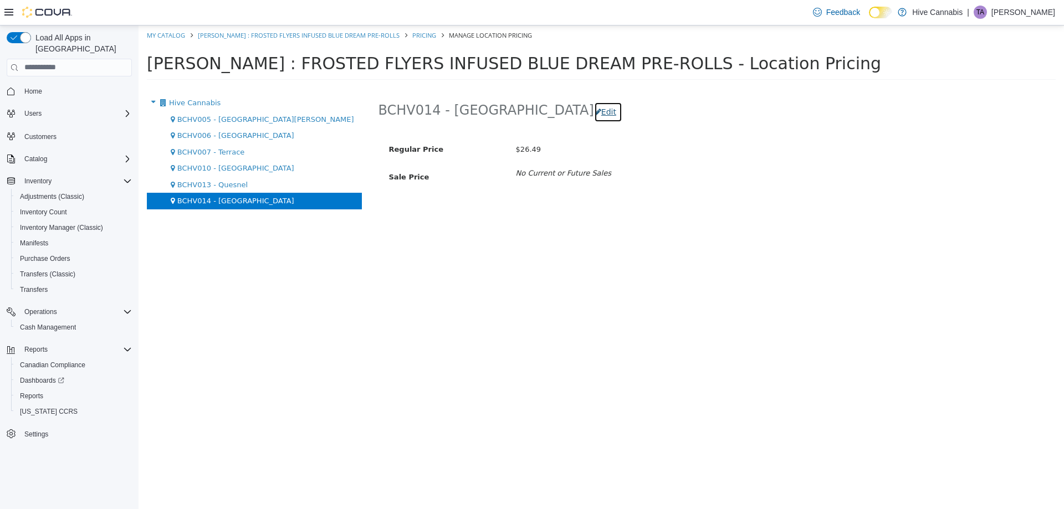
click at [594, 111] on button "Edit" at bounding box center [608, 111] width 28 height 21
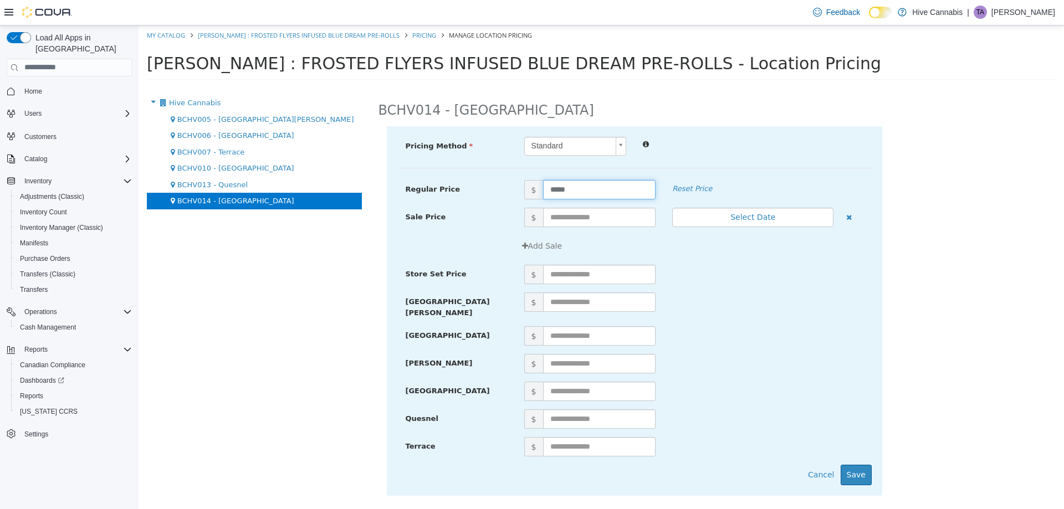
drag, startPoint x: 579, startPoint y: 188, endPoint x: 471, endPoint y: 214, distance: 111.0
click at [484, 180] on div "Regular Price $ ***** Reset Price Sale Price $ Select Date (UTC-7) Vancouver Ad…" at bounding box center [634, 180] width 474 height 0
type input "*****"
drag, startPoint x: 859, startPoint y: 468, endPoint x: 674, endPoint y: 270, distance: 271.3
click at [856, 465] on button "Save" at bounding box center [856, 474] width 31 height 21
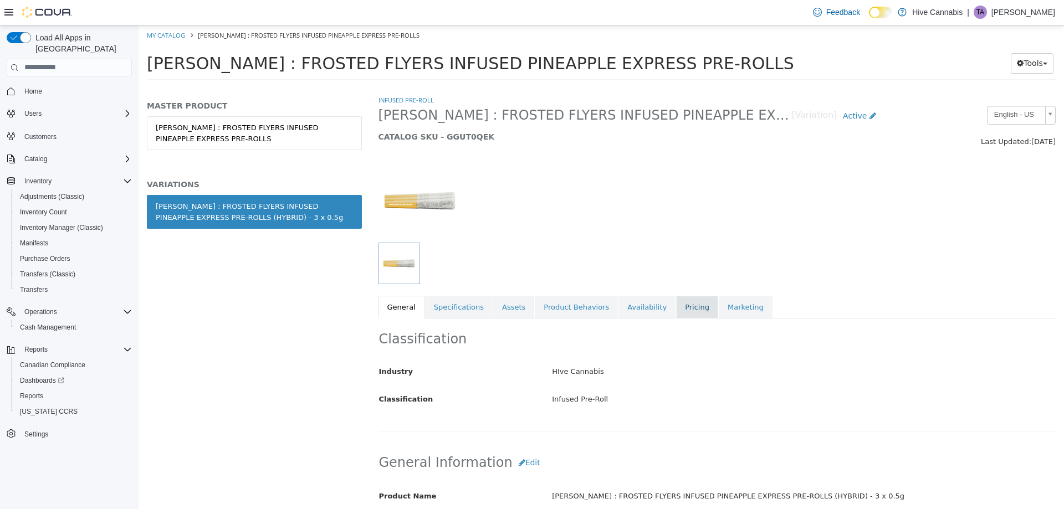
click at [676, 306] on link "Pricing" at bounding box center [697, 306] width 42 height 23
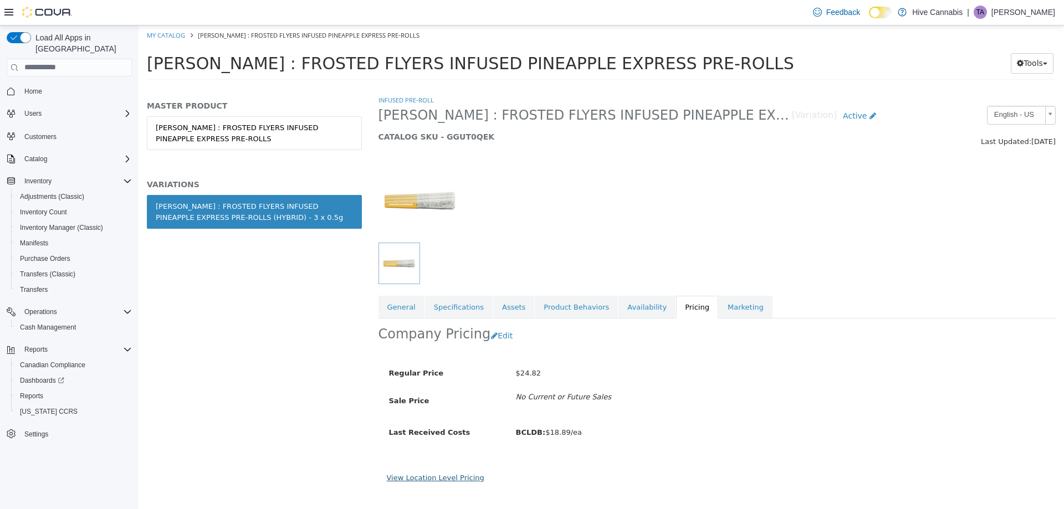
click at [435, 479] on link "View Location Level Pricing" at bounding box center [436, 477] width 98 height 8
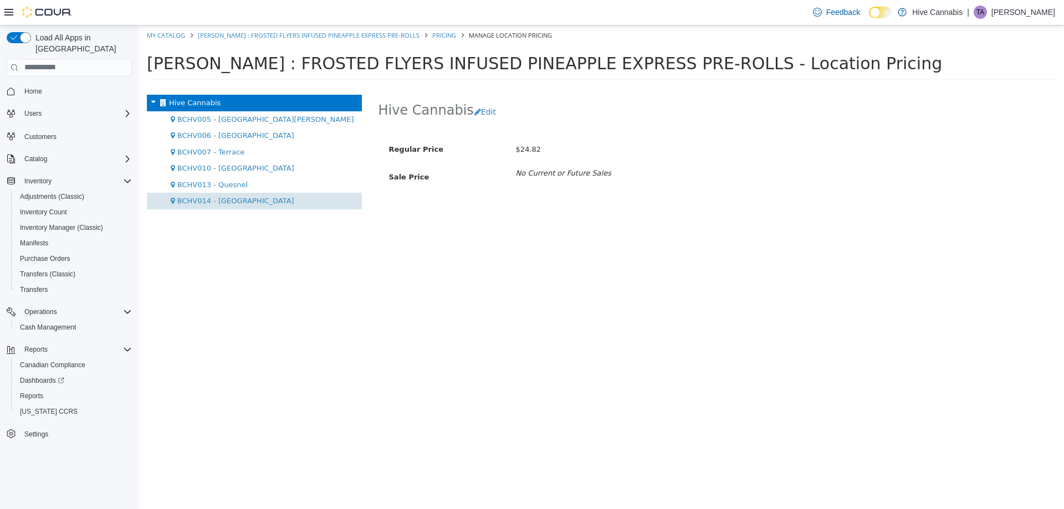
click at [230, 202] on span "BCHV014 - [GEOGRAPHIC_DATA]" at bounding box center [235, 200] width 117 height 8
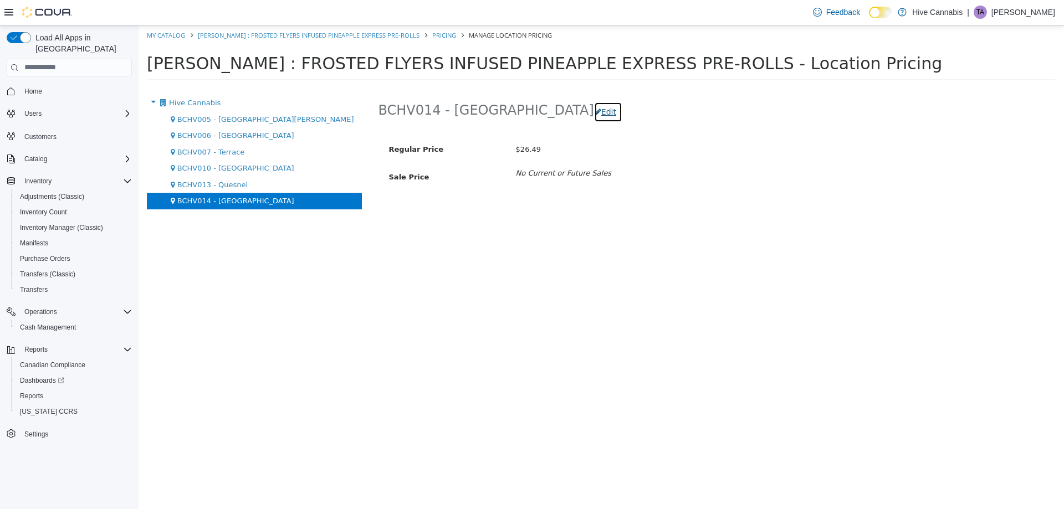
click at [594, 109] on button "Edit" at bounding box center [608, 111] width 28 height 21
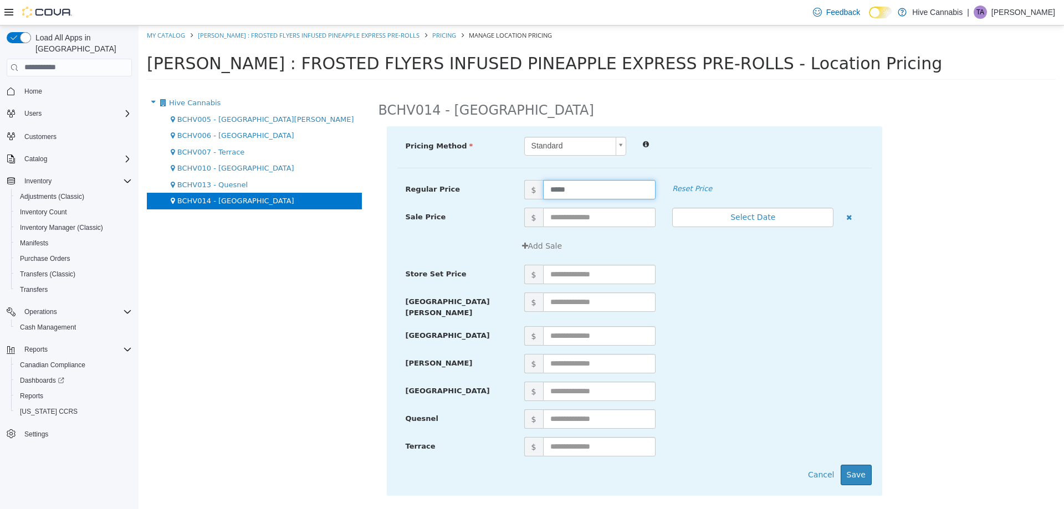
drag, startPoint x: 531, startPoint y: 197, endPoint x: 494, endPoint y: 197, distance: 37.1
click at [492, 198] on div "Regular Price $ ***** Reset Price" at bounding box center [634, 189] width 474 height 19
type input "*****"
click at [866, 471] on button "Save" at bounding box center [856, 474] width 31 height 21
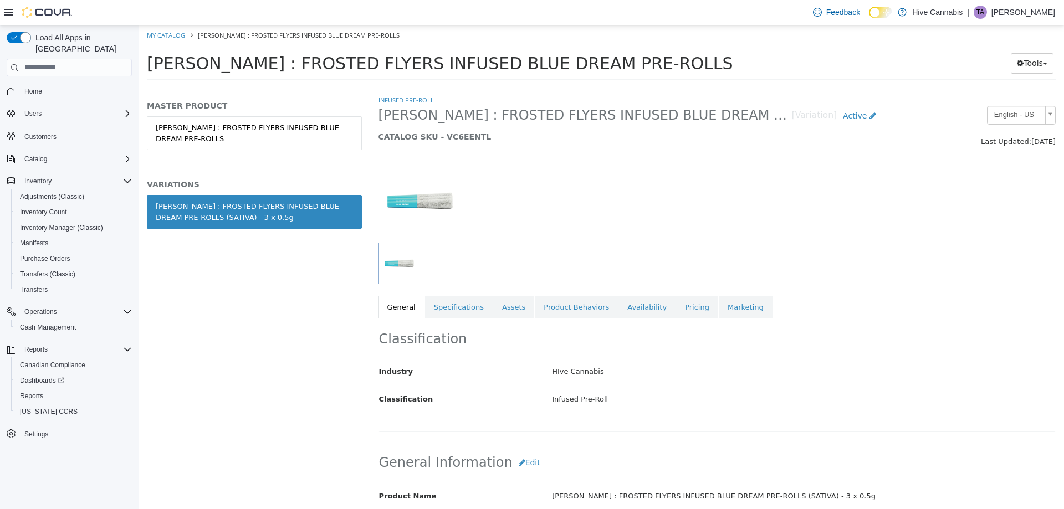
drag, startPoint x: 680, startPoint y: 305, endPoint x: 657, endPoint y: 332, distance: 35.7
click at [679, 306] on link "Pricing" at bounding box center [697, 306] width 42 height 23
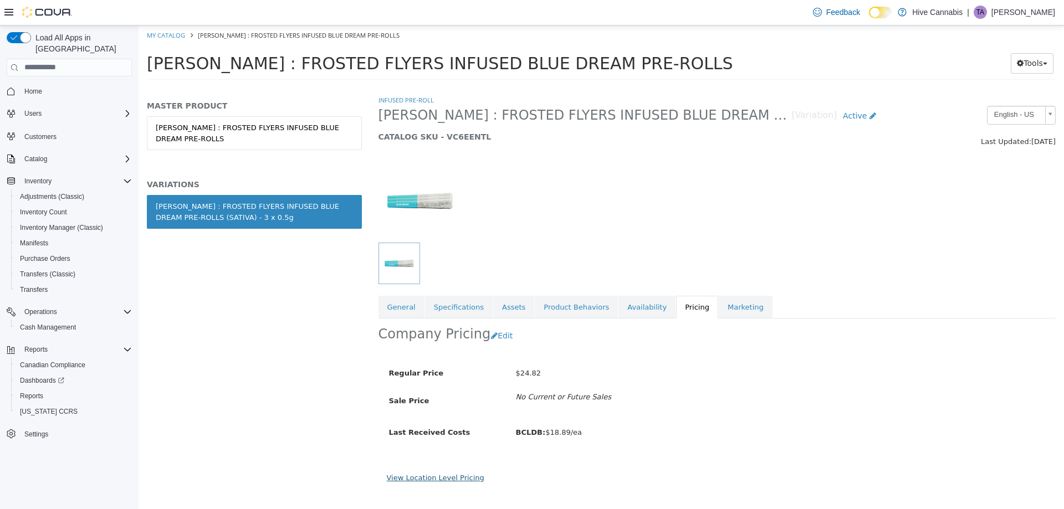
click at [452, 477] on link "View Location Level Pricing" at bounding box center [436, 477] width 98 height 8
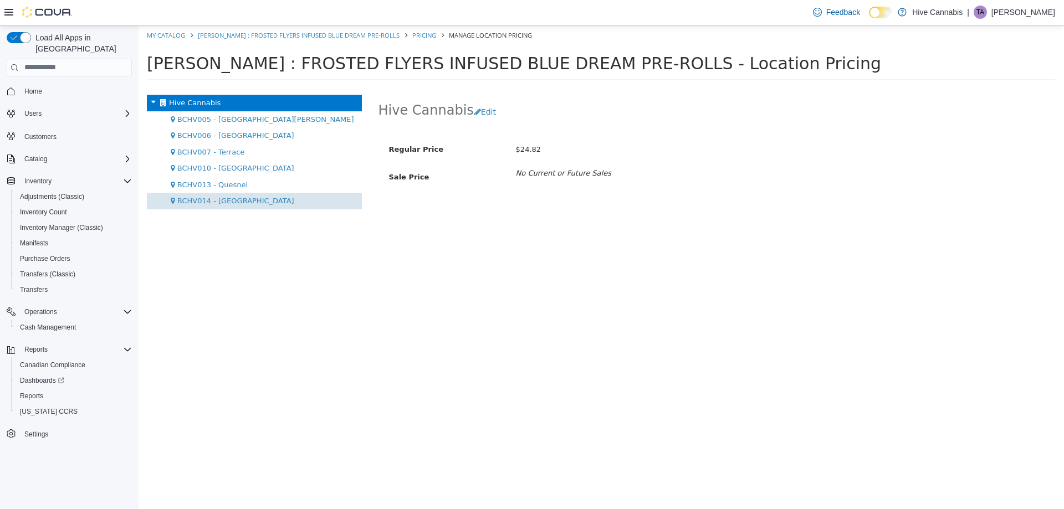
click at [233, 203] on span "BCHV014 - [GEOGRAPHIC_DATA]" at bounding box center [235, 200] width 117 height 8
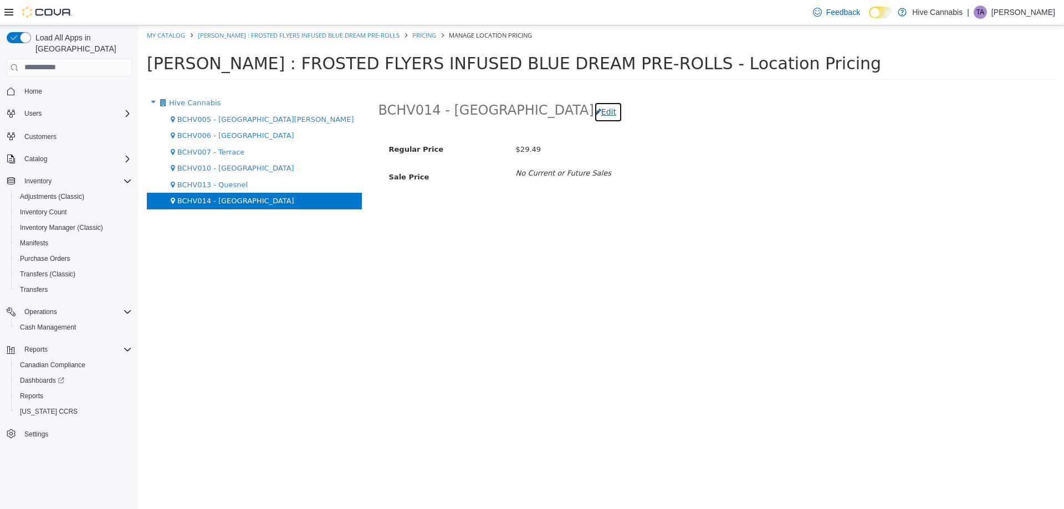
click at [594, 109] on button "Edit" at bounding box center [608, 111] width 28 height 21
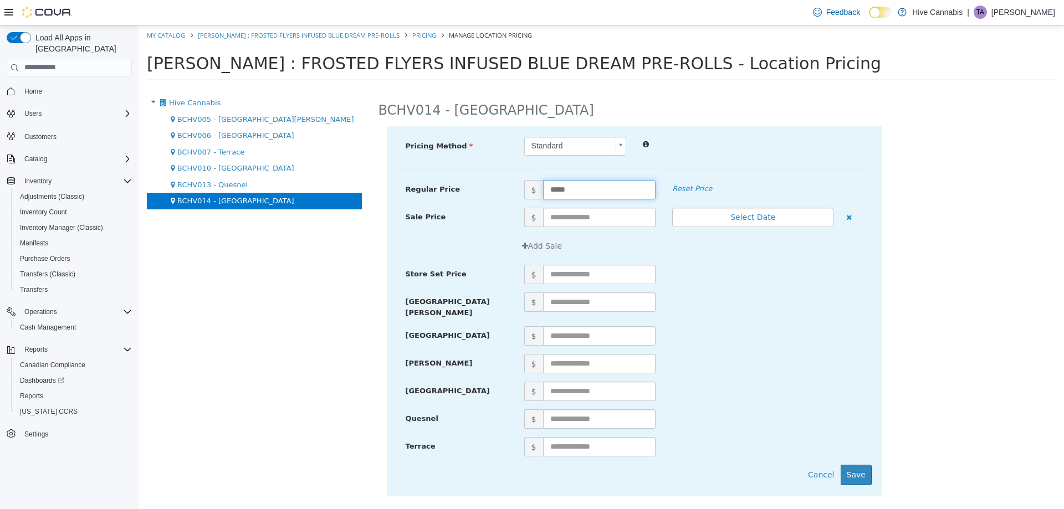
click at [563, 188] on input "*****" at bounding box center [599, 189] width 113 height 19
type input "*****"
drag, startPoint x: 851, startPoint y: 468, endPoint x: 724, endPoint y: 340, distance: 180.2
click at [848, 464] on button "Save" at bounding box center [856, 474] width 31 height 21
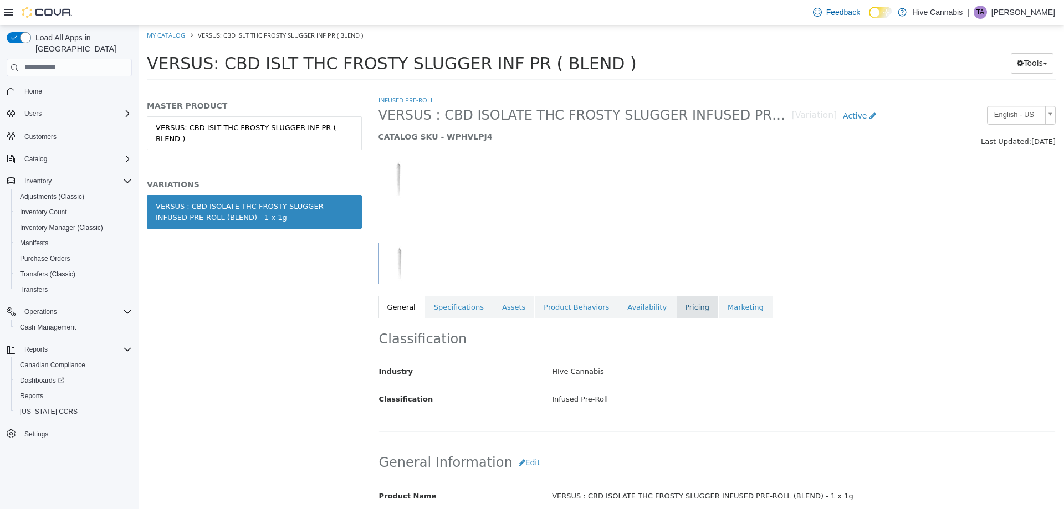
click at [676, 300] on link "Pricing" at bounding box center [697, 306] width 42 height 23
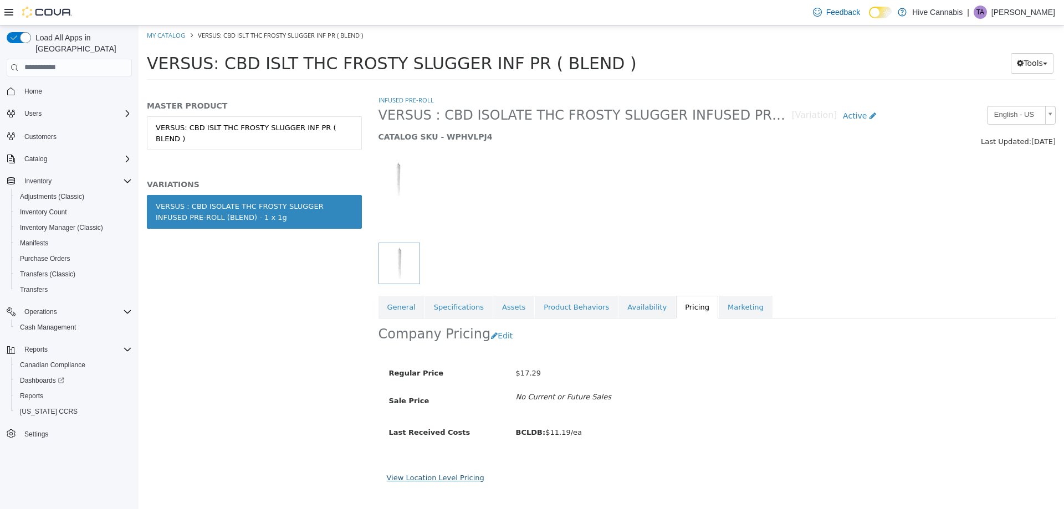
click at [422, 478] on link "View Location Level Pricing" at bounding box center [436, 477] width 98 height 8
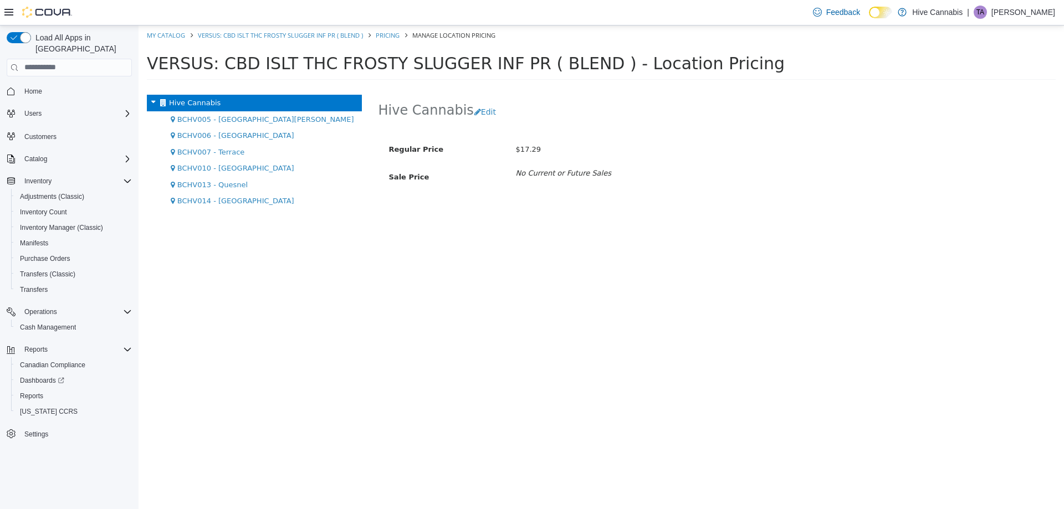
click at [222, 193] on div "BCHV014 - [GEOGRAPHIC_DATA]" at bounding box center [254, 200] width 215 height 17
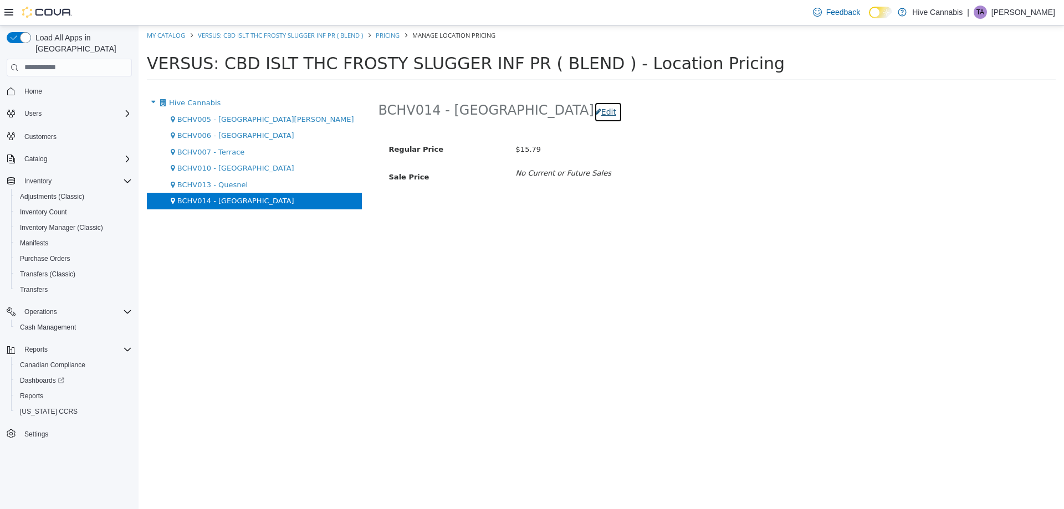
click at [594, 111] on button "Edit" at bounding box center [608, 111] width 28 height 21
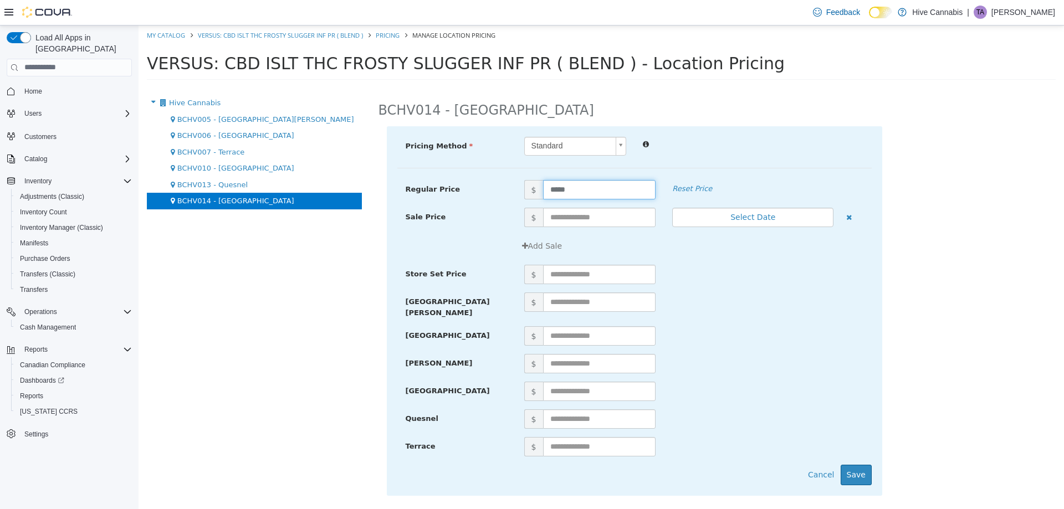
drag, startPoint x: 577, startPoint y: 187, endPoint x: 494, endPoint y: 201, distance: 84.3
click at [494, 203] on div "Regular Price $ ***** Reset Price" at bounding box center [634, 194] width 474 height 28
type input "*****"
click at [863, 471] on button "Save" at bounding box center [856, 474] width 31 height 21
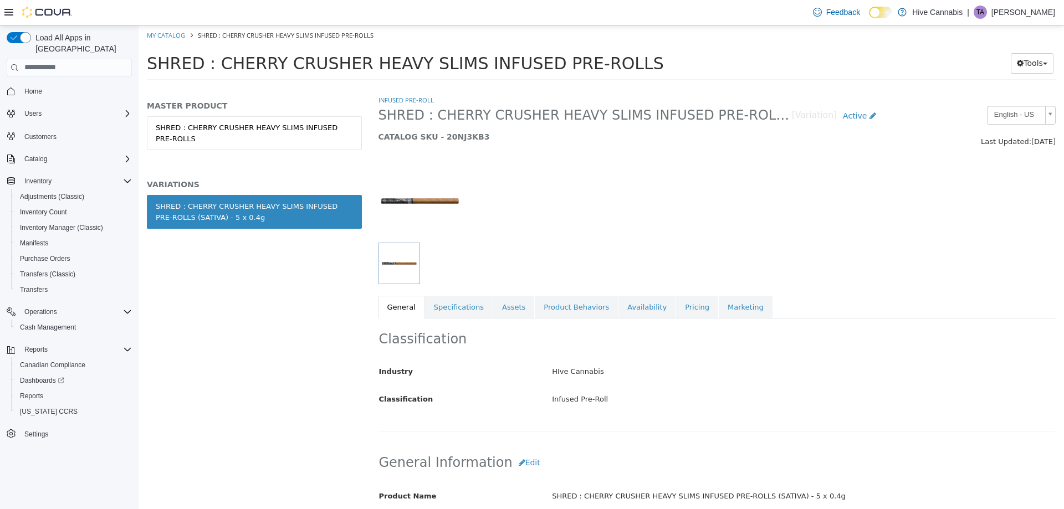
drag, startPoint x: 672, startPoint y: 309, endPoint x: 640, endPoint y: 353, distance: 54.3
click at [676, 309] on link "Pricing" at bounding box center [697, 306] width 42 height 23
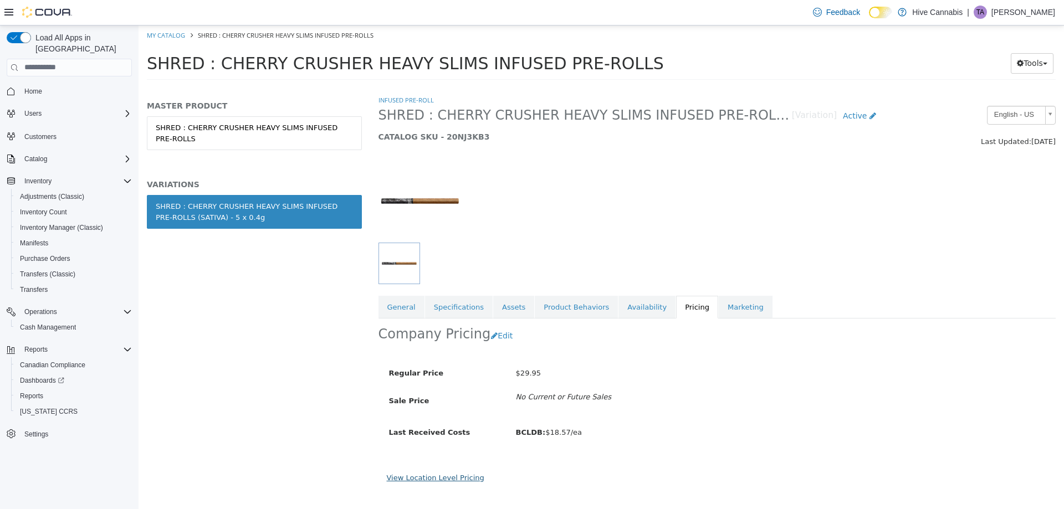
click at [449, 474] on link "View Location Level Pricing" at bounding box center [436, 477] width 98 height 8
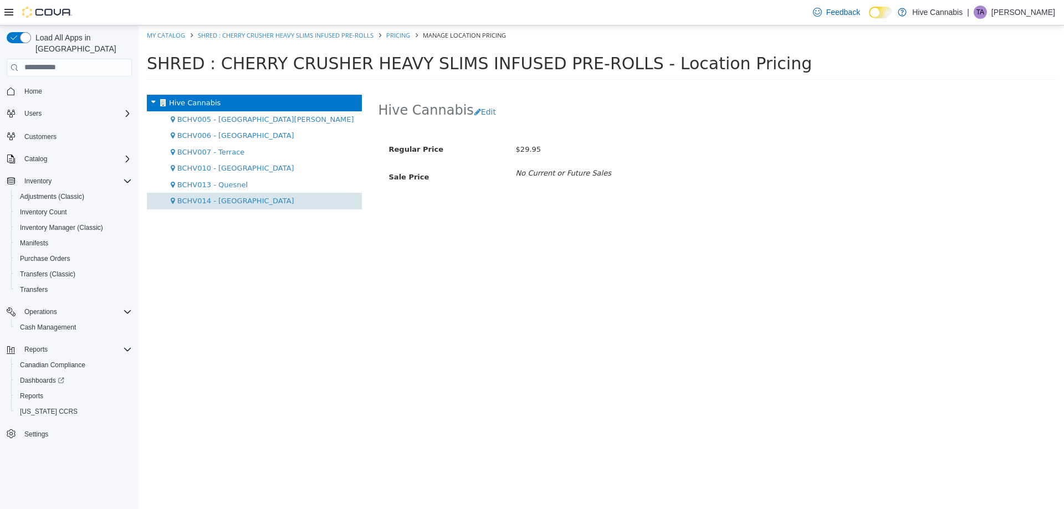
click at [237, 200] on span "BCHV014 - [GEOGRAPHIC_DATA]" at bounding box center [235, 200] width 117 height 8
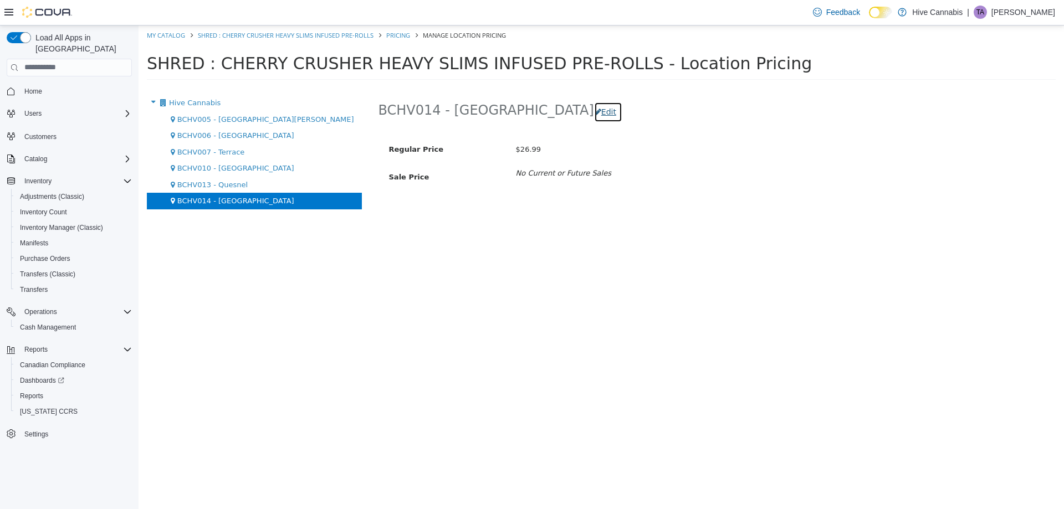
click at [594, 105] on button "Edit" at bounding box center [608, 111] width 28 height 21
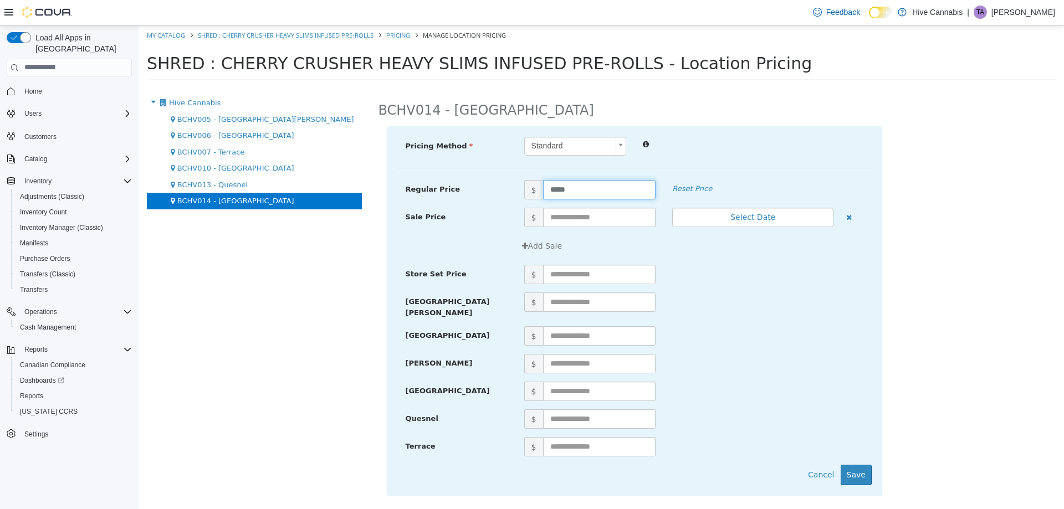
drag, startPoint x: 587, startPoint y: 186, endPoint x: 514, endPoint y: 197, distance: 73.4
click at [515, 197] on div "Regular Price $ ***** Reset Price" at bounding box center [634, 189] width 474 height 19
type input "*****"
drag, startPoint x: 859, startPoint y: 467, endPoint x: 842, endPoint y: 441, distance: 30.7
click at [859, 464] on button "Save" at bounding box center [856, 474] width 31 height 21
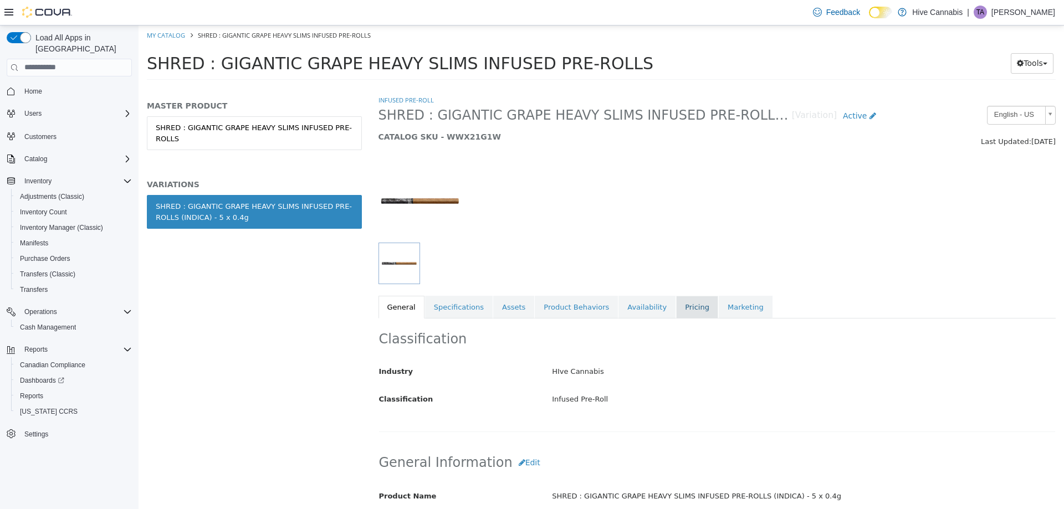
click at [676, 301] on link "Pricing" at bounding box center [697, 306] width 42 height 23
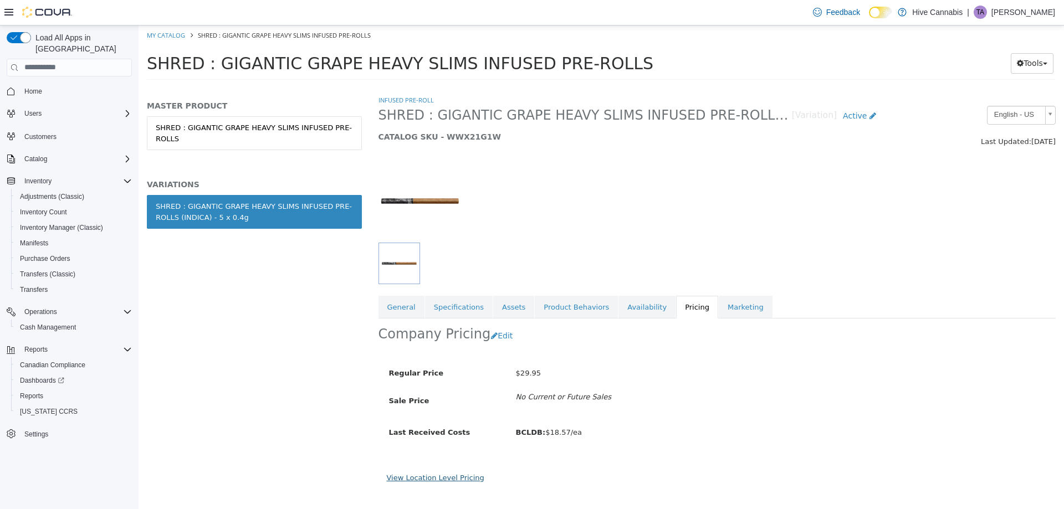
click at [449, 481] on link "View Location Level Pricing" at bounding box center [436, 477] width 98 height 8
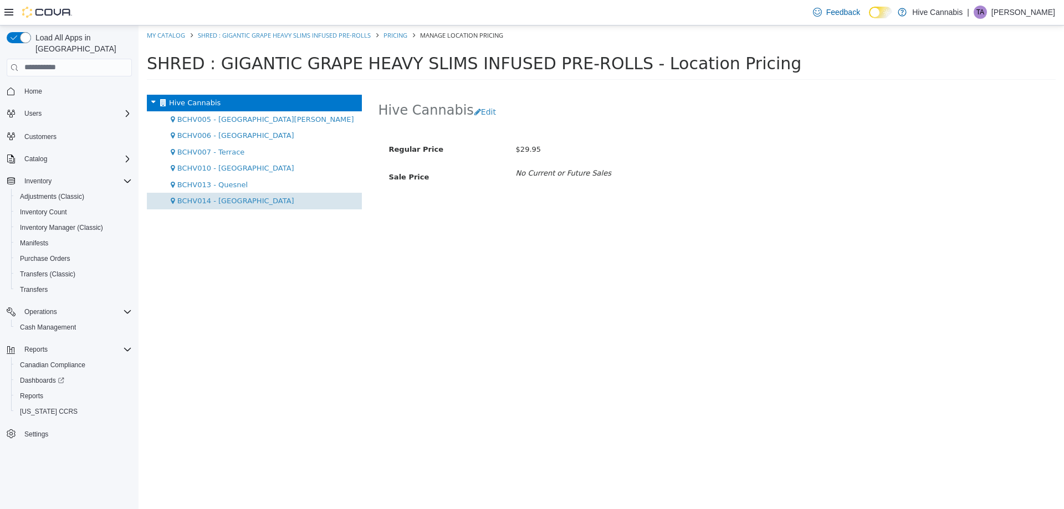
click at [213, 203] on span "BCHV014 - [GEOGRAPHIC_DATA]" at bounding box center [235, 200] width 117 height 8
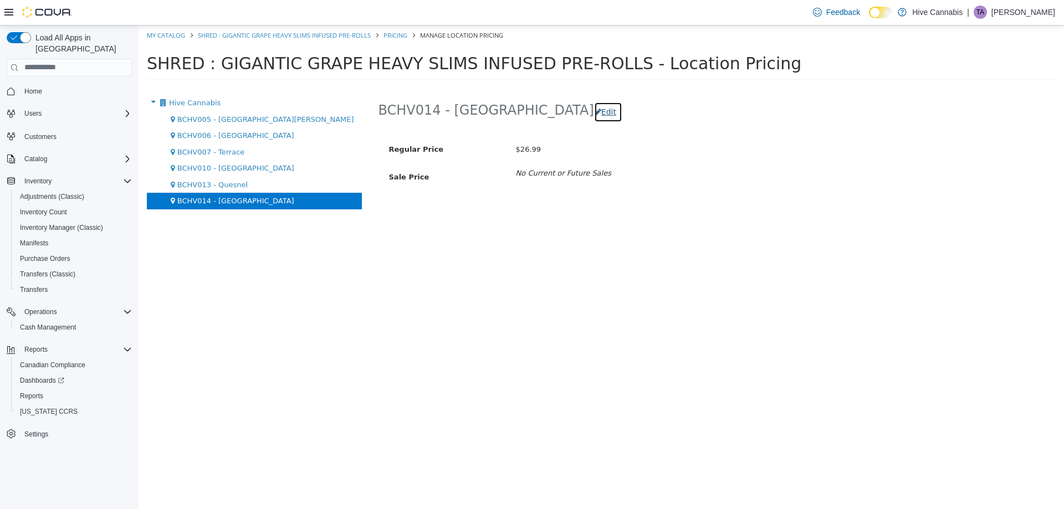
click at [594, 114] on button "Edit" at bounding box center [608, 111] width 28 height 21
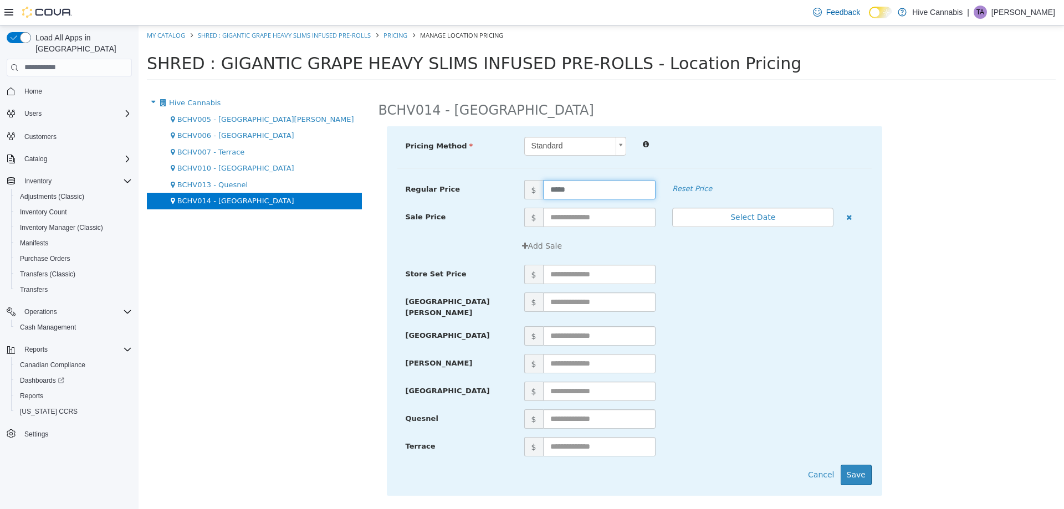
drag, startPoint x: 520, startPoint y: 206, endPoint x: 504, endPoint y: 207, distance: 16.1
click at [509, 207] on div "Regular Price $ ***** Reset Price" at bounding box center [634, 194] width 474 height 28
type input "*****"
drag, startPoint x: 857, startPoint y: 460, endPoint x: 709, endPoint y: 372, distance: 172.7
click at [857, 464] on button "Save" at bounding box center [856, 474] width 31 height 21
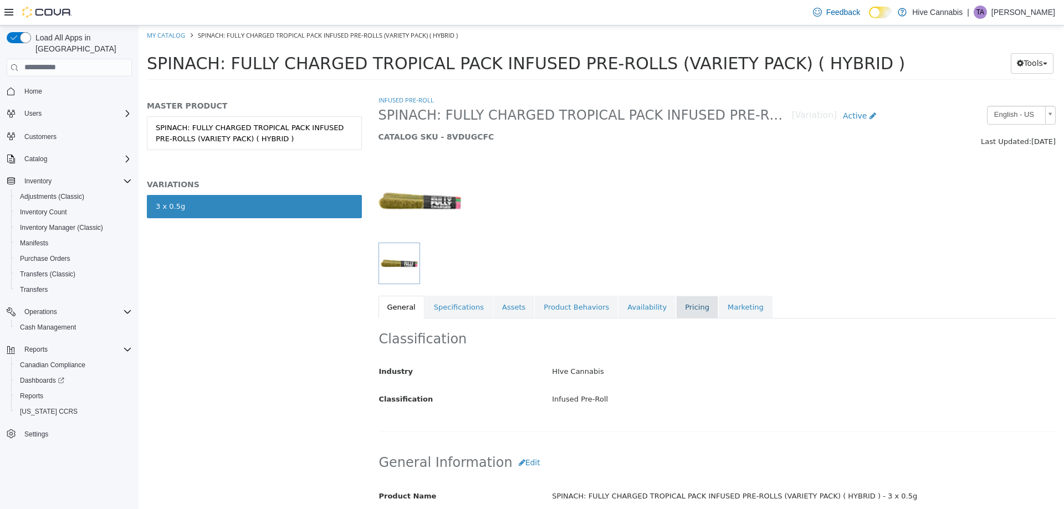
drag, startPoint x: 668, startPoint y: 304, endPoint x: 662, endPoint y: 310, distance: 8.2
click at [676, 304] on link "Pricing" at bounding box center [697, 306] width 42 height 23
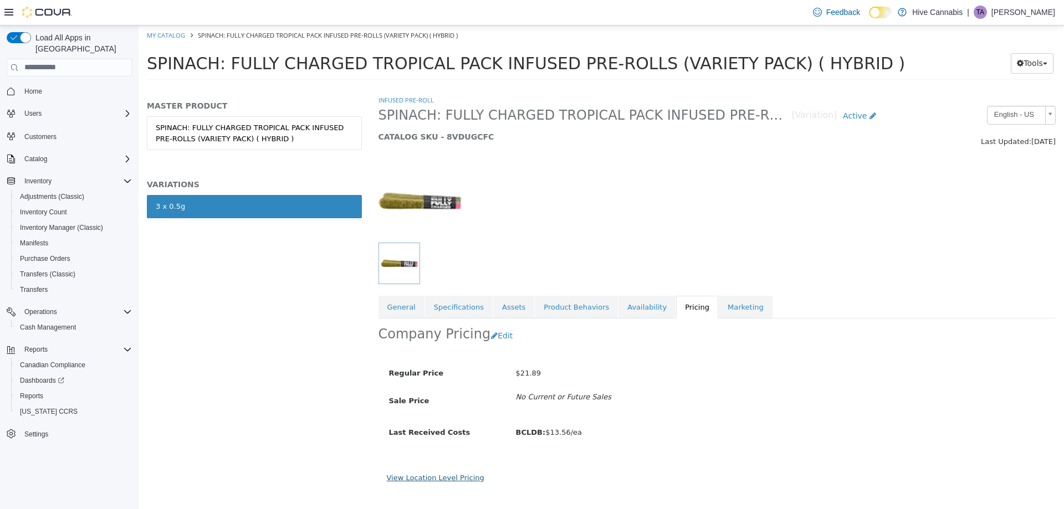
click at [450, 476] on link "View Location Level Pricing" at bounding box center [436, 477] width 98 height 8
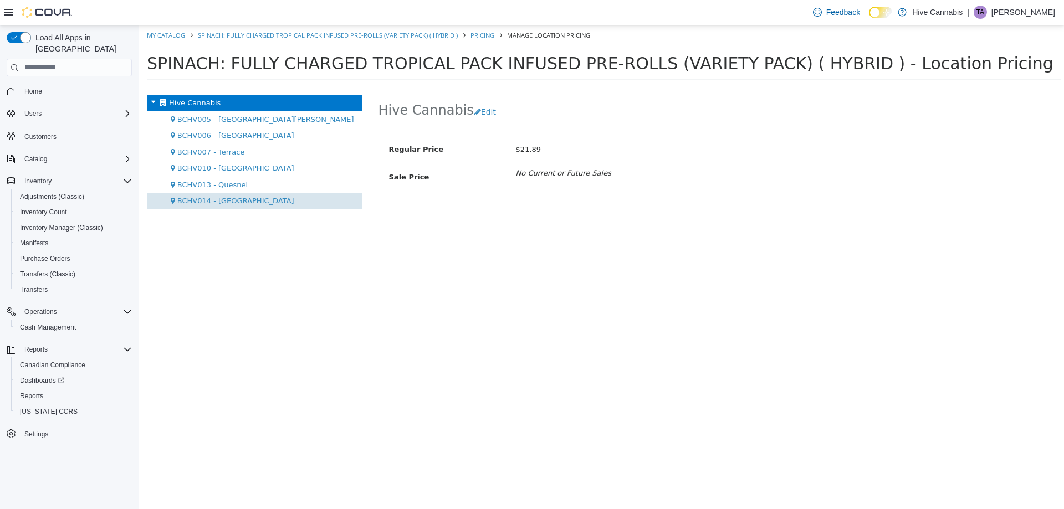
click at [222, 204] on span "BCHV014 - [GEOGRAPHIC_DATA]" at bounding box center [235, 200] width 117 height 8
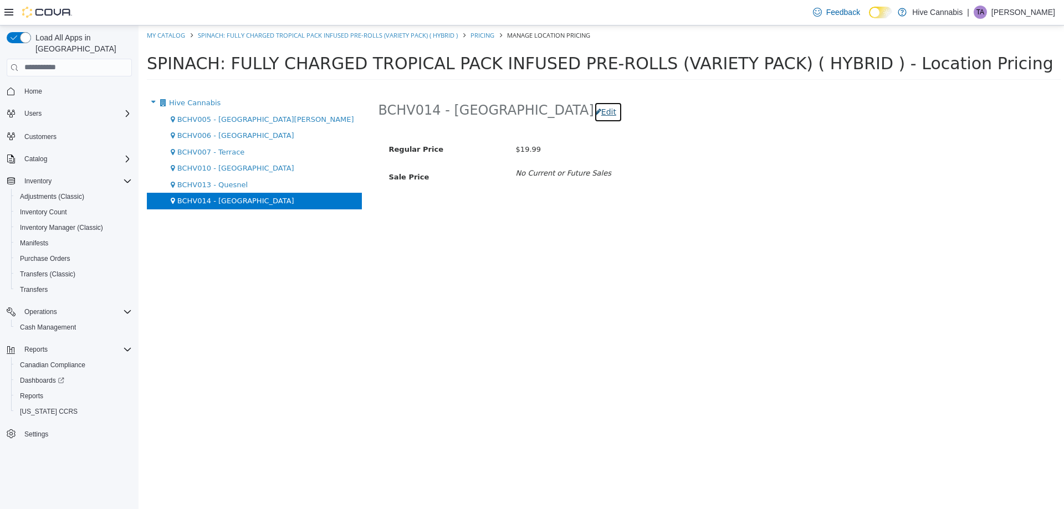
click at [594, 109] on button "Edit" at bounding box center [608, 111] width 28 height 21
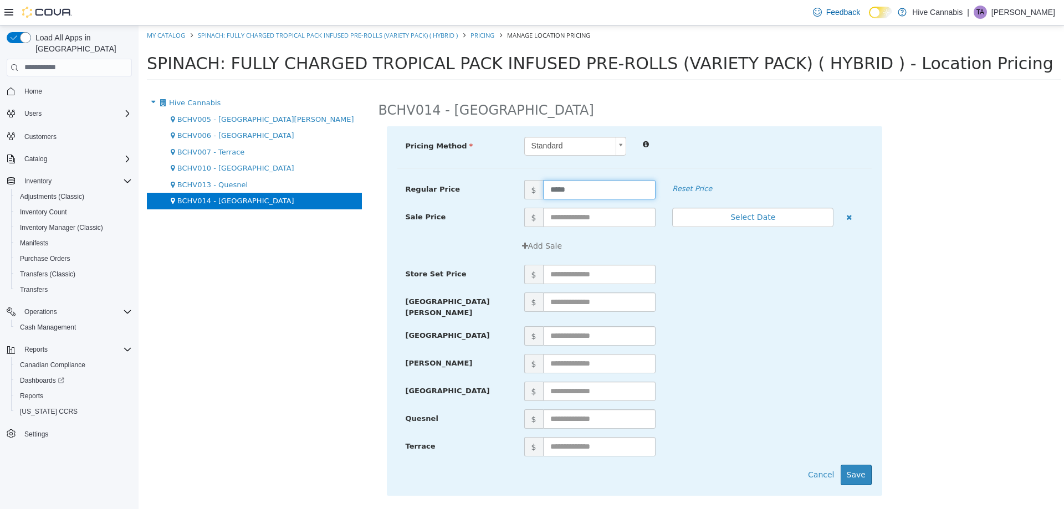
drag, startPoint x: 546, startPoint y: 186, endPoint x: 506, endPoint y: 191, distance: 40.8
click at [506, 191] on div "Regular Price $ ***** Reset Price" at bounding box center [634, 189] width 474 height 19
type input "*****"
click at [862, 467] on button "Save" at bounding box center [856, 474] width 31 height 21
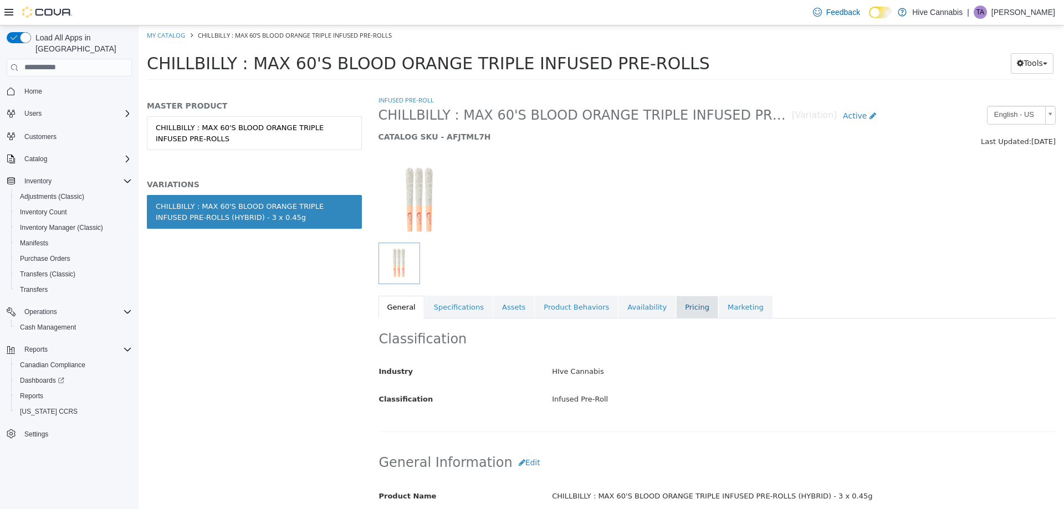
click at [676, 300] on link "Pricing" at bounding box center [697, 306] width 42 height 23
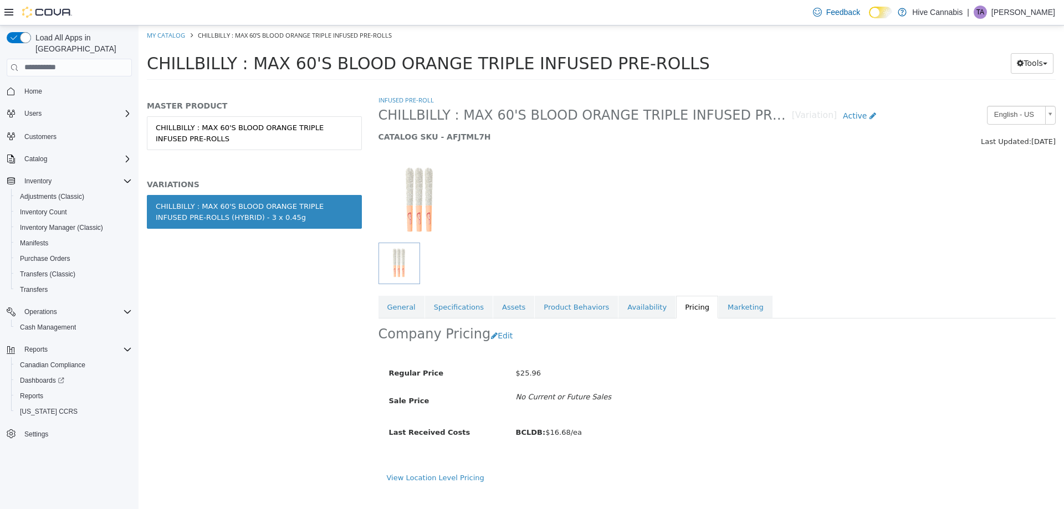
drag, startPoint x: 442, startPoint y: 475, endPoint x: 383, endPoint y: 452, distance: 63.2
click at [442, 473] on link "View Location Level Pricing" at bounding box center [436, 477] width 98 height 8
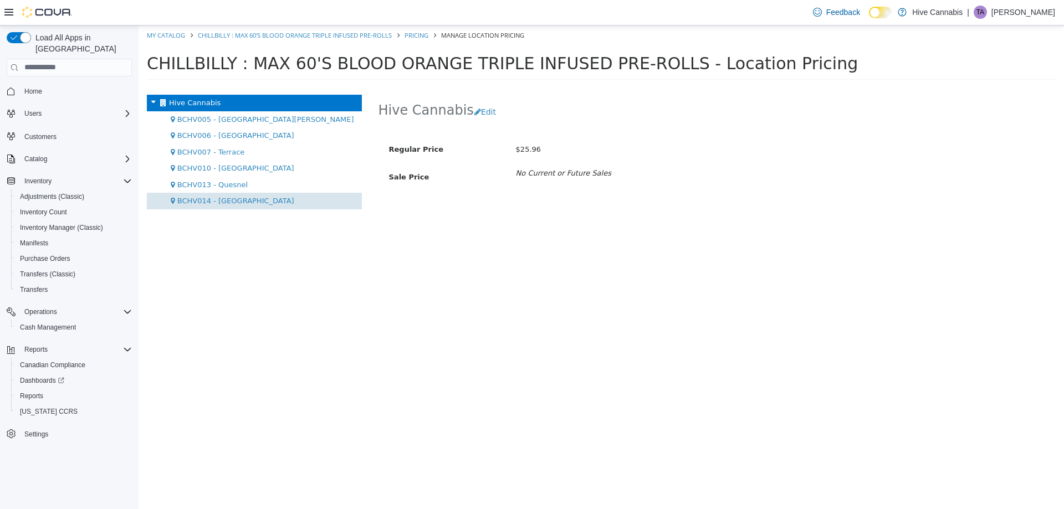
click at [216, 202] on span "BCHV014 - [GEOGRAPHIC_DATA]" at bounding box center [235, 200] width 117 height 8
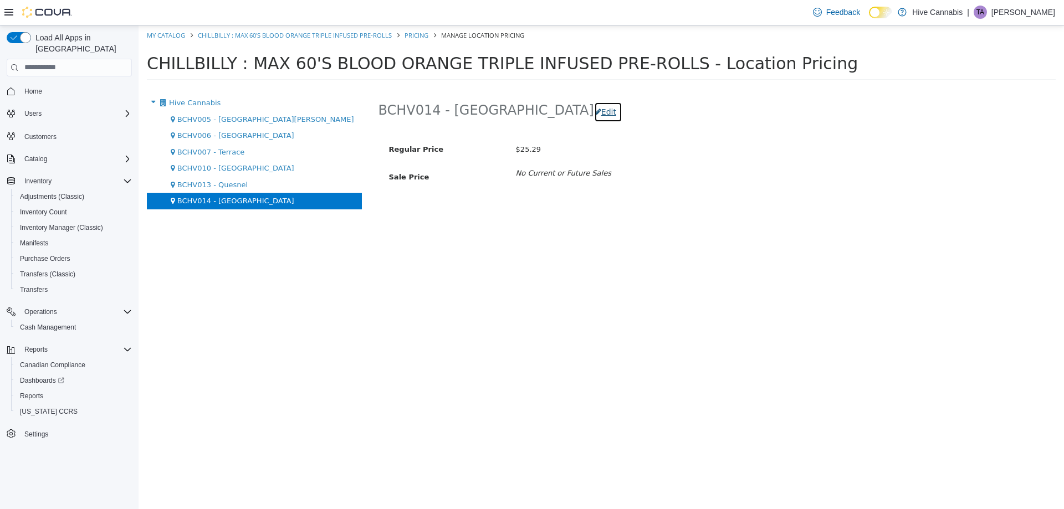
click at [594, 111] on button "Edit" at bounding box center [608, 111] width 28 height 21
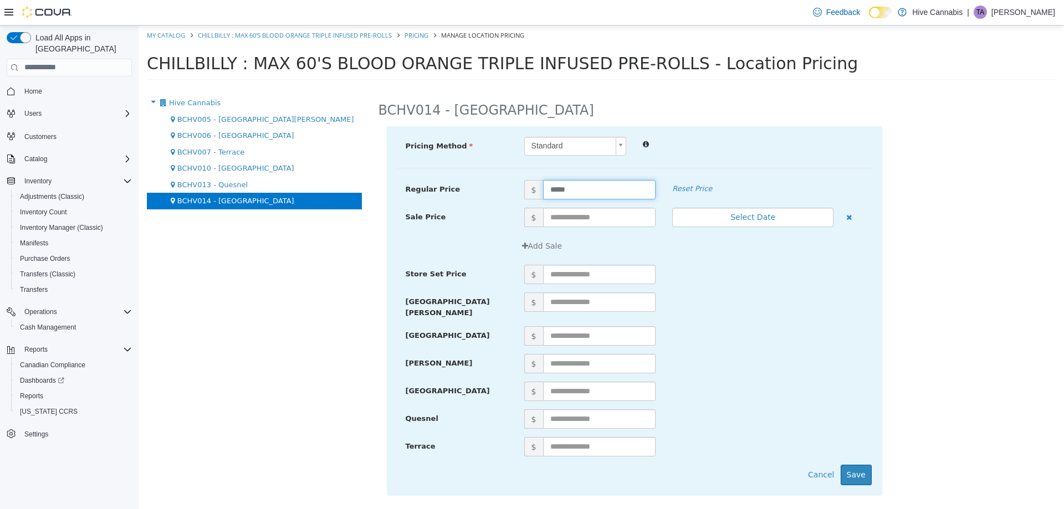
drag, startPoint x: 591, startPoint y: 190, endPoint x: 422, endPoint y: 203, distance: 169.0
click at [423, 203] on div "Regular Price $ ***** Reset Price" at bounding box center [634, 194] width 474 height 28
type input "*****"
click at [862, 468] on button "Save" at bounding box center [856, 474] width 31 height 21
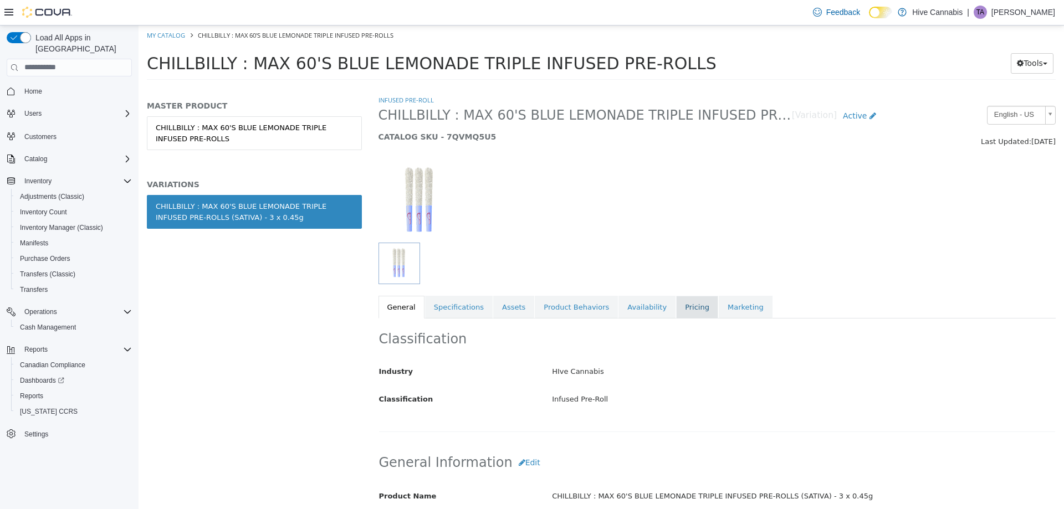
click at [676, 310] on link "Pricing" at bounding box center [697, 306] width 42 height 23
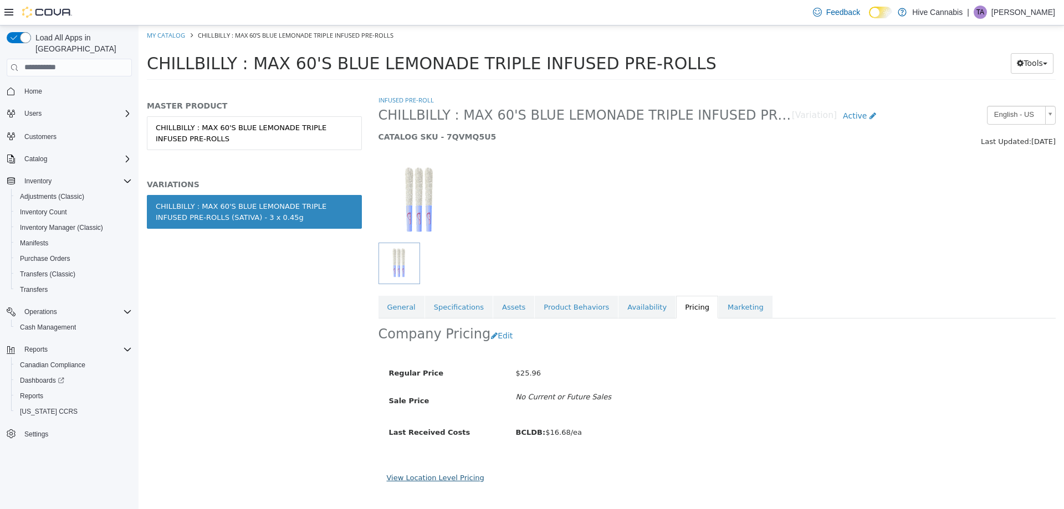
click at [457, 479] on link "View Location Level Pricing" at bounding box center [436, 477] width 98 height 8
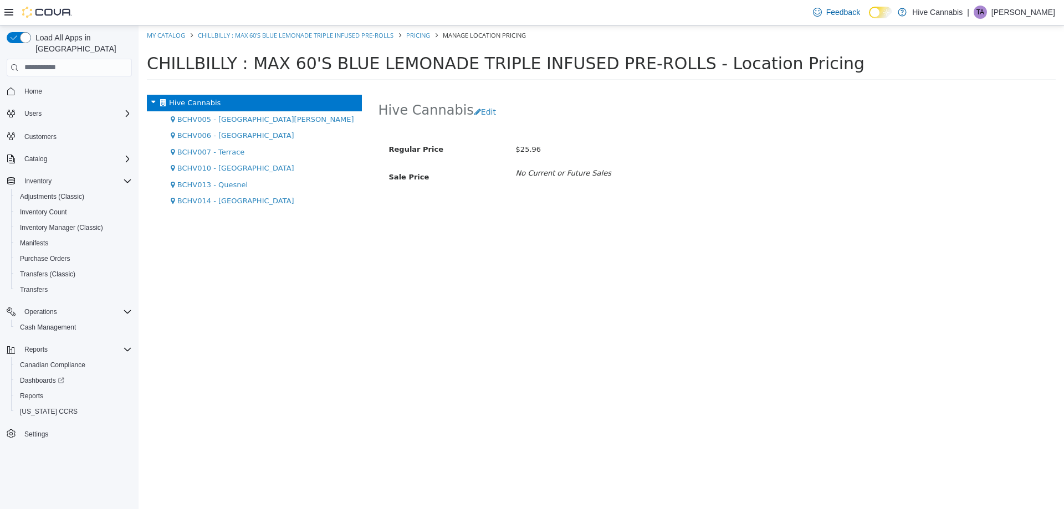
drag, startPoint x: 224, startPoint y: 204, endPoint x: 411, endPoint y: 183, distance: 187.9
click at [226, 202] on span "BCHV014 - [GEOGRAPHIC_DATA]" at bounding box center [235, 200] width 117 height 8
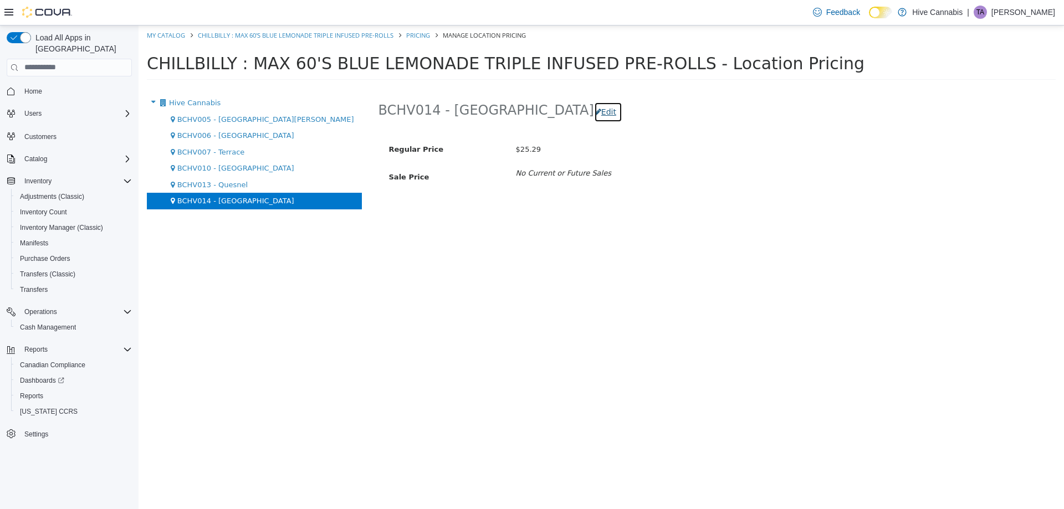
click at [594, 112] on button "Edit" at bounding box center [608, 111] width 28 height 21
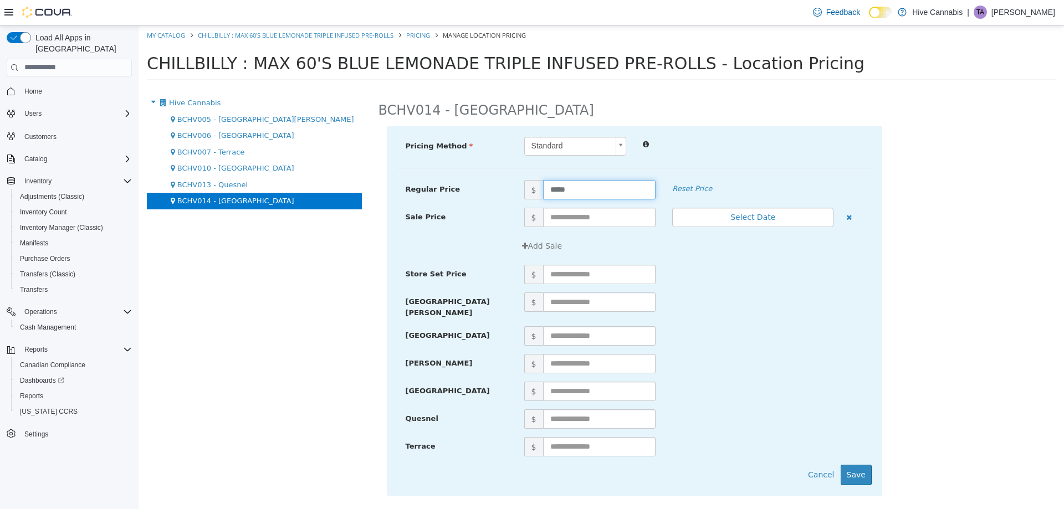
drag, startPoint x: 566, startPoint y: 188, endPoint x: 531, endPoint y: 197, distance: 35.9
click at [531, 197] on span "$ *****" at bounding box center [590, 189] width 148 height 19
type input "*****"
click at [864, 469] on button "Save" at bounding box center [856, 474] width 31 height 21
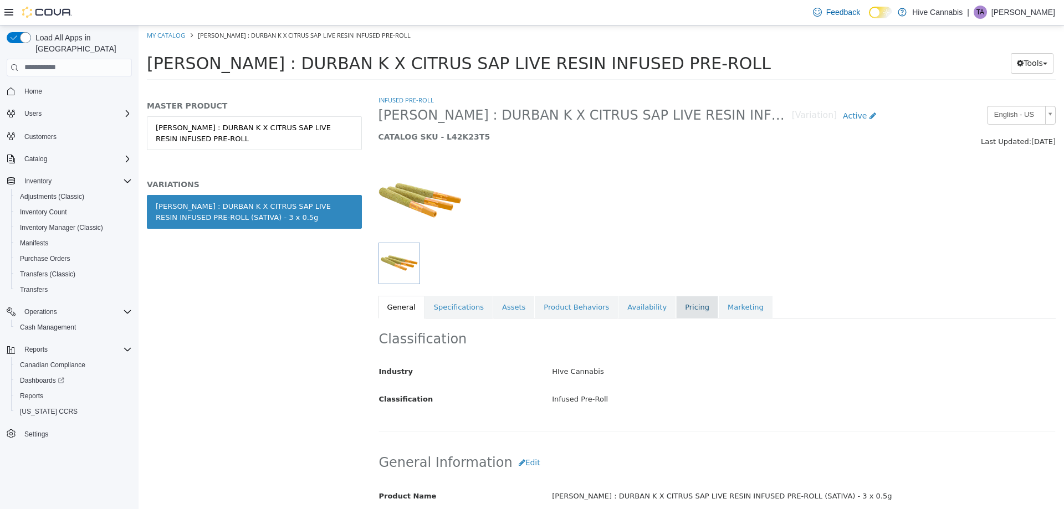
drag, startPoint x: 677, startPoint y: 301, endPoint x: 668, endPoint y: 304, distance: 8.6
click at [676, 300] on link "Pricing" at bounding box center [697, 306] width 42 height 23
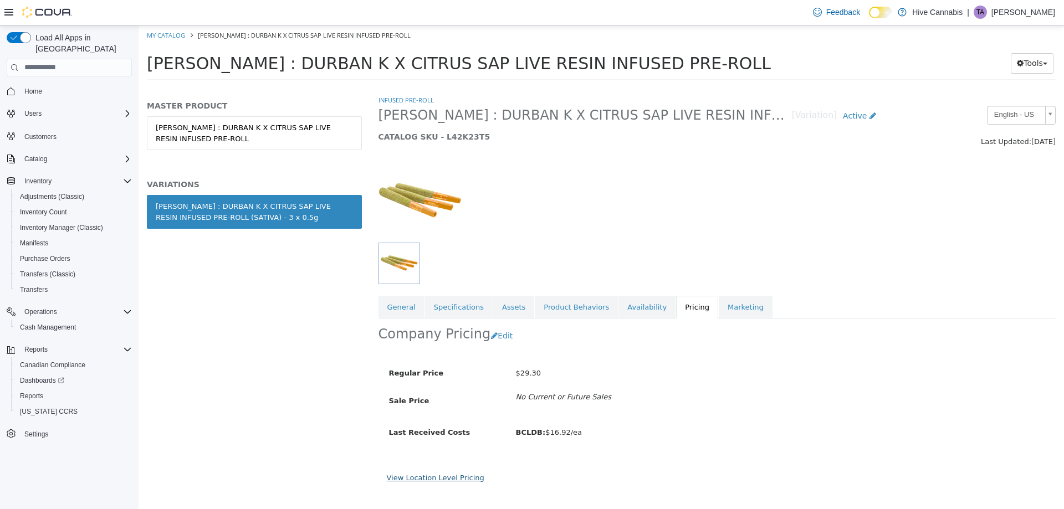
click at [457, 475] on link "View Location Level Pricing" at bounding box center [436, 477] width 98 height 8
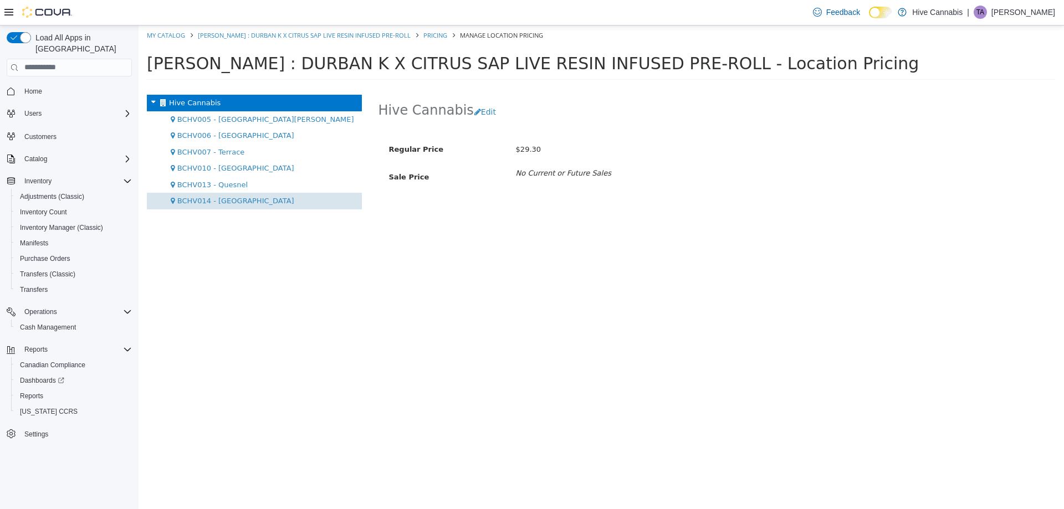
click at [245, 196] on span "BCHV014 - [GEOGRAPHIC_DATA]" at bounding box center [235, 200] width 117 height 8
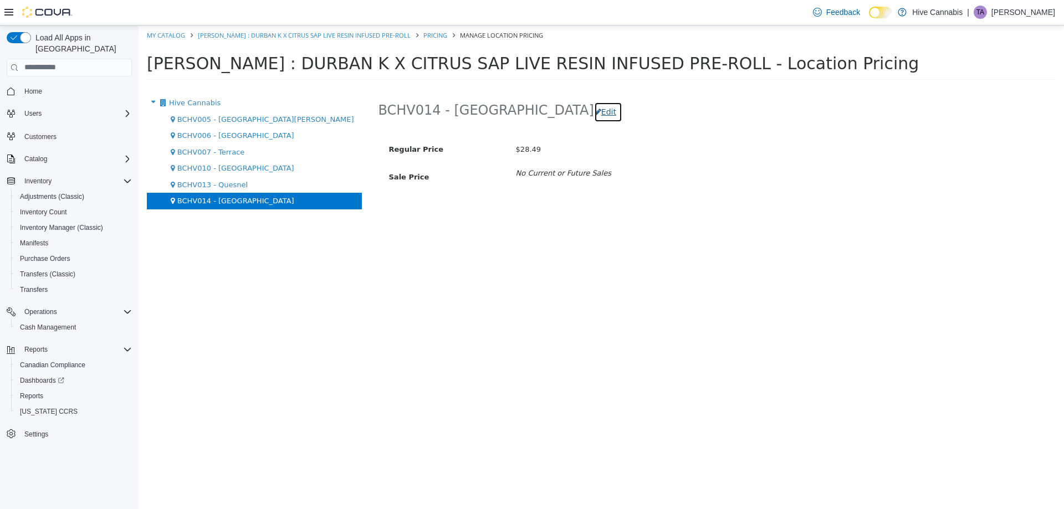
click at [594, 107] on button "Edit" at bounding box center [608, 111] width 28 height 21
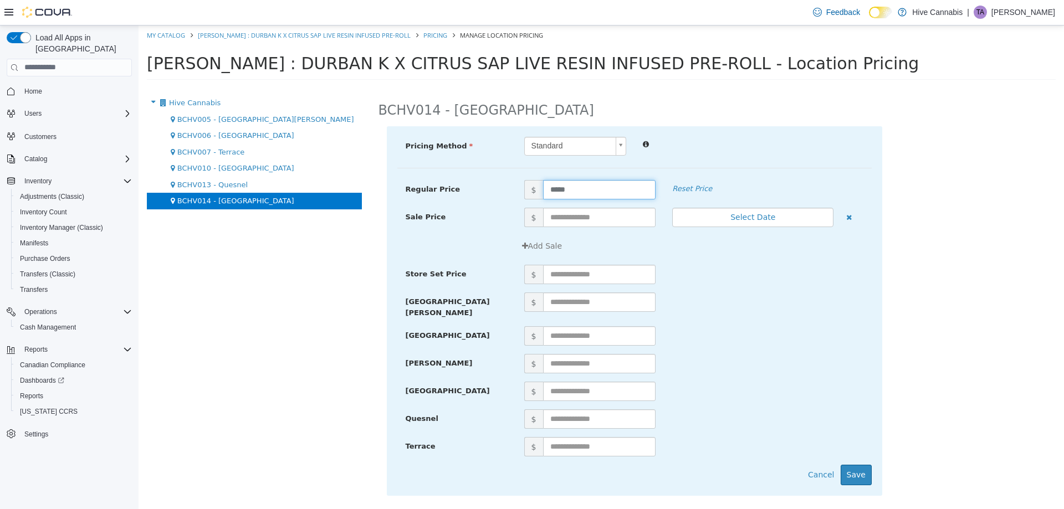
drag, startPoint x: 568, startPoint y: 184, endPoint x: 516, endPoint y: 192, distance: 52.7
click at [516, 192] on span "$ *****" at bounding box center [590, 189] width 148 height 19
type input "*****"
click at [858, 472] on button "Save" at bounding box center [856, 474] width 31 height 21
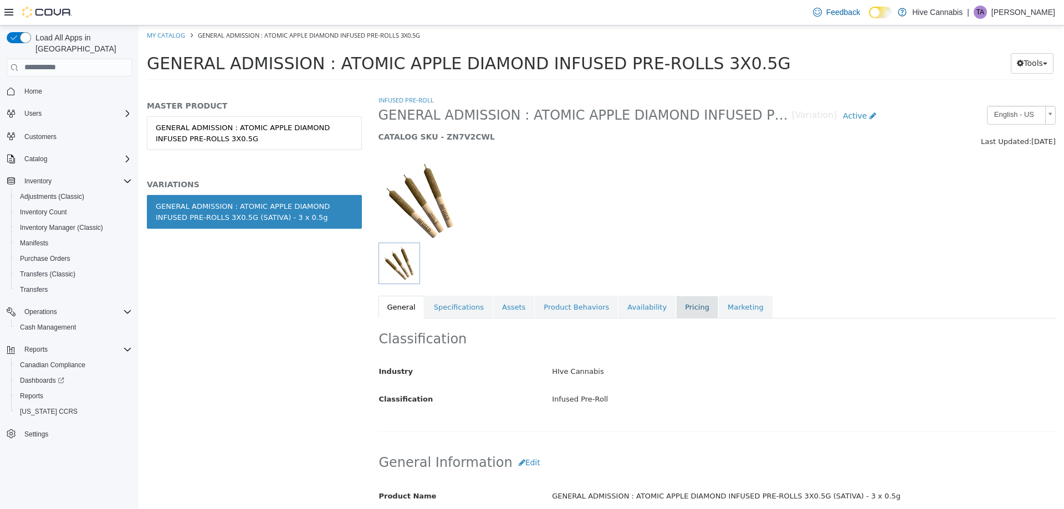
click at [676, 301] on link "Pricing" at bounding box center [697, 306] width 42 height 23
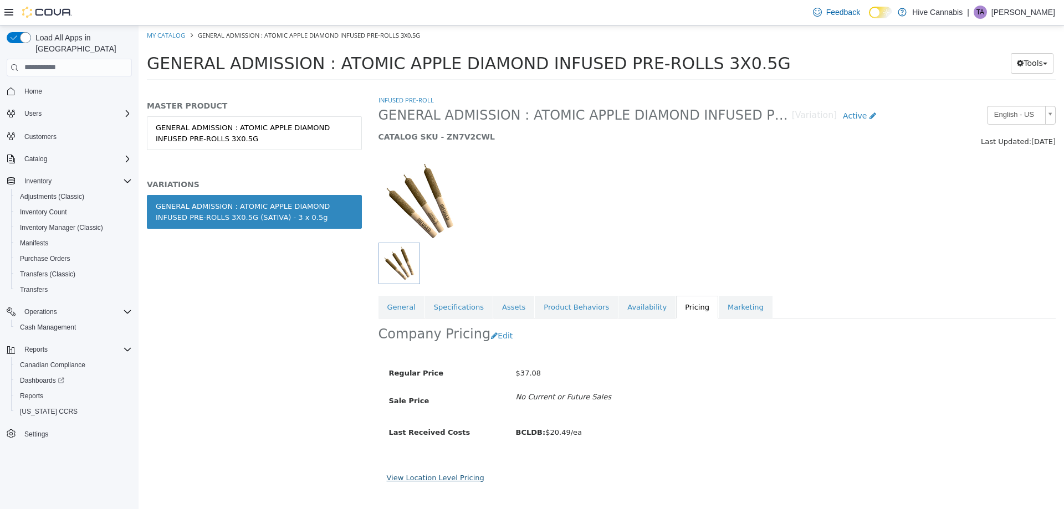
click at [437, 480] on link "View Location Level Pricing" at bounding box center [436, 477] width 98 height 8
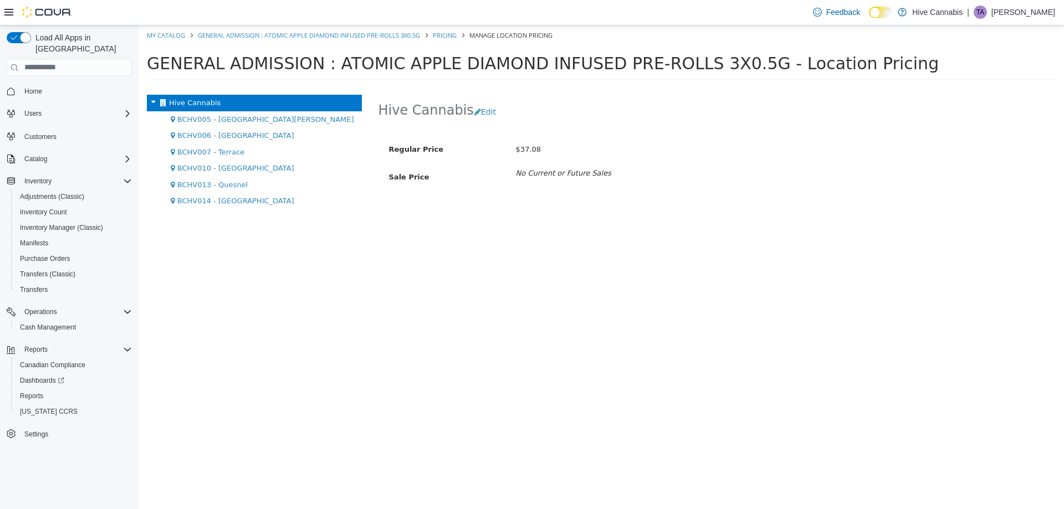
click at [219, 209] on div "Hive Cannabis BCHV005 - [GEOGRAPHIC_DATA][PERSON_NAME] - [PERSON_NAME] BCHV007 …" at bounding box center [255, 301] width 232 height 414
drag, startPoint x: 237, startPoint y: 192, endPoint x: 306, endPoint y: 178, distance: 70.1
click at [242, 187] on ul "BCHV005 - [GEOGRAPHIC_DATA][PERSON_NAME] BCHV006 - [PERSON_NAME] BCHV007 - Terr…" at bounding box center [254, 160] width 215 height 98
drag, startPoint x: 239, startPoint y: 198, endPoint x: 305, endPoint y: 185, distance: 67.3
click at [240, 199] on span "BCHV014 - [GEOGRAPHIC_DATA]" at bounding box center [235, 200] width 117 height 8
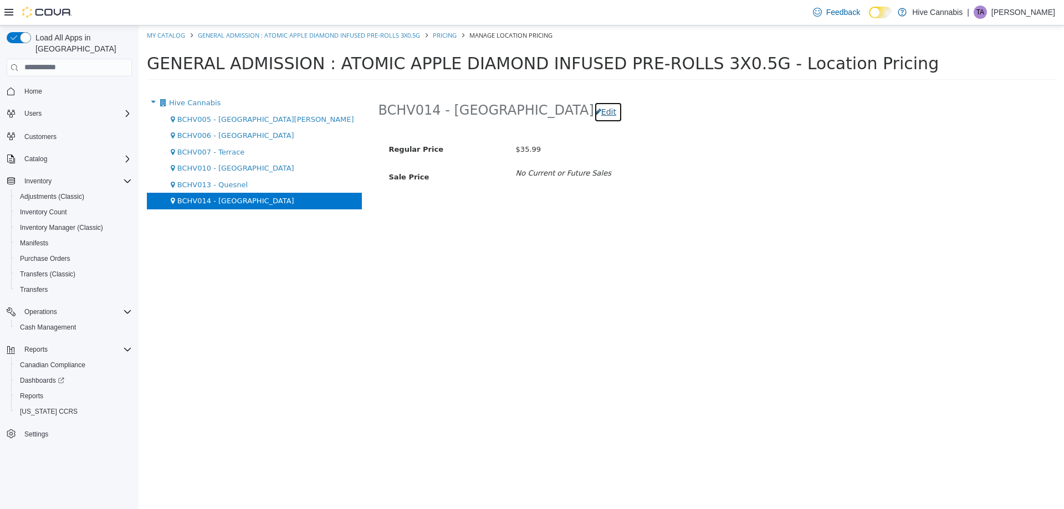
click at [594, 115] on button "Edit" at bounding box center [608, 111] width 28 height 21
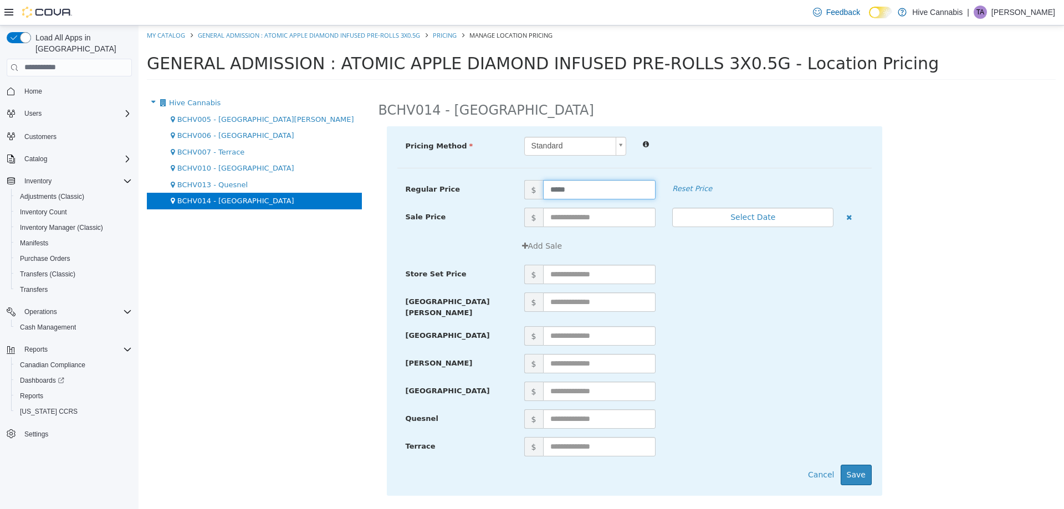
drag, startPoint x: 581, startPoint y: 189, endPoint x: 491, endPoint y: 203, distance: 91.4
click at [506, 203] on div "Regular Price $ ***** Reset Price" at bounding box center [634, 194] width 474 height 28
type input "*****"
click at [866, 471] on button "Save" at bounding box center [856, 474] width 31 height 21
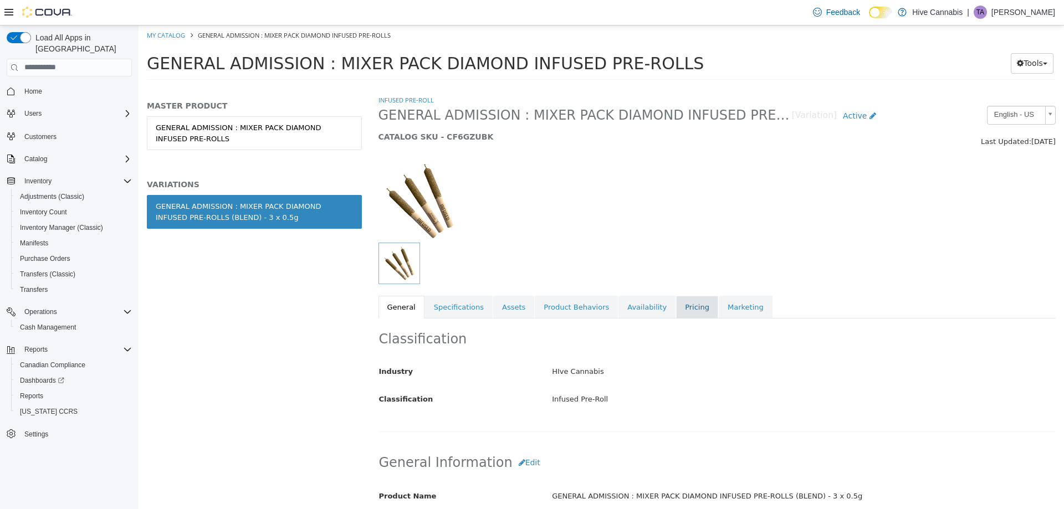
click at [679, 305] on link "Pricing" at bounding box center [697, 306] width 42 height 23
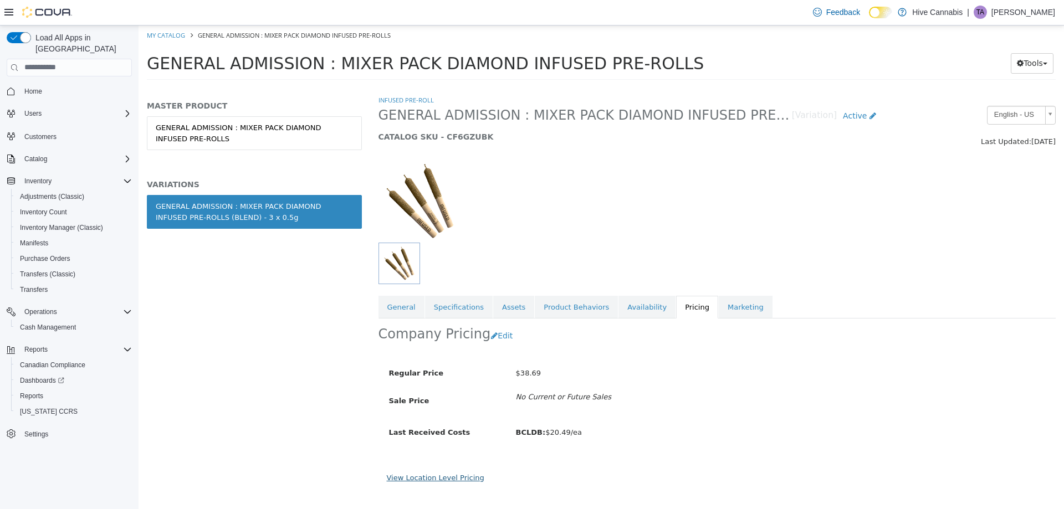
click at [442, 480] on link "View Location Level Pricing" at bounding box center [436, 477] width 98 height 8
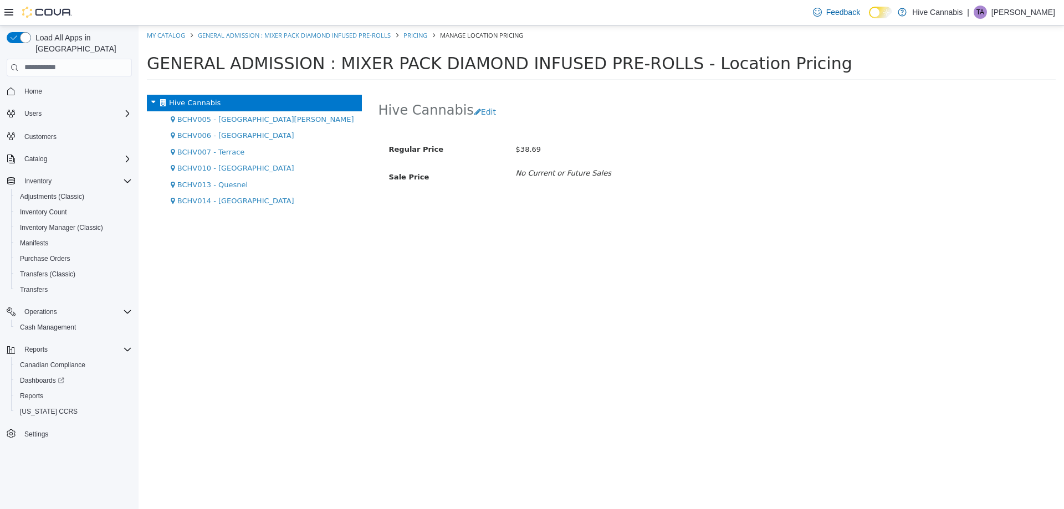
drag, startPoint x: 255, startPoint y: 206, endPoint x: 297, endPoint y: 197, distance: 42.5
click at [256, 203] on div "BCHV014 - [GEOGRAPHIC_DATA]" at bounding box center [254, 200] width 215 height 17
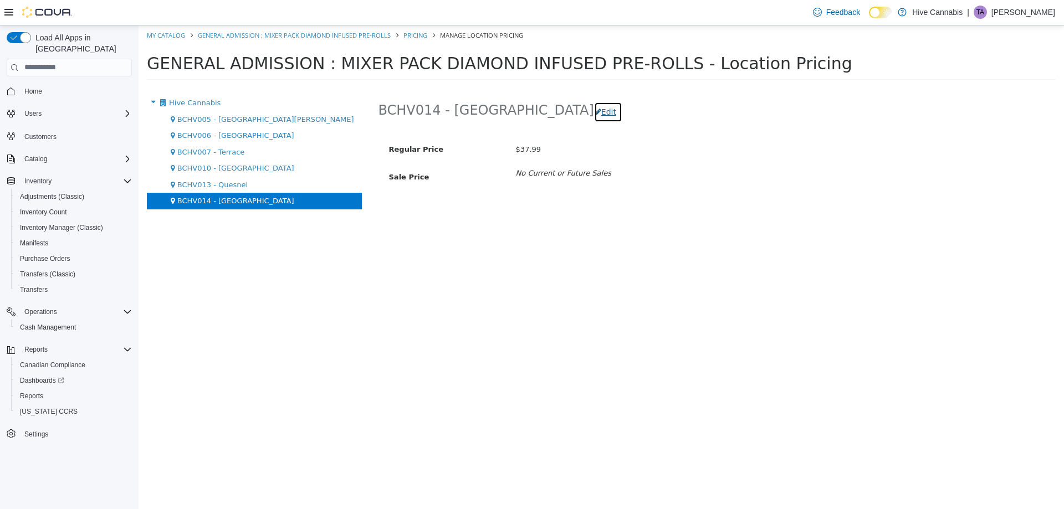
drag, startPoint x: 535, startPoint y: 111, endPoint x: 534, endPoint y: 124, distance: 13.3
click at [594, 112] on button "Edit" at bounding box center [608, 111] width 28 height 21
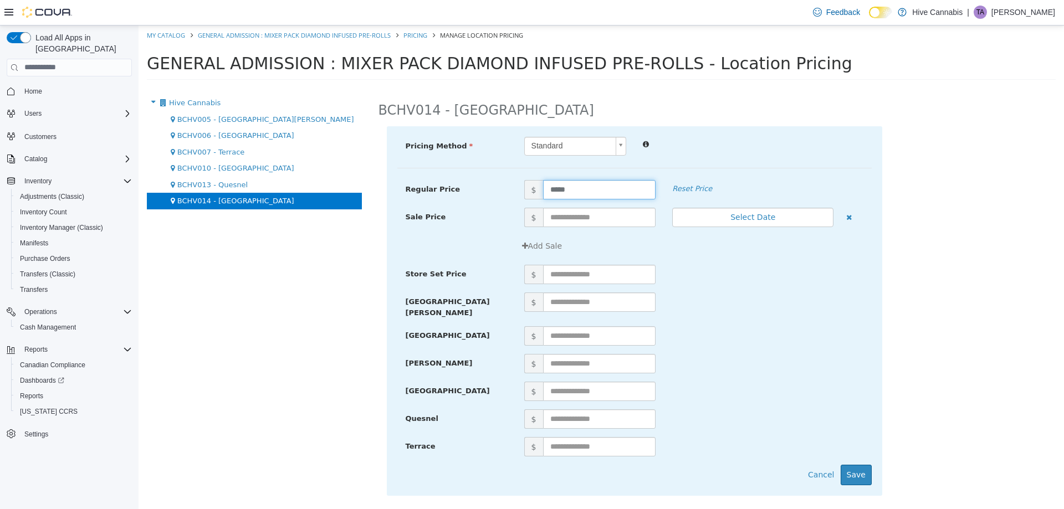
click at [450, 199] on div "Regular Price $ ***** Reset Price" at bounding box center [634, 189] width 474 height 19
type input "*****"
click at [857, 472] on button "Save" at bounding box center [856, 474] width 31 height 21
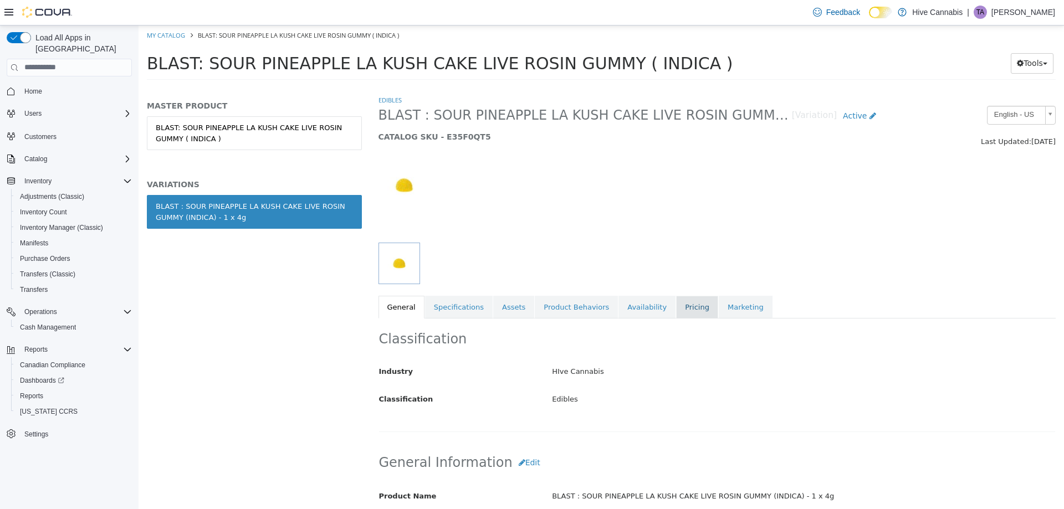
click at [676, 309] on link "Pricing" at bounding box center [697, 306] width 42 height 23
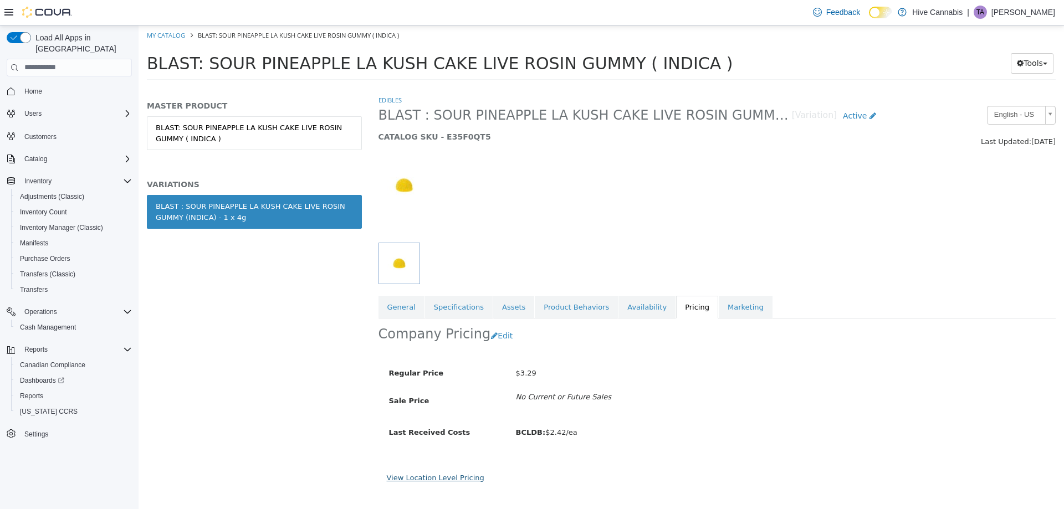
click at [447, 480] on link "View Location Level Pricing" at bounding box center [436, 477] width 98 height 8
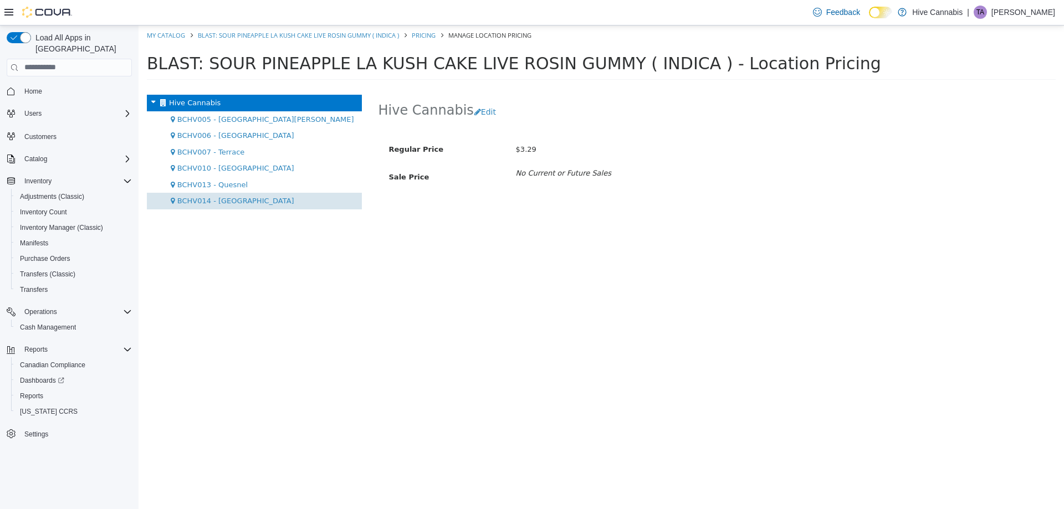
drag, startPoint x: 232, startPoint y: 199, endPoint x: 242, endPoint y: 195, distance: 10.9
click at [232, 199] on span "BCHV014 - [GEOGRAPHIC_DATA]" at bounding box center [235, 200] width 117 height 8
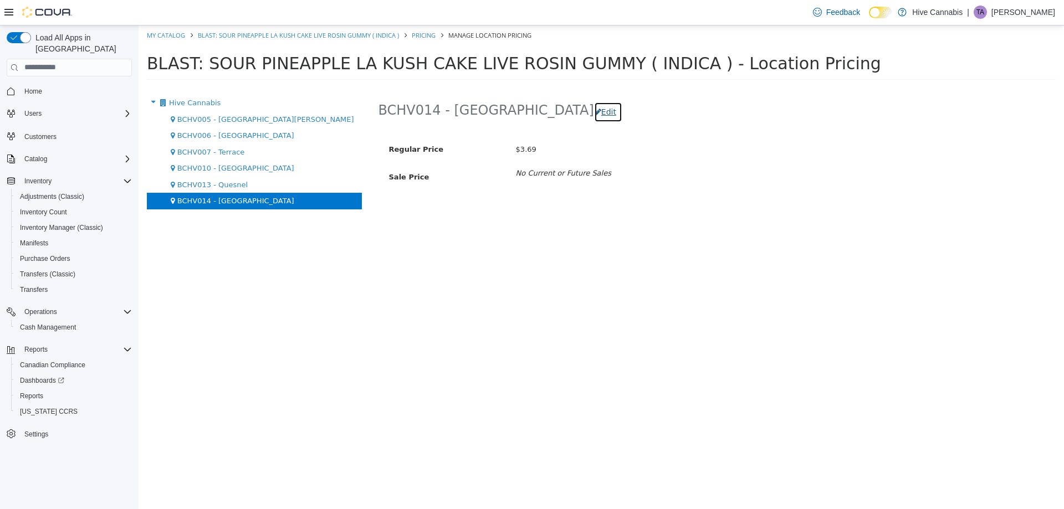
click at [594, 109] on button "Edit" at bounding box center [608, 111] width 28 height 21
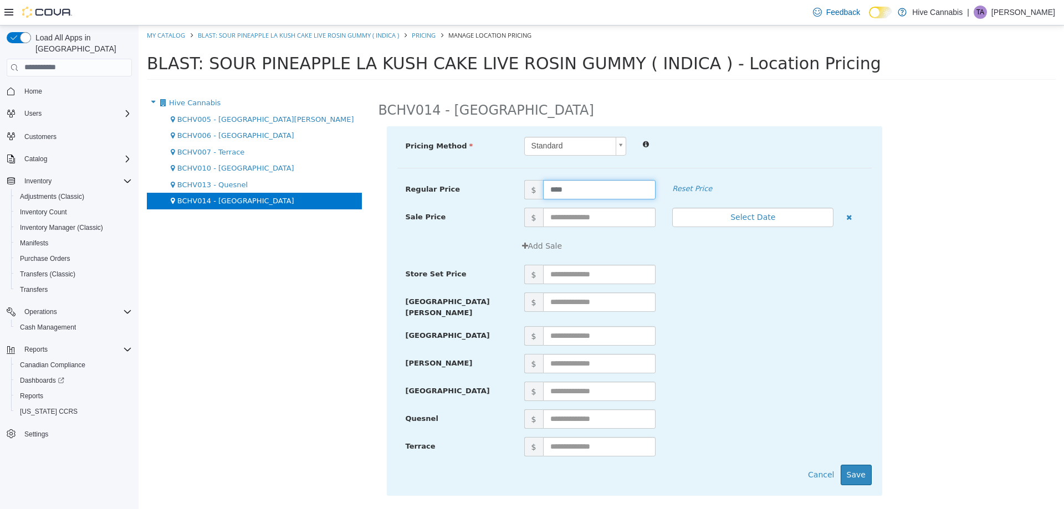
drag, startPoint x: 581, startPoint y: 192, endPoint x: 481, endPoint y: 209, distance: 101.8
click at [481, 180] on div "Regular Price $ **** Reset Price Sale Price $ Select Date (UTC-7) [GEOGRAPHIC_D…" at bounding box center [634, 180] width 474 height 0
type input "****"
click at [864, 468] on button "Save" at bounding box center [856, 474] width 31 height 21
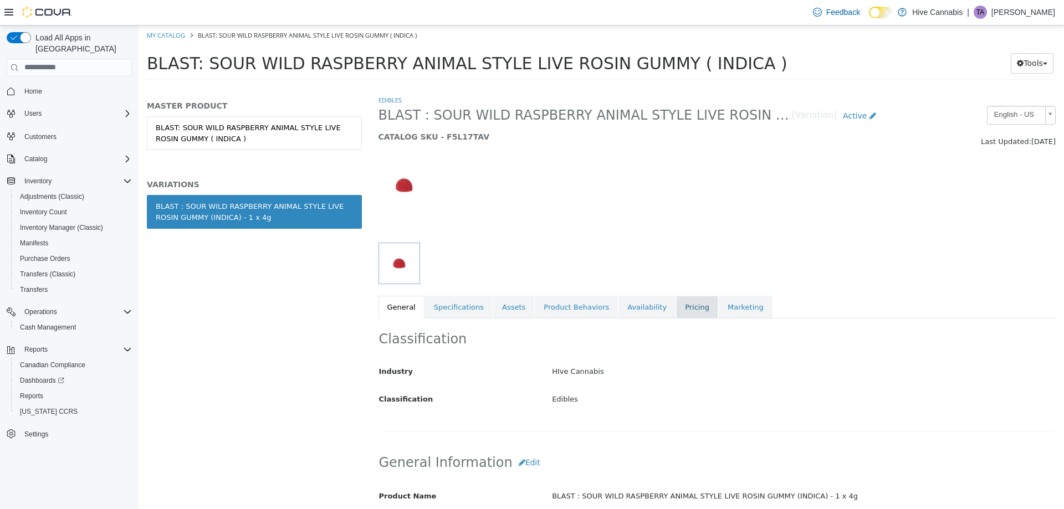
drag, startPoint x: 682, startPoint y: 302, endPoint x: 677, endPoint y: 306, distance: 6.3
click at [681, 302] on link "Pricing" at bounding box center [697, 306] width 42 height 23
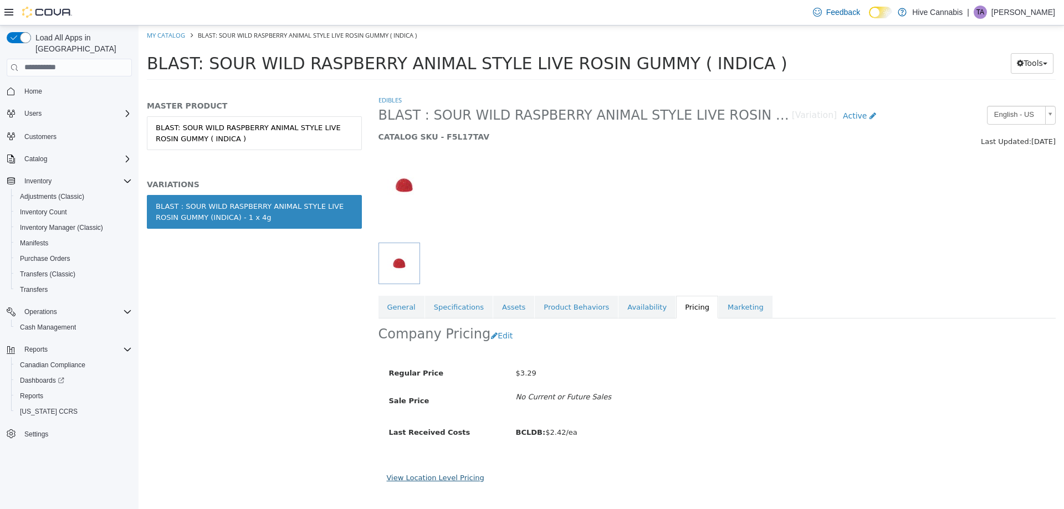
click at [452, 480] on link "View Location Level Pricing" at bounding box center [436, 477] width 98 height 8
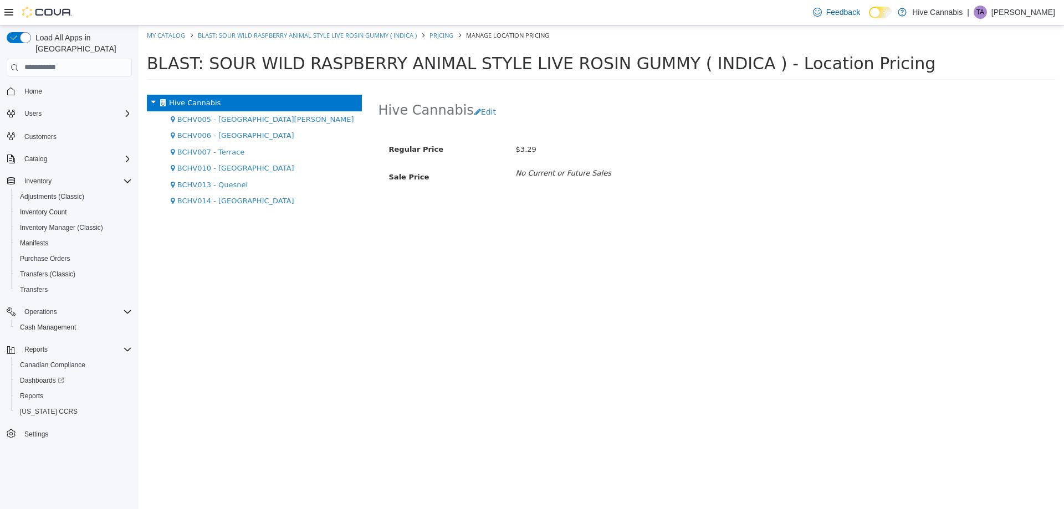
drag, startPoint x: 236, startPoint y: 199, endPoint x: 361, endPoint y: 194, distance: 124.8
click at [238, 196] on span "BCHV014 - [GEOGRAPHIC_DATA]" at bounding box center [235, 200] width 117 height 8
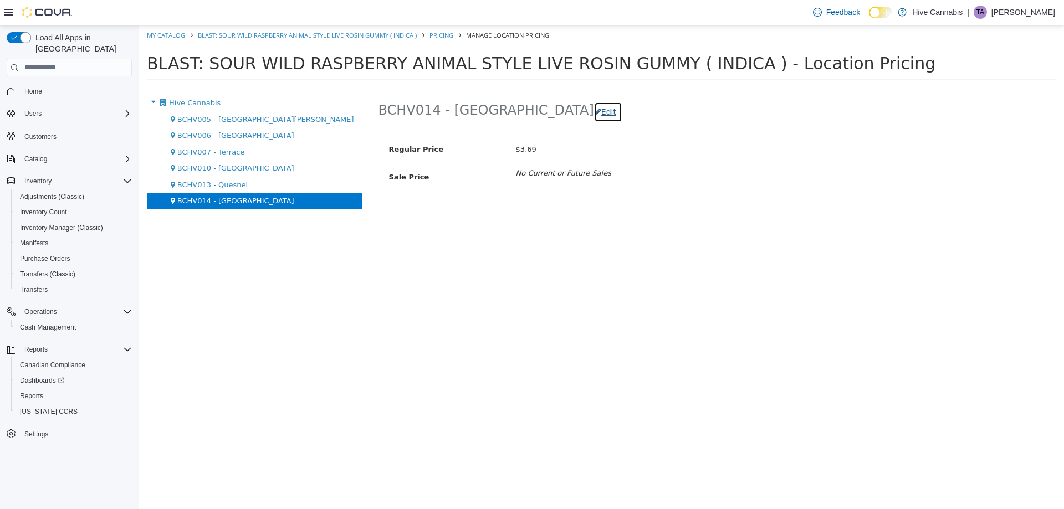
drag, startPoint x: 537, startPoint y: 111, endPoint x: 544, endPoint y: 117, distance: 8.7
click at [594, 110] on button "Edit" at bounding box center [608, 111] width 28 height 21
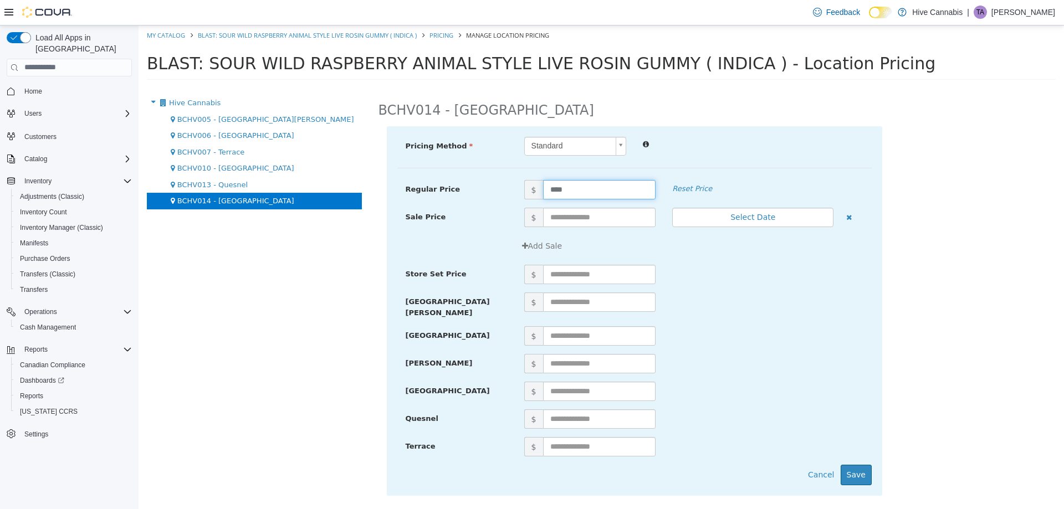
drag, startPoint x: 498, startPoint y: 193, endPoint x: 488, endPoint y: 197, distance: 11.0
click at [488, 197] on div "Regular Price $ **** Reset Price" at bounding box center [634, 189] width 474 height 19
type input "****"
drag, startPoint x: 859, startPoint y: 466, endPoint x: 760, endPoint y: 382, distance: 129.7
click at [858, 464] on button "Save" at bounding box center [856, 474] width 31 height 21
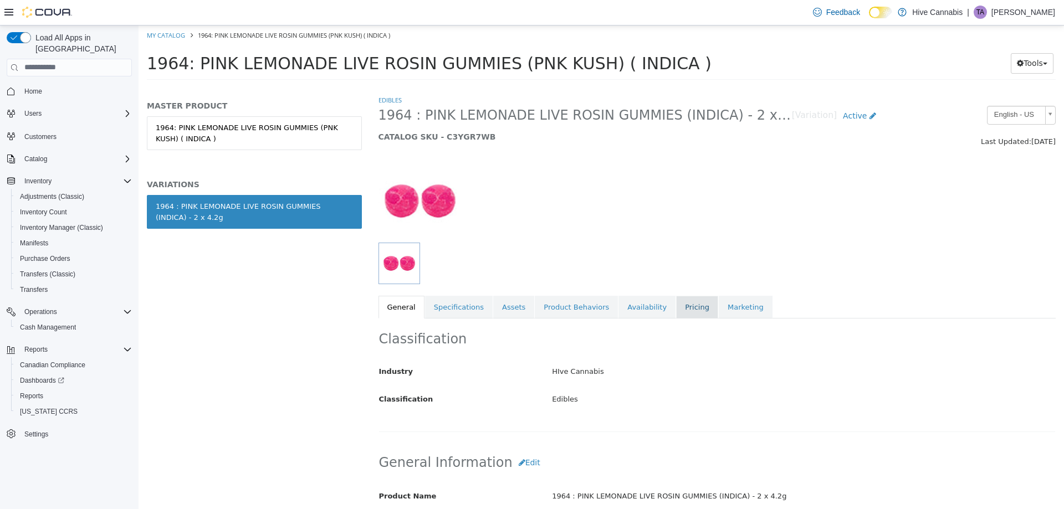
click at [676, 304] on link "Pricing" at bounding box center [697, 306] width 42 height 23
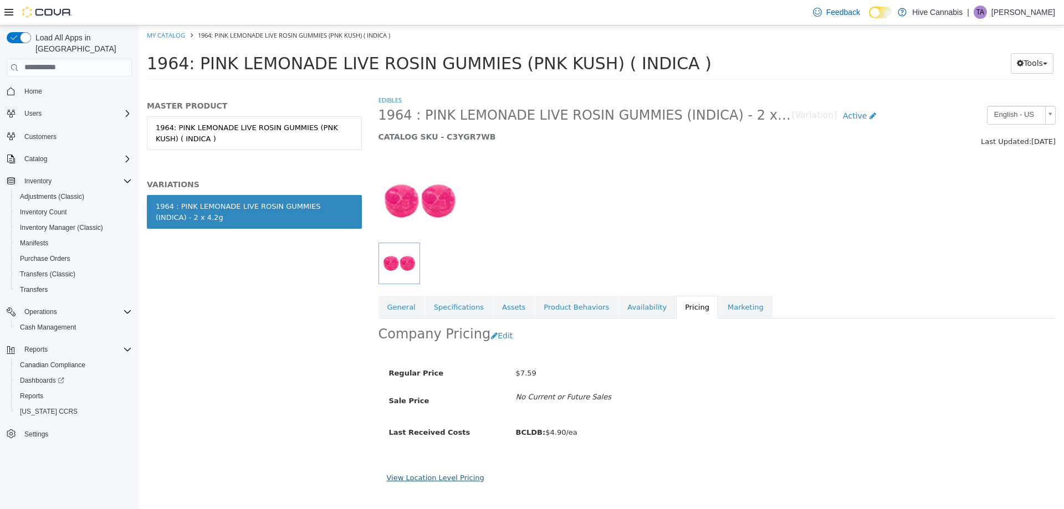
drag, startPoint x: 452, startPoint y: 479, endPoint x: 448, endPoint y: 473, distance: 6.8
click at [451, 475] on link "View Location Level Pricing" at bounding box center [436, 477] width 98 height 8
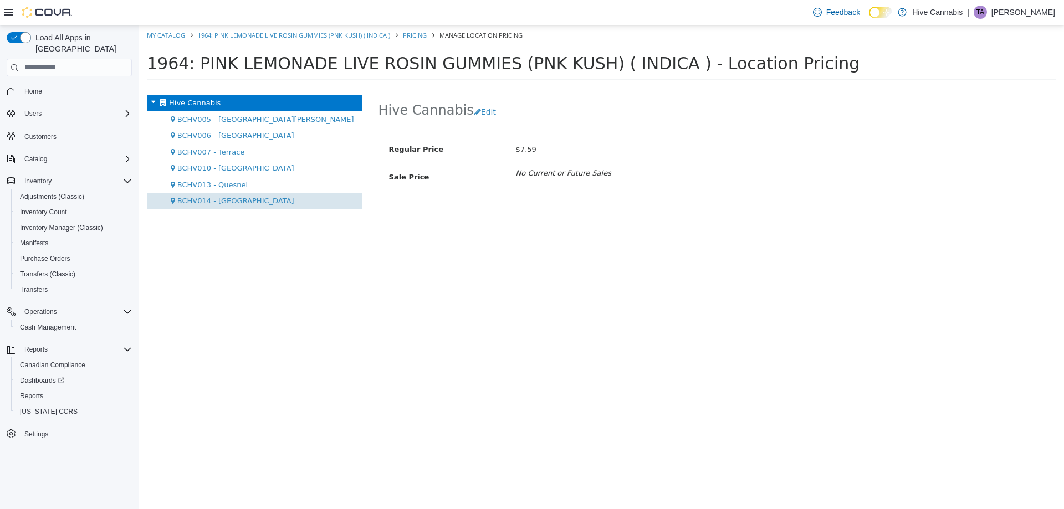
click at [227, 196] on div "BCHV014 - [GEOGRAPHIC_DATA]" at bounding box center [254, 200] width 215 height 17
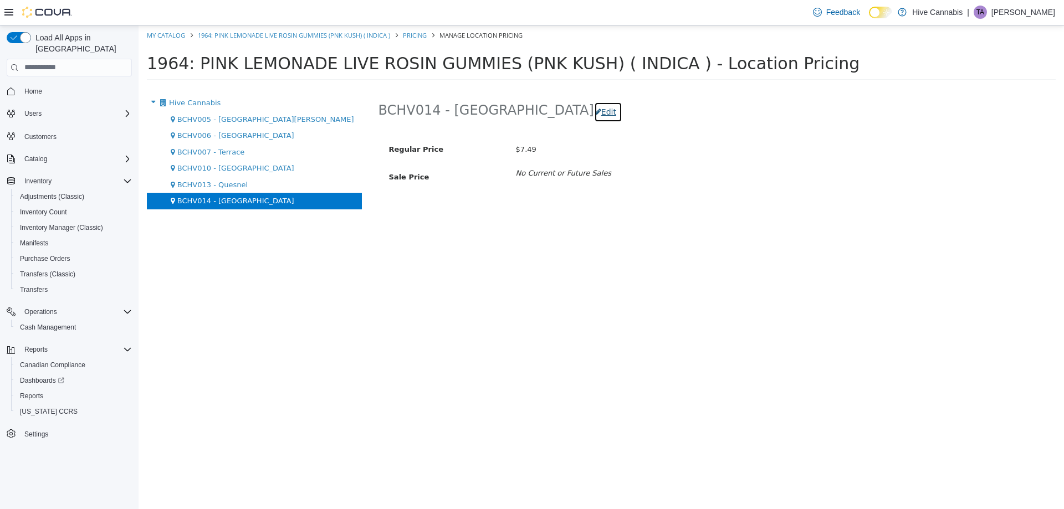
drag, startPoint x: 535, startPoint y: 109, endPoint x: 535, endPoint y: 118, distance: 8.9
click at [594, 112] on button "Edit" at bounding box center [608, 111] width 28 height 21
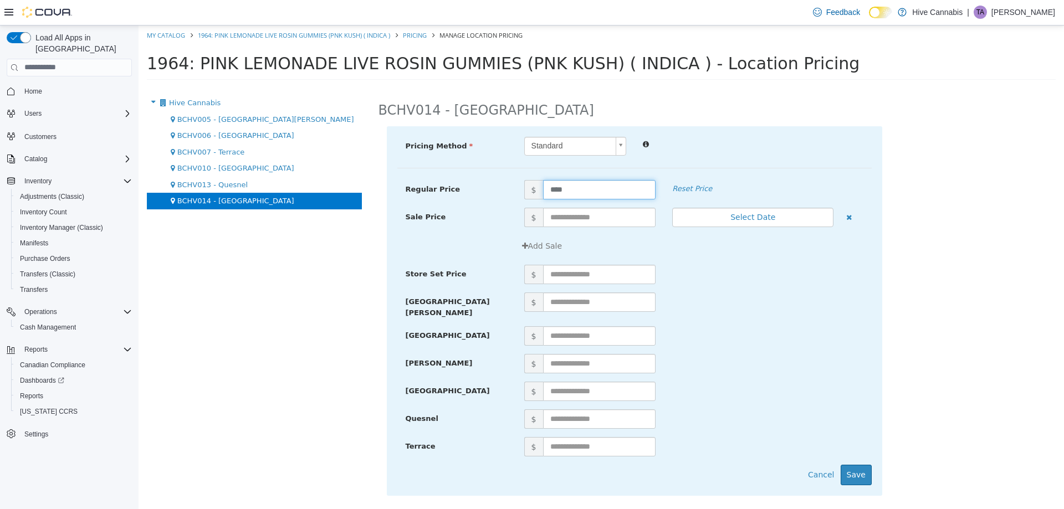
drag, startPoint x: 582, startPoint y: 186, endPoint x: 496, endPoint y: 193, distance: 86.2
click at [496, 193] on div "Regular Price $ **** Reset Price" at bounding box center [634, 189] width 474 height 19
type input "****"
click at [857, 470] on button "Save" at bounding box center [856, 474] width 31 height 21
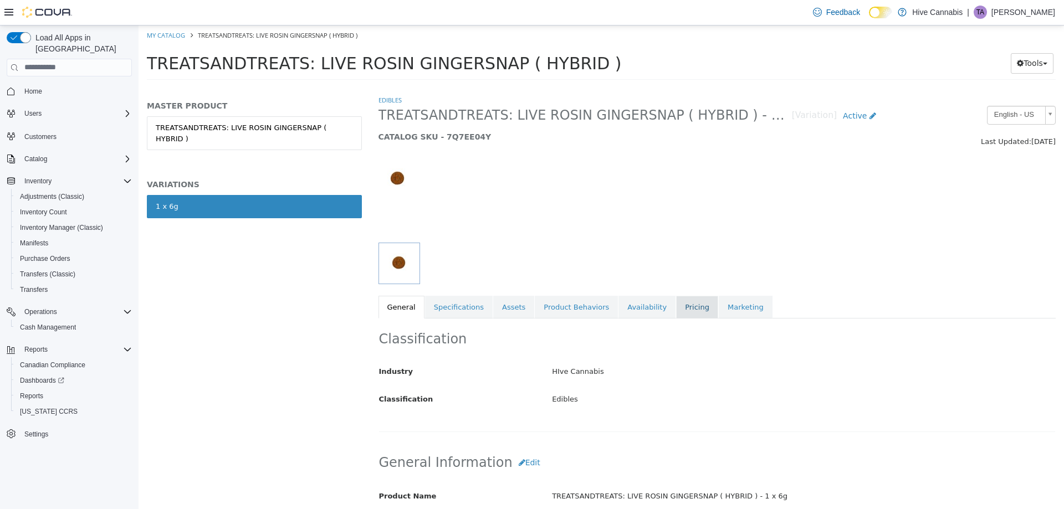
click at [676, 303] on link "Pricing" at bounding box center [697, 306] width 42 height 23
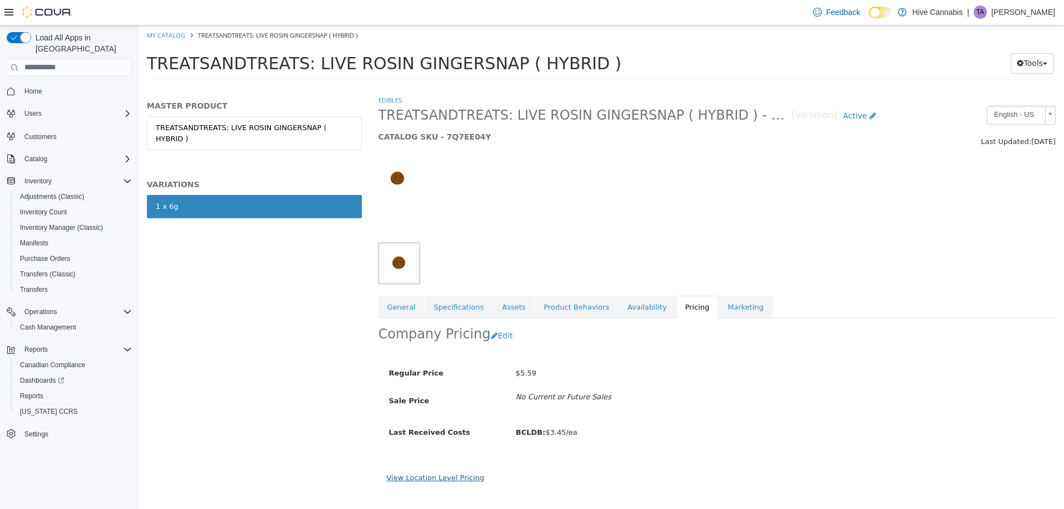
click at [437, 475] on link "View Location Level Pricing" at bounding box center [436, 477] width 98 height 8
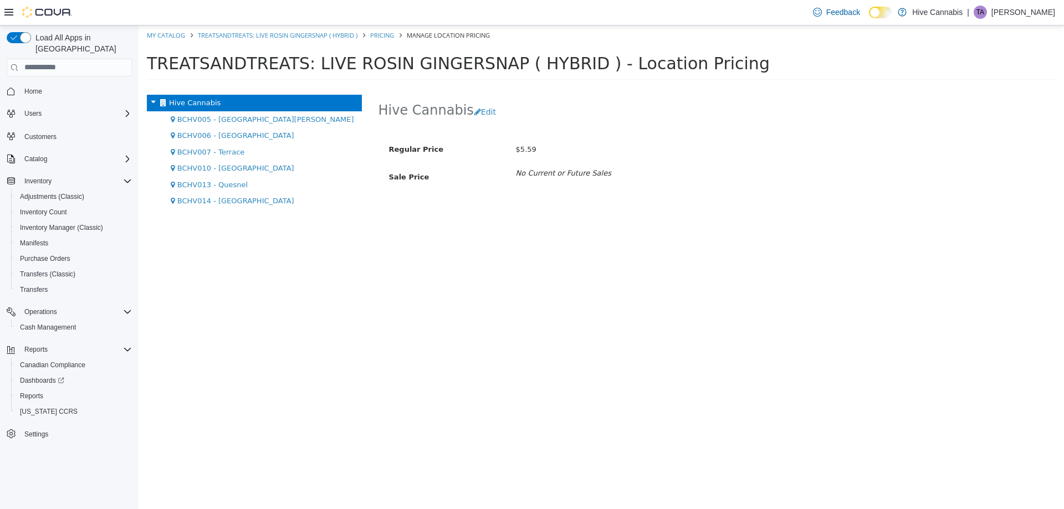
drag, startPoint x: 198, startPoint y: 201, endPoint x: 260, endPoint y: 199, distance: 62.7
click at [197, 201] on span "BCHV014 - [GEOGRAPHIC_DATA]" at bounding box center [235, 200] width 117 height 8
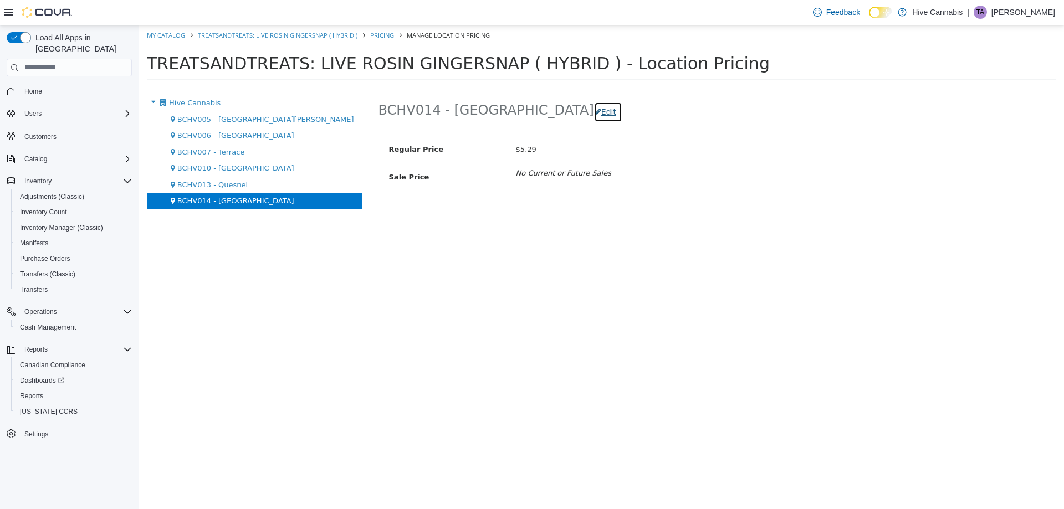
click at [594, 114] on button "Edit" at bounding box center [608, 111] width 28 height 21
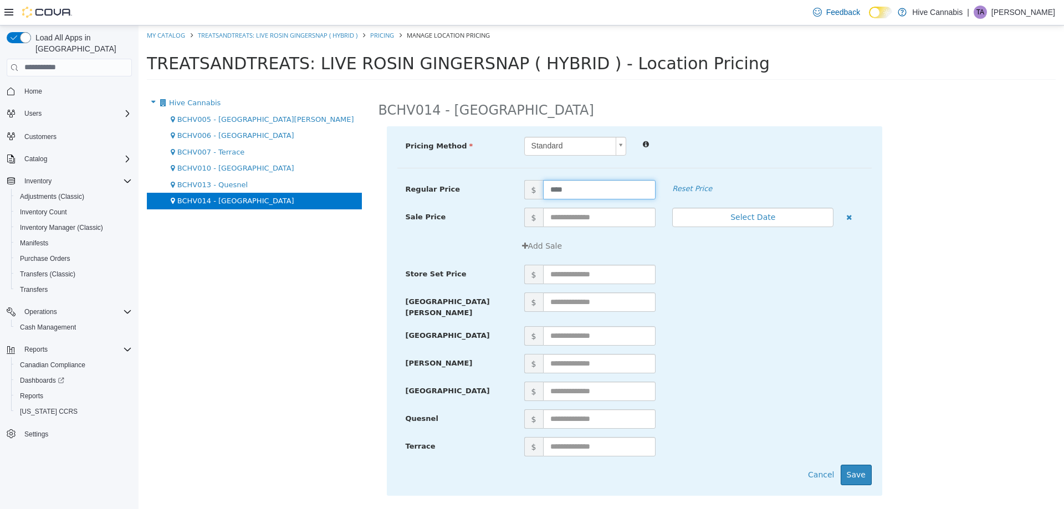
drag, startPoint x: 558, startPoint y: 191, endPoint x: 516, endPoint y: 203, distance: 43.7
click at [516, 203] on div "Regular Price $ **** Reset Price" at bounding box center [634, 194] width 474 height 28
type input "****"
drag, startPoint x: 843, startPoint y: 469, endPoint x: 836, endPoint y: 465, distance: 7.7
click at [840, 468] on button "Cancel" at bounding box center [821, 474] width 38 height 21
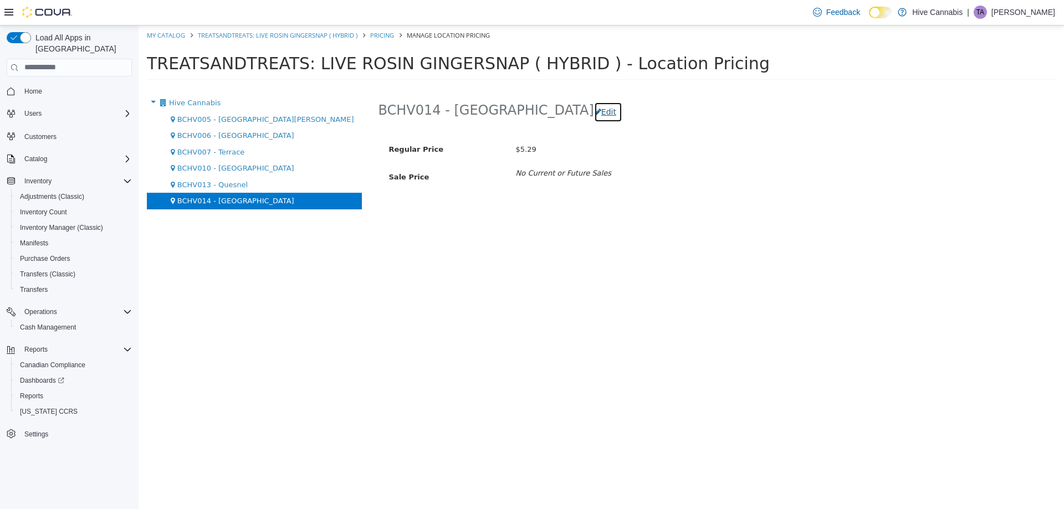
drag, startPoint x: 536, startPoint y: 107, endPoint x: 536, endPoint y: 115, distance: 7.8
click at [594, 106] on button "Edit" at bounding box center [608, 111] width 28 height 21
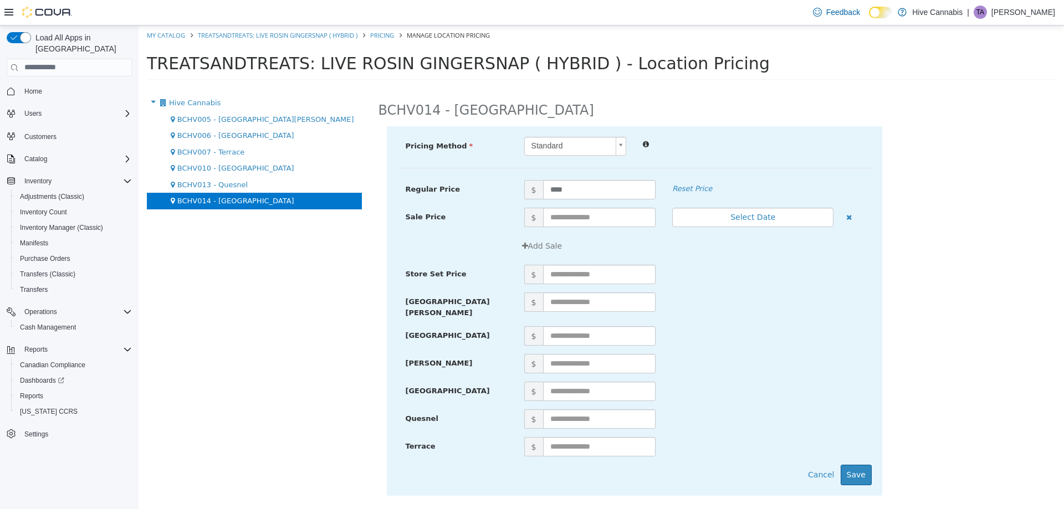
click at [239, 199] on span "BCHV014 - [GEOGRAPHIC_DATA]" at bounding box center [235, 200] width 117 height 8
drag, startPoint x: 597, startPoint y: 196, endPoint x: 495, endPoint y: 205, distance: 101.8
click at [495, 205] on div "Regular Price $ **** Reset Price" at bounding box center [634, 194] width 474 height 28
type input "****"
click at [859, 472] on button "Save" at bounding box center [856, 474] width 31 height 21
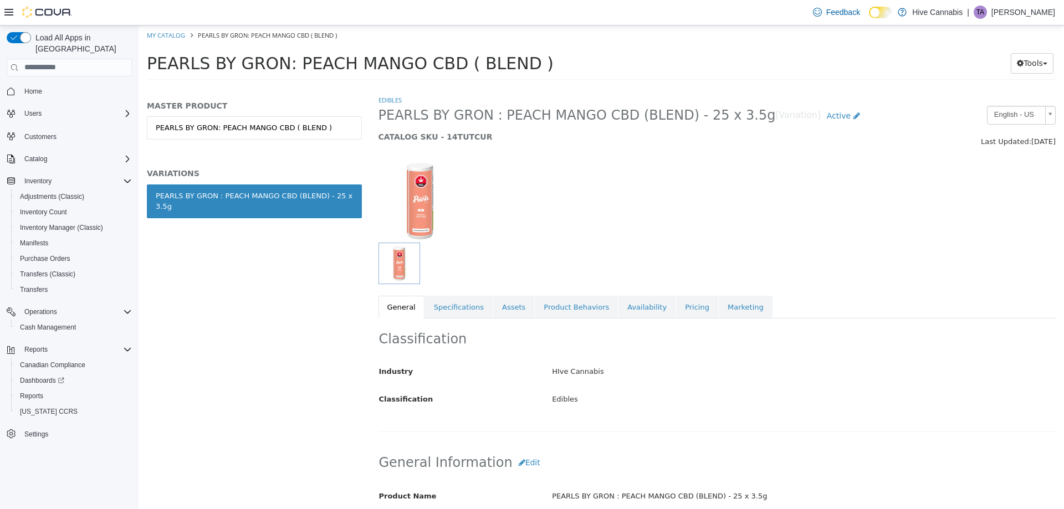
drag, startPoint x: 680, startPoint y: 300, endPoint x: 595, endPoint y: 347, distance: 97.9
click at [679, 300] on link "Pricing" at bounding box center [697, 306] width 42 height 23
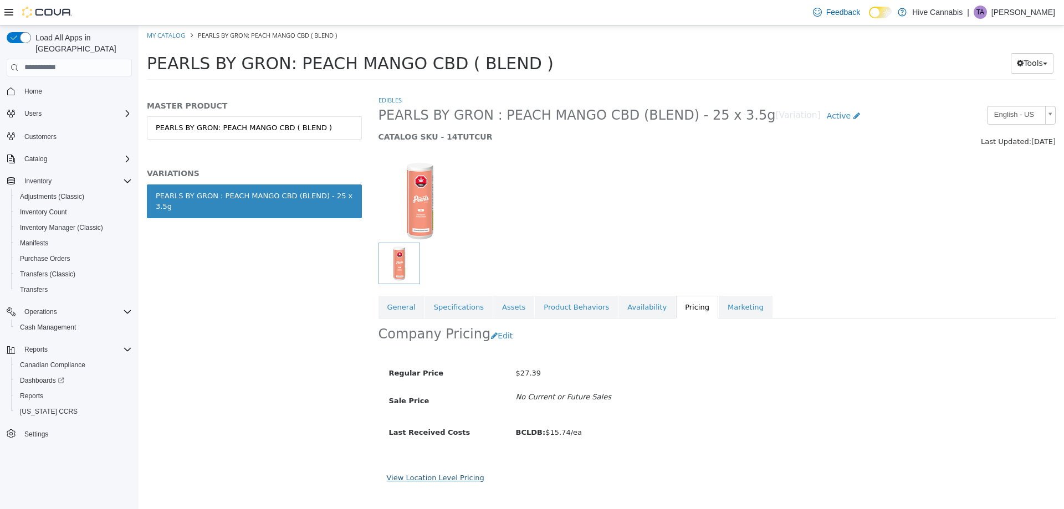
click at [448, 478] on link "View Location Level Pricing" at bounding box center [436, 477] width 98 height 8
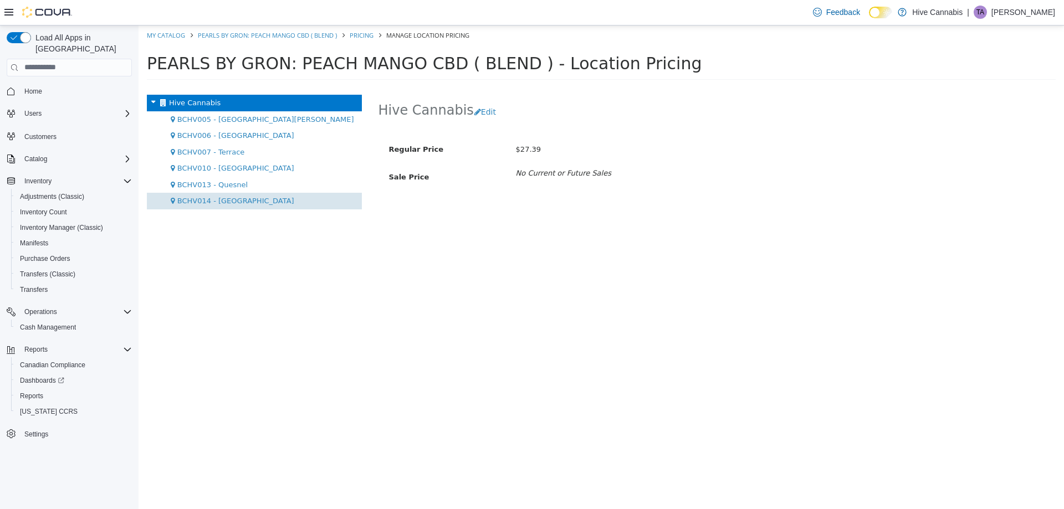
click at [215, 204] on span "BCHV014 - [GEOGRAPHIC_DATA]" at bounding box center [235, 200] width 117 height 8
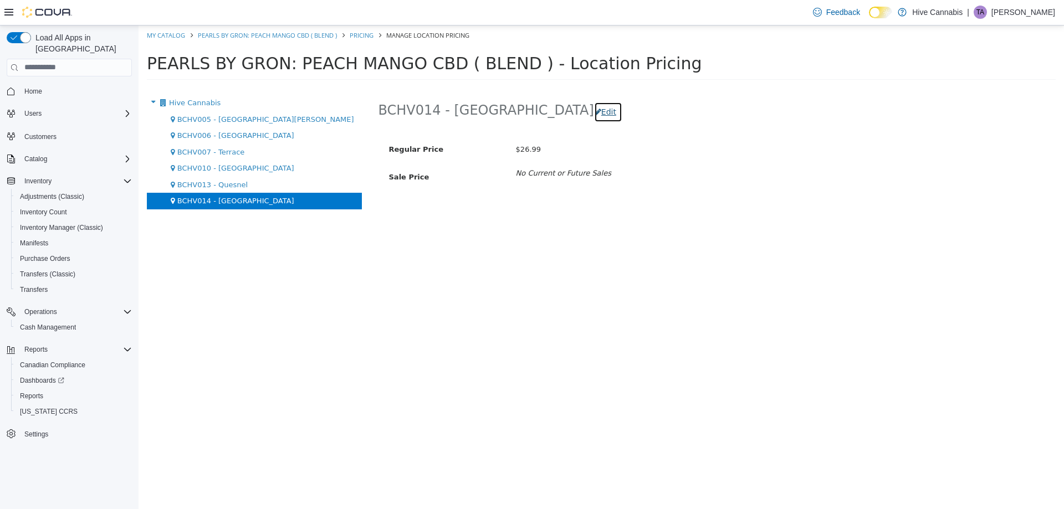
click at [594, 111] on button "Edit" at bounding box center [608, 111] width 28 height 21
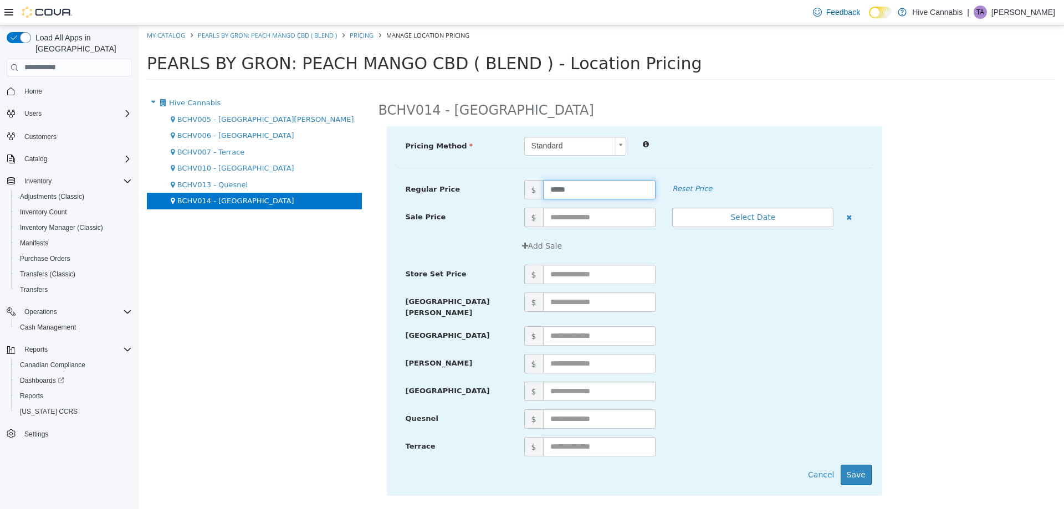
drag, startPoint x: 522, startPoint y: 191, endPoint x: 515, endPoint y: 196, distance: 9.2
click at [515, 196] on div "Regular Price $ ***** Reset Price" at bounding box center [634, 189] width 474 height 19
type input "*****"
click at [860, 464] on button "Save" at bounding box center [856, 474] width 31 height 21
